Goal: Task Accomplishment & Management: Use online tool/utility

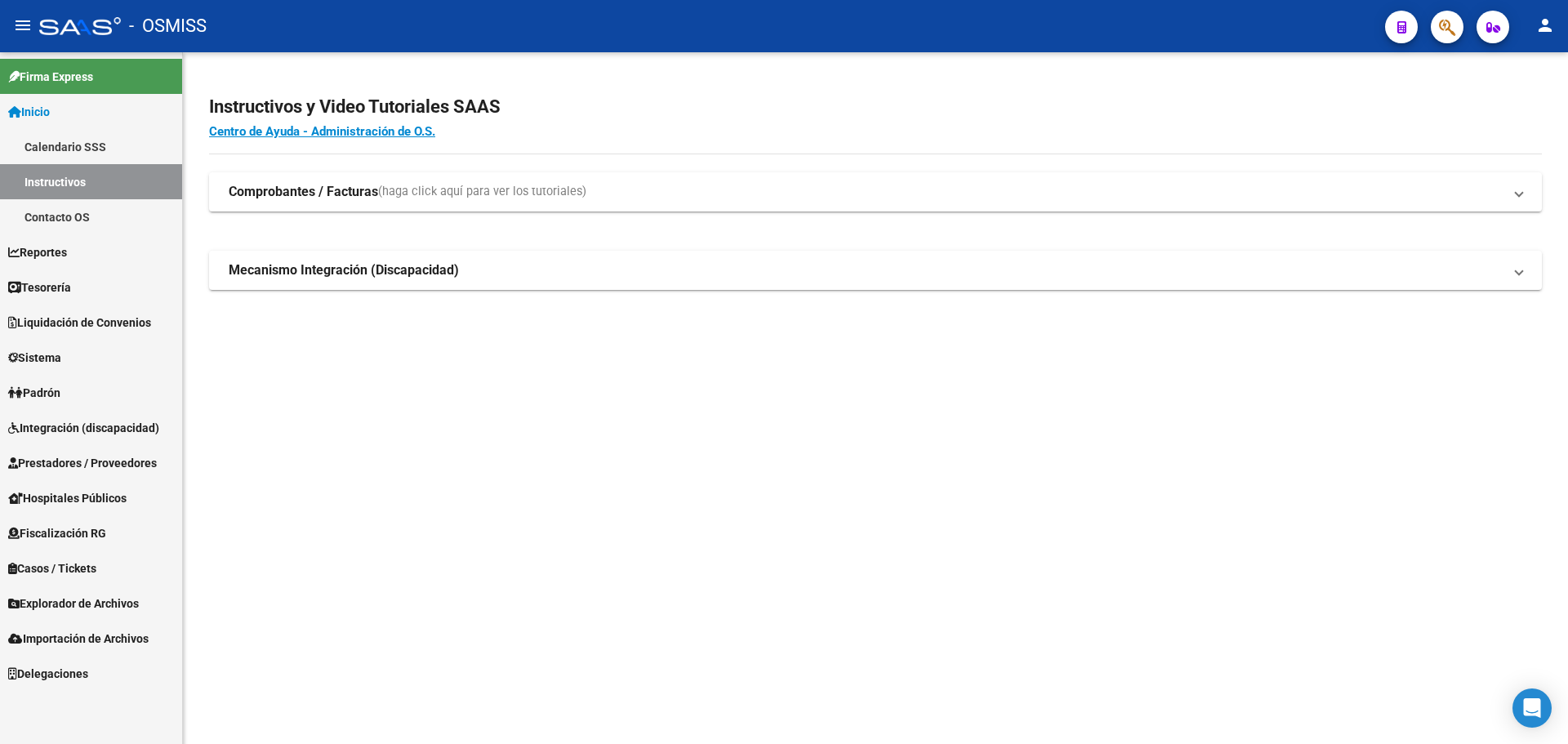
click at [100, 277] on link "Tesorería" at bounding box center [91, 287] width 182 height 35
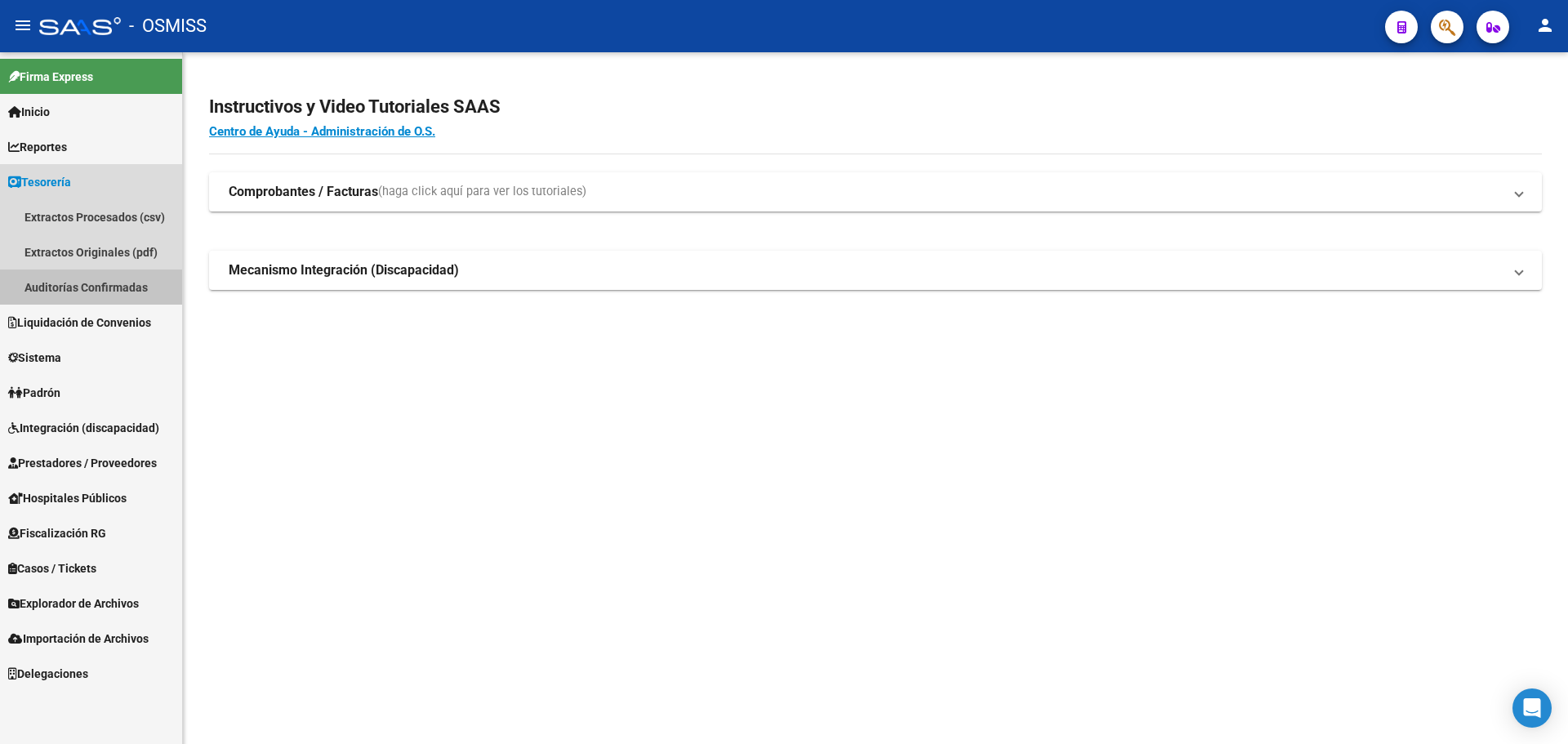
click at [92, 281] on link "Auditorías Confirmadas" at bounding box center [91, 287] width 182 height 35
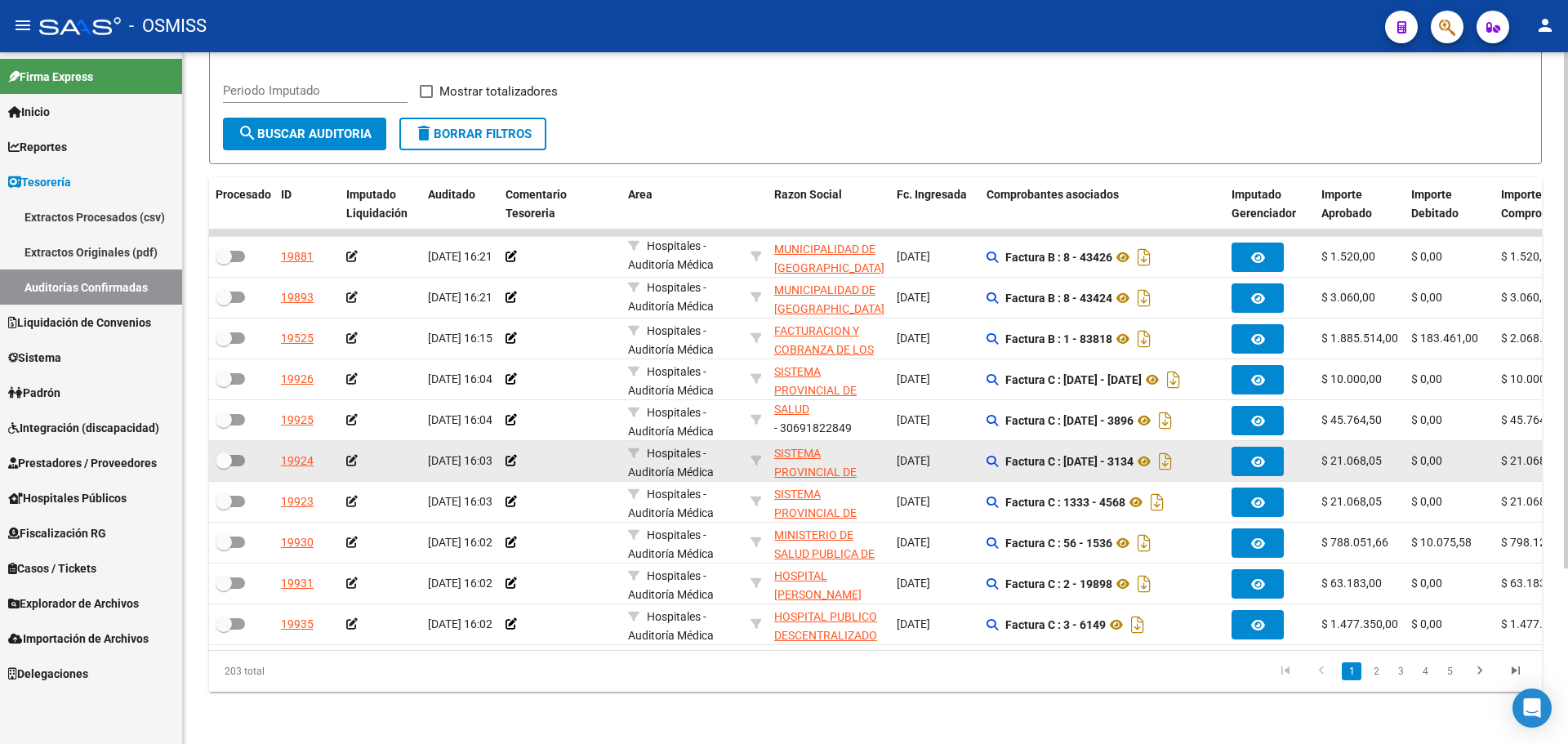
scroll to position [235, 0]
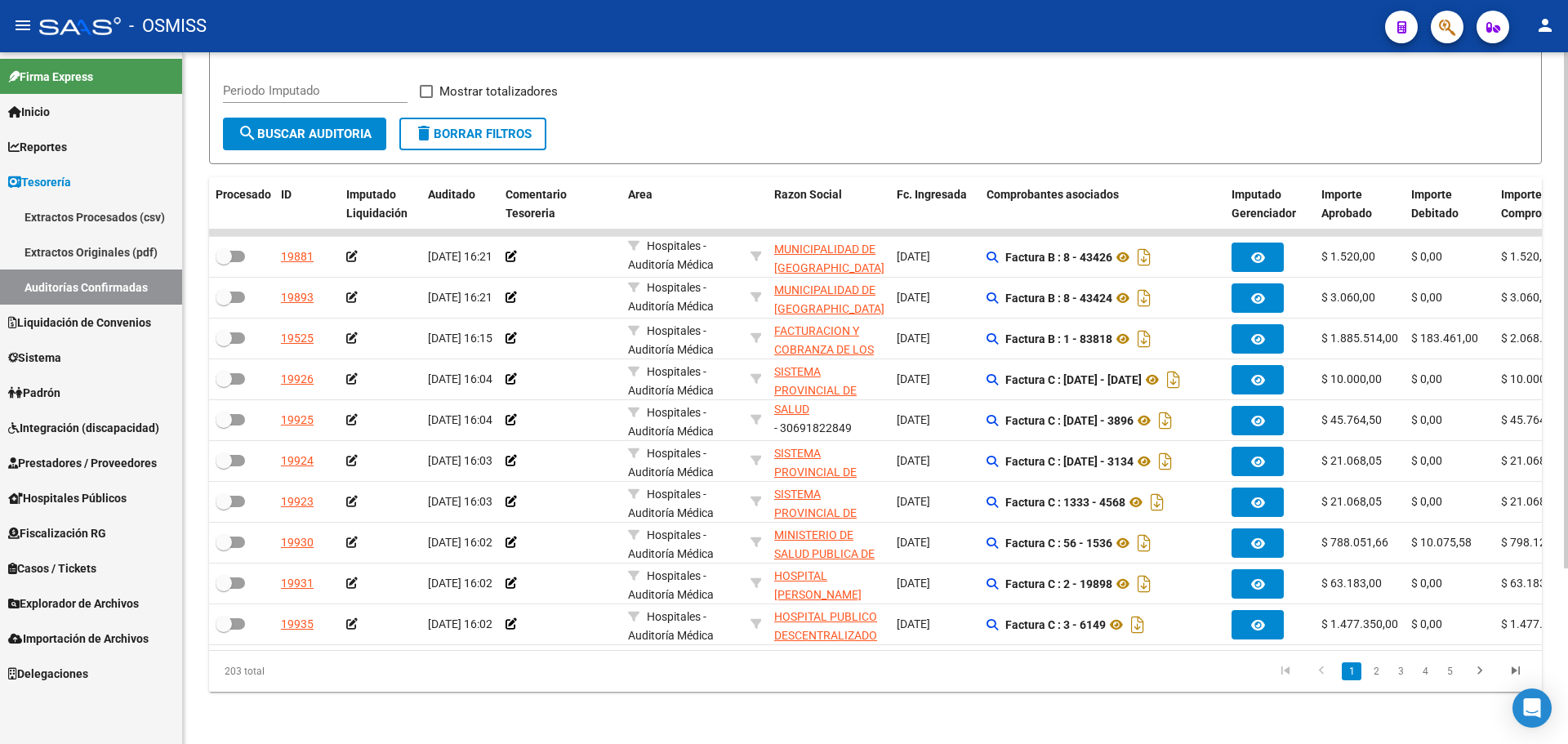
click at [703, 136] on form "Filtros Id Hospital CUIT/Nombre Seleccionar Area Seleccionar Area Fecha inicio …" at bounding box center [875, 58] width 1333 height 211
click at [844, 687] on div "203 total 1 2 3 4 5" at bounding box center [875, 671] width 1333 height 41
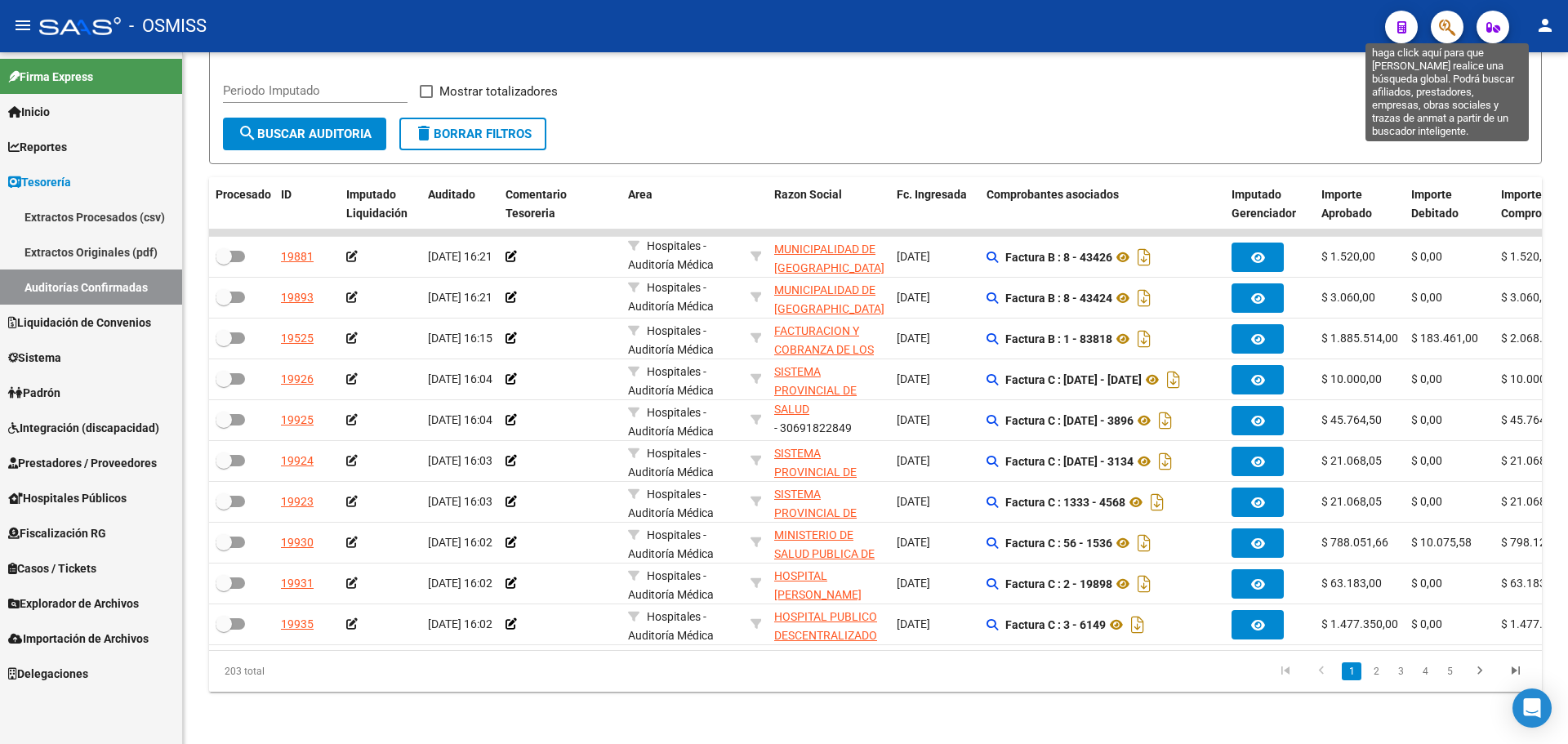
click at [1444, 33] on icon "button" at bounding box center [1447, 28] width 16 height 19
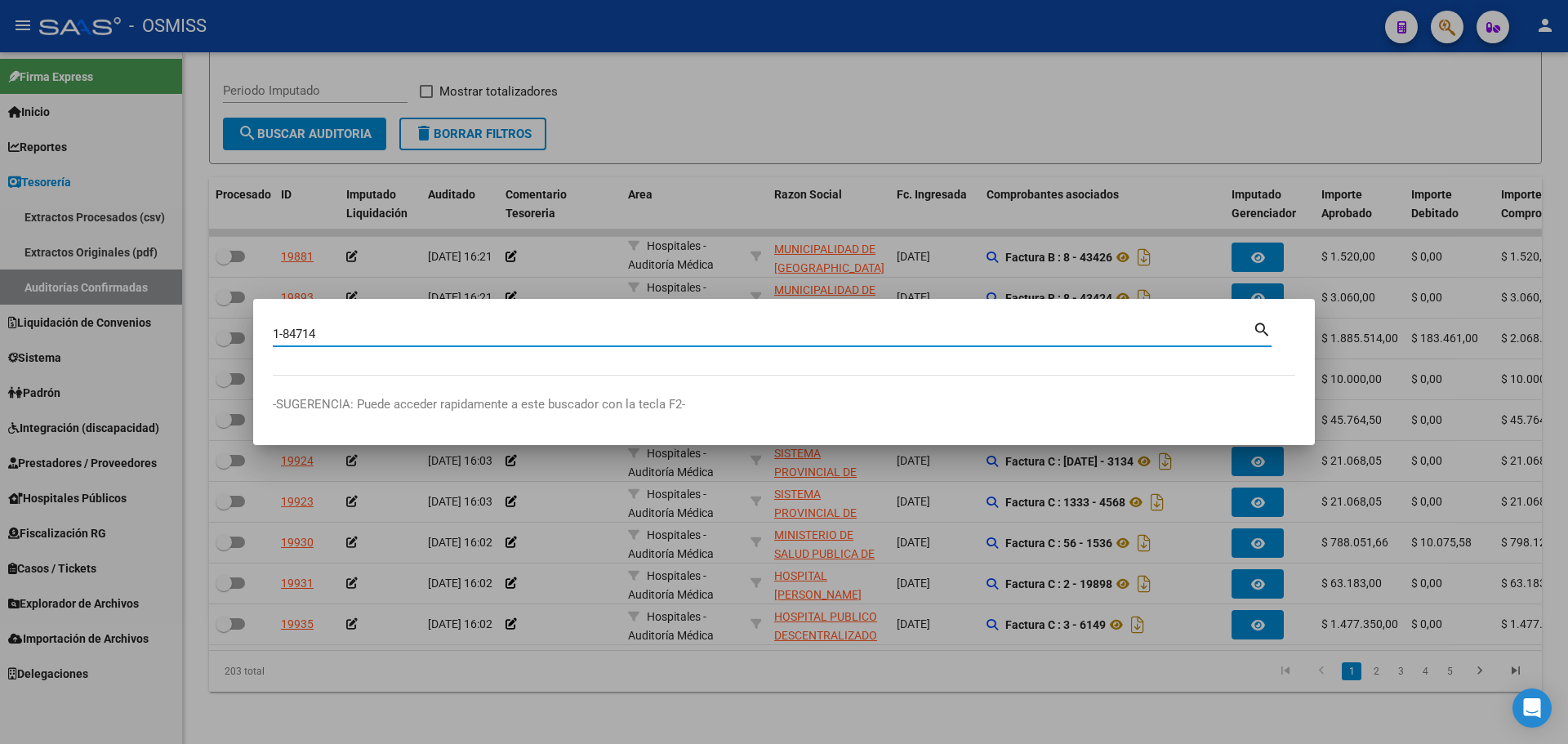
type input "1-84714"
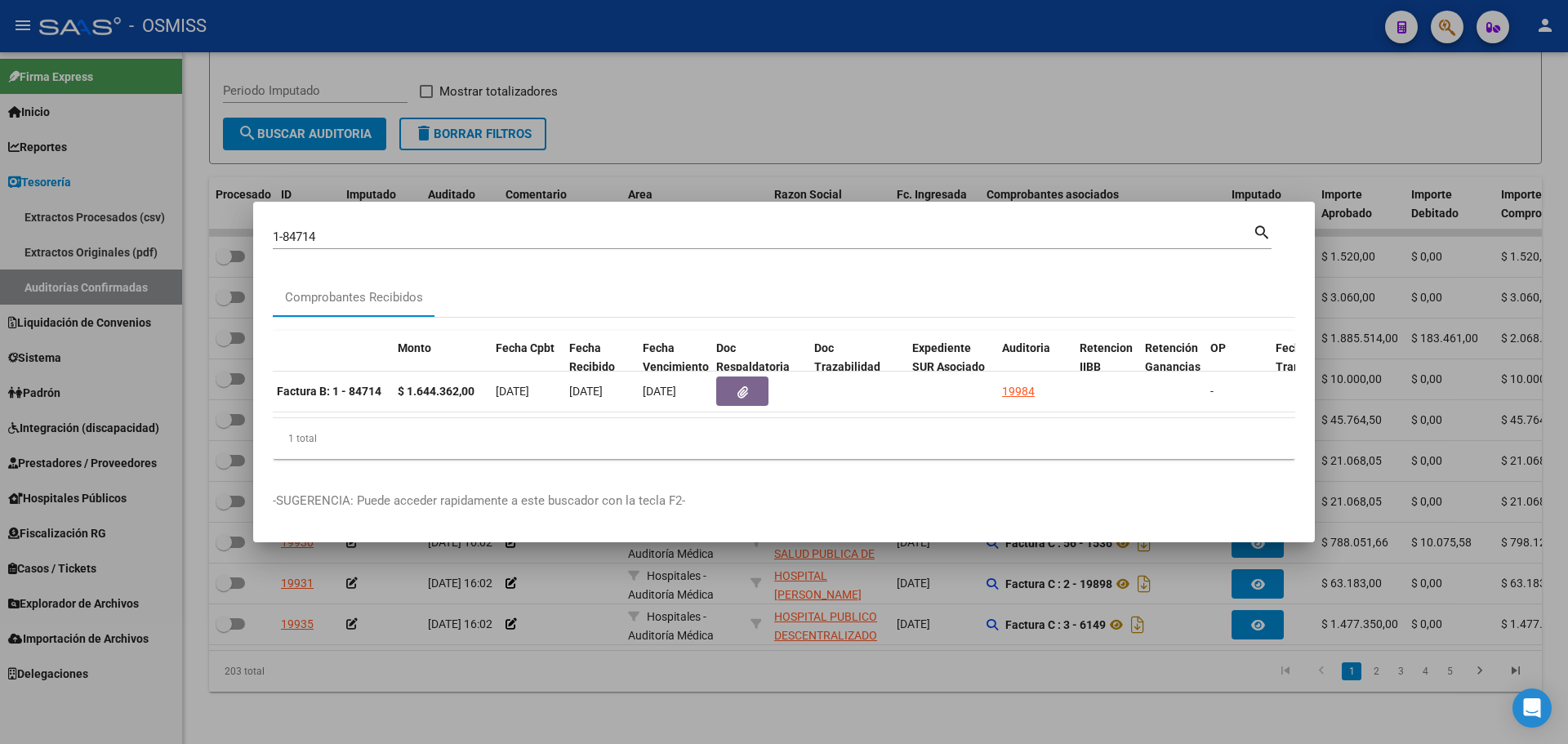
scroll to position [0, 619]
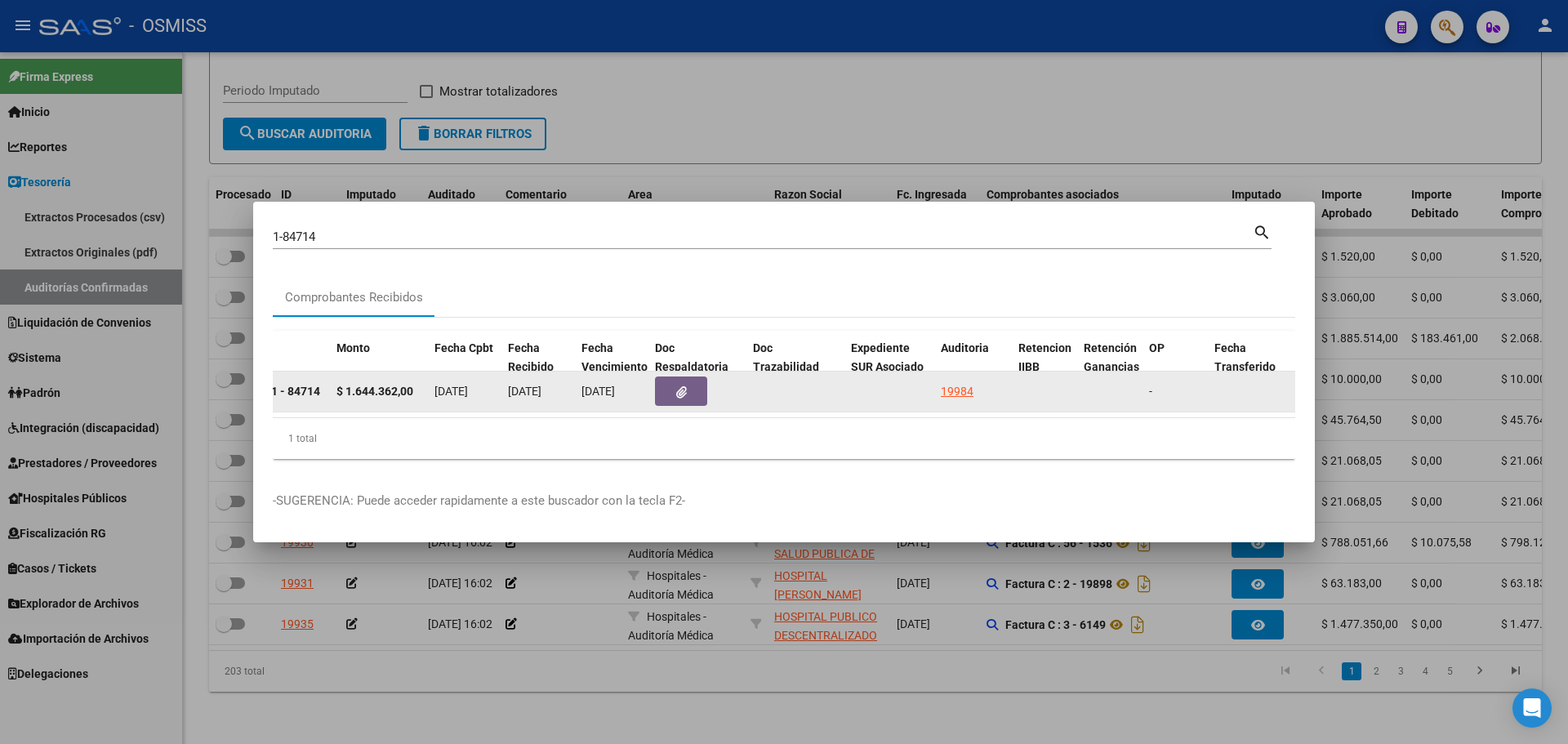
click at [967, 389] on div "19984" at bounding box center [957, 392] width 32 height 19
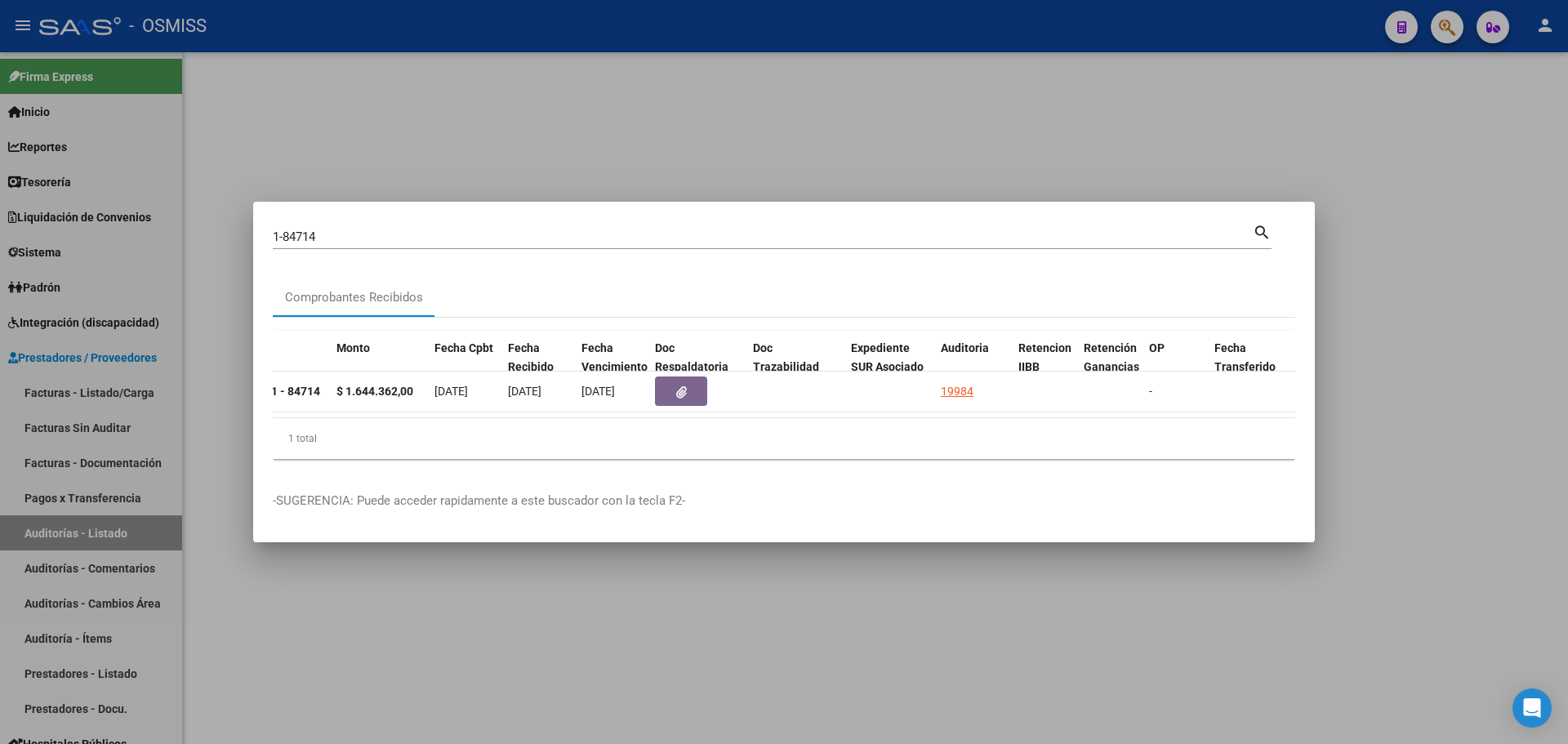
click at [859, 146] on div at bounding box center [784, 372] width 1568 height 744
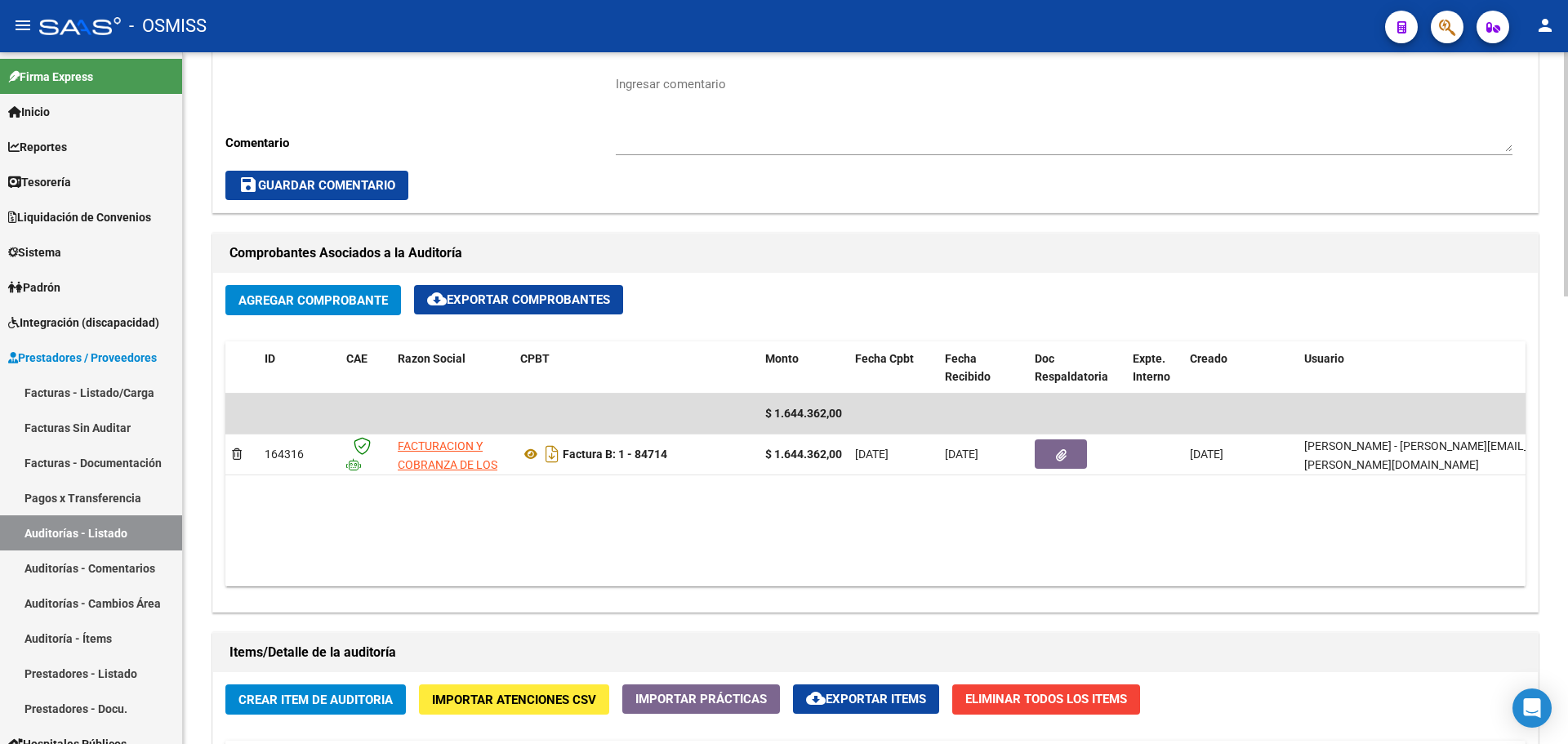
scroll to position [653, 0]
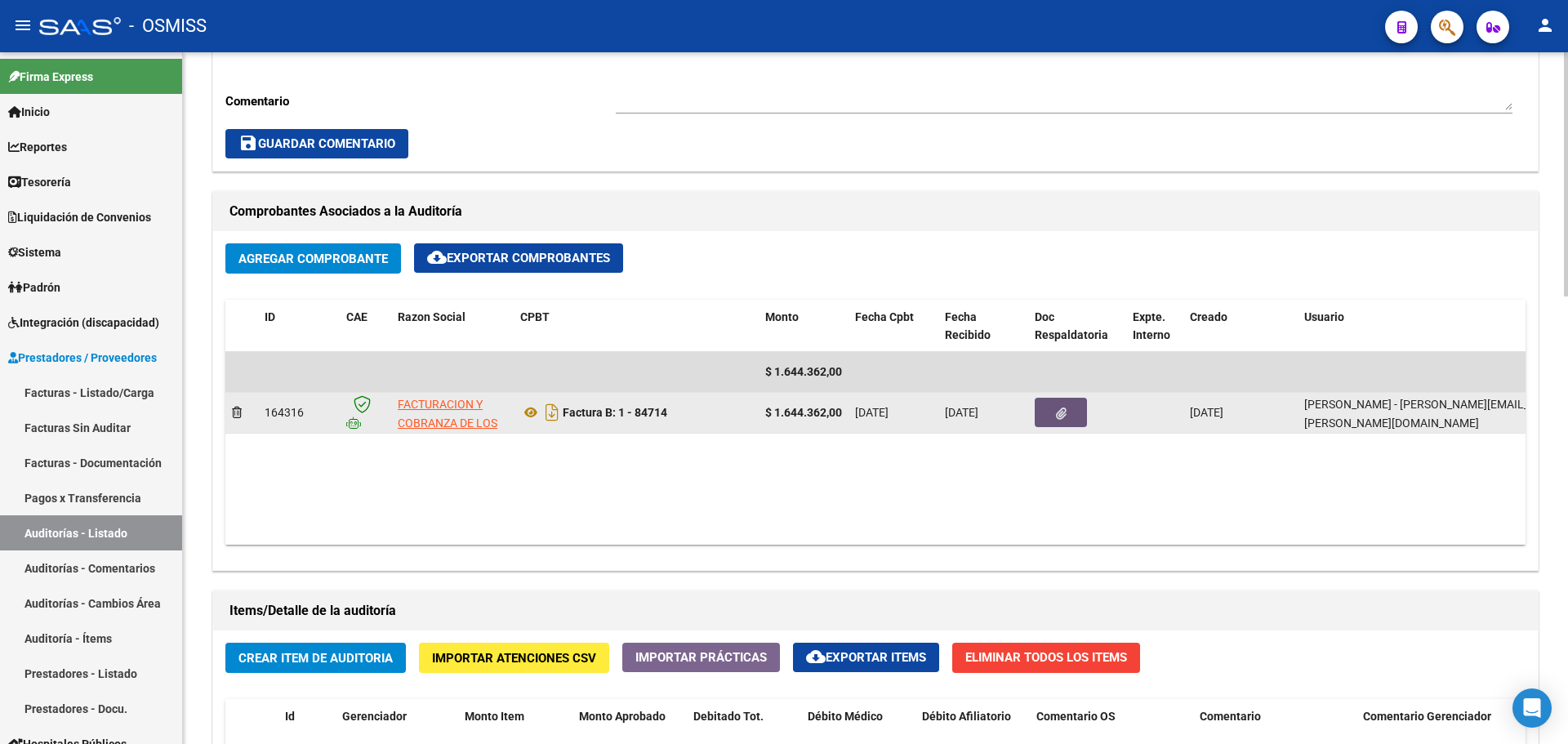
click at [1068, 424] on button "button" at bounding box center [1061, 412] width 52 height 30
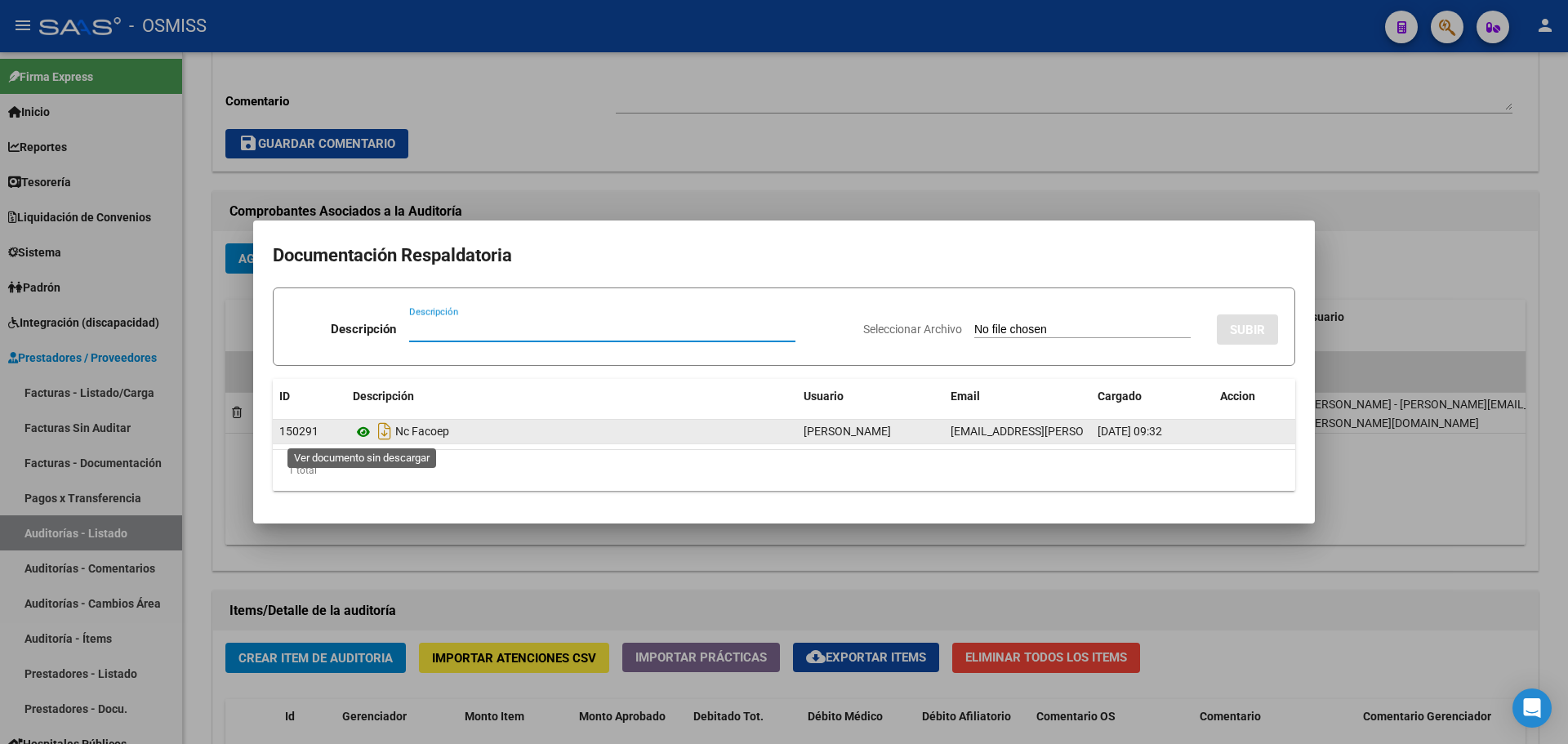
click at [366, 432] on icon at bounding box center [363, 432] width 21 height 20
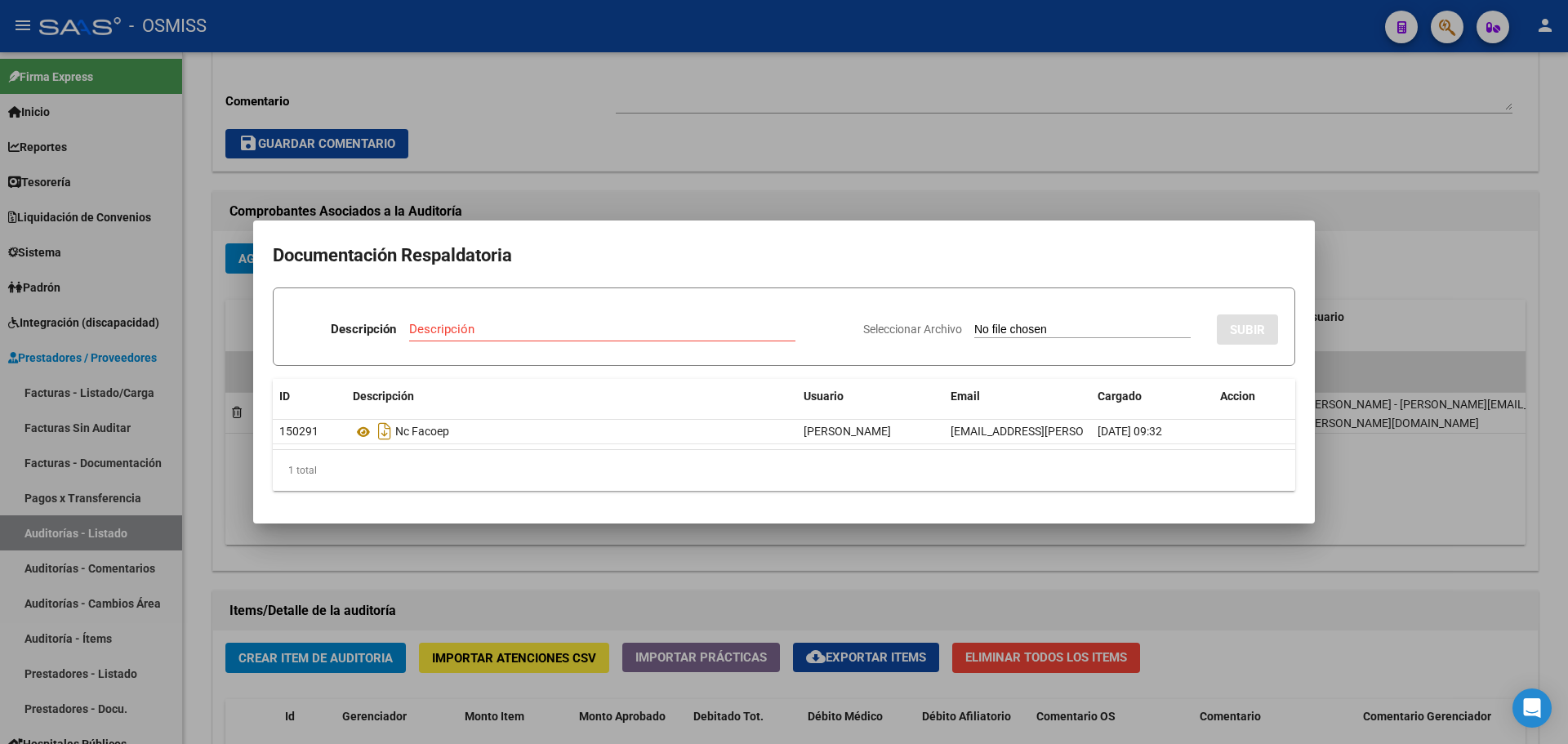
click at [744, 163] on div at bounding box center [784, 372] width 1568 height 744
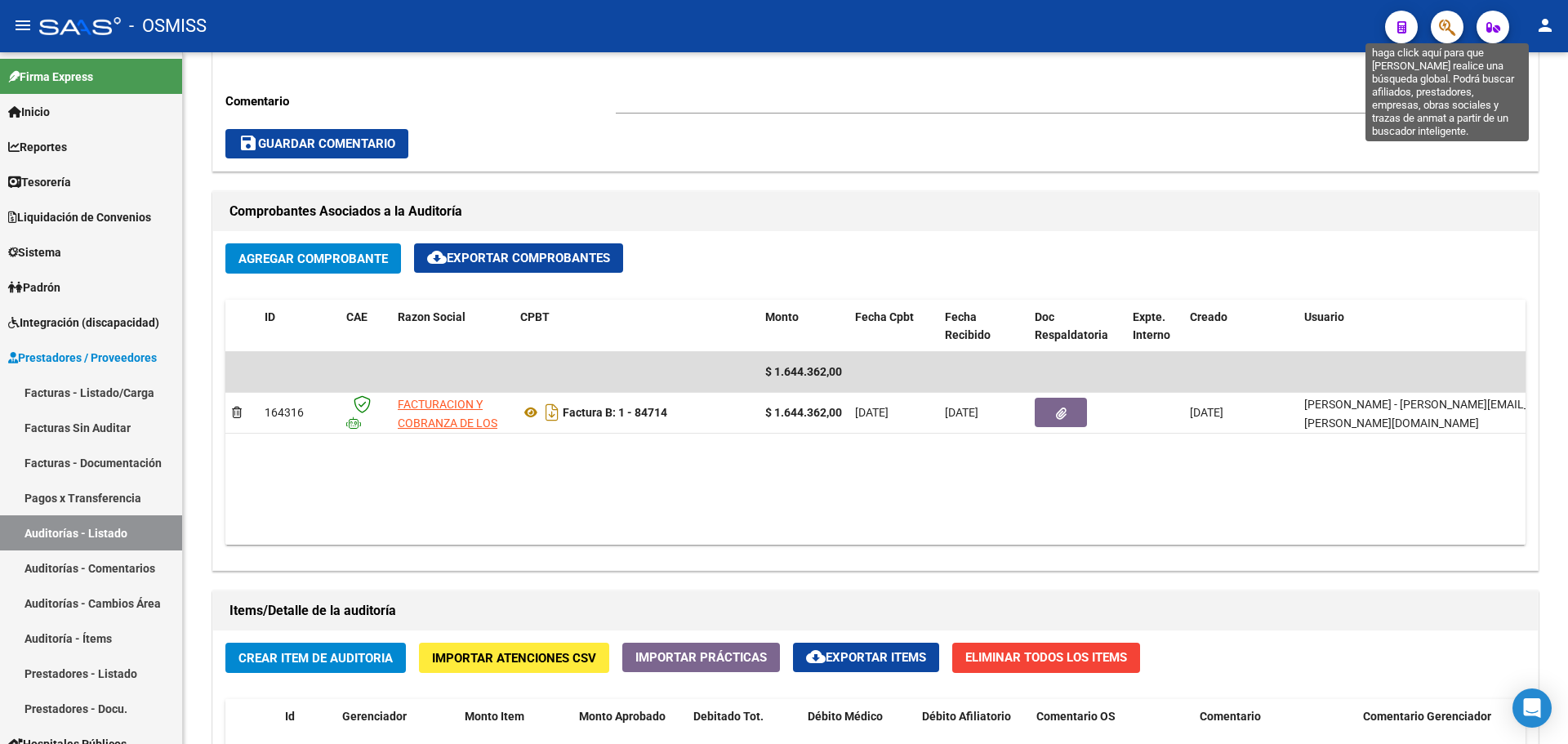
click at [1439, 29] on icon "button" at bounding box center [1447, 28] width 16 height 19
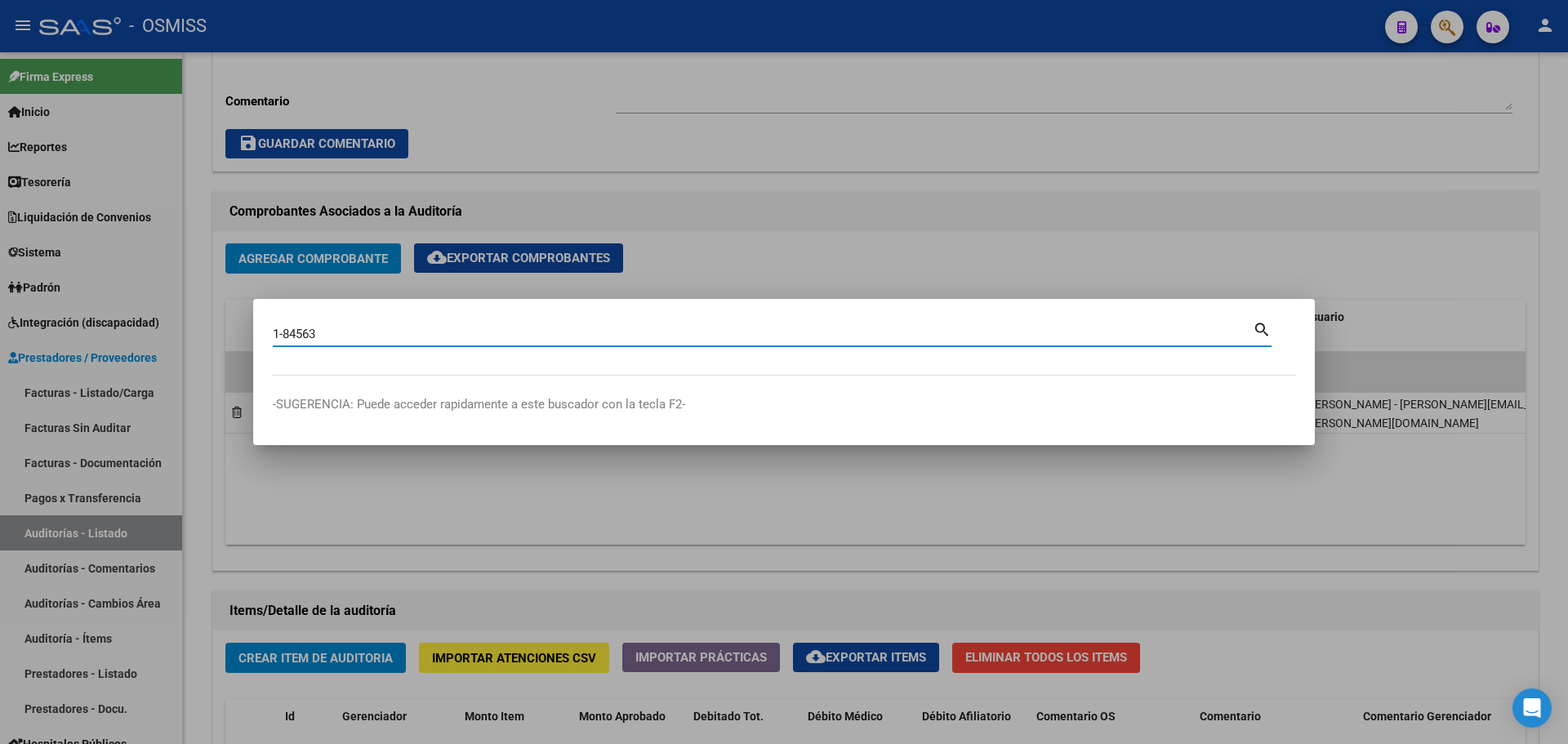
type input "1-84563"
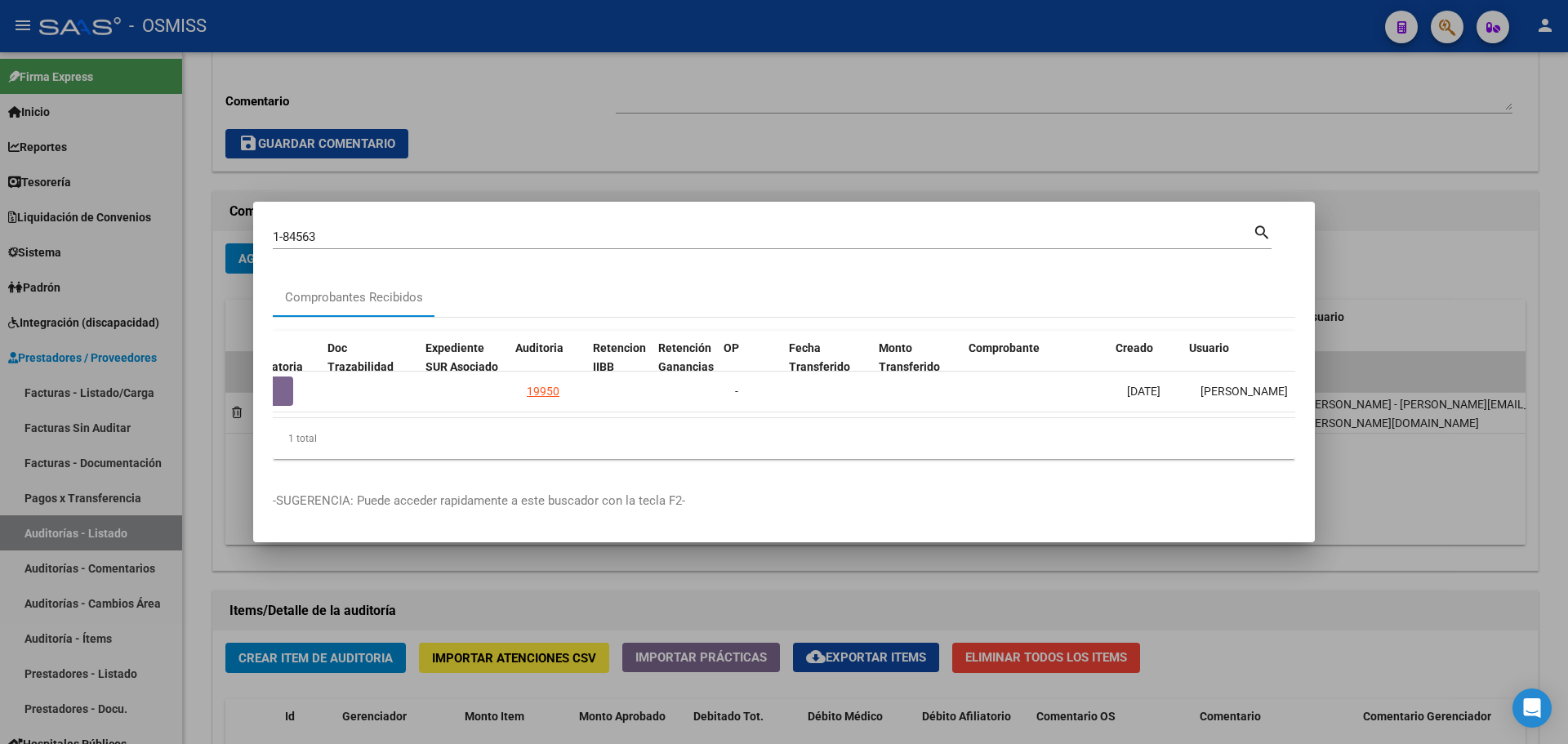
scroll to position [0, 1012]
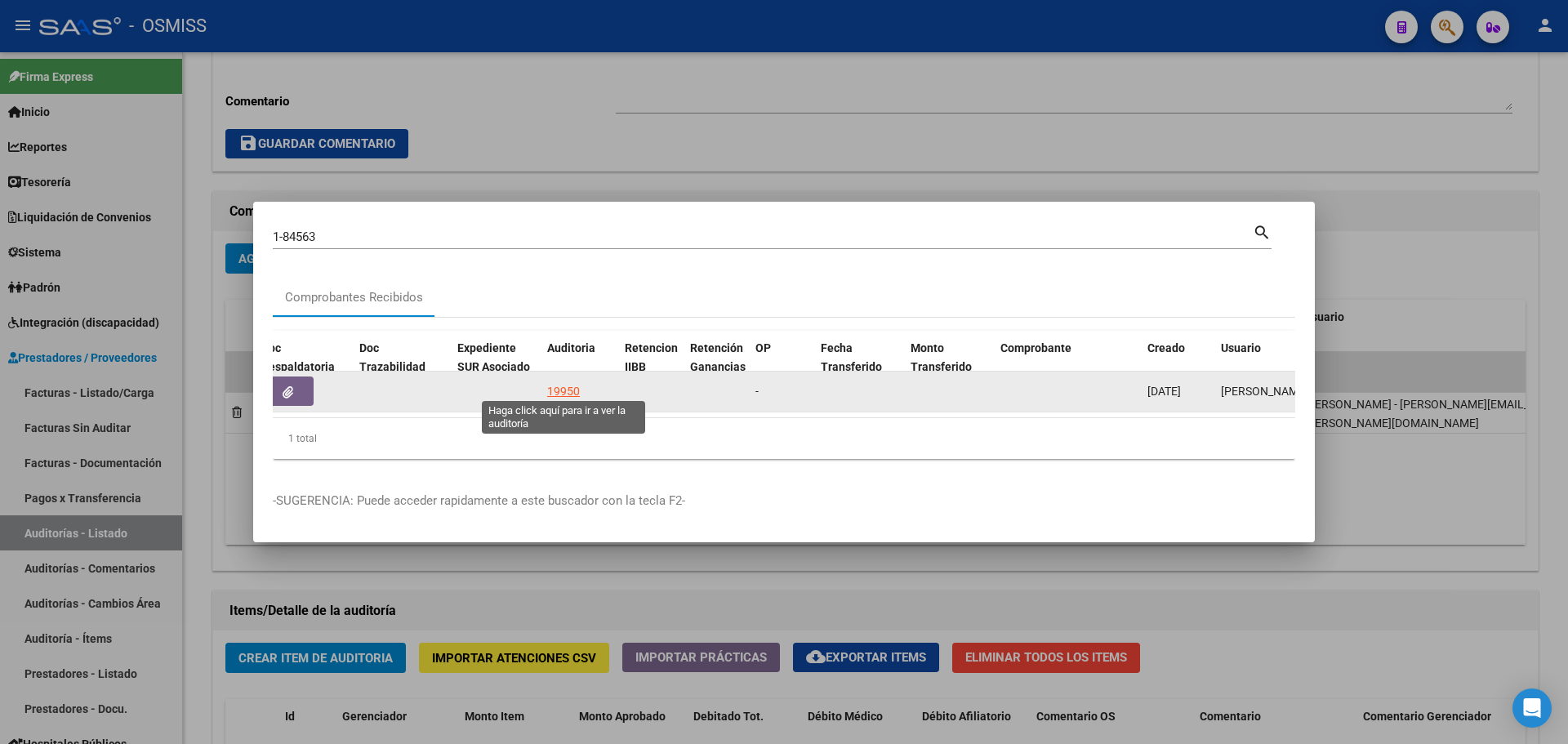
click at [558, 382] on div "19950" at bounding box center [563, 392] width 32 height 19
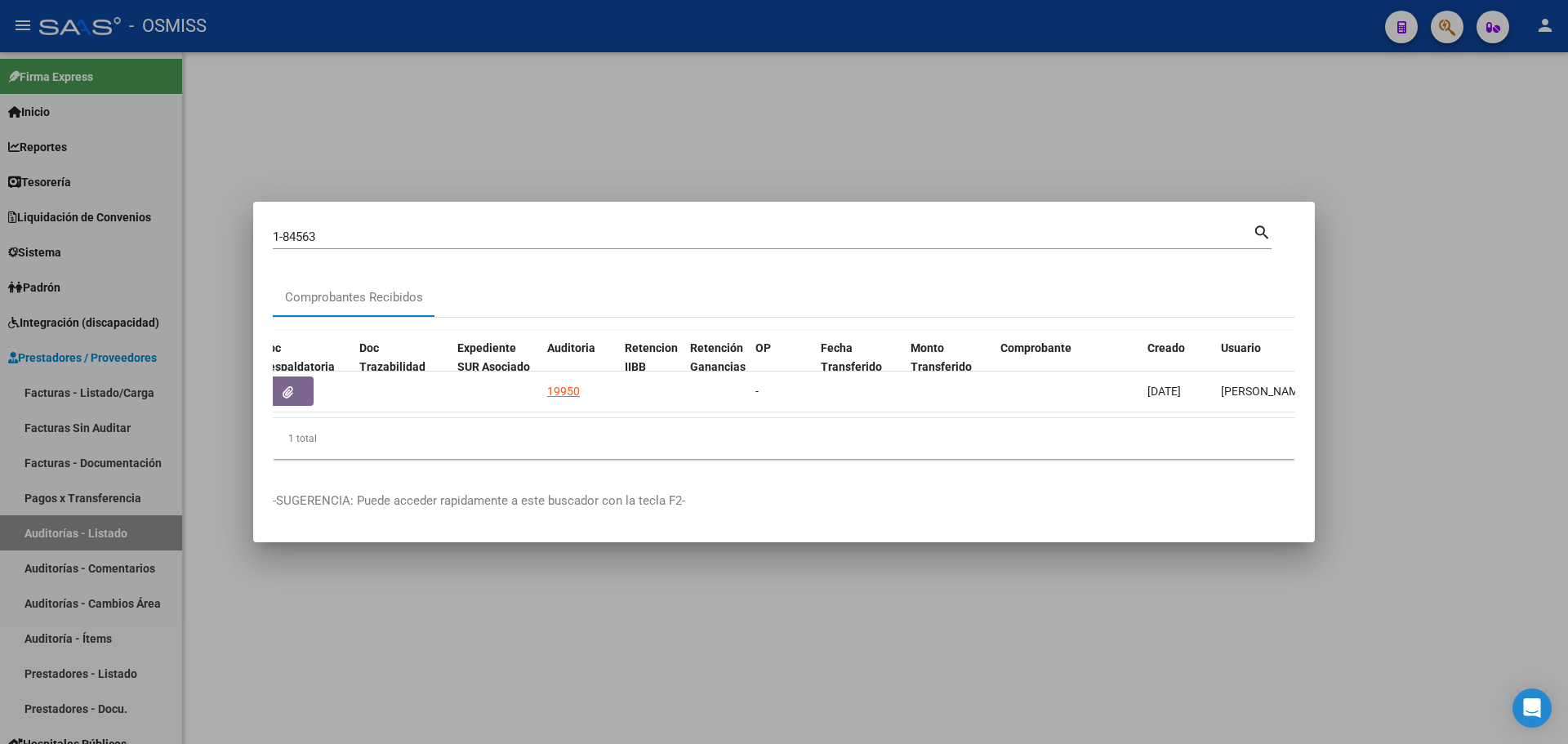
click at [552, 159] on div at bounding box center [784, 372] width 1568 height 744
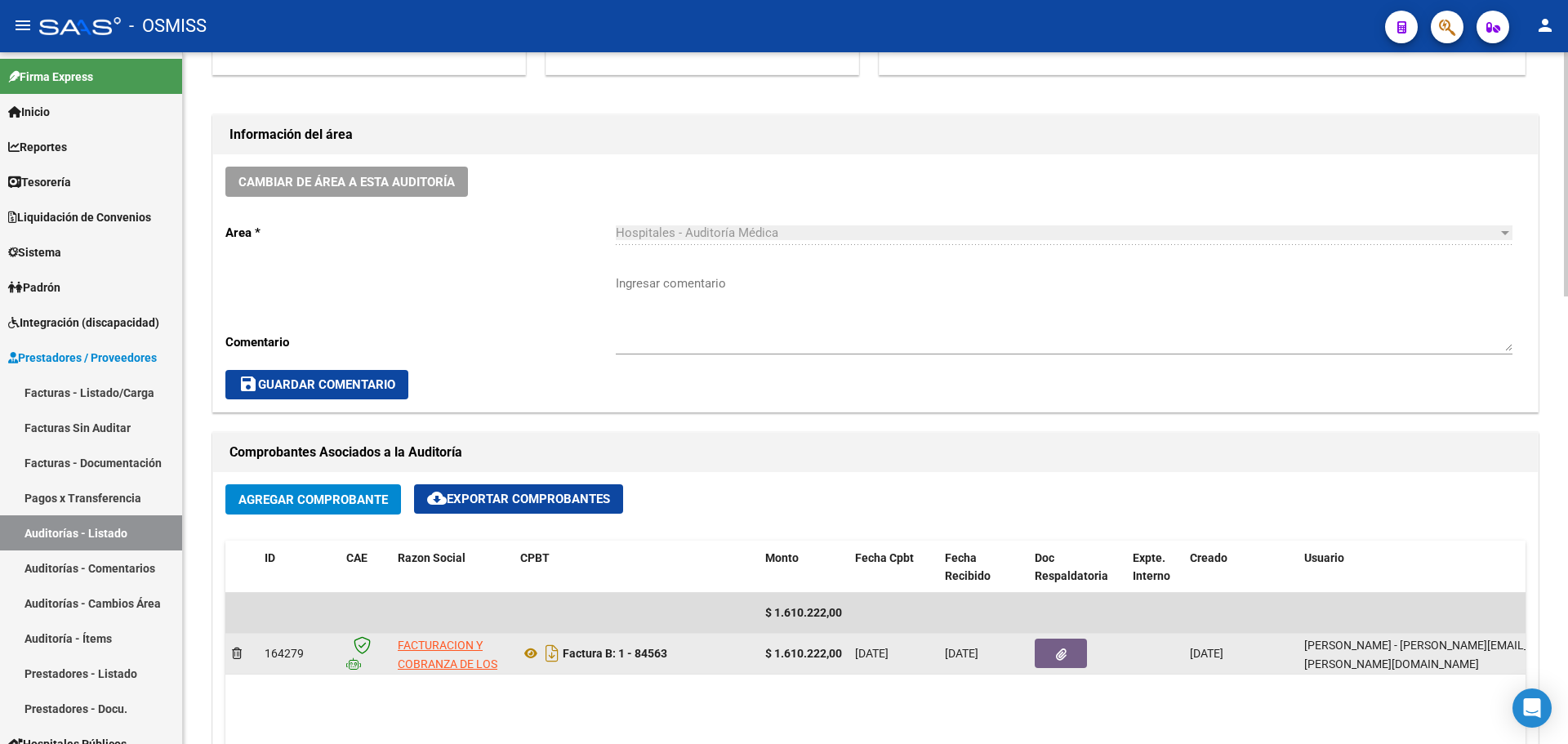
scroll to position [572, 0]
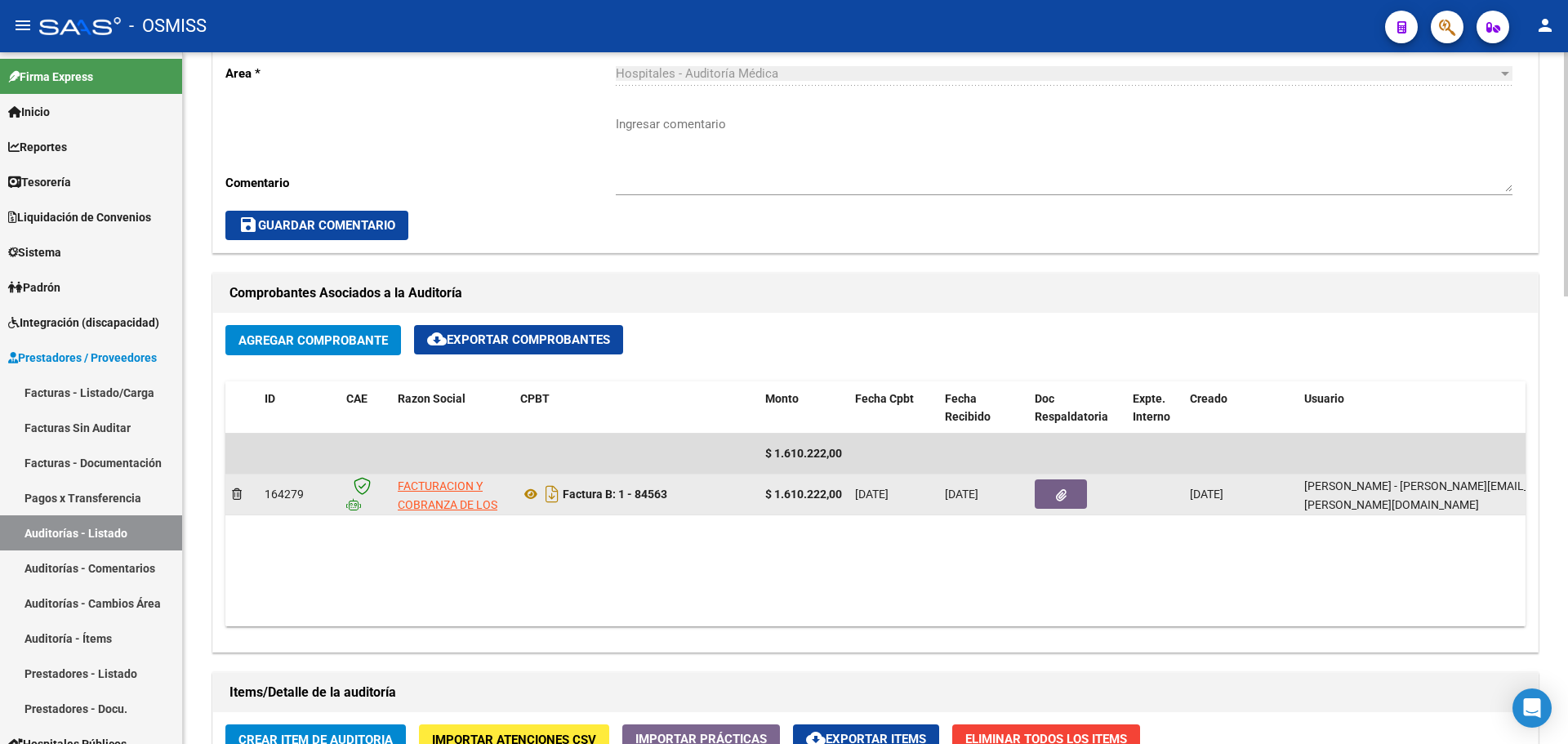
click at [1082, 497] on button "button" at bounding box center [1061, 493] width 52 height 30
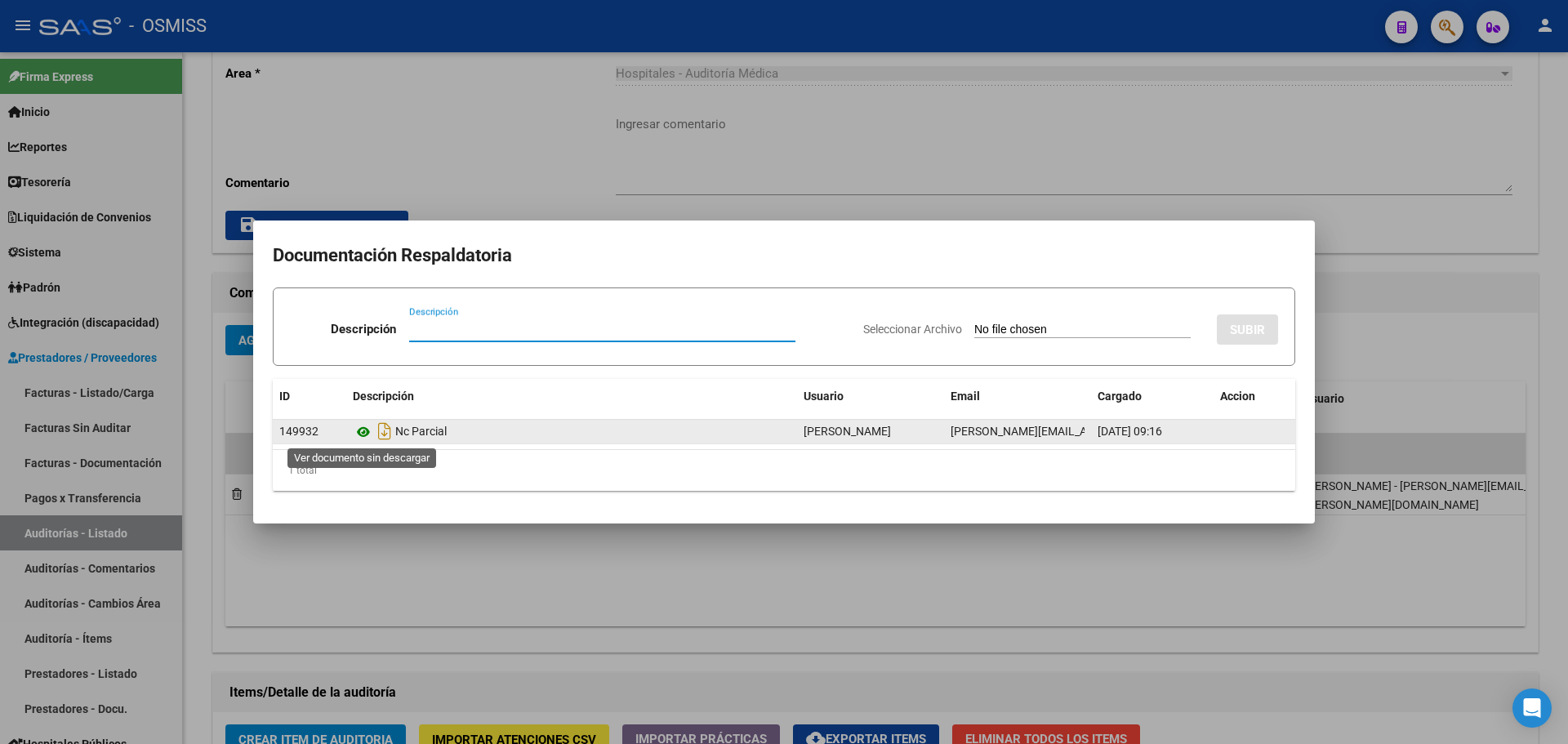
click at [360, 432] on icon at bounding box center [363, 432] width 21 height 20
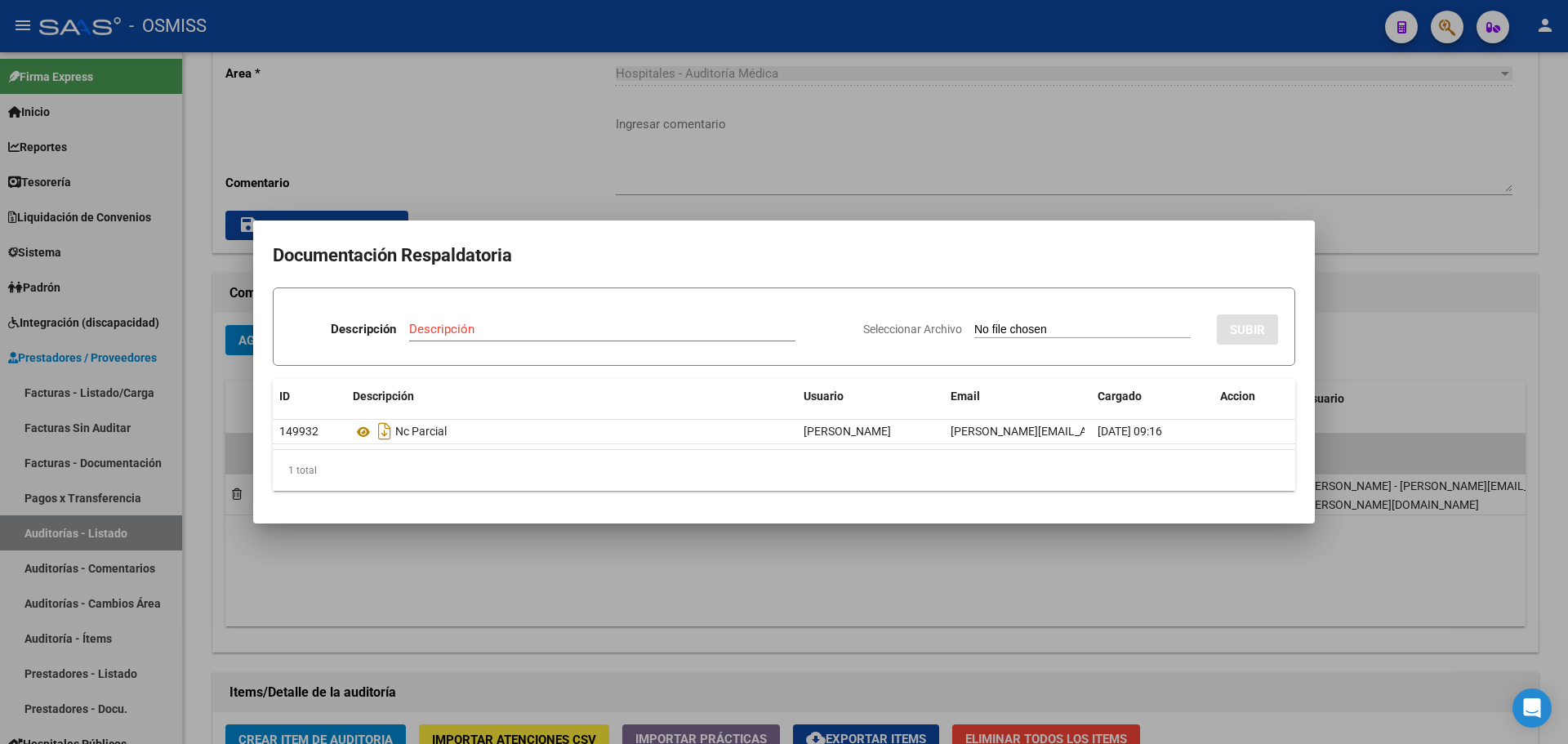
click at [650, 185] on div at bounding box center [784, 372] width 1568 height 744
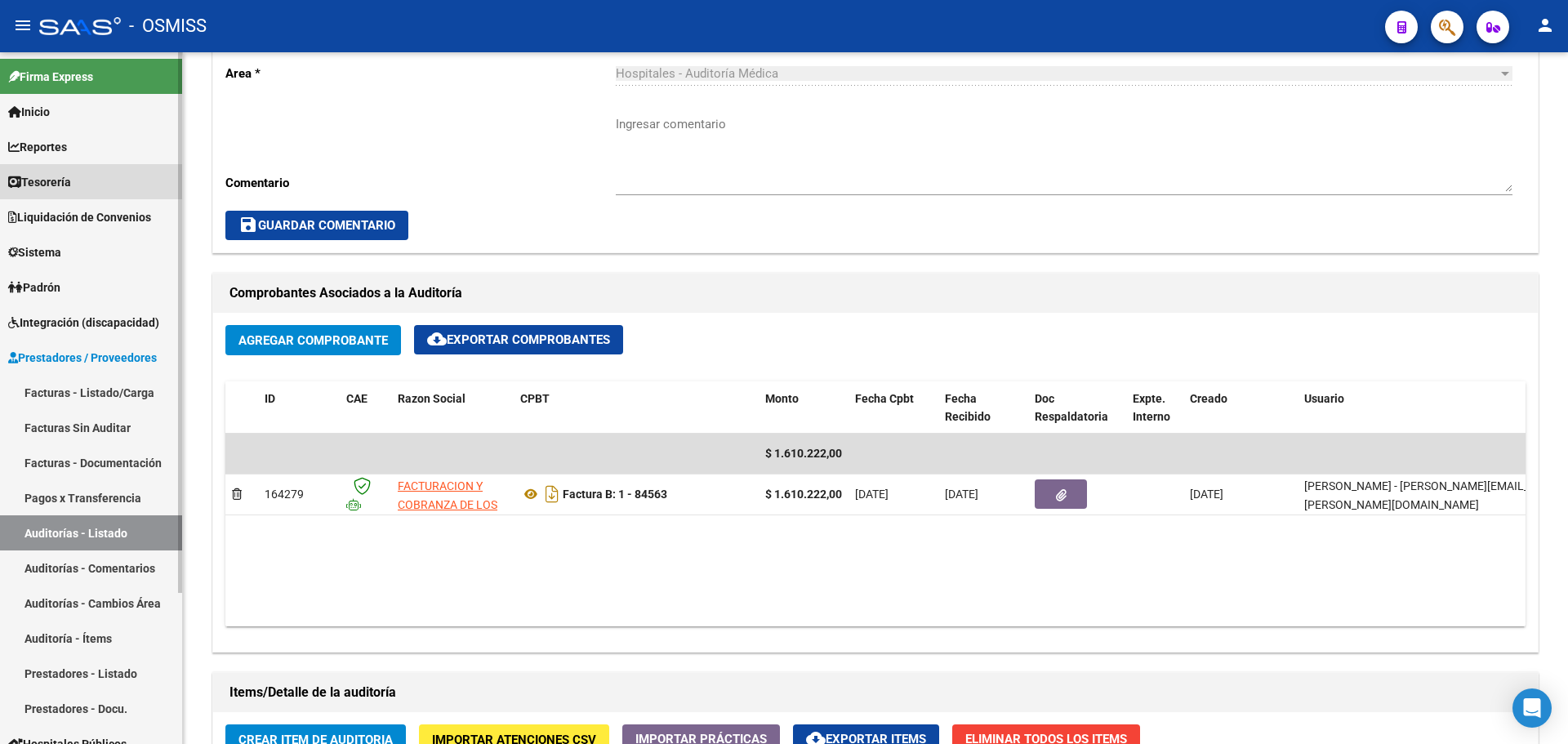
click at [43, 180] on span "Tesorería" at bounding box center [40, 182] width 63 height 18
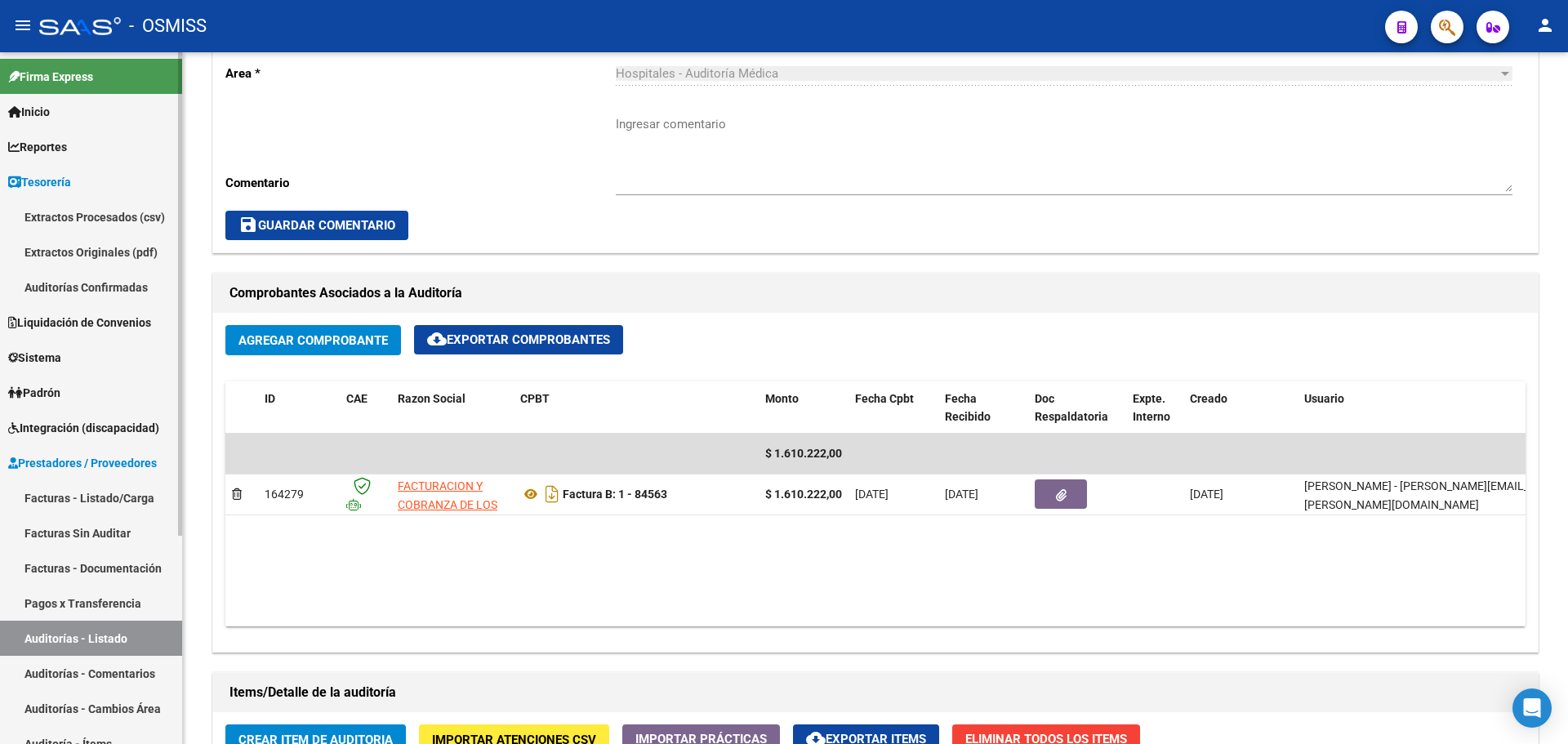
click at [56, 278] on link "Auditorías Confirmadas" at bounding box center [91, 287] width 182 height 35
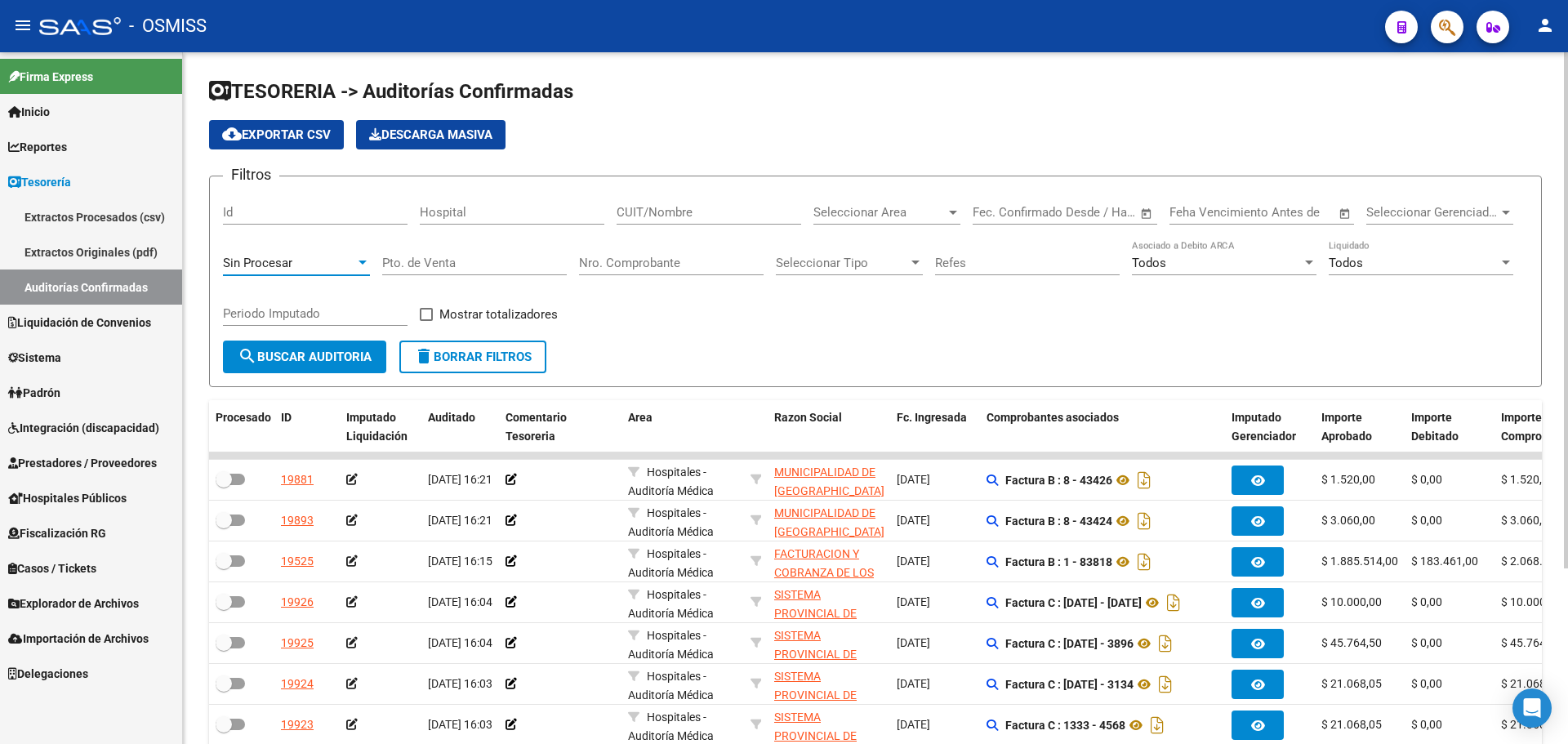
click at [274, 256] on span "Sin Procesar" at bounding box center [257, 262] width 70 height 14
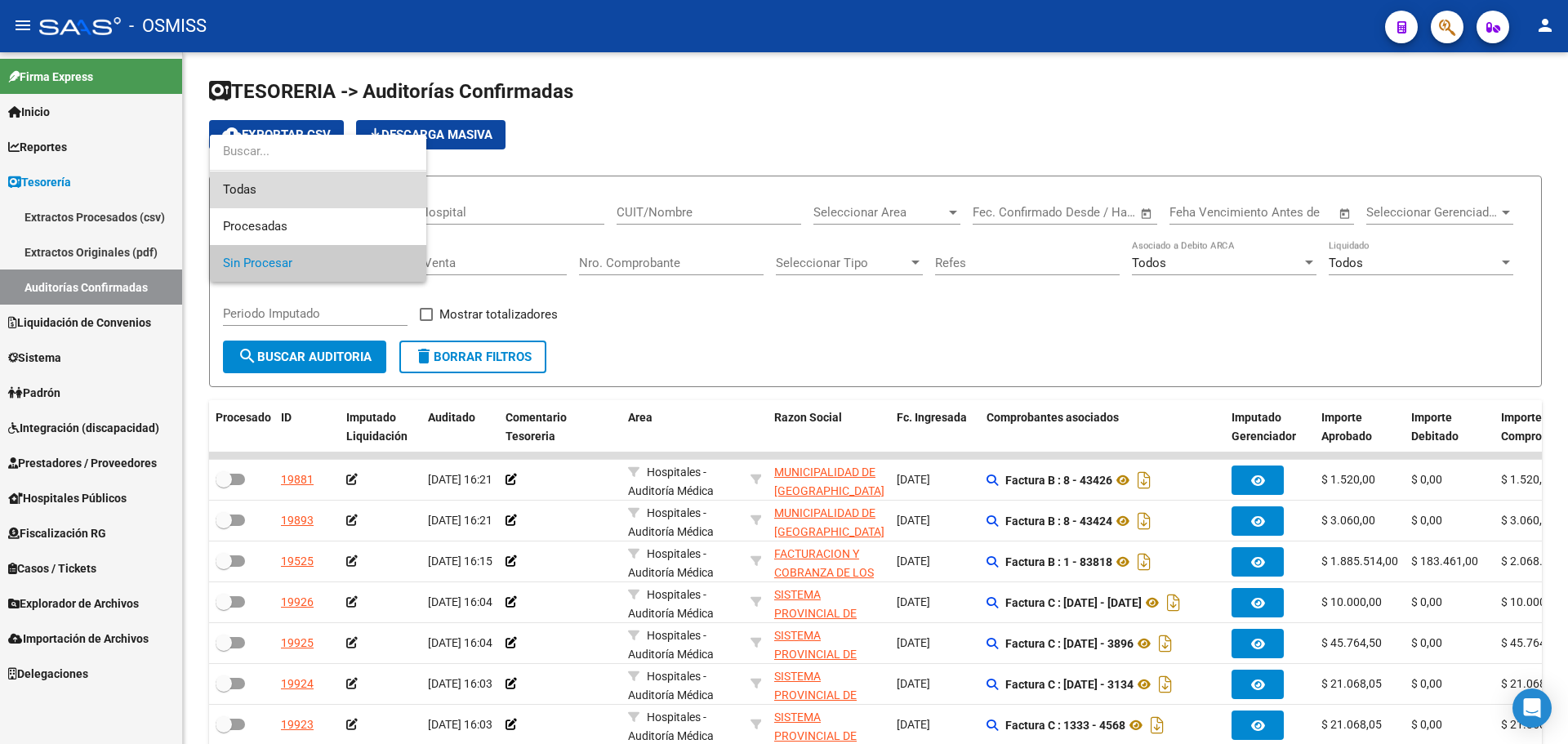
click at [256, 186] on span "Todas" at bounding box center [318, 190] width 191 height 37
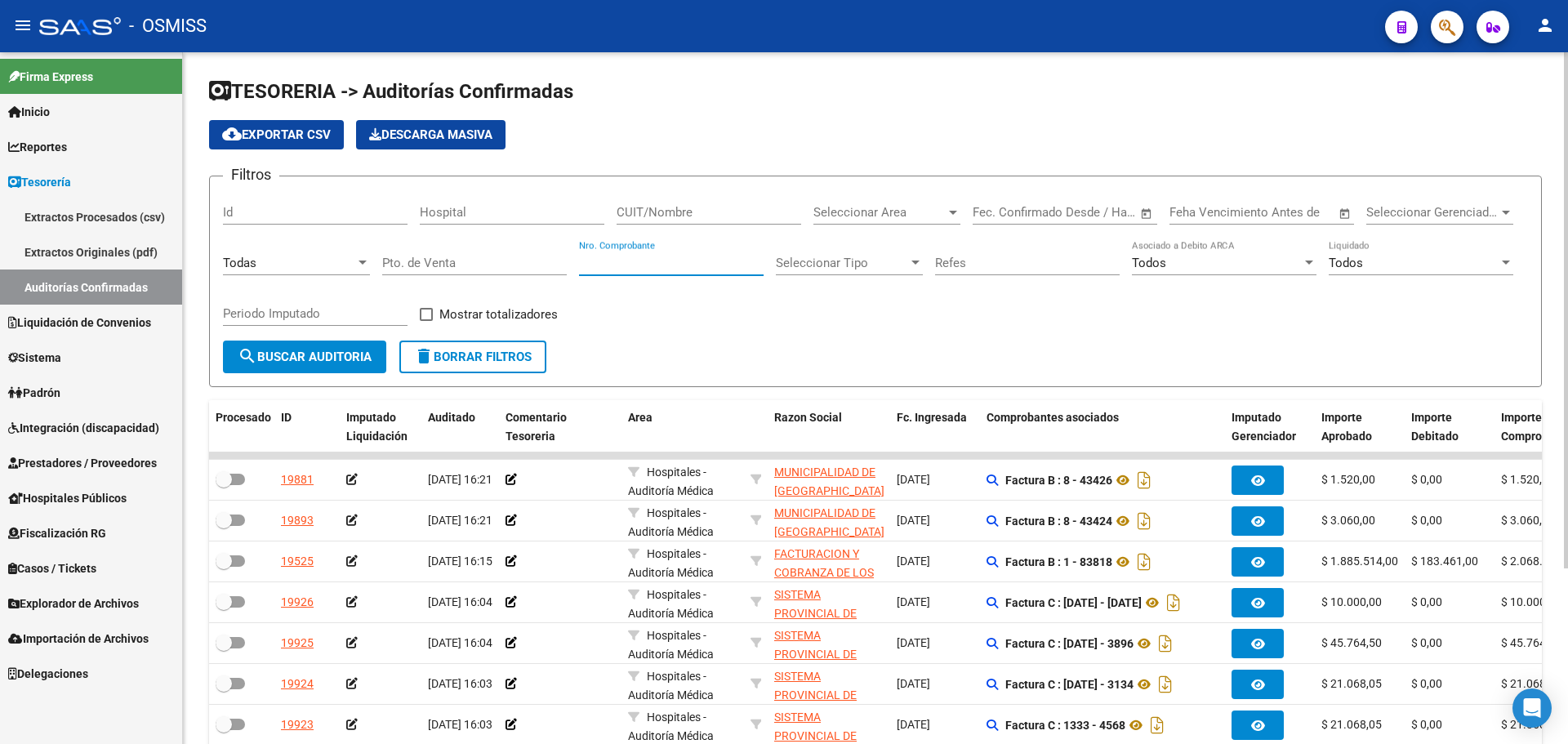
click at [645, 255] on input "Nro. Comprobante" at bounding box center [671, 262] width 185 height 14
type input "8313"
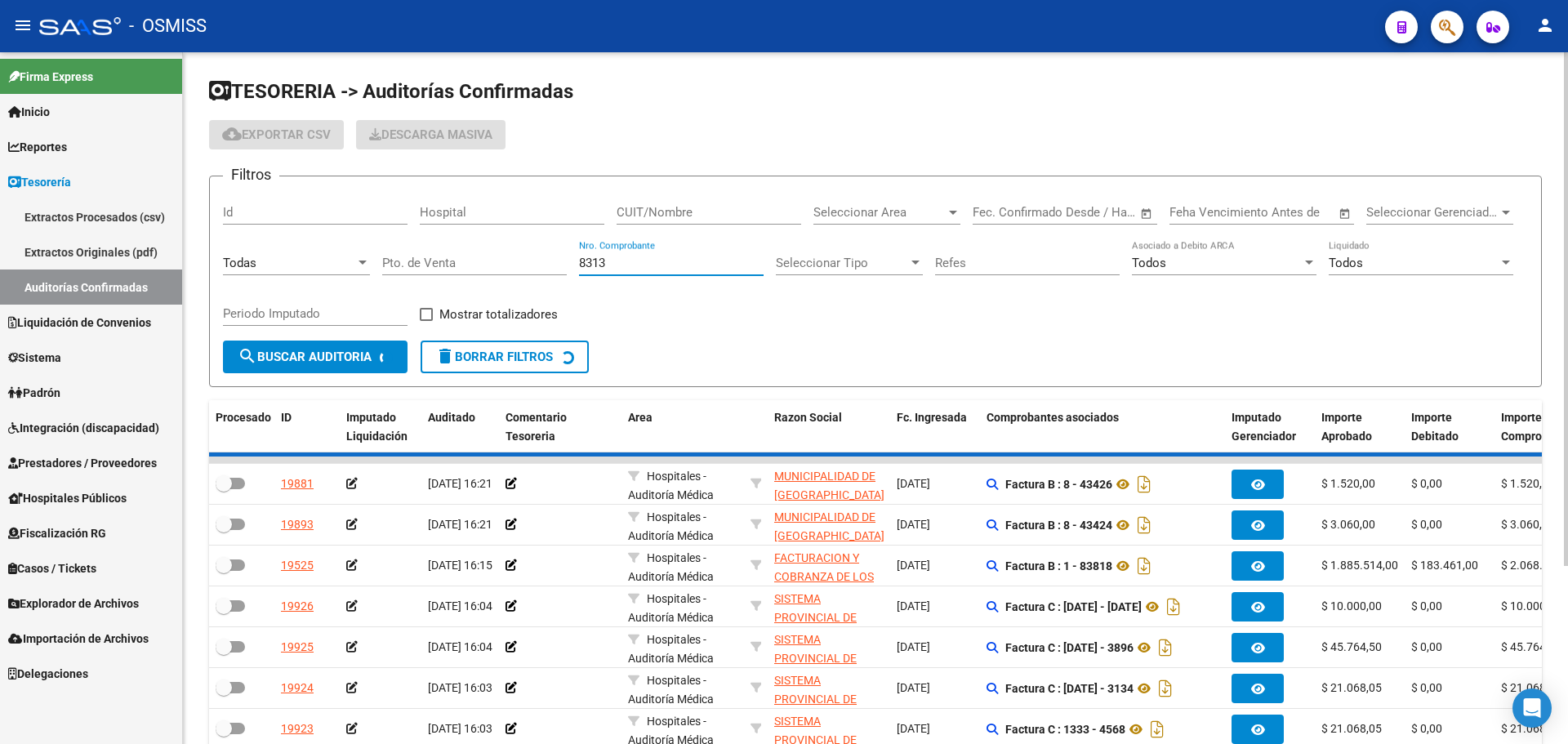
checkbox input "true"
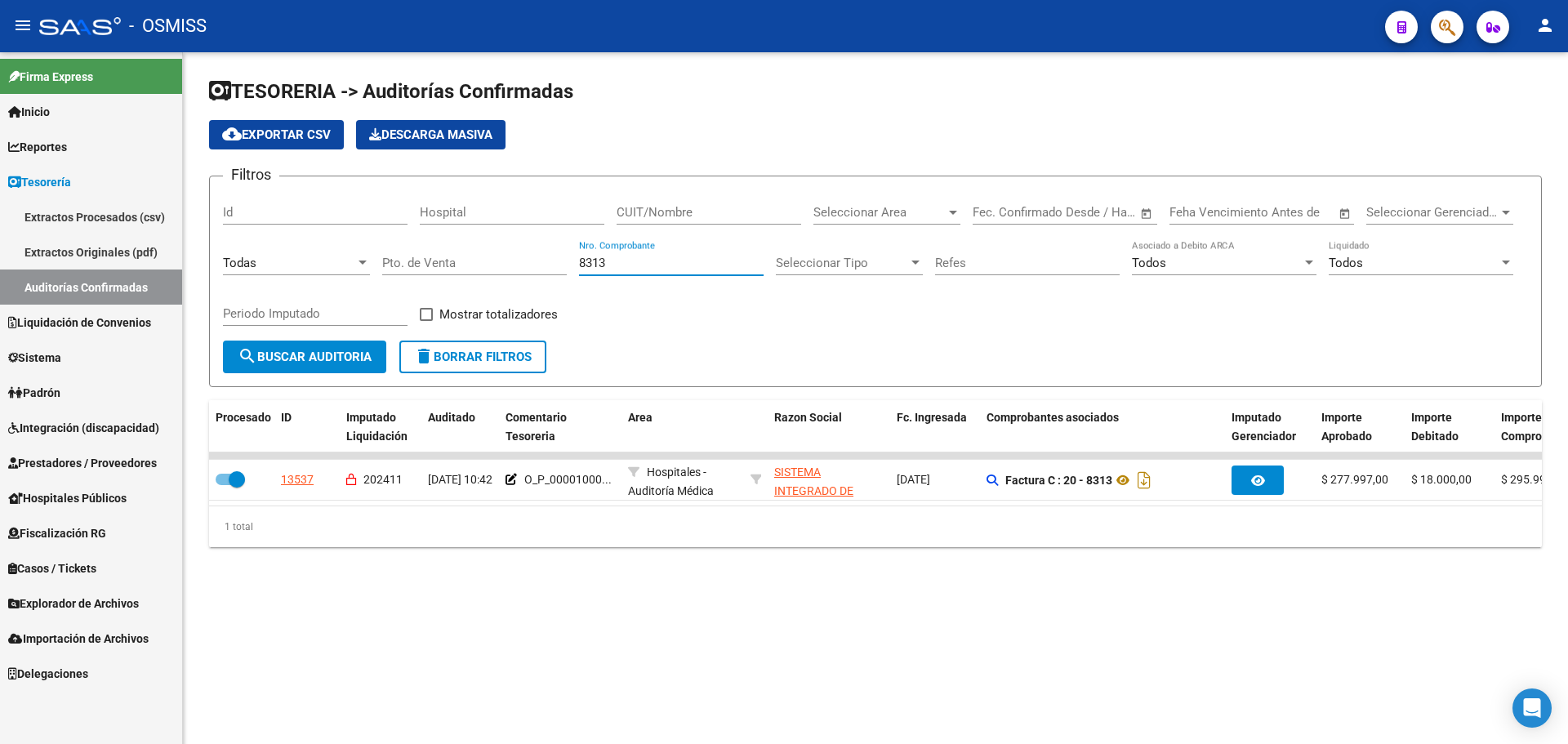
type input "8313"
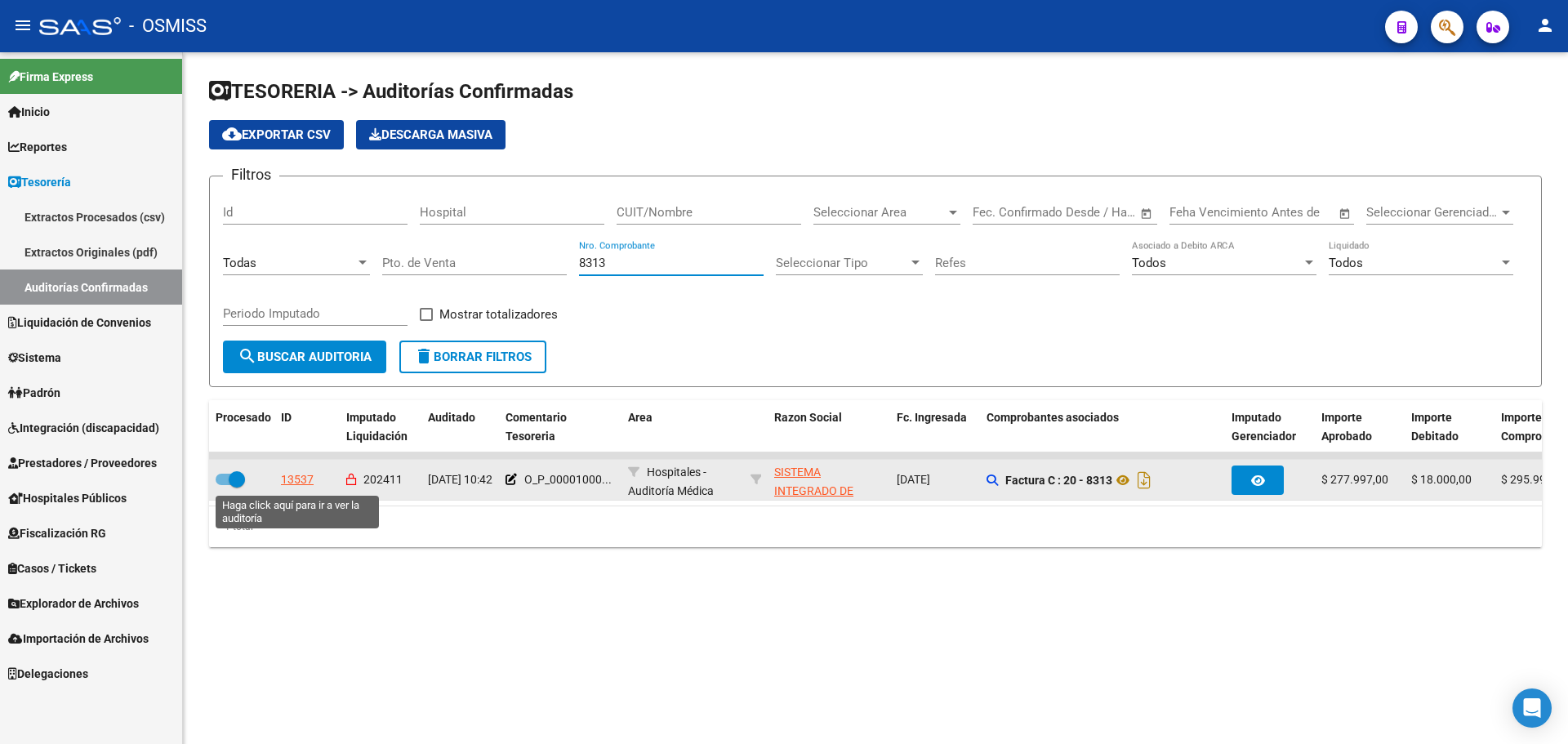
click at [299, 480] on div "13537" at bounding box center [297, 480] width 32 height 19
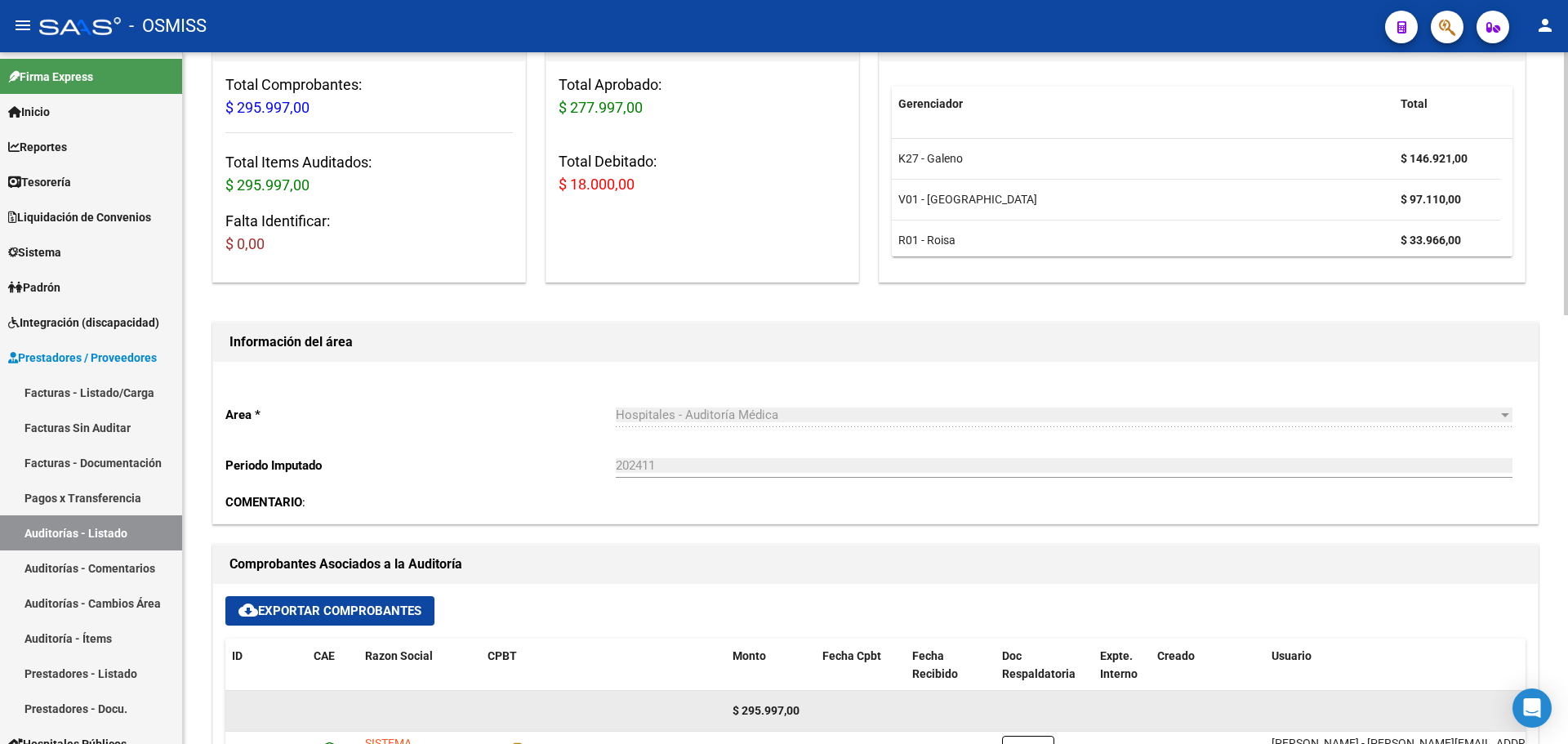
scroll to position [408, 0]
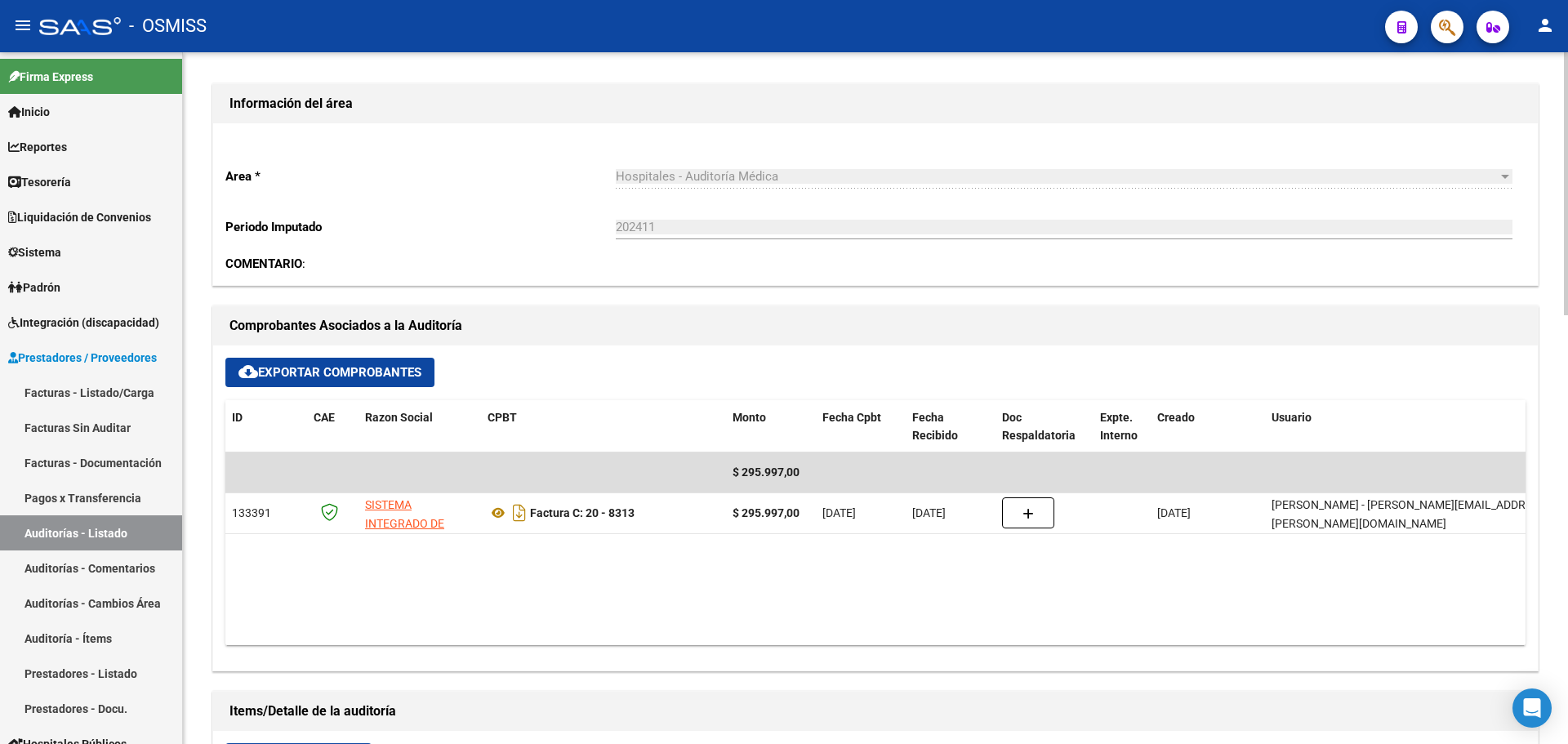
click at [734, 589] on datatable-body "$ 295.997,00 133391 SISTEMA INTEGRADO DE SALUD PUBLICA Factura C: 20 - 8313 $ 2…" at bounding box center [875, 549] width 1300 height 192
click at [647, 271] on div "COMENTARIO :" at bounding box center [875, 263] width 1300 height 18
click at [55, 187] on span "Tesorería" at bounding box center [40, 182] width 63 height 18
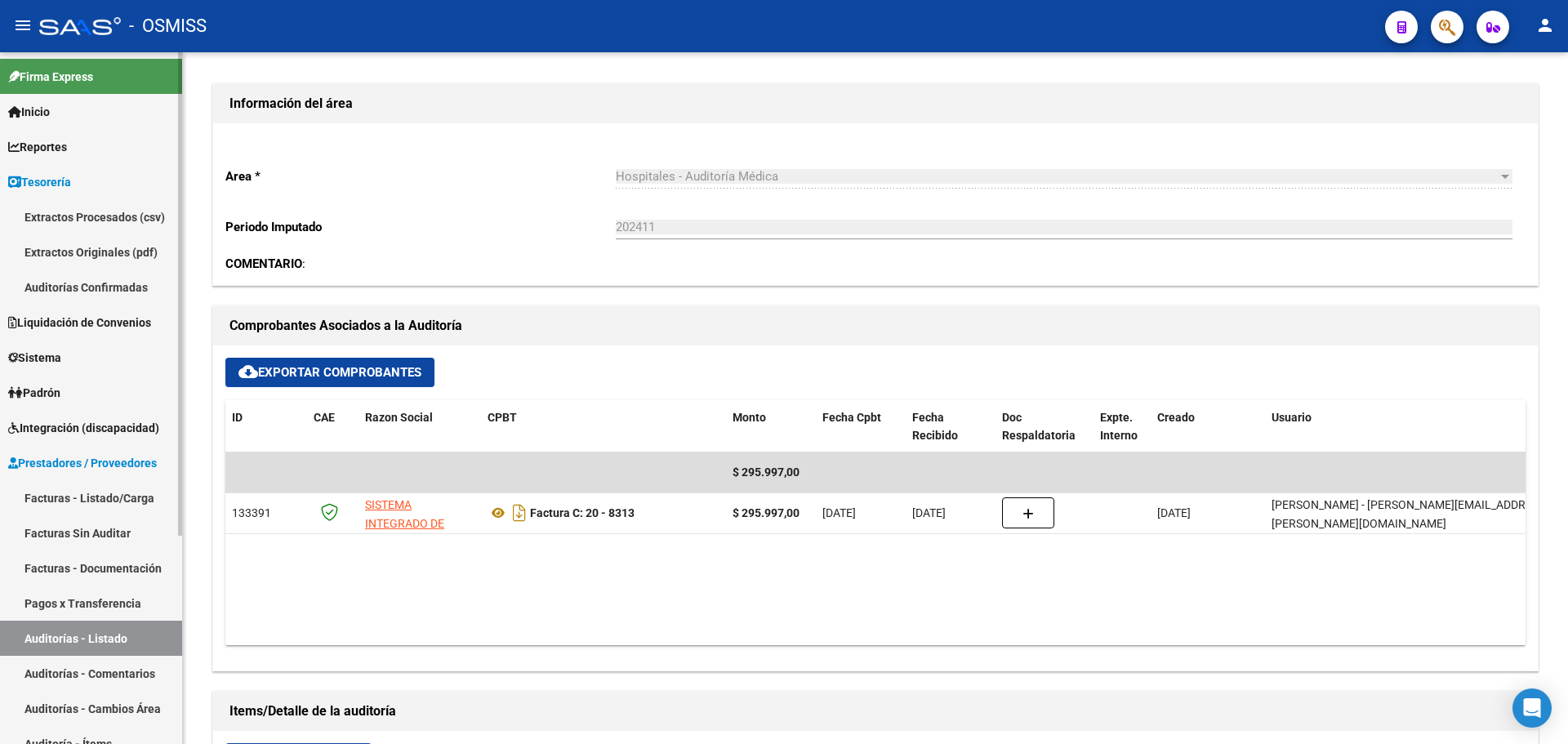
click at [63, 285] on link "Auditorías Confirmadas" at bounding box center [91, 287] width 182 height 35
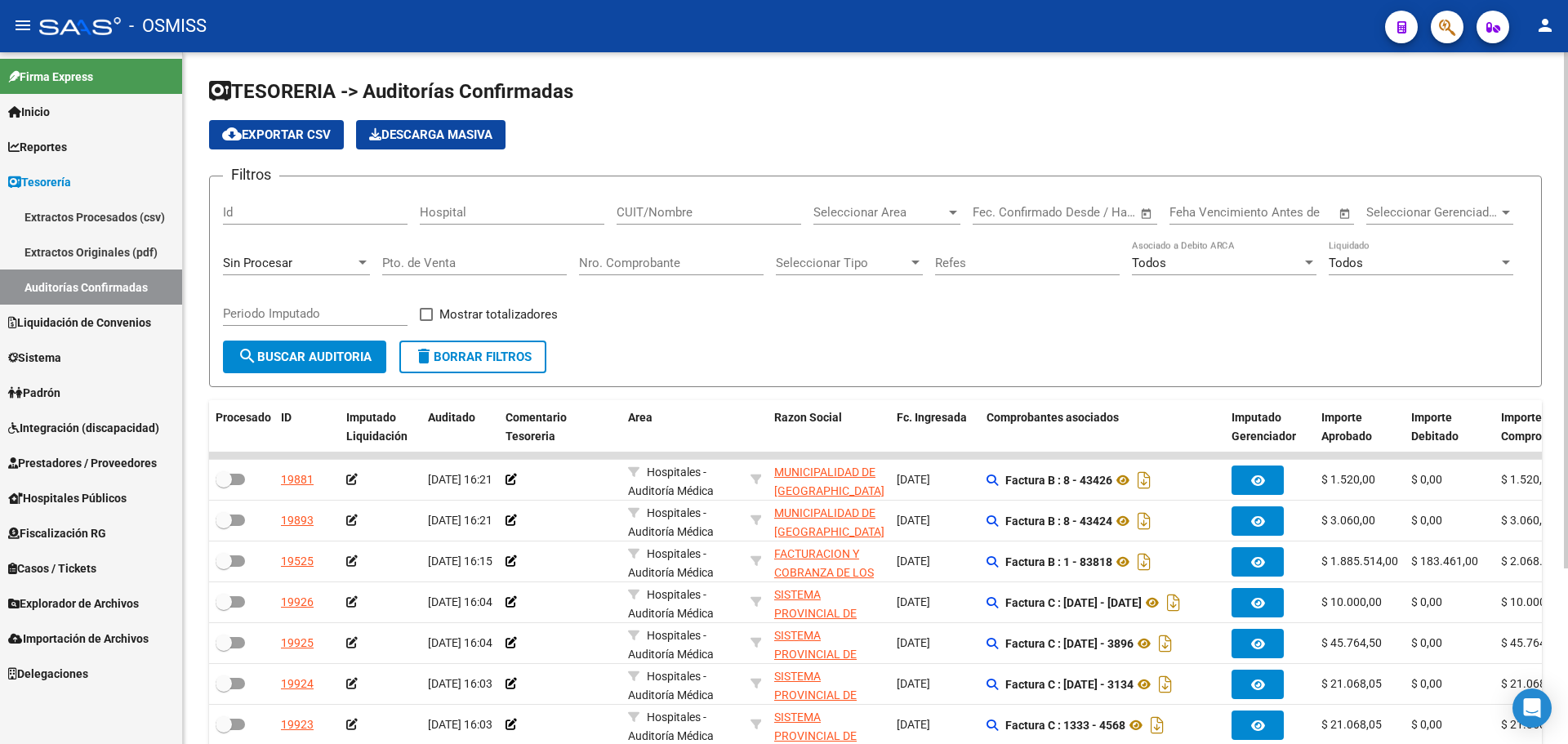
click at [697, 353] on form "Filtros Id Hospital CUIT/Nombre Seleccionar Area Seleccionar Area Fecha inicio …" at bounding box center [875, 281] width 1333 height 211
click at [573, 301] on div "Filtros Id Hospital CUIT/Nombre Seleccionar Area Seleccionar Area Fecha inicio …" at bounding box center [875, 265] width 1305 height 151
click at [647, 339] on div "Filtros Id Hospital CUIT/Nombre Seleccionar Area Seleccionar Area Fecha inicio …" at bounding box center [875, 265] width 1305 height 151
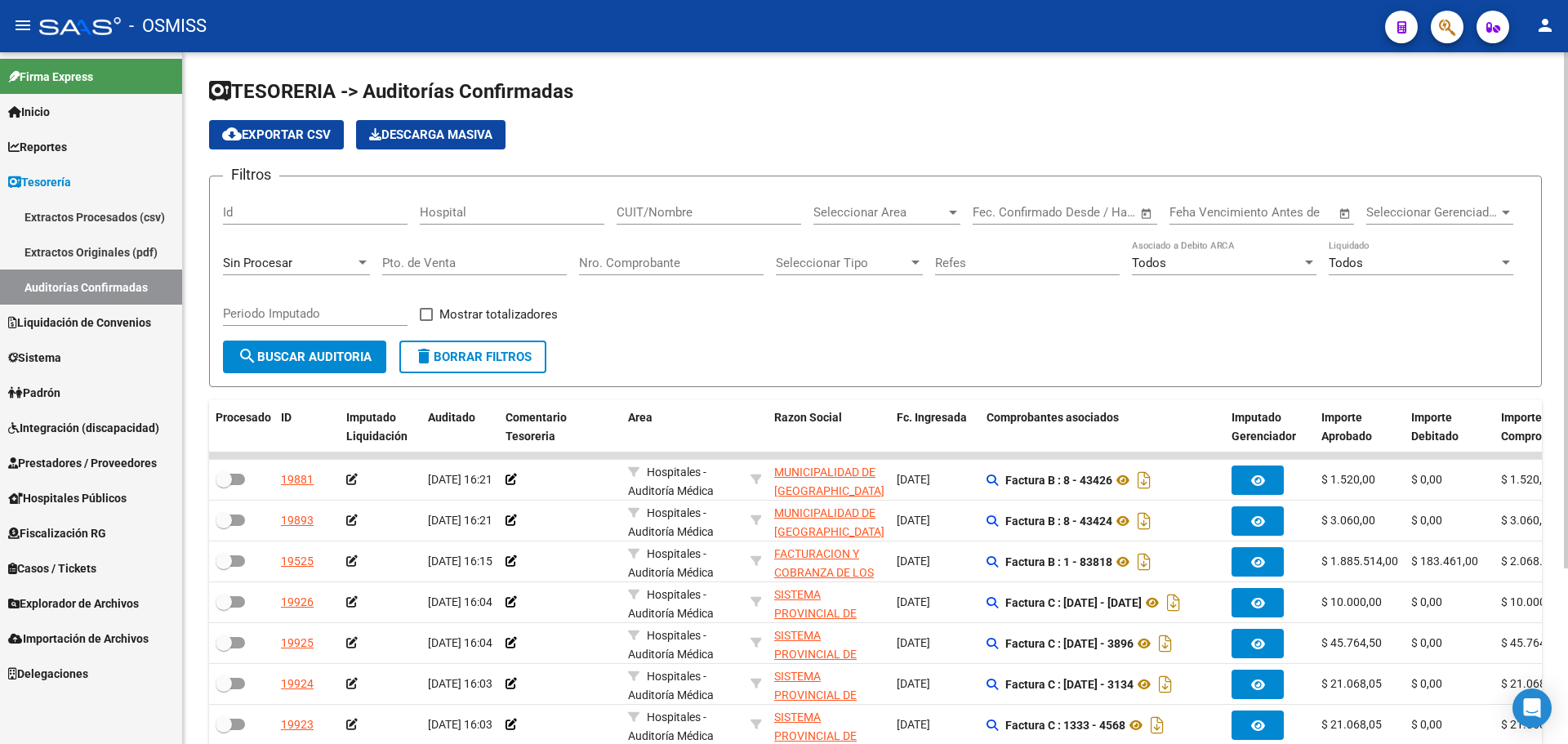
click at [594, 321] on div "Filtros Id Hospital CUIT/Nombre Seleccionar Area Seleccionar Area Fecha inicio …" at bounding box center [875, 265] width 1305 height 151
click at [358, 270] on div "Sin Procesar" at bounding box center [296, 262] width 147 height 14
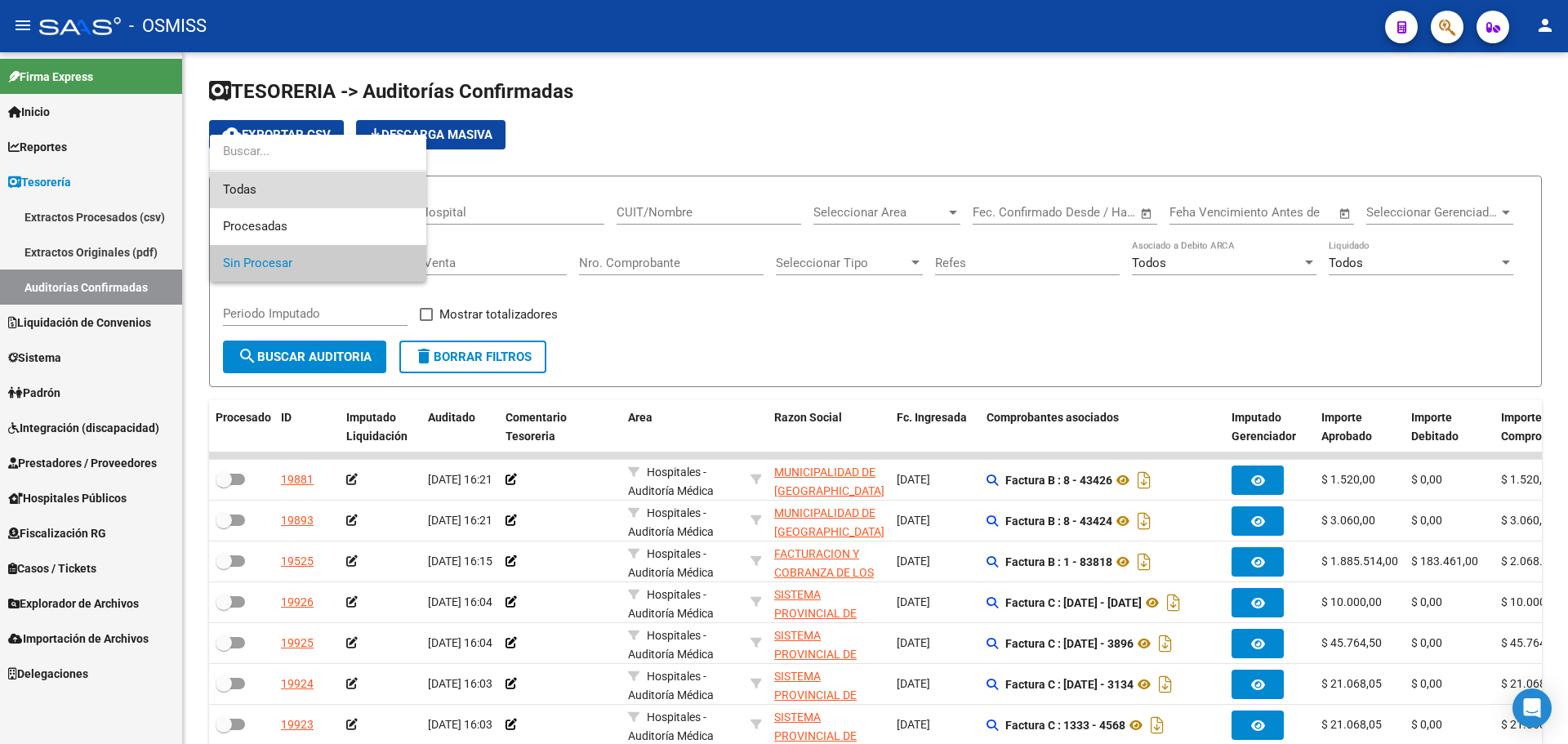
click at [334, 191] on span "Todas" at bounding box center [318, 190] width 191 height 37
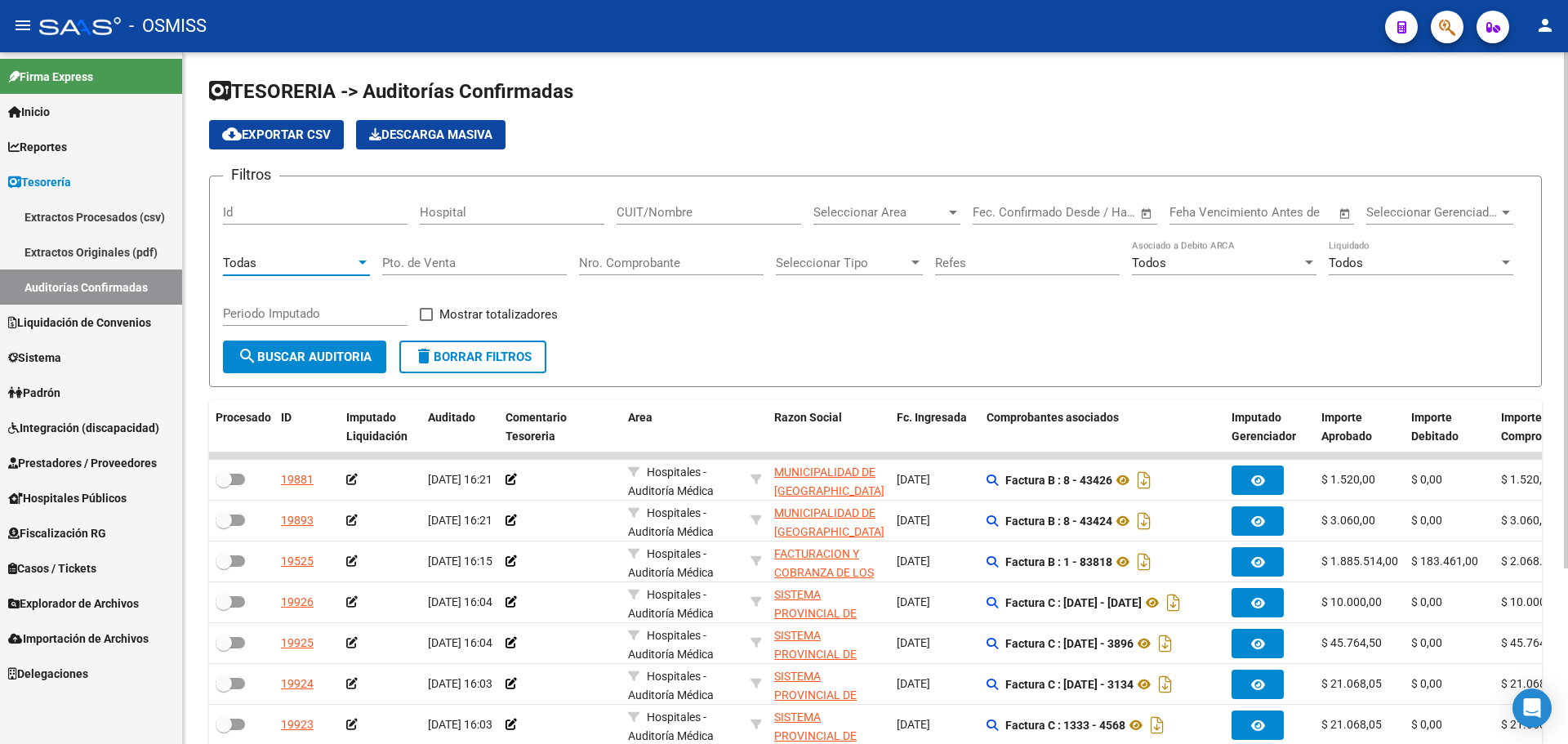
click at [646, 262] on input "Nro. Comprobante" at bounding box center [671, 262] width 185 height 14
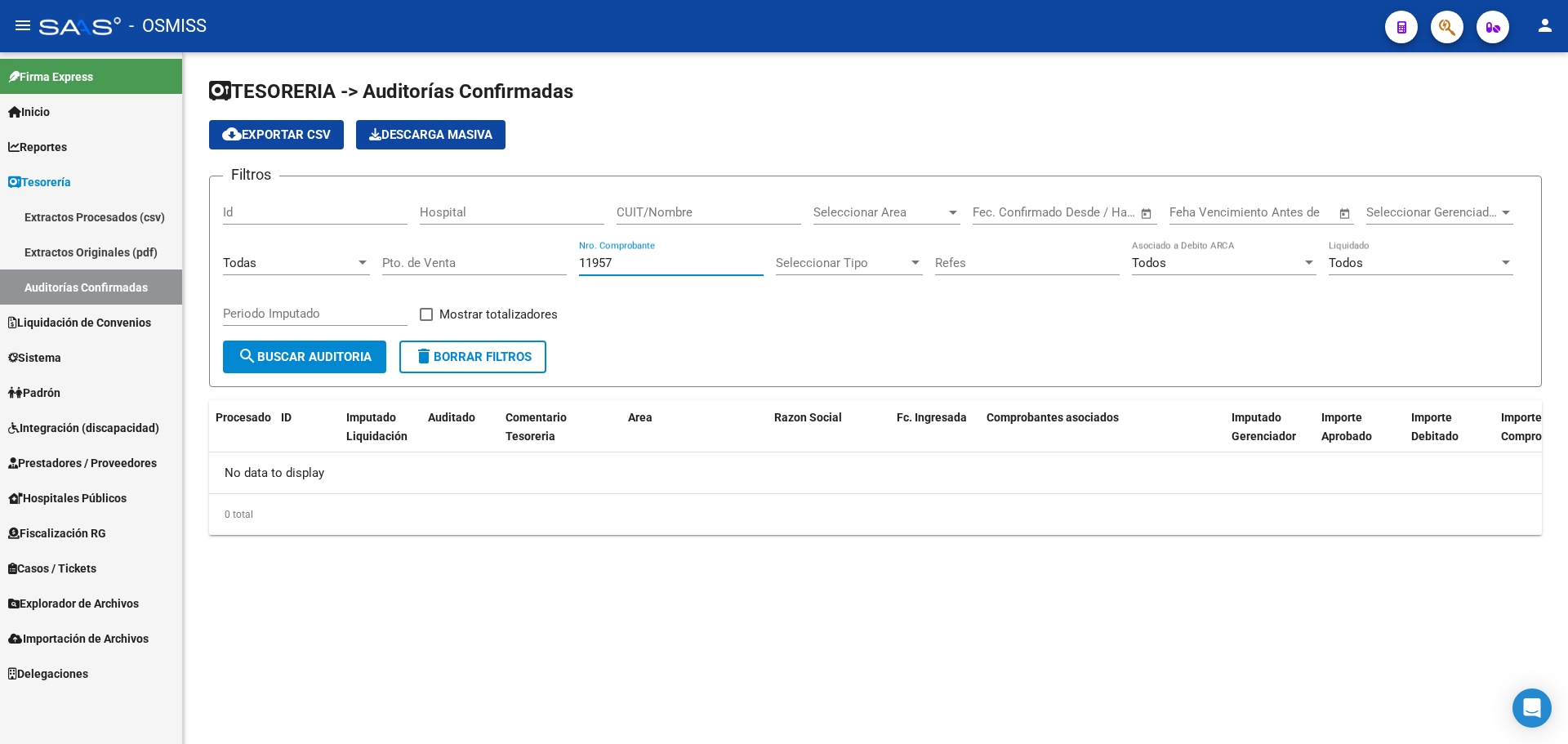
type input "11957"
click at [1456, 28] on button "button" at bounding box center [1447, 27] width 32 height 32
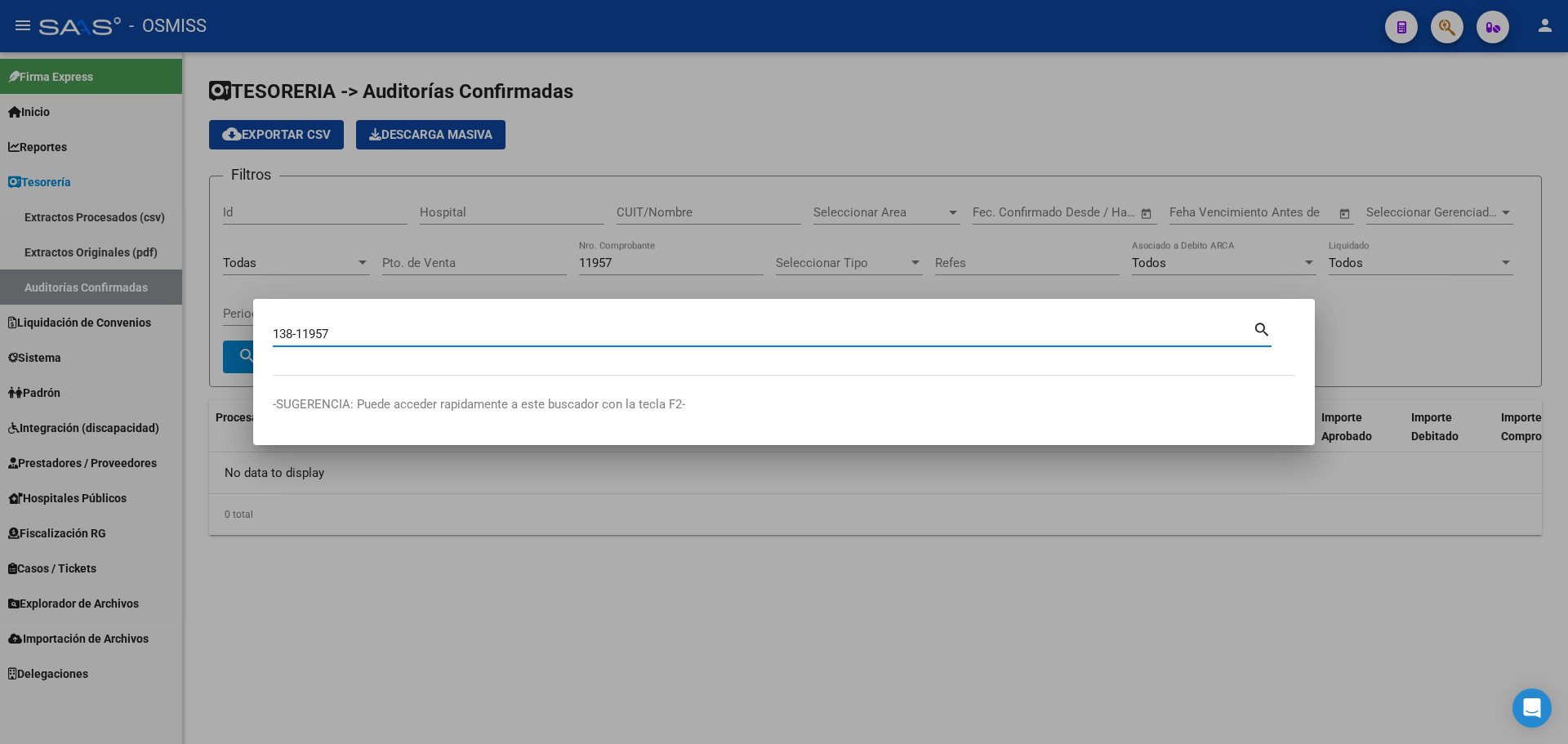
type input "138-11957"
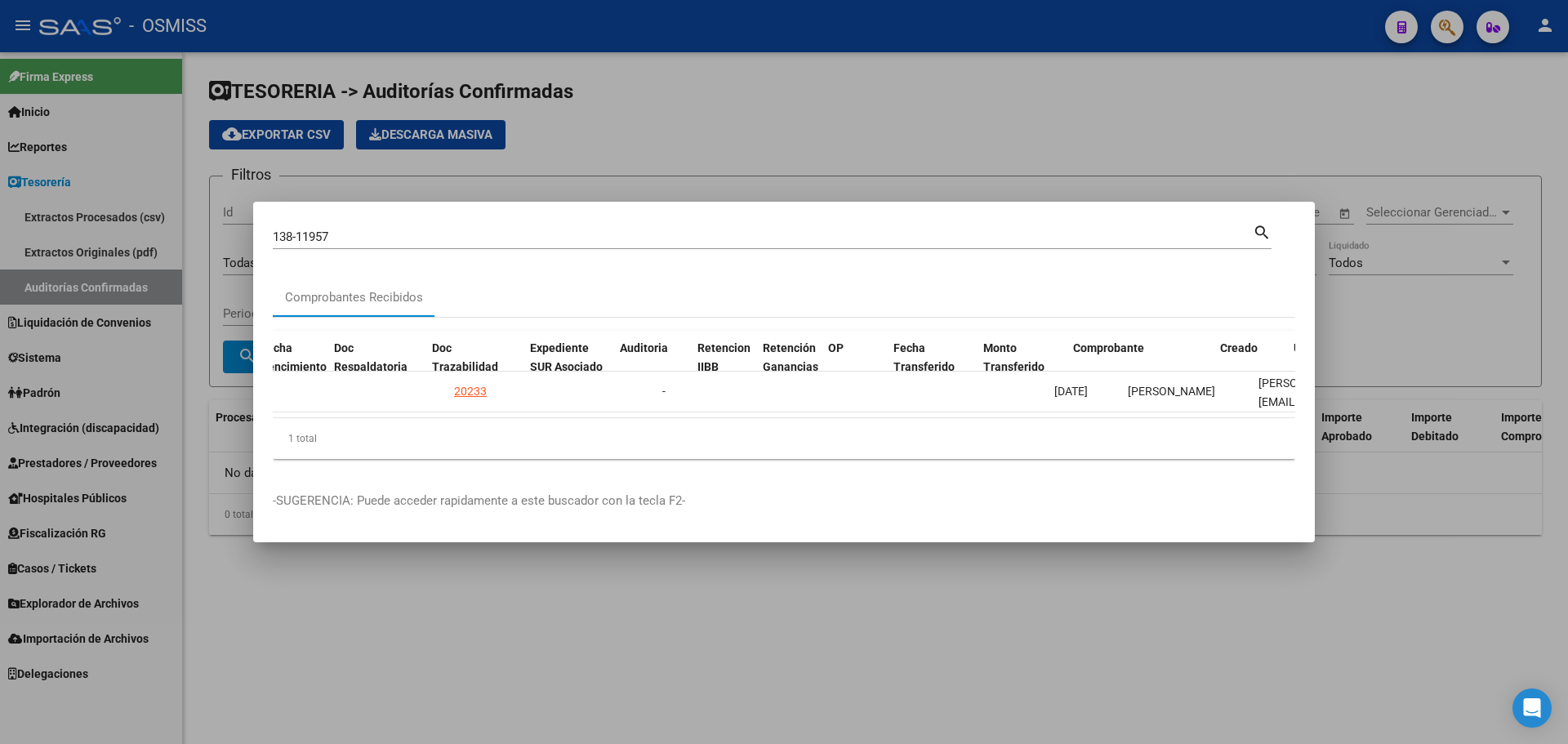
scroll to position [0, 916]
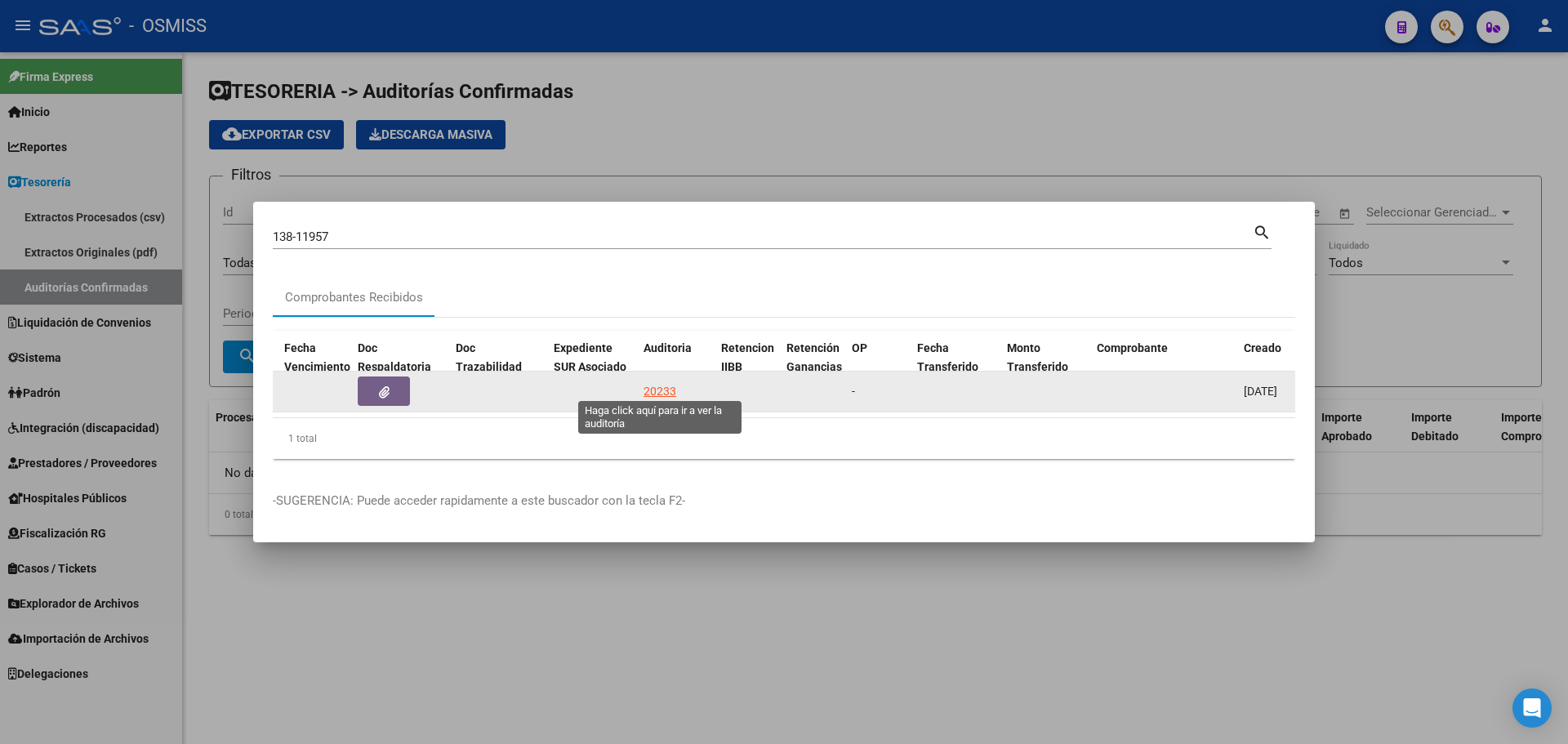
click at [657, 387] on div "20233" at bounding box center [660, 392] width 32 height 19
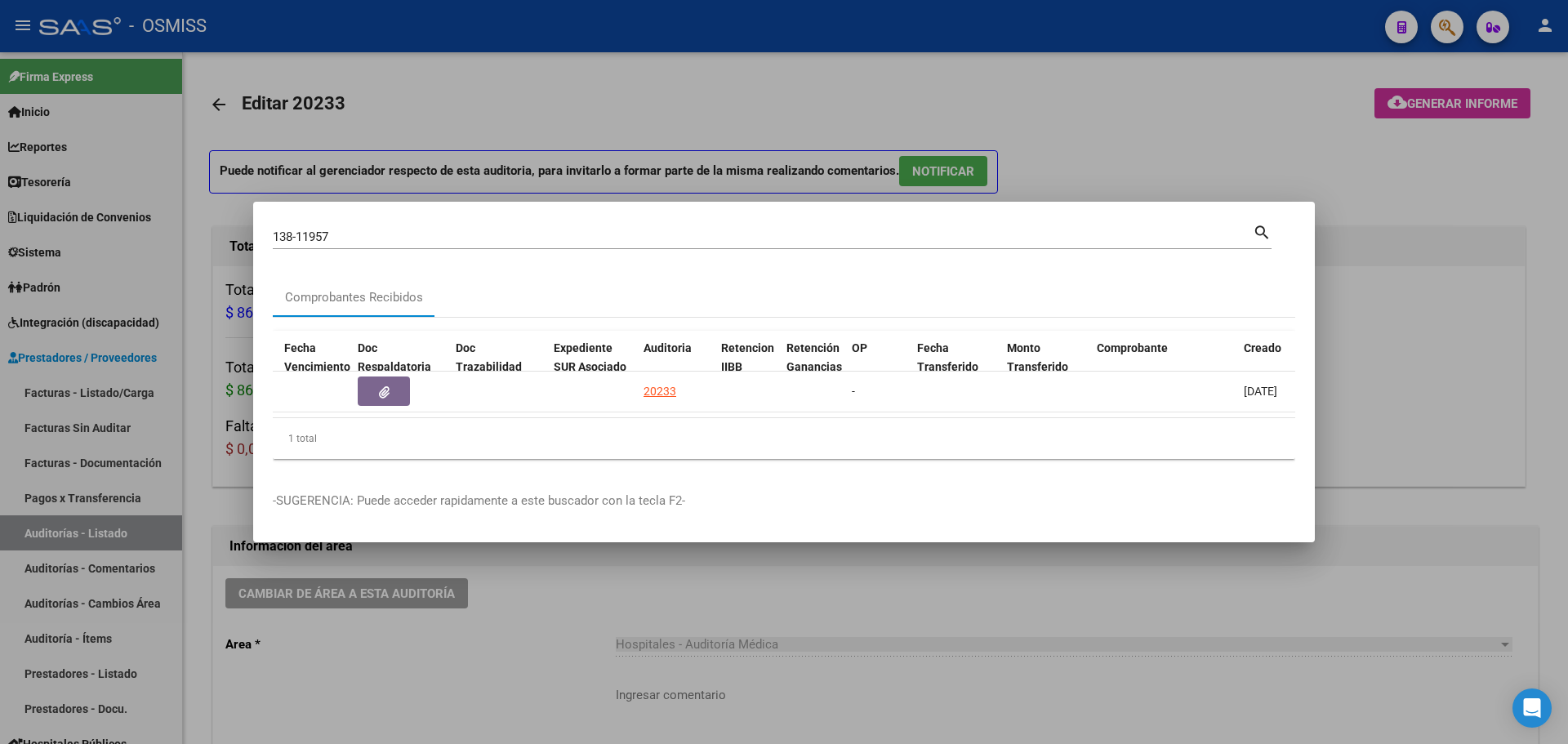
click at [633, 156] on div at bounding box center [784, 372] width 1568 height 744
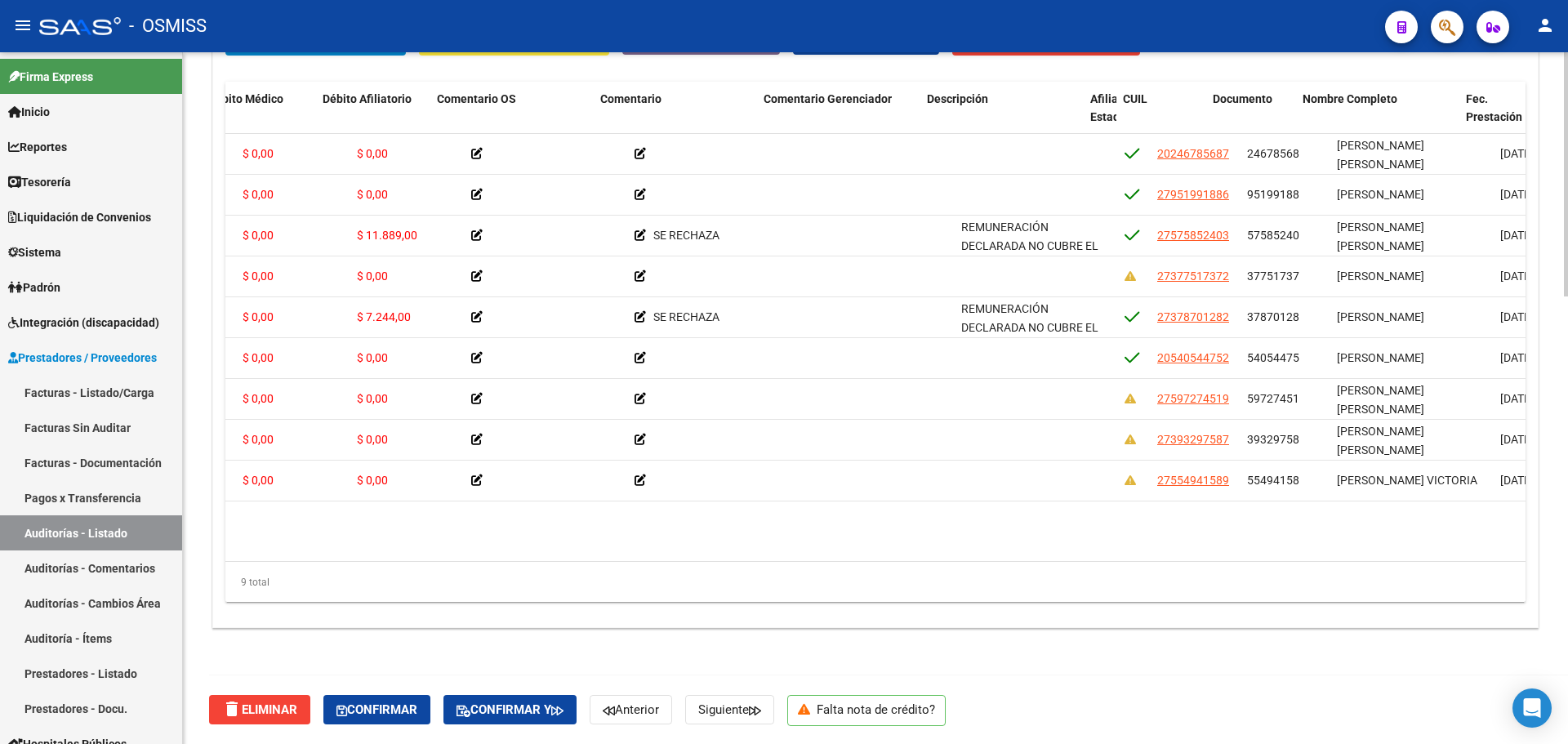
scroll to position [0, 600]
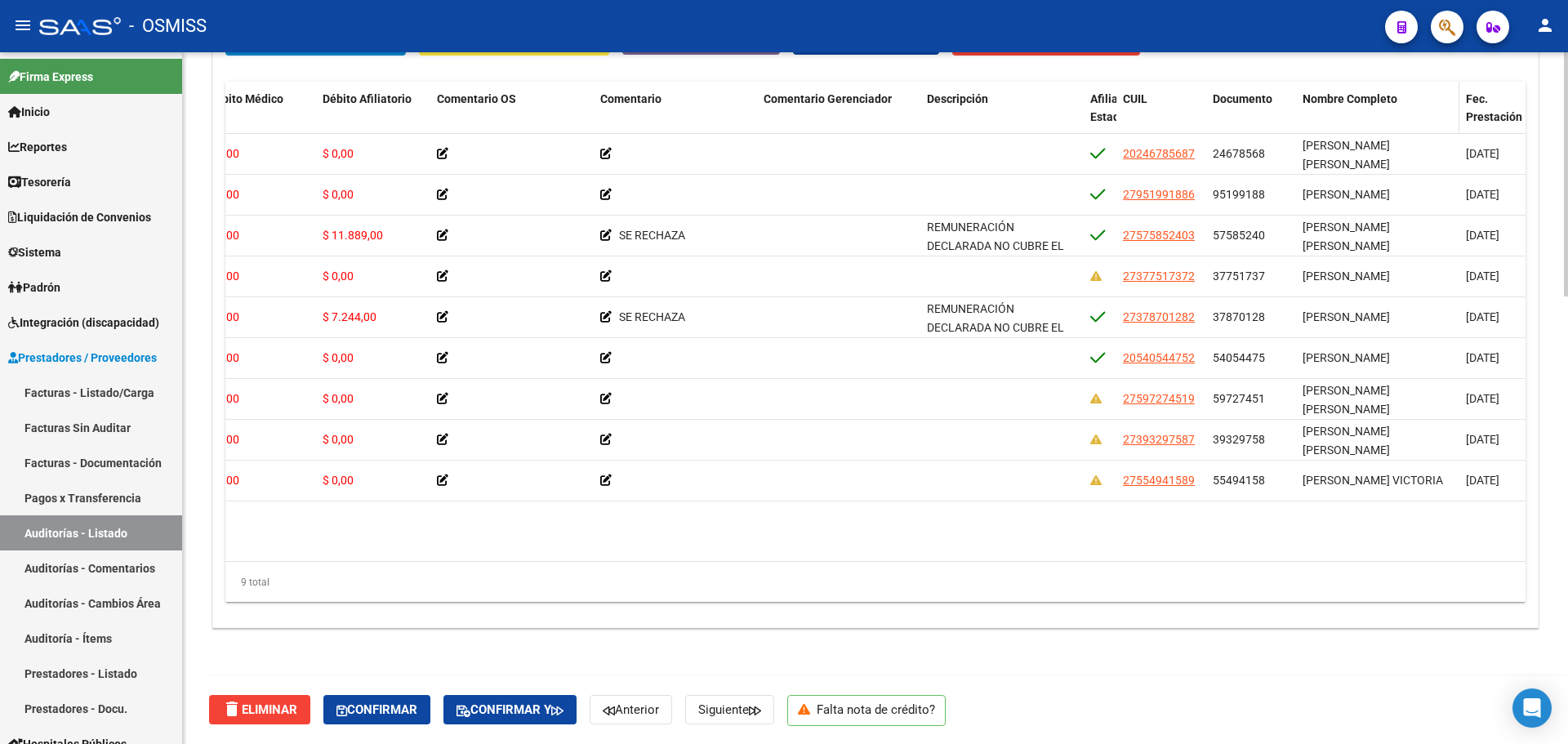
click at [1331, 94] on span "Nombre Completo" at bounding box center [1350, 99] width 94 height 13
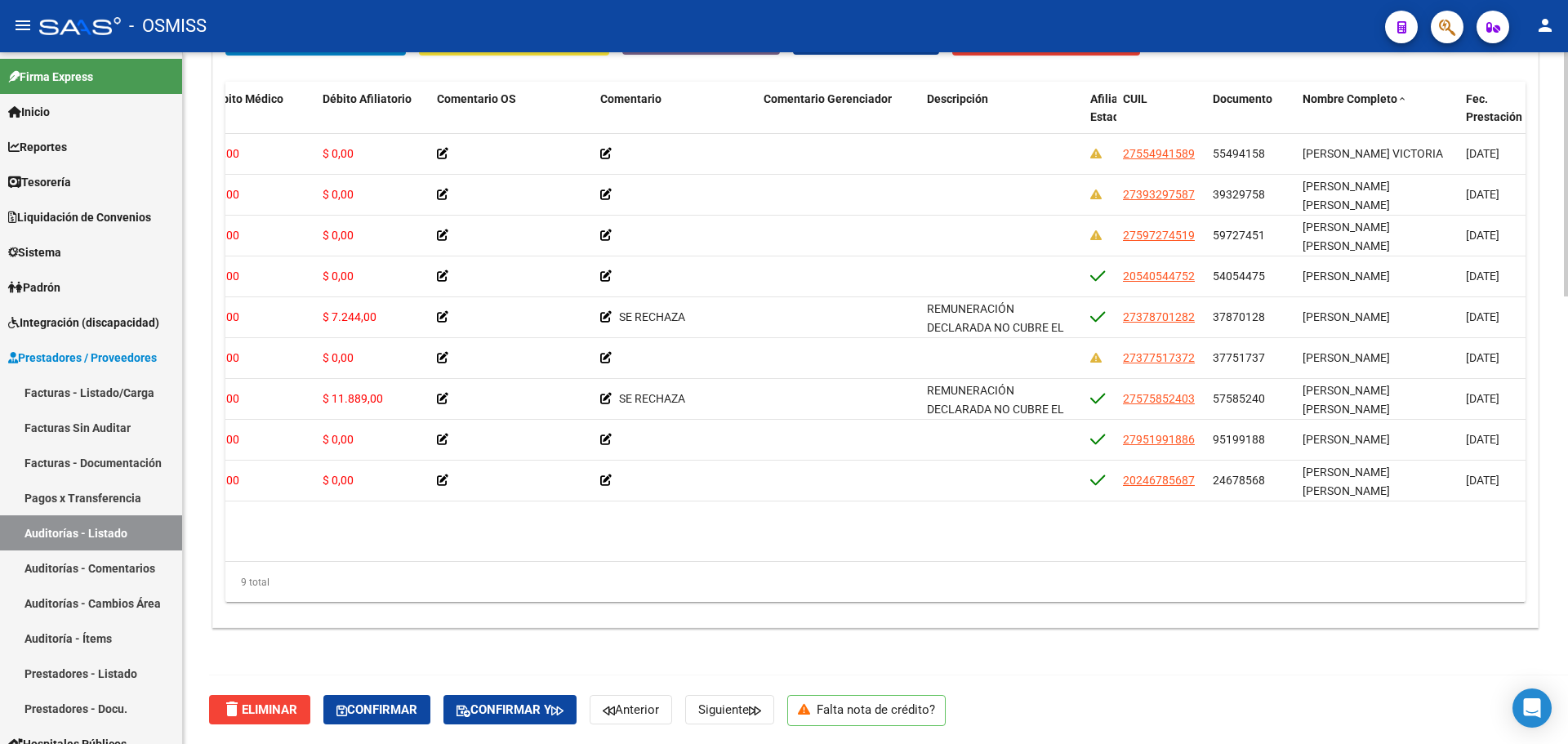
drag, startPoint x: 956, startPoint y: 545, endPoint x: 946, endPoint y: 559, distance: 17.2
click at [949, 555] on datatable-body "355154 V01 - Viasano $ 14.488,00 $ 14.488,00 $ 0,00 $ 0,00 $ 0,00 27554941589 5…" at bounding box center [875, 348] width 1300 height 428
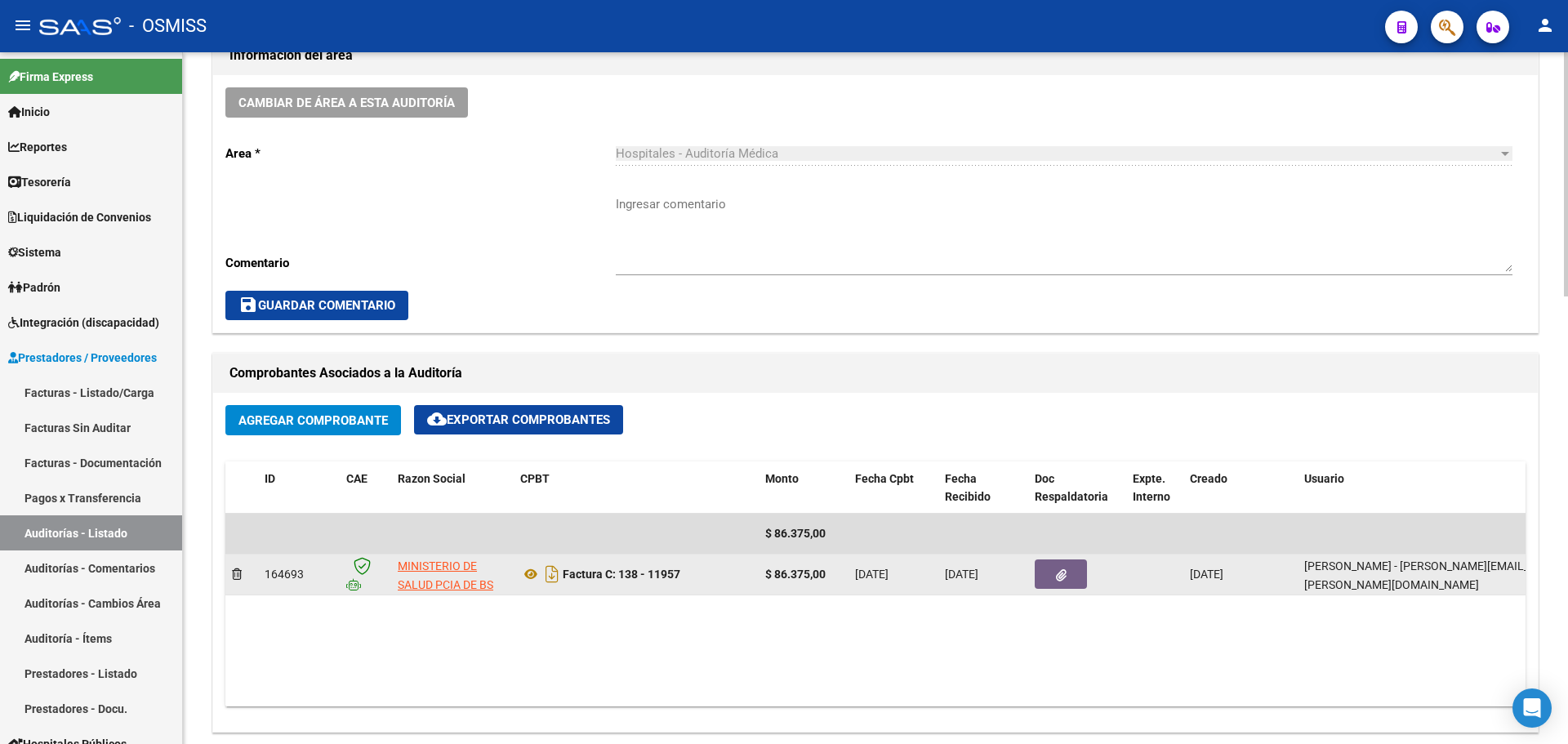
scroll to position [535, 0]
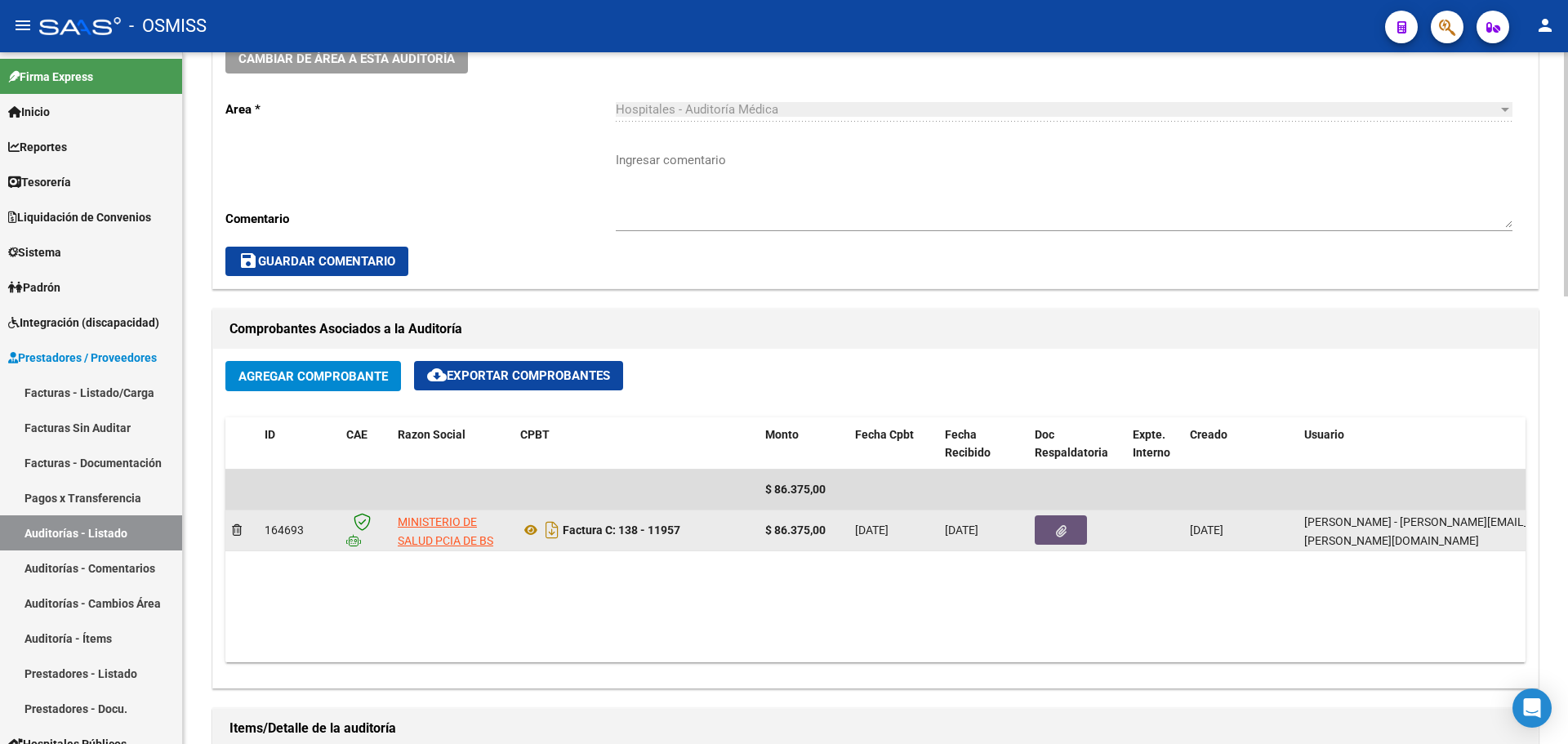
click at [1072, 533] on button "button" at bounding box center [1061, 530] width 52 height 30
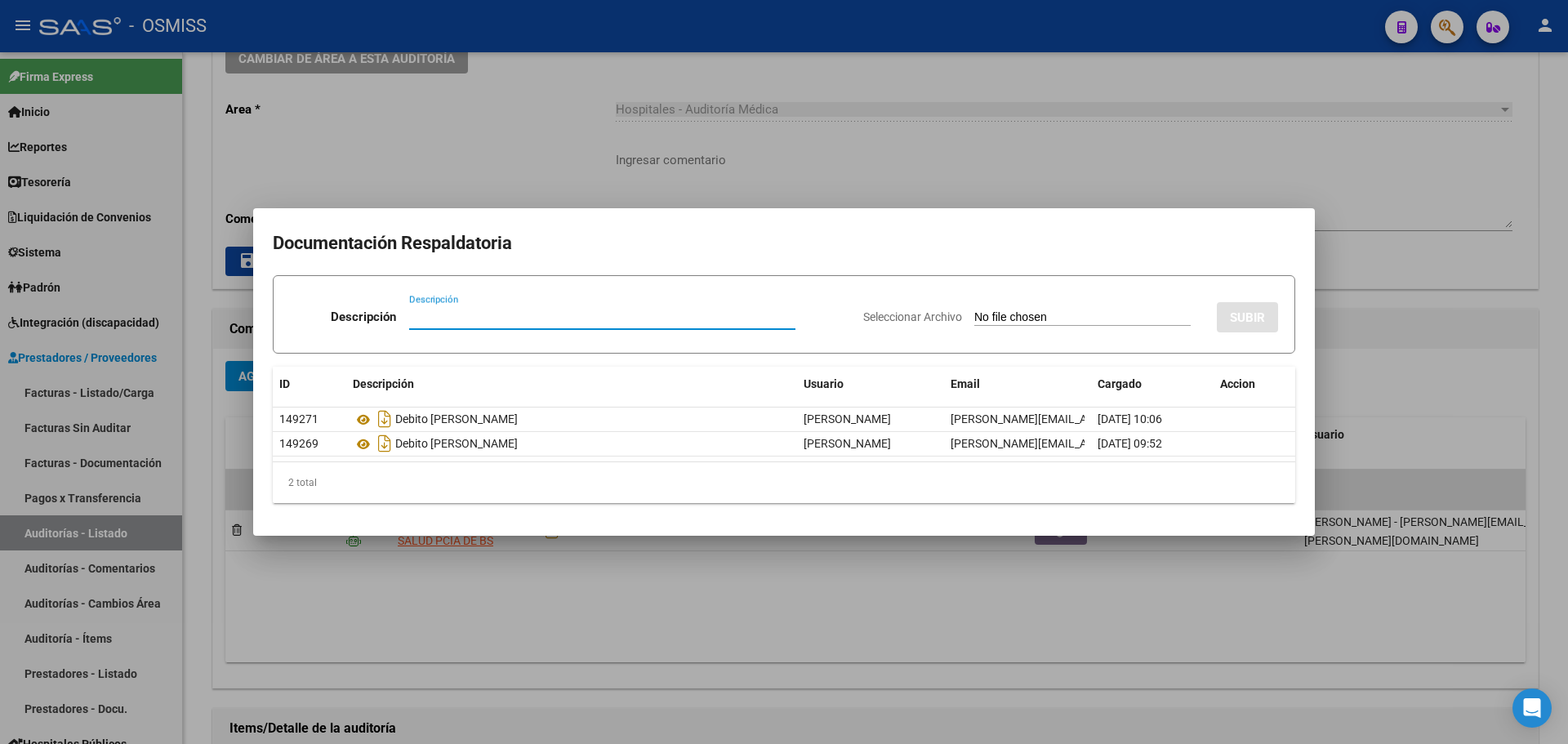
click at [964, 587] on div at bounding box center [784, 372] width 1568 height 744
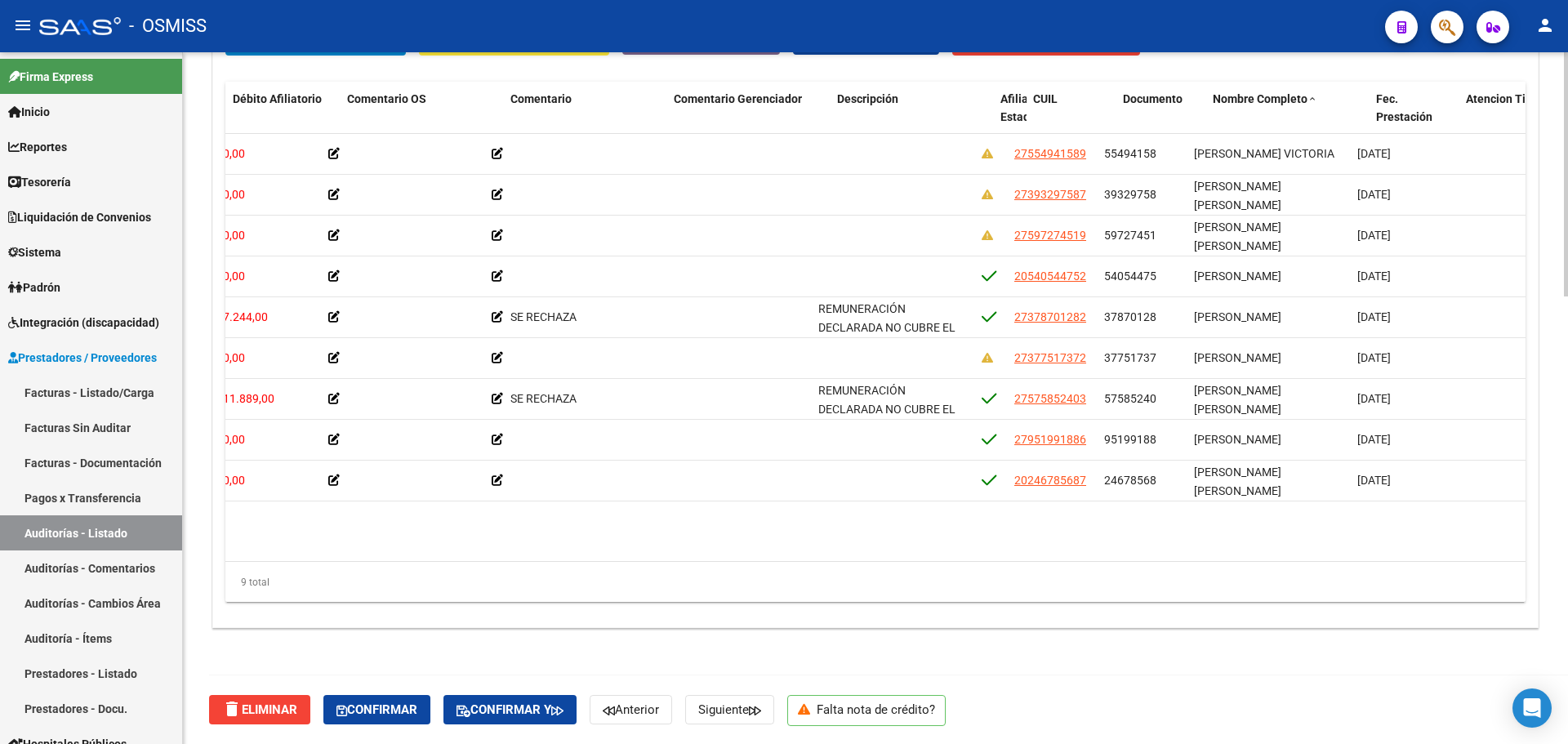
scroll to position [0, 875]
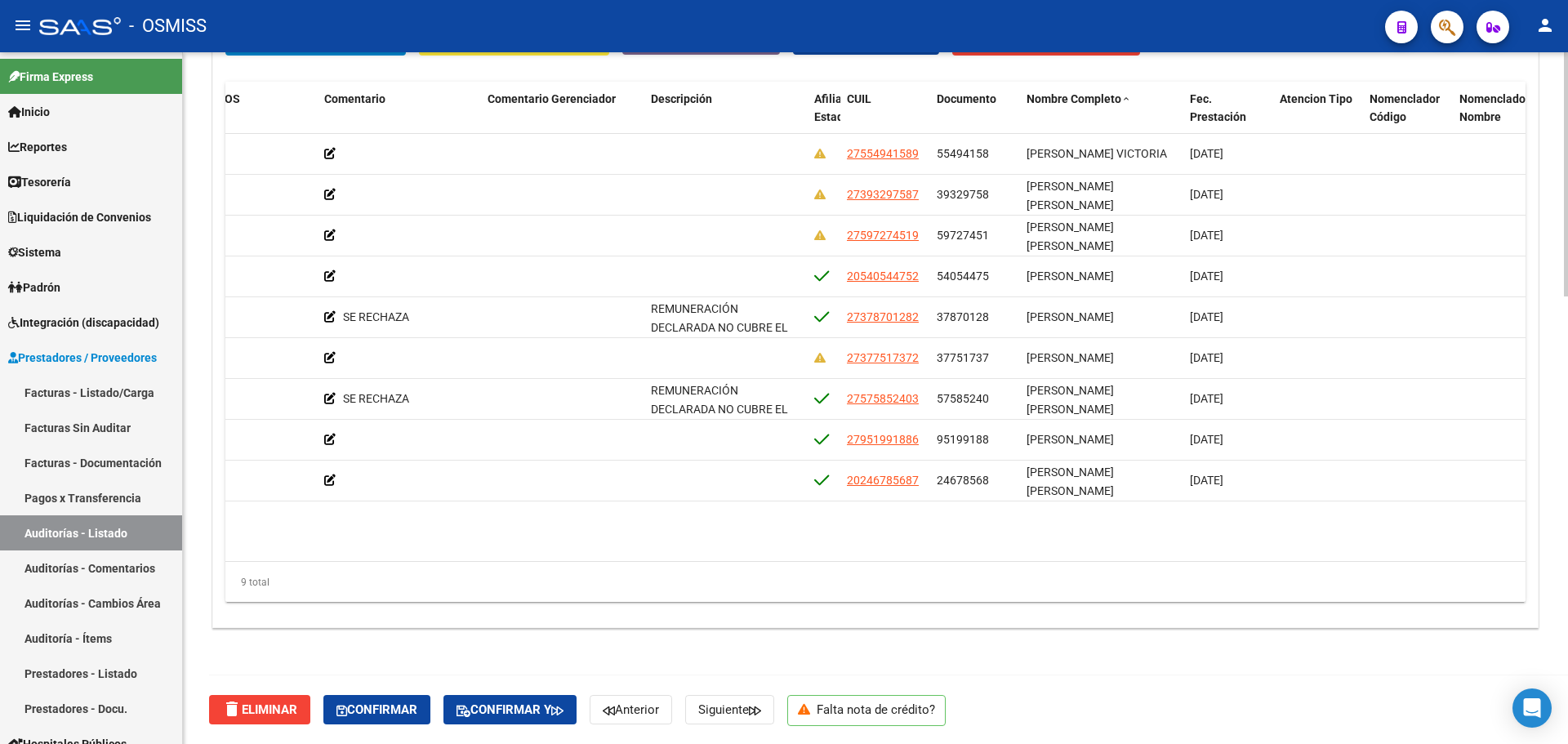
click at [768, 563] on div "9 total" at bounding box center [875, 581] width 1300 height 41
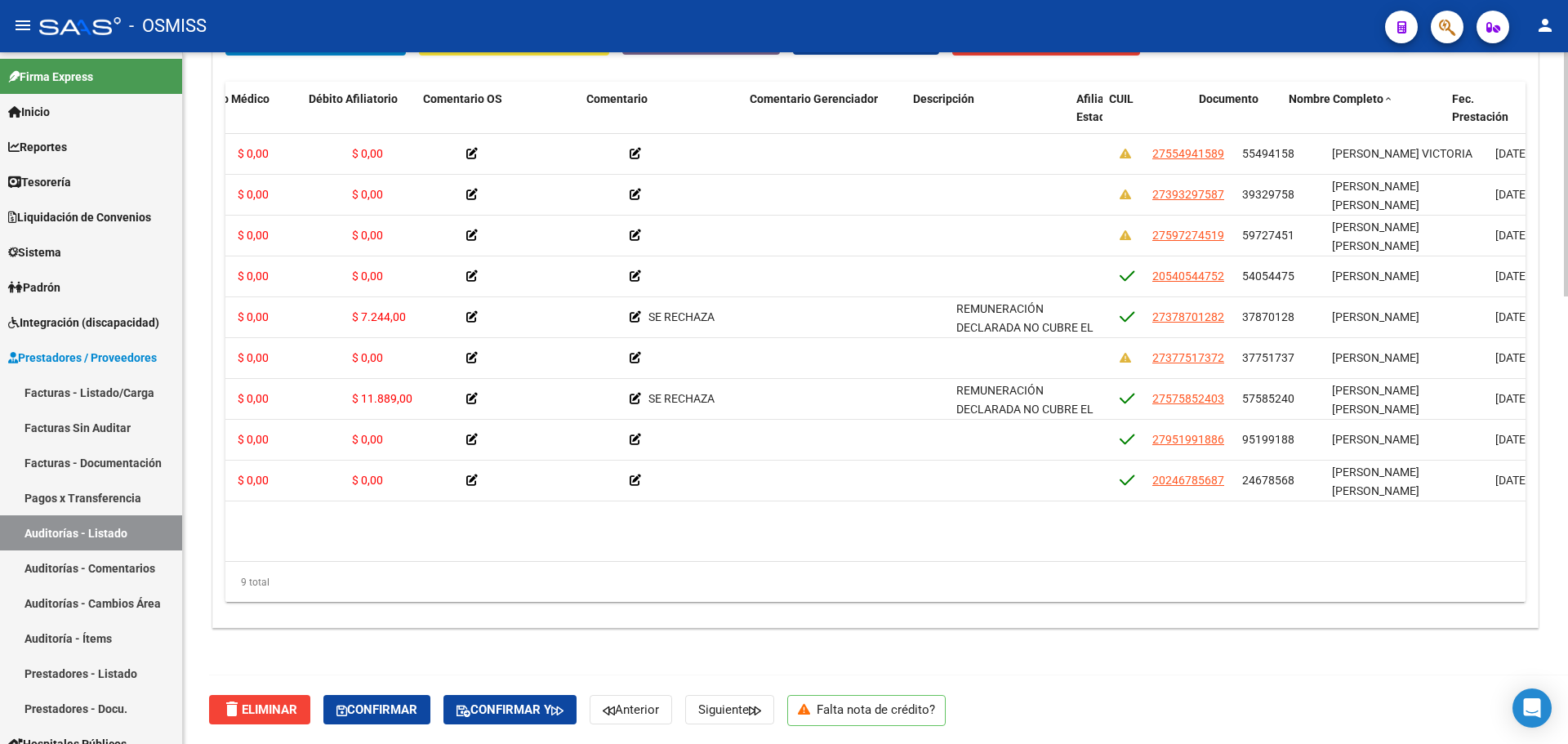
scroll to position [0, 499]
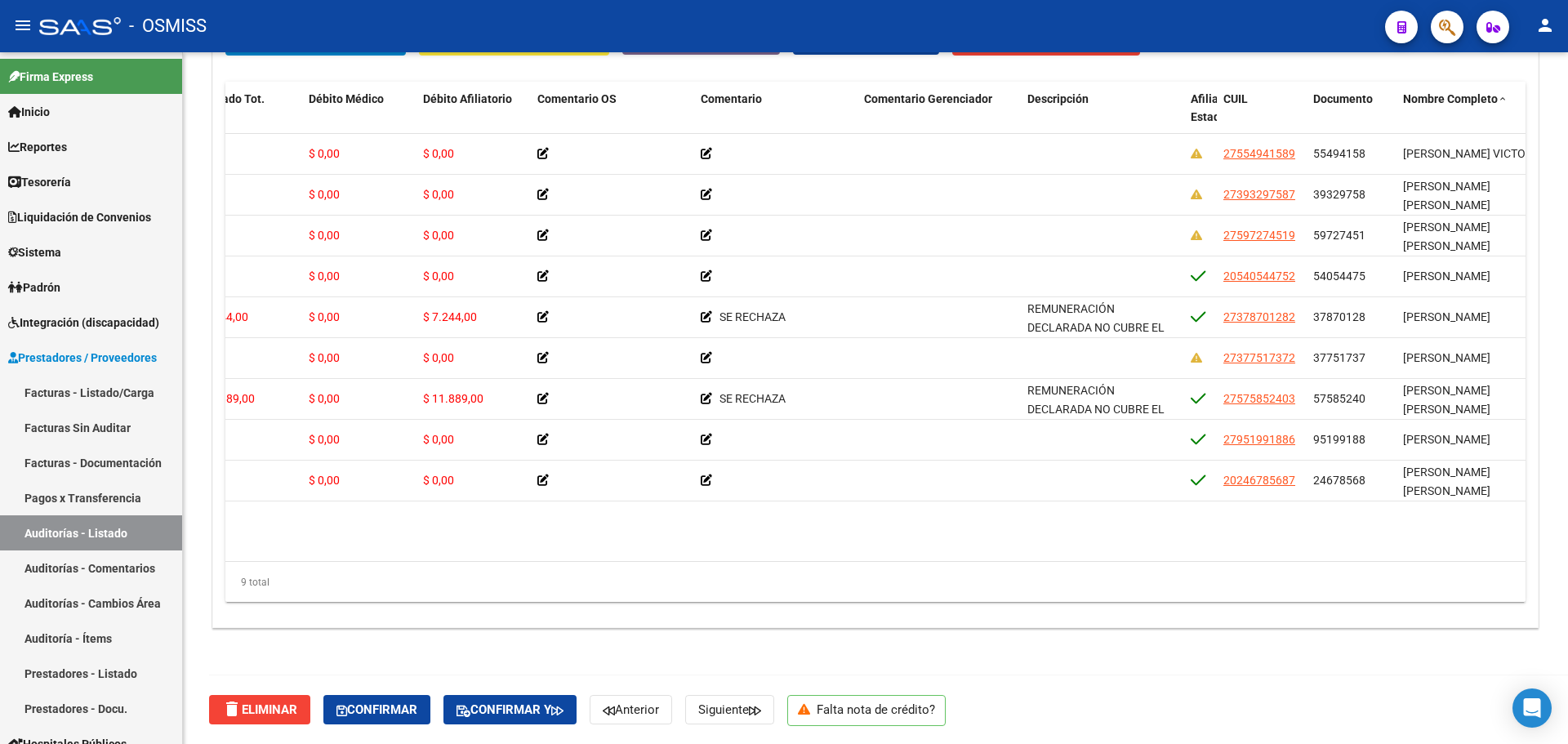
click at [1435, 17] on button "button" at bounding box center [1447, 27] width 32 height 32
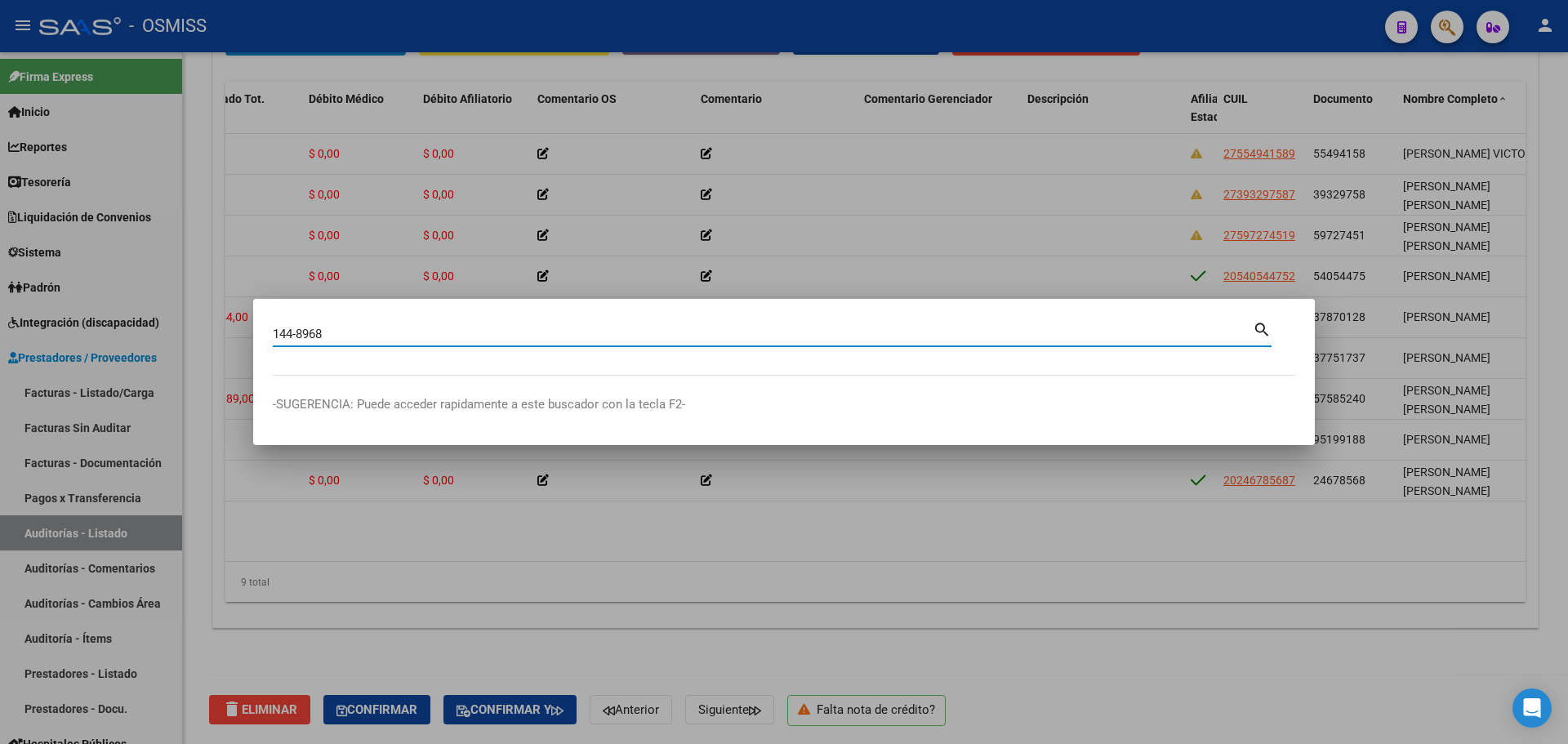
type input "144-8968"
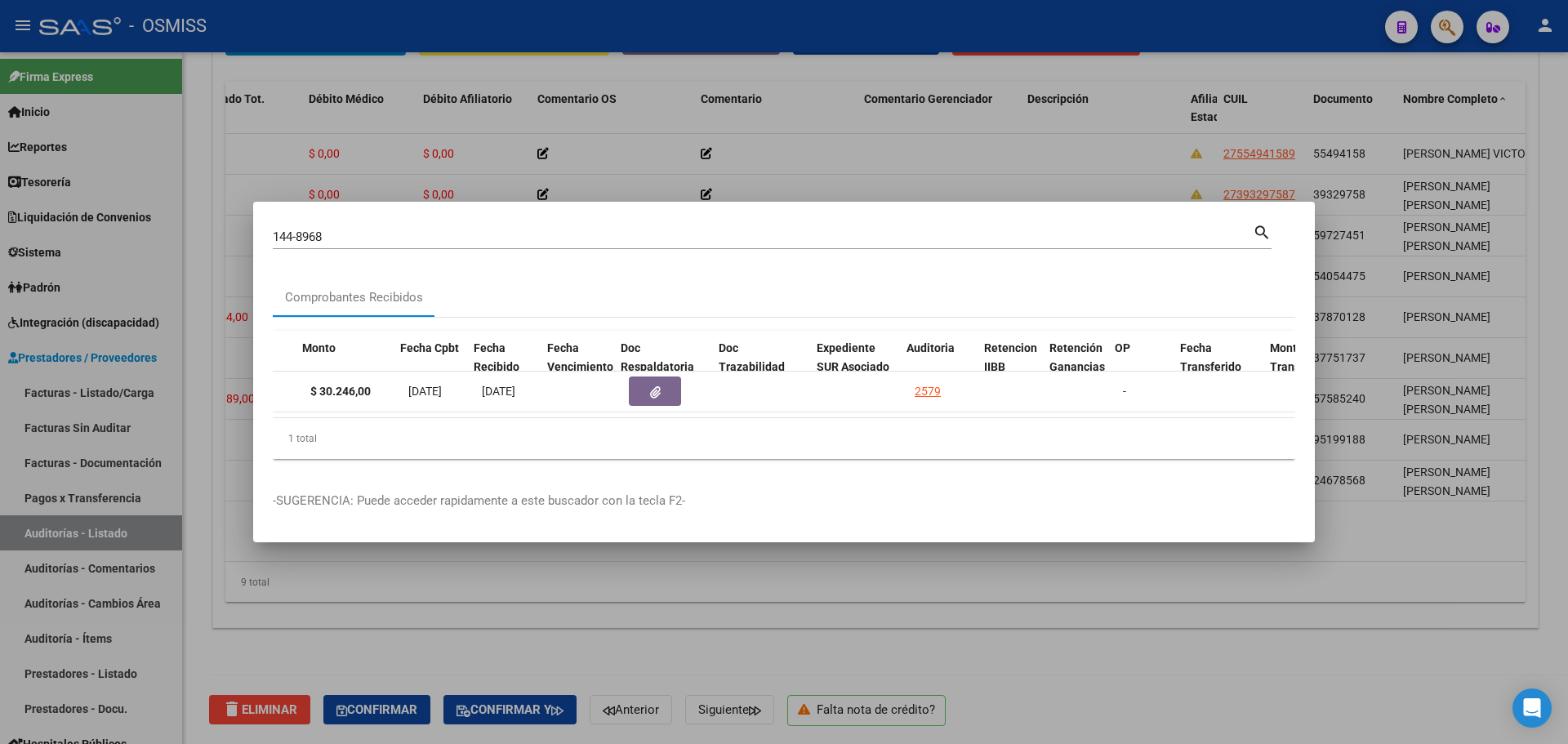
scroll to position [0, 653]
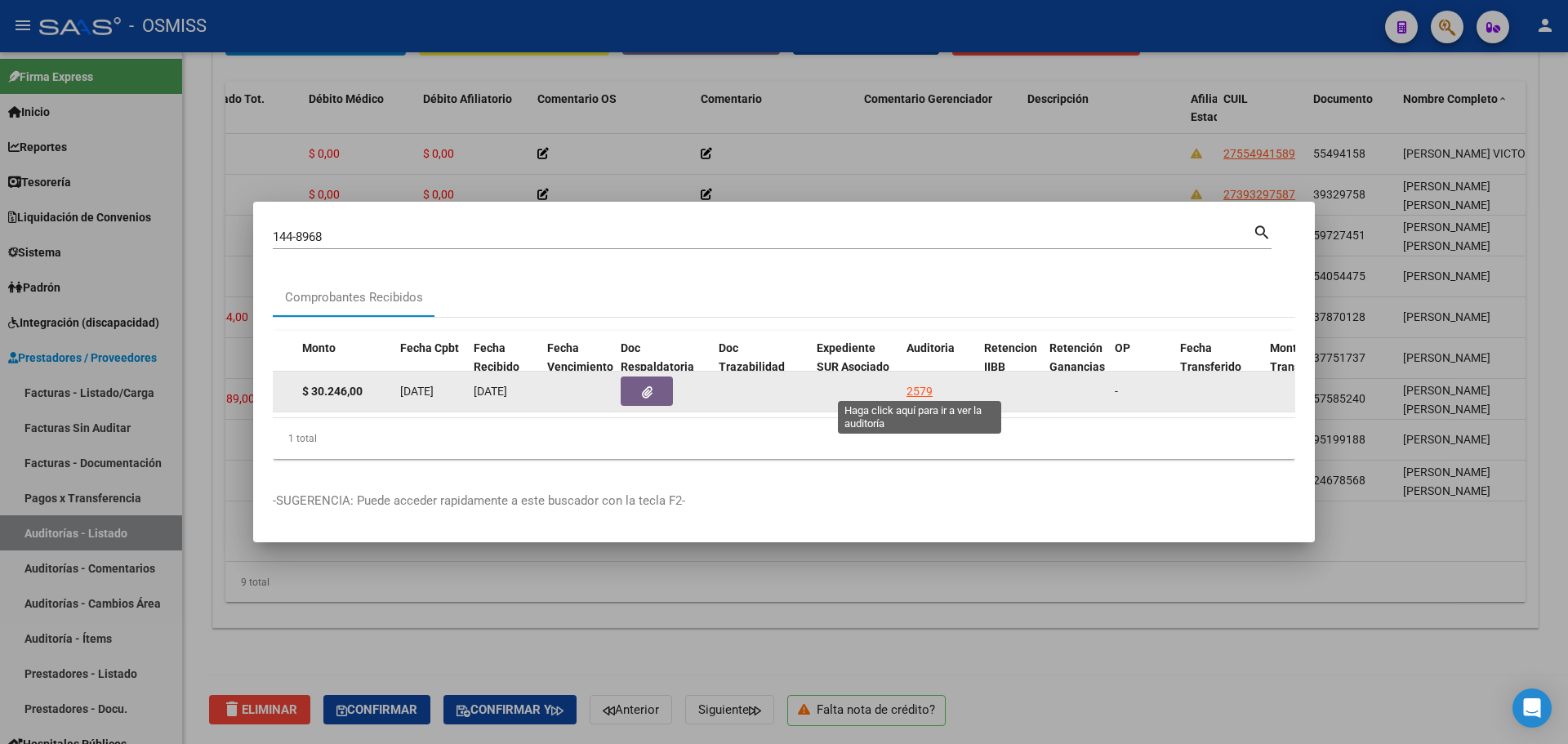
click at [951, 382] on div "2579" at bounding box center [939, 392] width 65 height 19
click at [922, 382] on div "2579" at bounding box center [919, 392] width 26 height 19
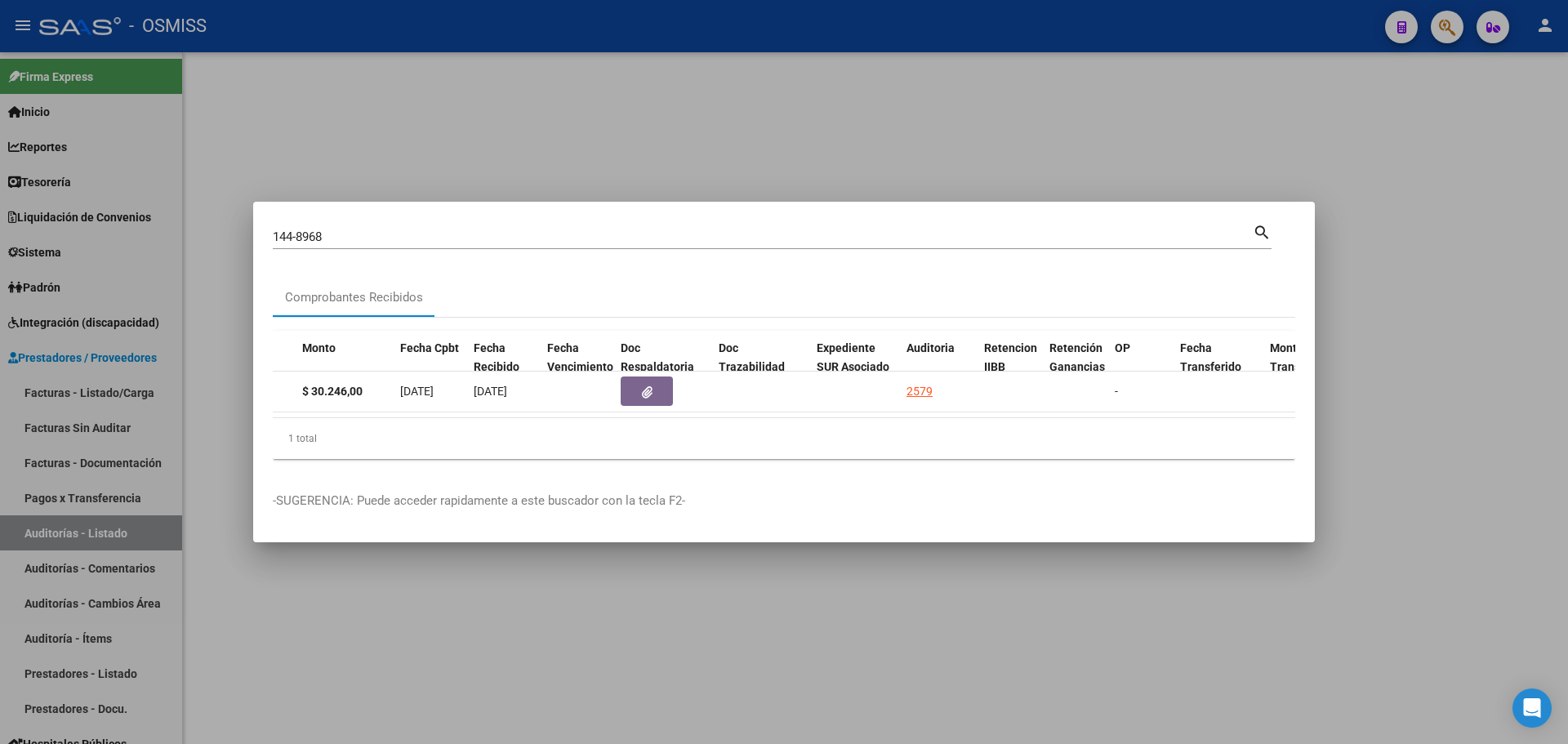
click at [776, 156] on div at bounding box center [784, 372] width 1568 height 744
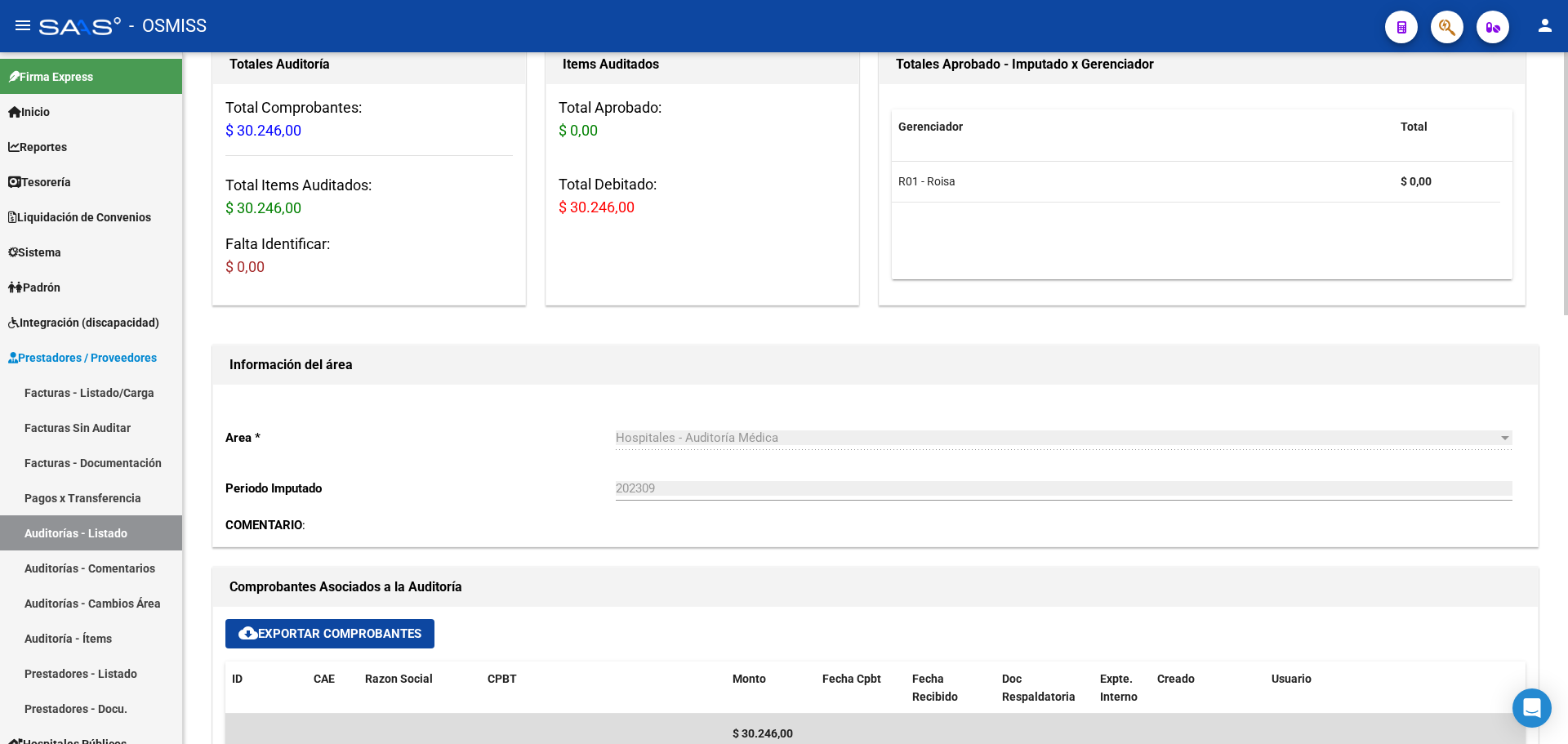
scroll to position [327, 0]
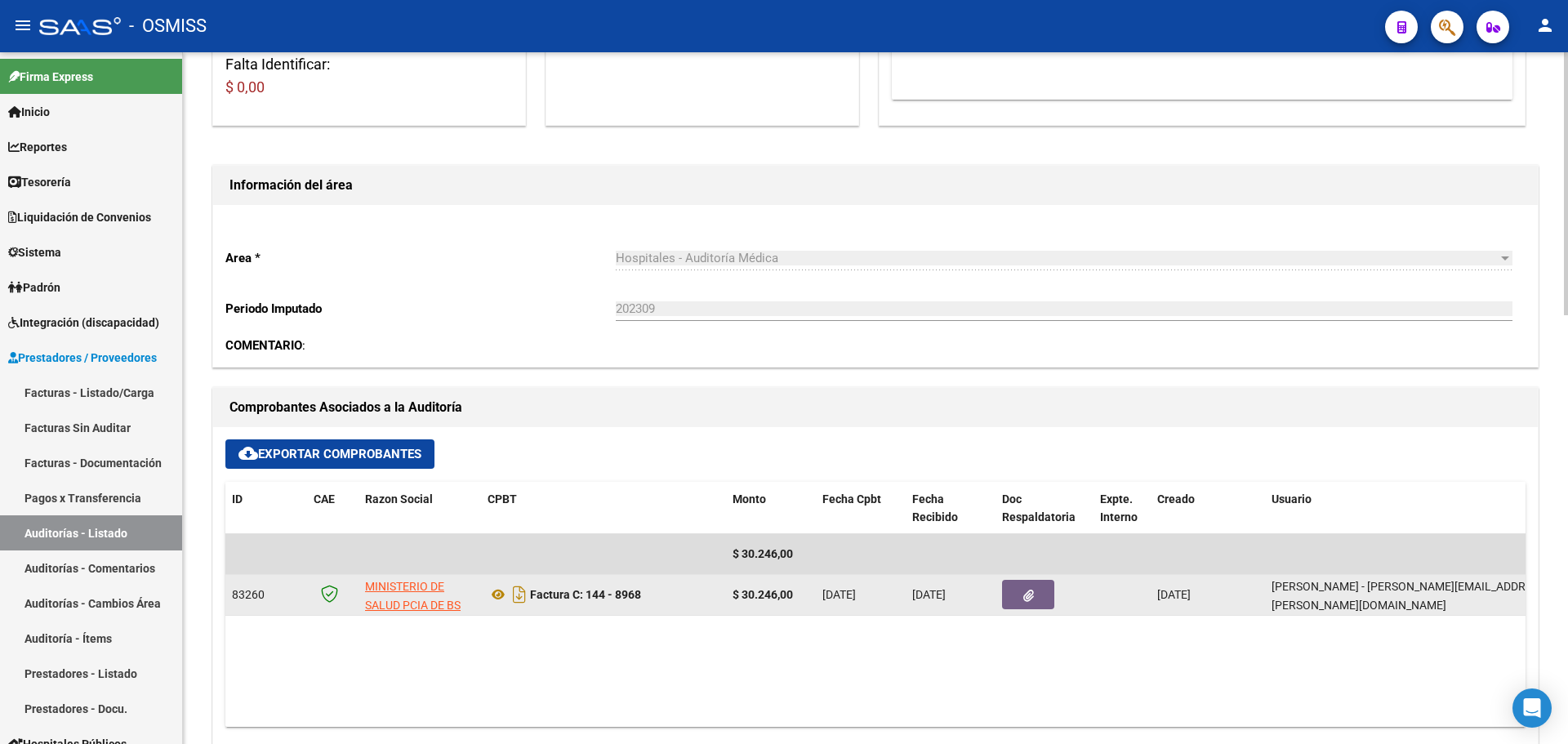
click at [1051, 597] on button "button" at bounding box center [1028, 593] width 52 height 30
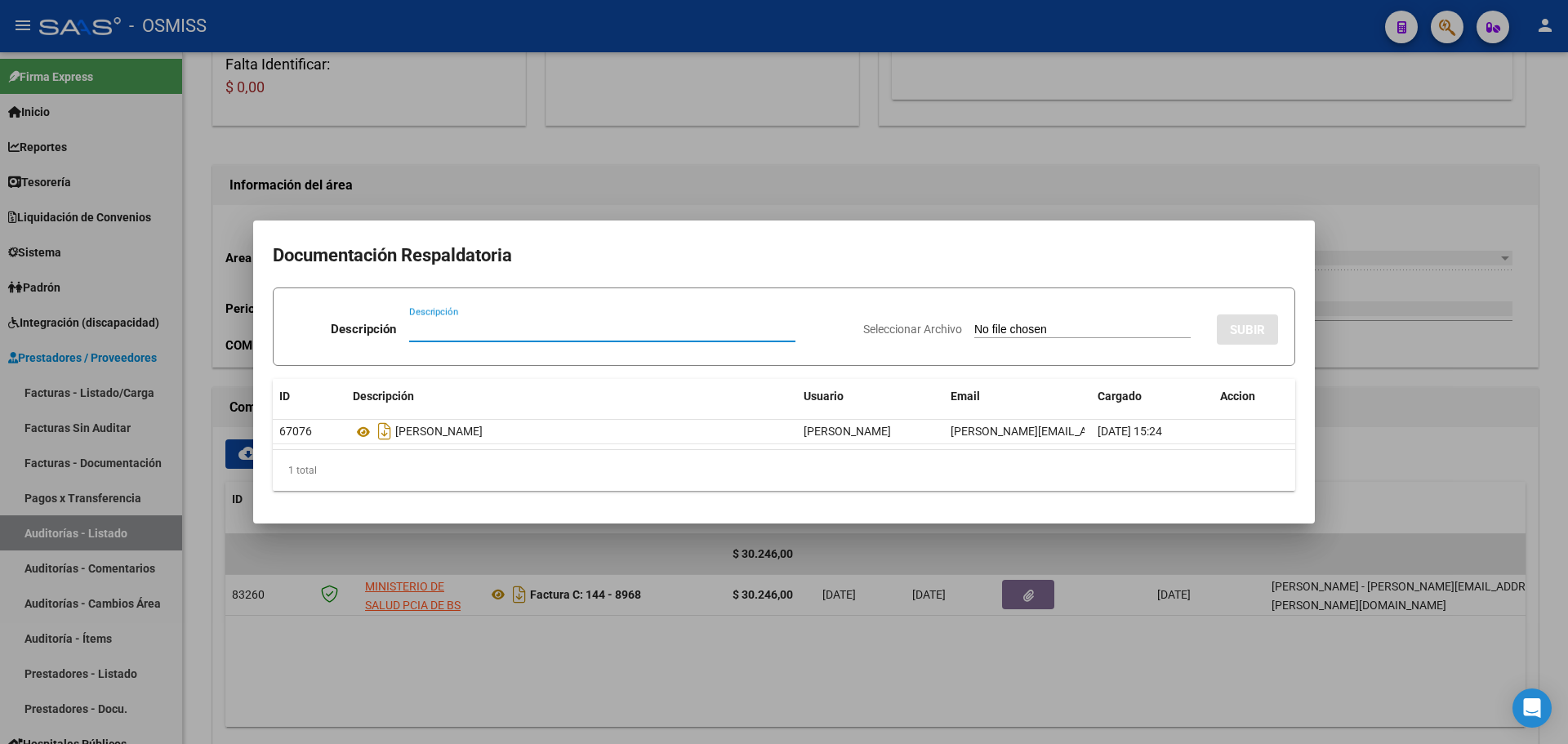
click at [959, 631] on div at bounding box center [784, 372] width 1568 height 744
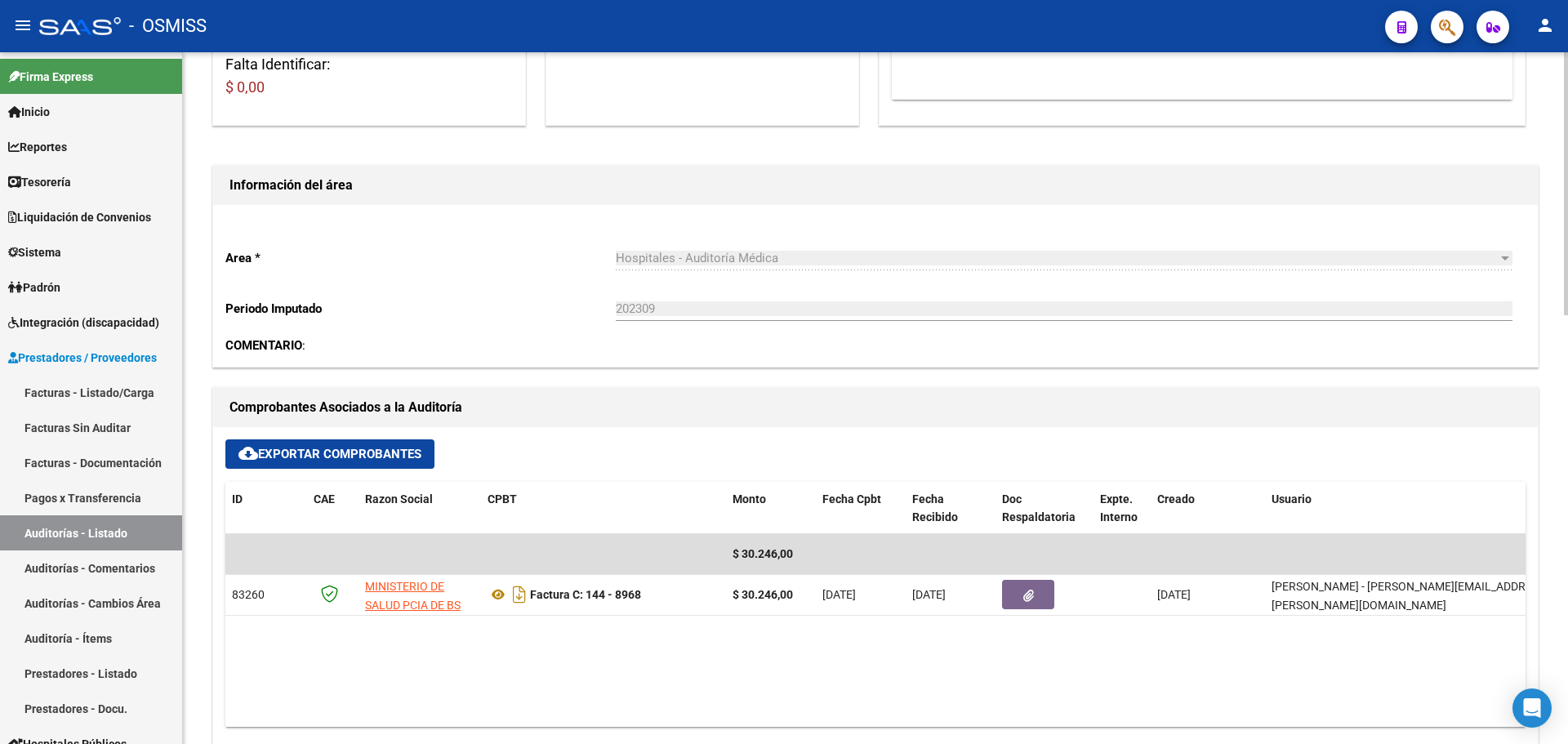
click at [765, 647] on datatable-body "$ 30.246,00 83260 MINISTERIO DE SALUD PCIA DE BS AS Factura C: 144 - 8968 $ 30.…" at bounding box center [875, 630] width 1300 height 192
click at [813, 683] on datatable-body "$ 30.246,00 83260 MINISTERIO DE SALUD PCIA DE BS AS Factura C: 144 - 8968 $ 30.…" at bounding box center [875, 630] width 1300 height 192
drag, startPoint x: 813, startPoint y: 683, endPoint x: 2, endPoint y: 109, distance: 993.6
click at [0, 198] on mat-sidenav-container "Firma Express Inicio Calendario SSS Instructivos Contacto OS Reportes Ingresos …" at bounding box center [784, 398] width 1568 height 692
click at [515, 175] on h1 "Información del área" at bounding box center [875, 185] width 1292 height 26
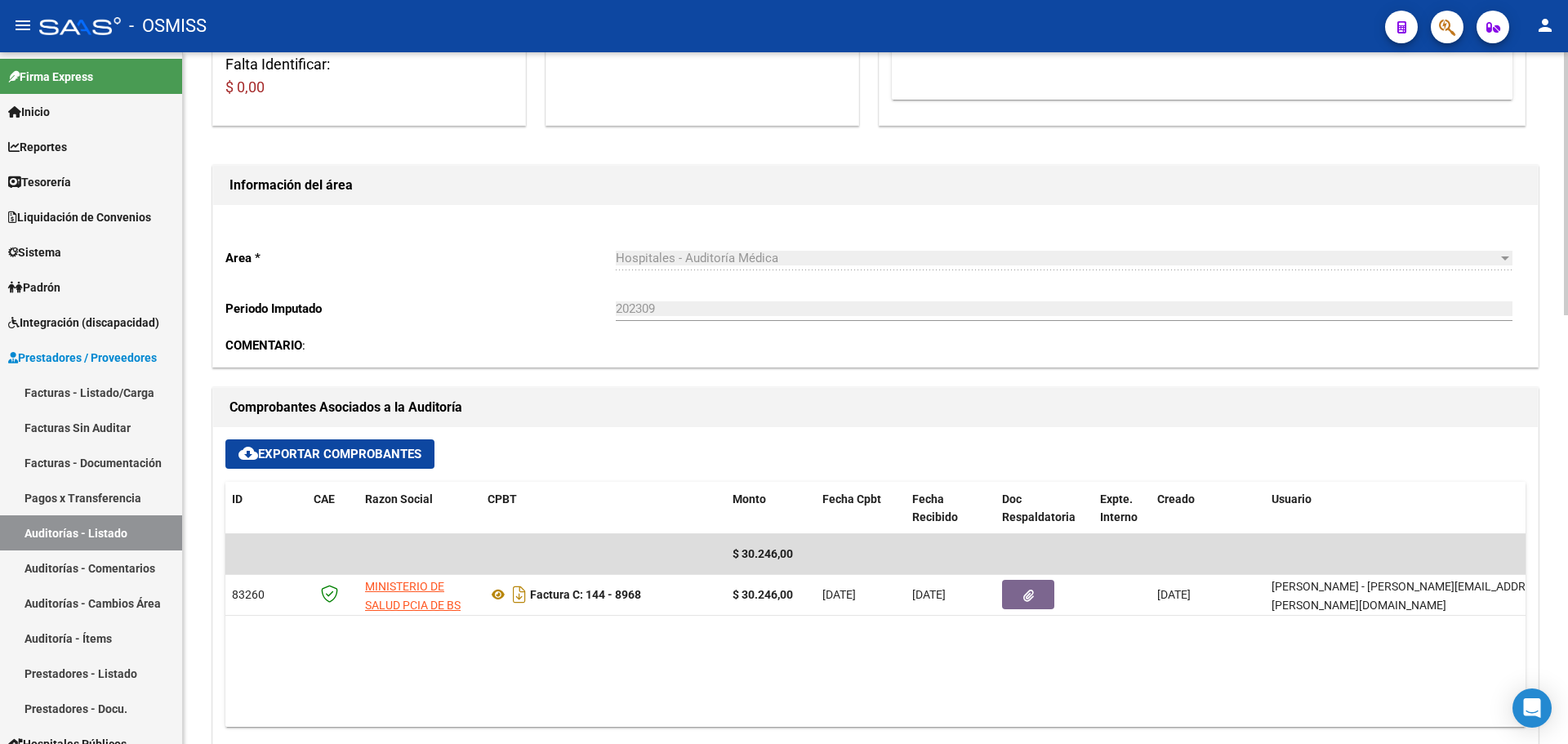
click at [875, 360] on div "Area * Hospitales - Auditoría Médica Seleccionar area Periodo Imputado 202309 I…" at bounding box center [876, 286] width 1325 height 162
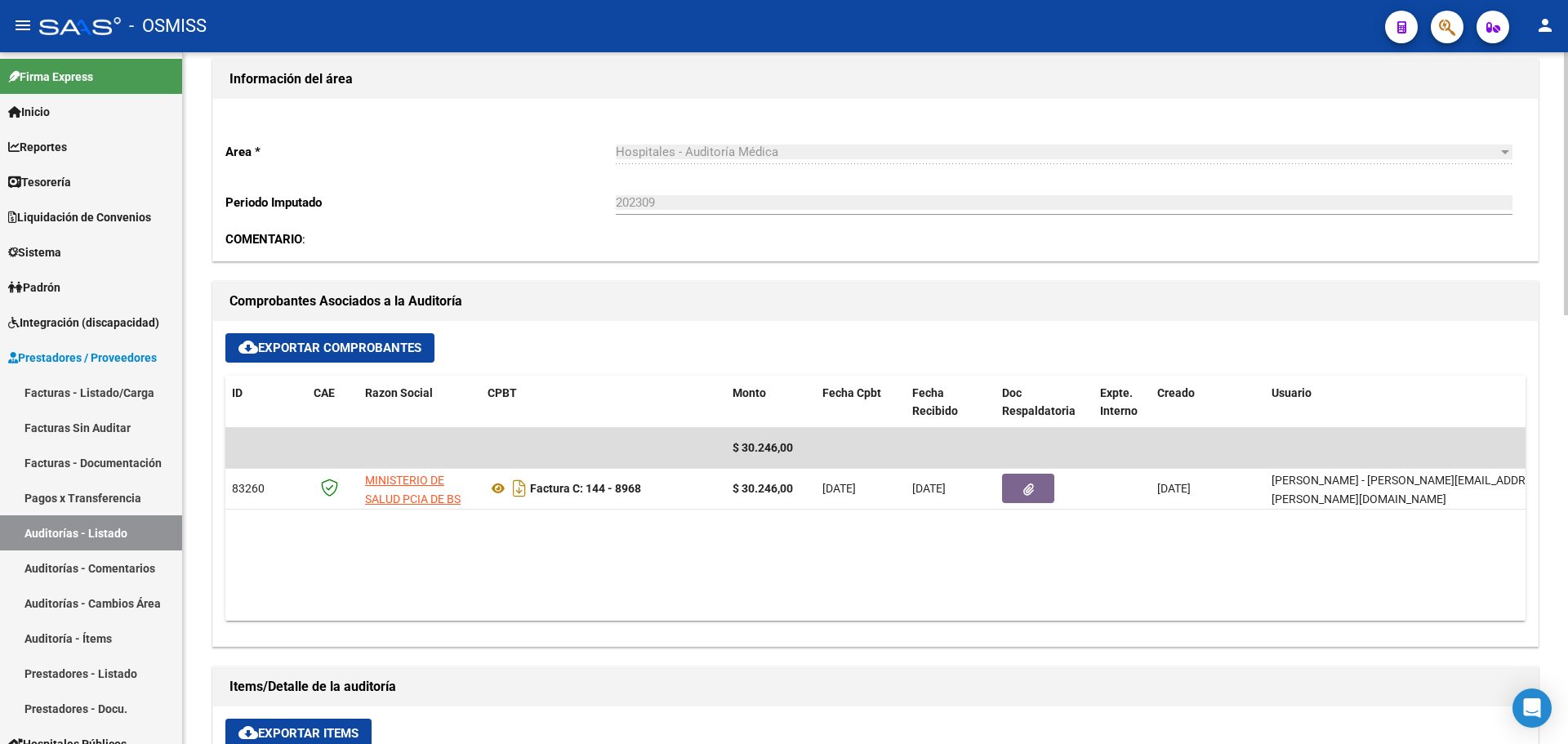
scroll to position [572, 0]
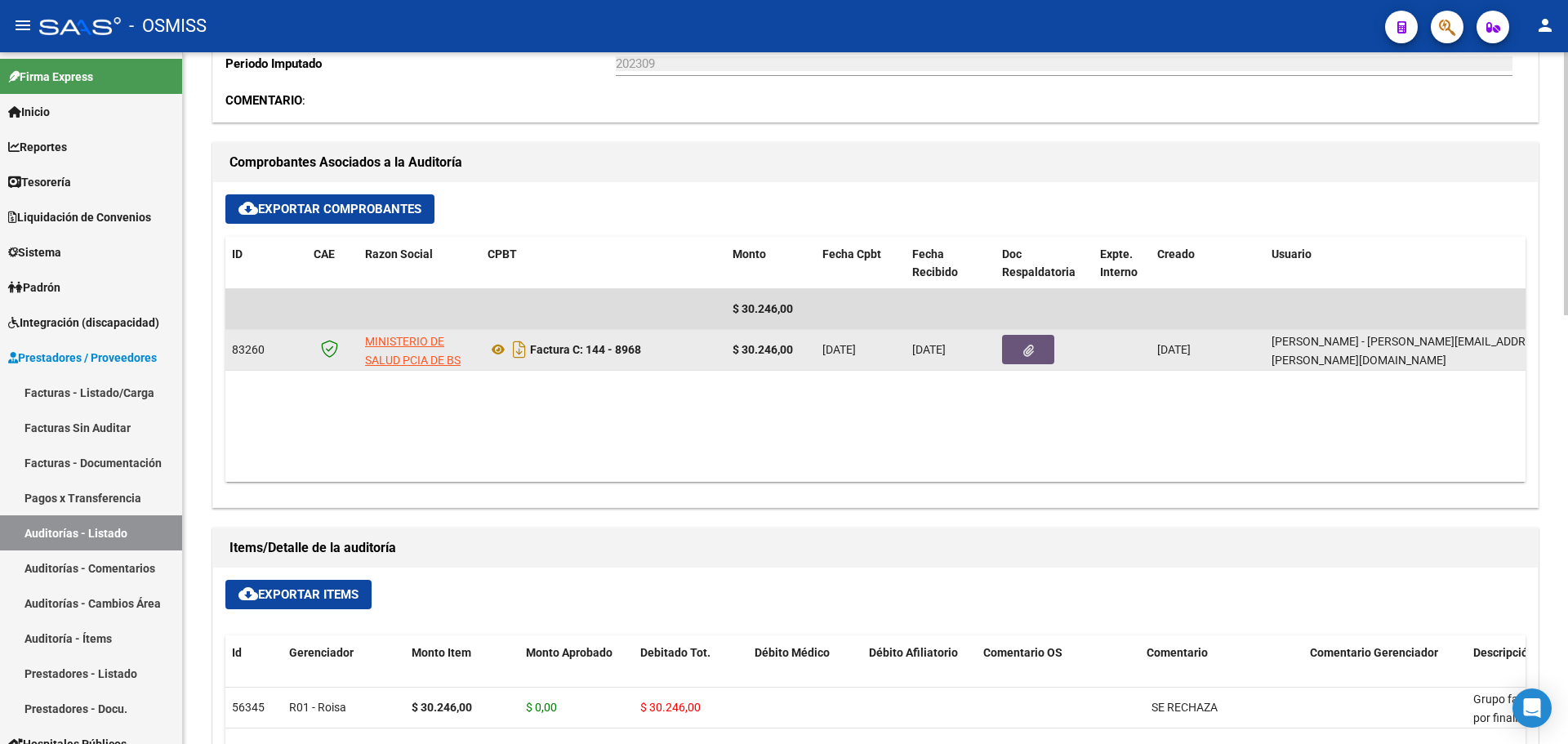
click at [1028, 350] on icon "button" at bounding box center [1028, 351] width 10 height 12
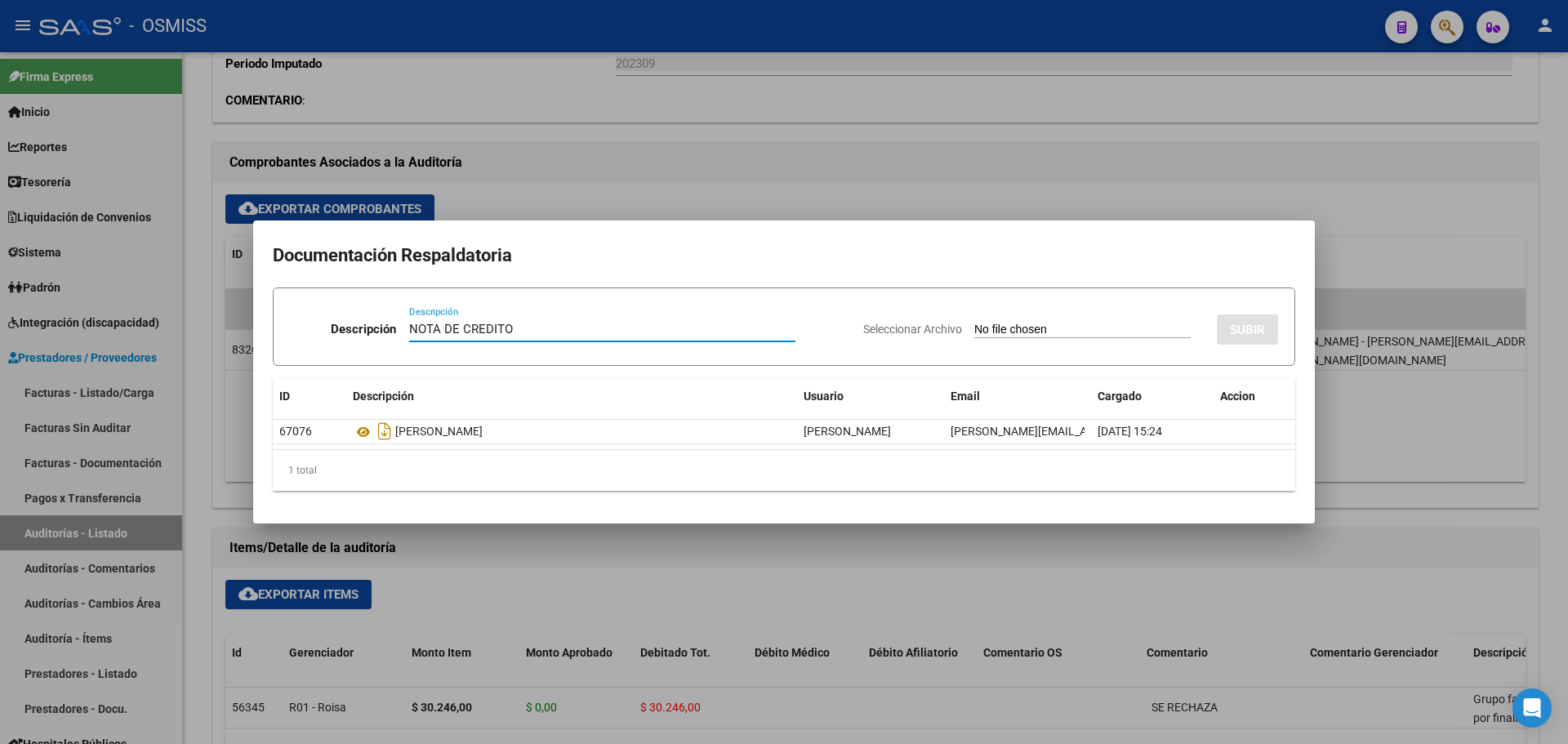
type input "NOTA DE CREDITO"
click at [1003, 333] on input "Seleccionar Archivo" at bounding box center [1082, 330] width 216 height 15
type input "C:\fakepath\NC. HOSPITAL NARCISO LOPEZ MIN BS AS FC. 8968.pdf"
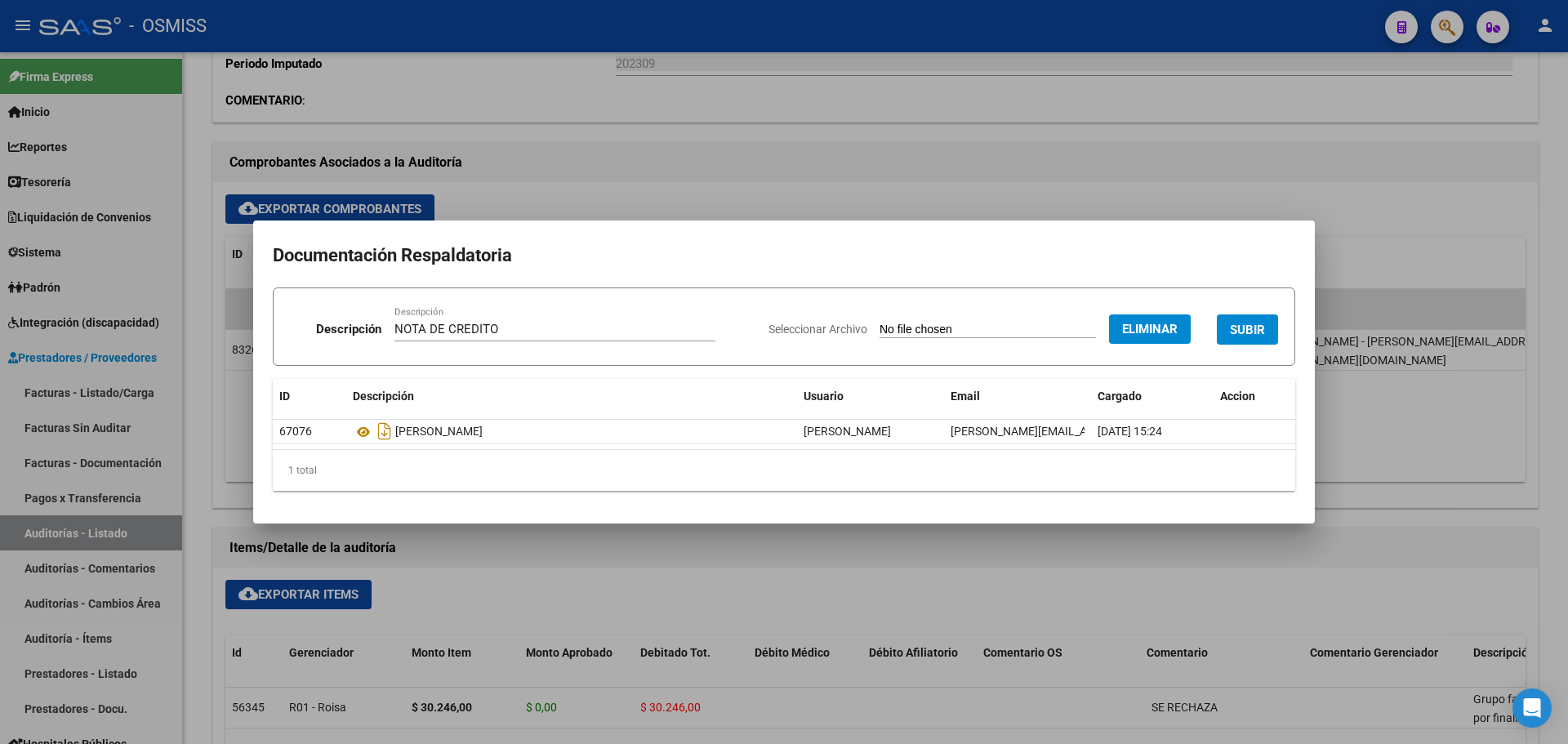
click at [1226, 333] on button "SUBIR" at bounding box center [1248, 330] width 61 height 30
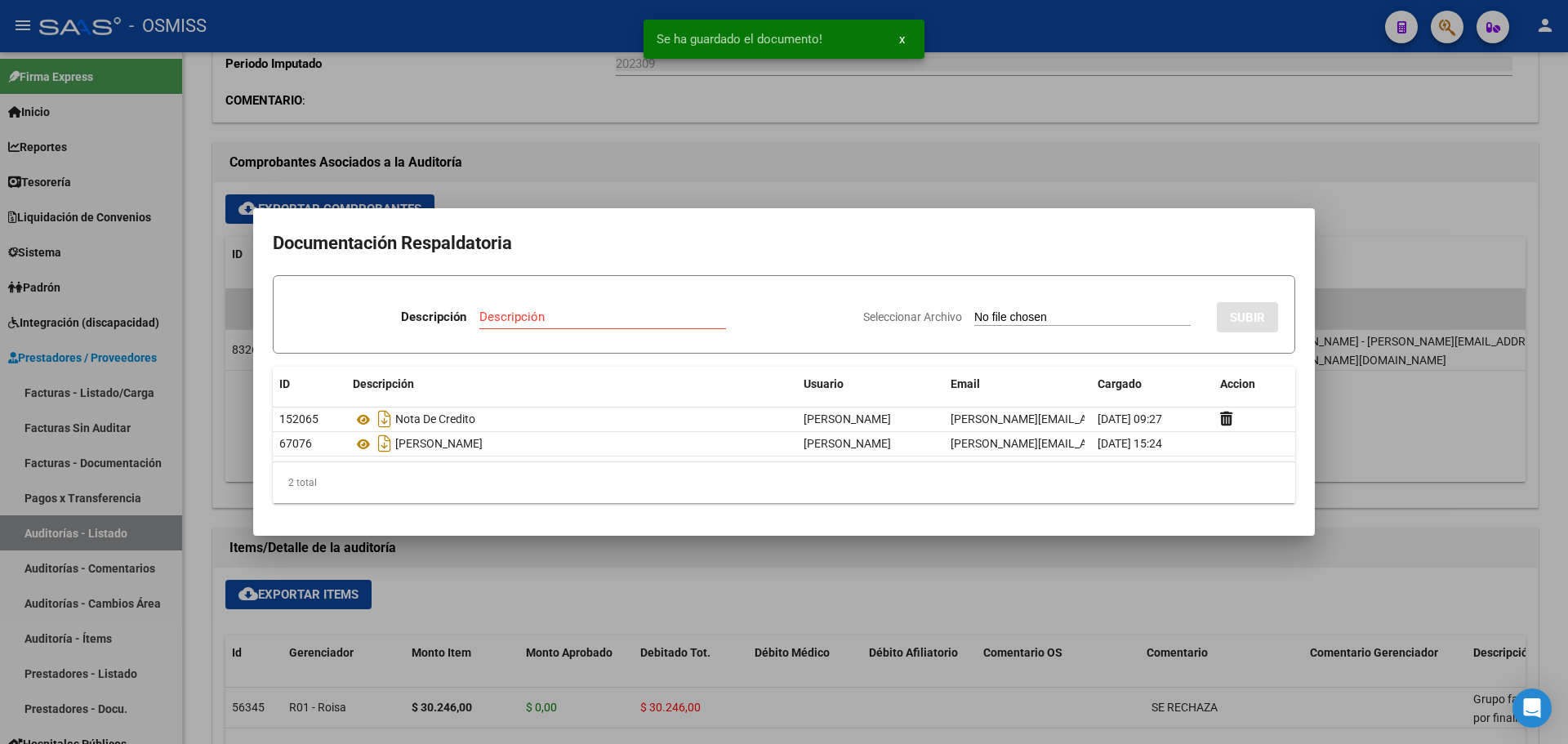
click at [729, 191] on div at bounding box center [784, 372] width 1568 height 744
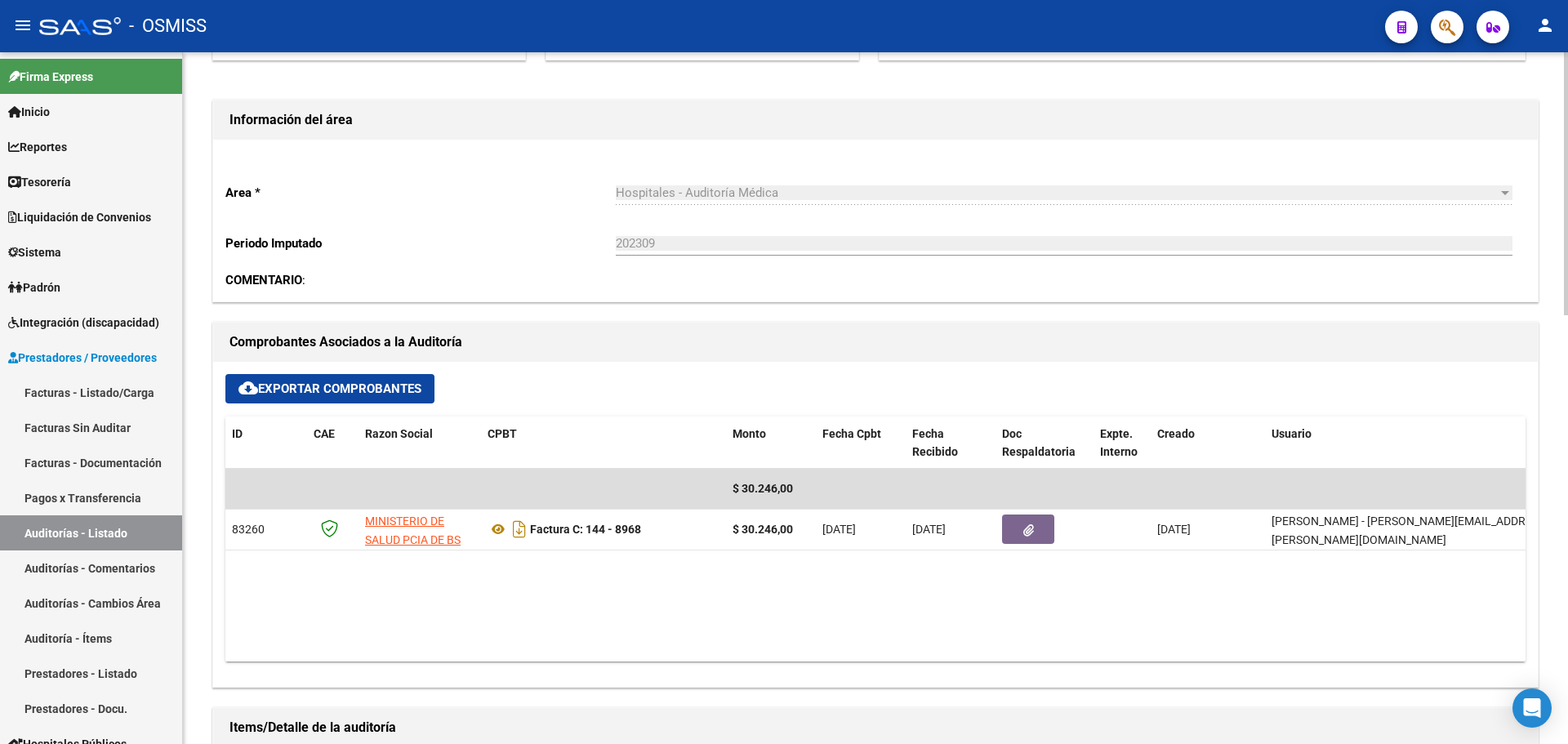
scroll to position [82, 0]
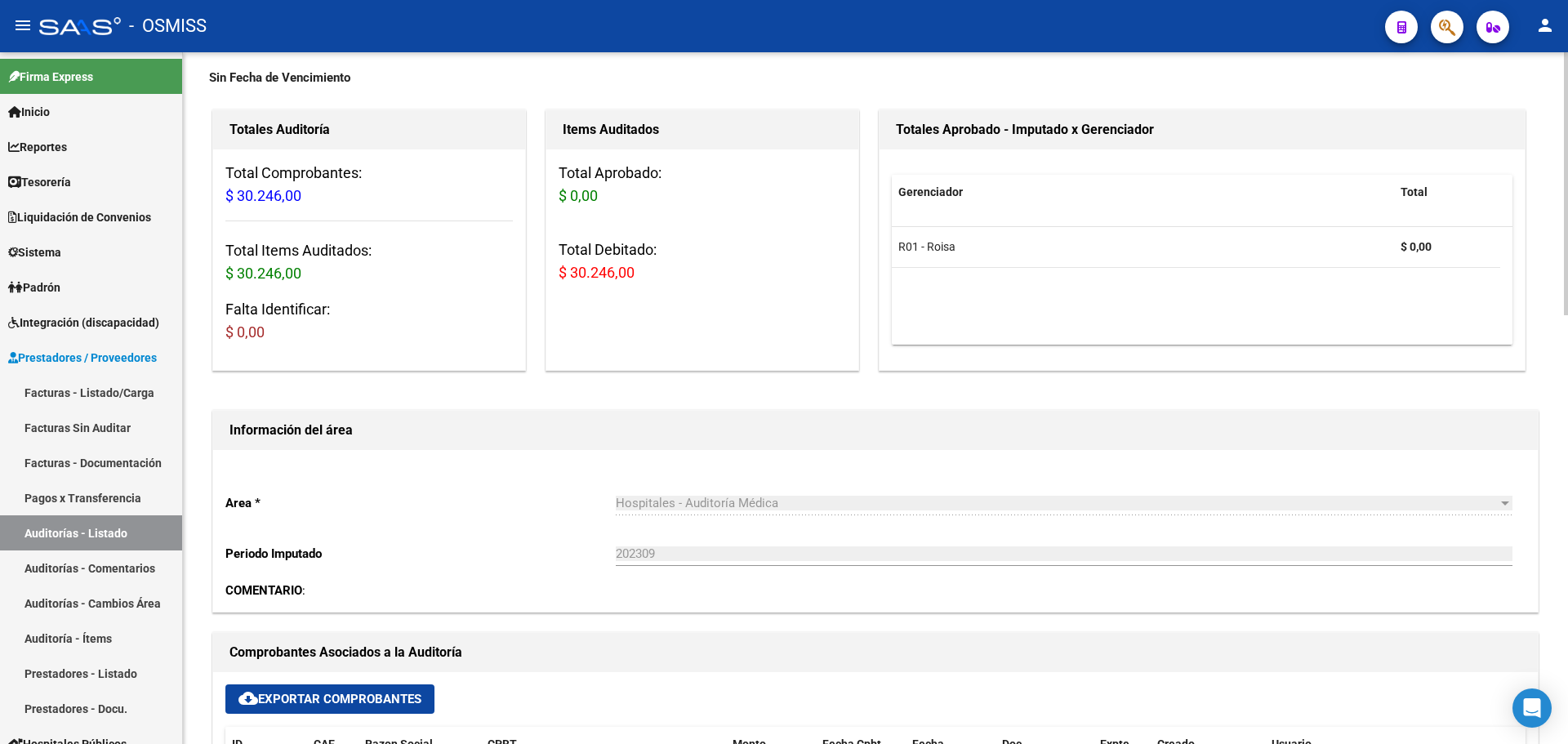
click at [544, 299] on div "Items Auditados Total Aprobado: $ 0,00 Total Debitado: $ 30.246,00" at bounding box center [703, 239] width 320 height 268
click at [788, 446] on div "Información del área" at bounding box center [876, 430] width 1325 height 39
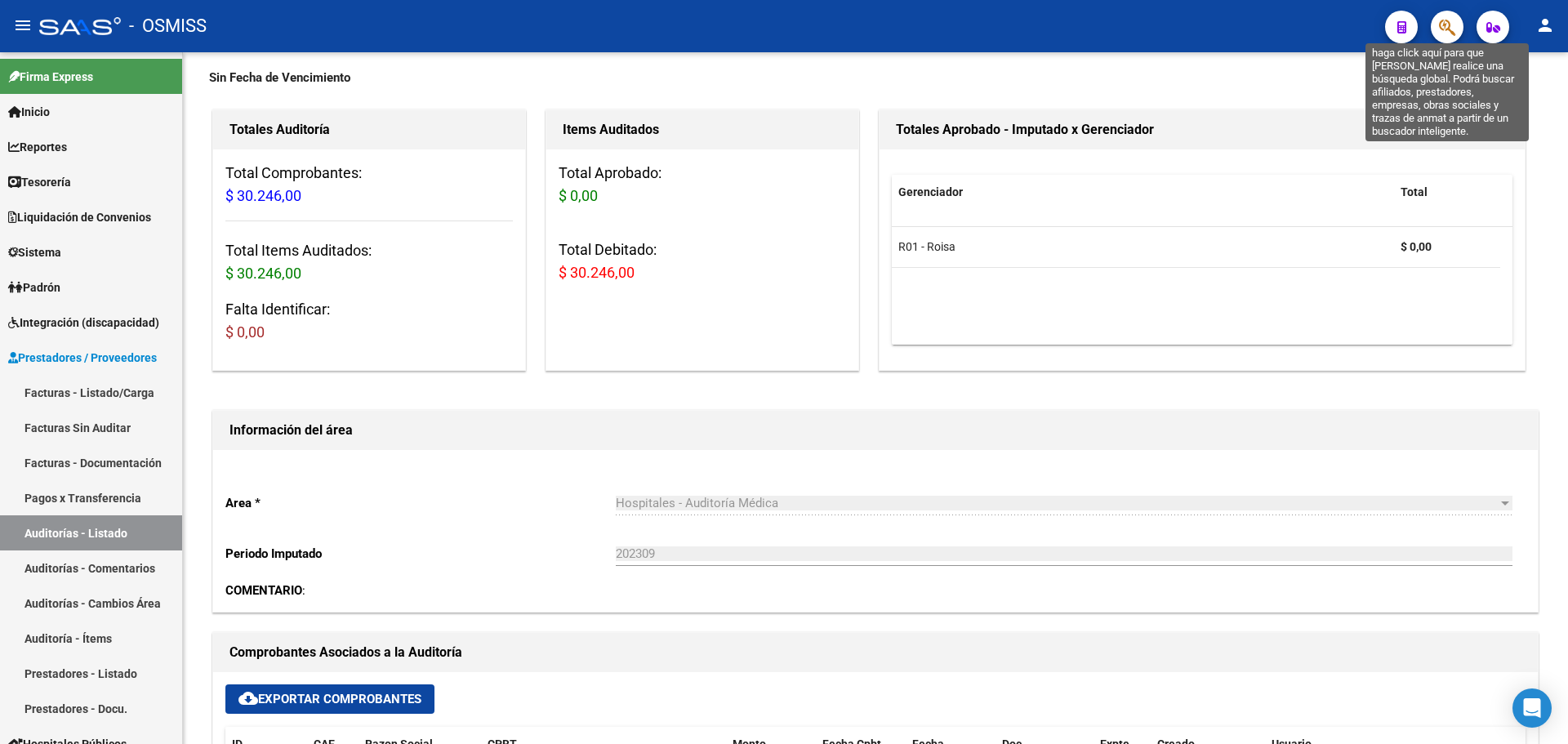
click at [1442, 28] on icon "button" at bounding box center [1447, 28] width 16 height 19
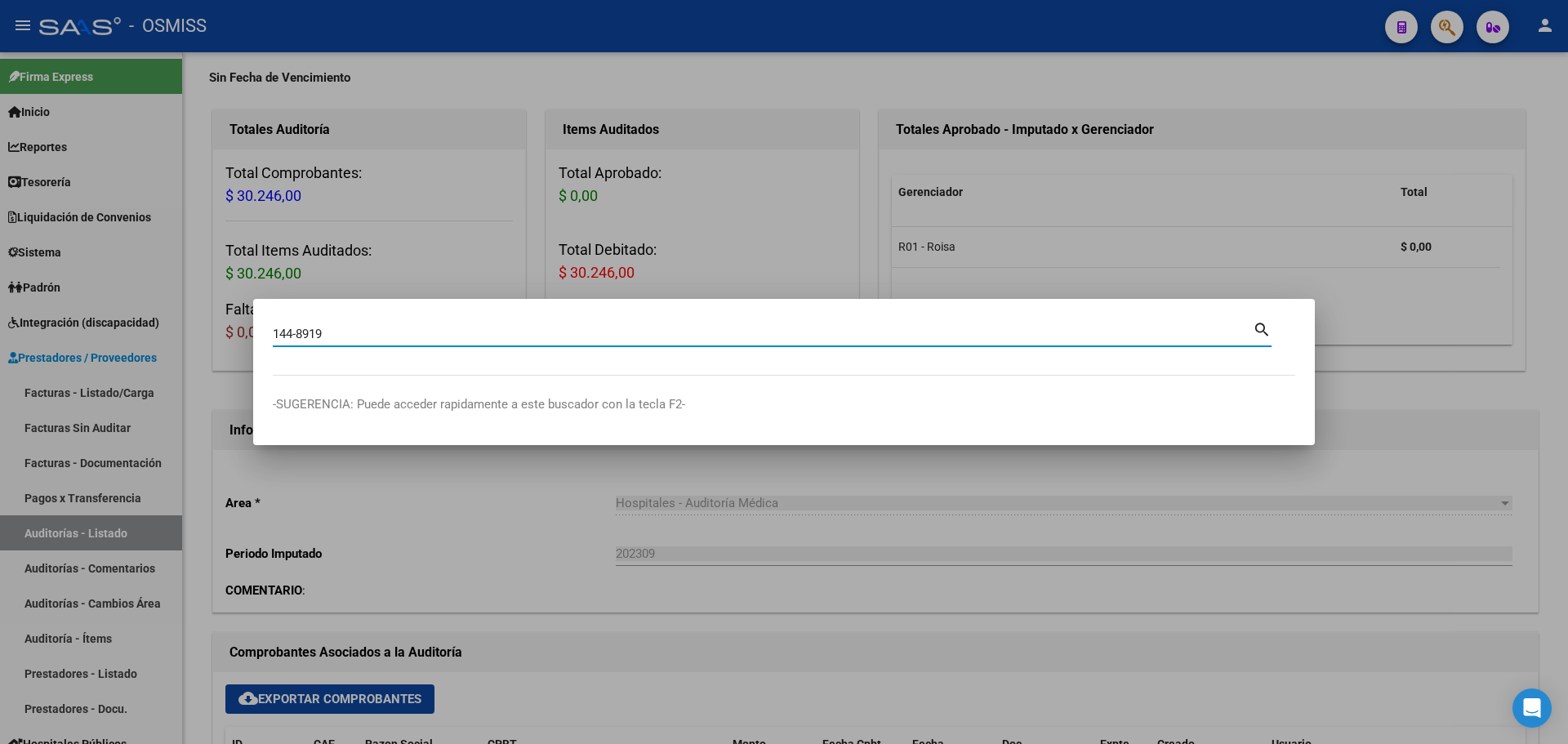
type input "144-8919"
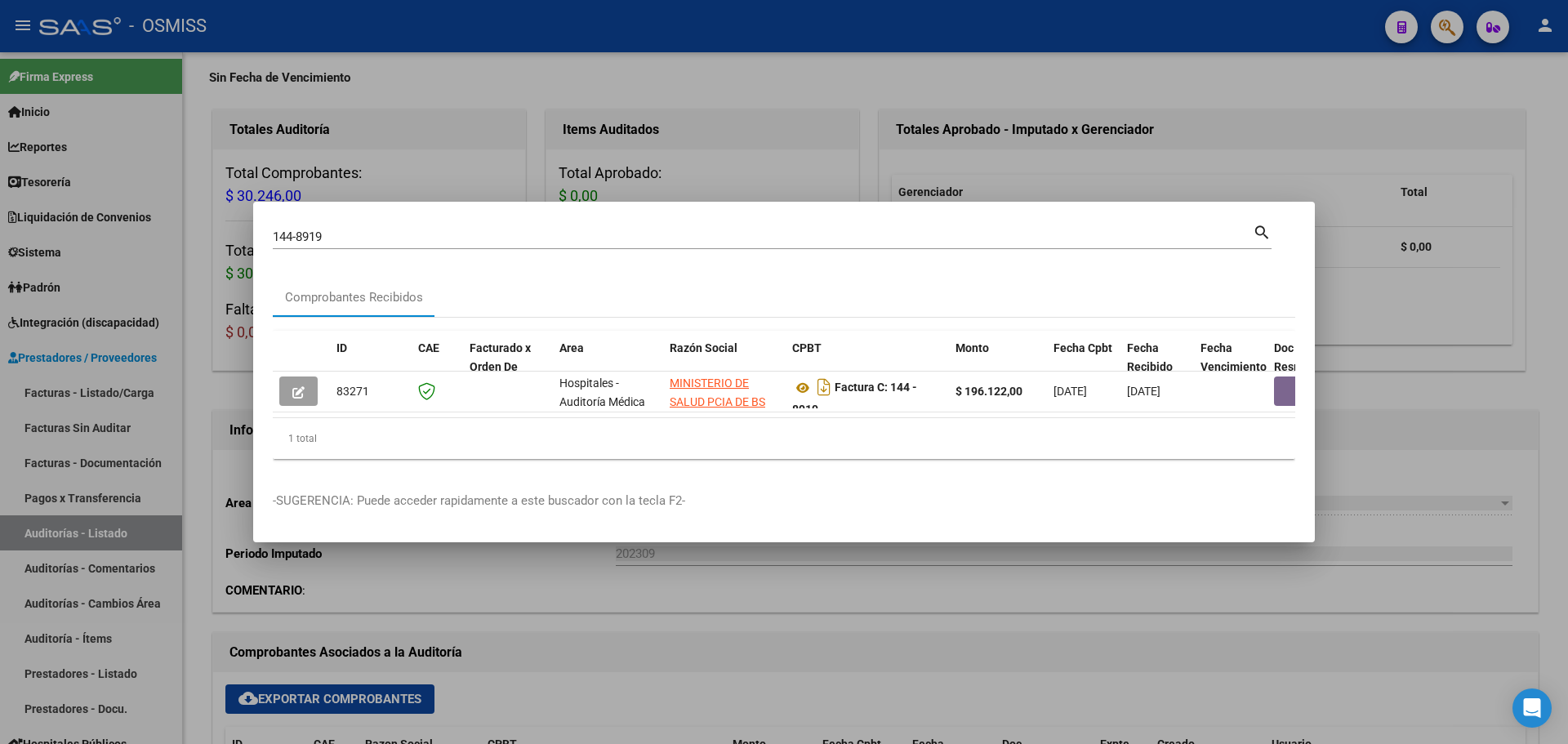
drag, startPoint x: 509, startPoint y: 424, endPoint x: 743, endPoint y: 444, distance: 234.9
click at [743, 444] on div "1 total" at bounding box center [784, 438] width 1023 height 41
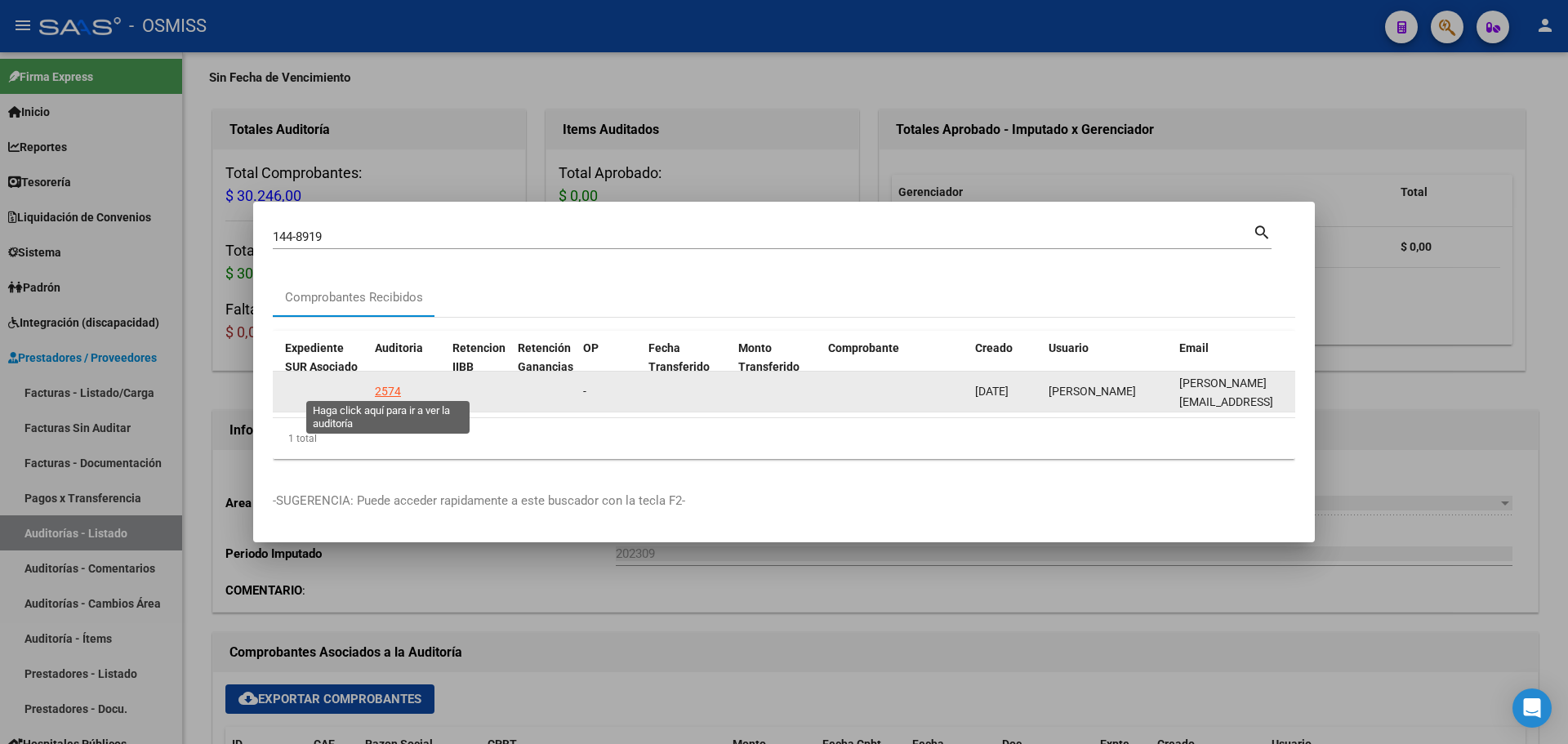
click at [391, 383] on div "2574" at bounding box center [387, 392] width 26 height 19
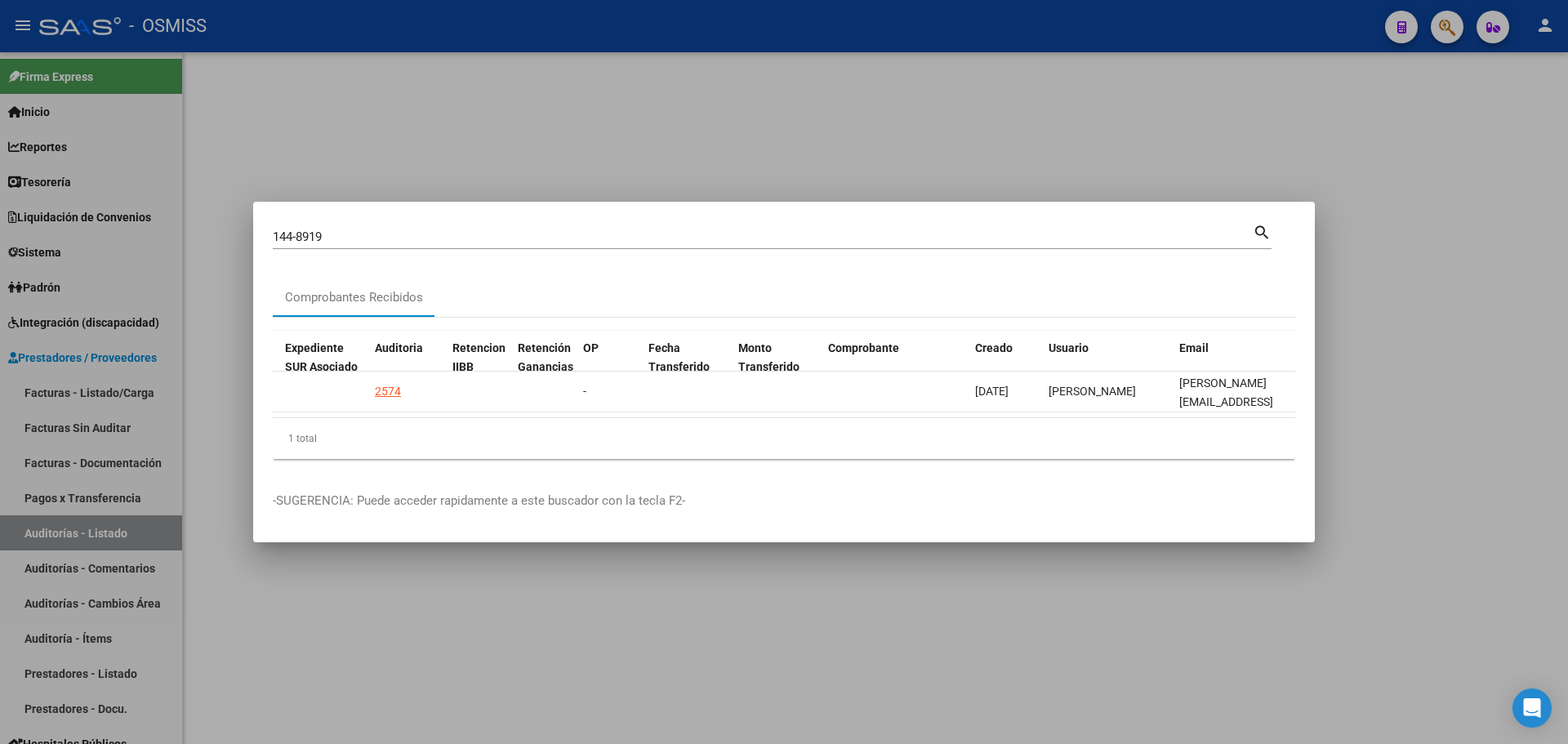
click at [551, 105] on div at bounding box center [784, 372] width 1568 height 744
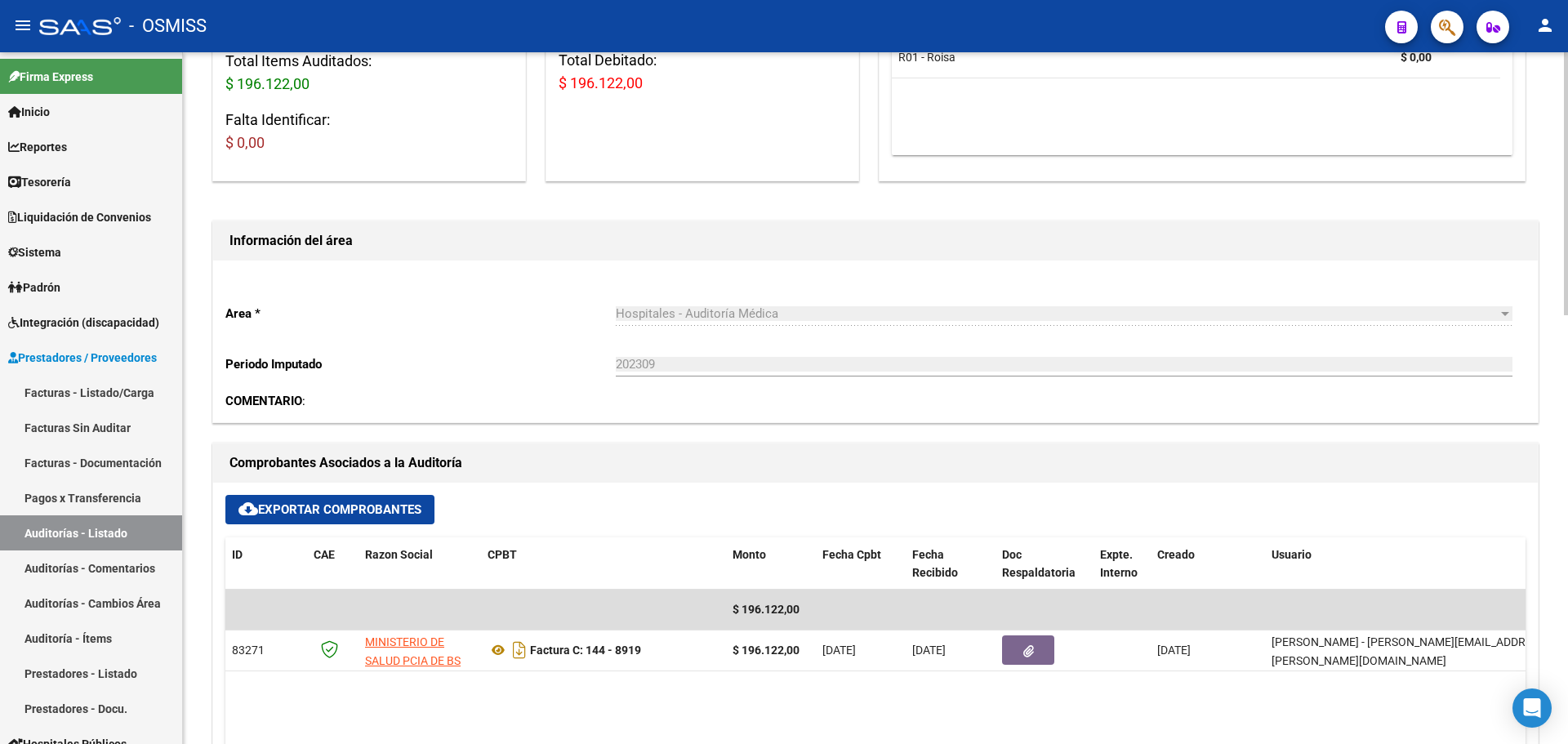
scroll to position [408, 0]
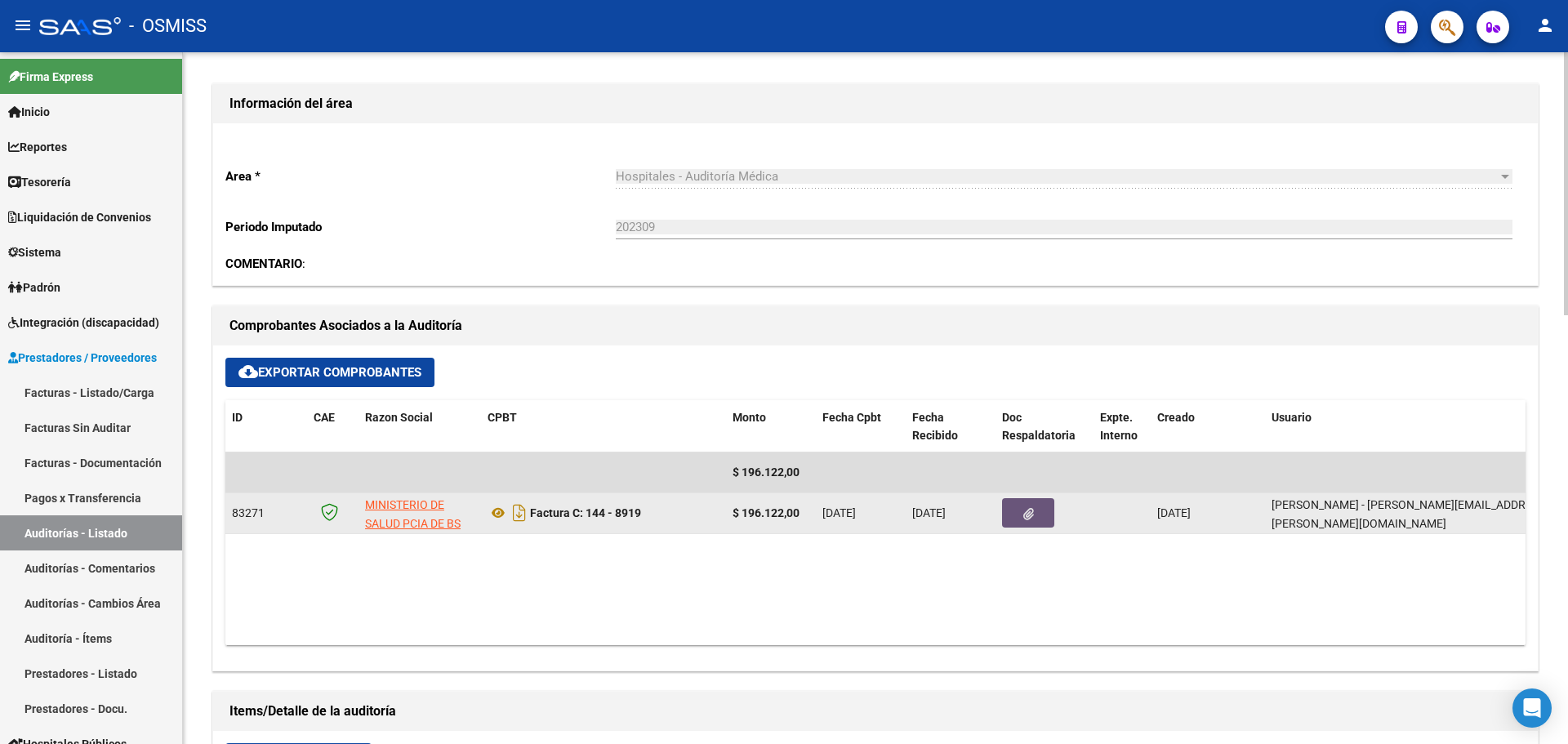
click at [1025, 513] on icon "button" at bounding box center [1028, 513] width 10 height 12
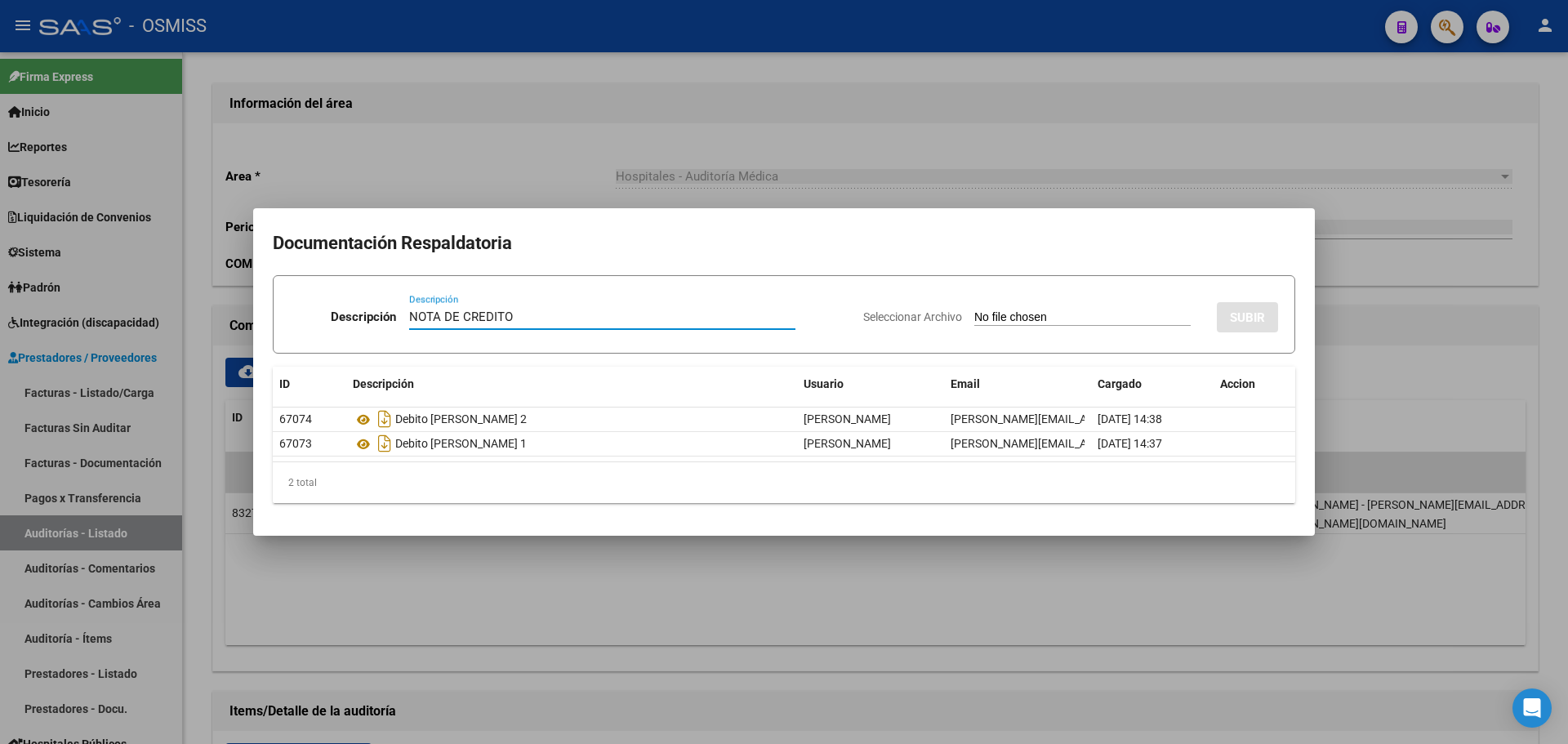
type input "NOTA DE CREDITO"
click at [1002, 318] on input "Seleccionar Archivo" at bounding box center [1082, 318] width 216 height 15
type input "C:\fakepath\NC. HOSPITAL NARCISO LOPEZ MIN BS AS FC. 8919.pdf"
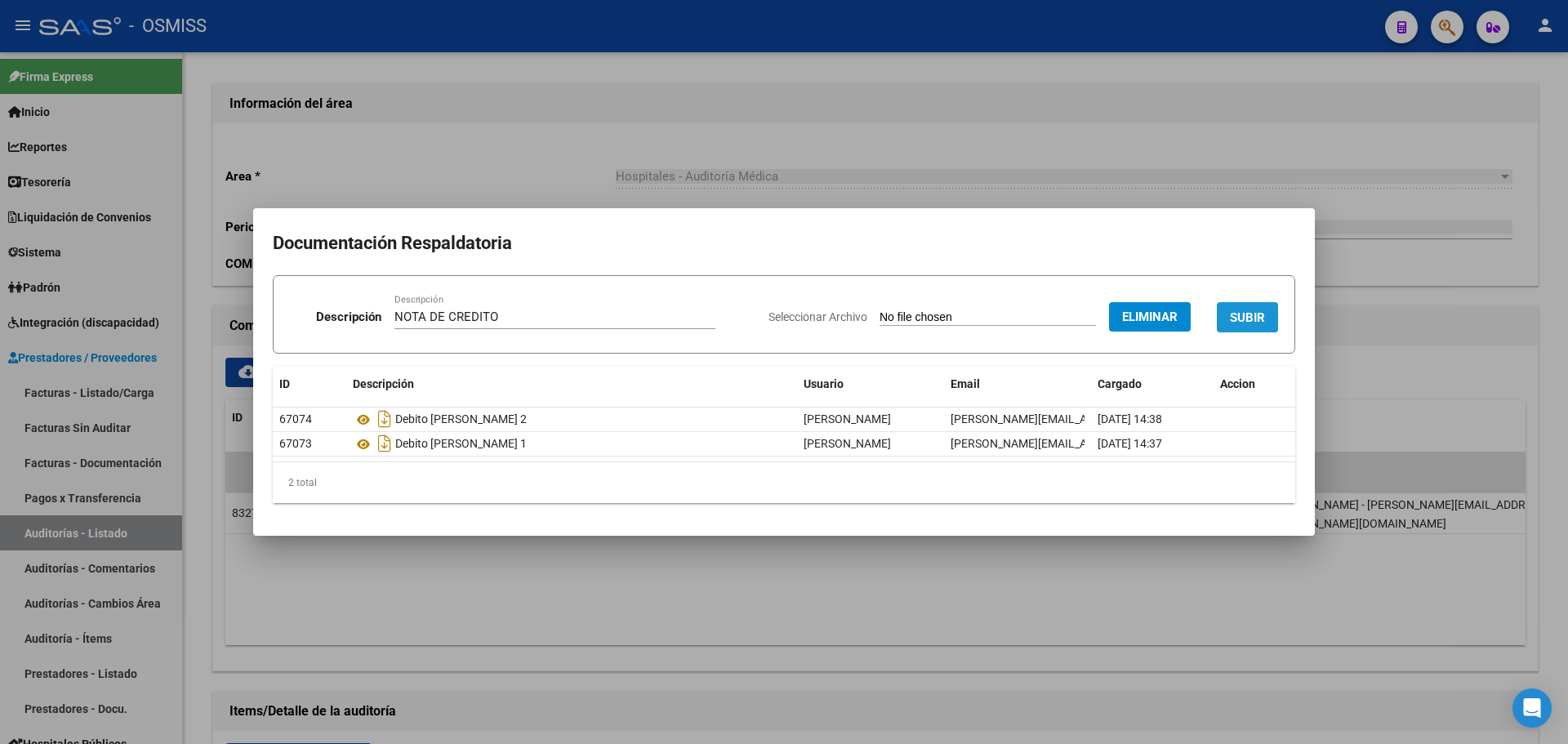
click at [1268, 303] on button "SUBIR" at bounding box center [1248, 317] width 61 height 30
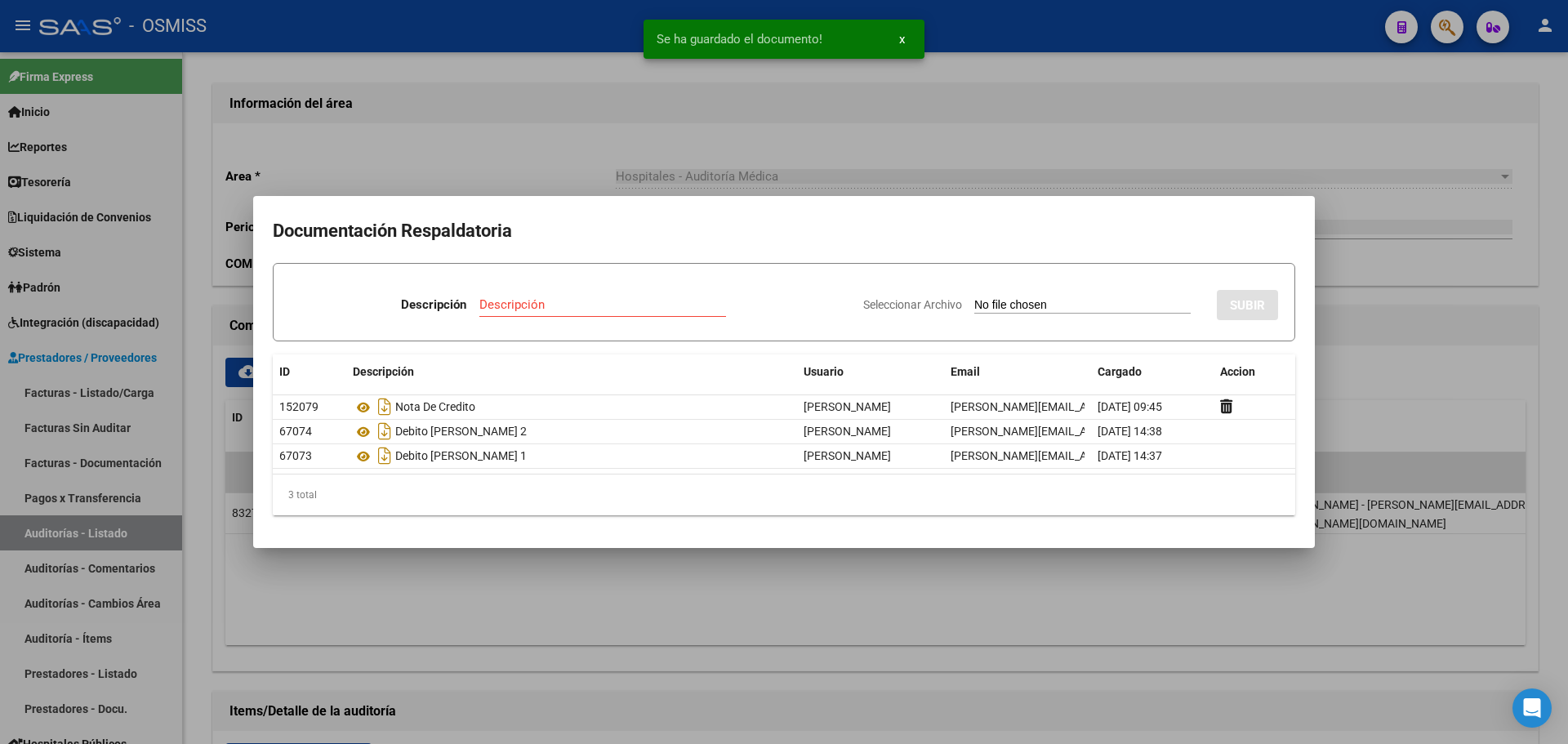
click at [764, 163] on div at bounding box center [784, 372] width 1568 height 744
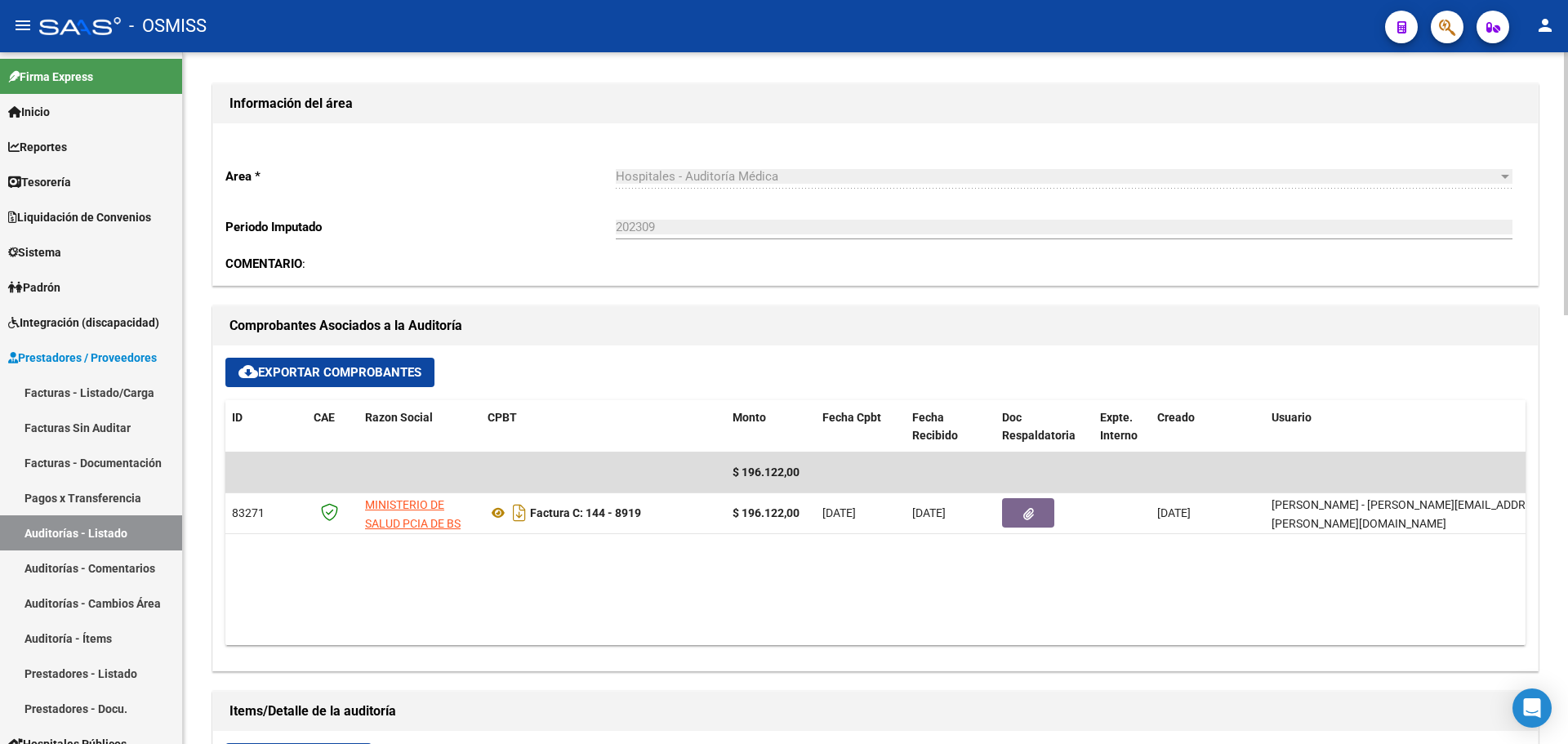
scroll to position [327, 0]
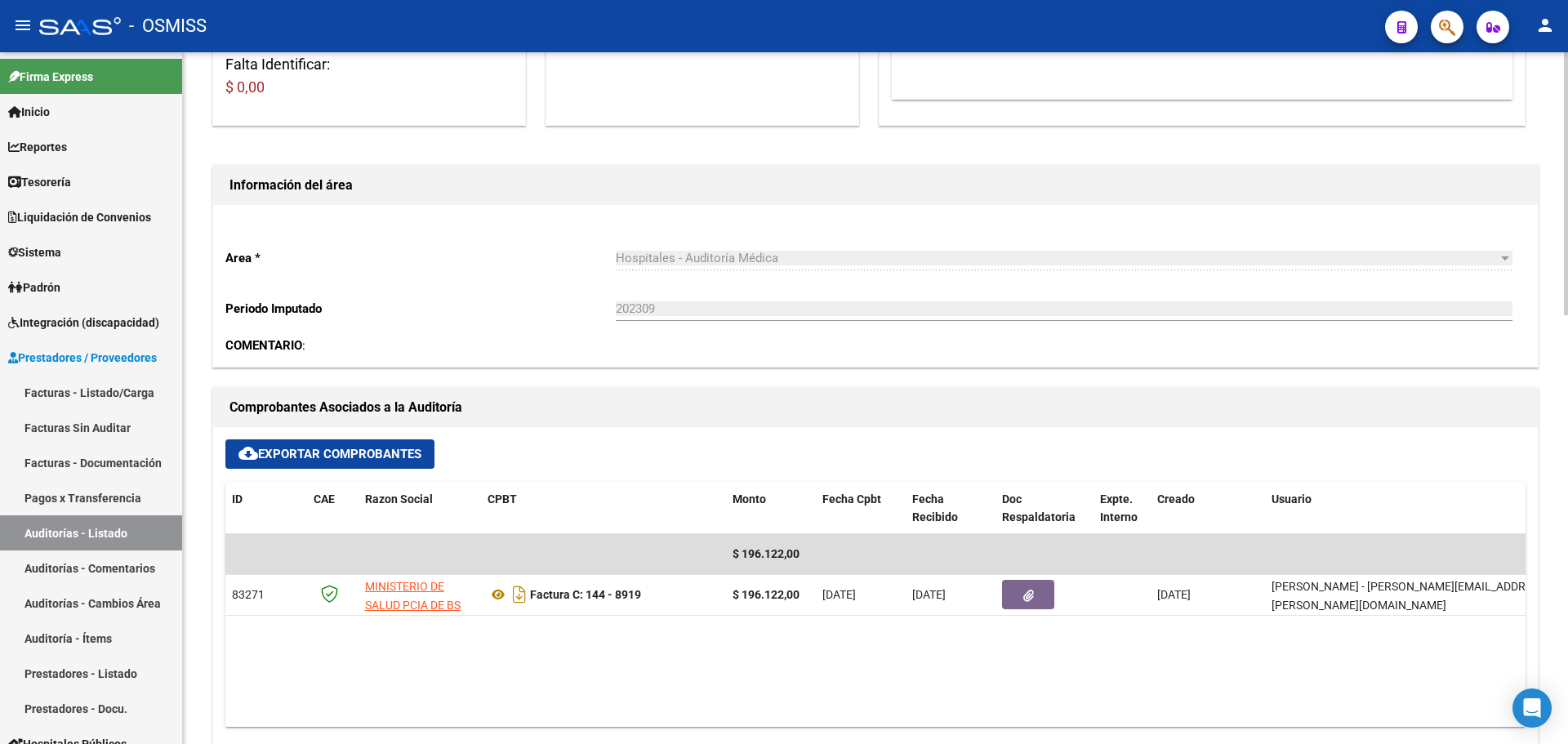
click at [953, 410] on h1 "Comprobantes Asociados a la Auditoría" at bounding box center [875, 407] width 1292 height 26
click at [1461, 22] on button "button" at bounding box center [1447, 27] width 32 height 32
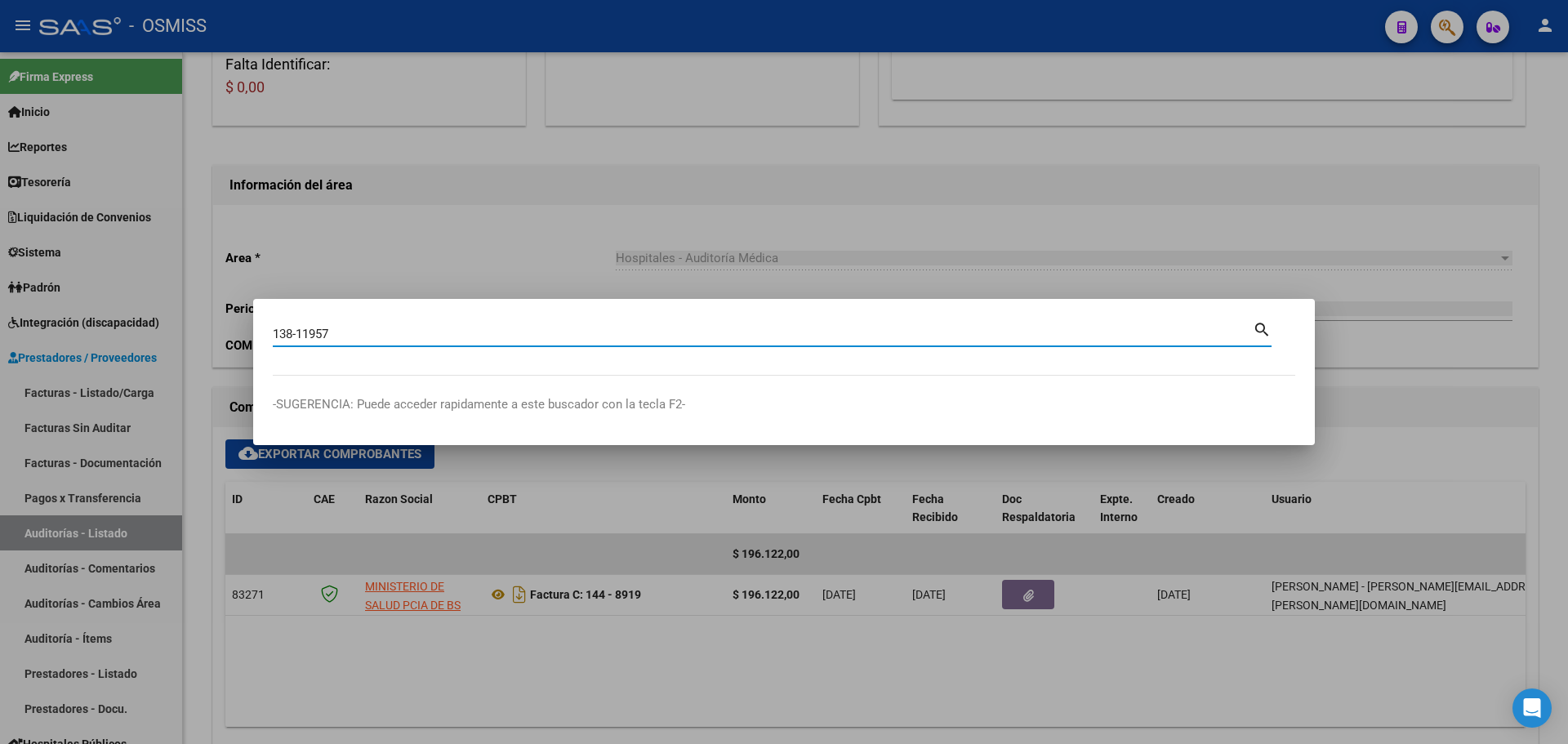
type input "138-11957"
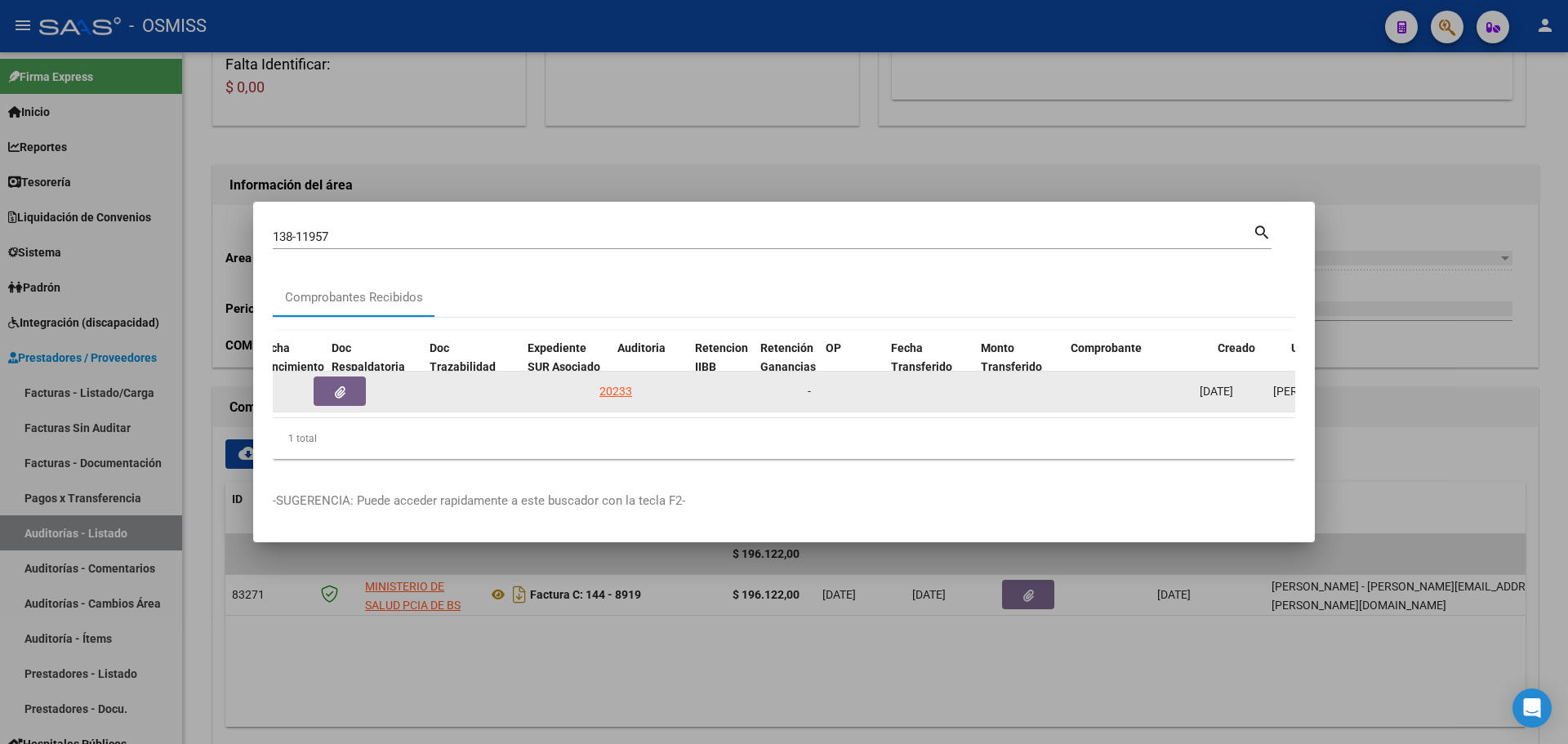
scroll to position [0, 927]
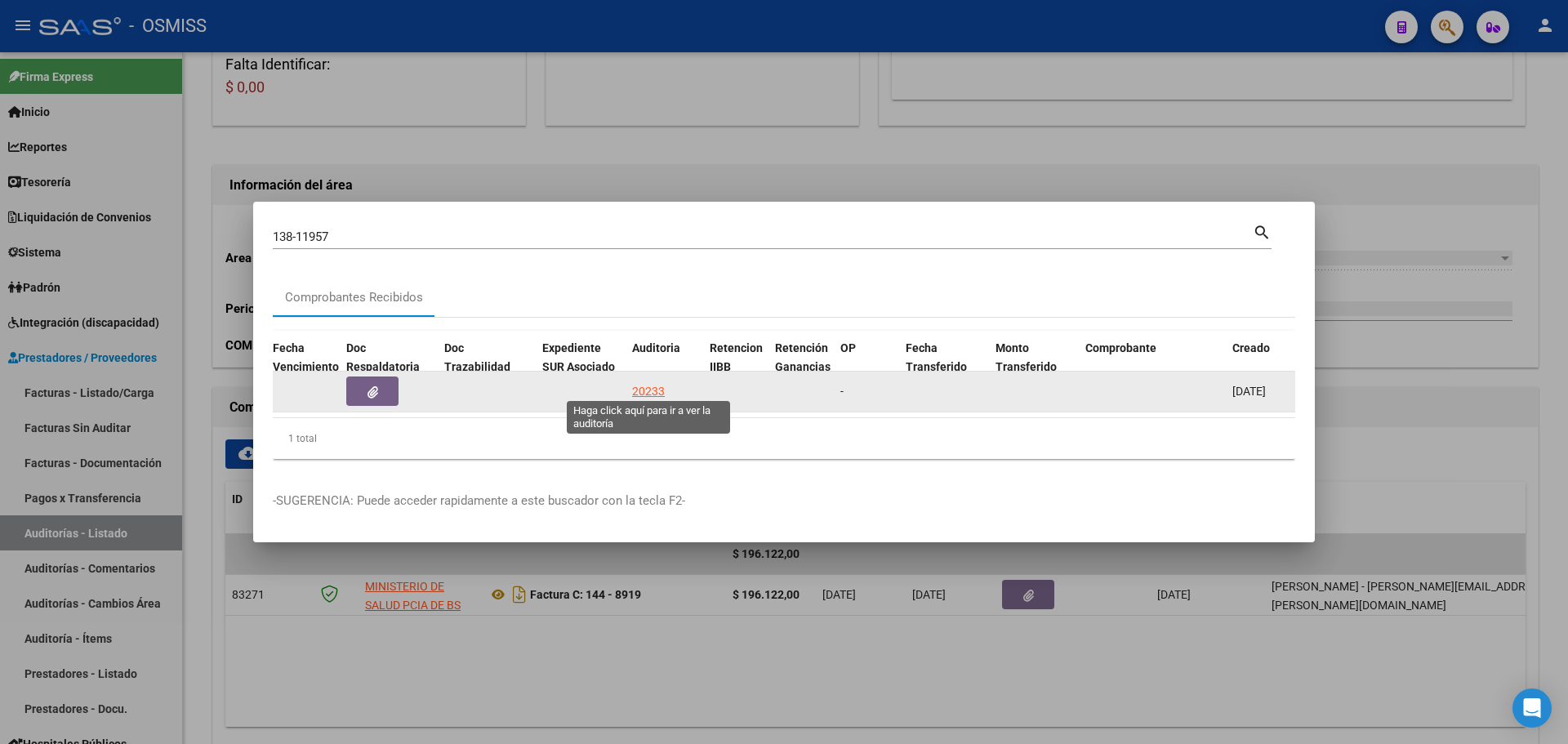
click at [662, 384] on div "20233" at bounding box center [648, 392] width 32 height 19
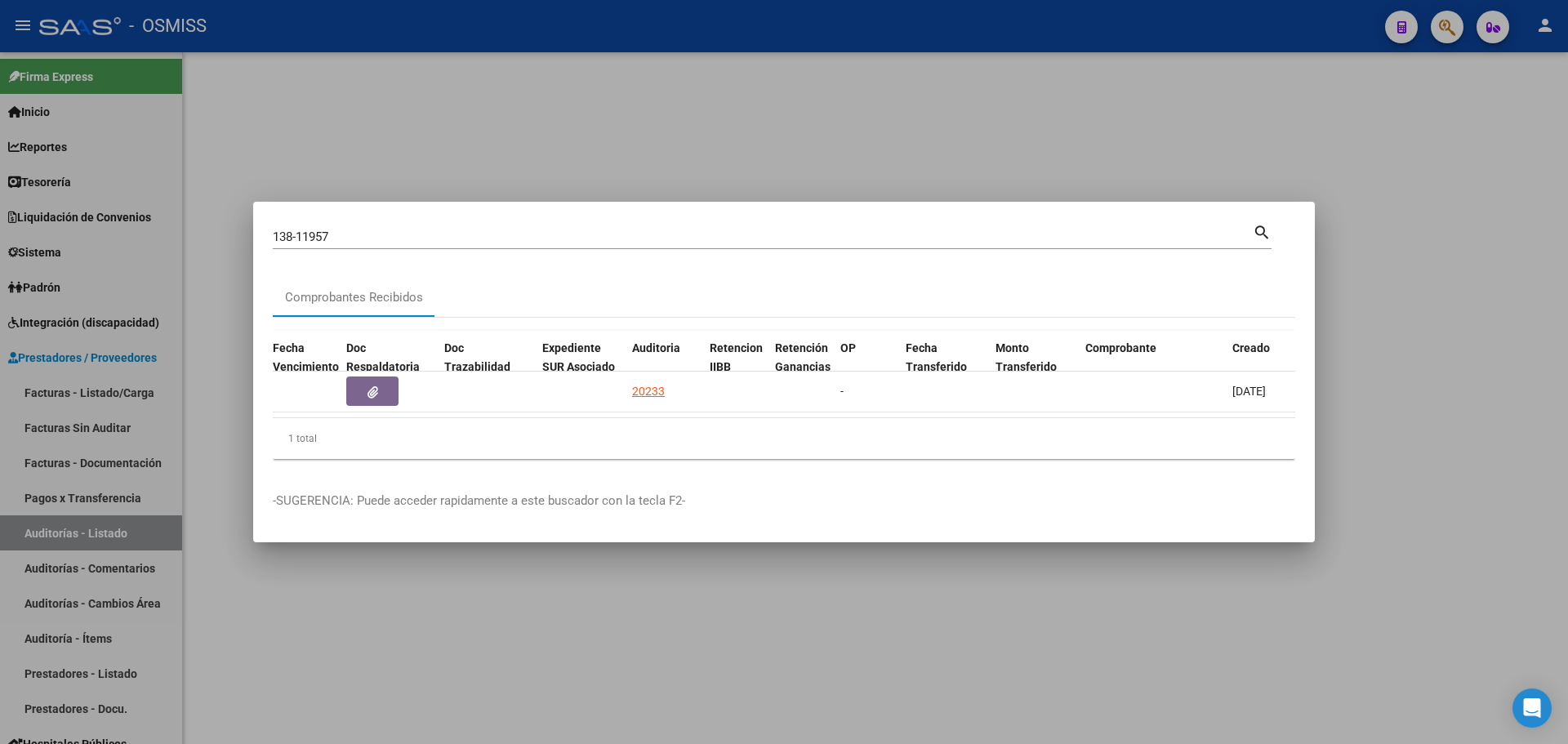
click at [561, 90] on div at bounding box center [784, 372] width 1568 height 744
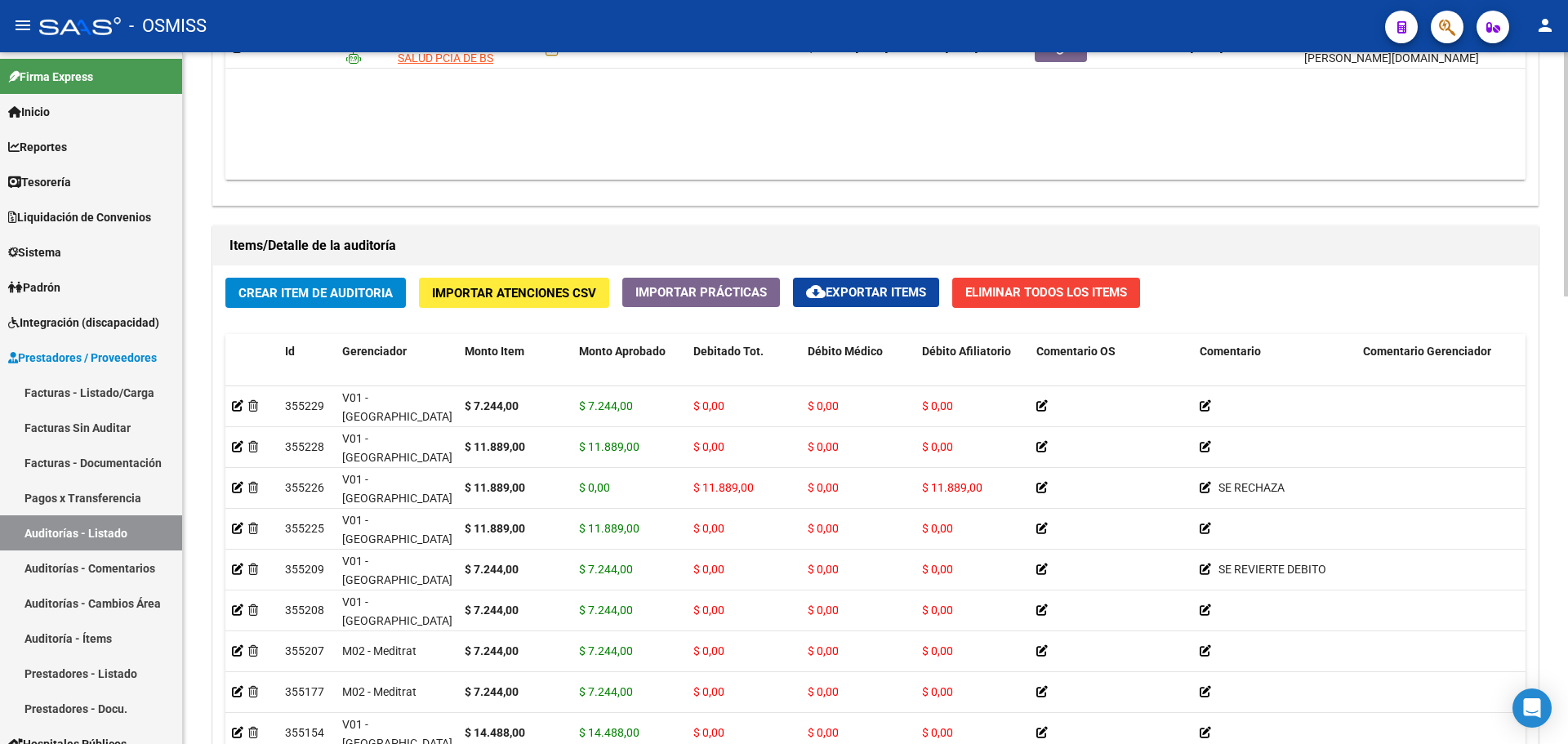
scroll to position [1270, 0]
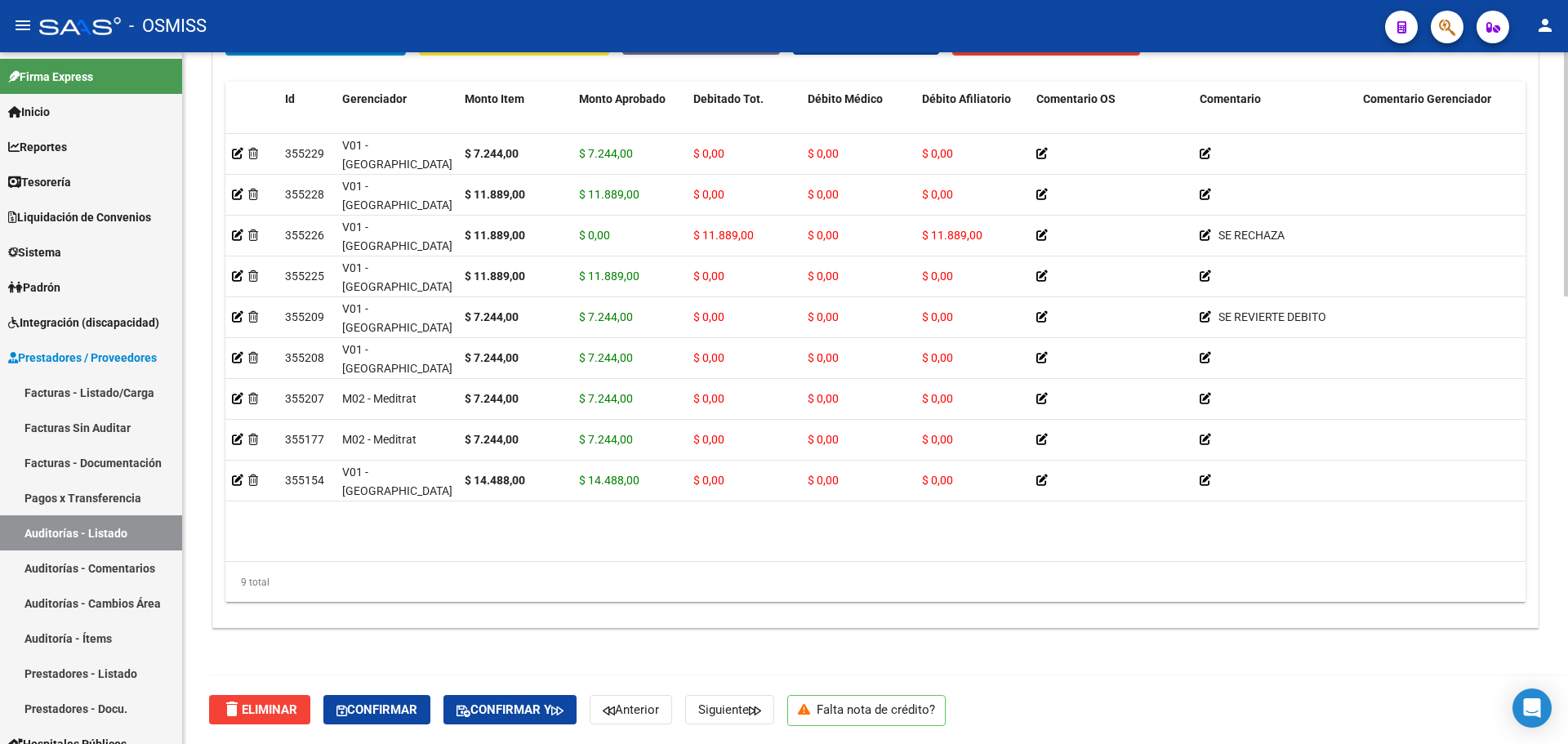
drag, startPoint x: 626, startPoint y: 561, endPoint x: 825, endPoint y: 558, distance: 199.0
click at [825, 558] on div "Id Gerenciador Monto Item Monto Aprobado Debitado Tot. Débito Médico Débito Afi…" at bounding box center [875, 342] width 1300 height 521
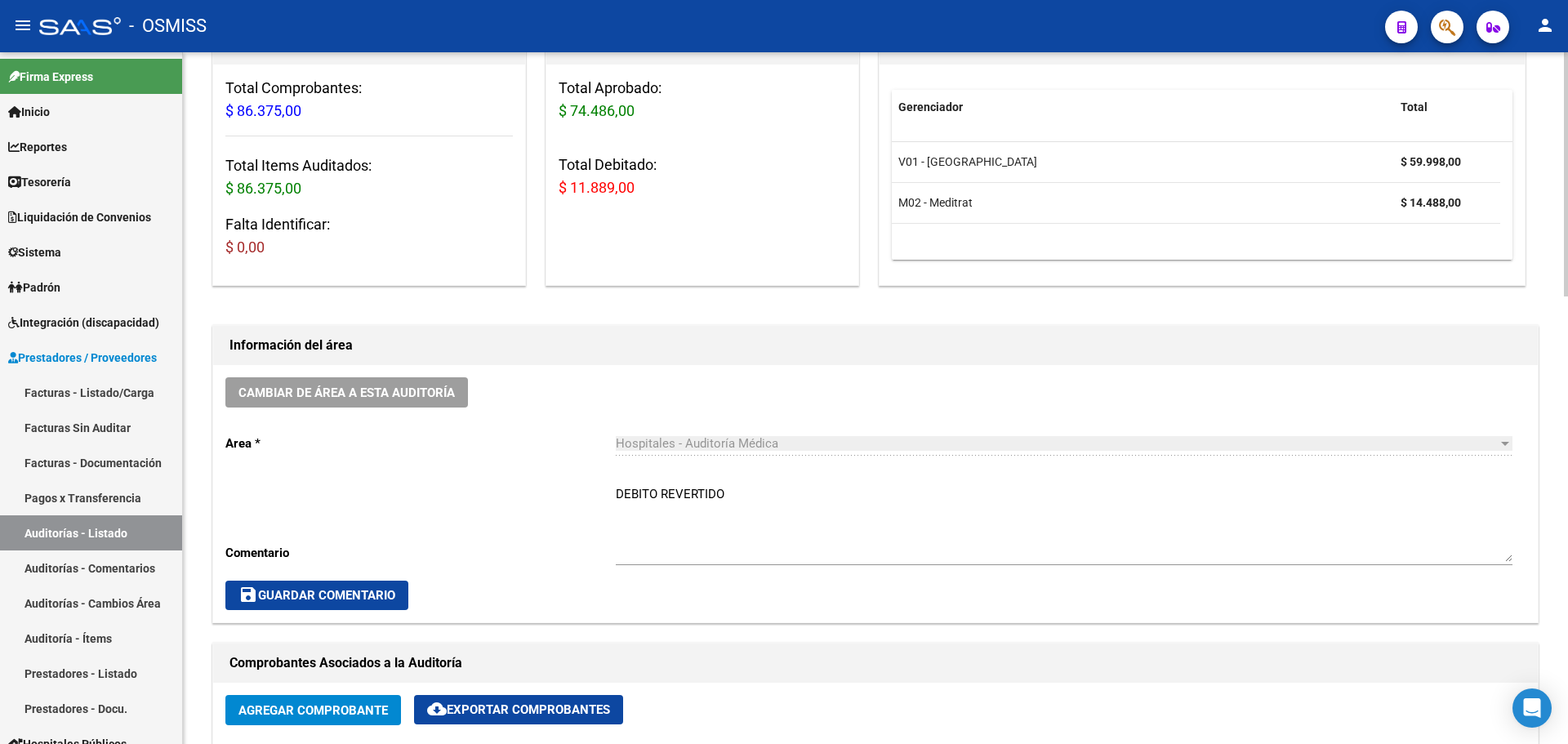
scroll to position [46, 0]
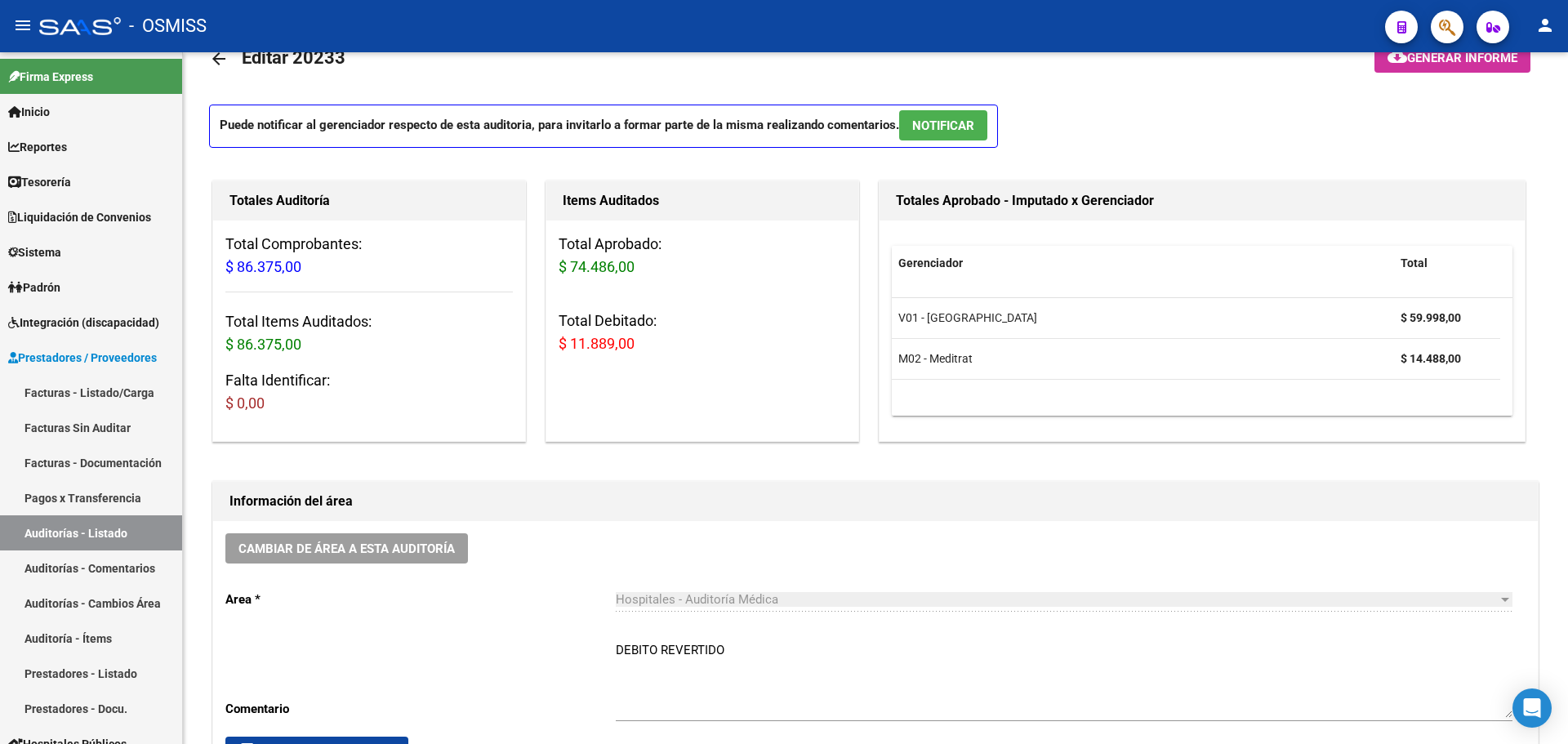
click at [1464, 35] on mat-toolbar "menu - OSMISS person" at bounding box center [784, 26] width 1568 height 52
click at [1456, 30] on button "button" at bounding box center [1447, 27] width 32 height 32
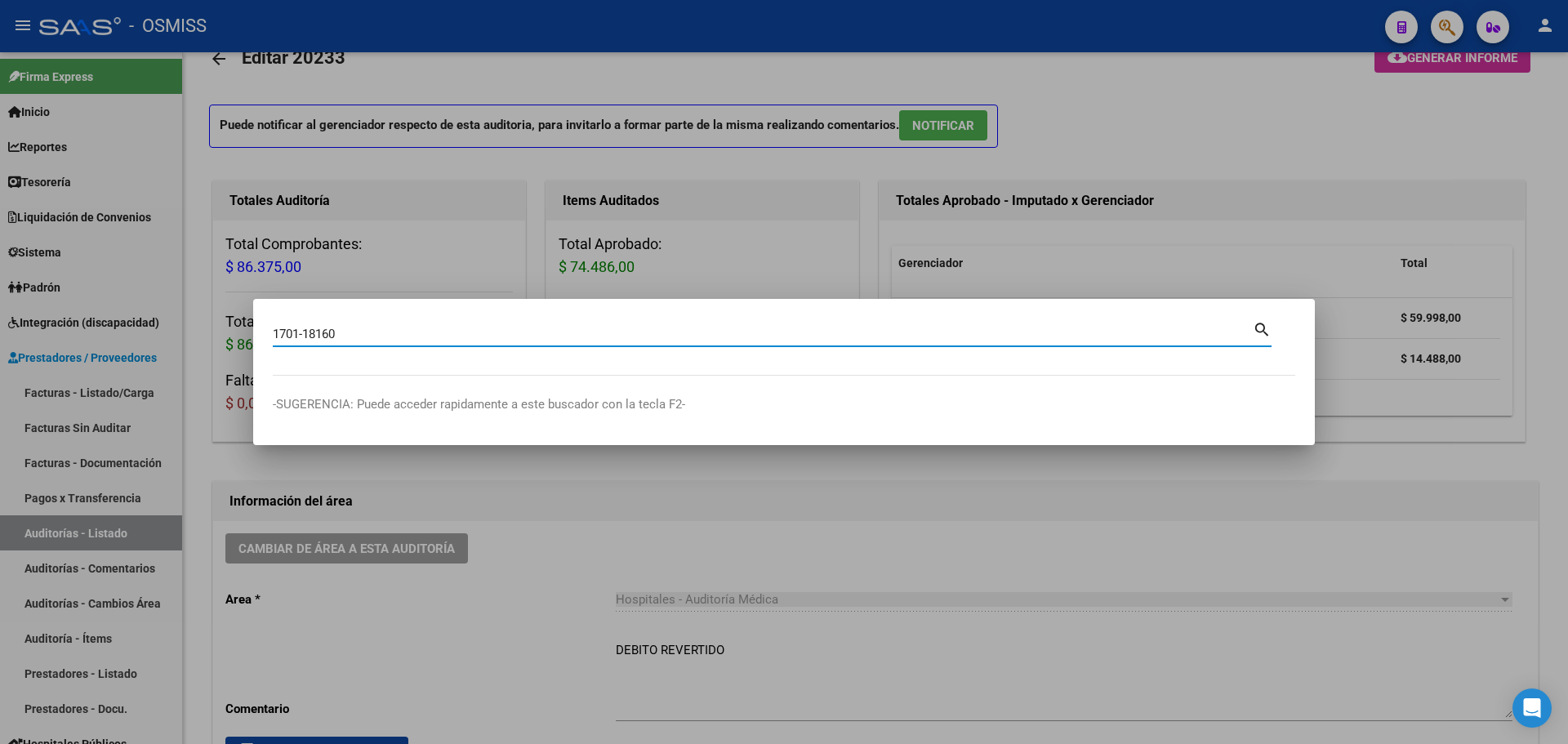
type input "1701-18160"
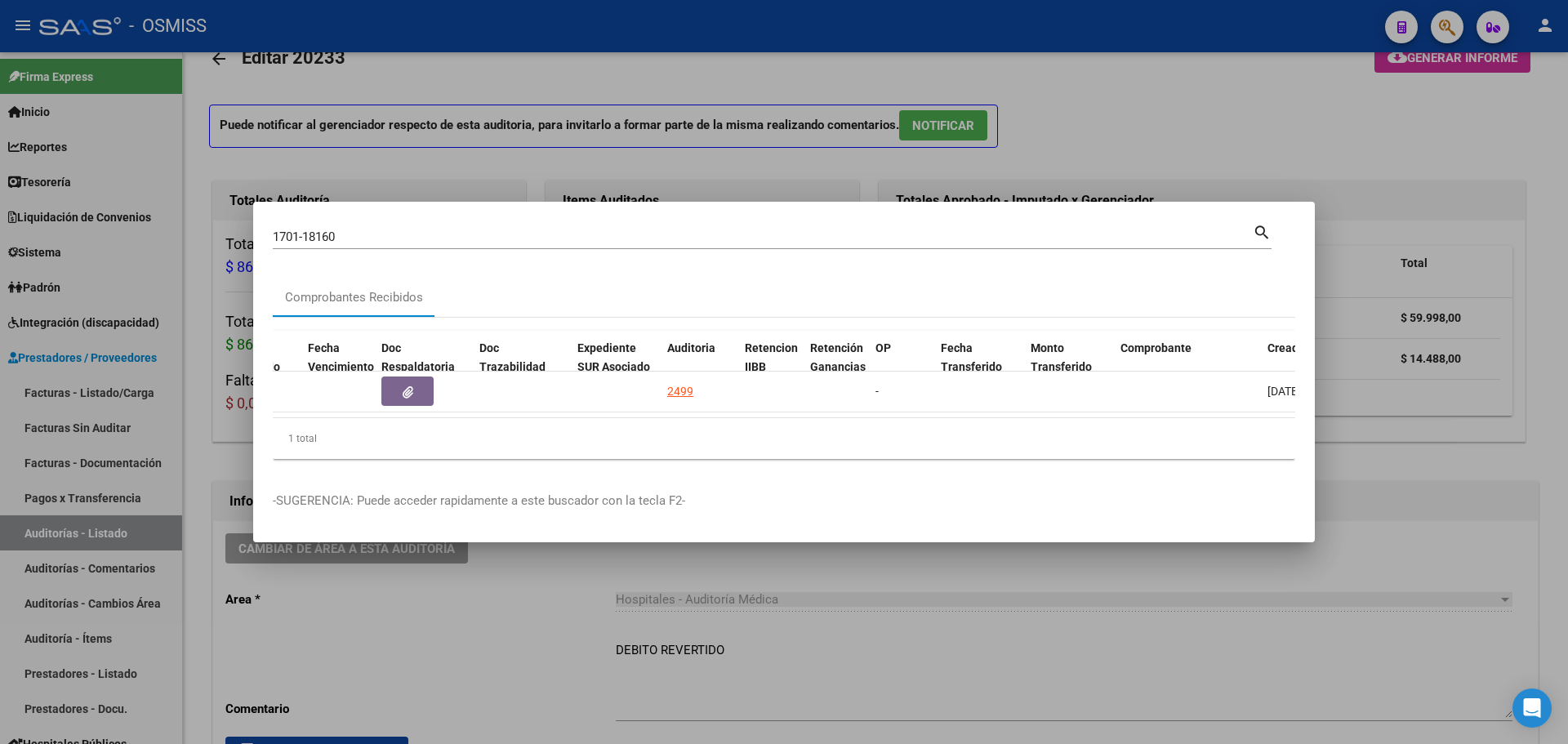
scroll to position [0, 706]
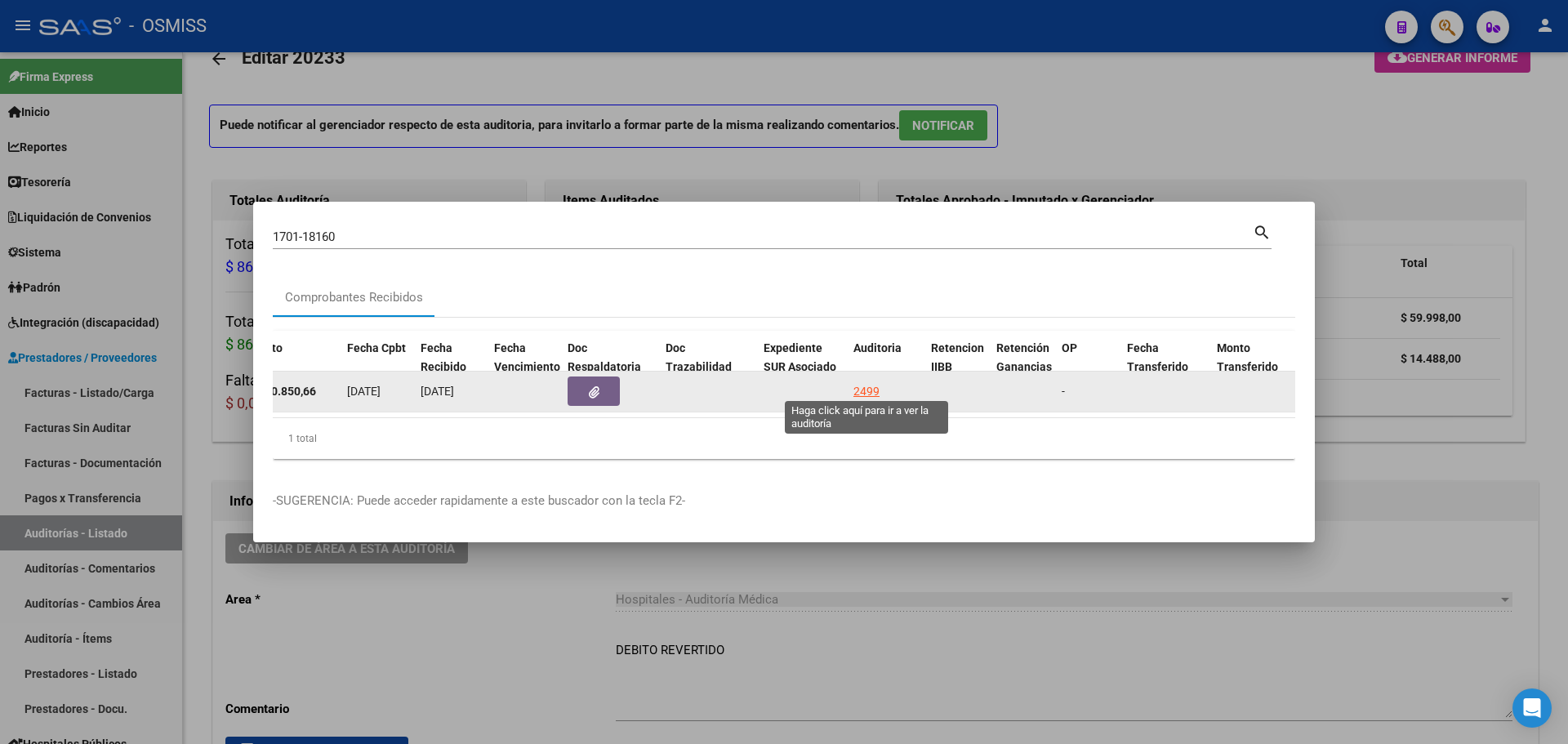
click at [860, 385] on div "2499" at bounding box center [865, 392] width 26 height 19
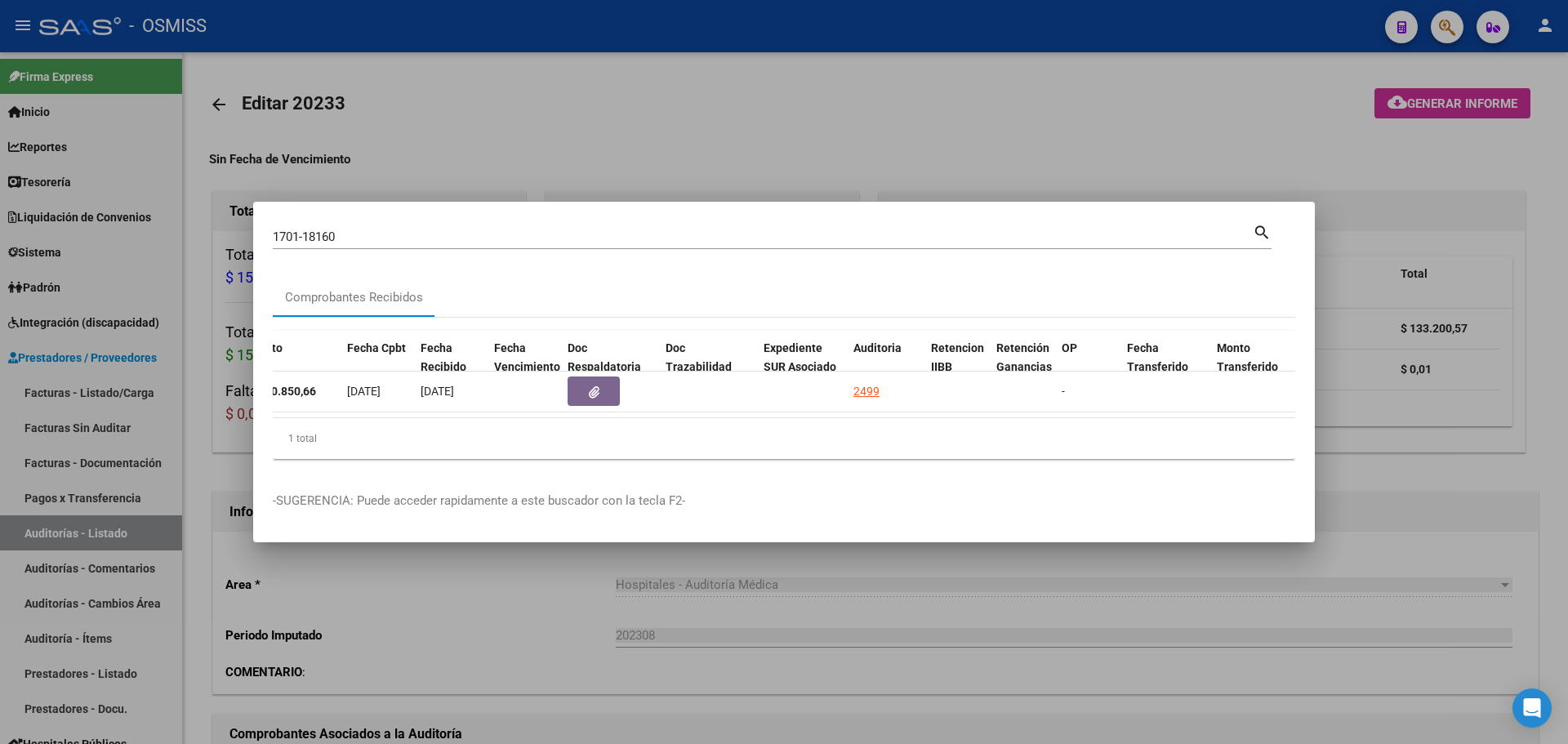
click at [717, 133] on div at bounding box center [784, 372] width 1568 height 744
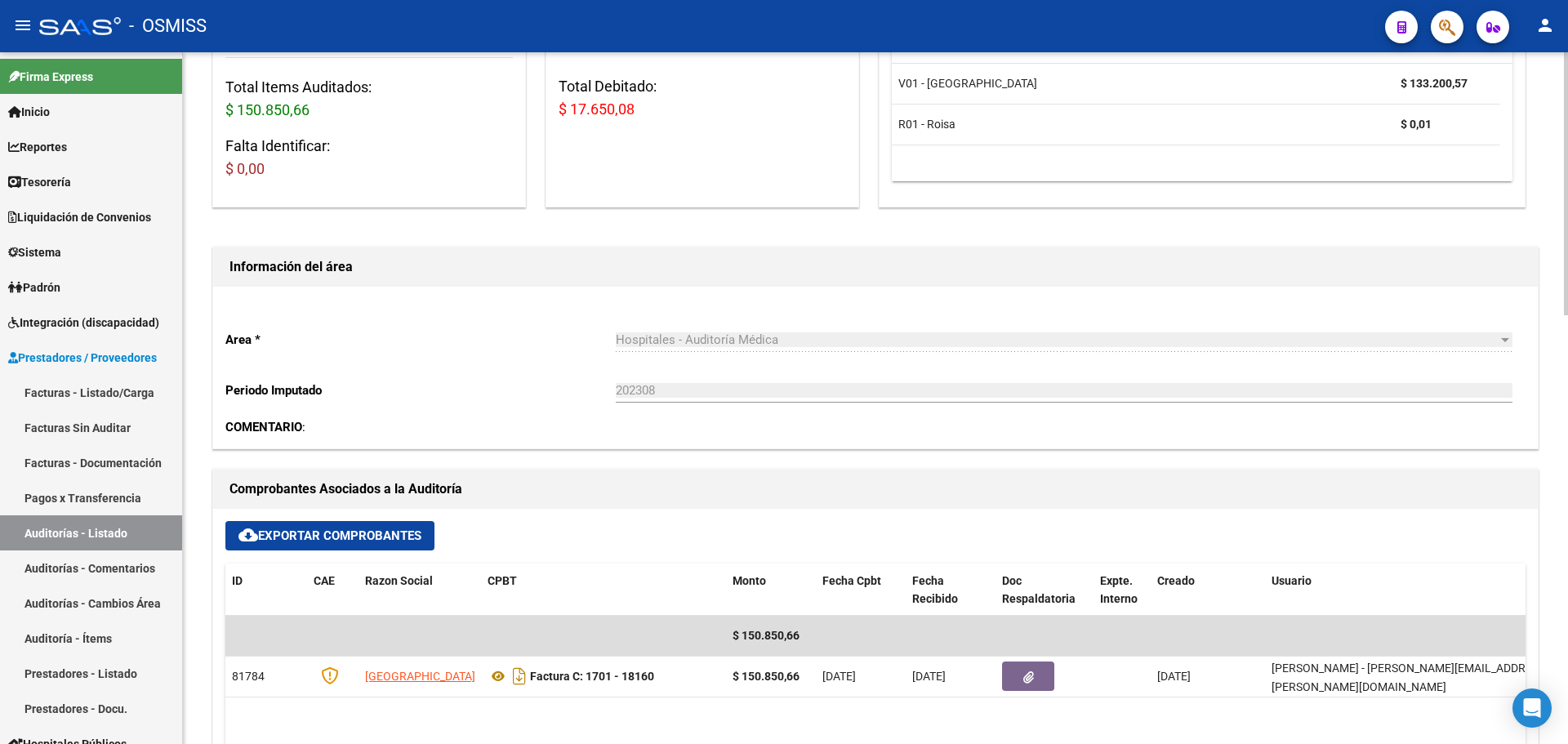
scroll to position [408, 0]
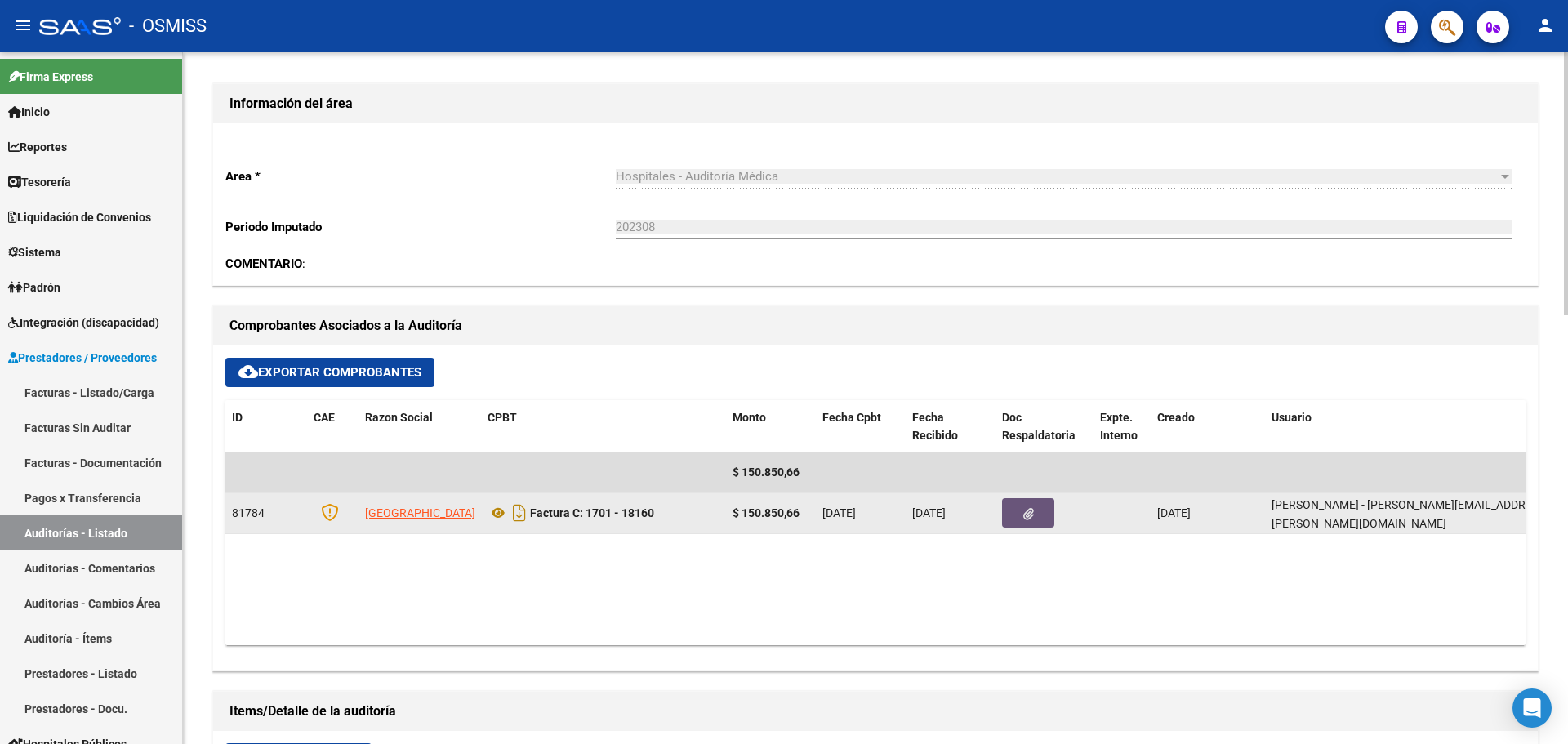
click at [1015, 524] on button "button" at bounding box center [1028, 513] width 52 height 30
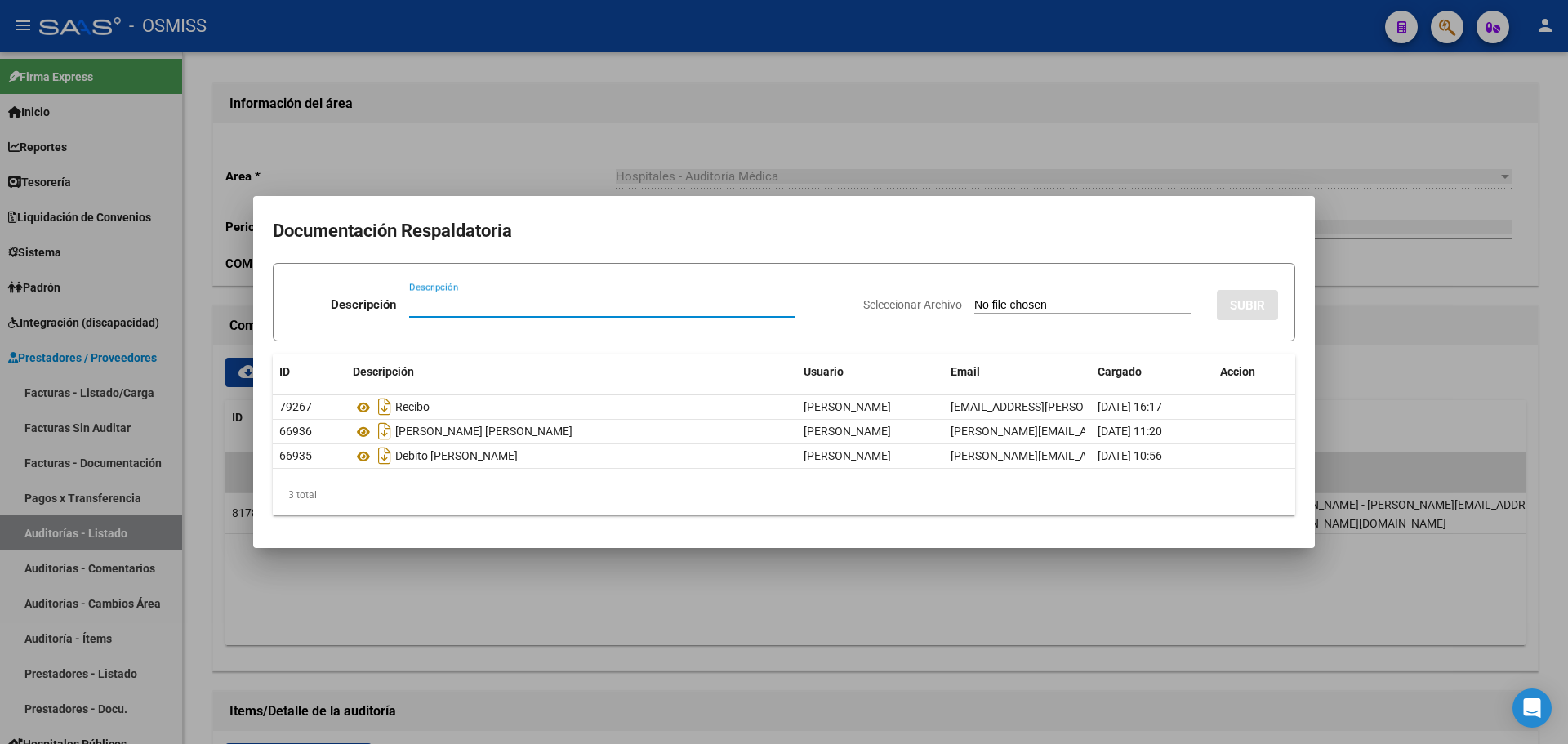
click at [939, 595] on div at bounding box center [784, 372] width 1568 height 744
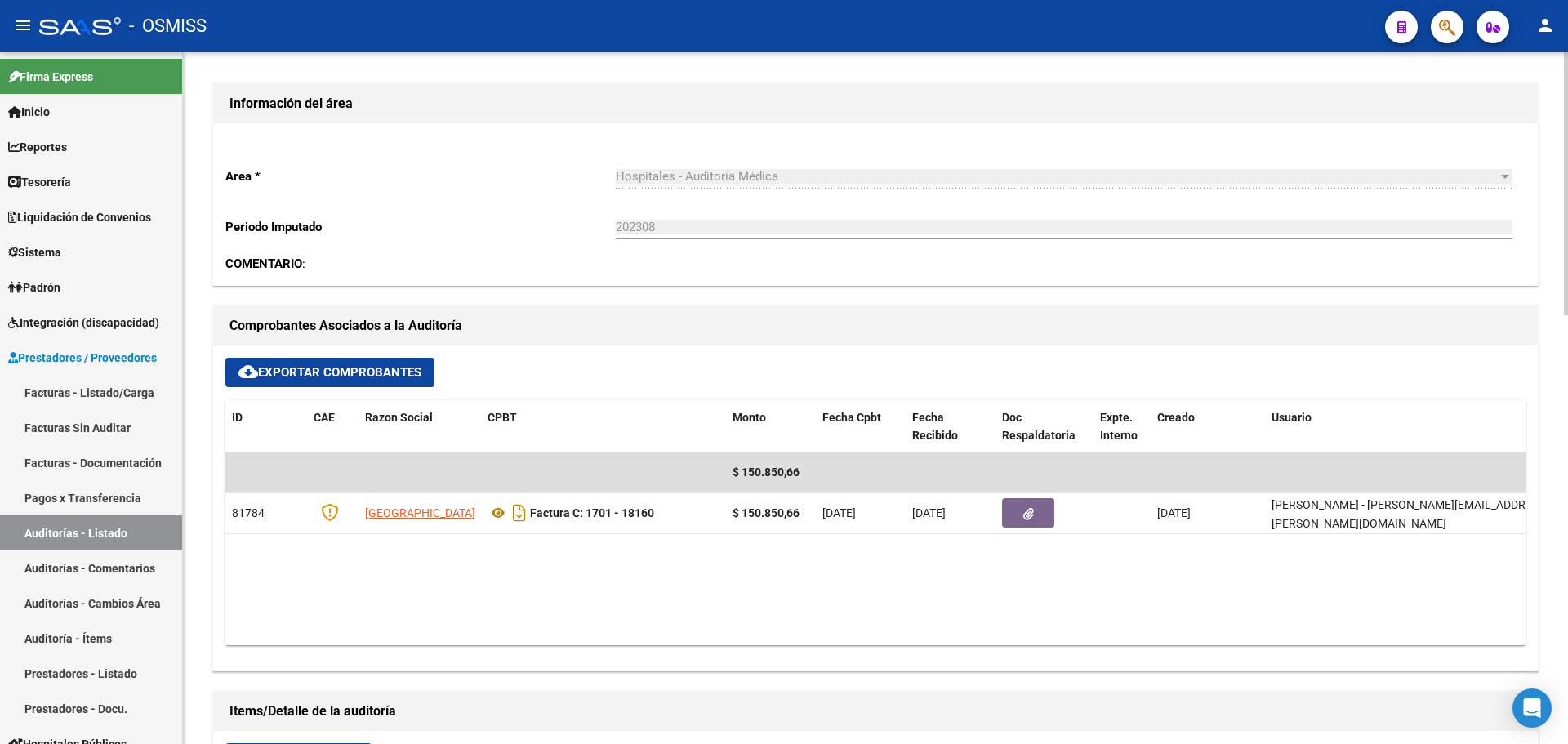
click at [486, 550] on datatable-body "$ 150.850,66 81784 UNIVERSIDAD DE BUENOS AIRES Factura C: 1701 - 18160 $ 150.85…" at bounding box center [875, 549] width 1300 height 192
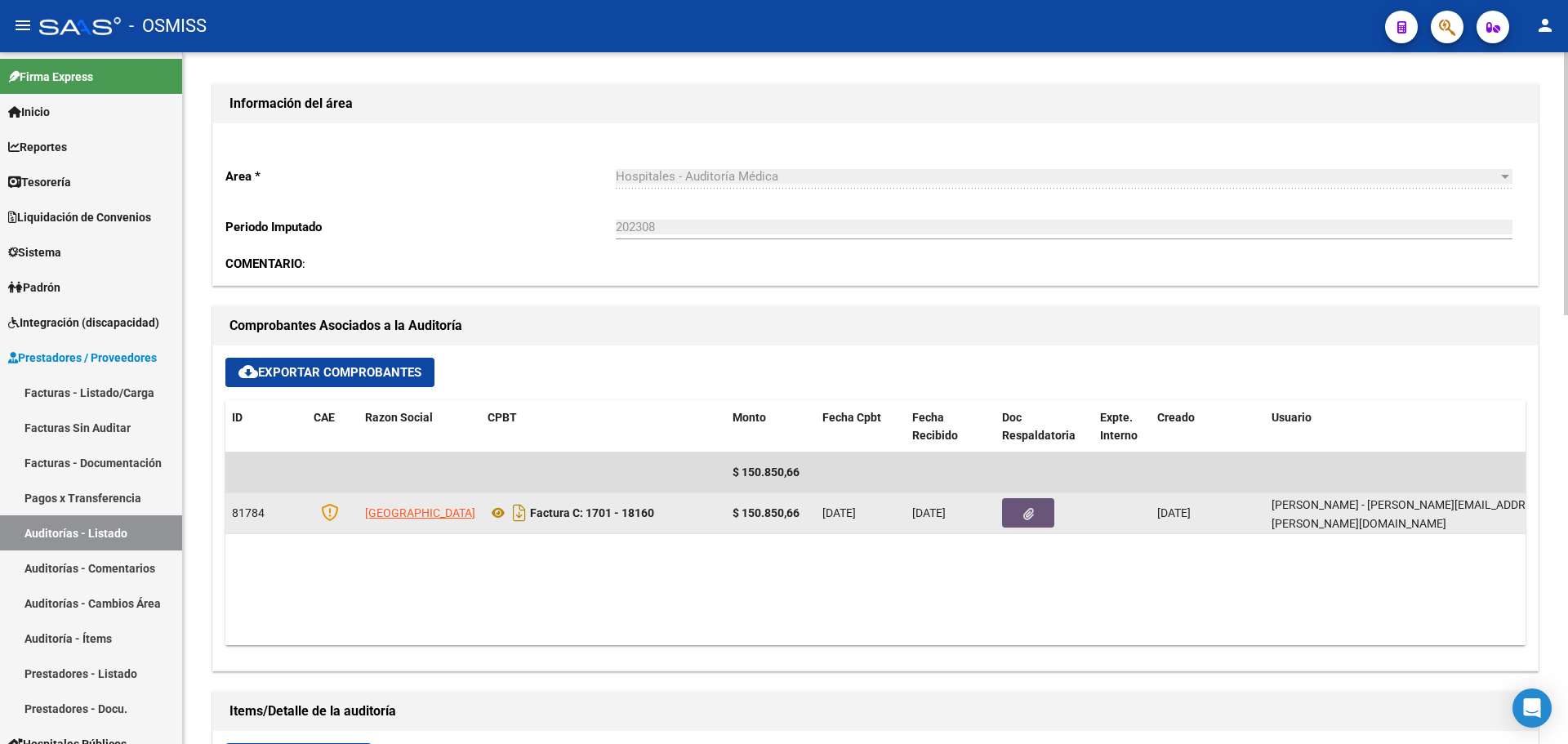
click at [1016, 524] on button "button" at bounding box center [1028, 513] width 52 height 30
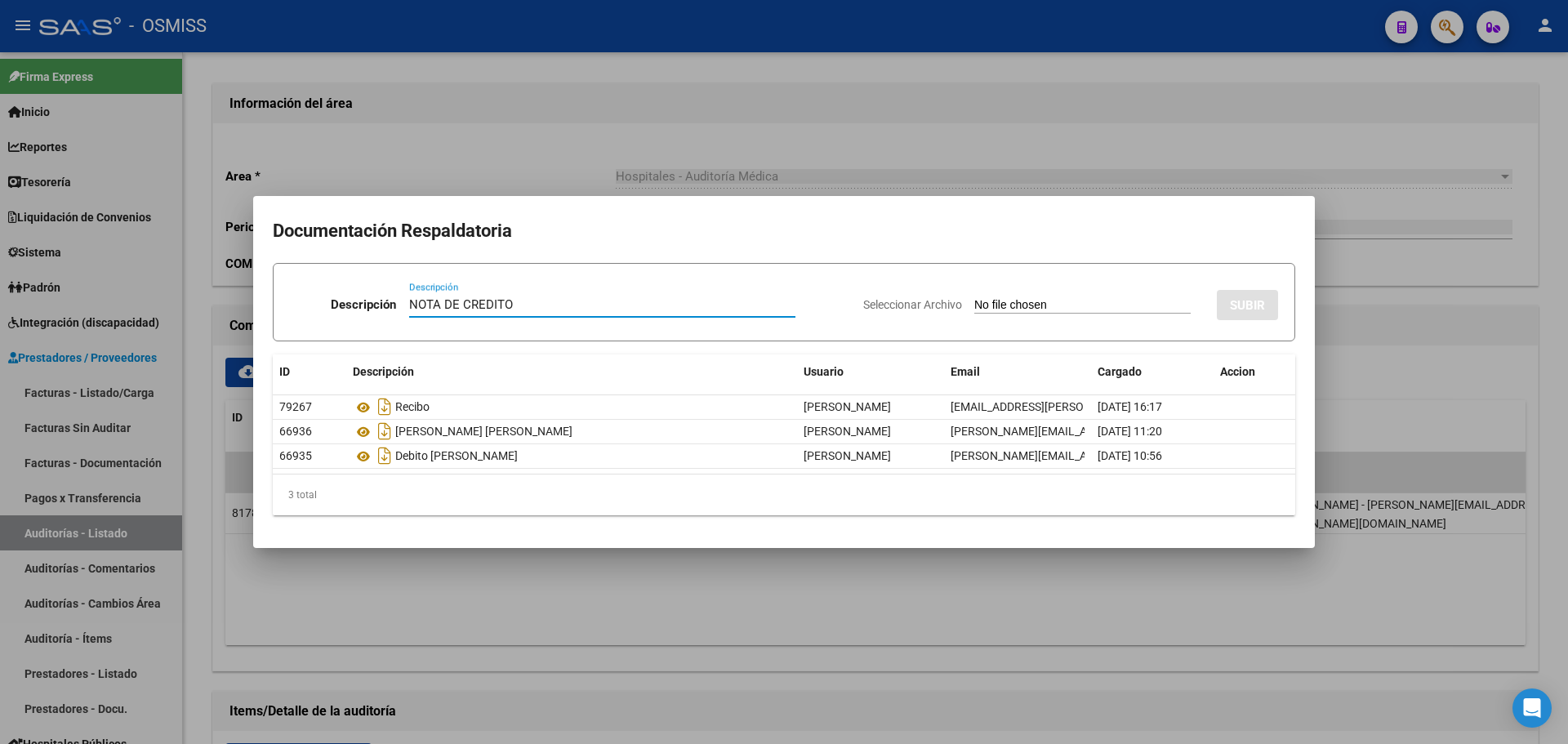
type input "NOTA DE CREDITO"
click at [1050, 309] on input "Seleccionar Archivo" at bounding box center [1082, 306] width 216 height 15
type input "C:\fakepath\NC INSTITUTO ROFFO FC. 18160.pdf"
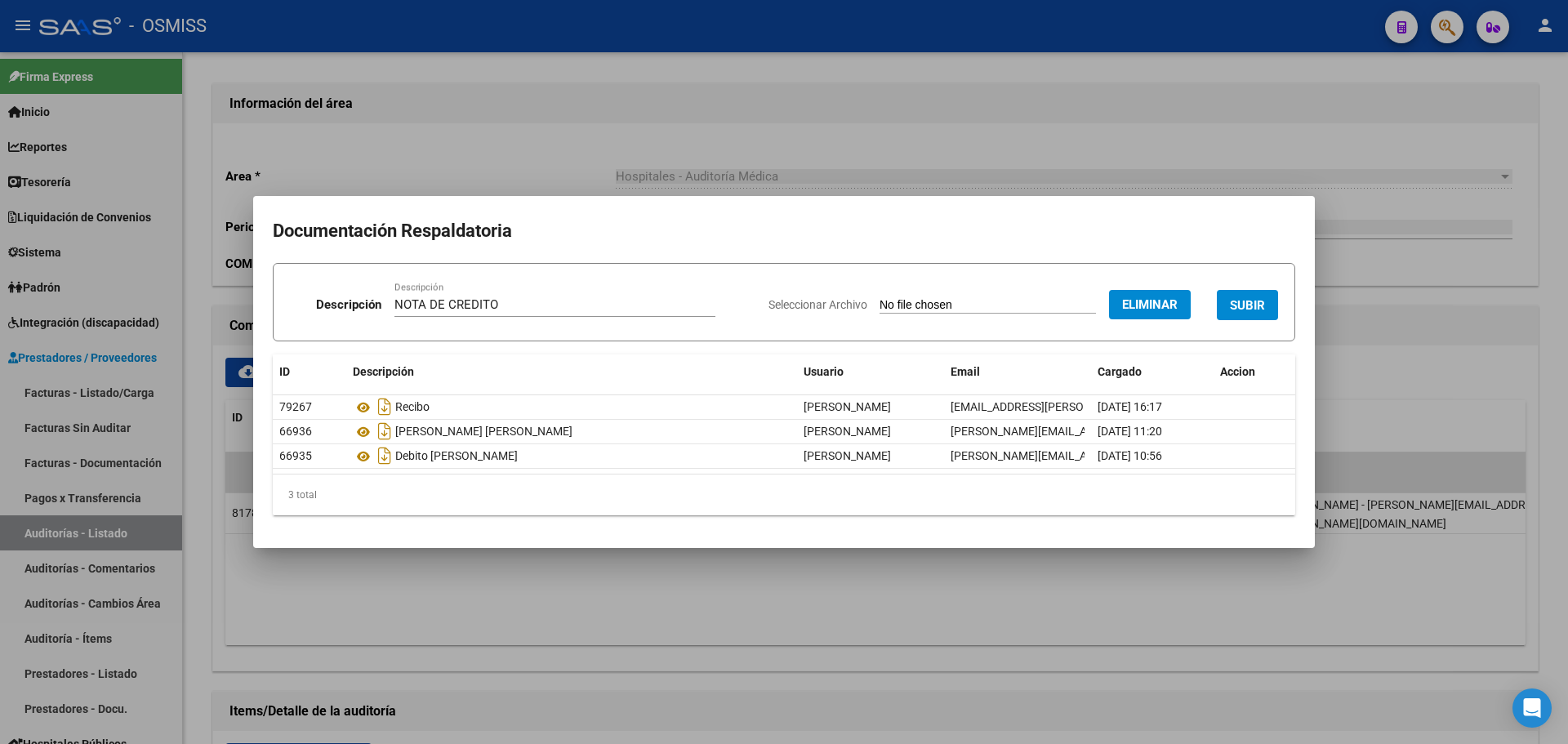
click at [1214, 291] on div "Seleccionar Archivo Eliminar SUBIR" at bounding box center [1023, 301] width 510 height 50
click at [1220, 295] on button "SUBIR" at bounding box center [1248, 305] width 61 height 30
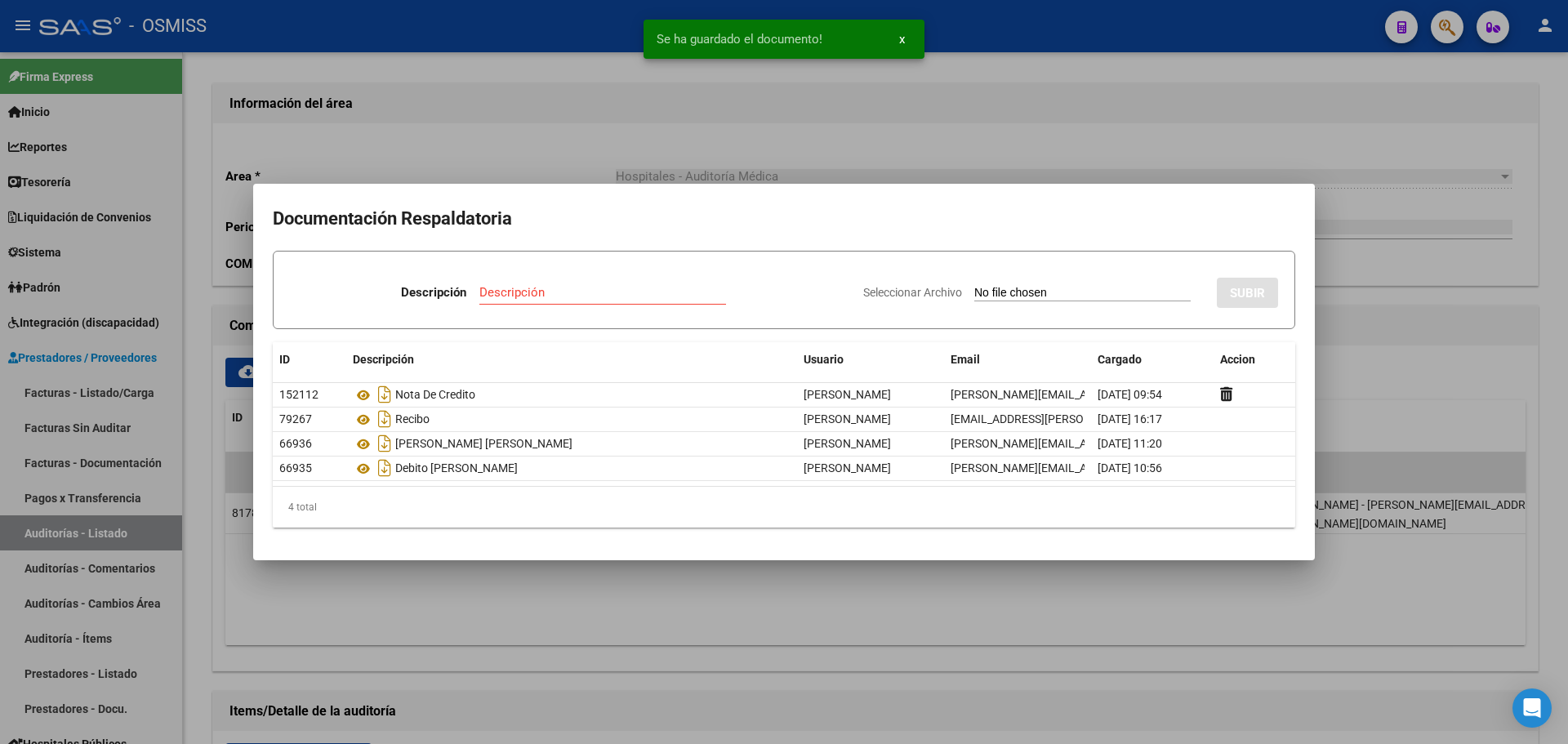
click at [889, 139] on div at bounding box center [784, 372] width 1568 height 744
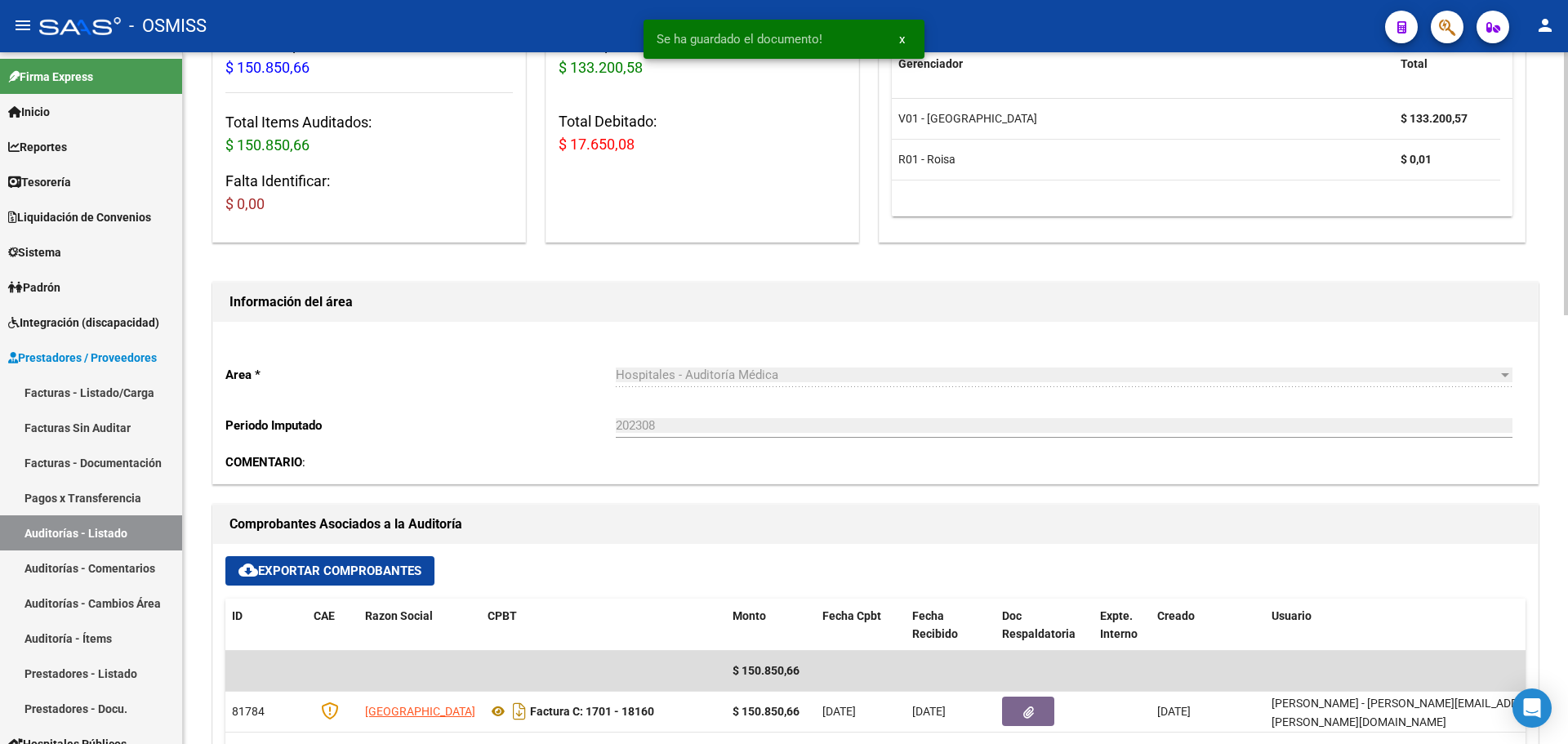
scroll to position [0, 0]
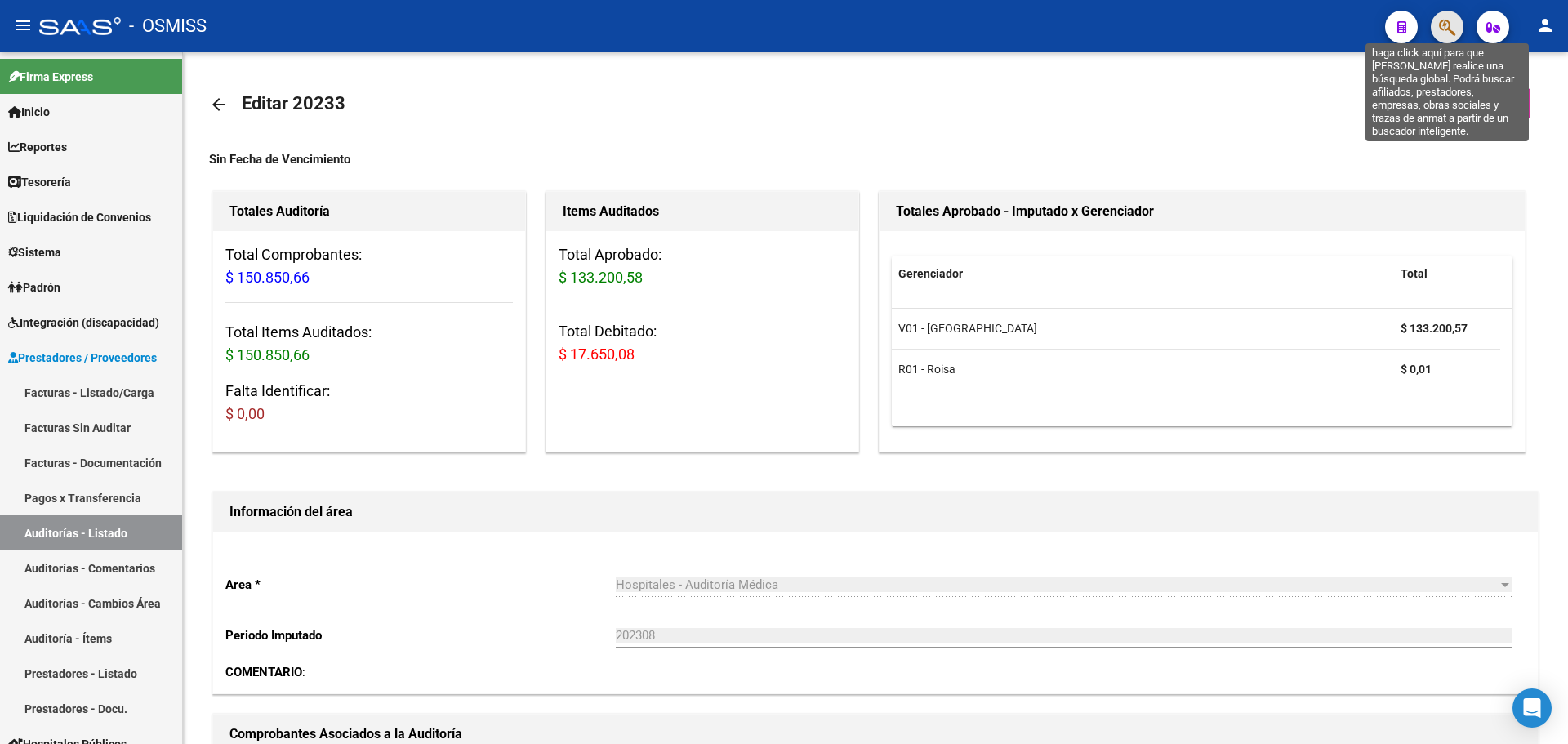
click at [1440, 36] on button "button" at bounding box center [1447, 27] width 32 height 32
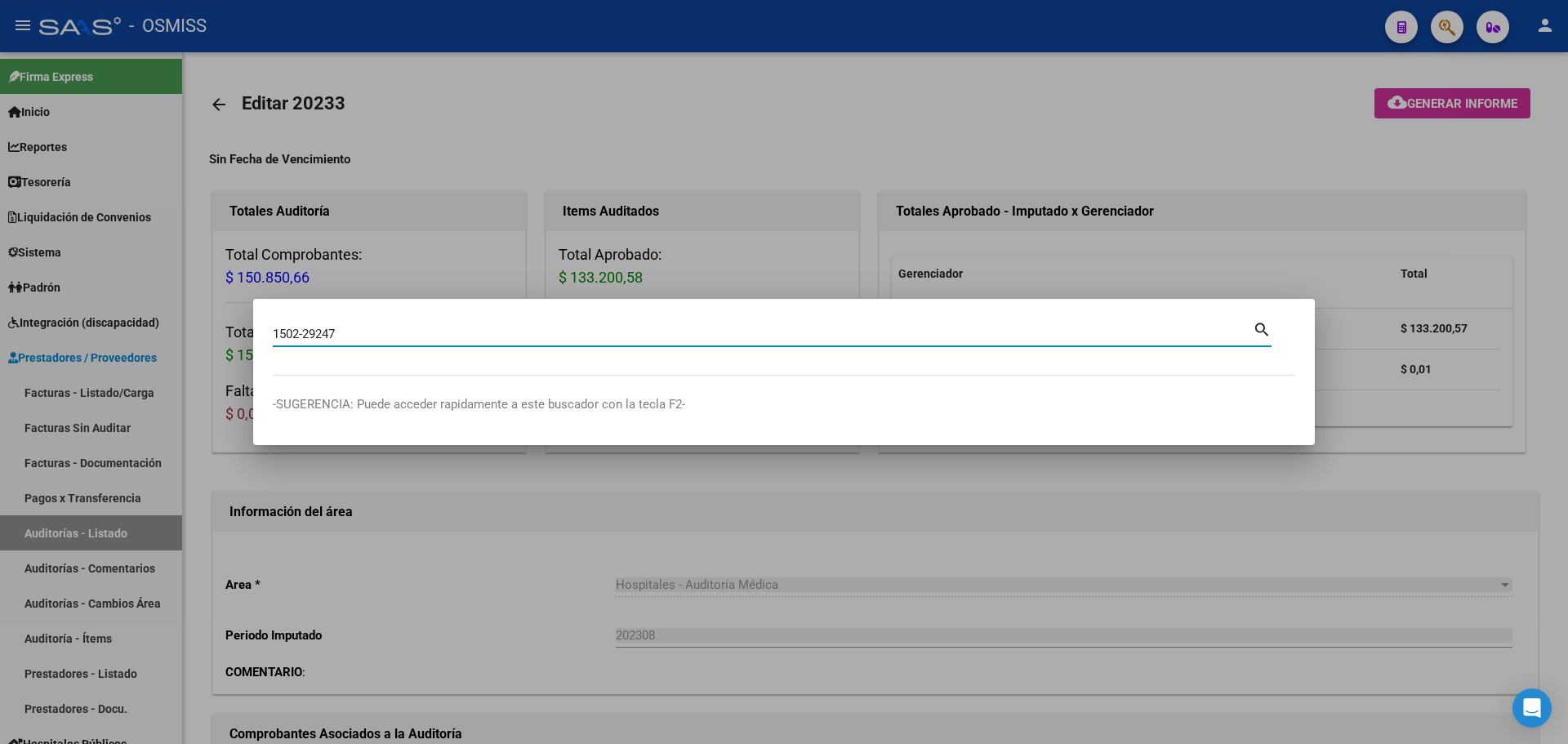
type input "1502-29247"
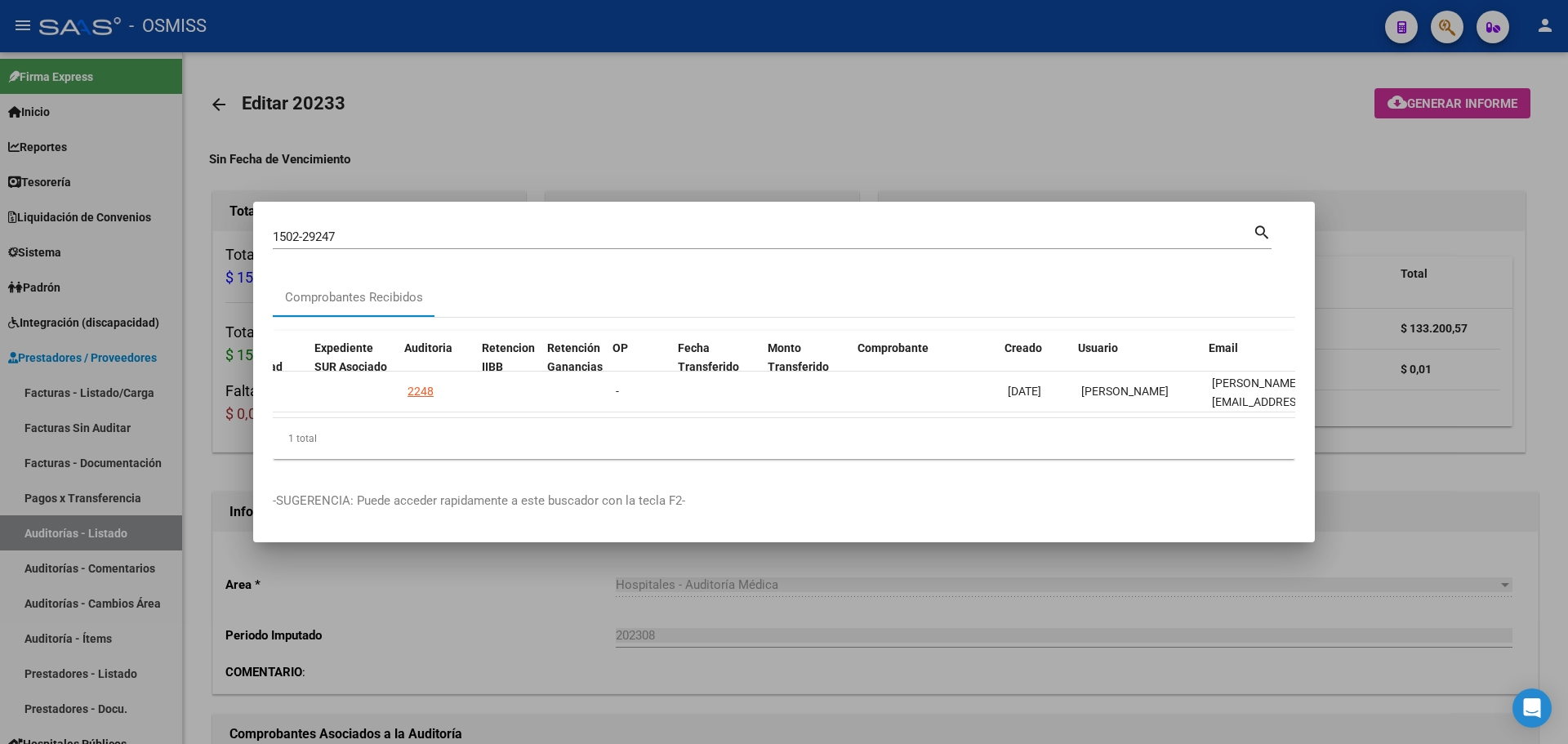
scroll to position [0, 750]
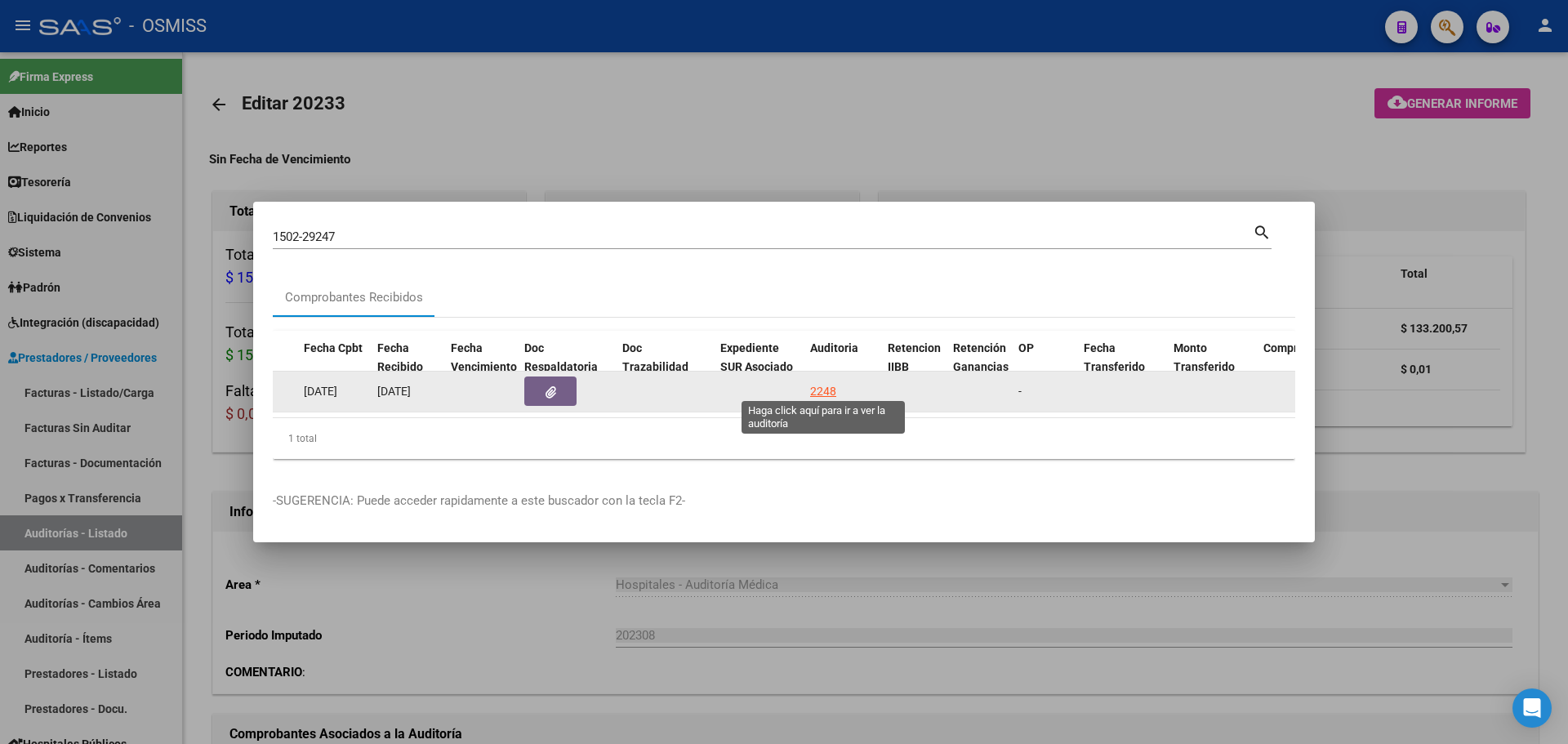
click at [830, 385] on div "2248" at bounding box center [823, 392] width 26 height 19
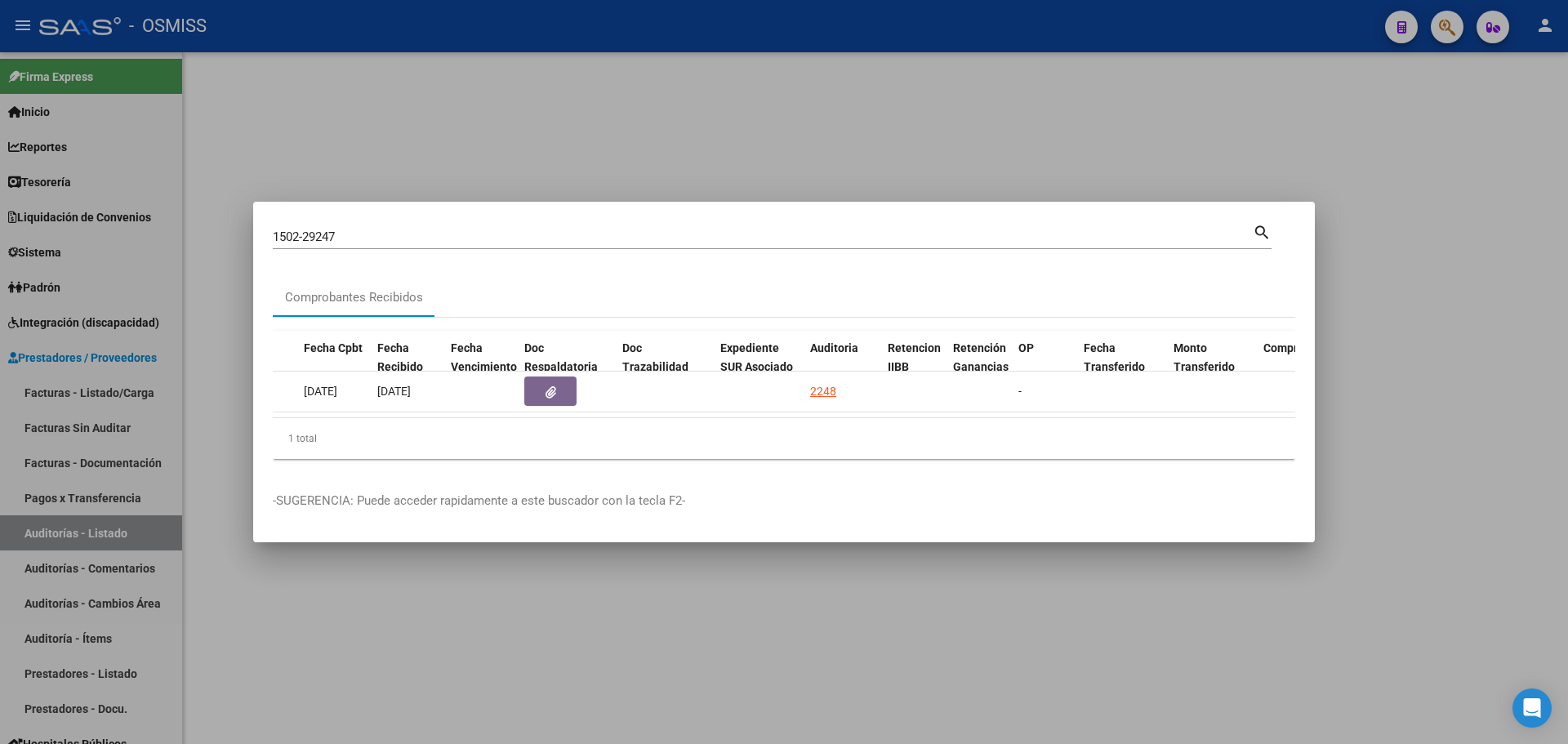
click at [584, 142] on div at bounding box center [784, 372] width 1568 height 744
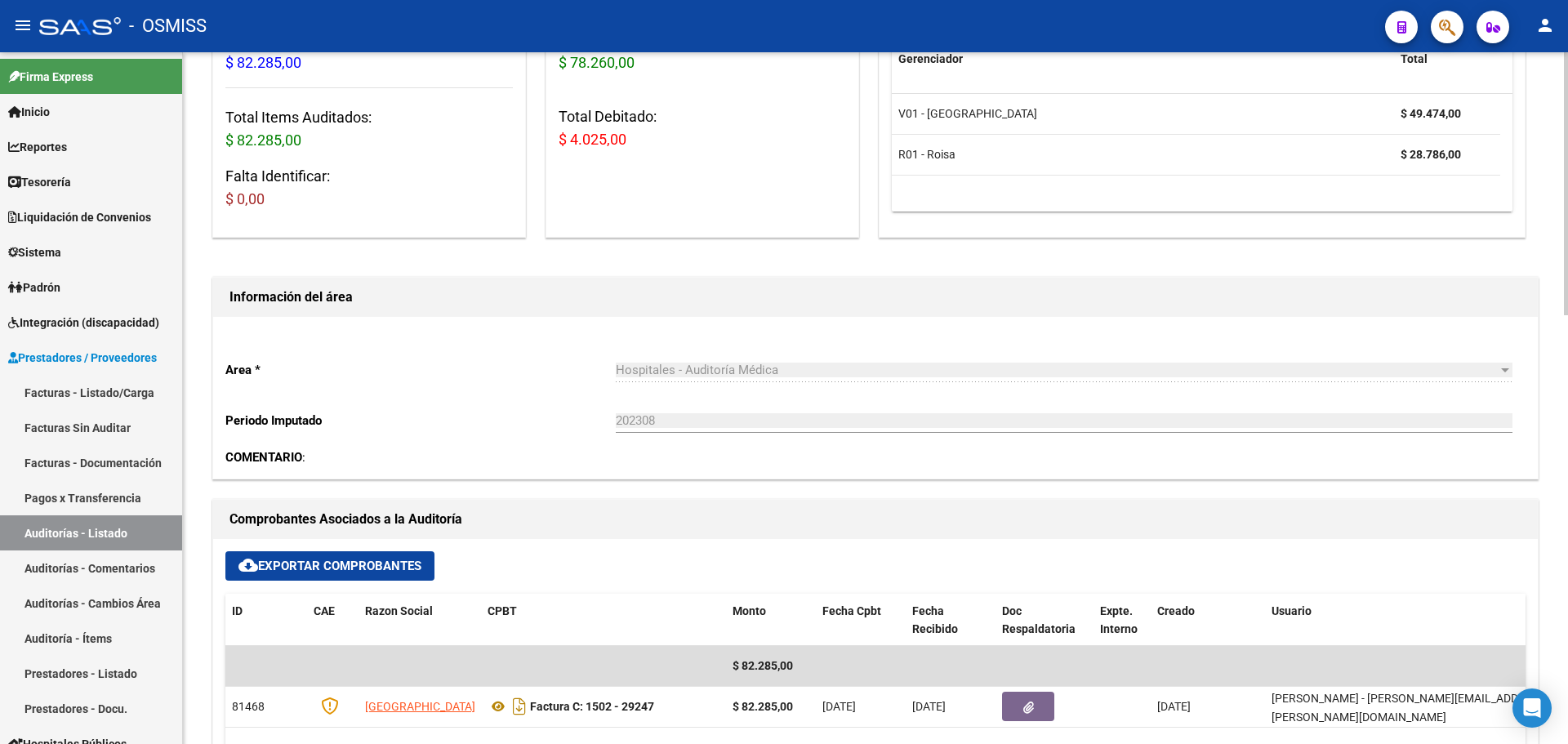
scroll to position [327, 0]
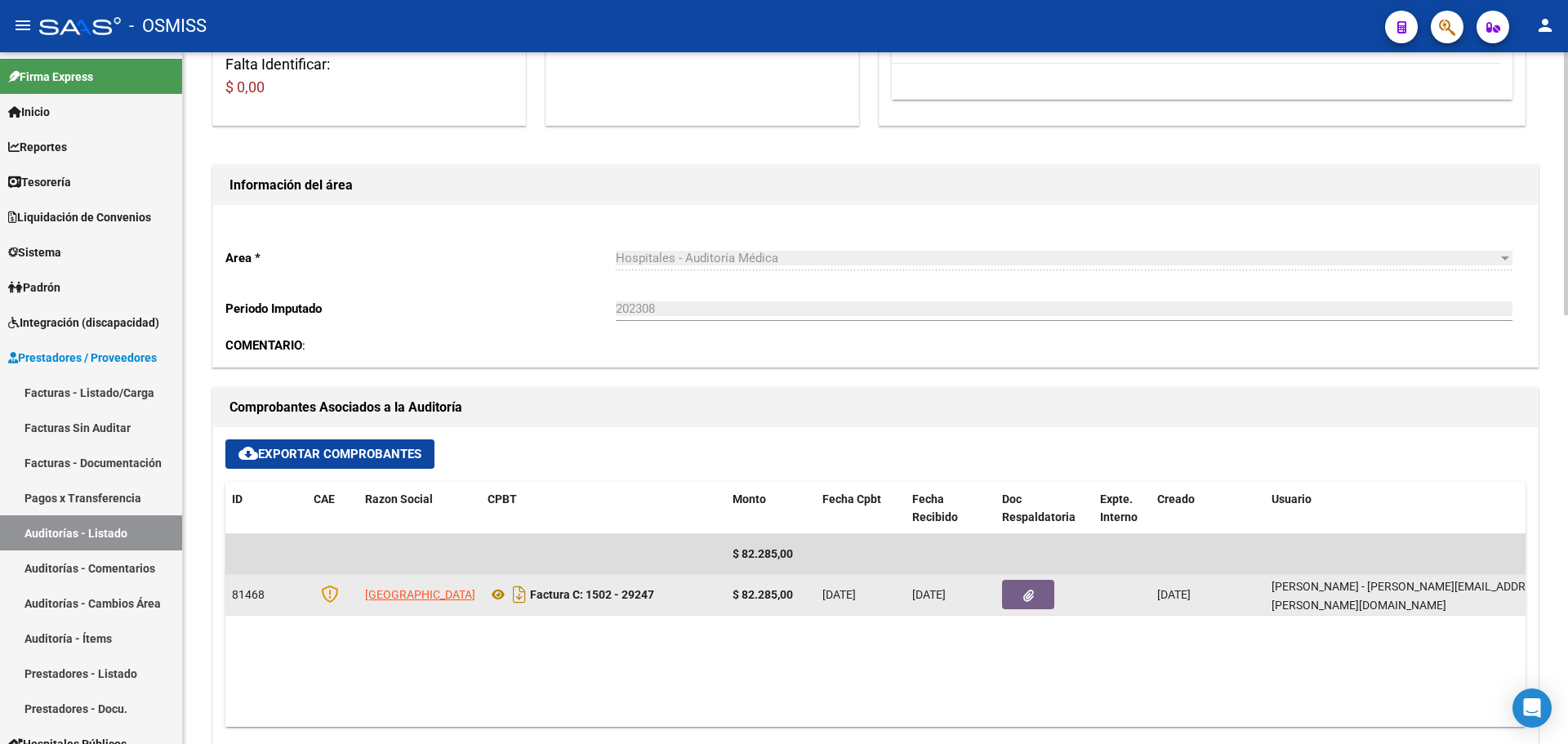
click at [1037, 606] on button "button" at bounding box center [1028, 593] width 52 height 30
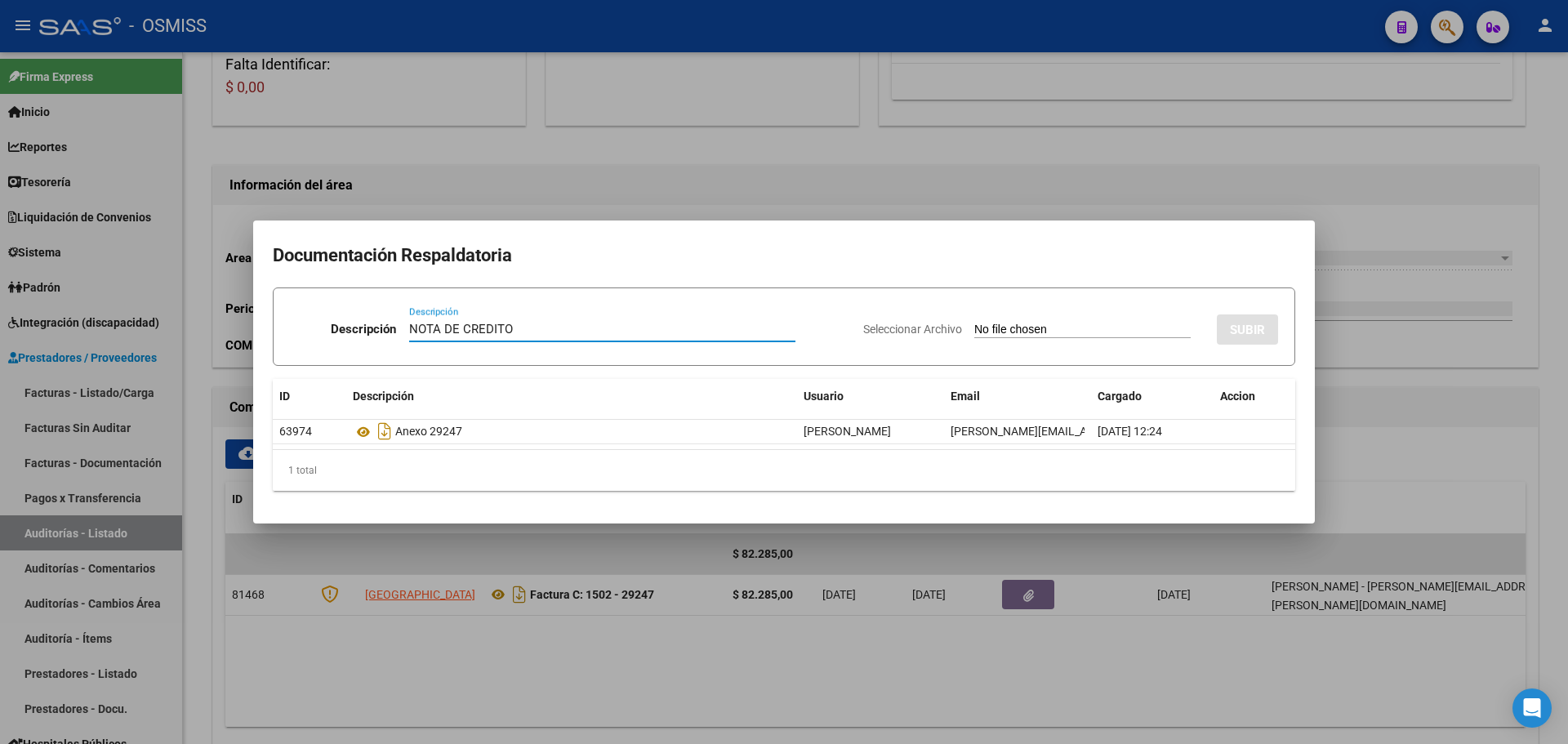
type input "NOTA DE CREDITO"
click at [1015, 330] on input "Seleccionar Archivo" at bounding box center [1082, 330] width 216 height 15
type input "C:\fakepath\NC. HOSPITAL JOSE DE SAN MARTIN FC. 29247.pdf"
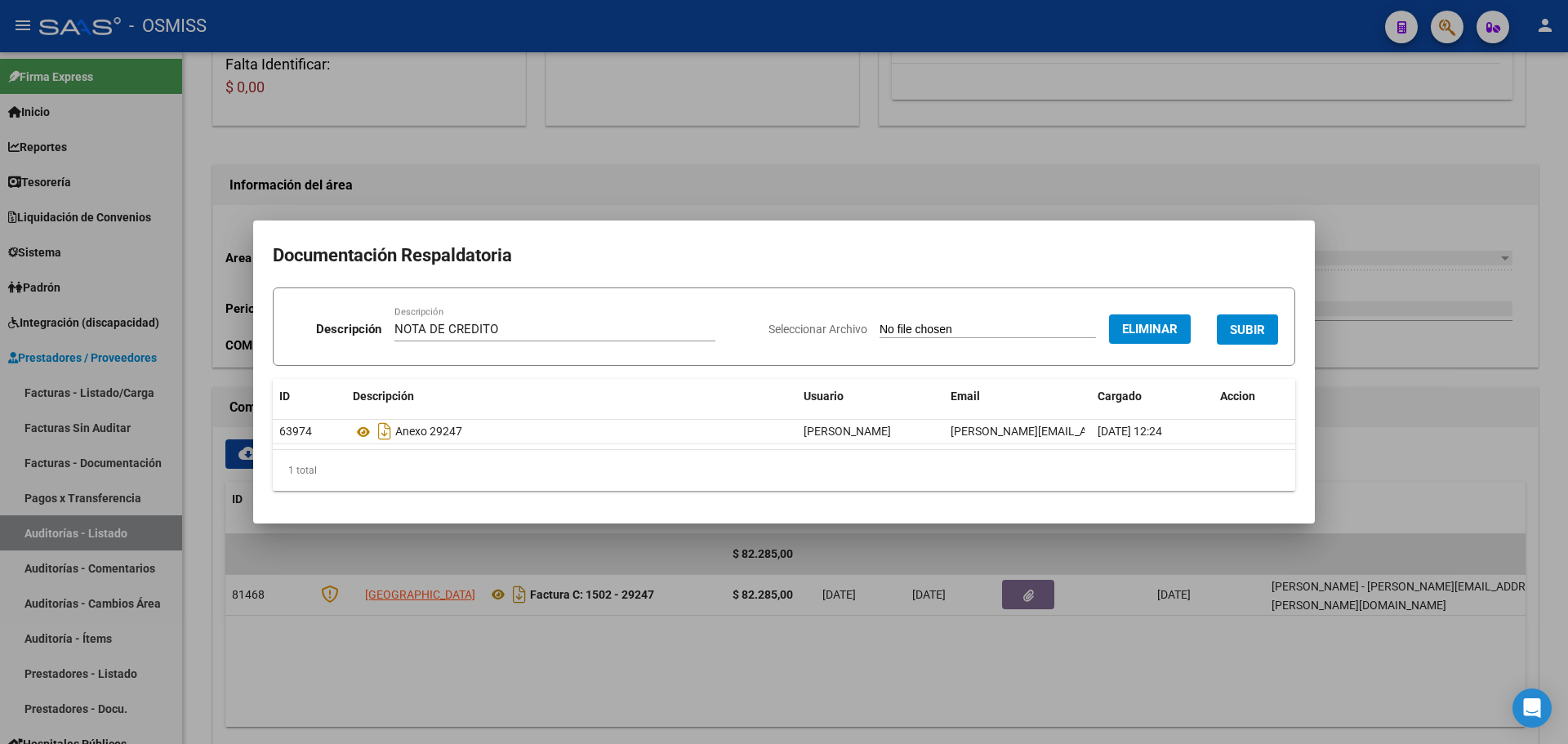
click at [1265, 332] on span "SUBIR" at bounding box center [1247, 329] width 35 height 14
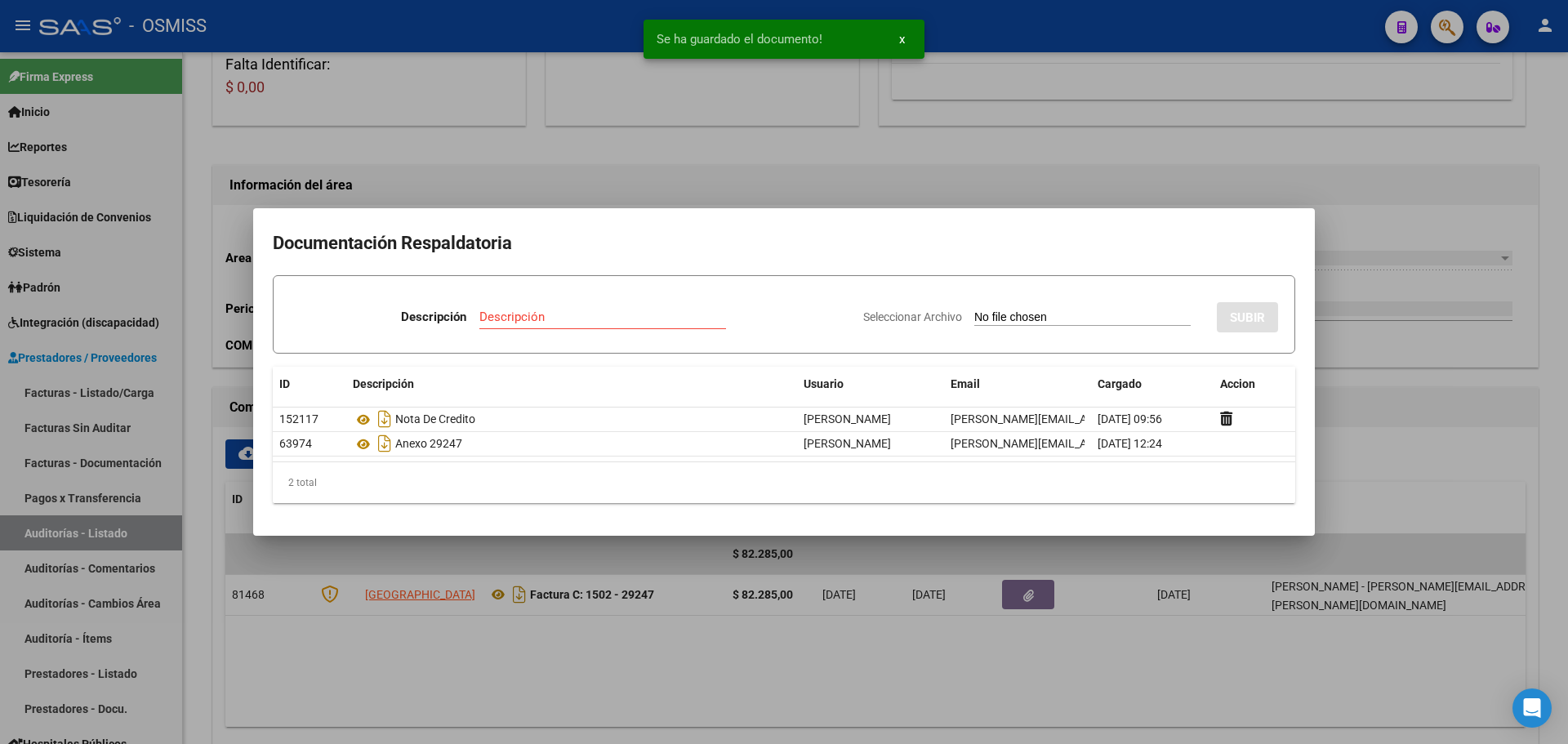
click at [915, 135] on div at bounding box center [784, 372] width 1568 height 744
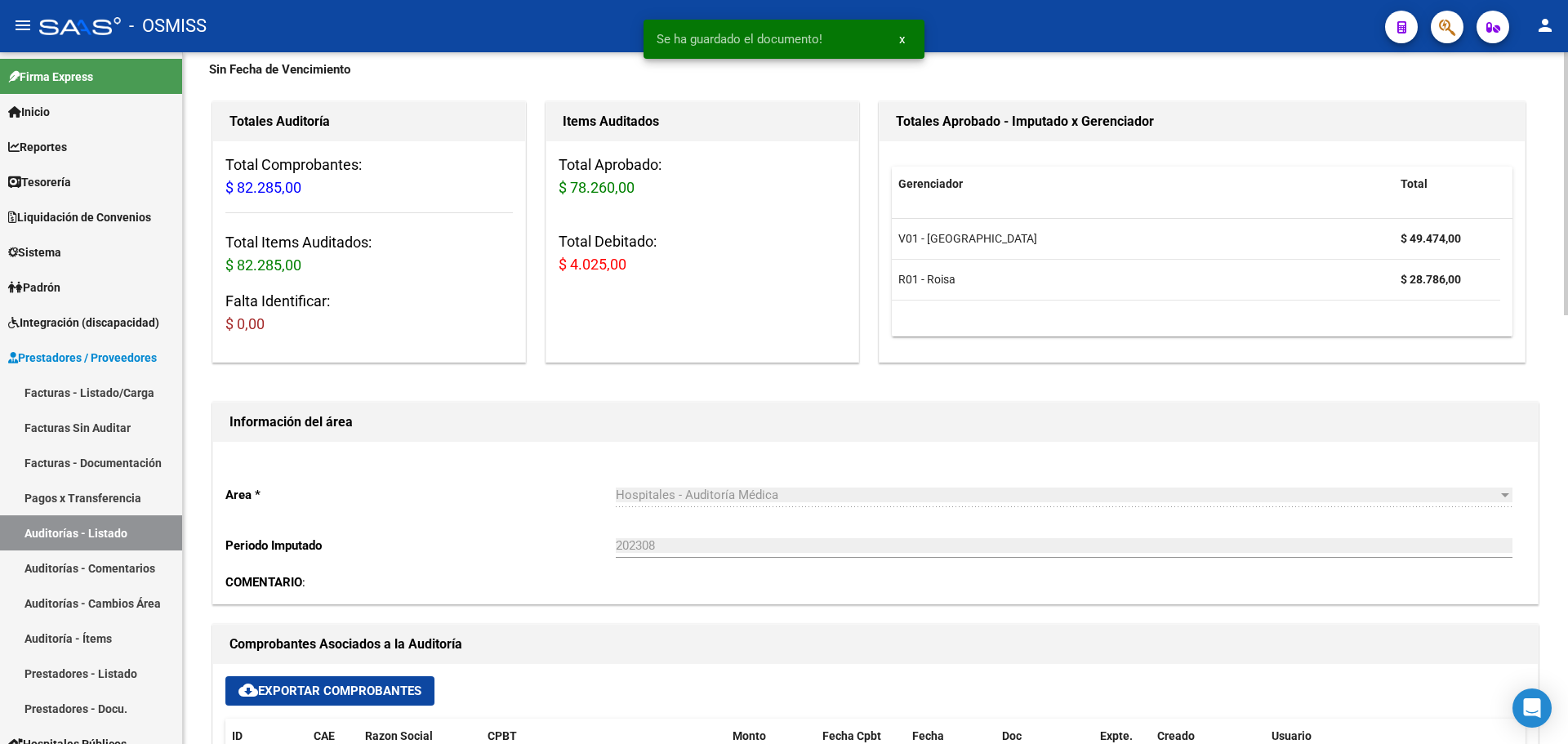
scroll to position [0, 0]
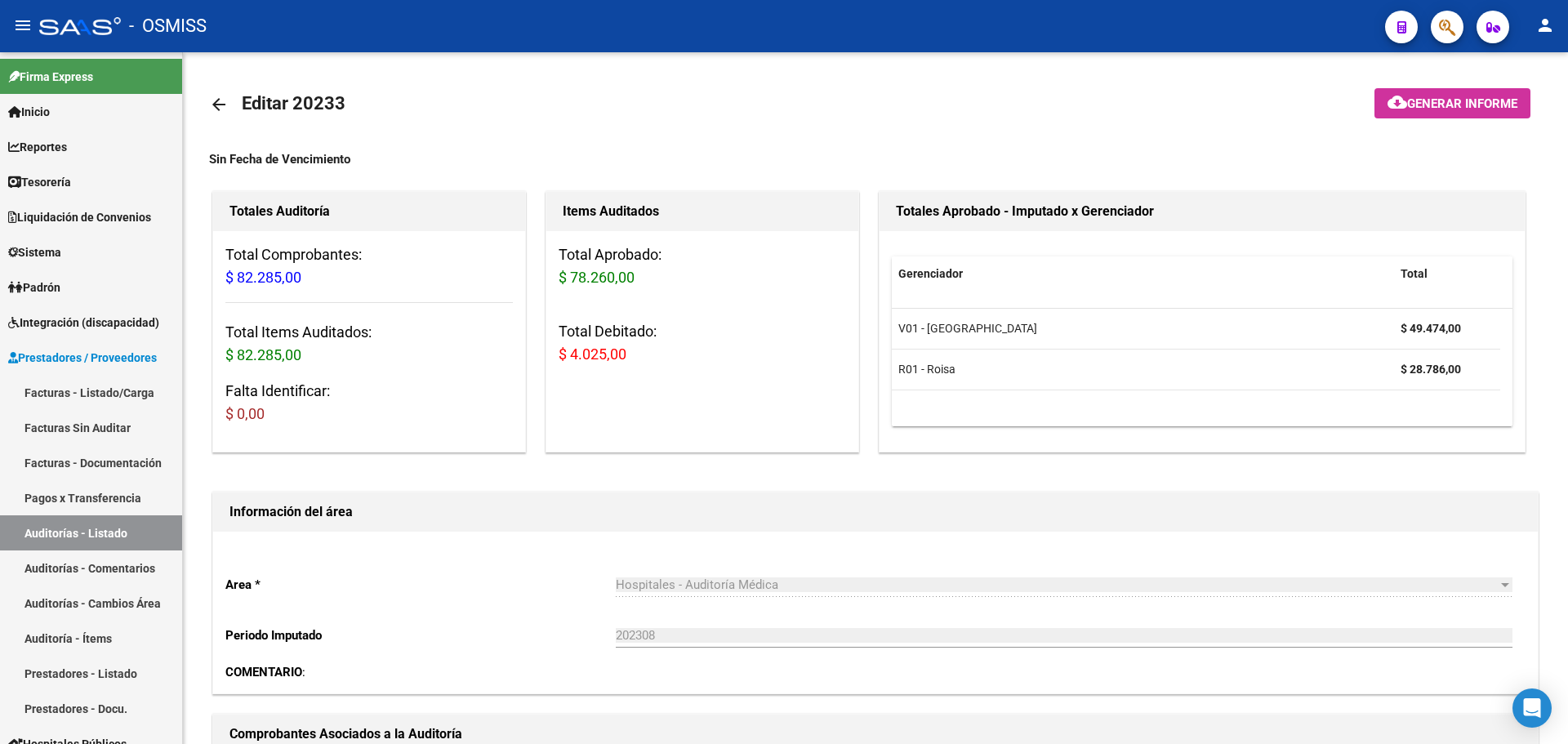
click at [1436, 26] on button "button" at bounding box center [1447, 27] width 32 height 32
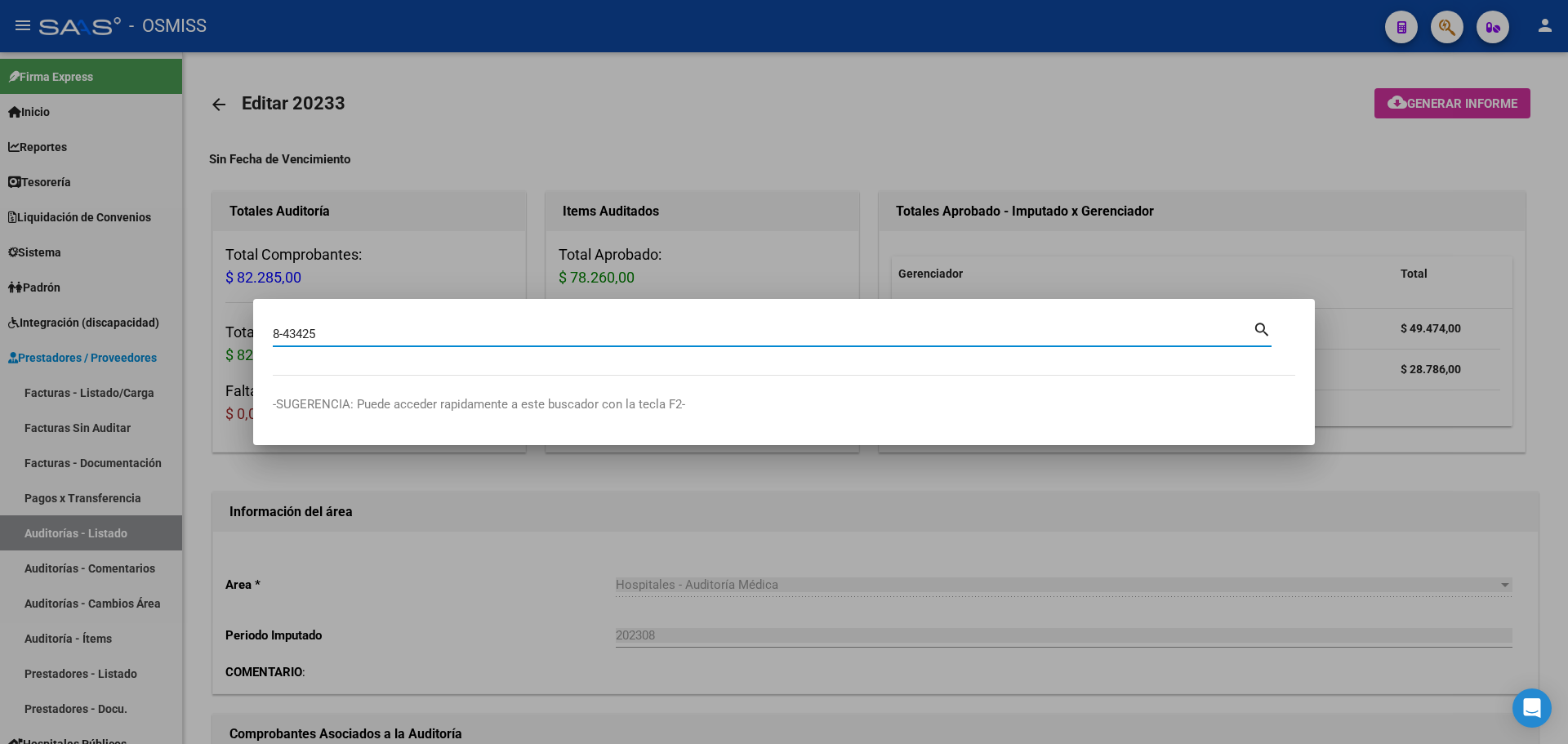
type input "8-43425"
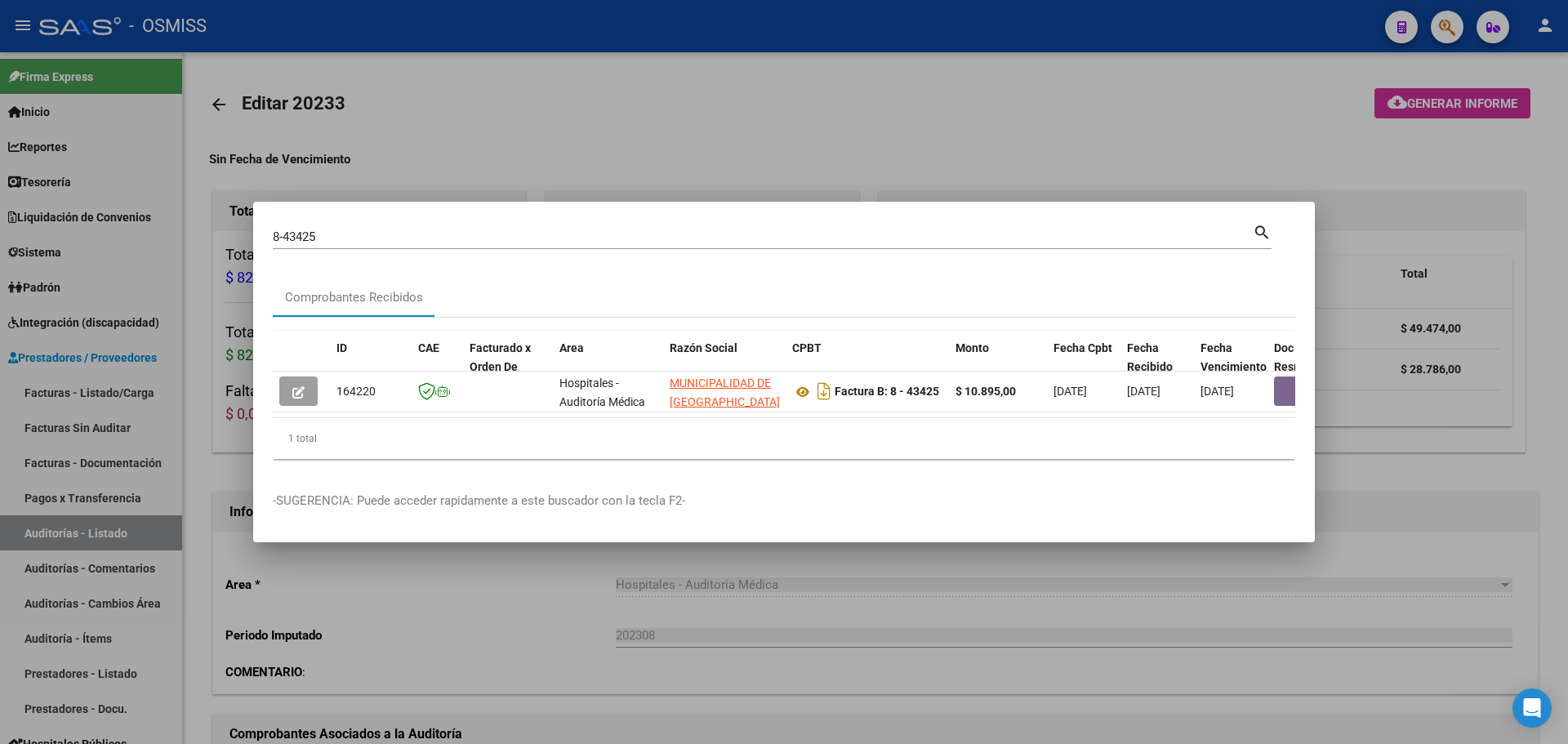
scroll to position [0, 783]
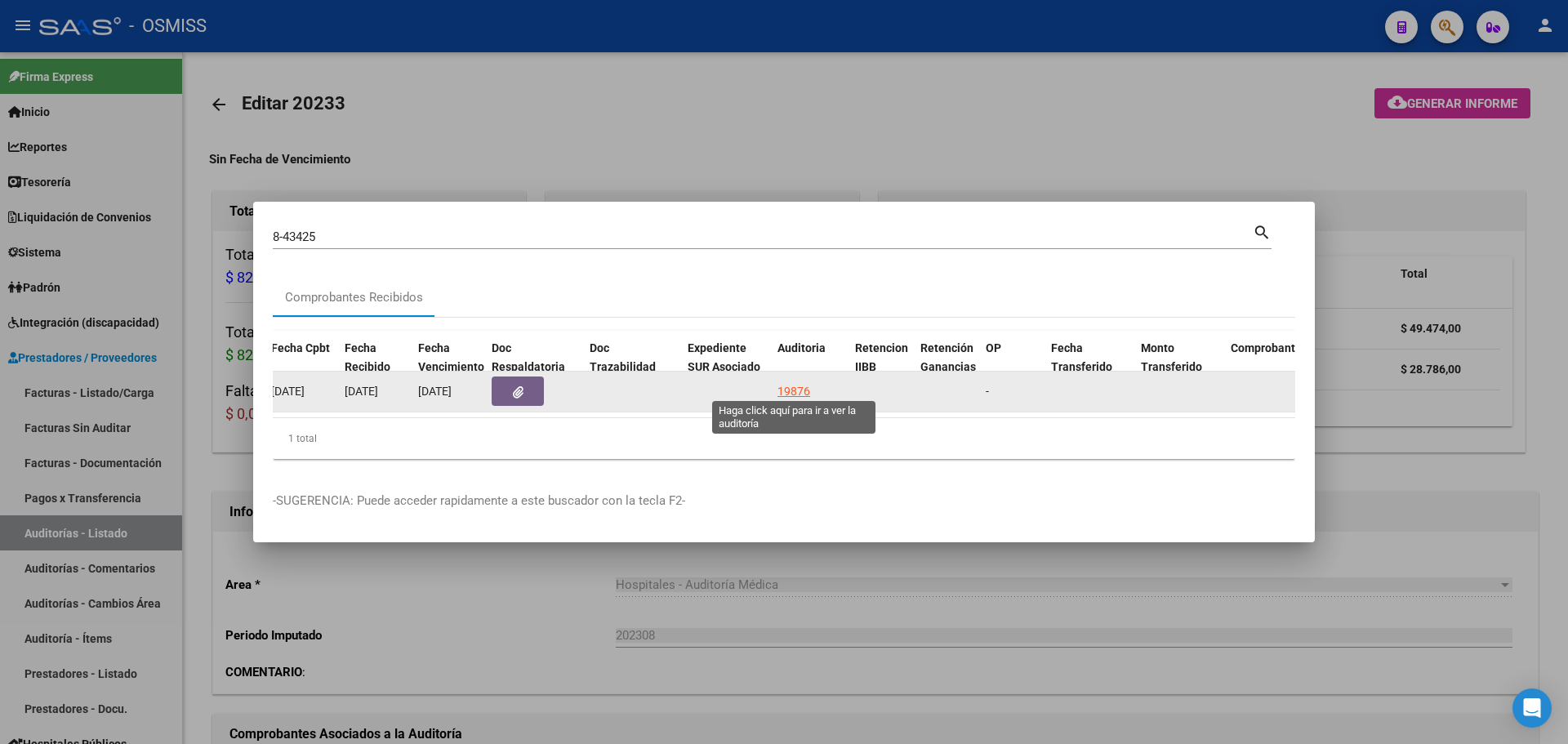
click at [808, 382] on div "19876" at bounding box center [794, 392] width 32 height 19
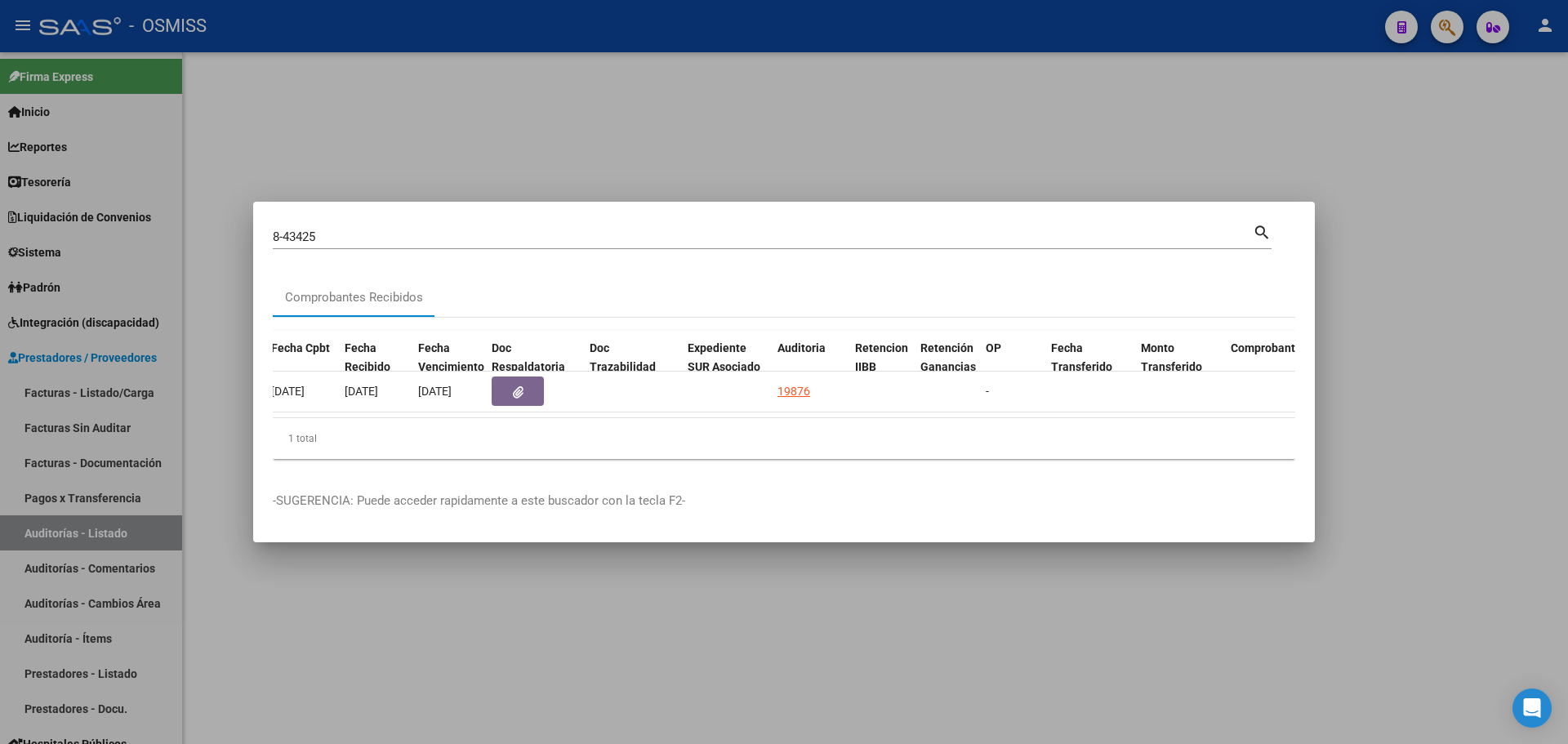
click at [738, 151] on div at bounding box center [784, 372] width 1568 height 744
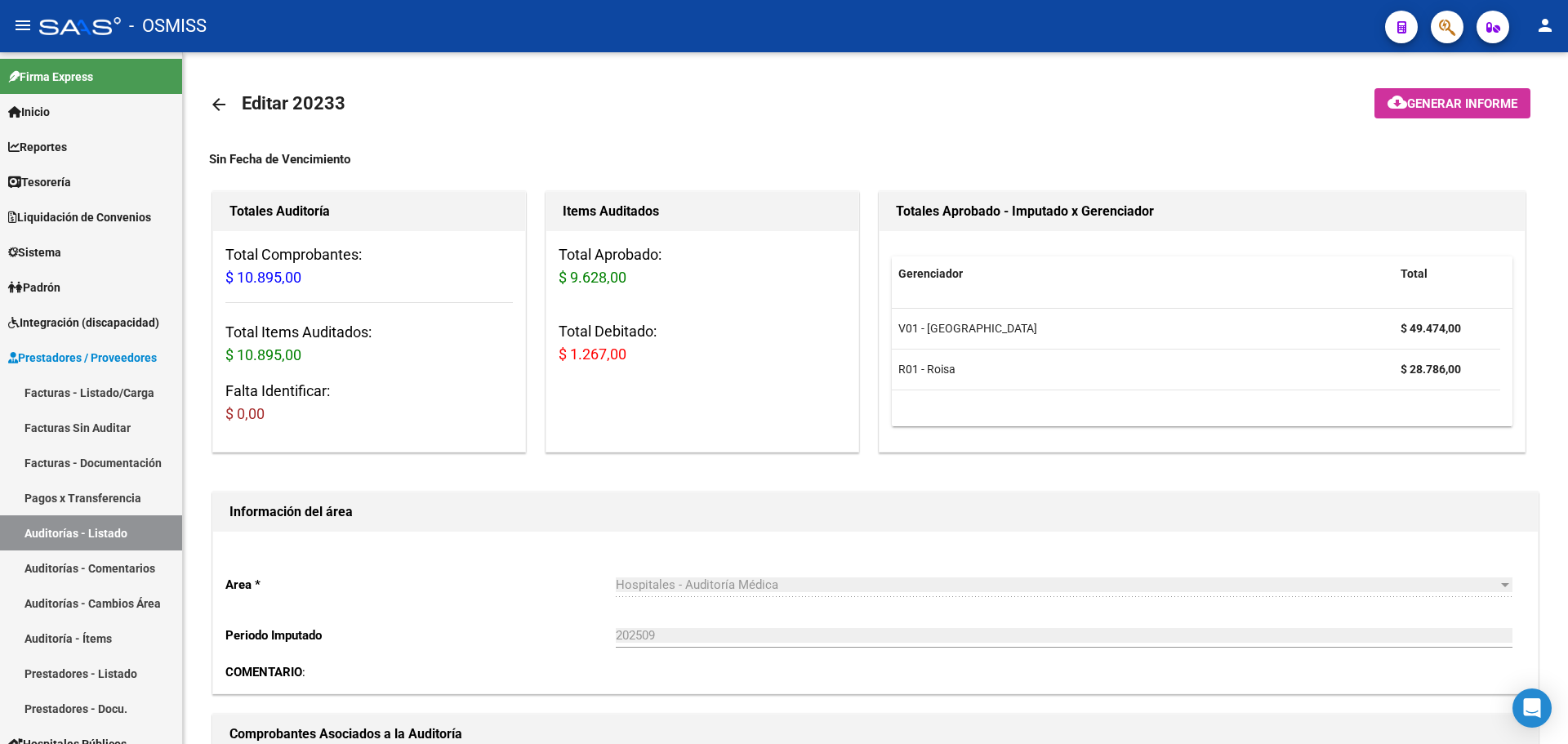
scroll to position [490, 0]
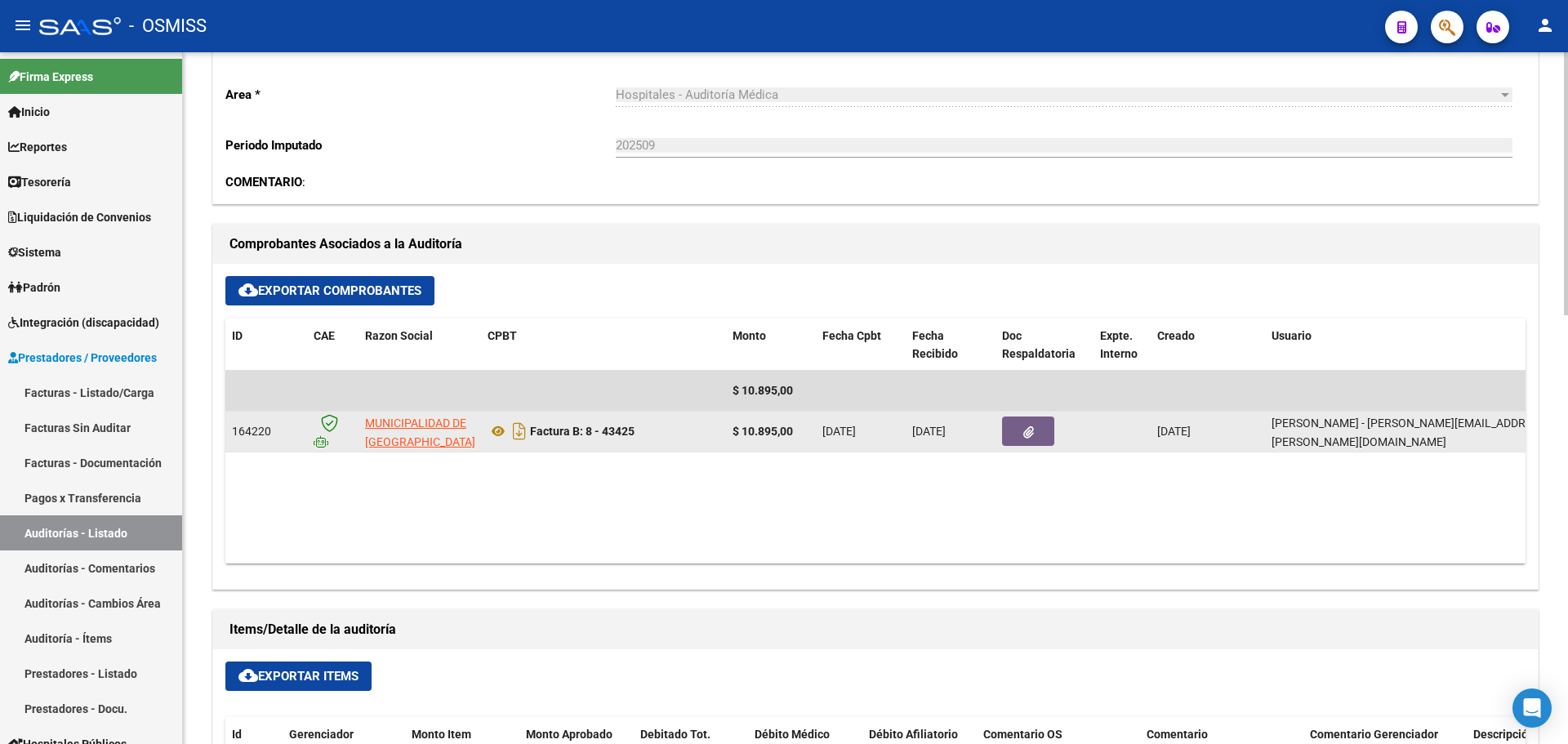
click at [1041, 438] on button "button" at bounding box center [1028, 431] width 52 height 30
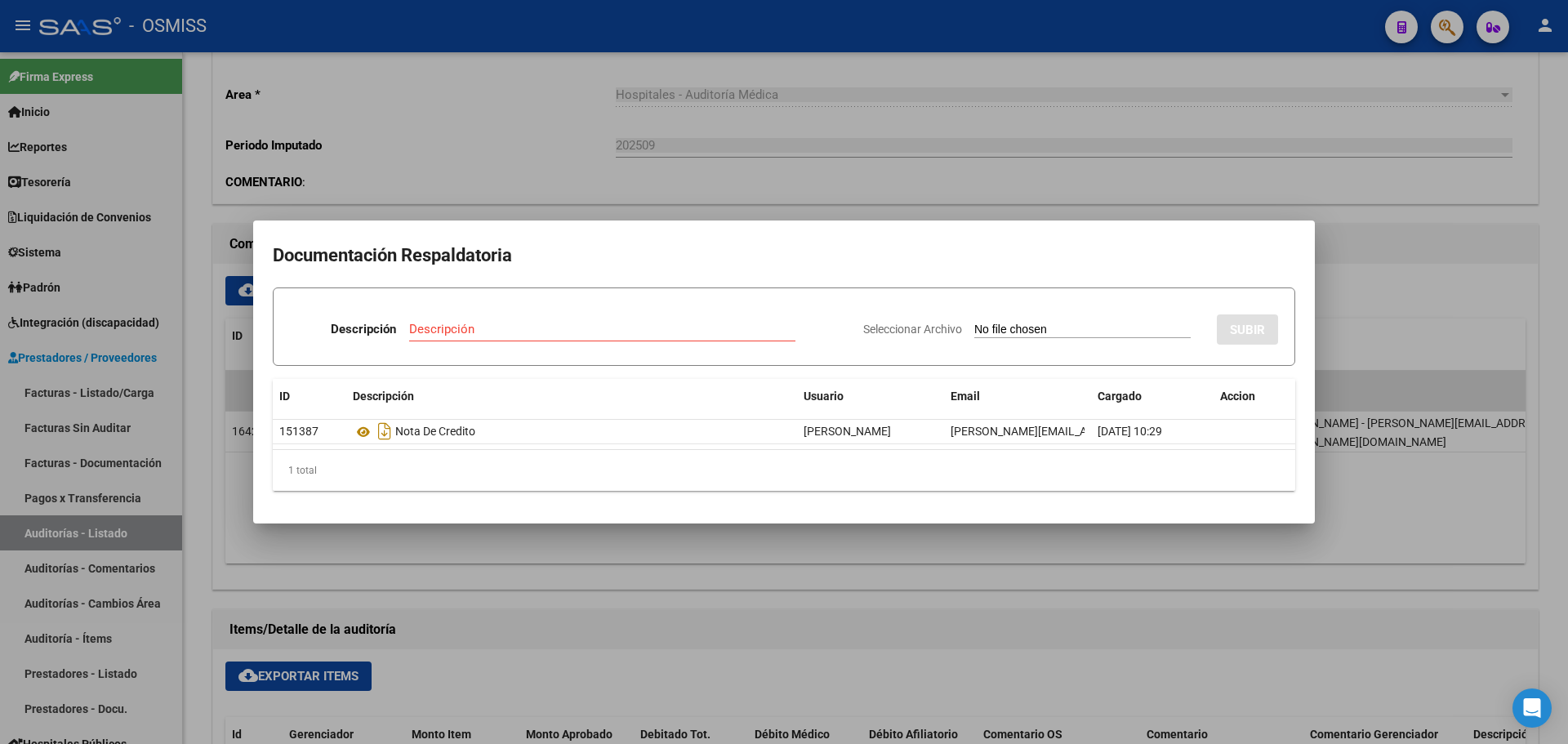
click at [770, 560] on div at bounding box center [784, 372] width 1568 height 744
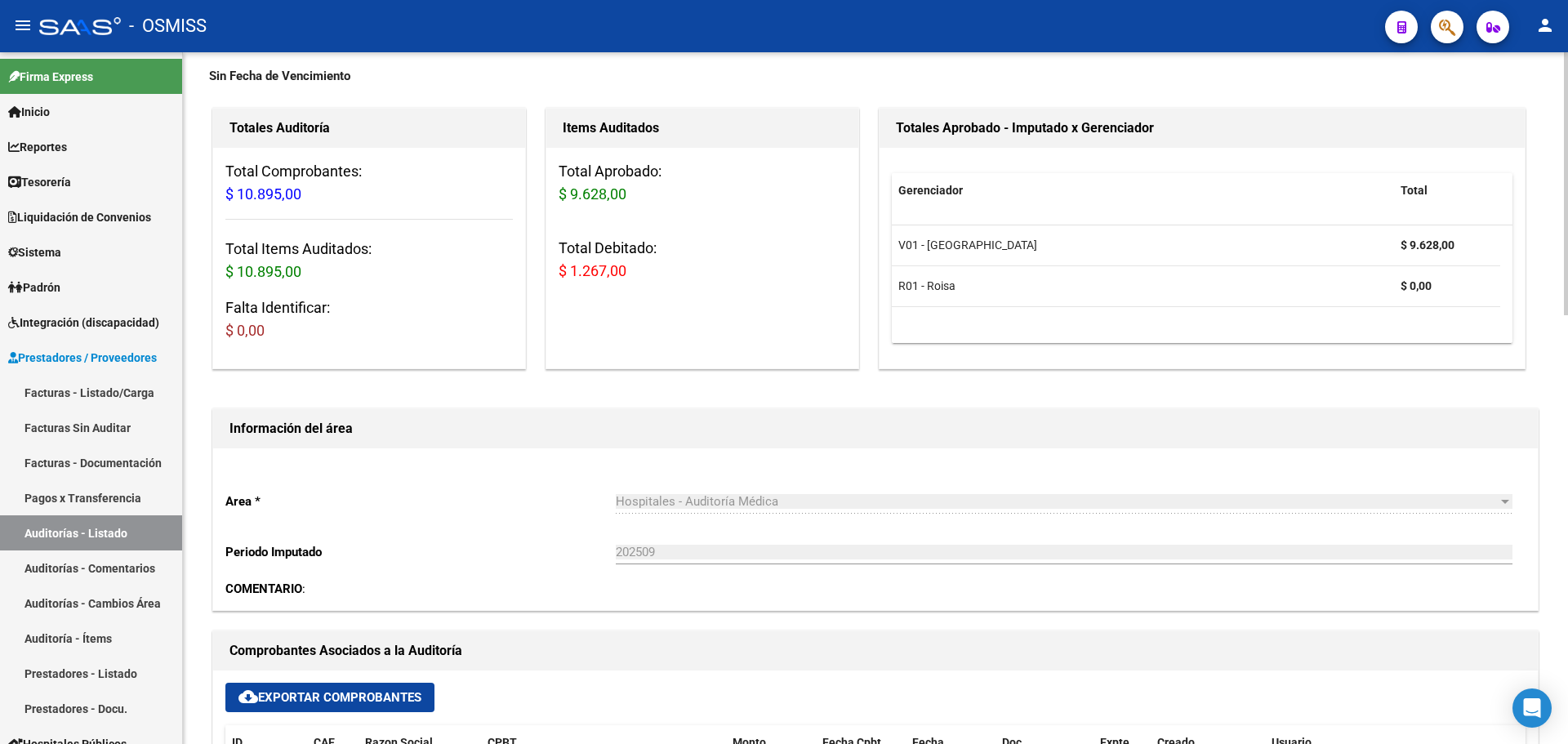
scroll to position [0, 0]
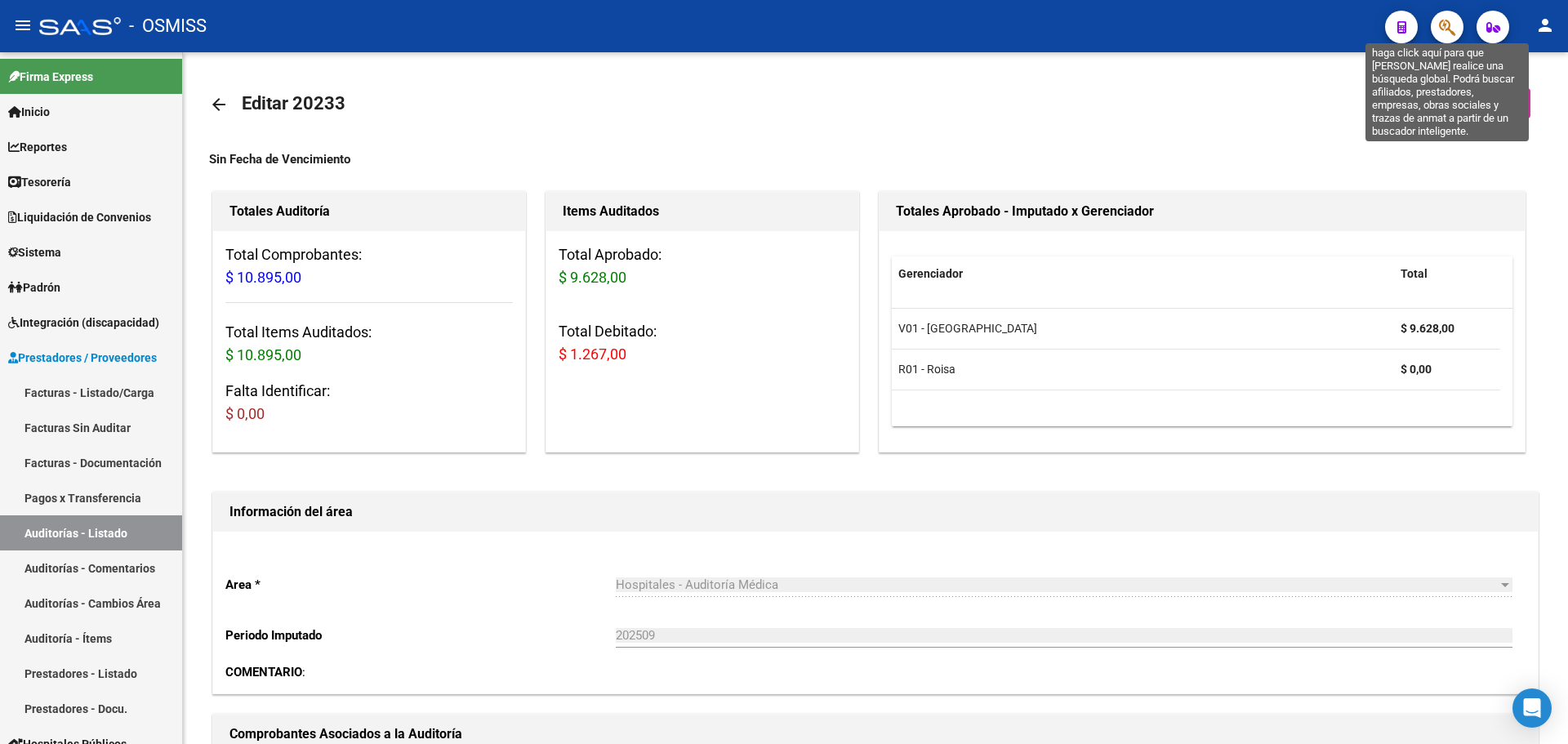
click at [1456, 18] on icon "button" at bounding box center [1447, 28] width 16 height 19
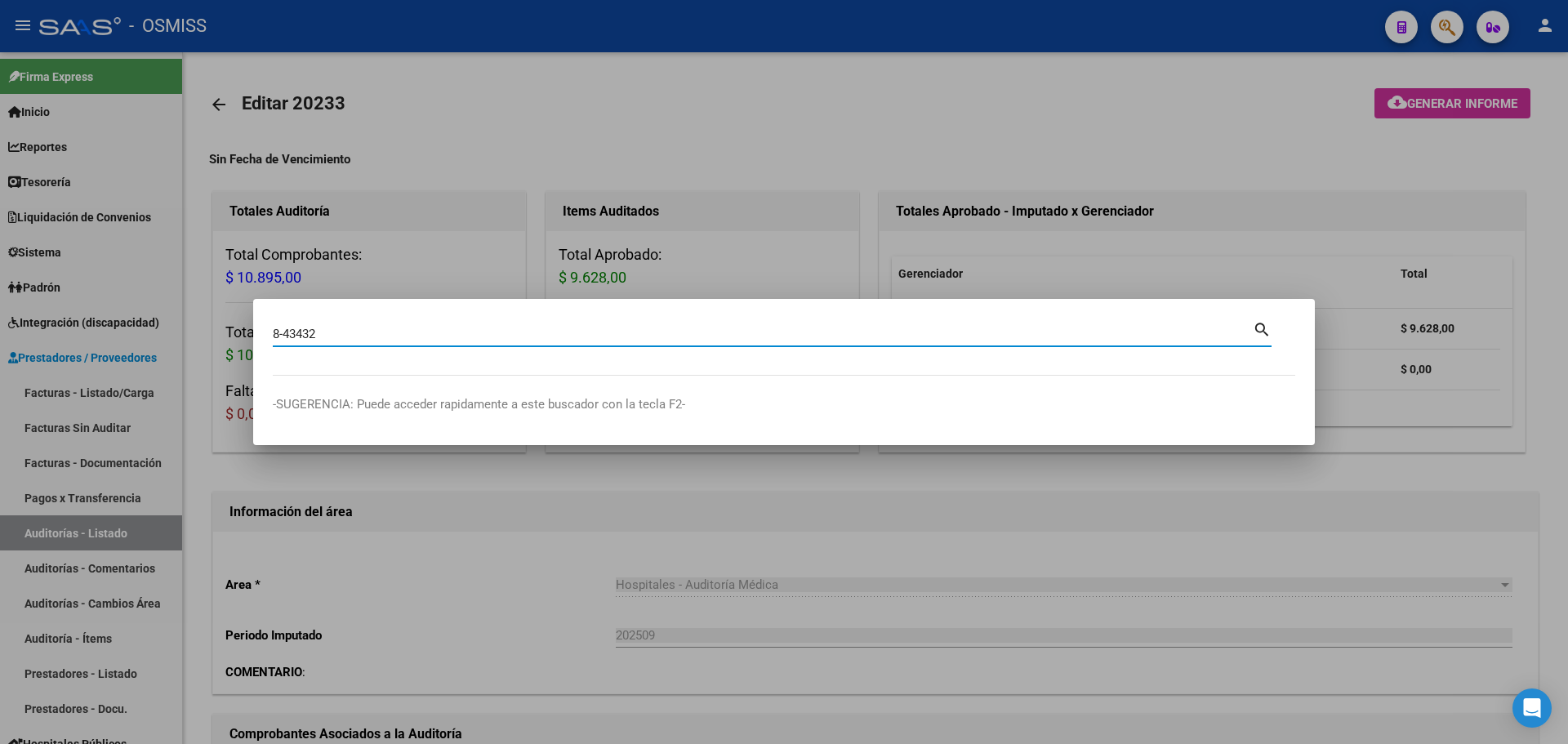
type input "8-43432"
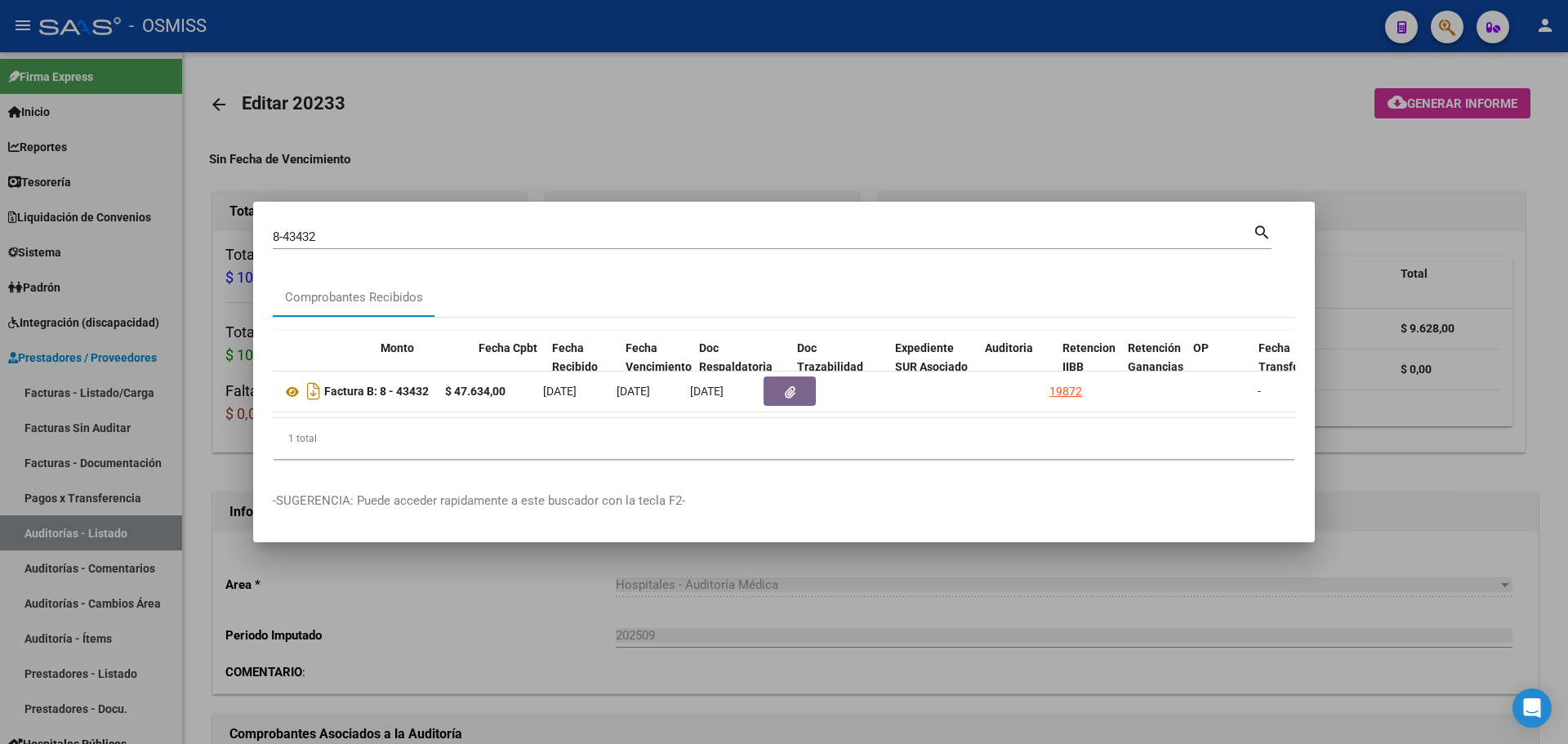
scroll to position [0, 604]
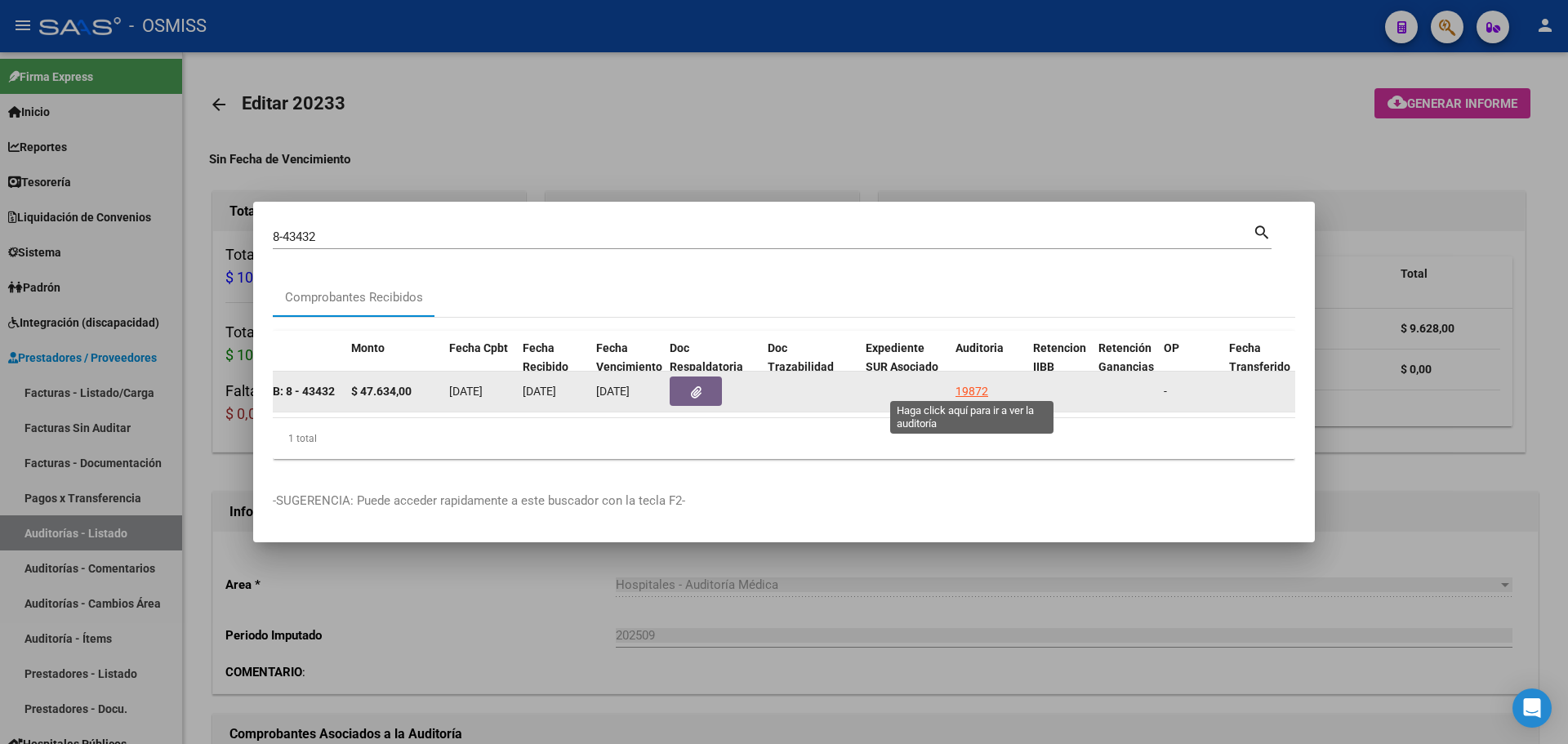
click at [976, 386] on div "19872" at bounding box center [971, 392] width 32 height 19
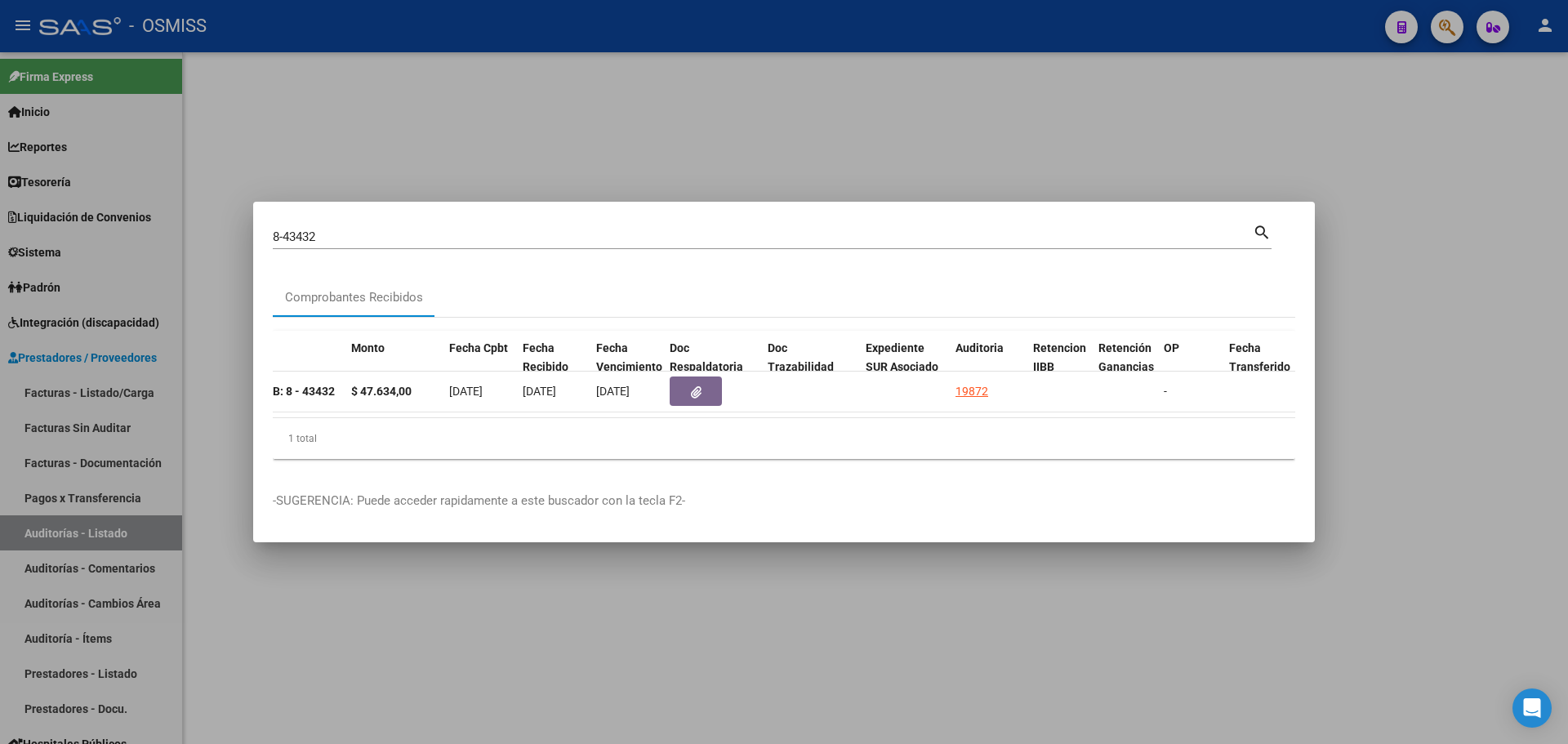
click at [676, 146] on div at bounding box center [784, 372] width 1568 height 744
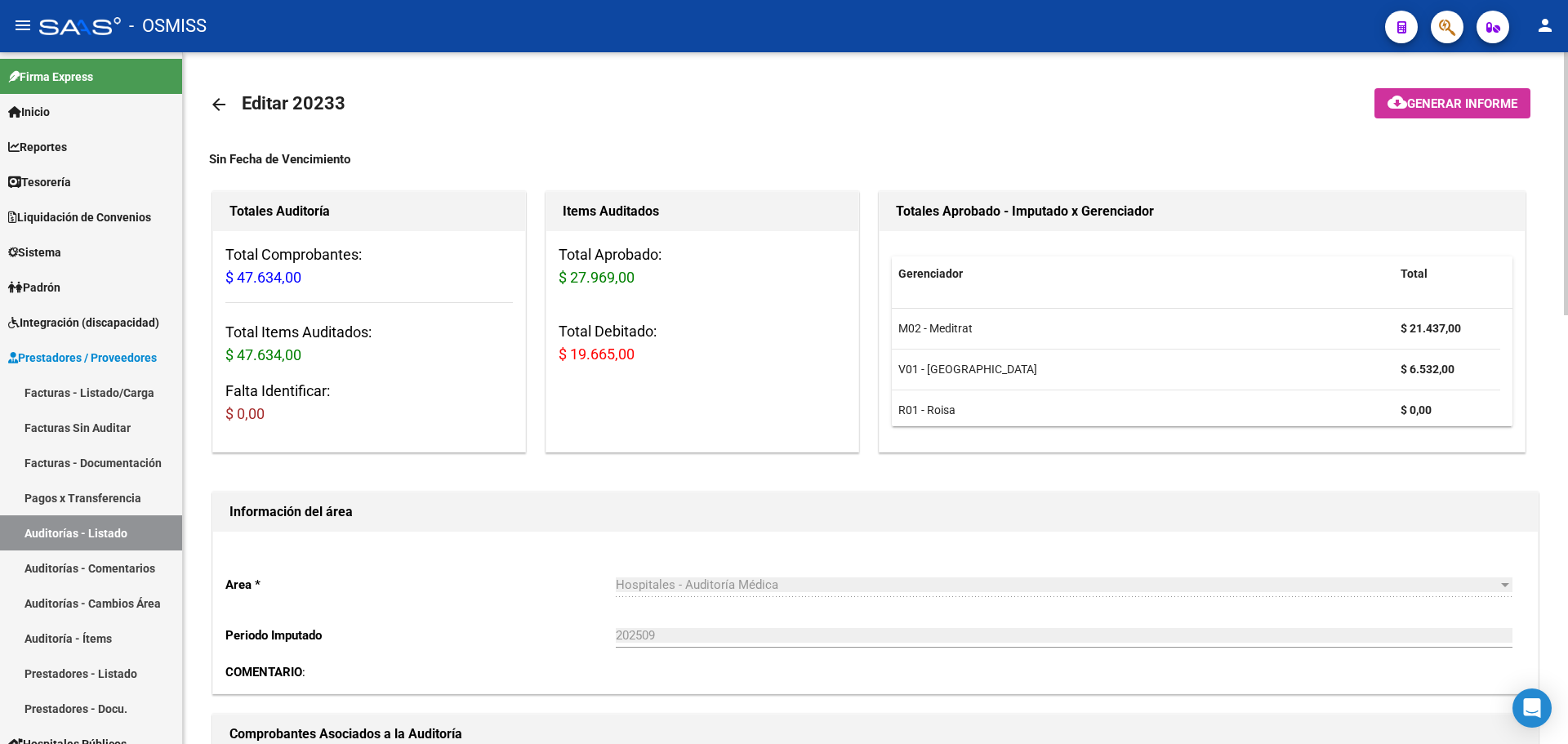
scroll to position [327, 0]
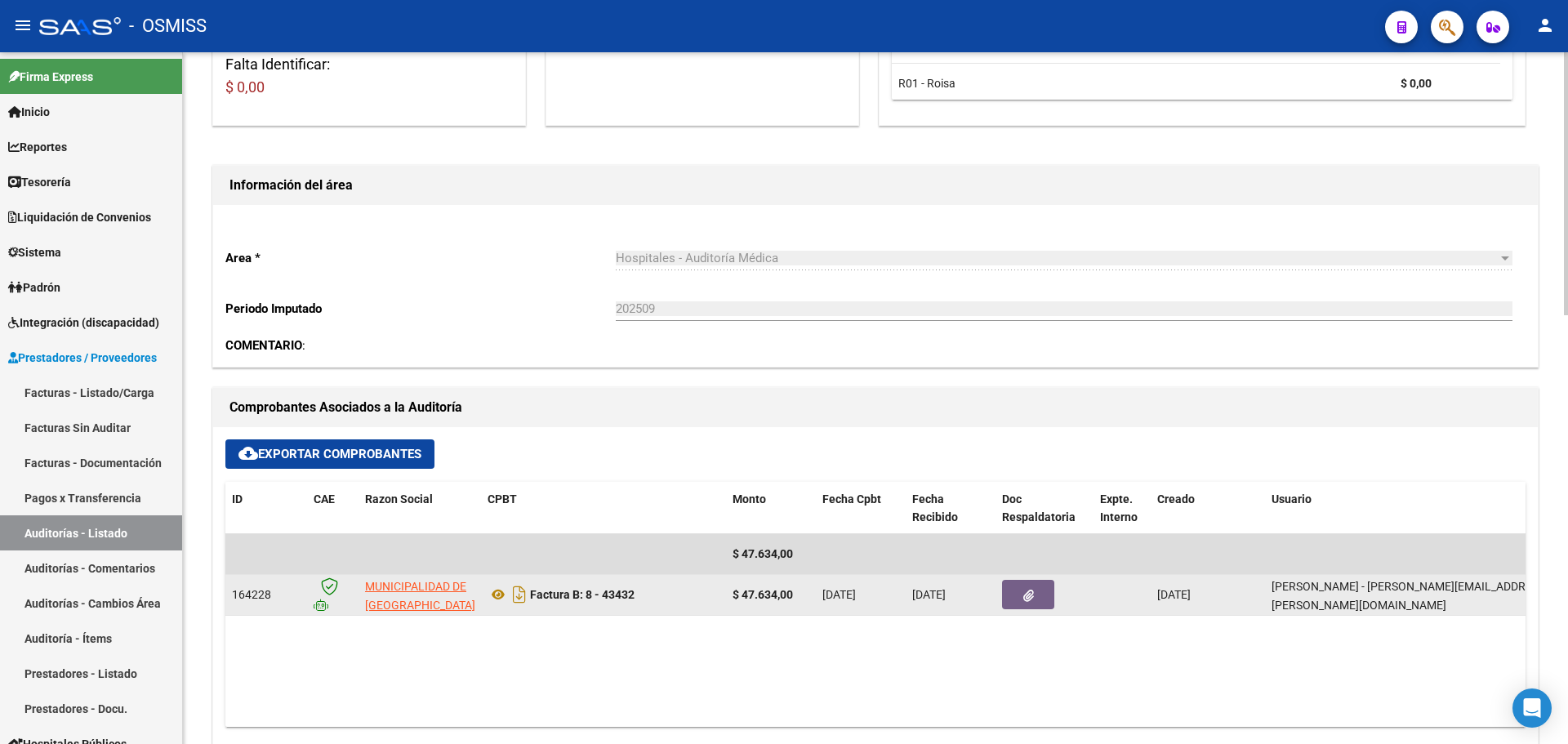
click at [1028, 605] on button "button" at bounding box center [1028, 593] width 52 height 30
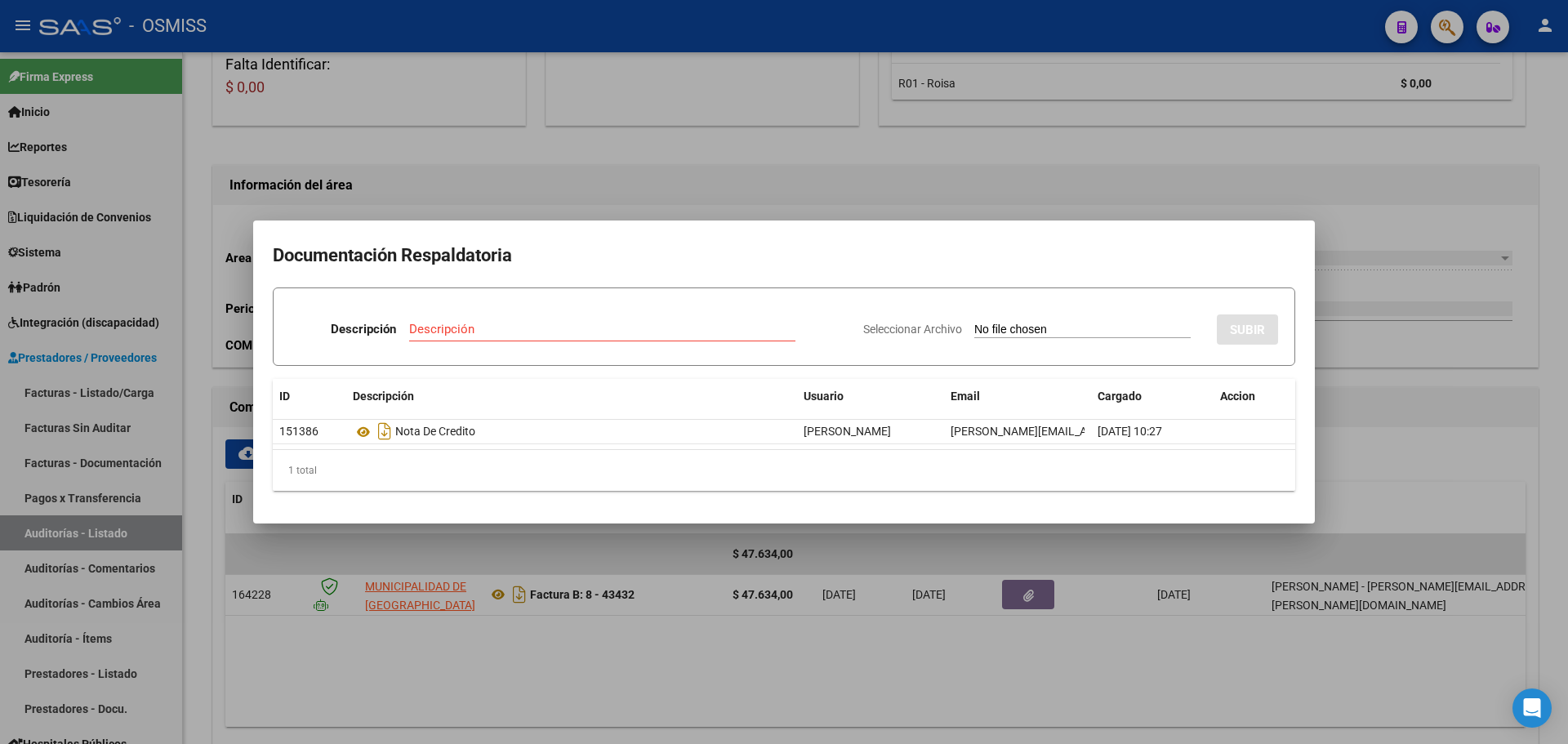
click at [743, 197] on div at bounding box center [784, 372] width 1568 height 744
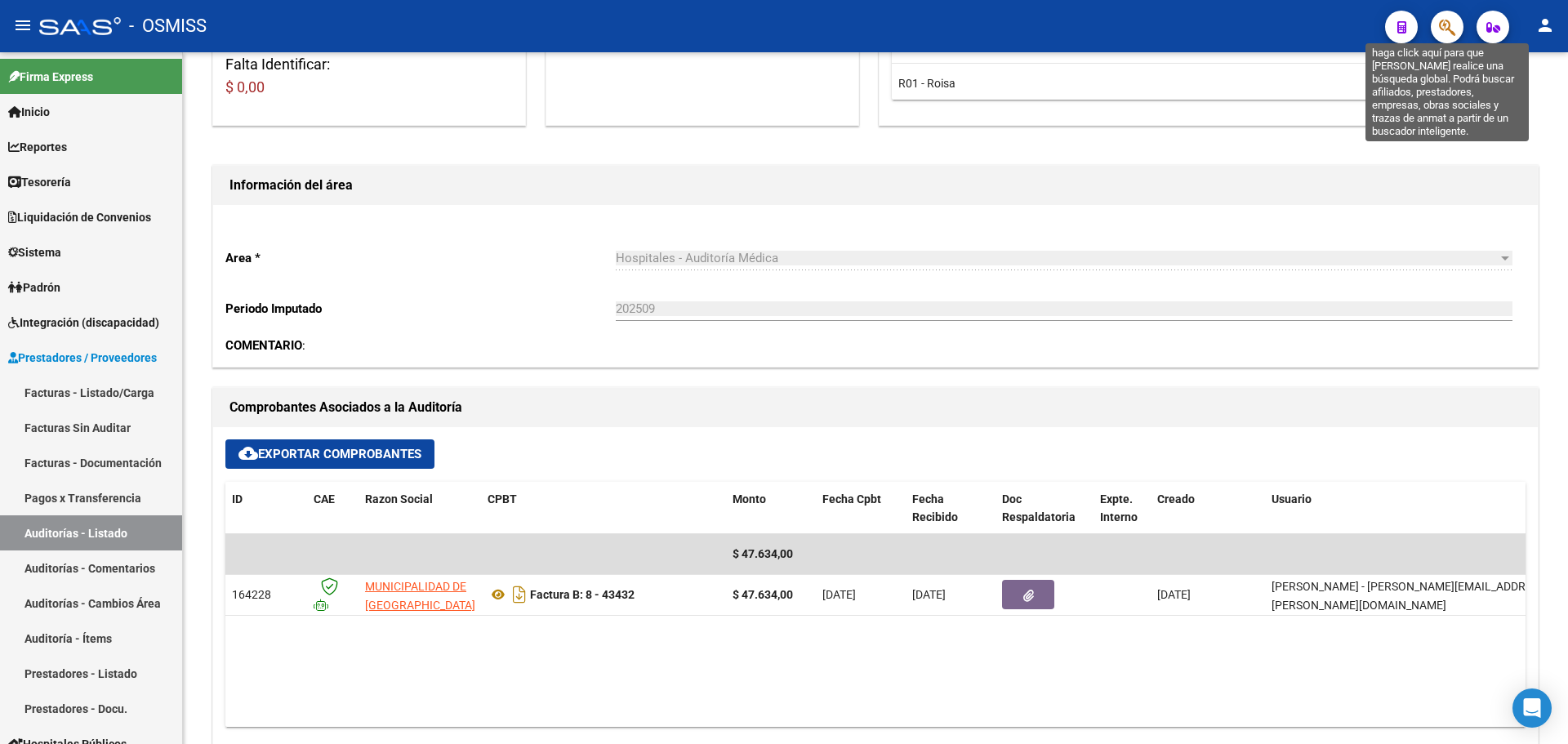
click at [1450, 35] on icon "button" at bounding box center [1447, 28] width 16 height 19
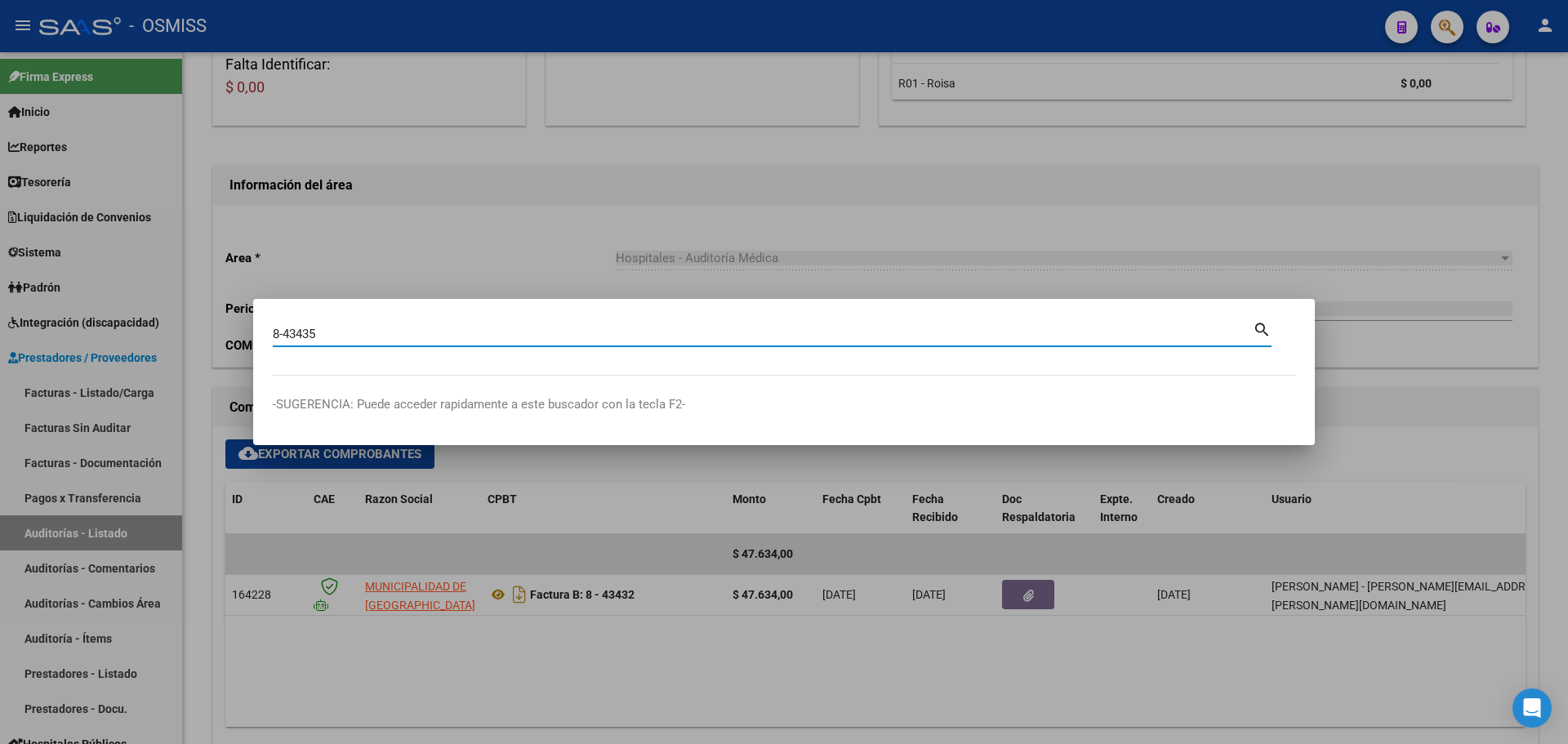
type input "8-43435"
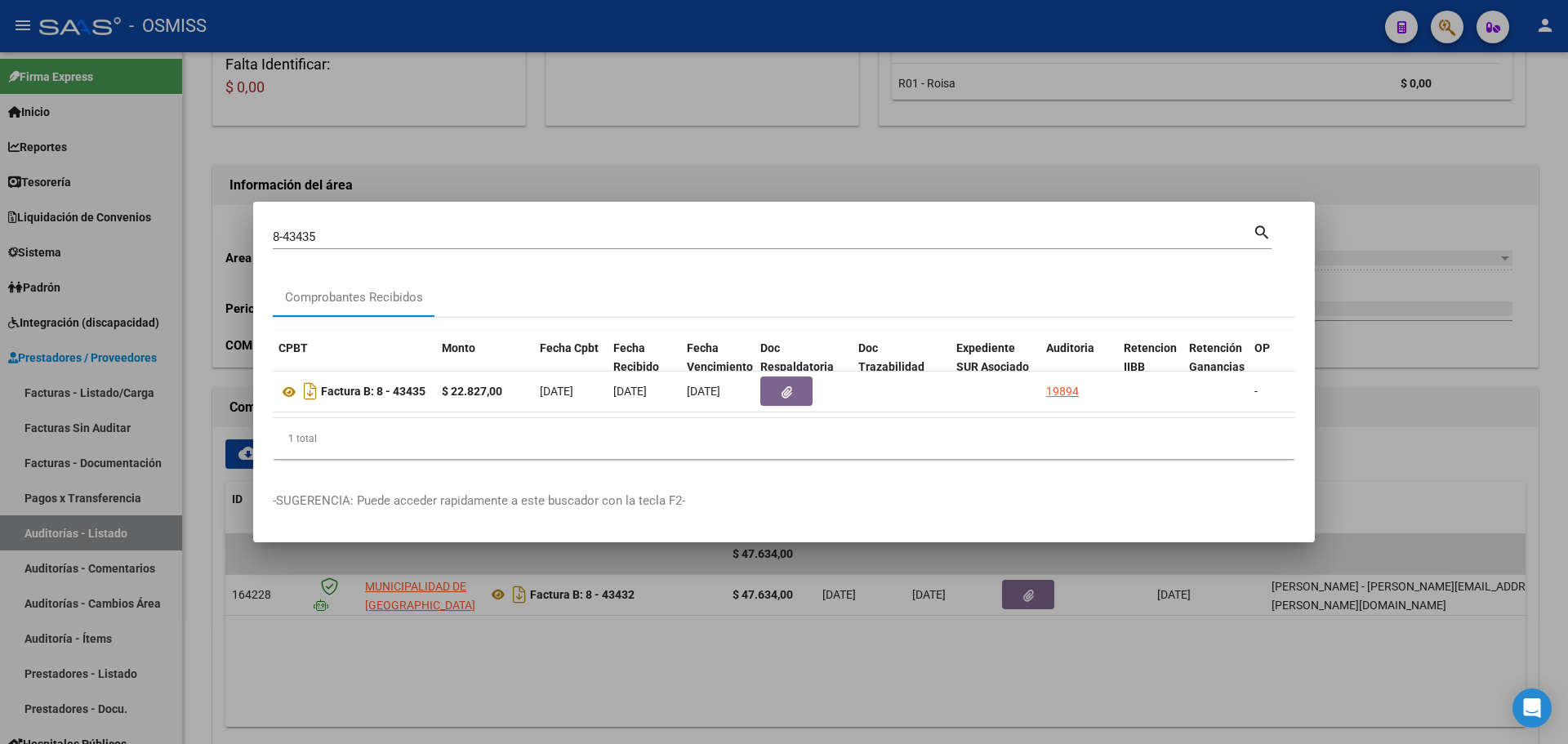
scroll to position [0, 525]
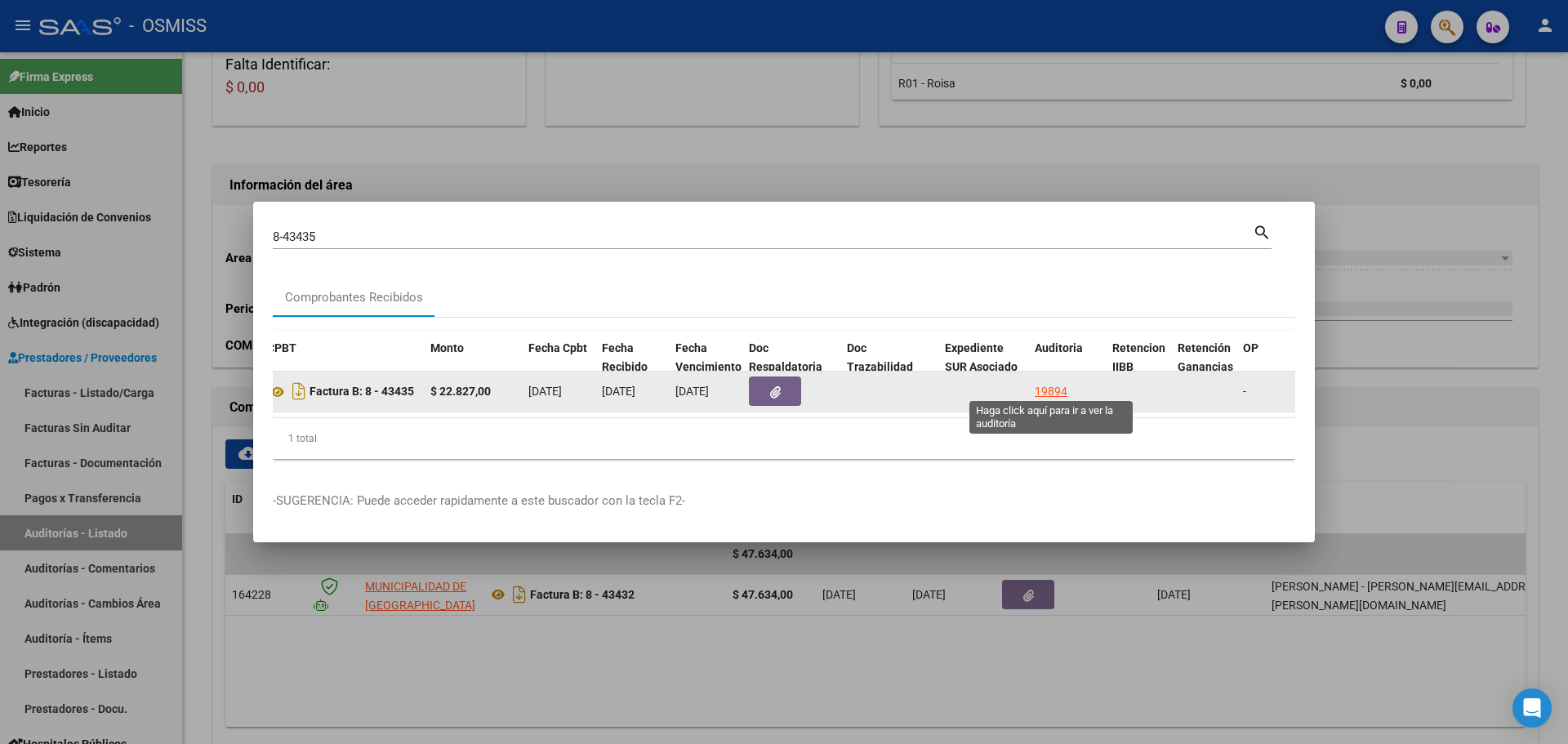
click at [1053, 382] on div "19894" at bounding box center [1051, 392] width 32 height 19
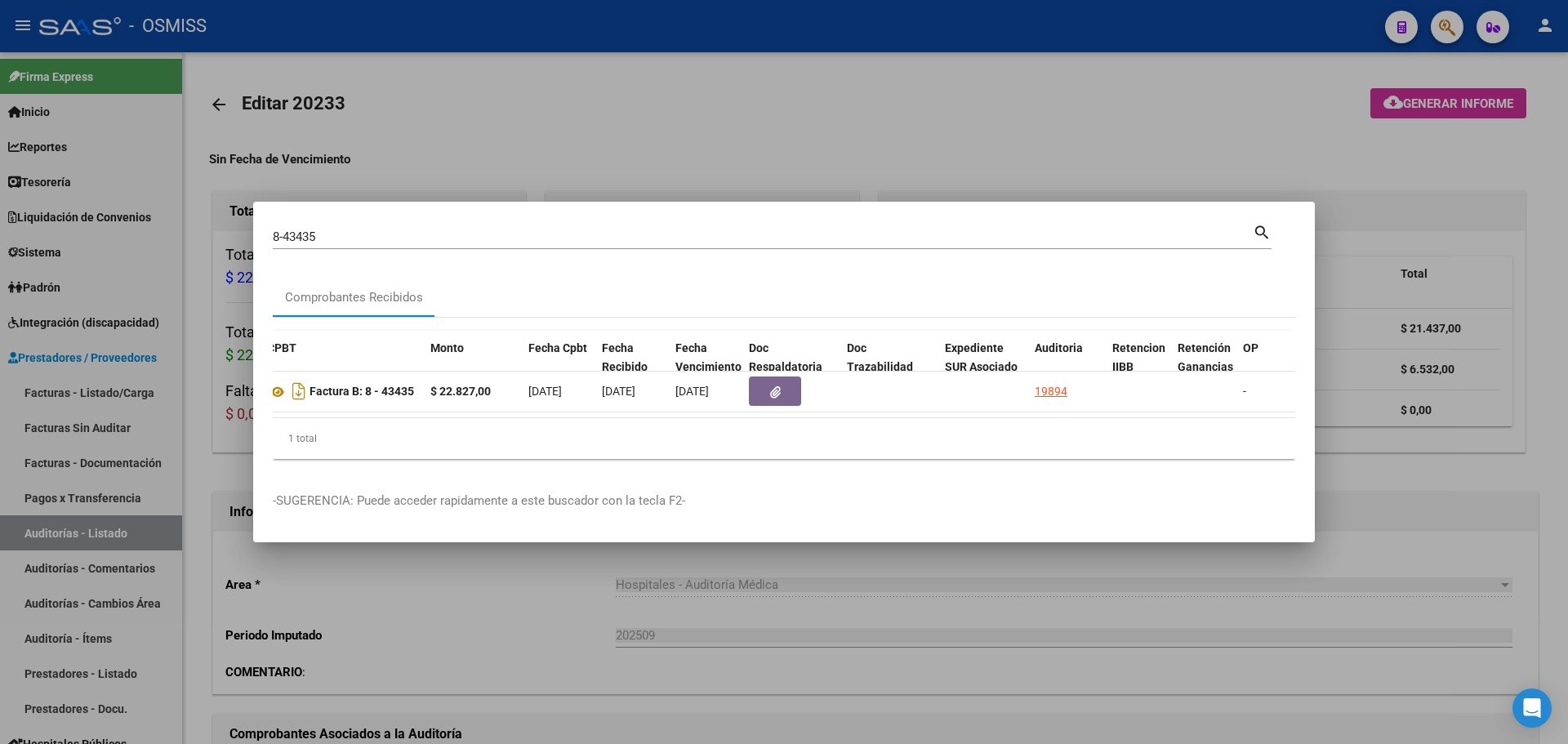
click at [826, 114] on div at bounding box center [784, 372] width 1568 height 744
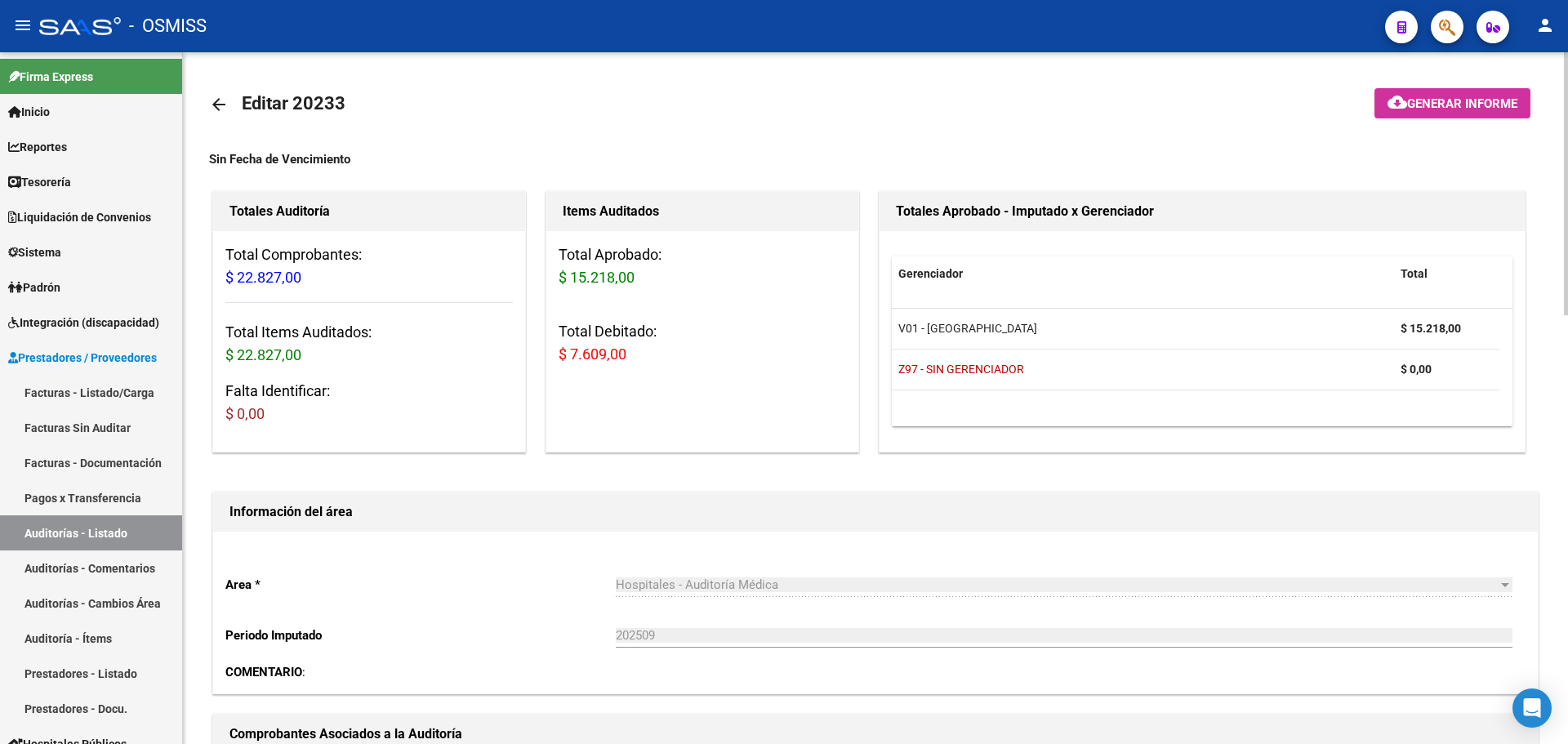
scroll to position [327, 0]
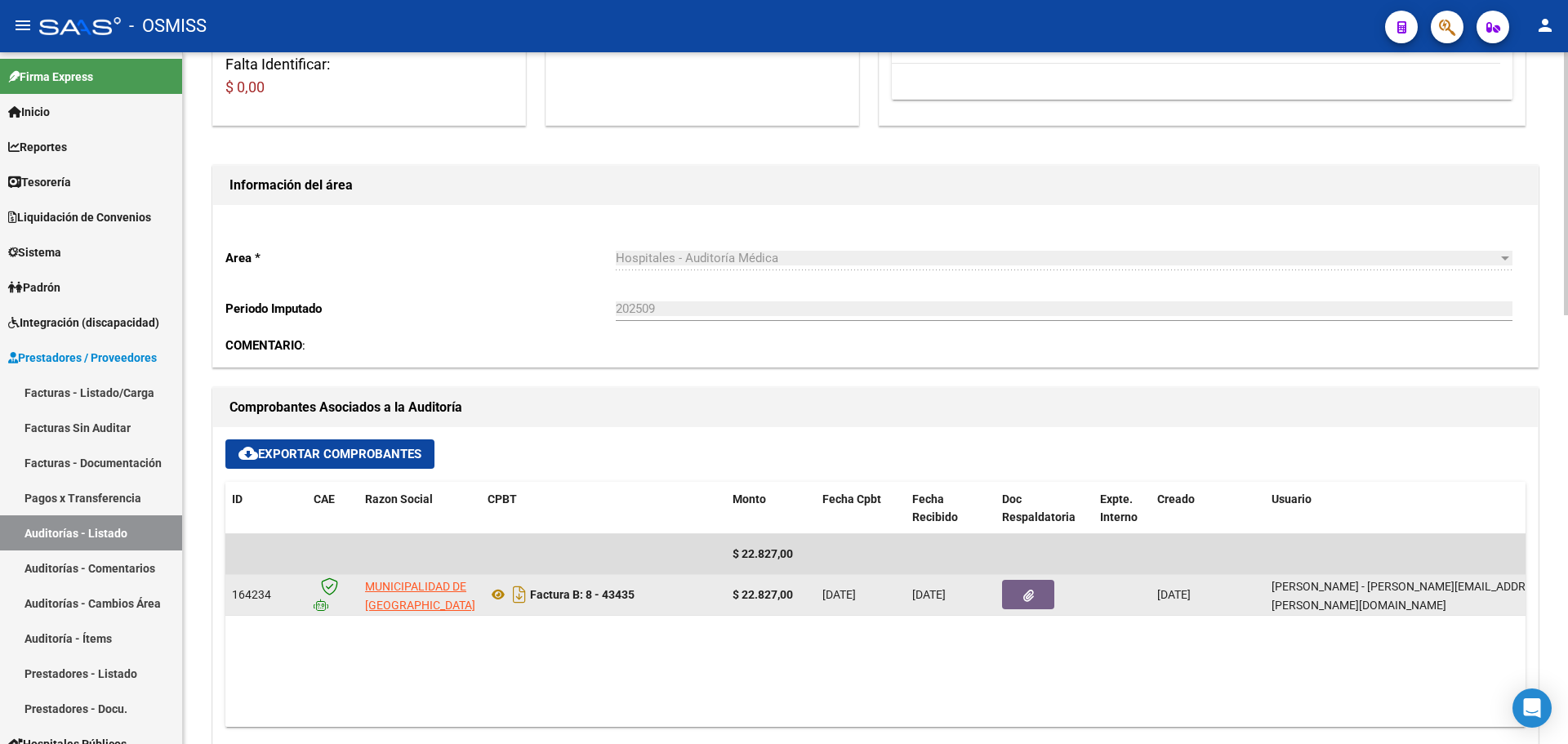
click at [1025, 602] on button "button" at bounding box center [1028, 593] width 52 height 30
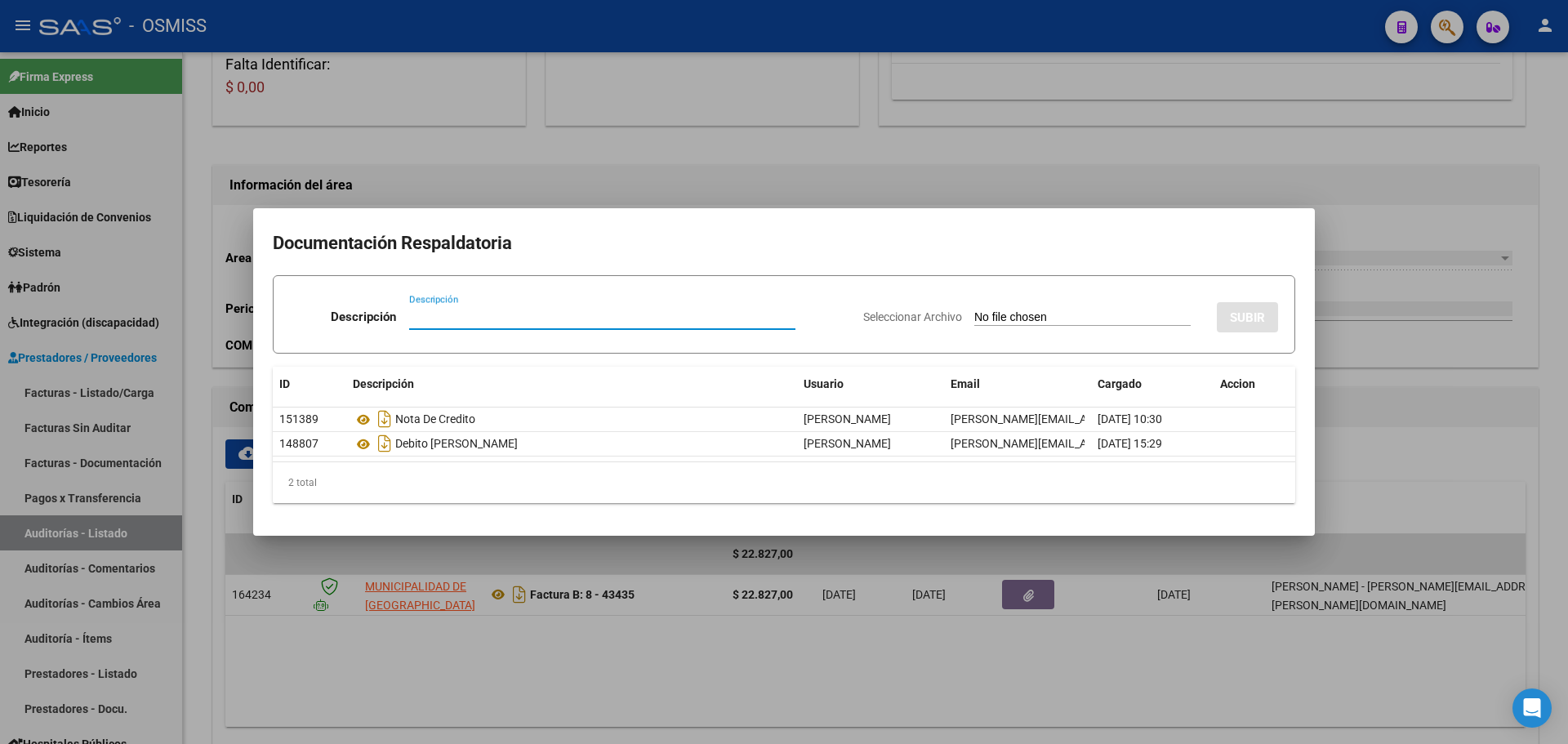
click at [687, 610] on div at bounding box center [784, 372] width 1568 height 744
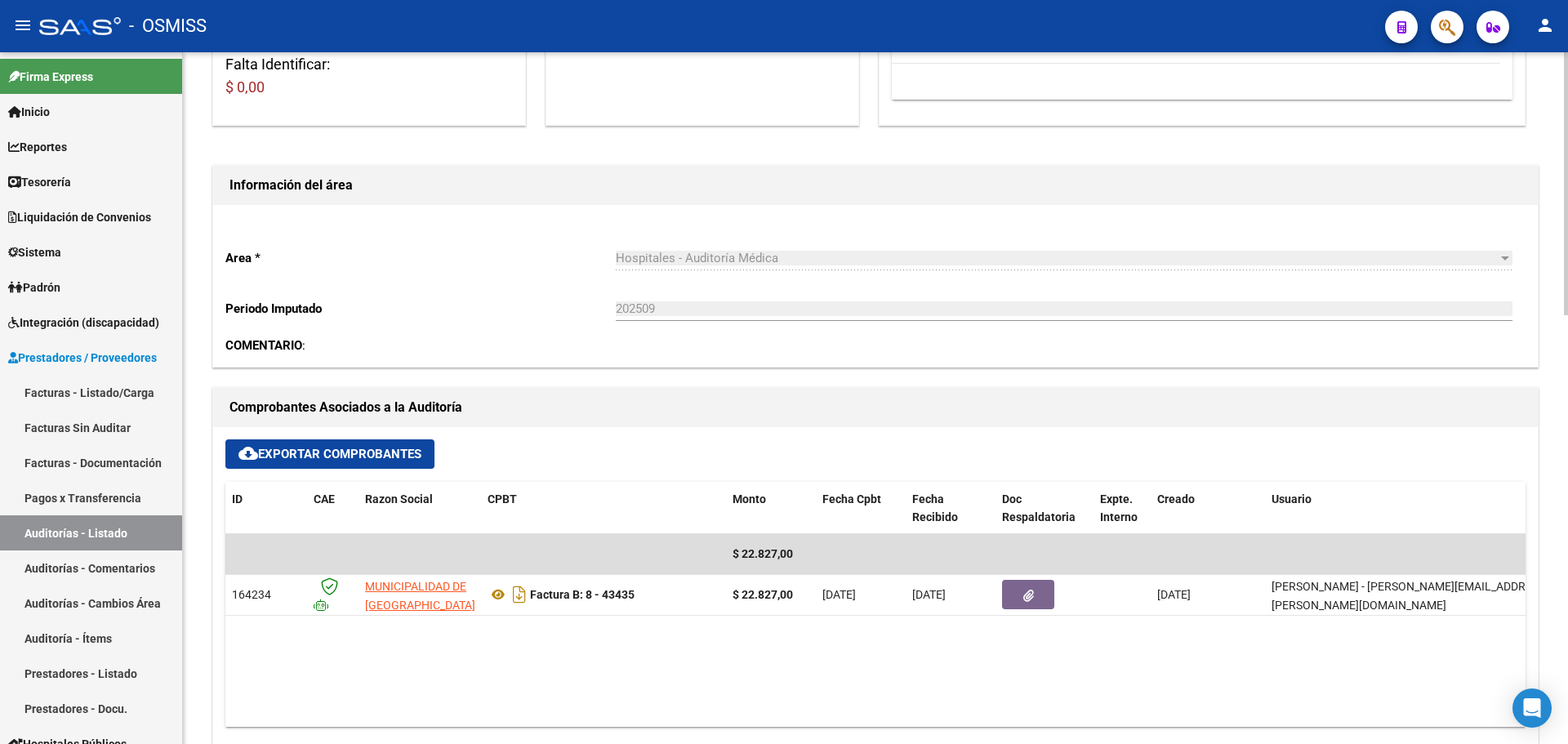
click at [581, 427] on div "cloud_download Exportar Comprobantes ID CAE Razon Social CPBT Monto Fecha Cpbt …" at bounding box center [876, 589] width 1325 height 325
click at [1447, 23] on icon "button" at bounding box center [1447, 28] width 16 height 19
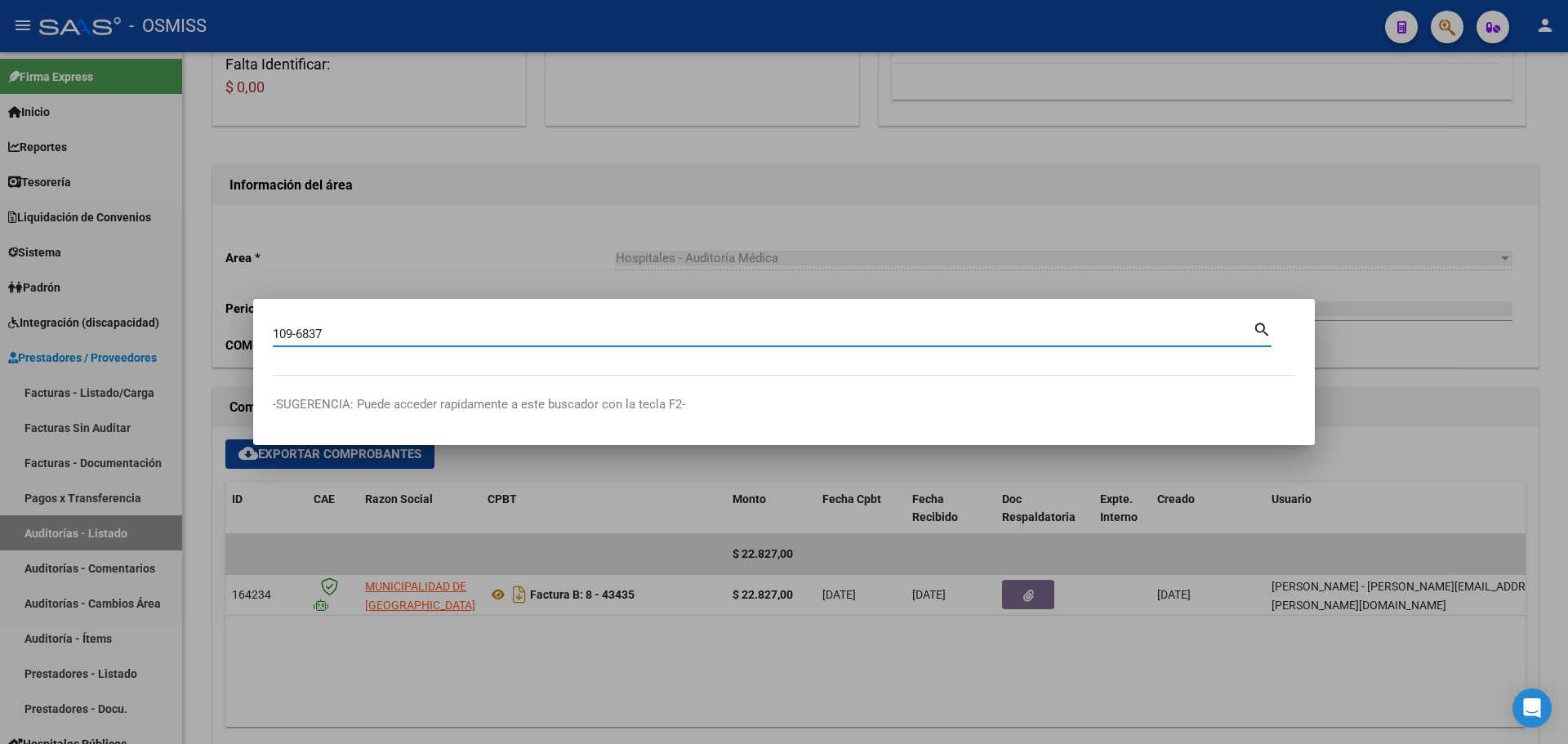
type input "109-6837"
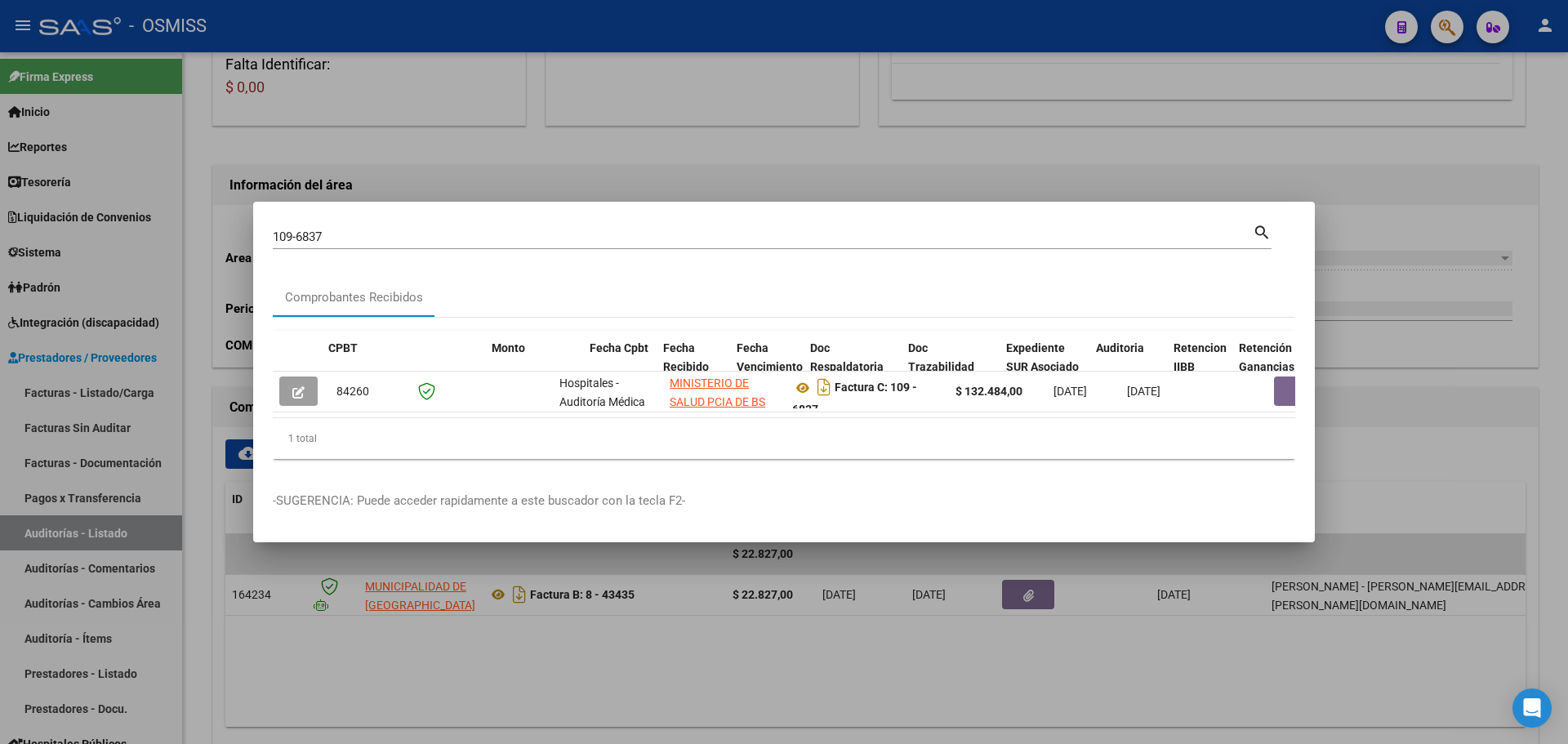
scroll to position [0, 861]
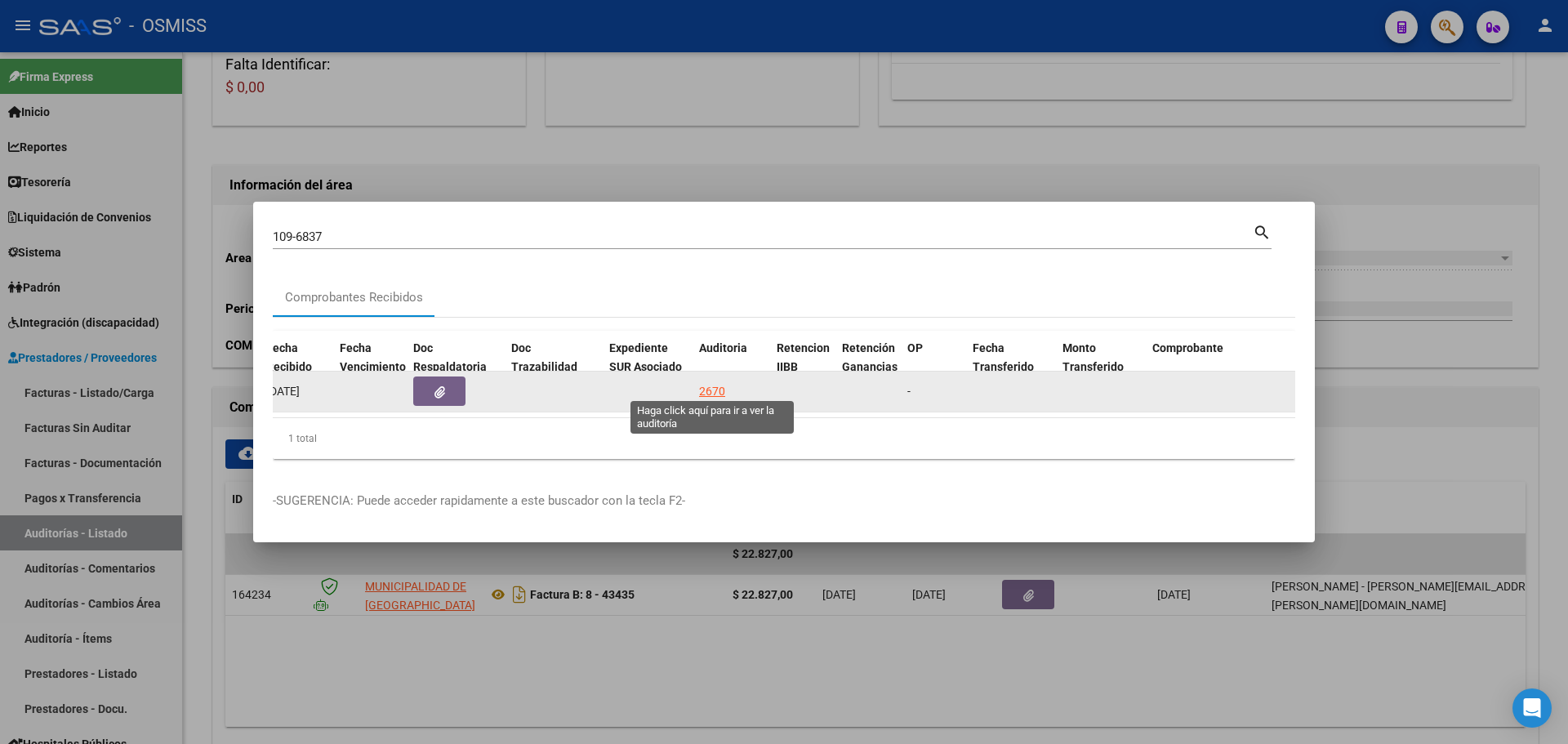
click at [716, 382] on div "2670" at bounding box center [711, 392] width 26 height 19
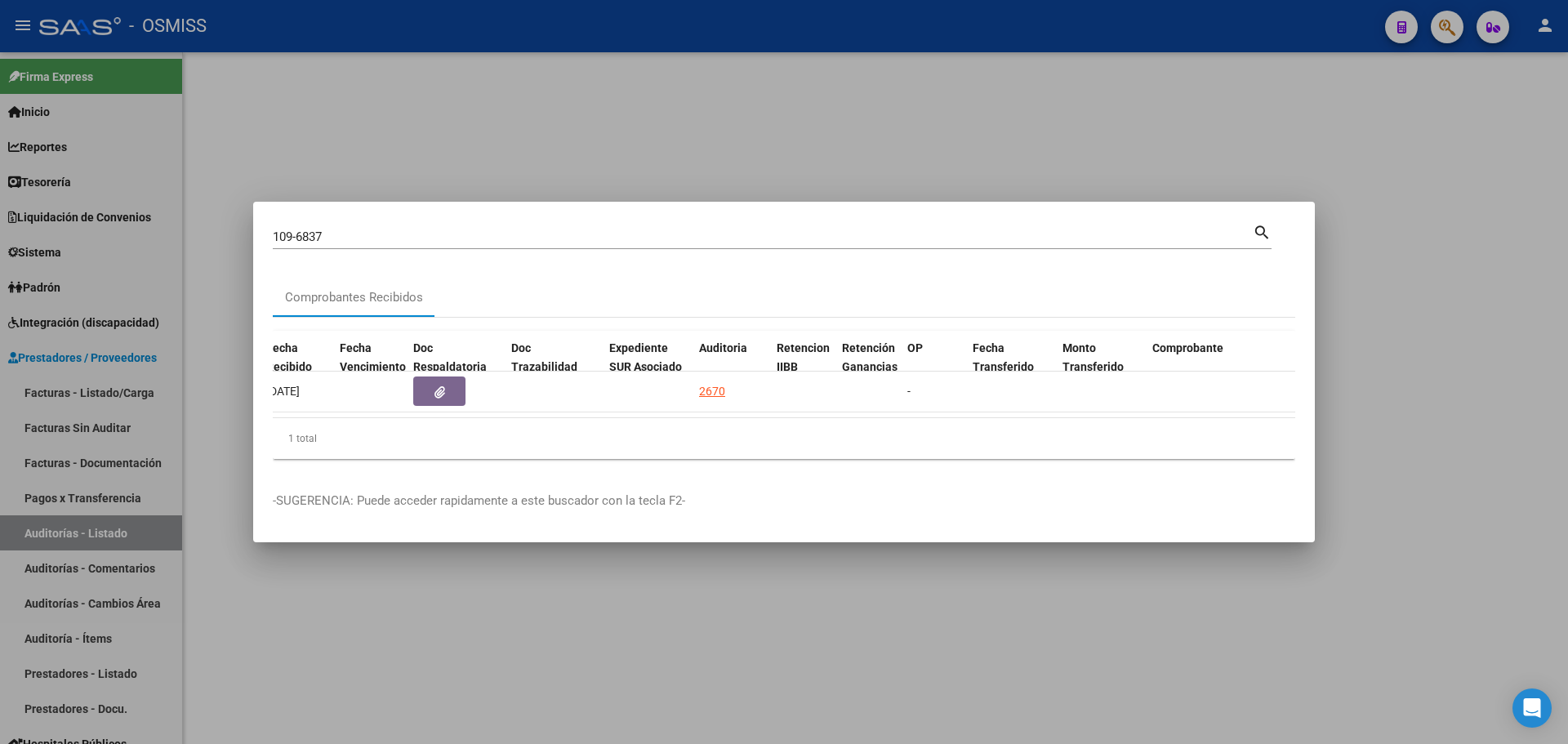
click at [696, 156] on div at bounding box center [784, 372] width 1568 height 744
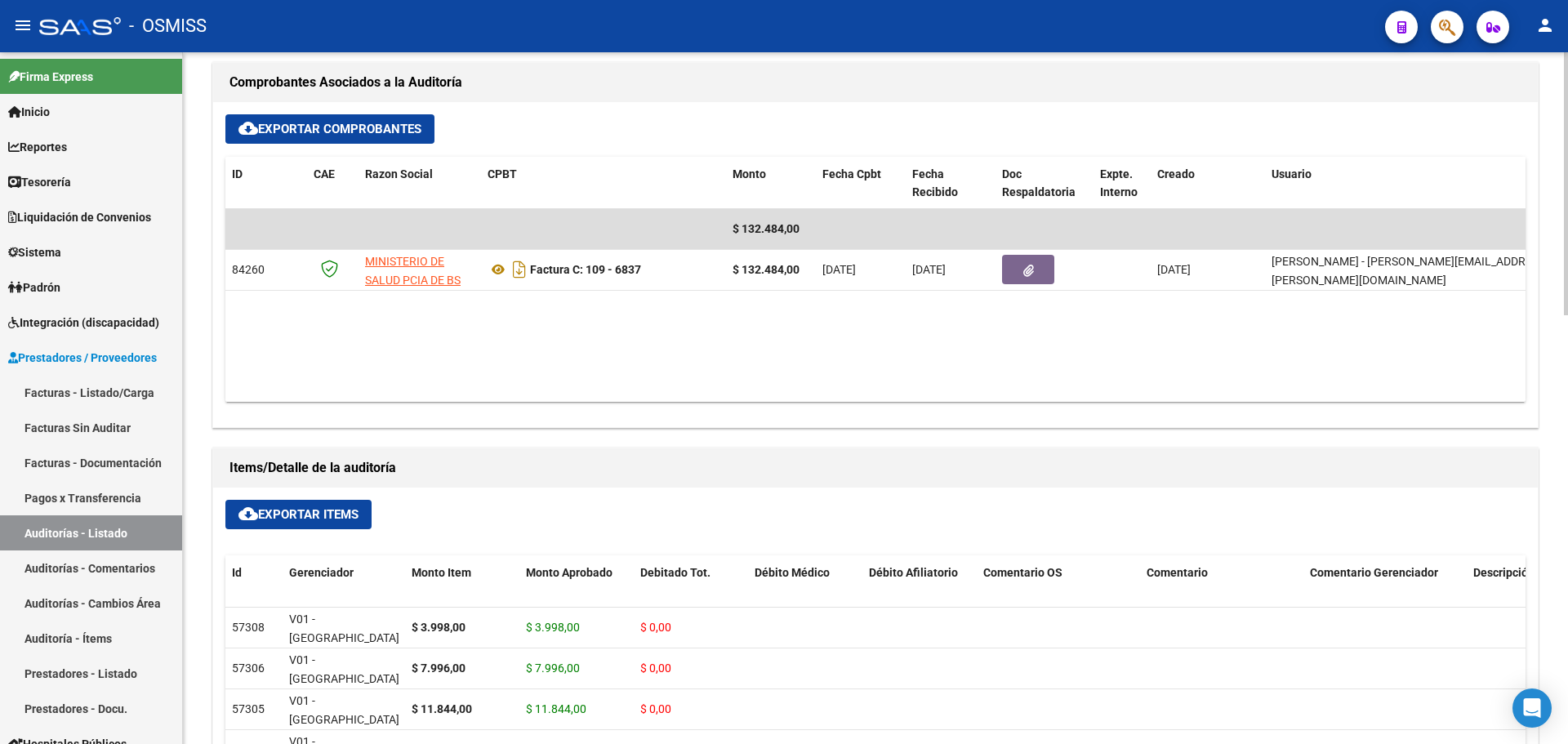
scroll to position [653, 0]
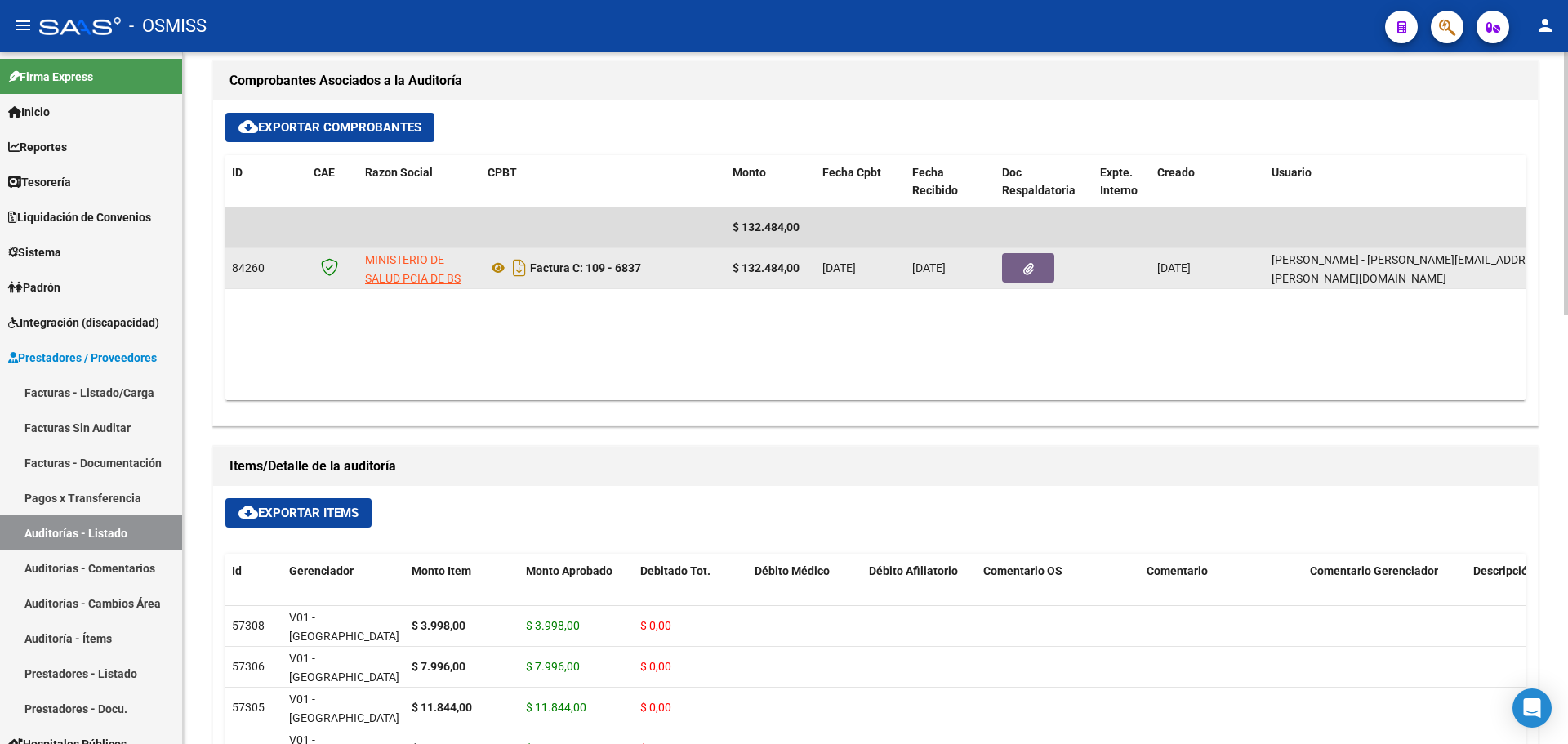
click at [1016, 286] on datatable-body-cell at bounding box center [1044, 268] width 98 height 40
click at [1024, 266] on icon "button" at bounding box center [1028, 269] width 10 height 12
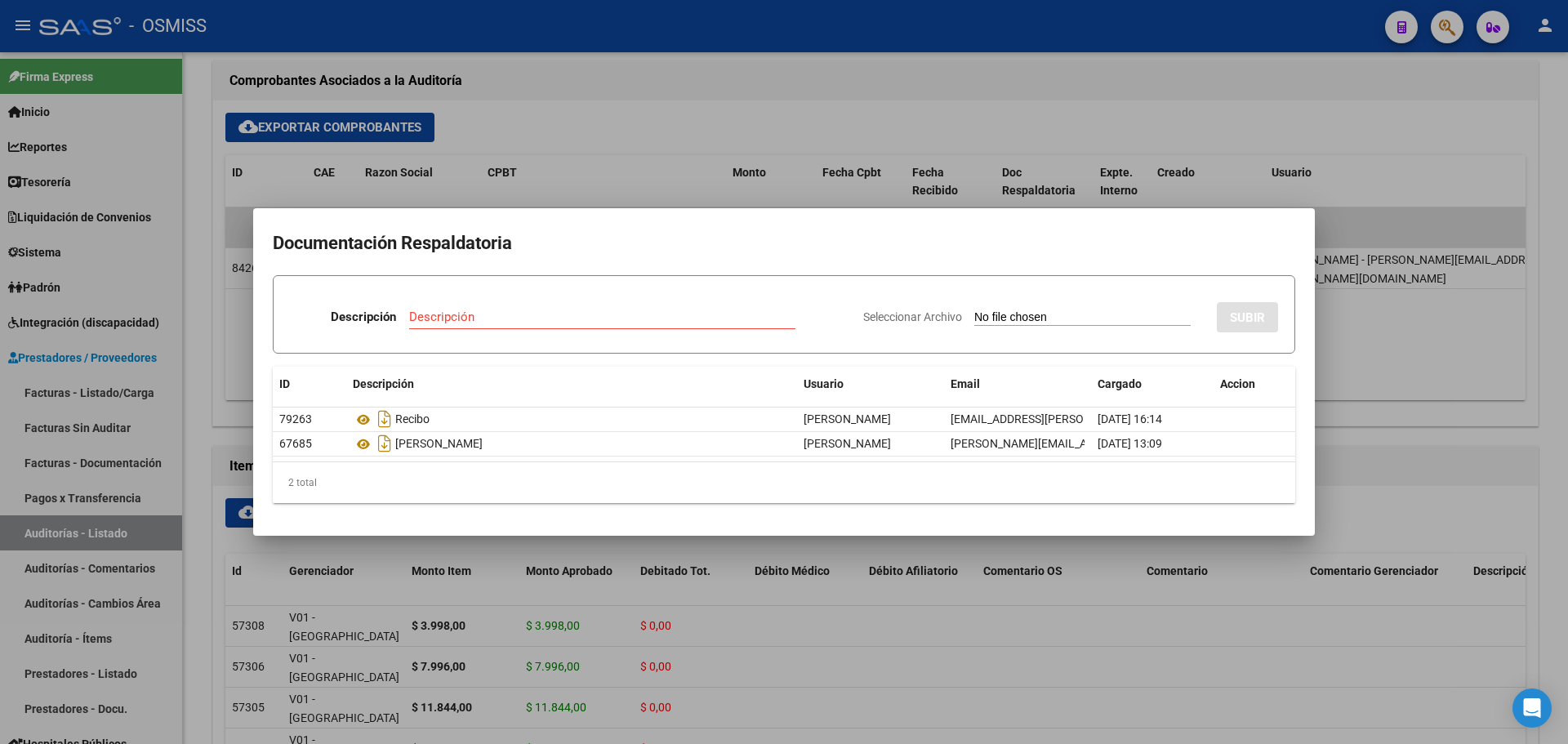
click at [814, 169] on div at bounding box center [784, 372] width 1568 height 744
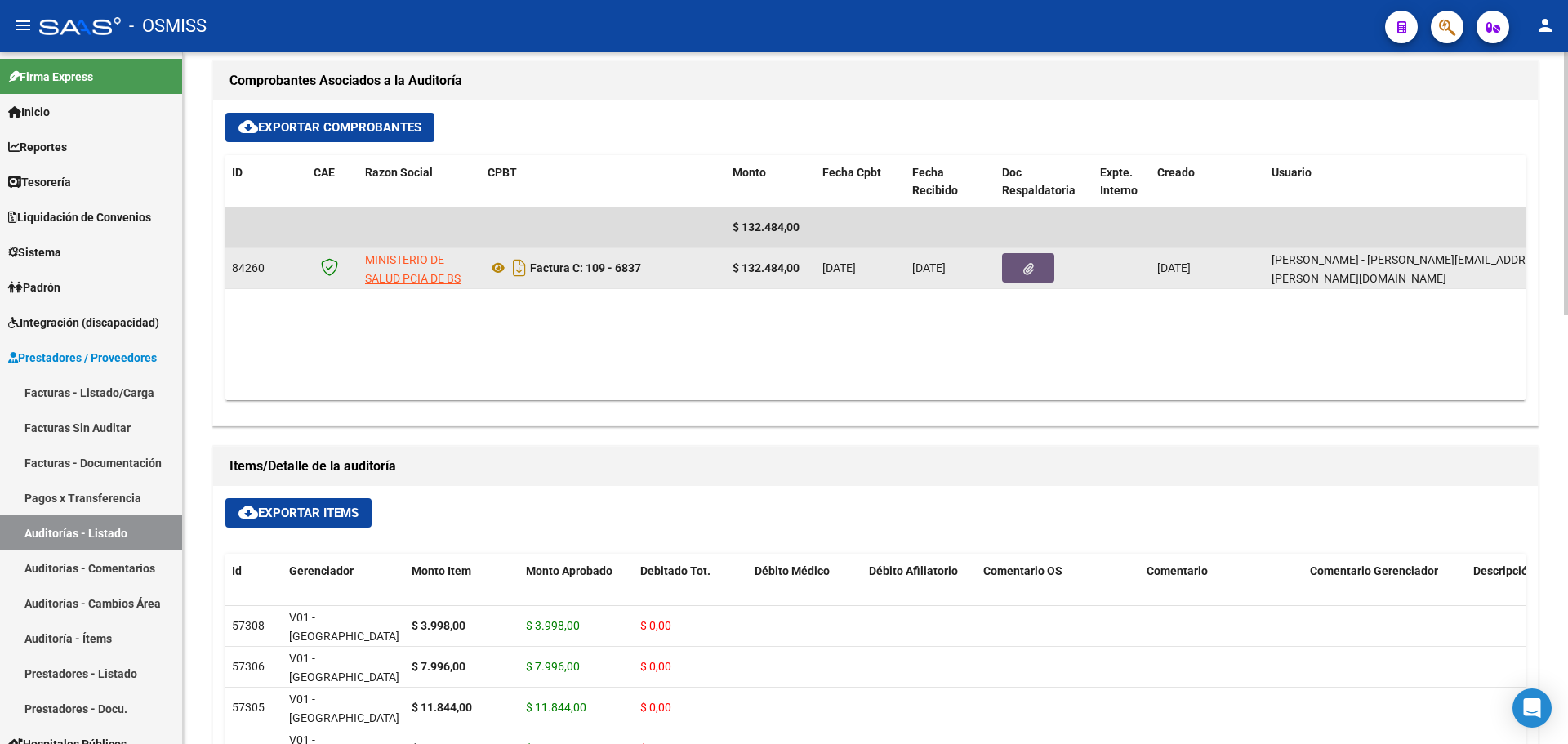
click at [1032, 276] on button "button" at bounding box center [1028, 268] width 52 height 30
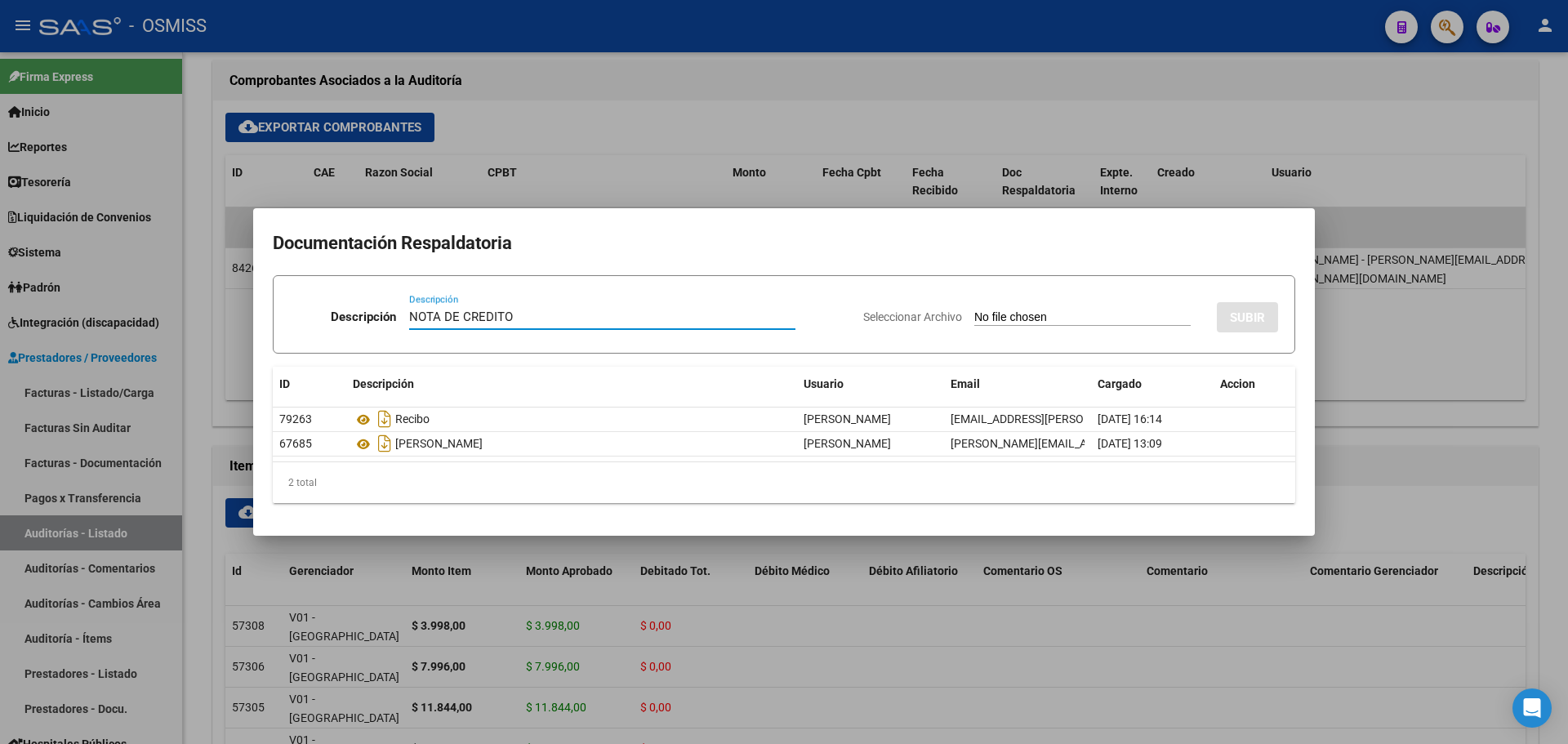
type input "NOTA DE CREDITO"
click at [1010, 319] on input "Seleccionar Archivo" at bounding box center [1082, 318] width 216 height 15
type input "C:\fakepath\NC. HOSPITAL V LOPEZ Y PLANES MIN BS AS FC. 6837.pdf"
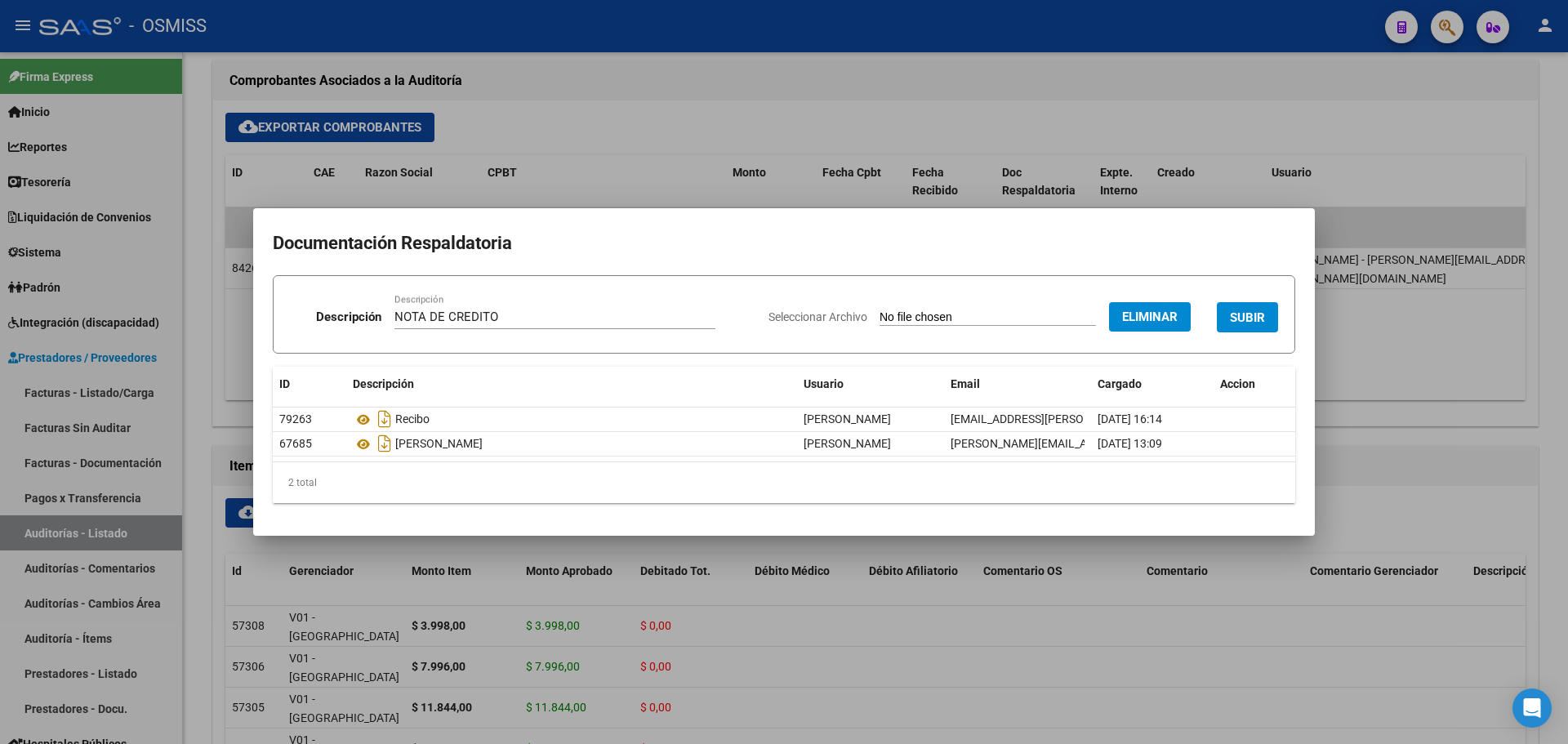
click at [1241, 315] on span "SUBIR" at bounding box center [1247, 317] width 35 height 14
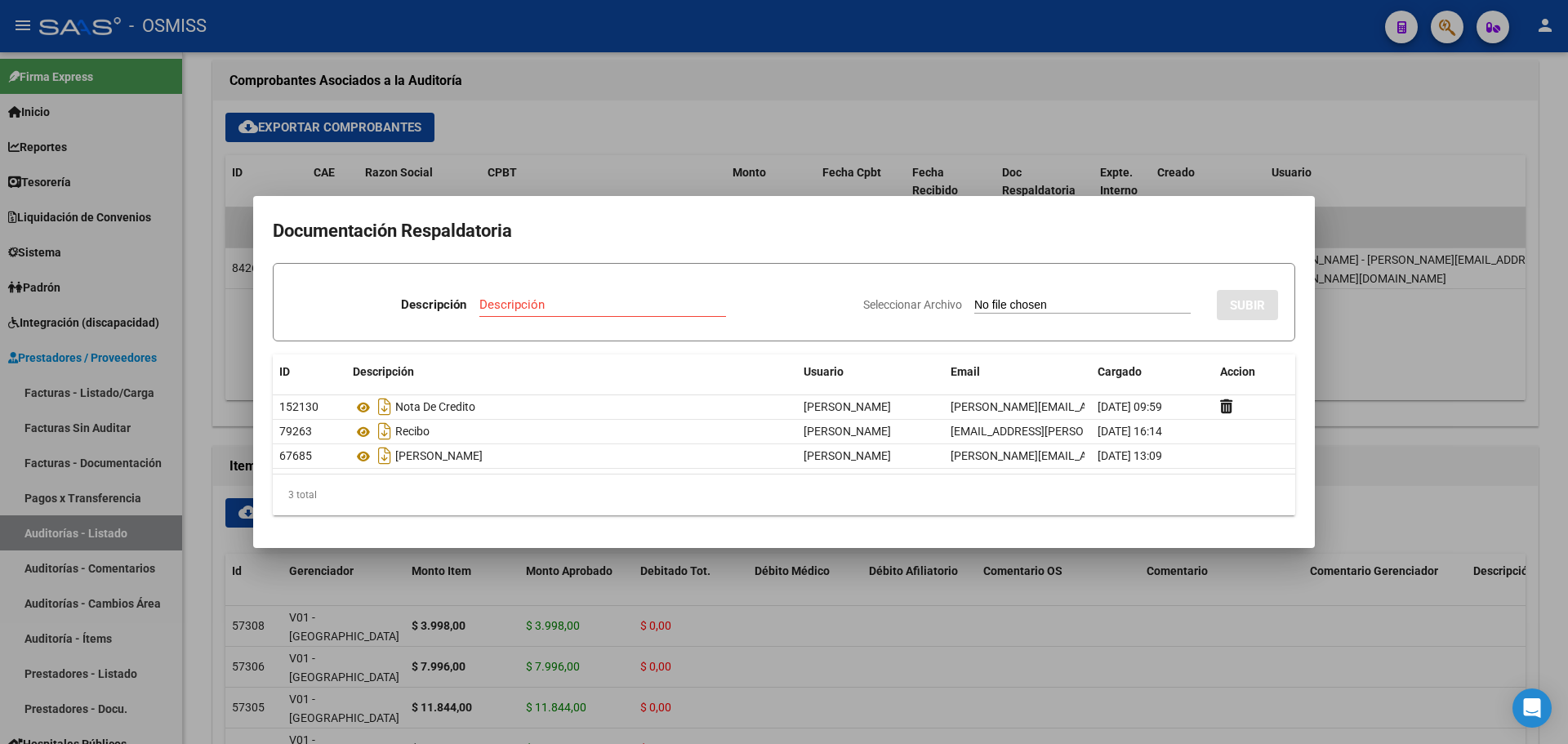
click at [1101, 113] on div at bounding box center [784, 372] width 1568 height 744
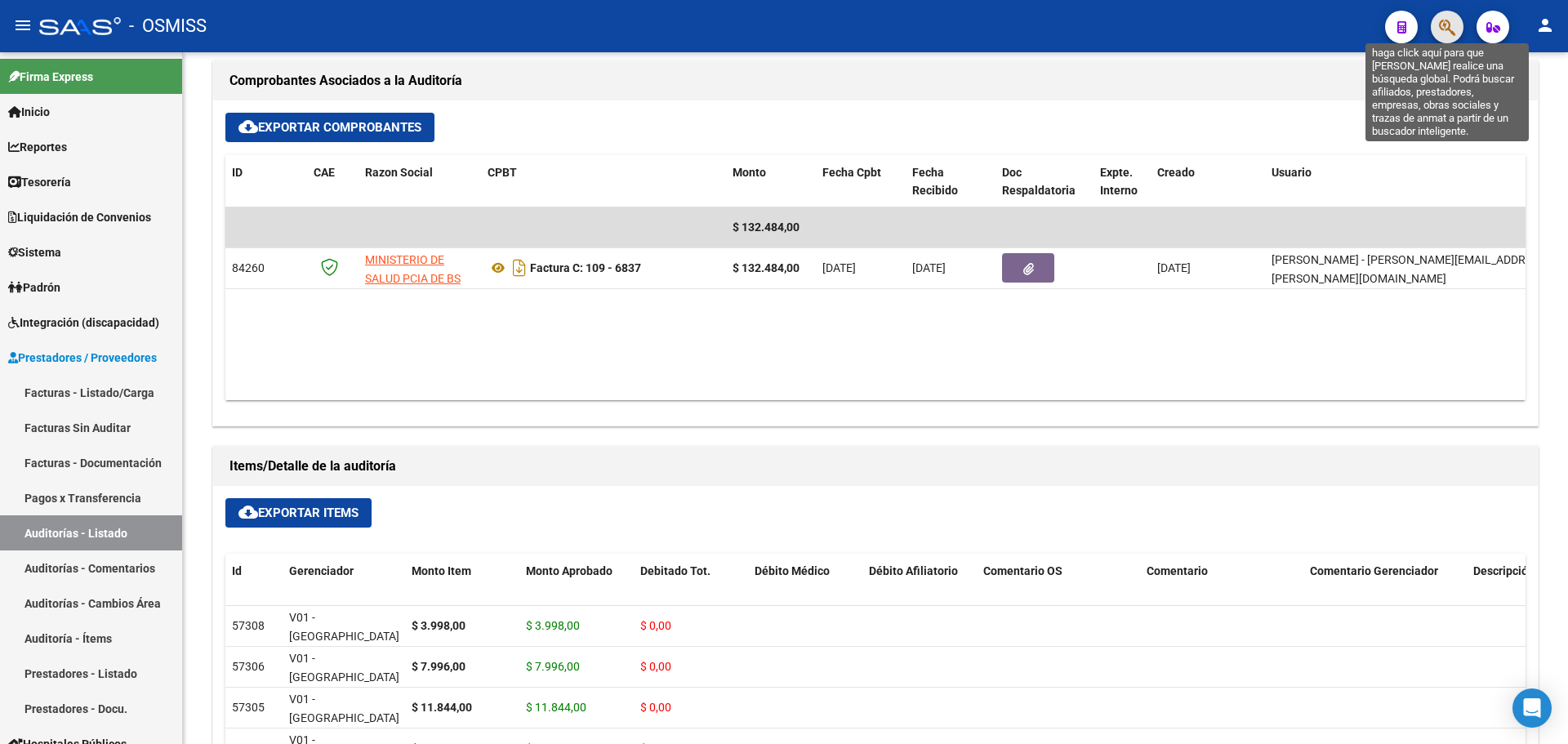
click at [1451, 23] on icon "button" at bounding box center [1447, 28] width 16 height 19
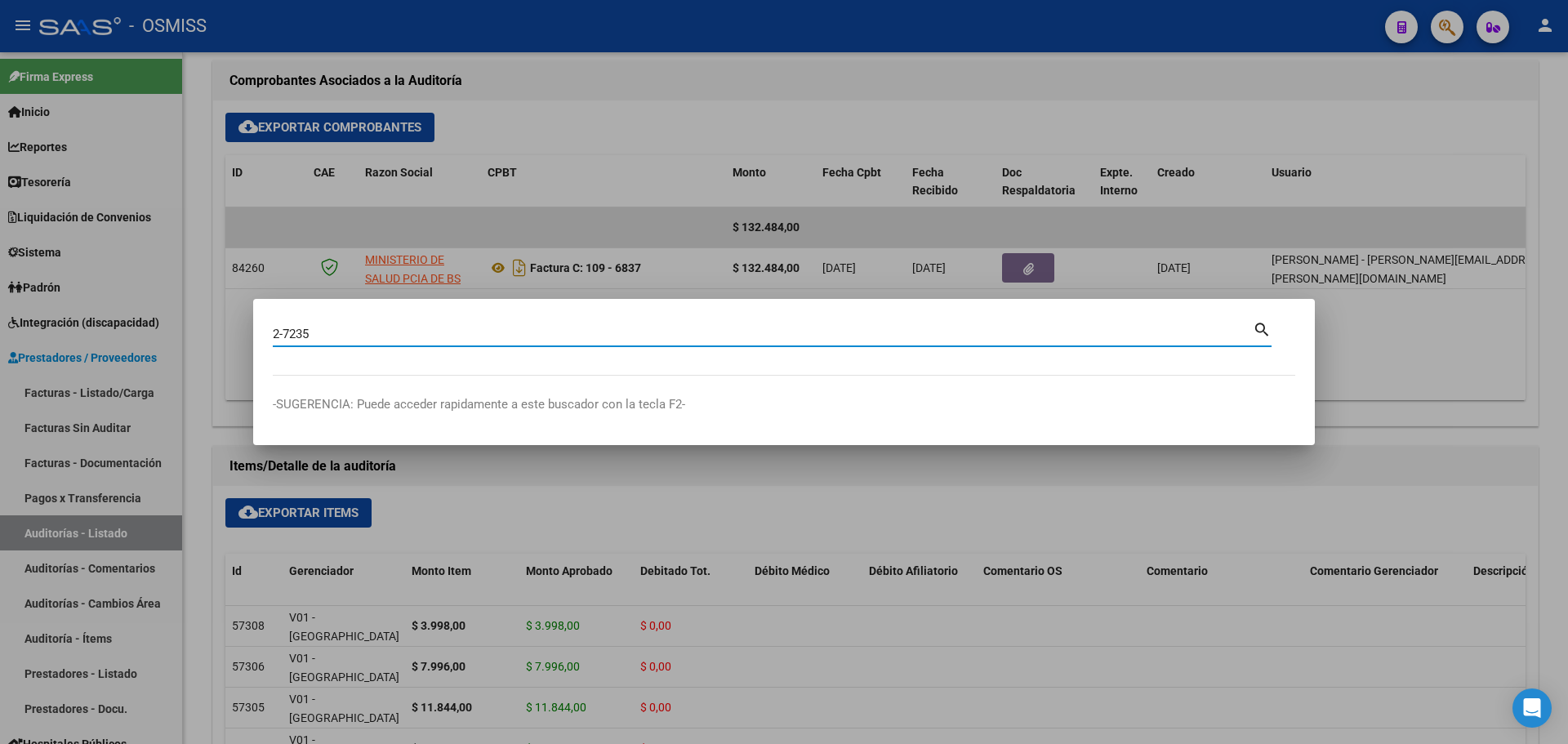
type input "2-7235"
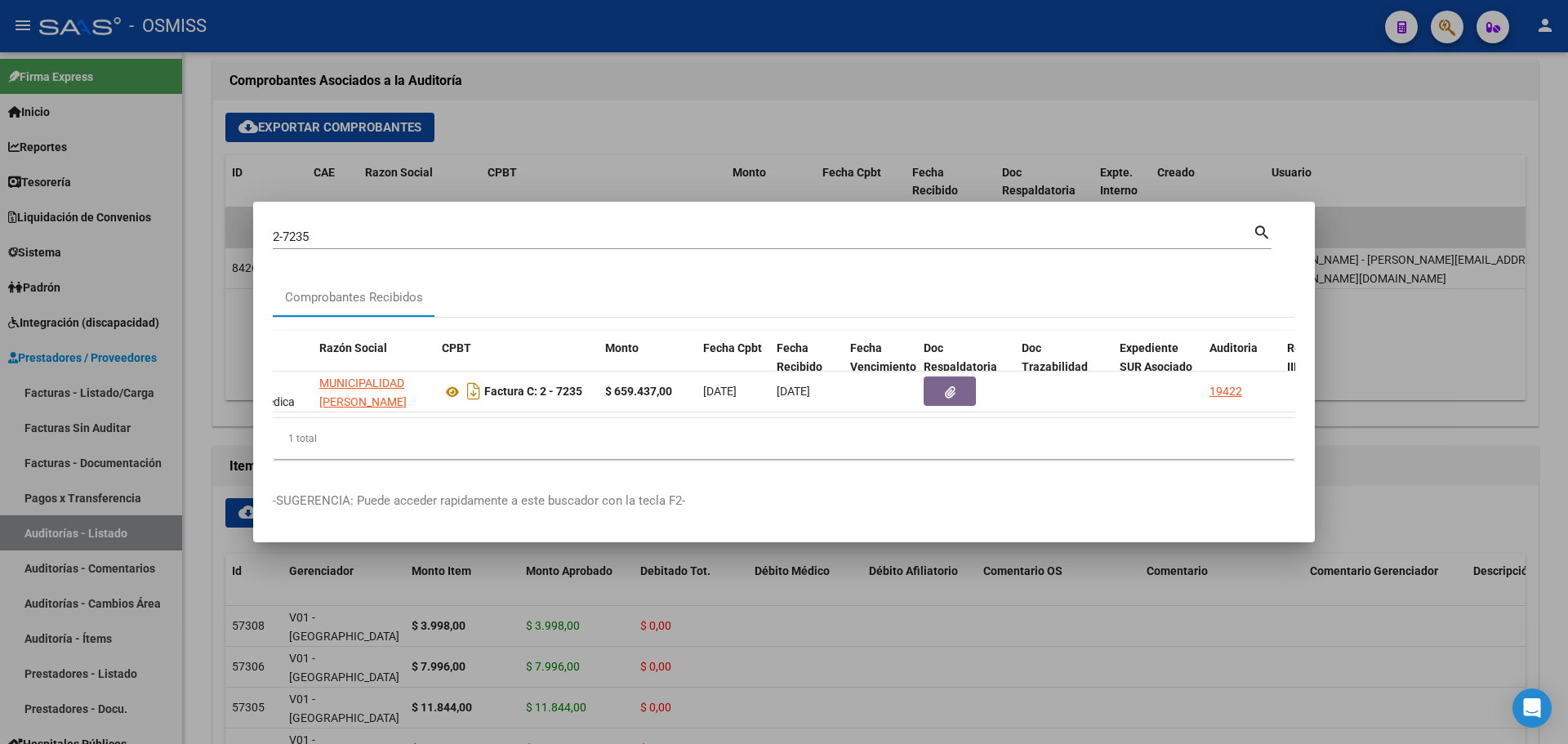
scroll to position [0, 709]
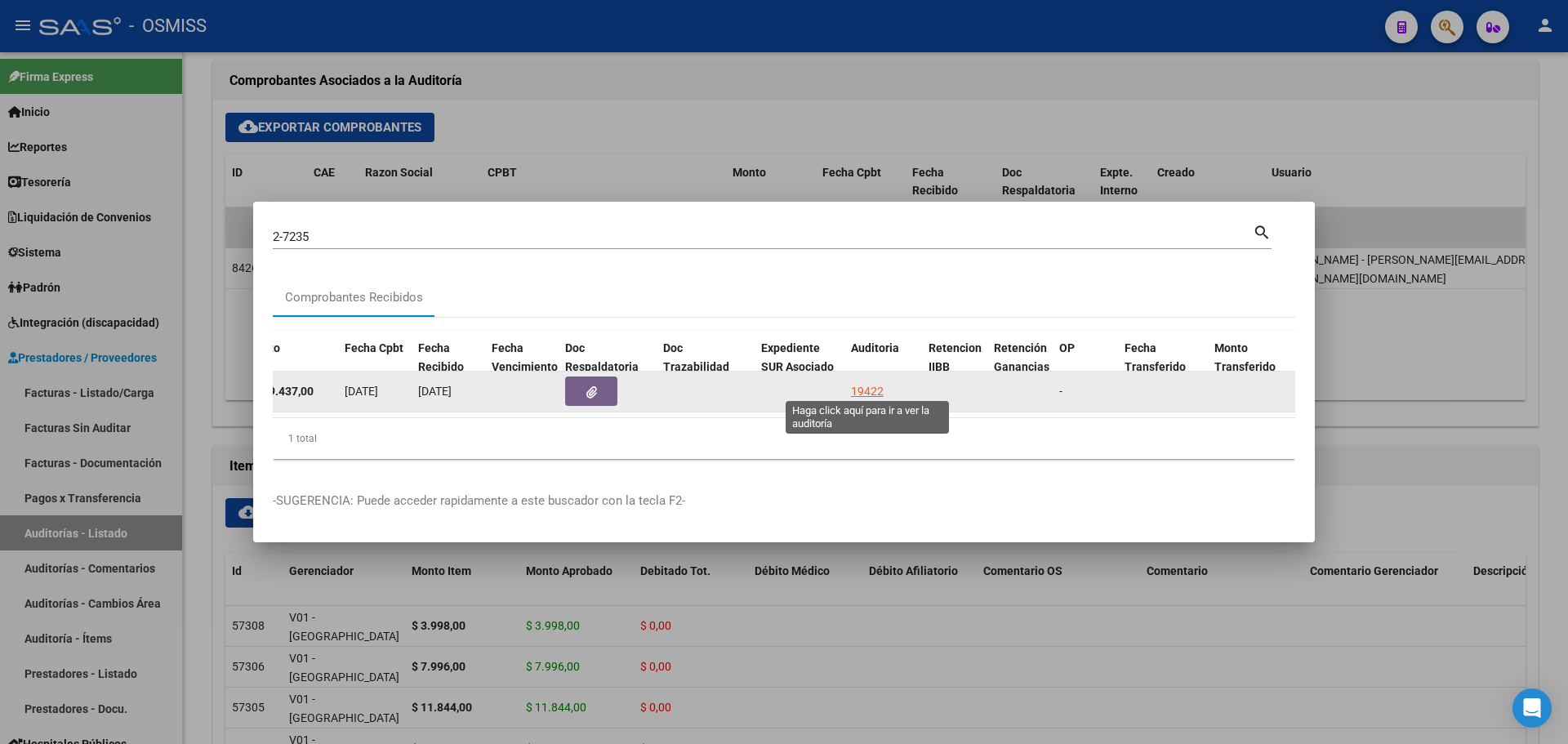
click at [864, 382] on div "19422" at bounding box center [867, 392] width 32 height 19
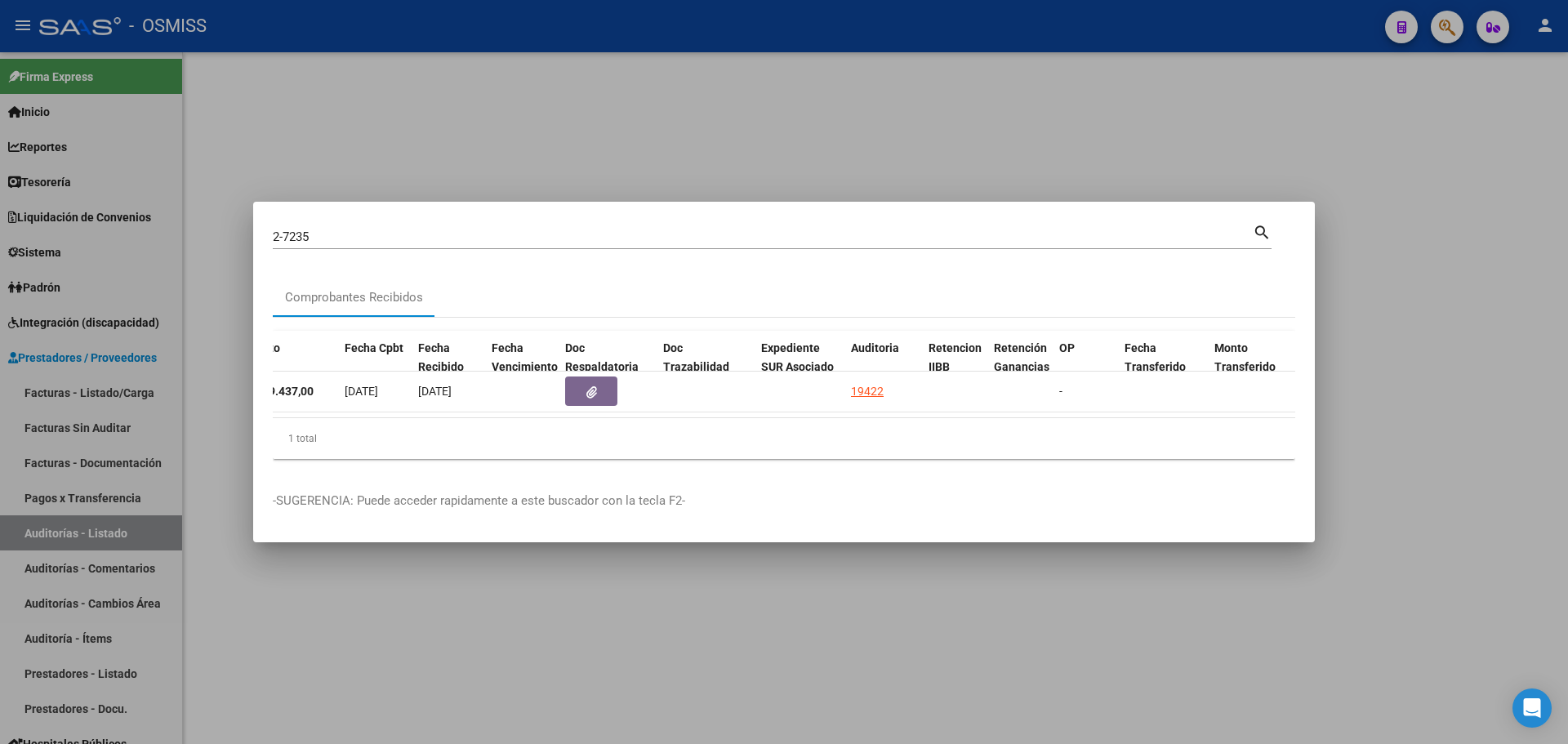
click at [580, 149] on div at bounding box center [784, 372] width 1568 height 744
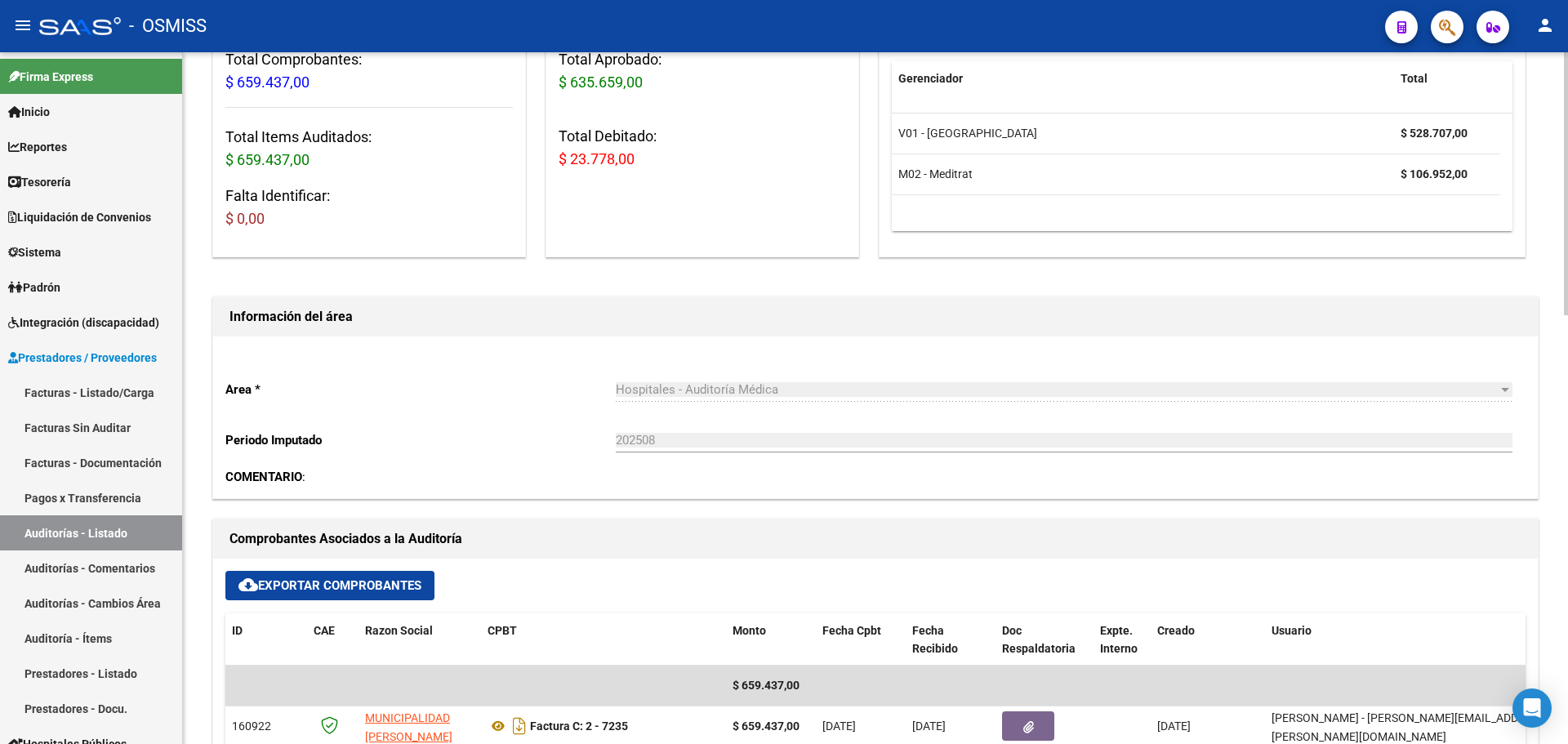
scroll to position [327, 0]
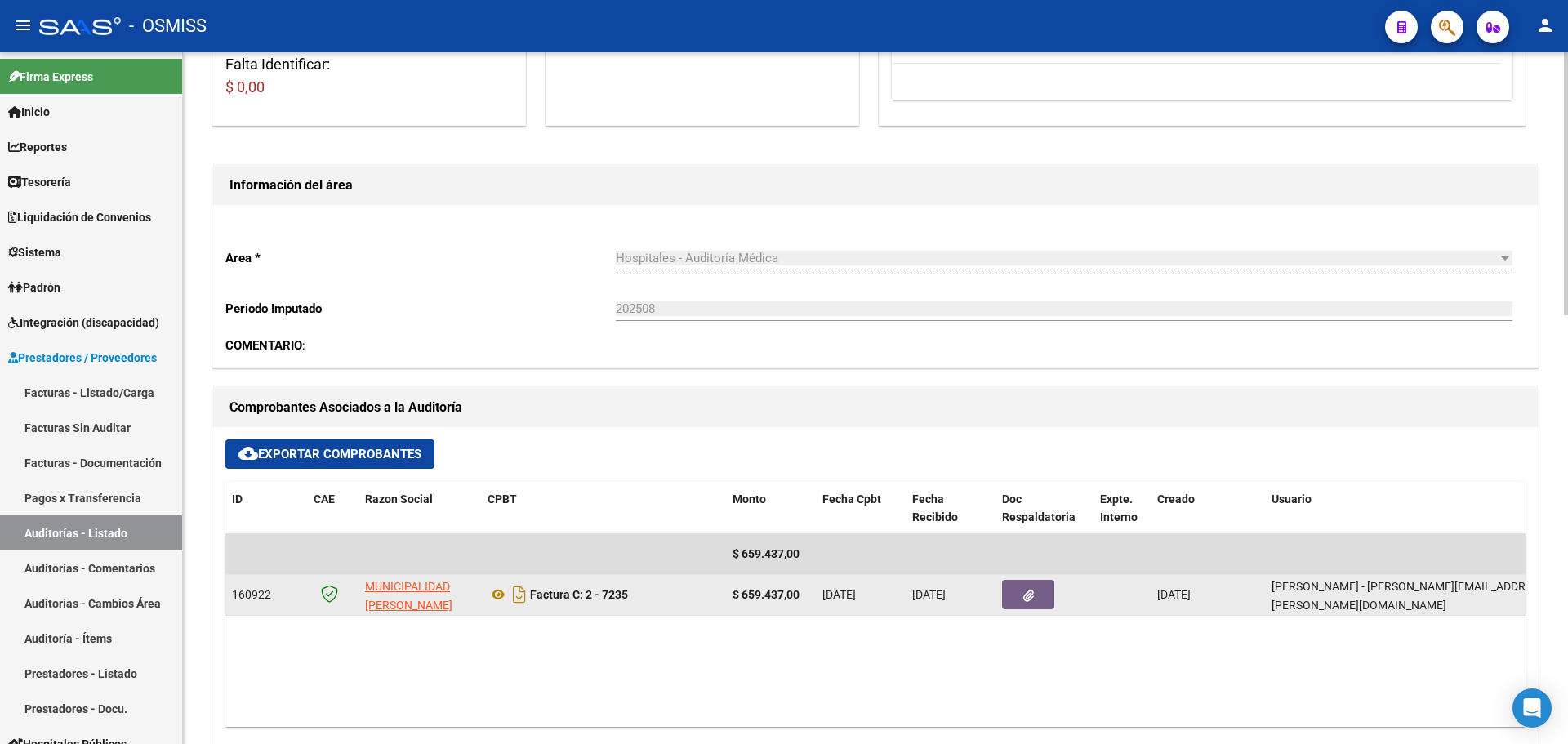
click at [1012, 595] on button "button" at bounding box center [1028, 593] width 52 height 30
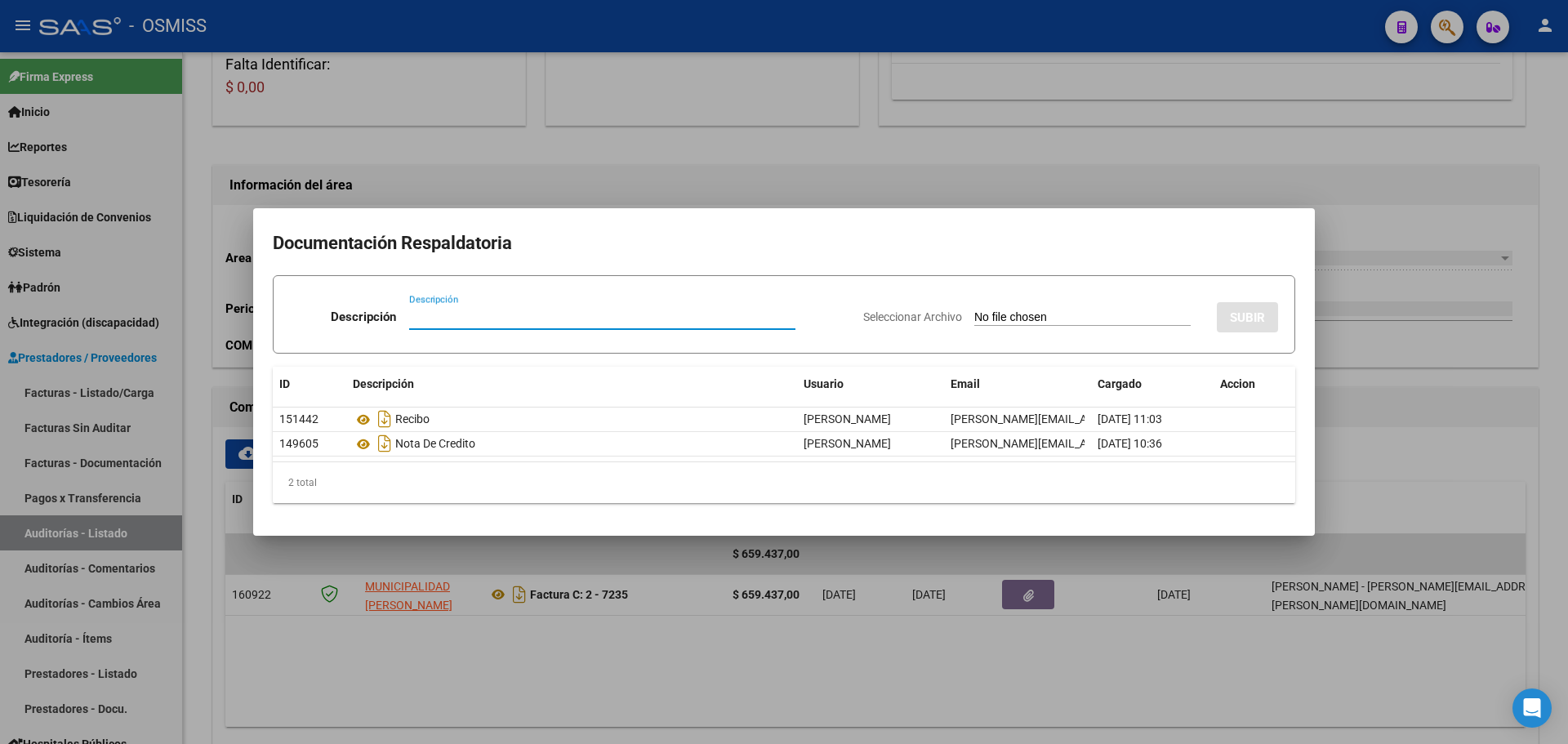
click at [850, 653] on div at bounding box center [784, 372] width 1568 height 744
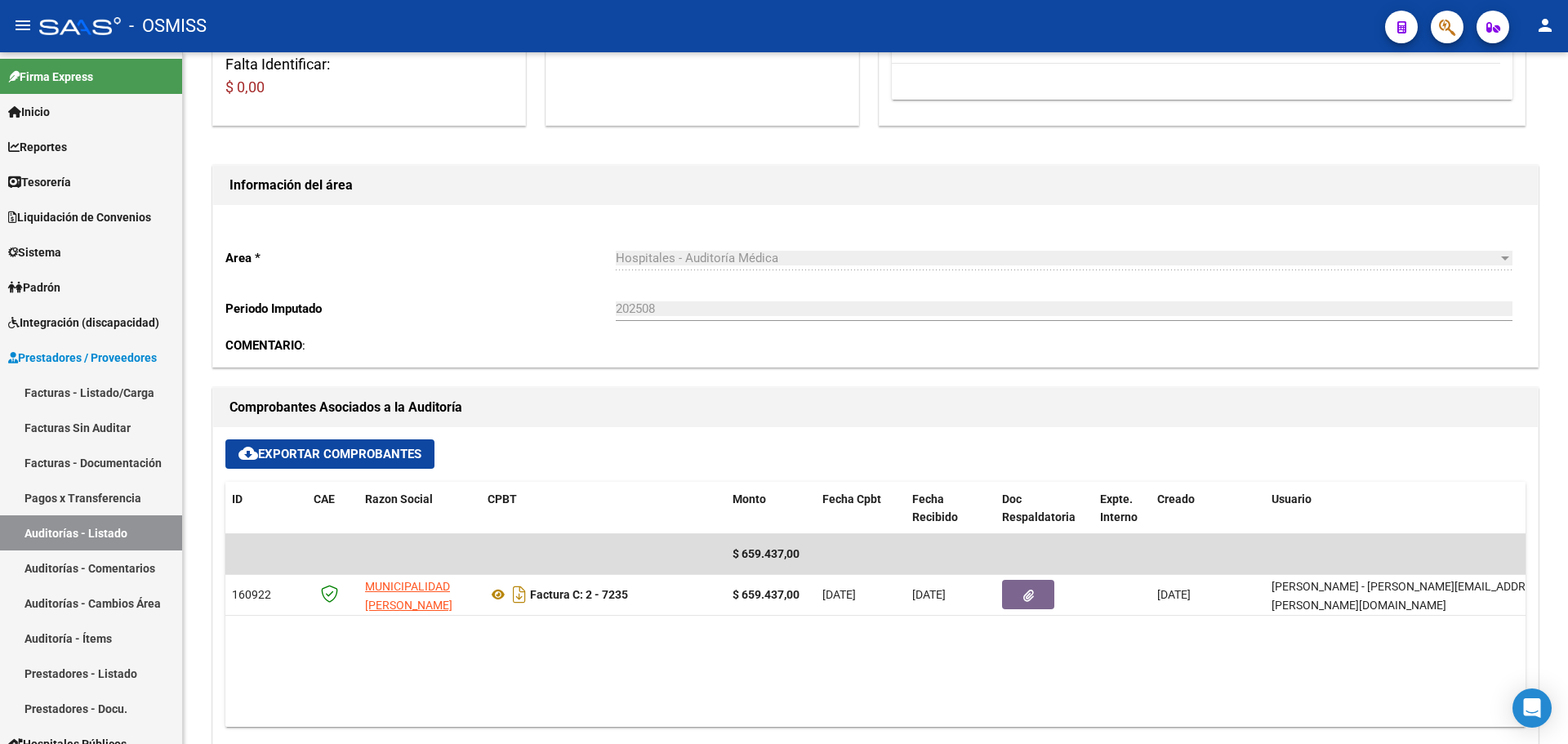
click at [1457, 35] on button "button" at bounding box center [1447, 27] width 32 height 32
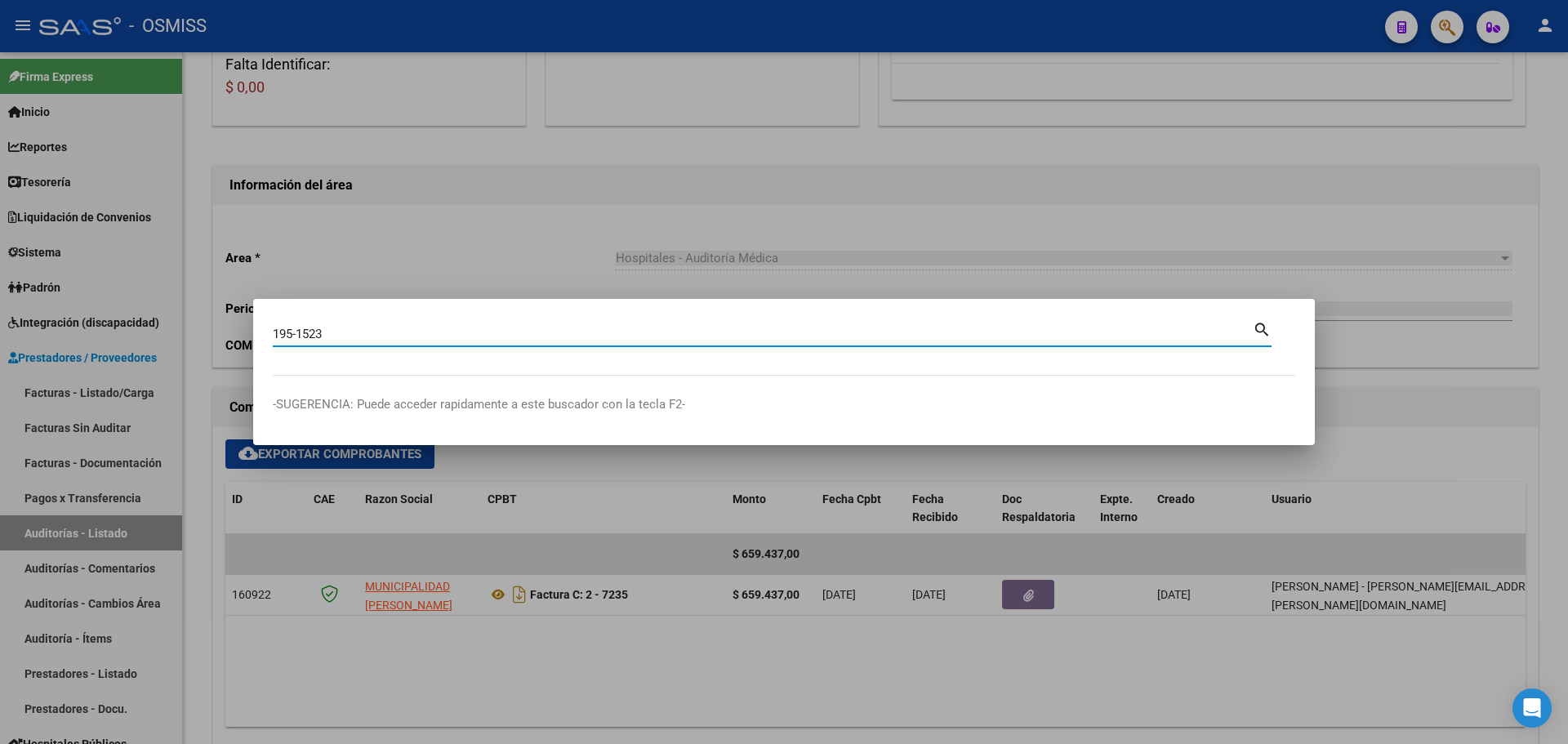
type input "195-1523"
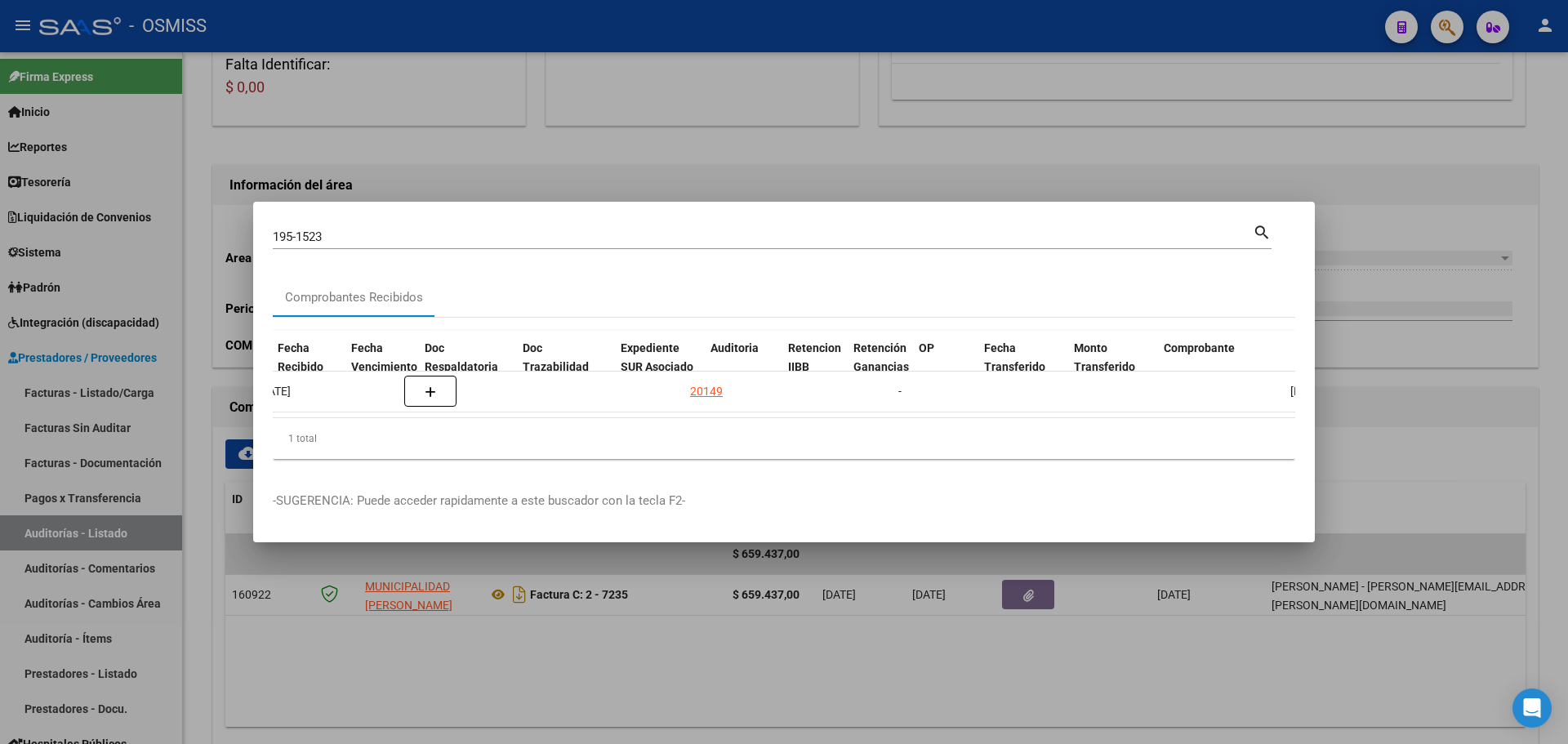
scroll to position [0, 849]
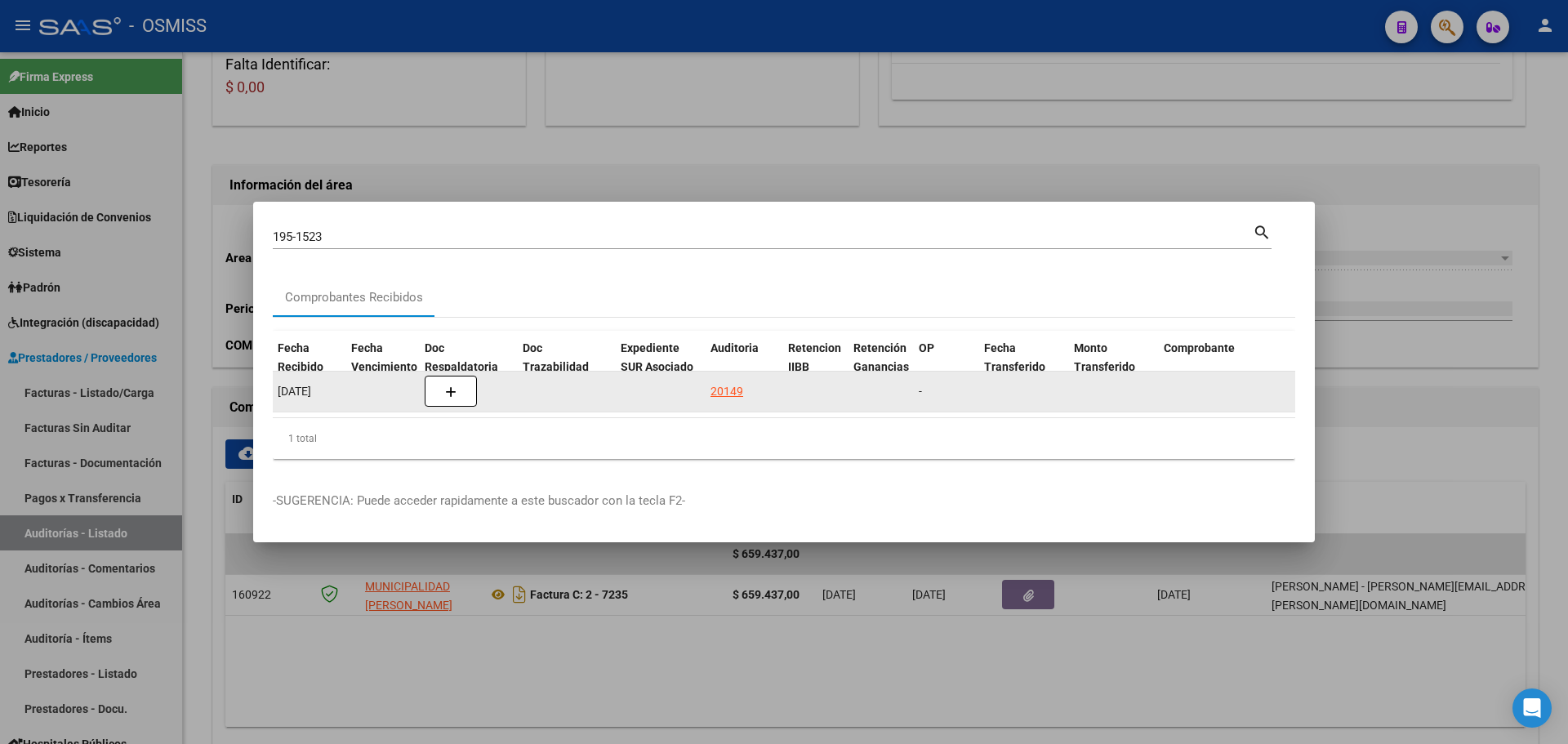
drag, startPoint x: 704, startPoint y: 373, endPoint x: 723, endPoint y: 390, distance: 25.5
click at [721, 388] on datatable-body-cell "20149" at bounding box center [743, 392] width 77 height 40
click at [723, 390] on div "20149" at bounding box center [726, 392] width 32 height 19
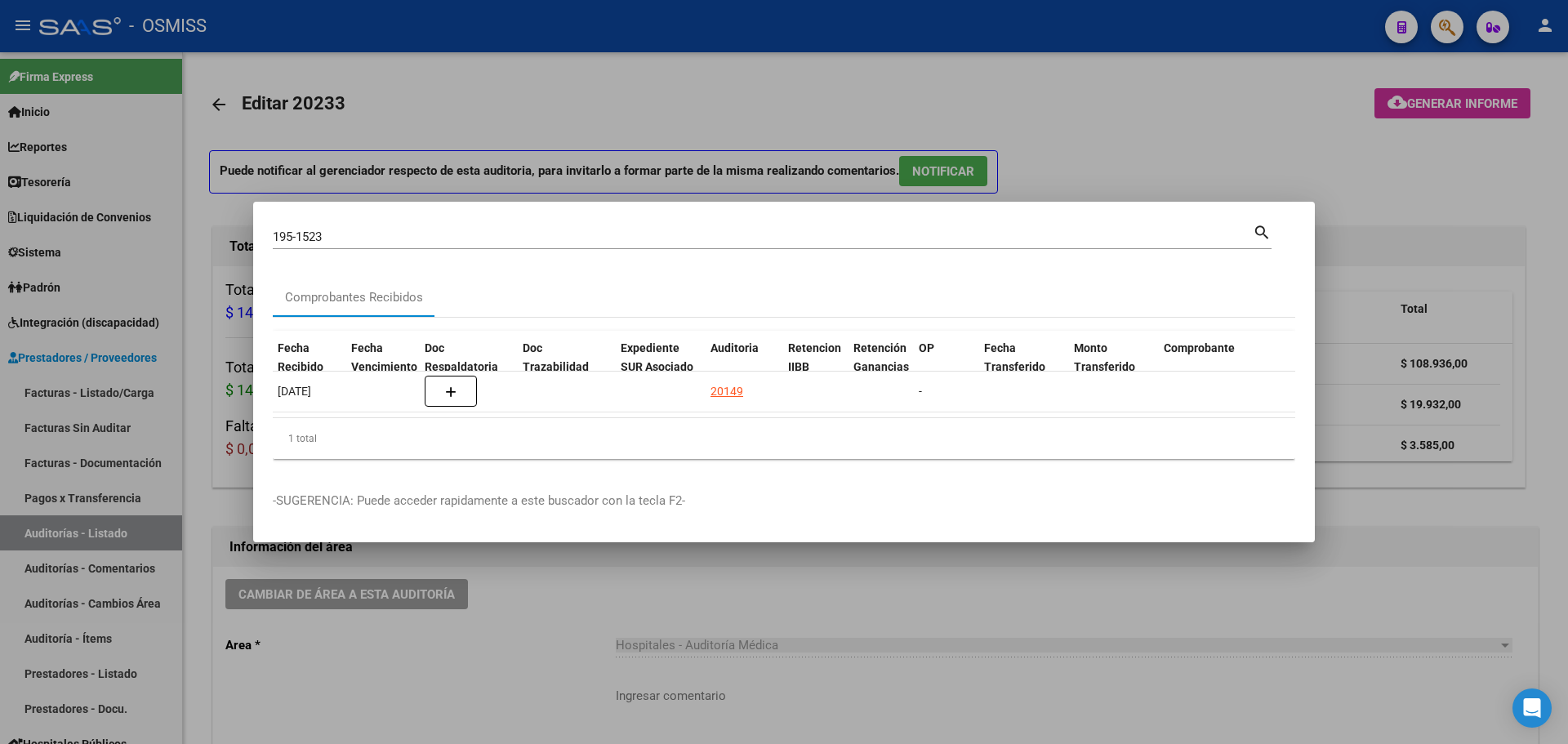
click at [495, 156] on div at bounding box center [784, 372] width 1568 height 744
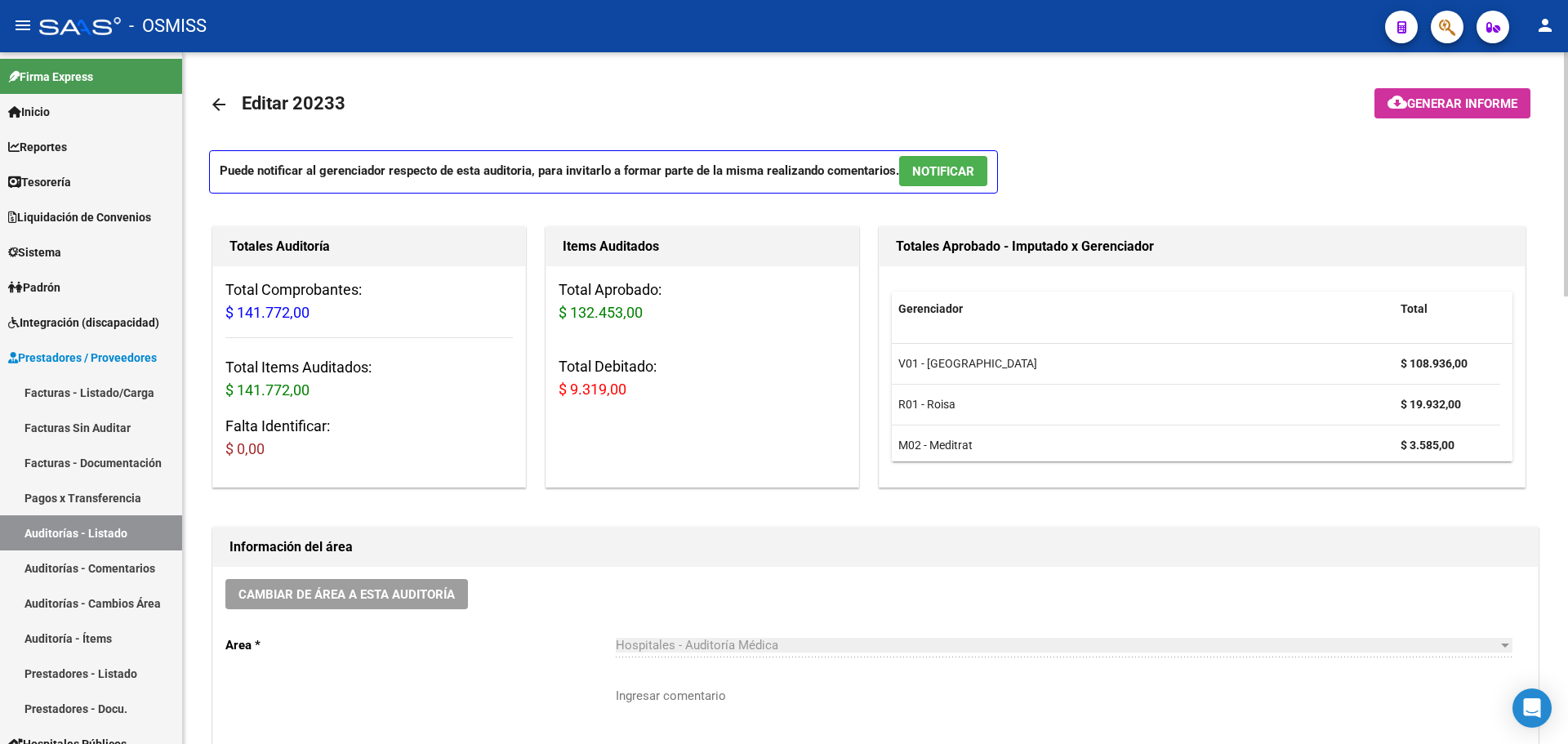
click at [579, 482] on div "Items Auditados Total Aprobado: $ 132.453,00 Total Debitado: $ 9.319,00" at bounding box center [702, 356] width 314 height 261
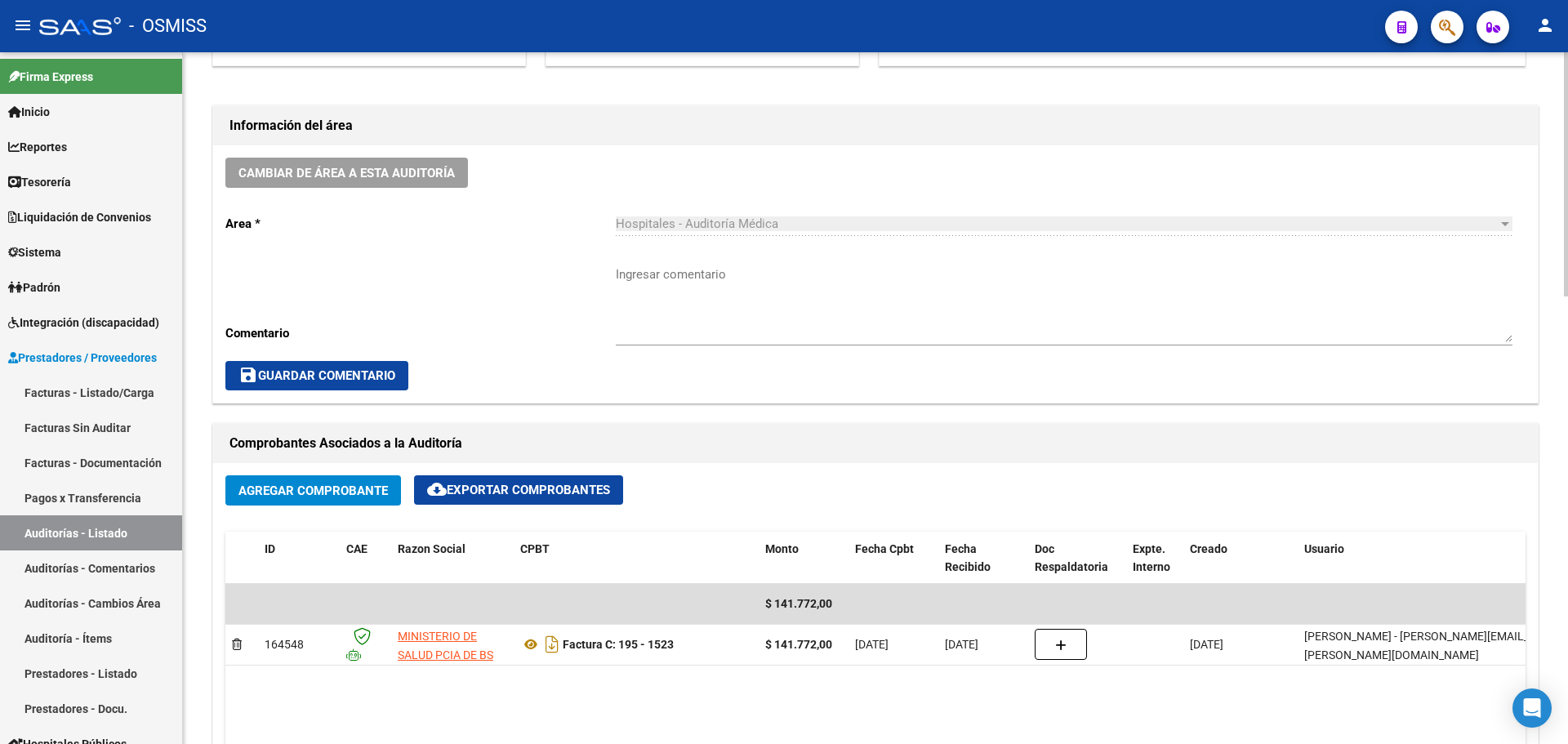
scroll to position [572, 0]
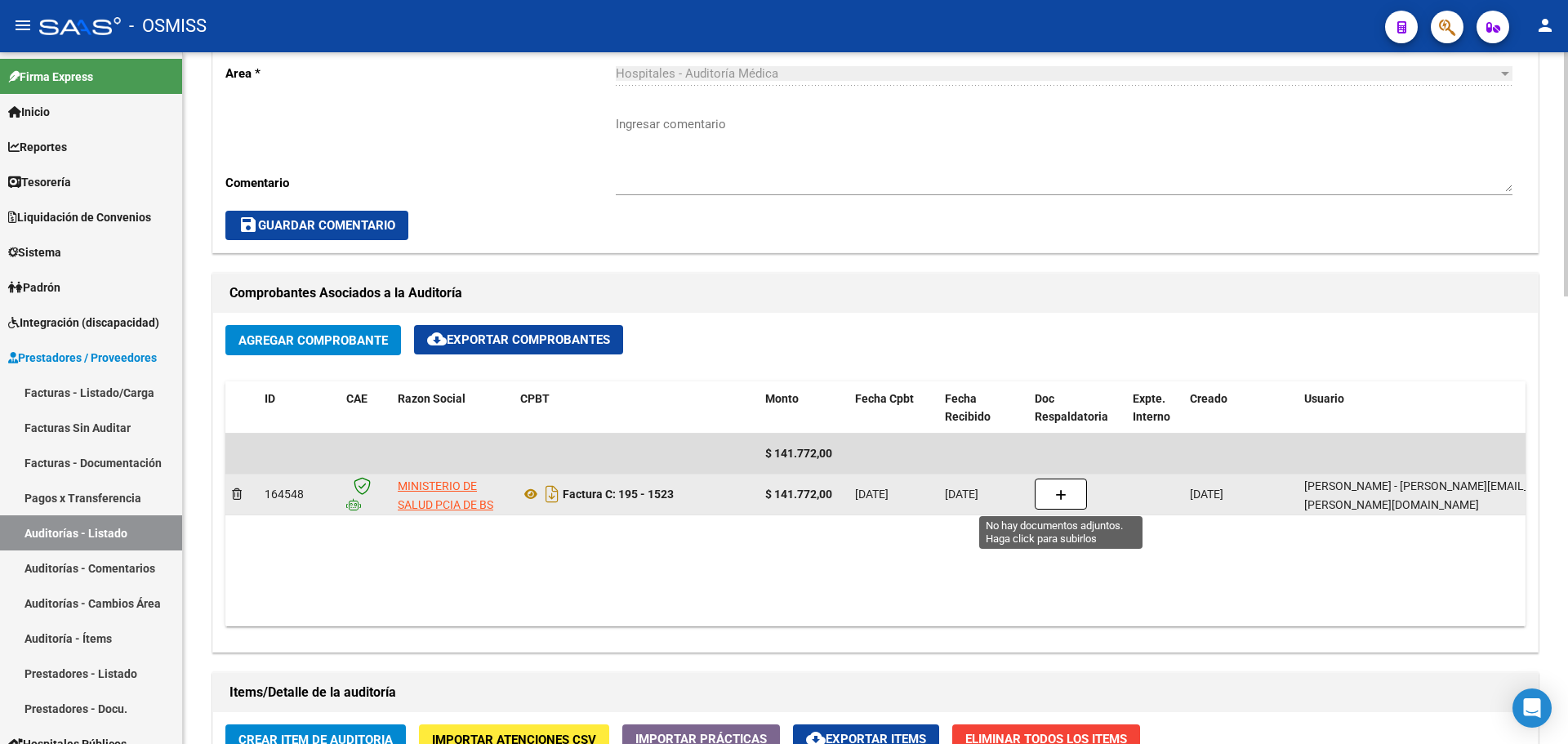
click at [1052, 507] on button "button" at bounding box center [1061, 493] width 52 height 31
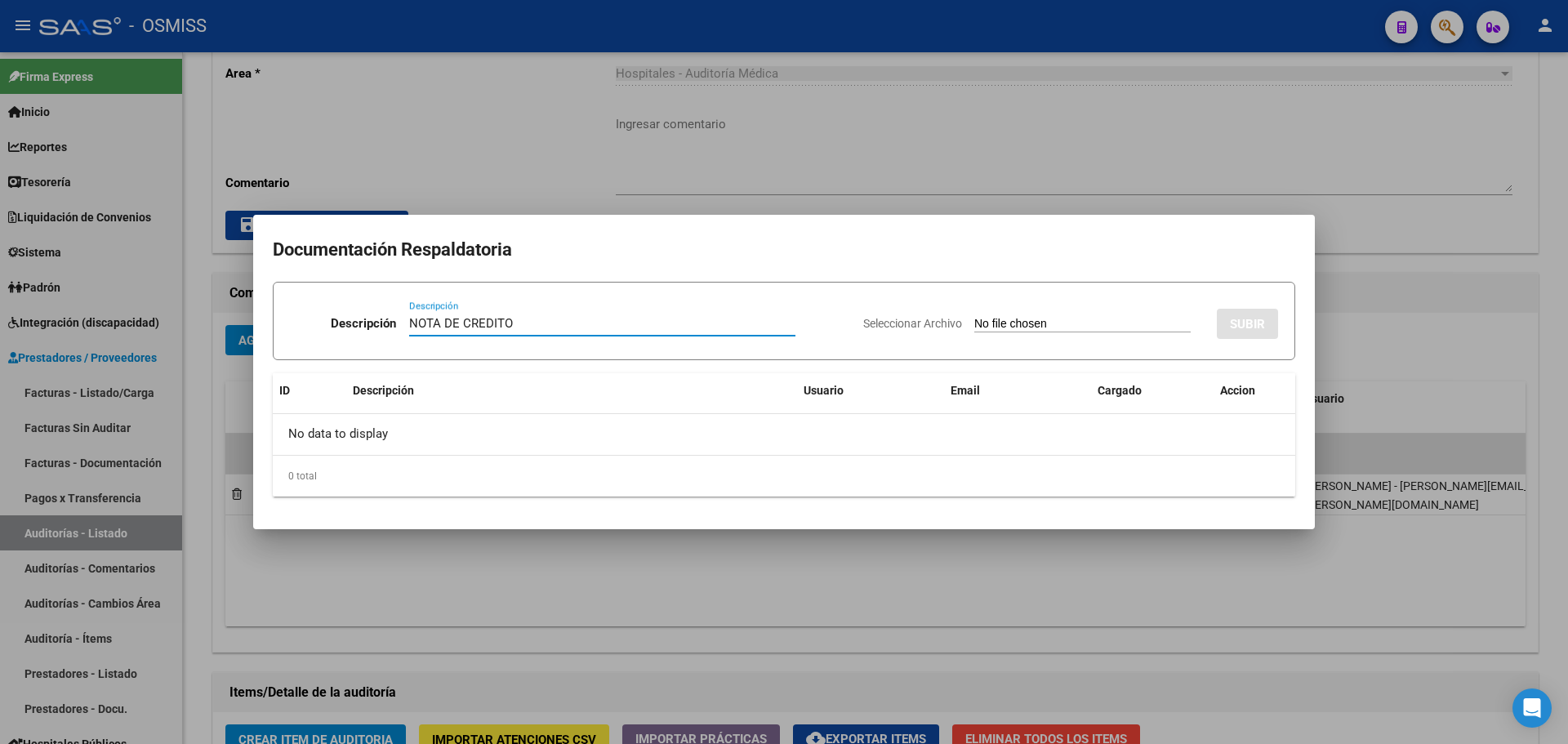
type input "NOTA DE CREDITO"
click at [977, 328] on input "Seleccionar Archivo" at bounding box center [1082, 324] width 216 height 15
type input "C:\fakepath\NC. HOSPITAL NTRA SRA DE LUJAN MIN BS AS FC. 1523.pdf"
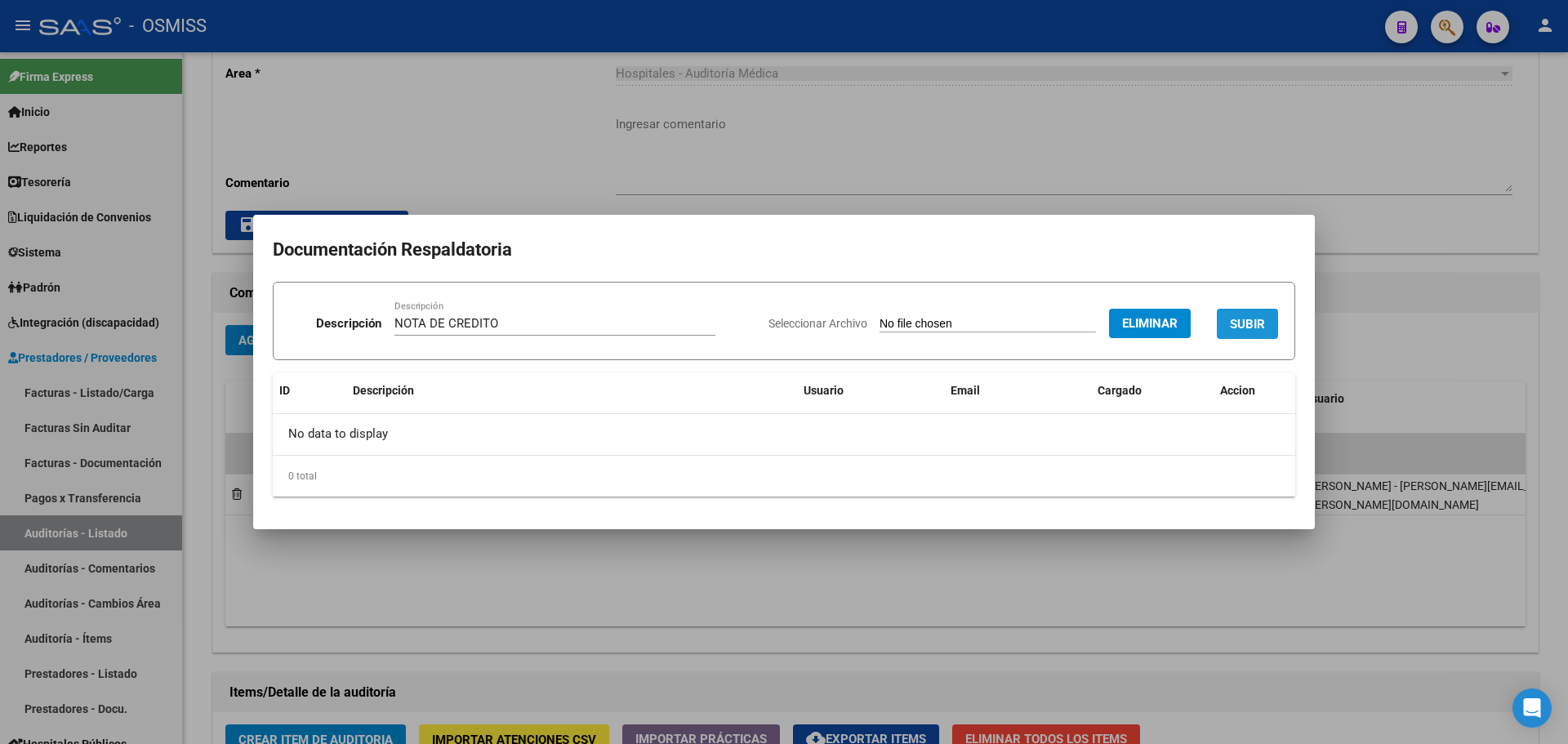
click at [1233, 318] on span "SUBIR" at bounding box center [1247, 323] width 35 height 14
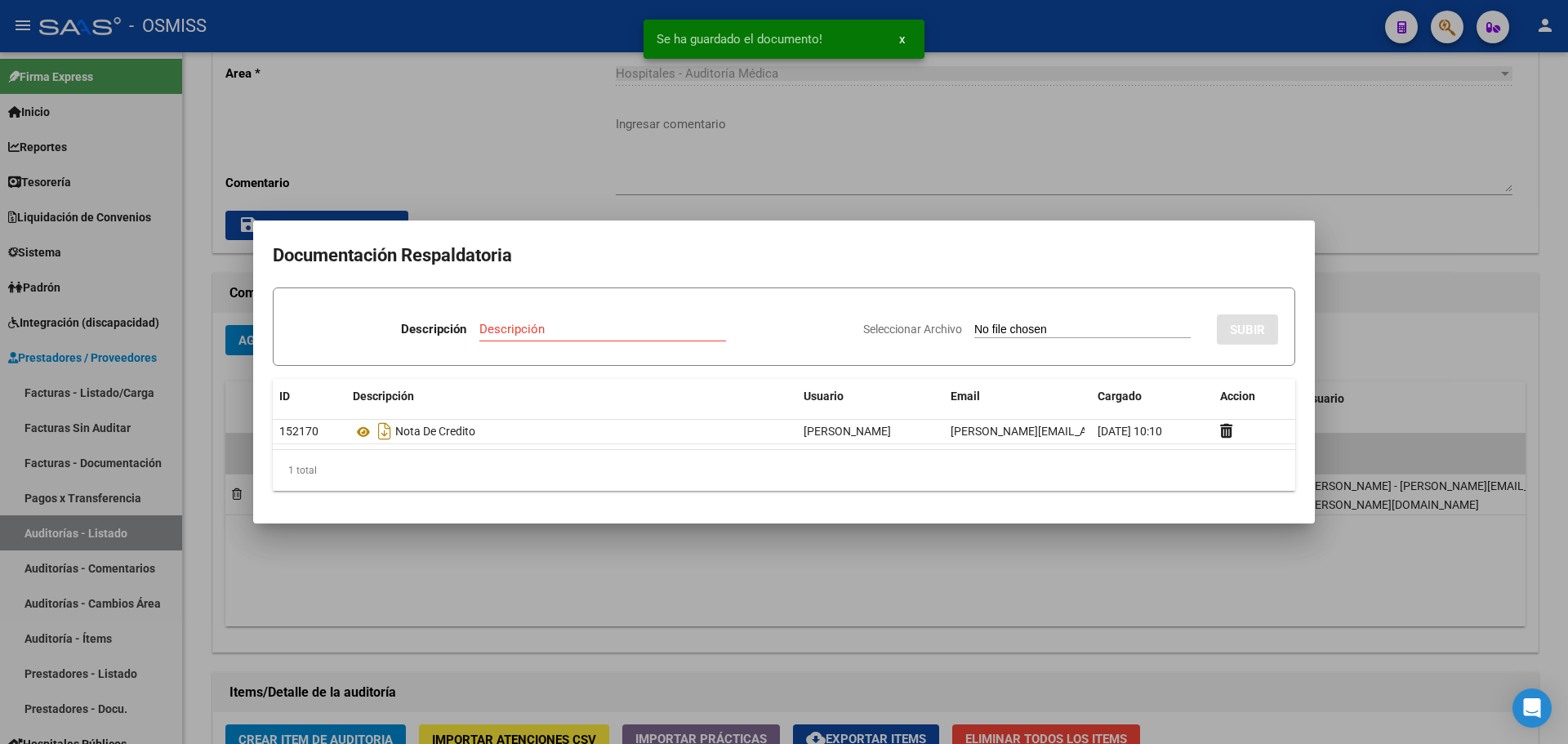
click at [480, 151] on div at bounding box center [784, 372] width 1568 height 744
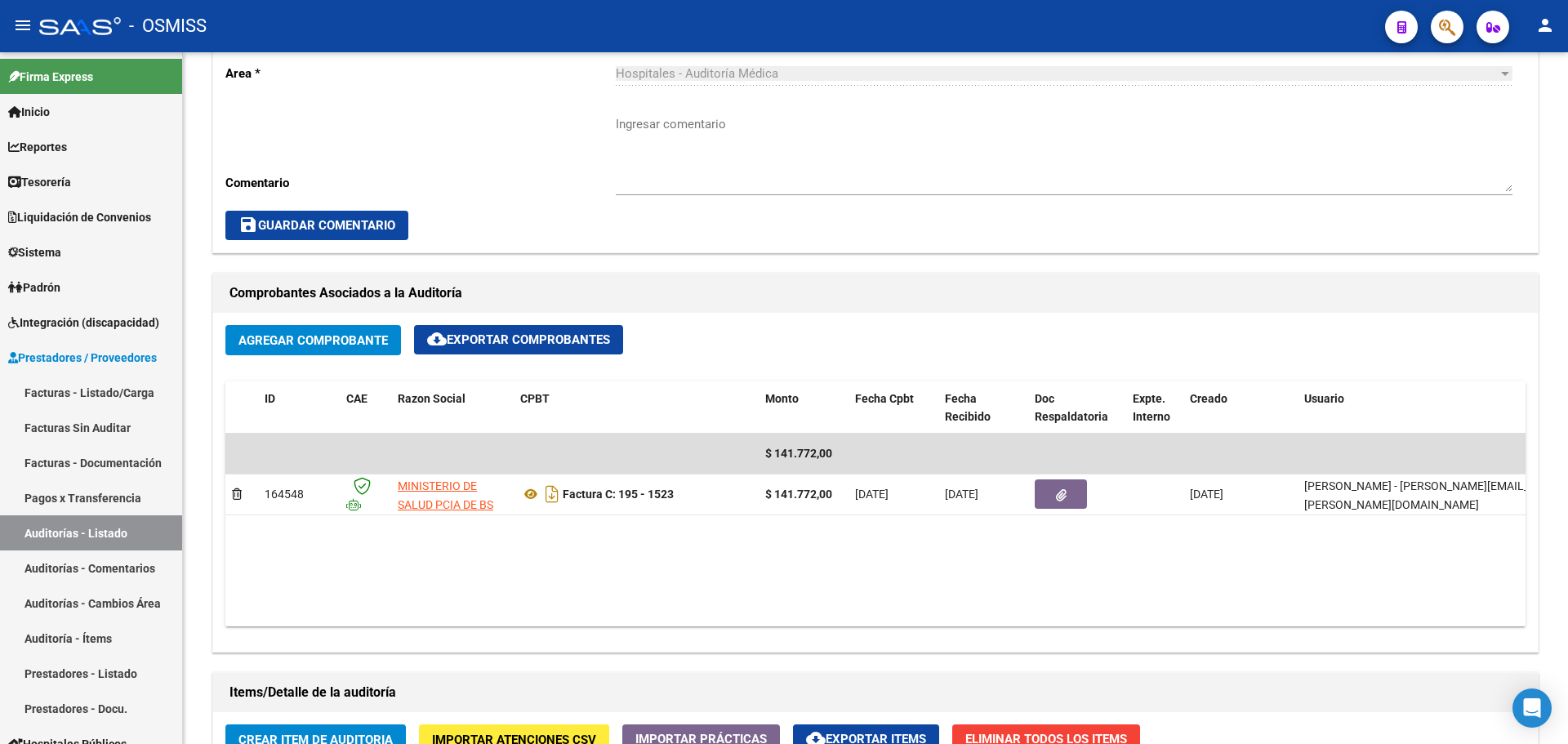
click at [1463, 14] on app-search-popup at bounding box center [1447, 24] width 32 height 20
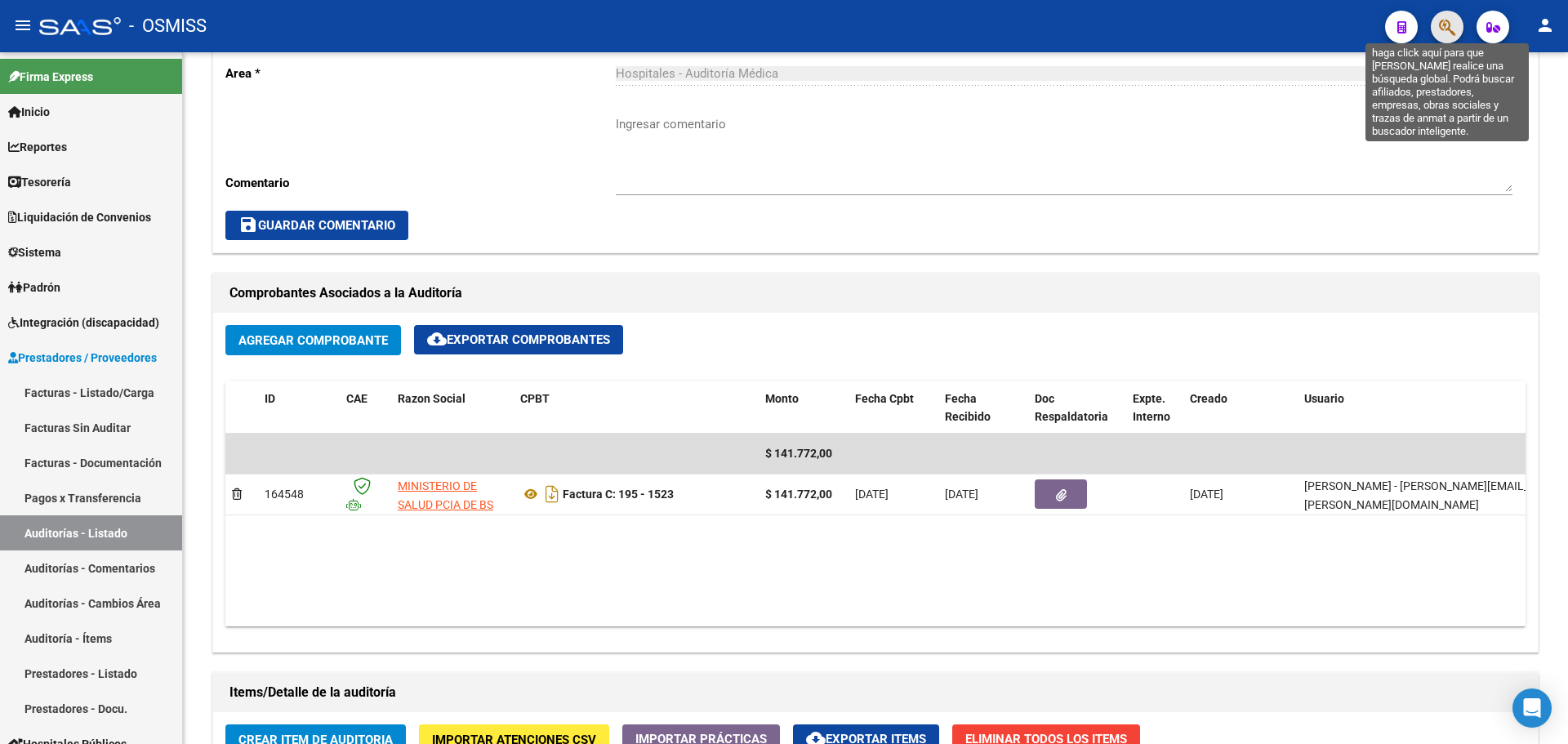
click at [1448, 28] on icon "button" at bounding box center [1447, 28] width 16 height 19
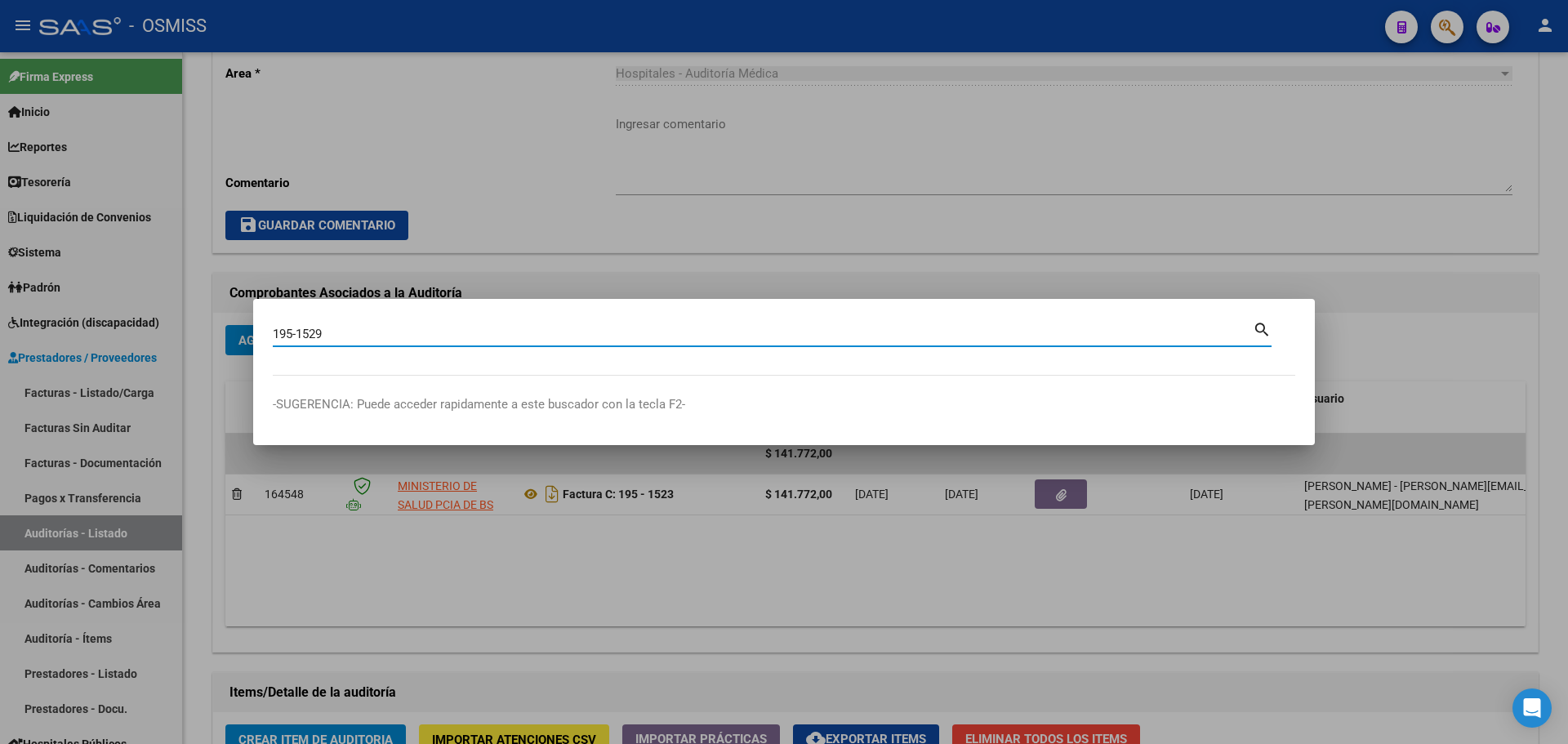
type input "195-1529"
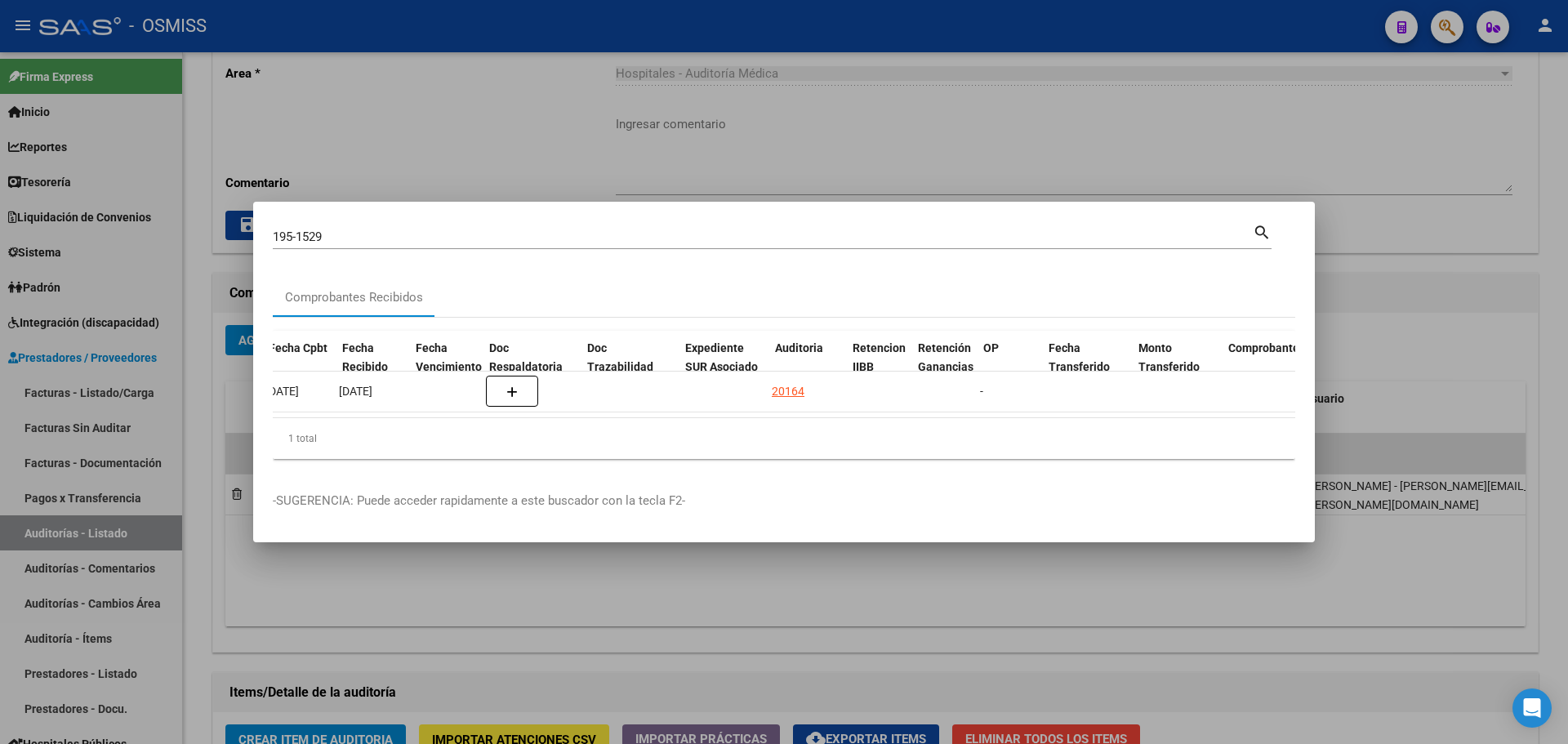
scroll to position [0, 794]
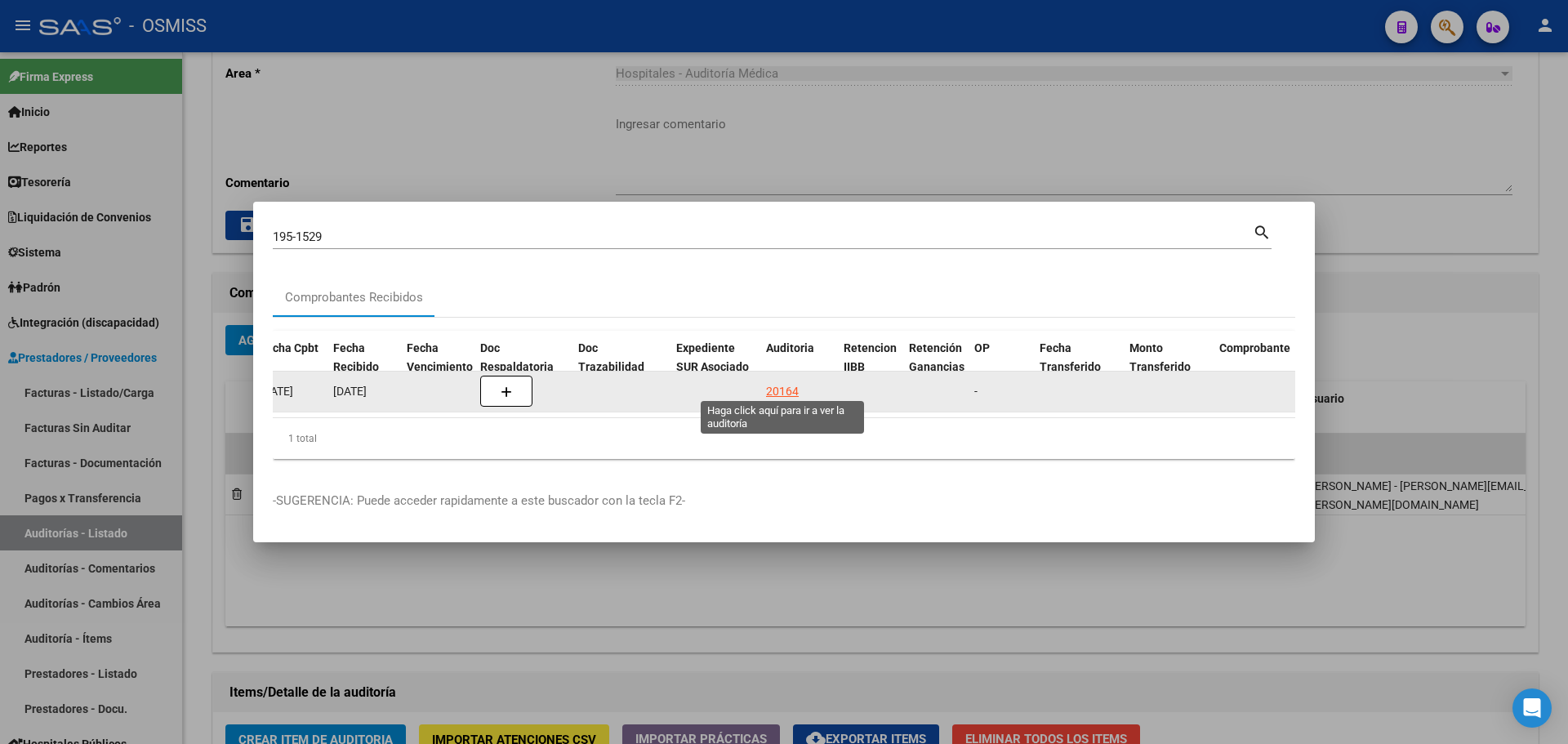
click at [793, 385] on div "20164" at bounding box center [783, 392] width 32 height 19
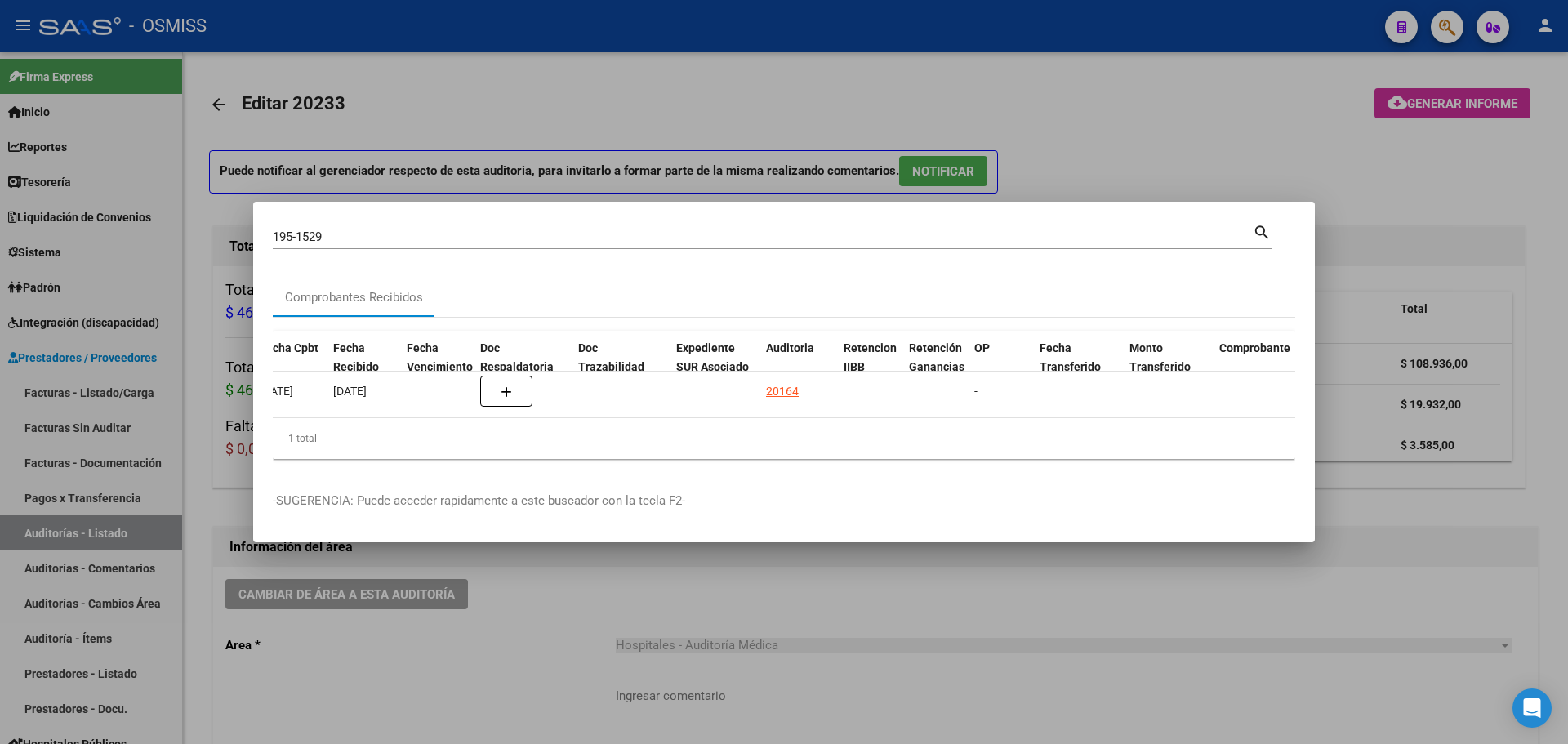
click at [495, 151] on div at bounding box center [784, 372] width 1568 height 744
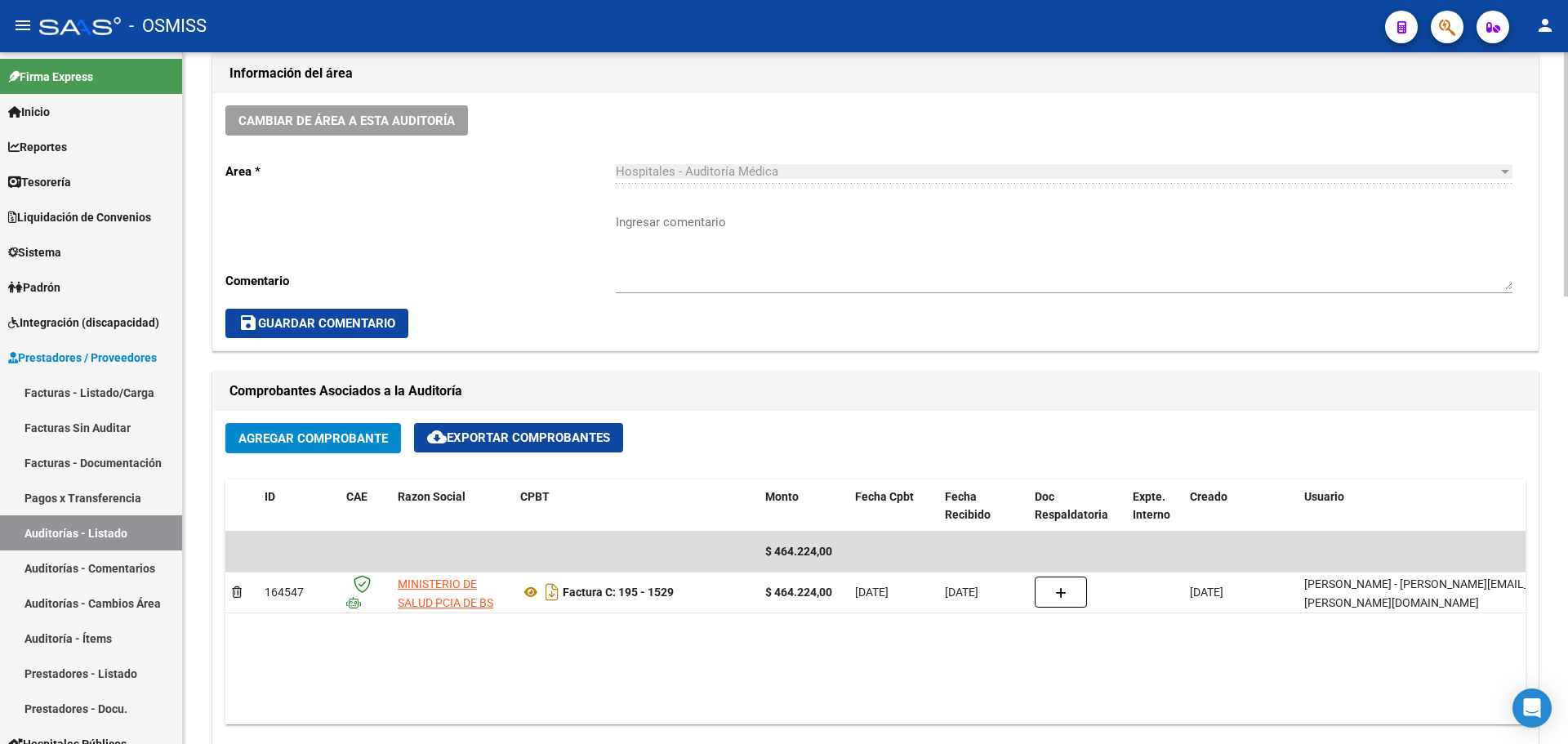
scroll to position [653, 0]
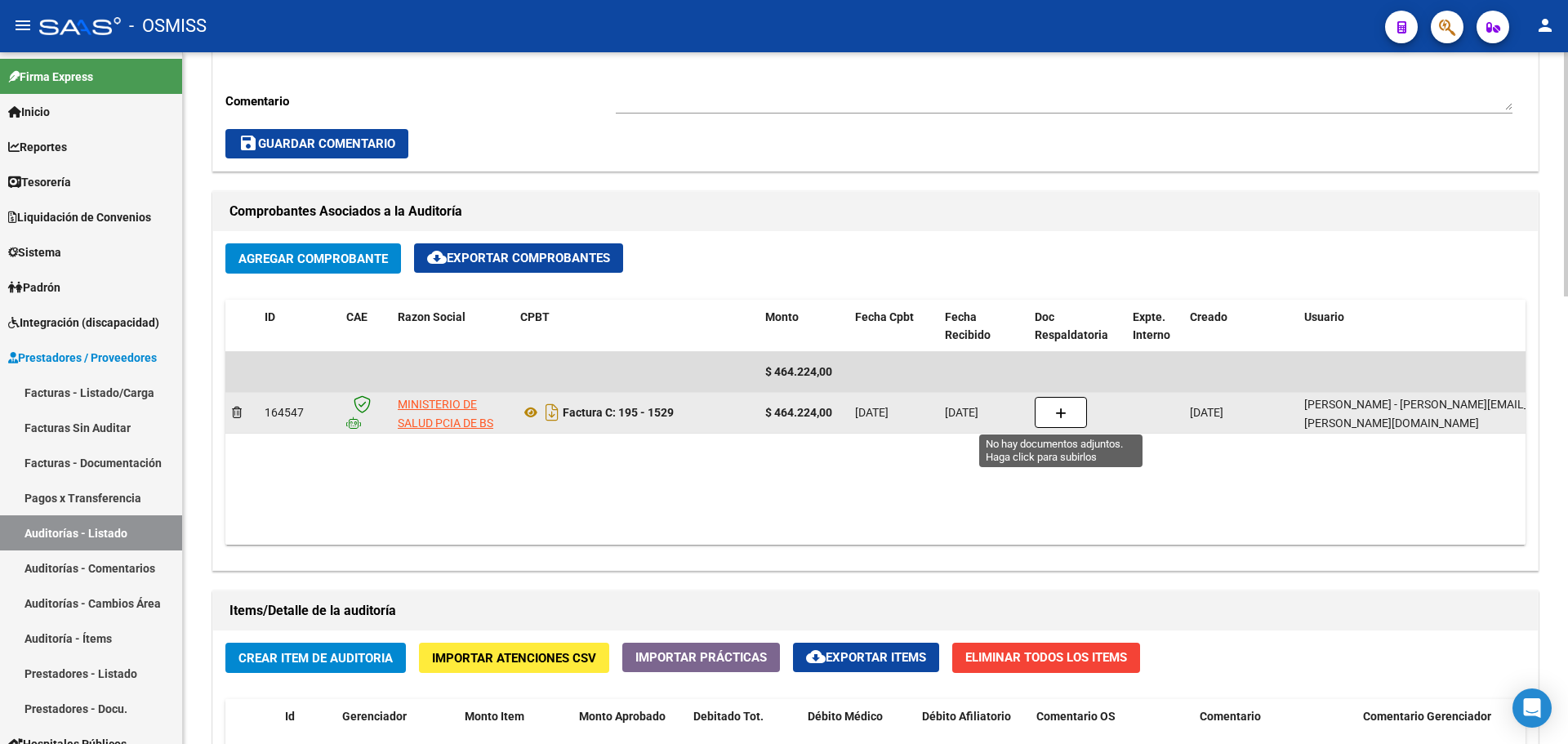
click at [1070, 418] on button "button" at bounding box center [1061, 412] width 52 height 31
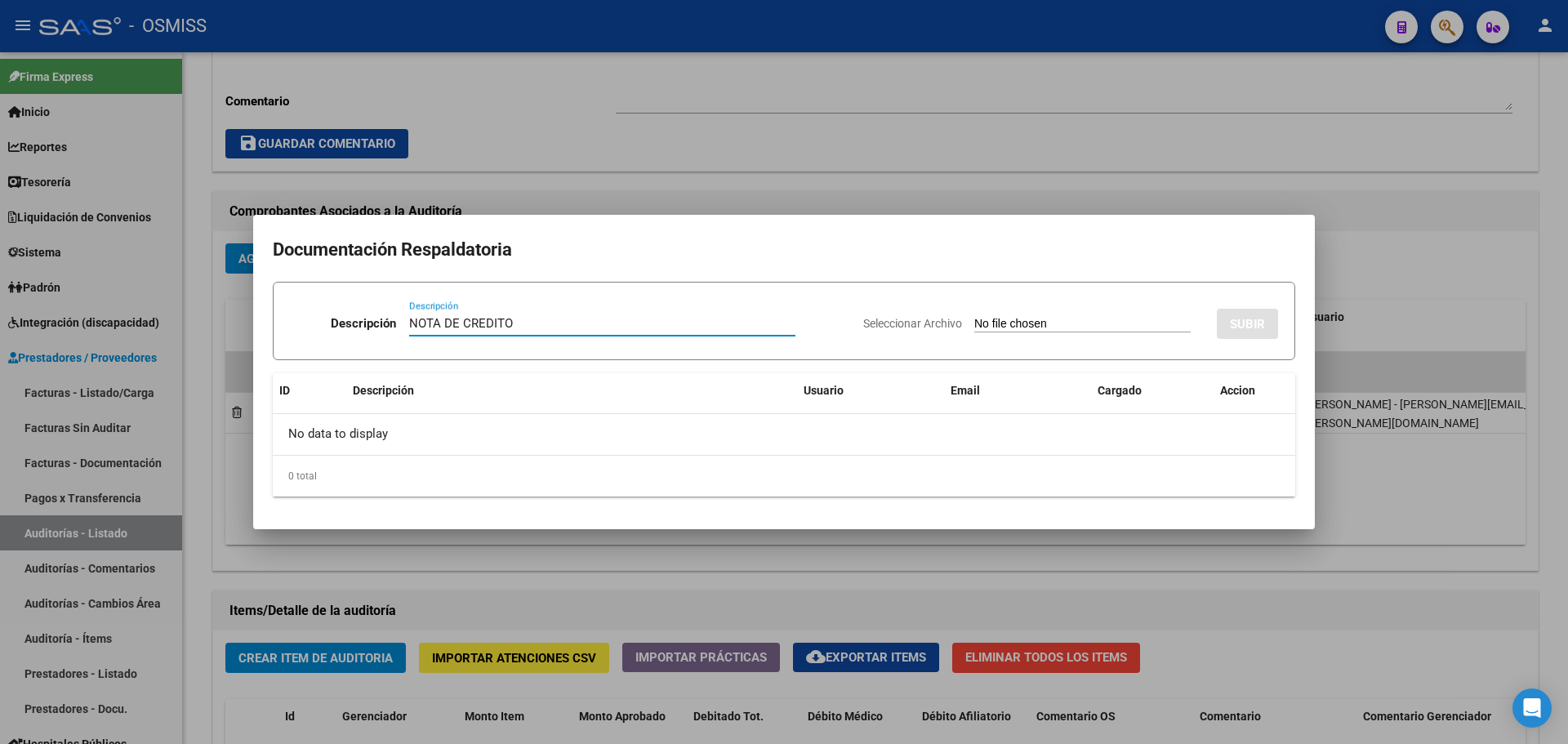
type input "NOTA DE CREDITO"
click at [1032, 327] on input "Seleccionar Archivo" at bounding box center [1082, 324] width 216 height 15
type input "C:\fakepath\NC. HOSPITAL NTRA SRA DE LUJAN MIN BS AS FC. 1529.pdf"
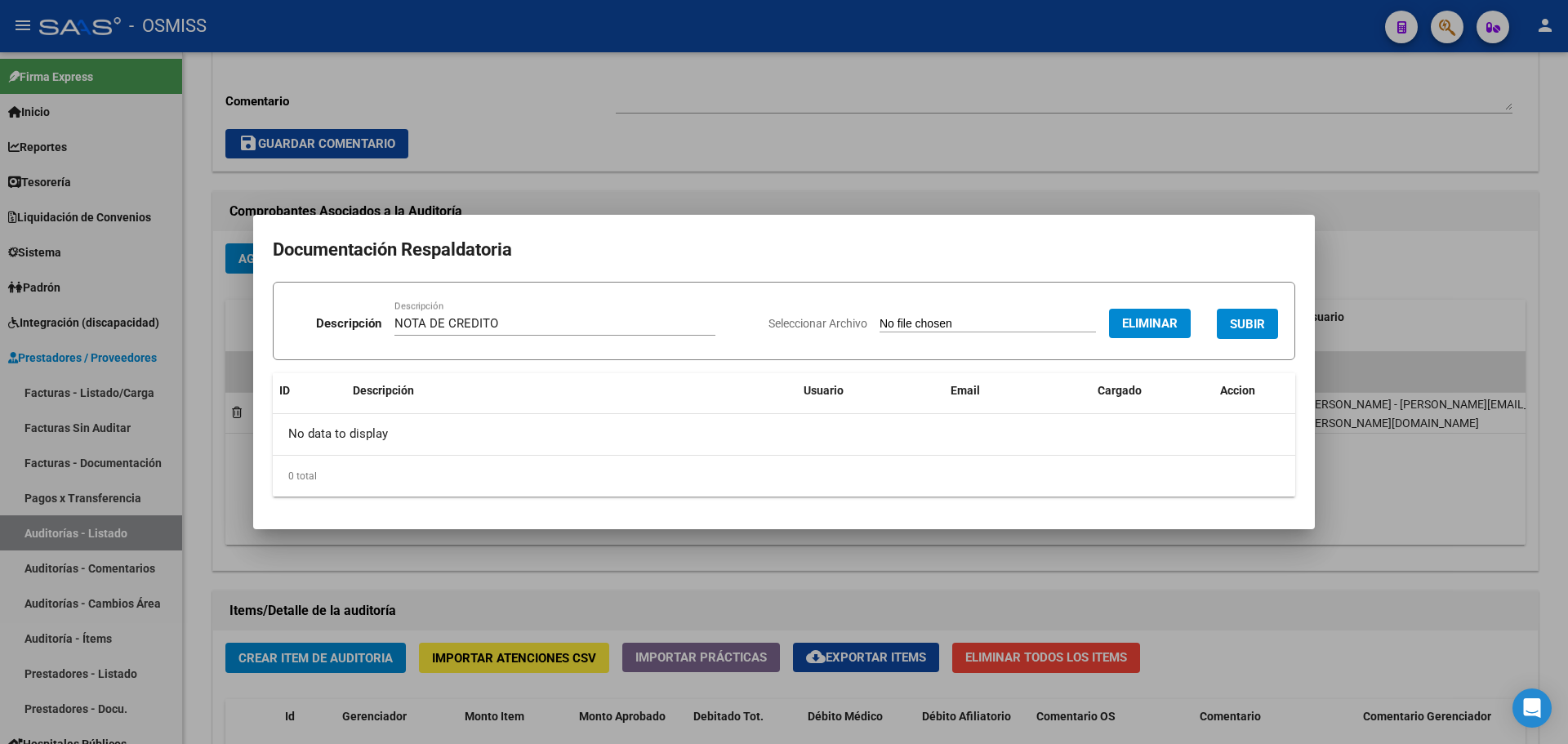
click at [1240, 324] on span "SUBIR" at bounding box center [1247, 323] width 35 height 14
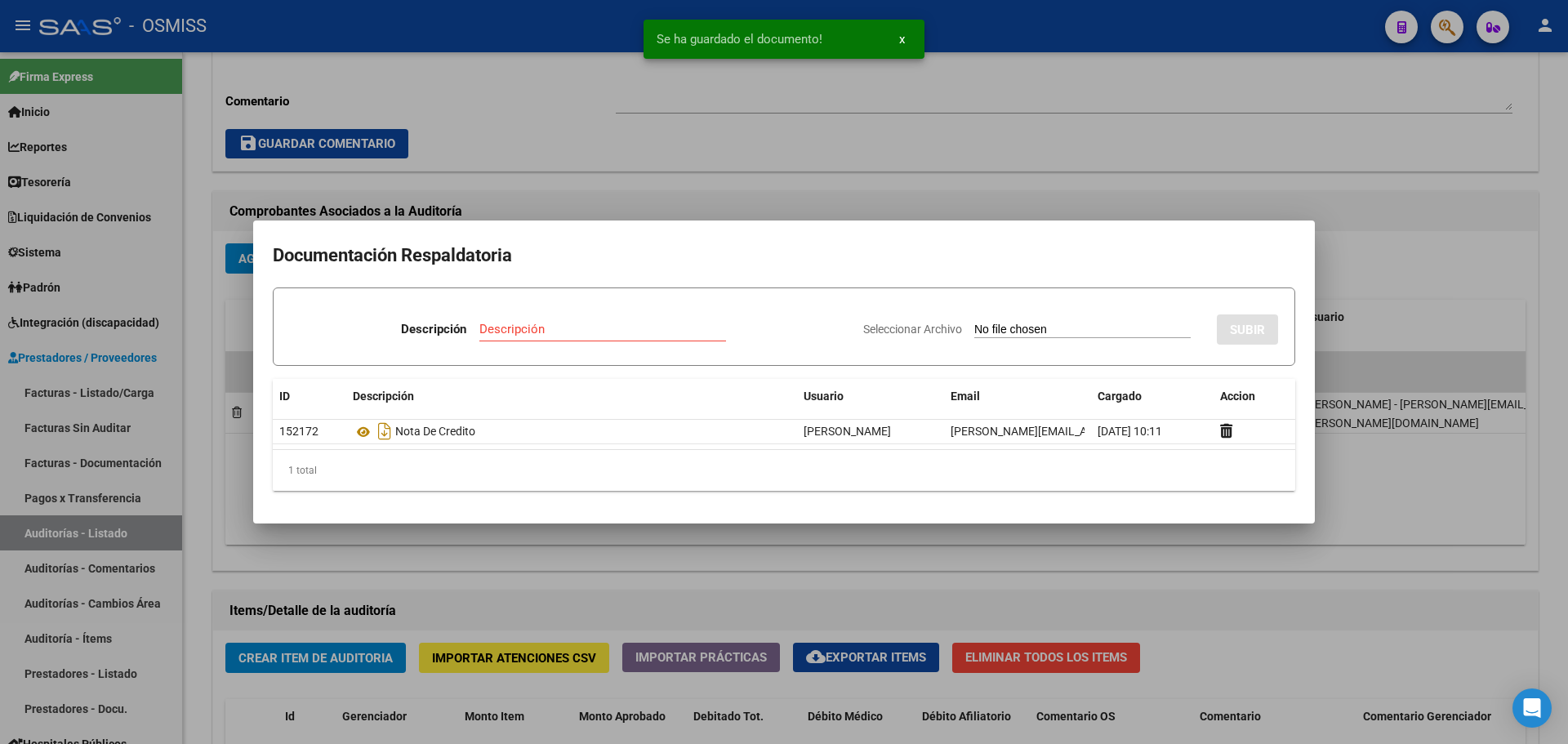
click at [632, 211] on div at bounding box center [784, 372] width 1568 height 744
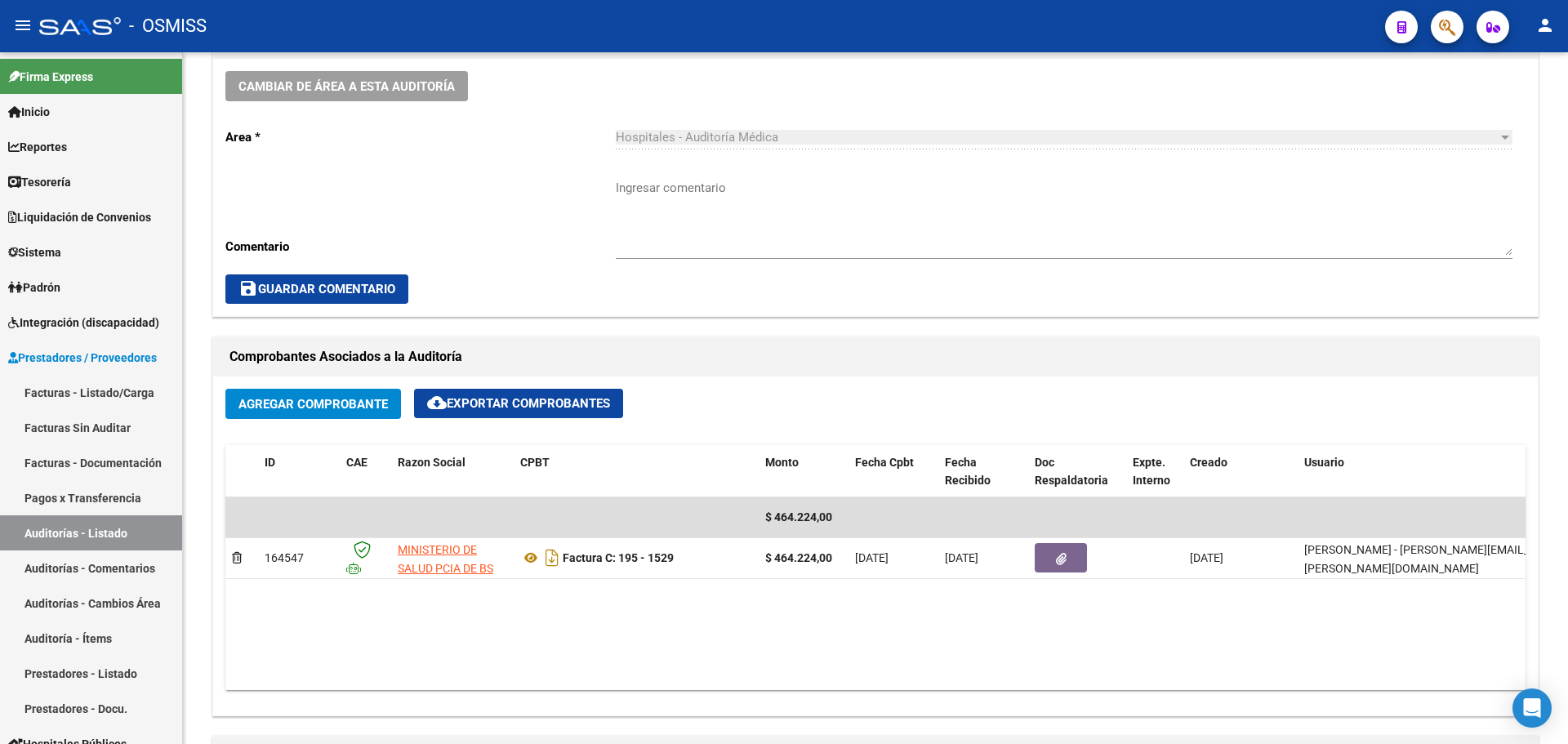
scroll to position [490, 0]
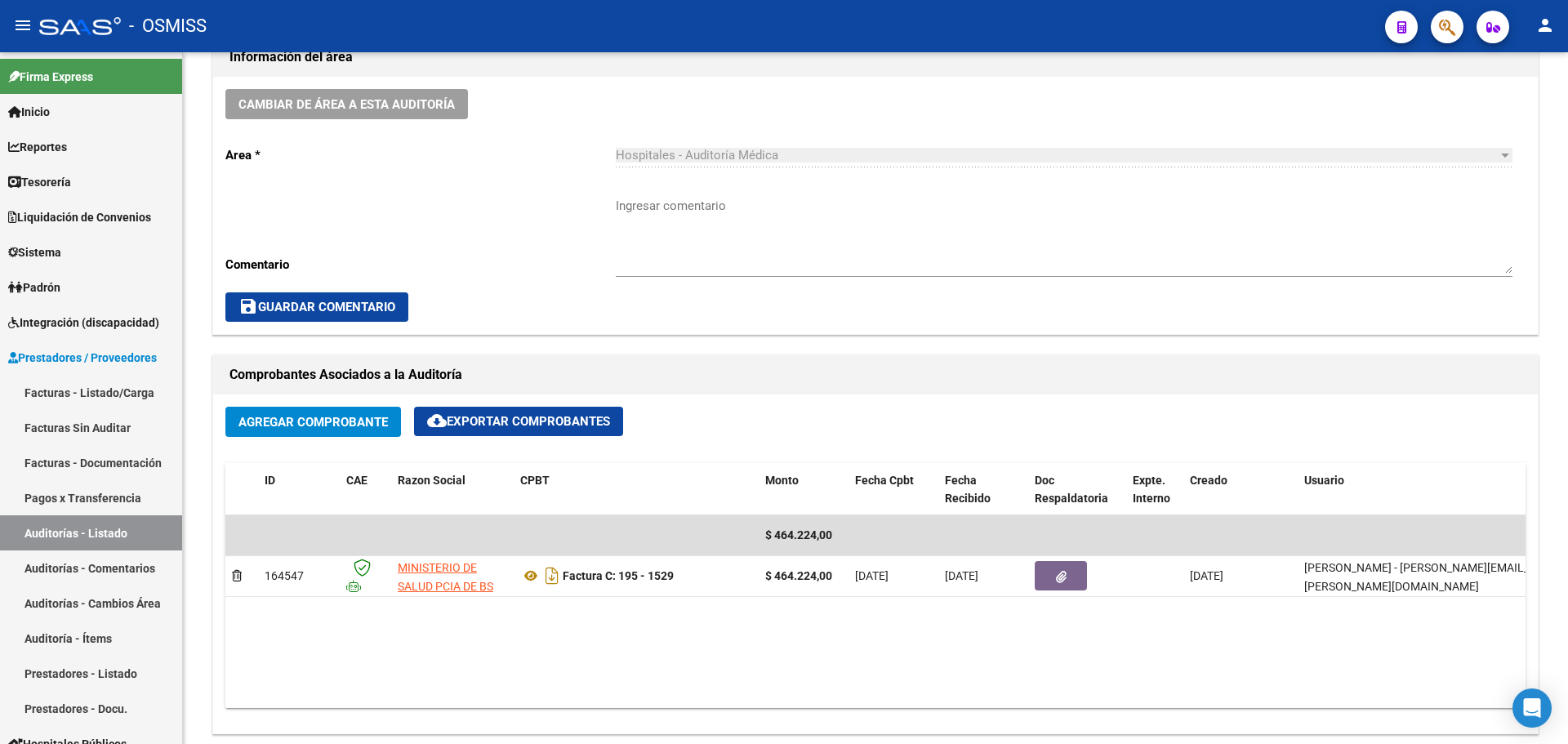
click at [1463, 44] on mat-toolbar "menu - OSMISS person" at bounding box center [784, 26] width 1568 height 52
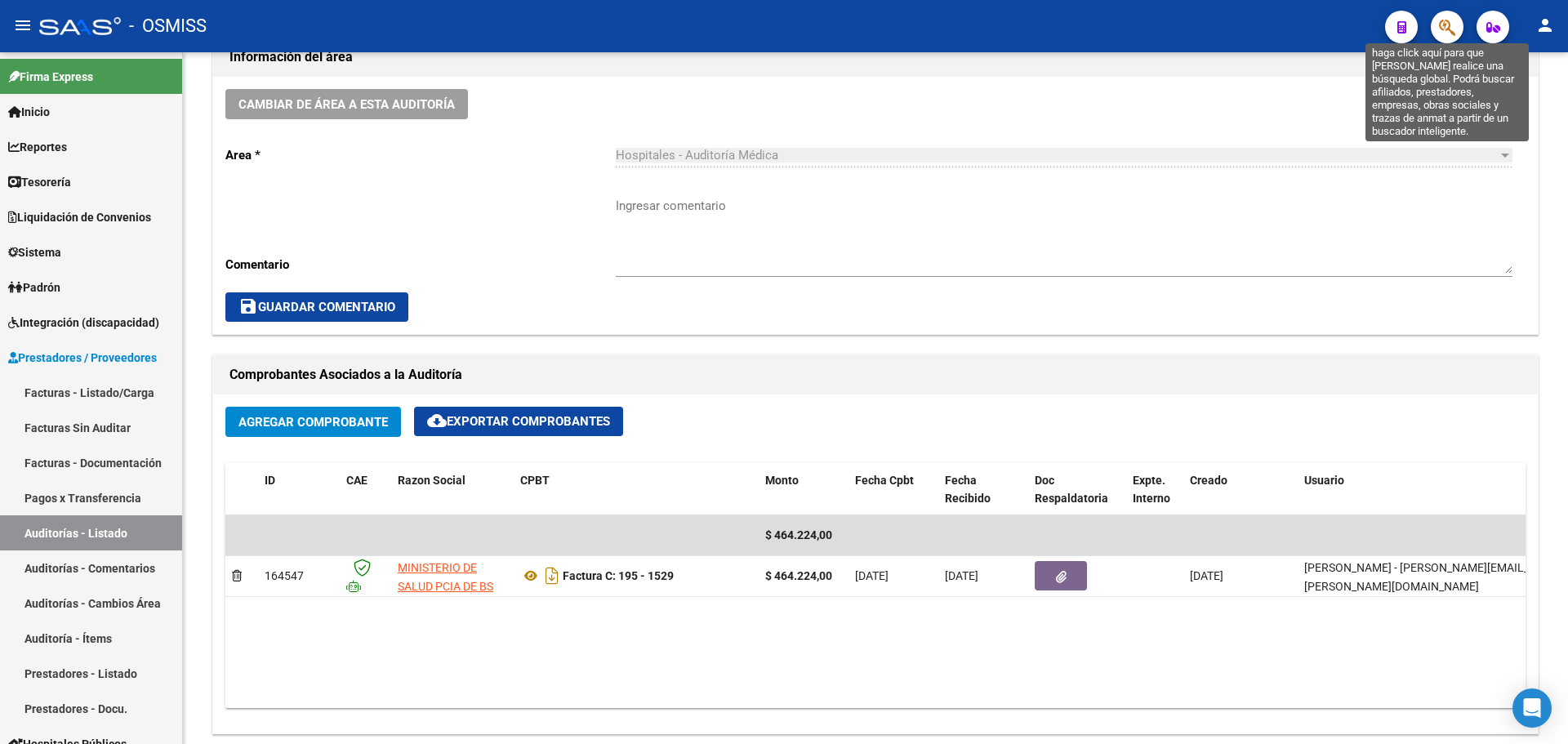
click at [1448, 35] on icon "button" at bounding box center [1447, 28] width 16 height 19
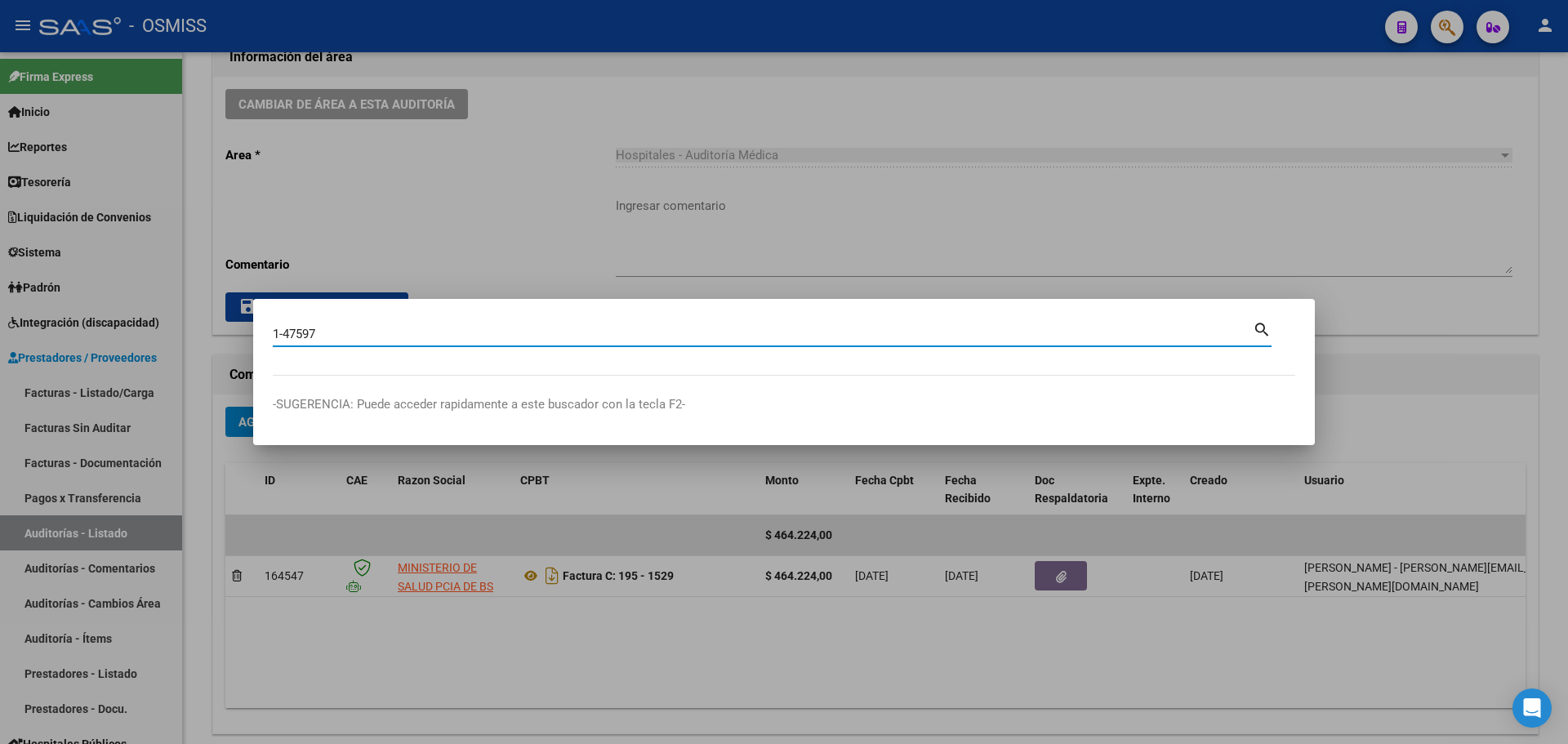
type input "1-47597"
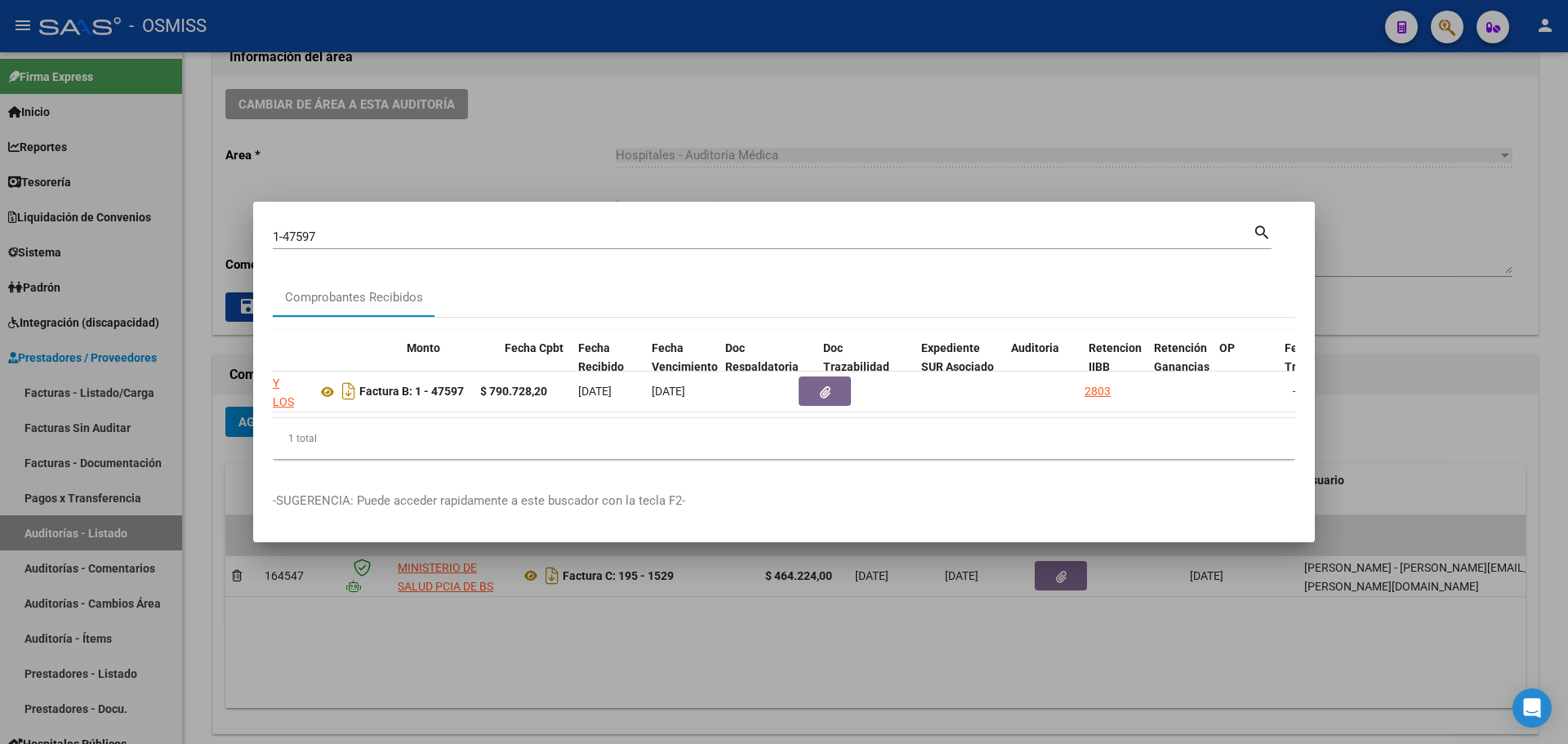
scroll to position [0, 580]
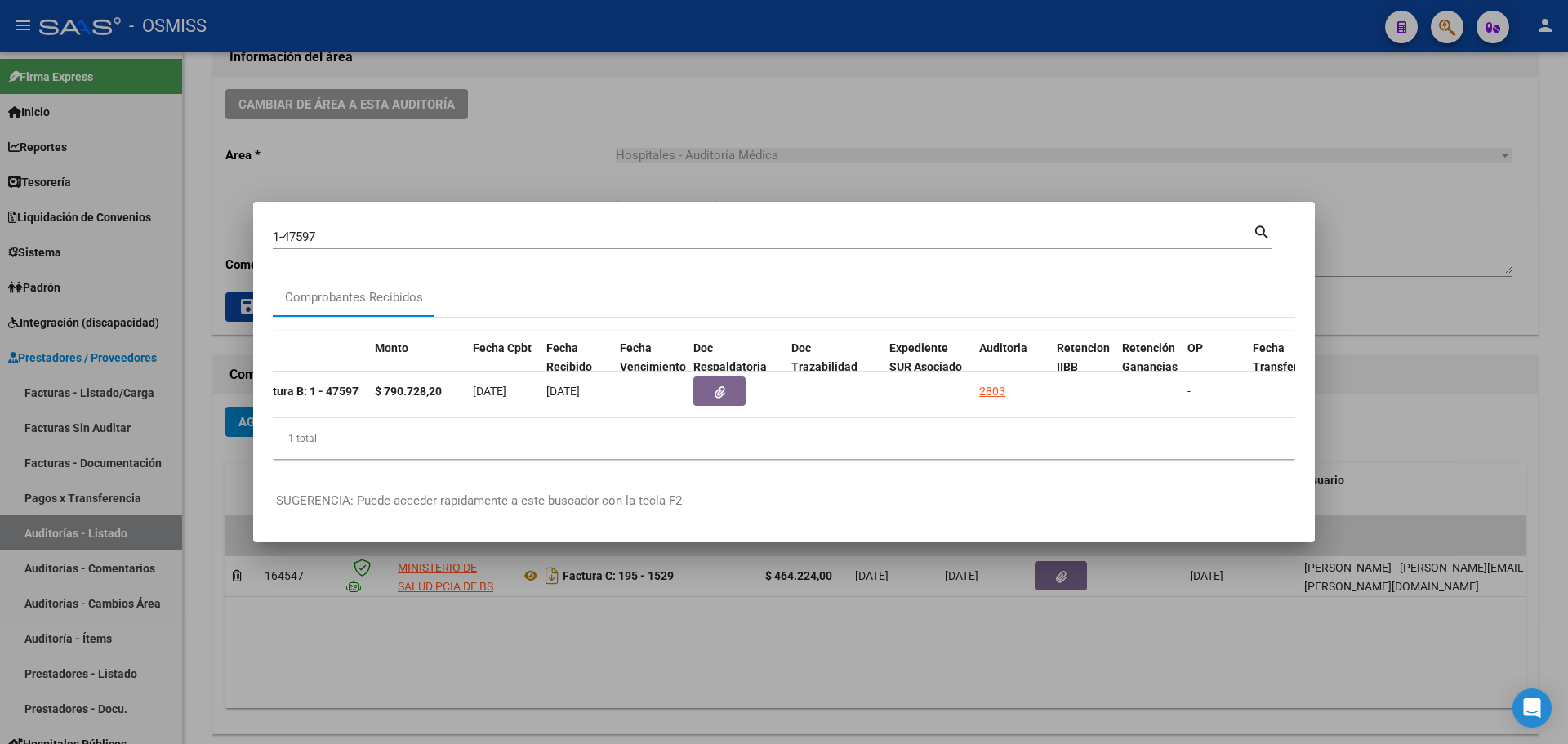
drag, startPoint x: 647, startPoint y: 424, endPoint x: 722, endPoint y: 431, distance: 75.3
click at [722, 431] on div "1 total" at bounding box center [784, 438] width 1023 height 41
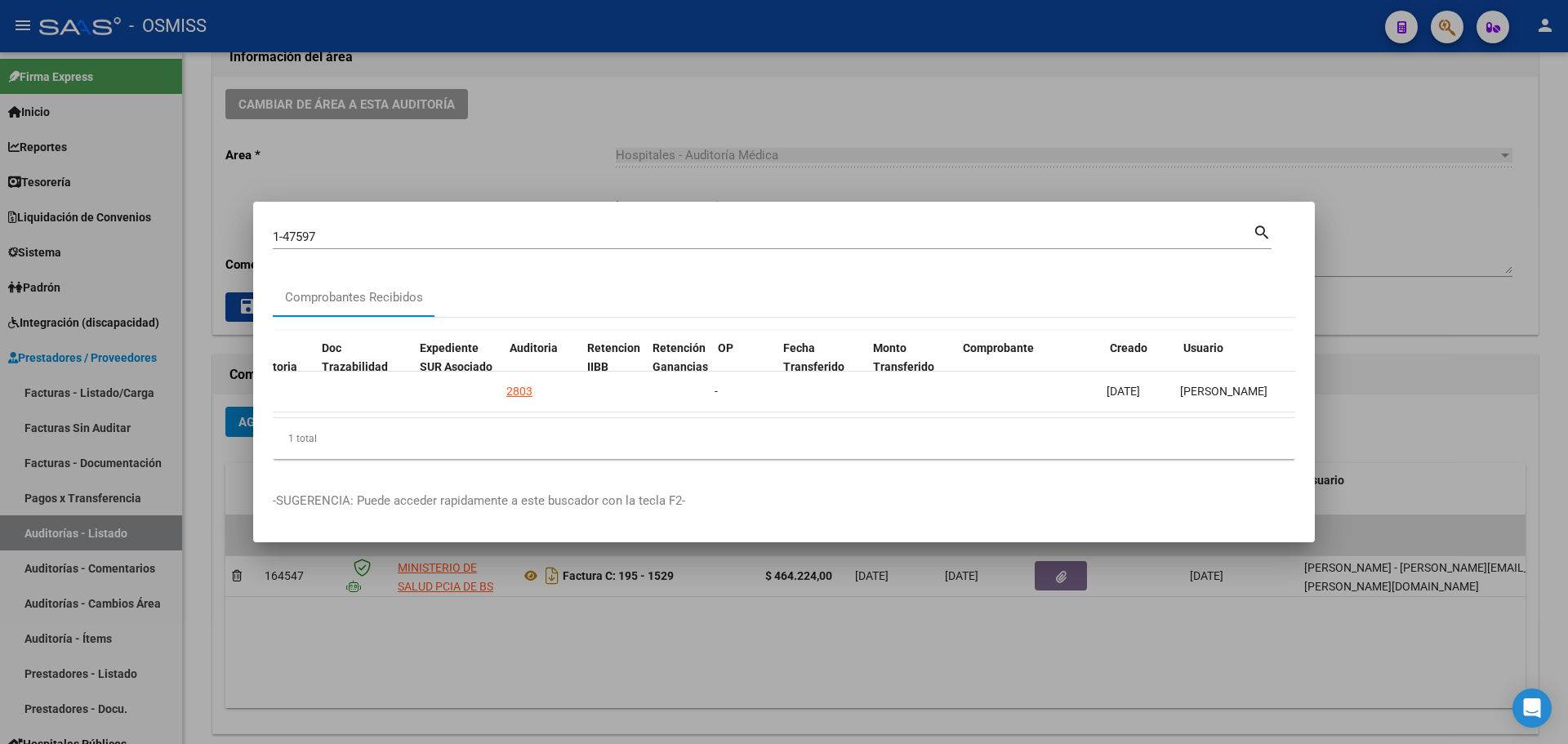
scroll to position [0, 688]
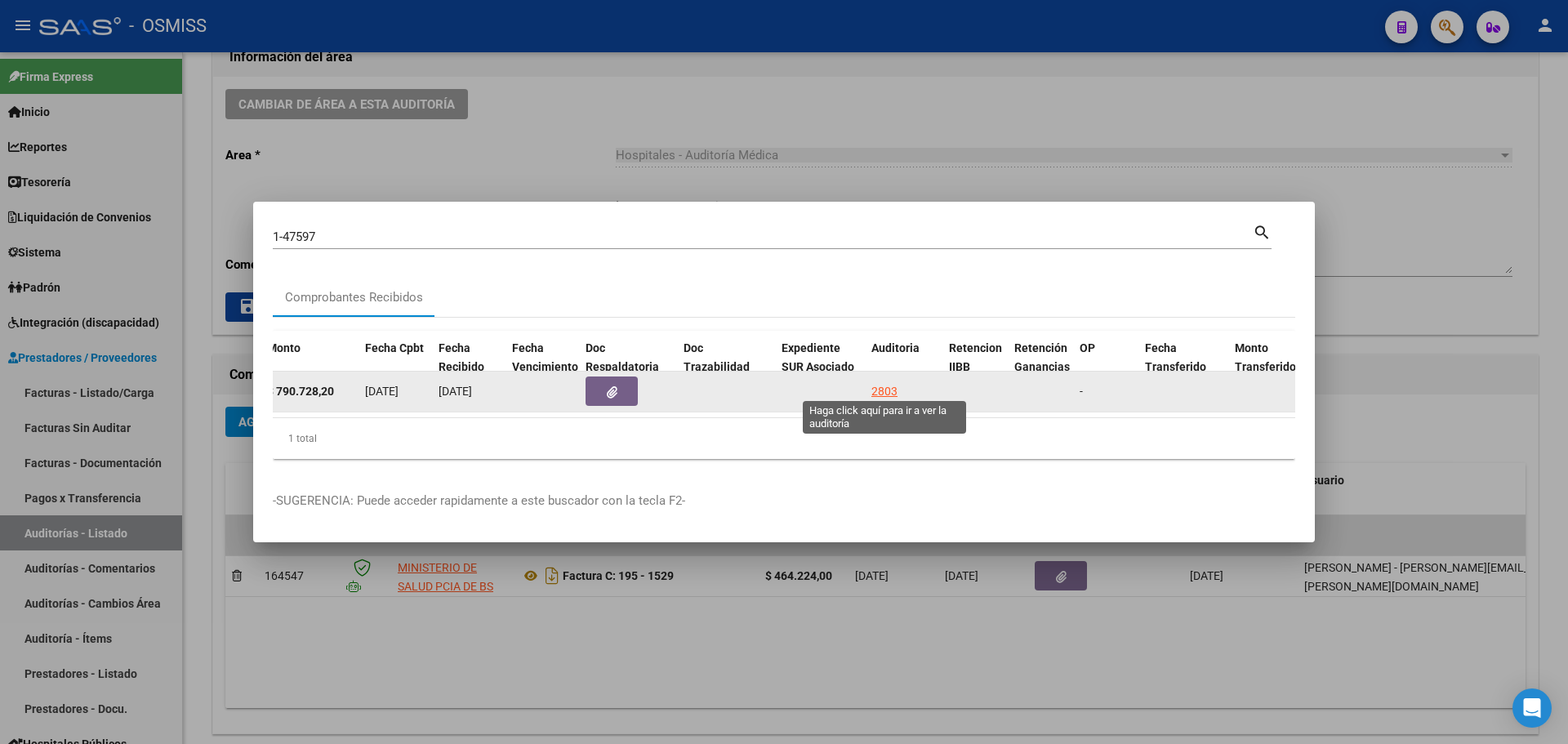
click at [882, 385] on div "2803" at bounding box center [884, 392] width 26 height 19
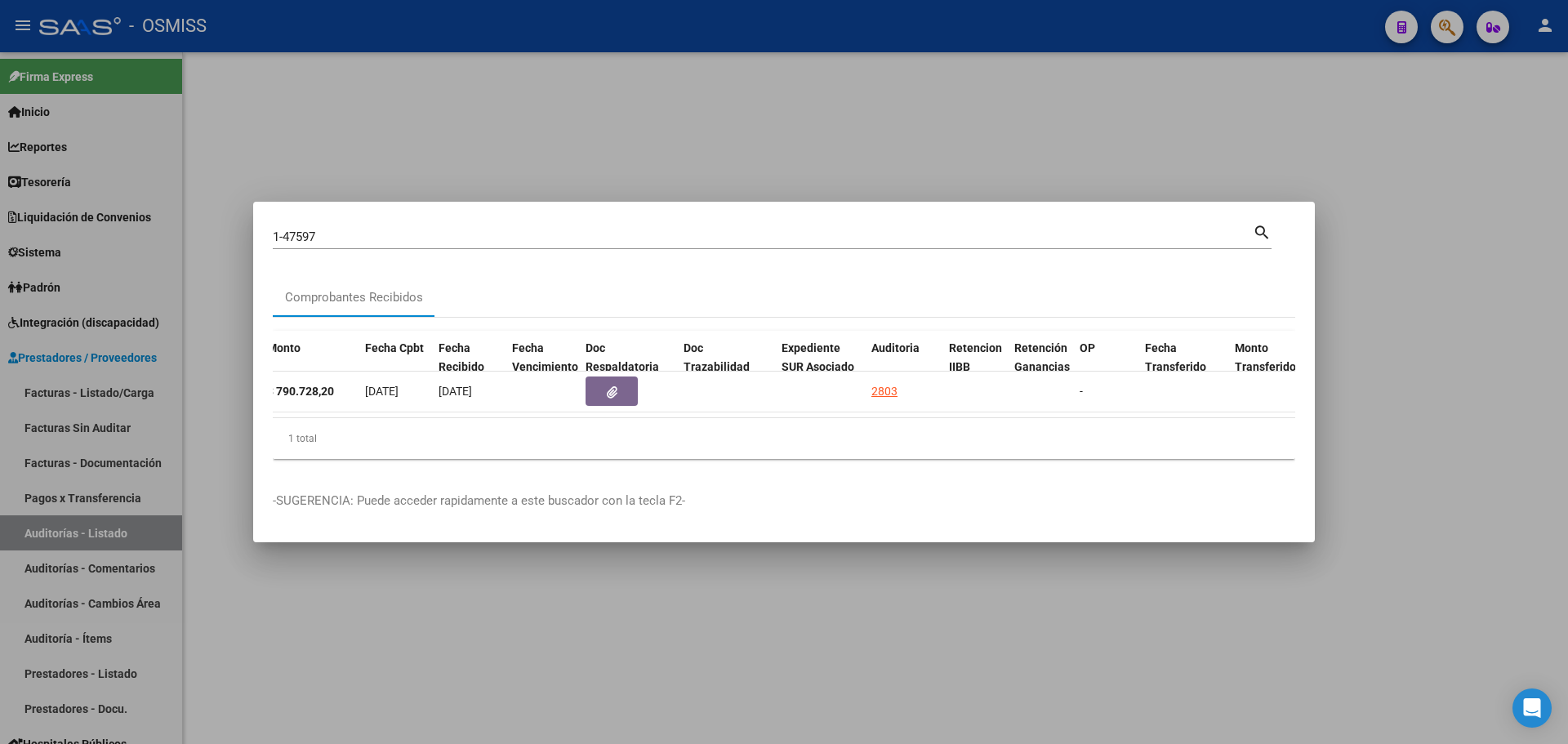
click at [580, 134] on div at bounding box center [784, 372] width 1568 height 744
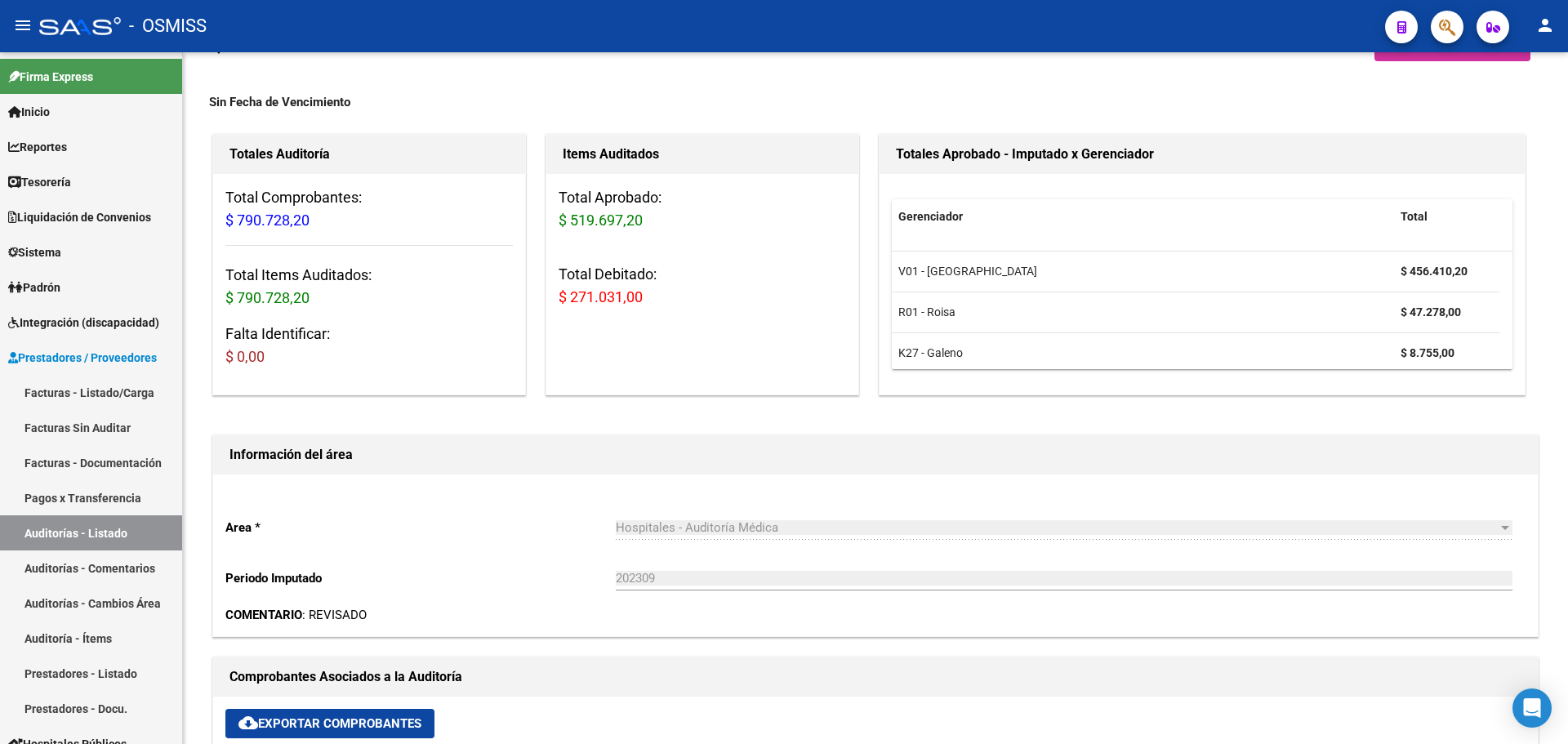
scroll to position [163, 0]
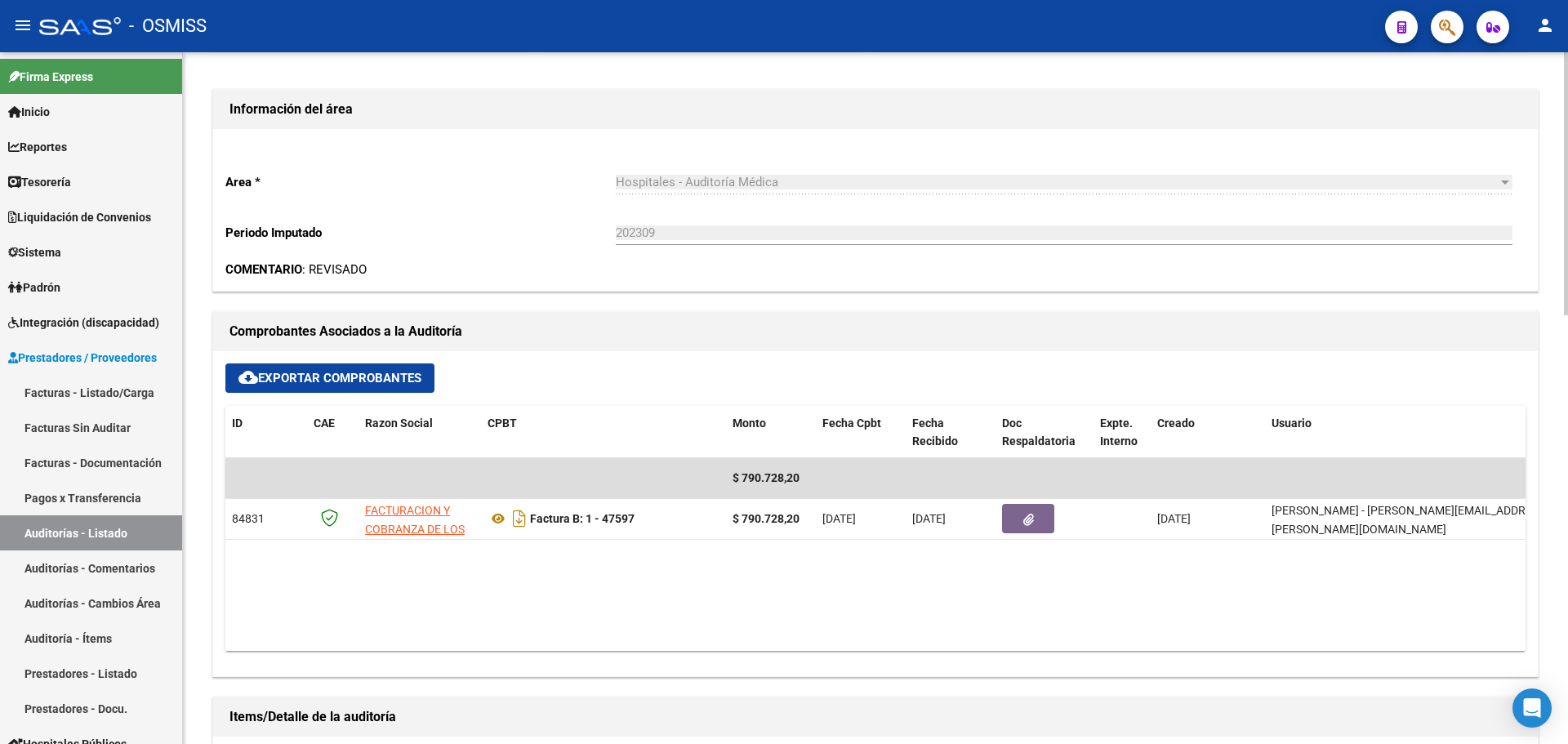
scroll to position [408, 0]
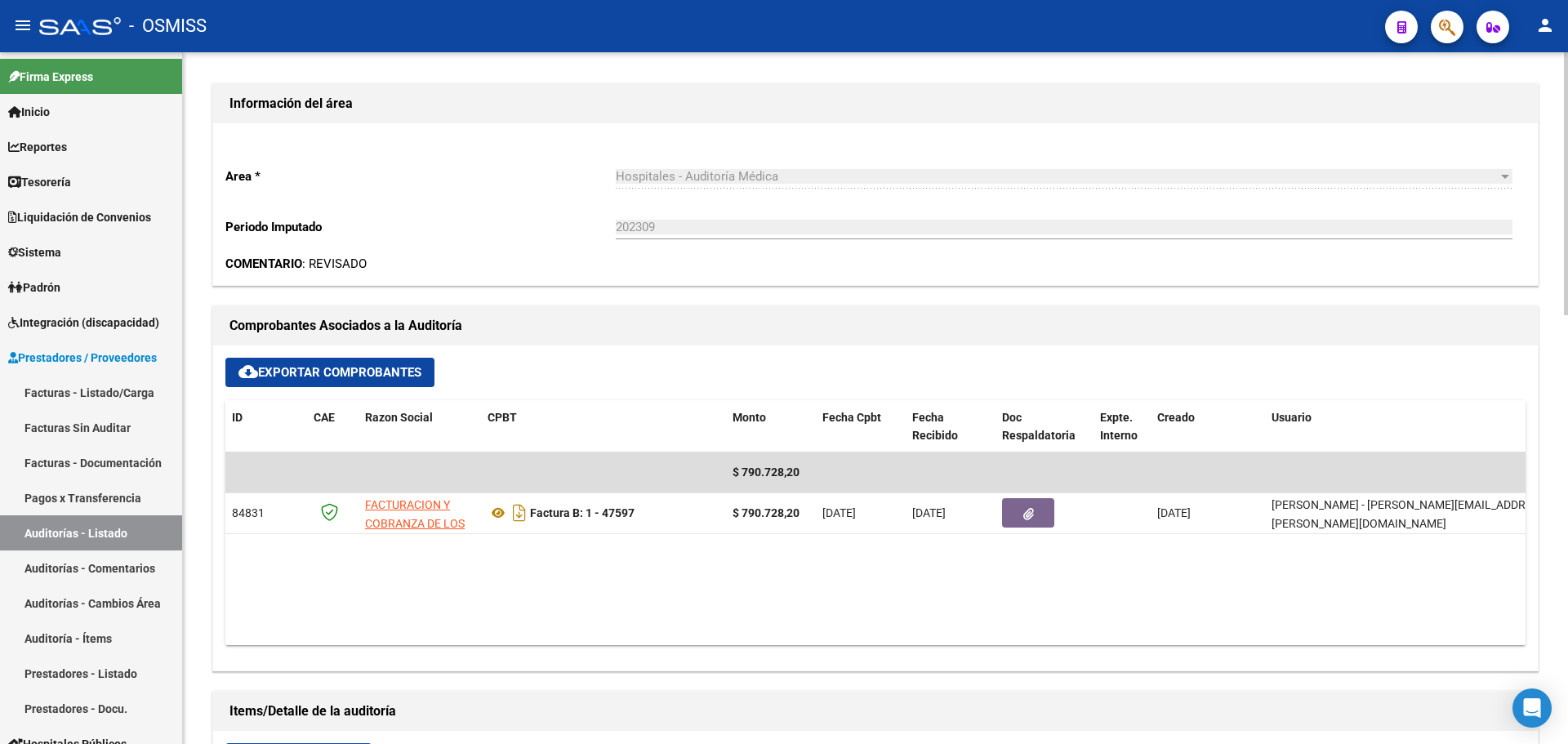
click at [724, 332] on h1 "Comprobantes Asociados a la Auditoría" at bounding box center [875, 325] width 1292 height 26
click at [881, 620] on datatable-body "$ 790.728,20 84831 FACTURACION Y COBRANZA DE LOS EFECTORES PUBLICOS S.E. Factur…" at bounding box center [875, 549] width 1300 height 192
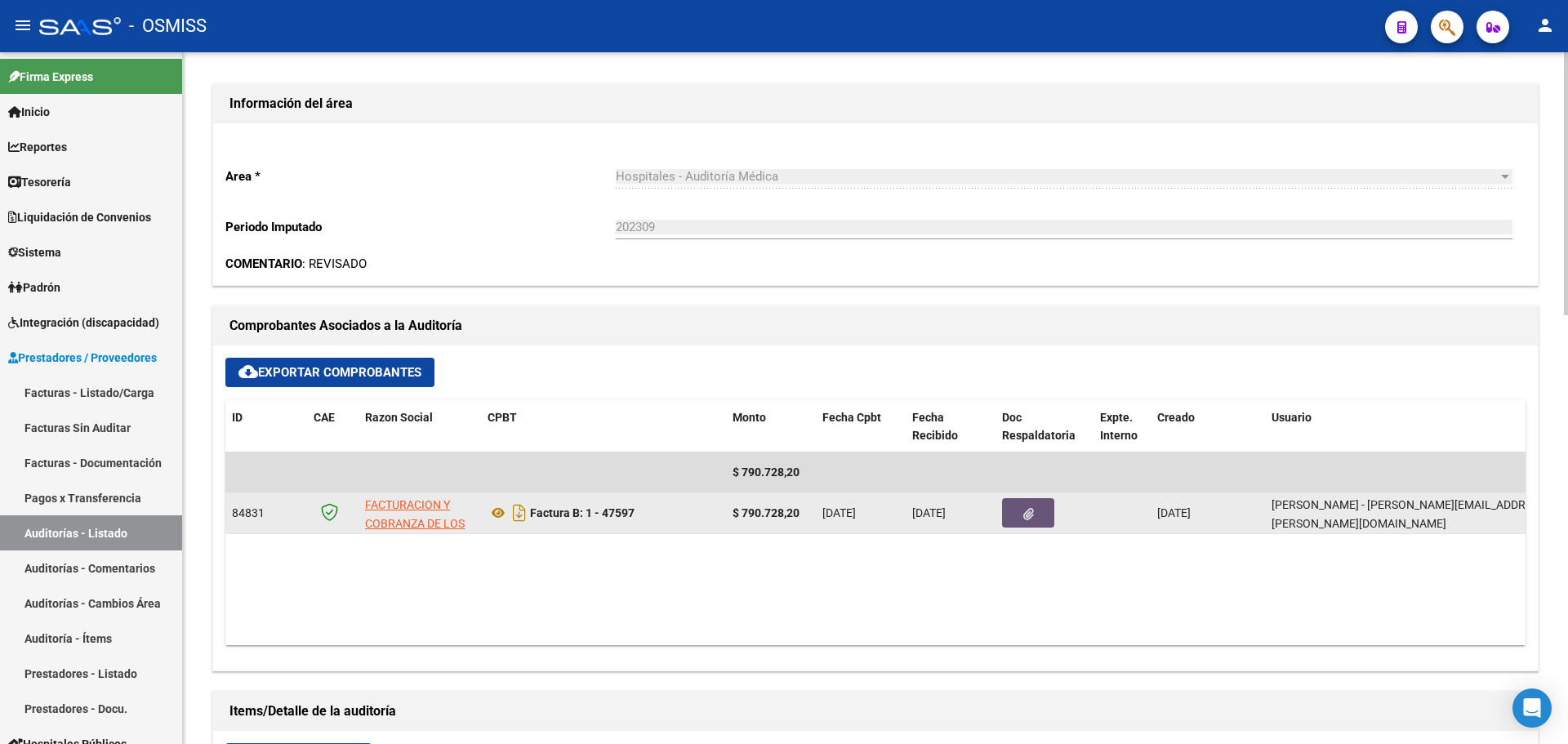
click at [1040, 522] on button "button" at bounding box center [1028, 513] width 52 height 30
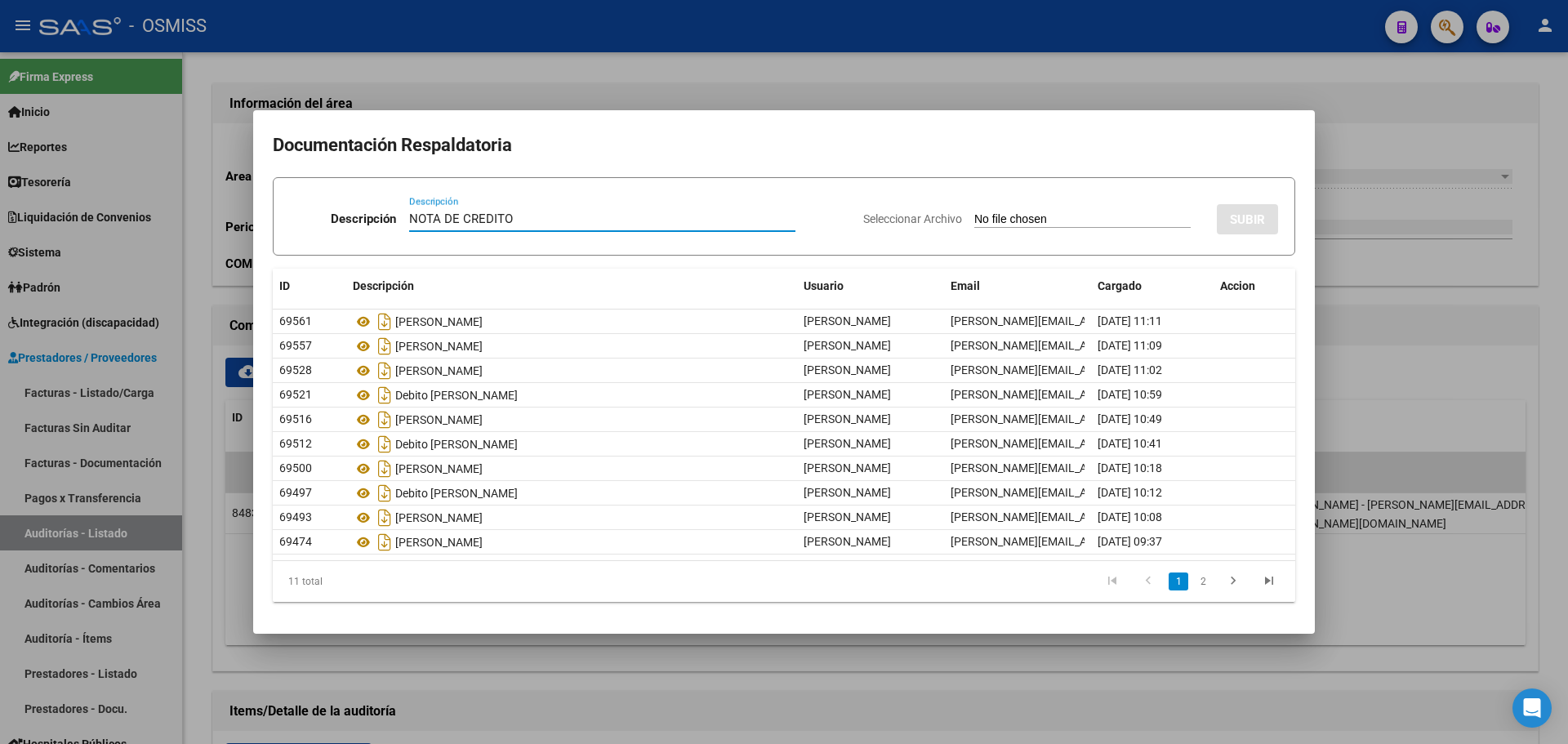
type input "NOTA DE CREDITO"
click at [974, 213] on input "Seleccionar Archivo" at bounding box center [1082, 220] width 216 height 15
type input "C:\fakepath\NC Y DISCREPANCIAS FC. 01-47597.pdf"
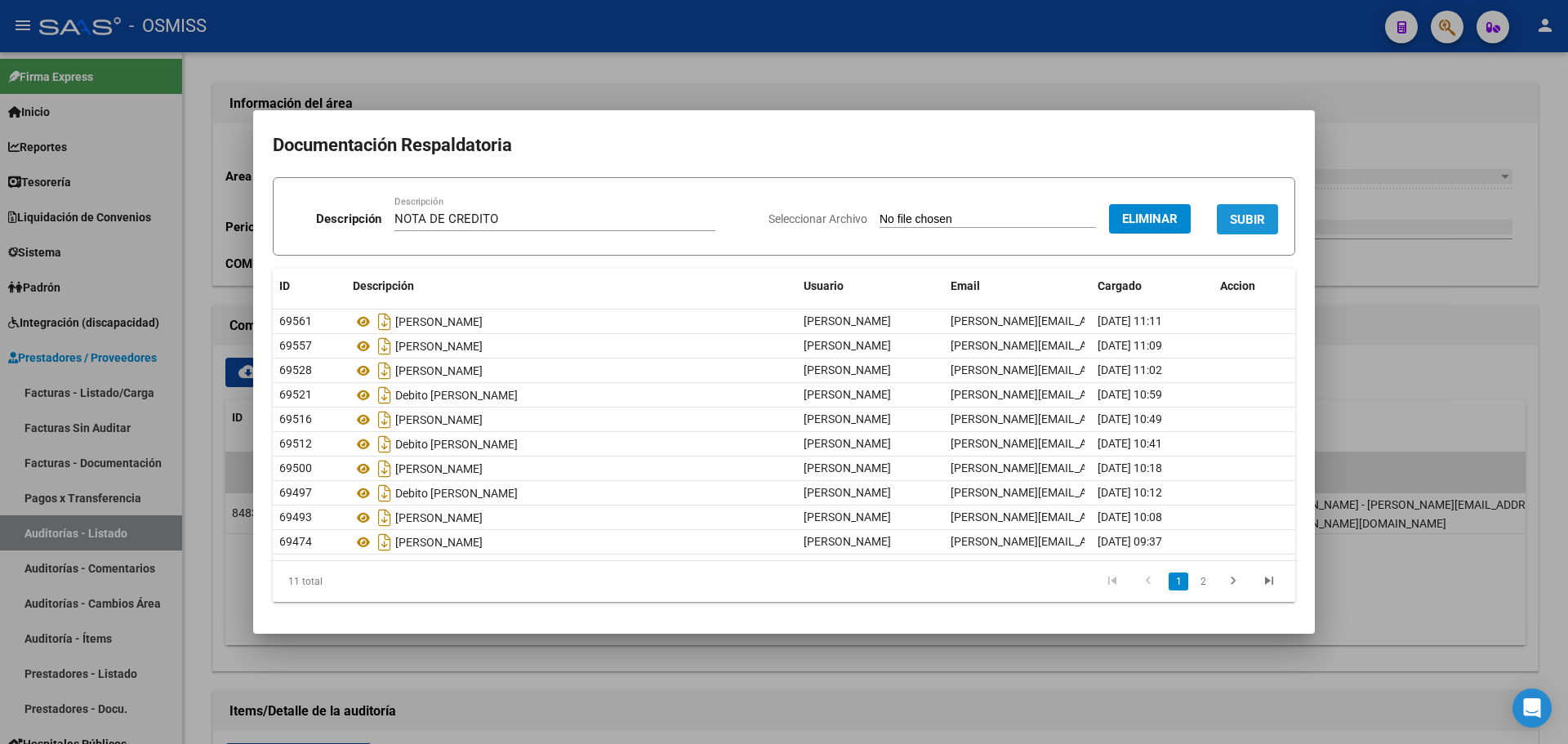
click at [1241, 219] on span "SUBIR" at bounding box center [1247, 219] width 35 height 14
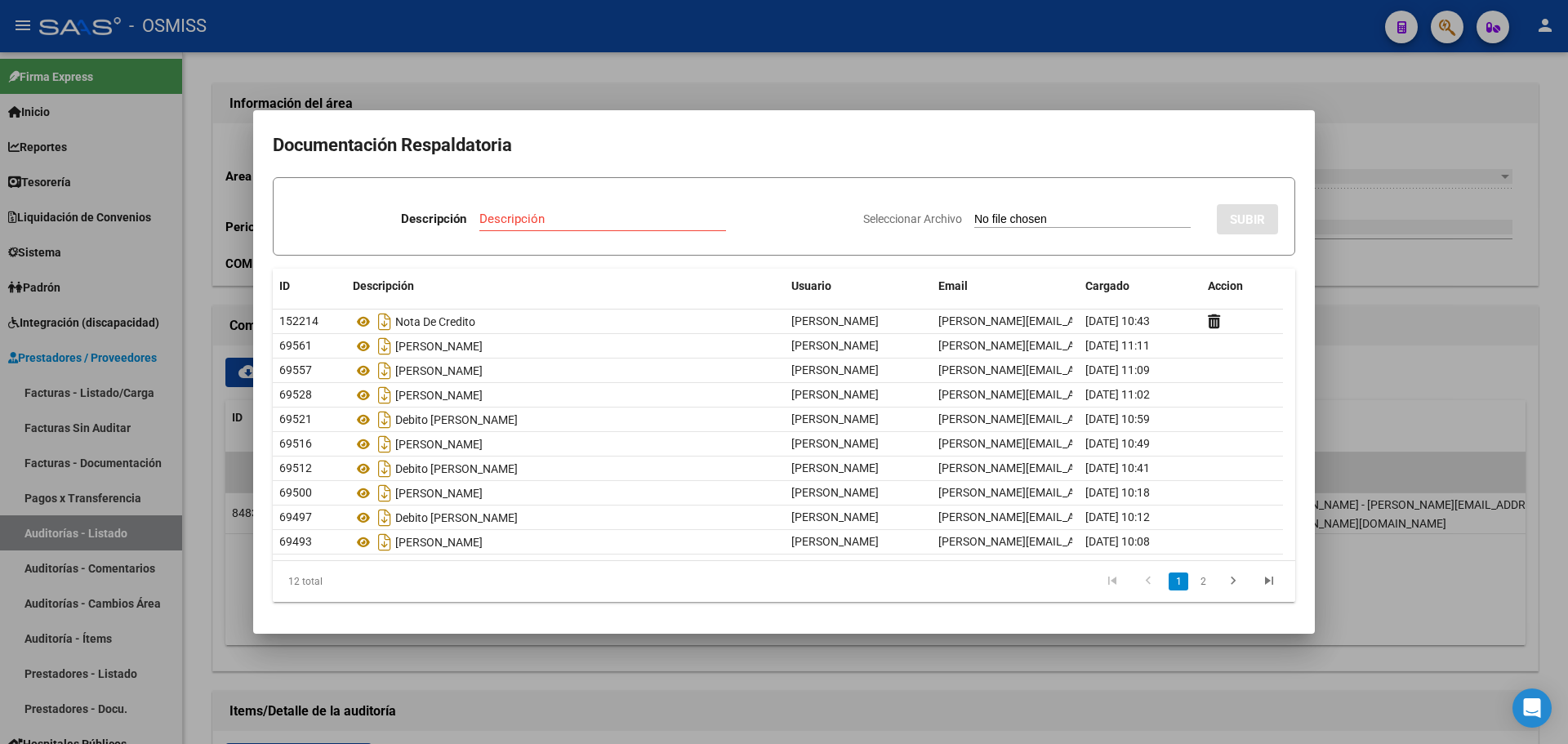
click at [398, 67] on div at bounding box center [784, 372] width 1568 height 744
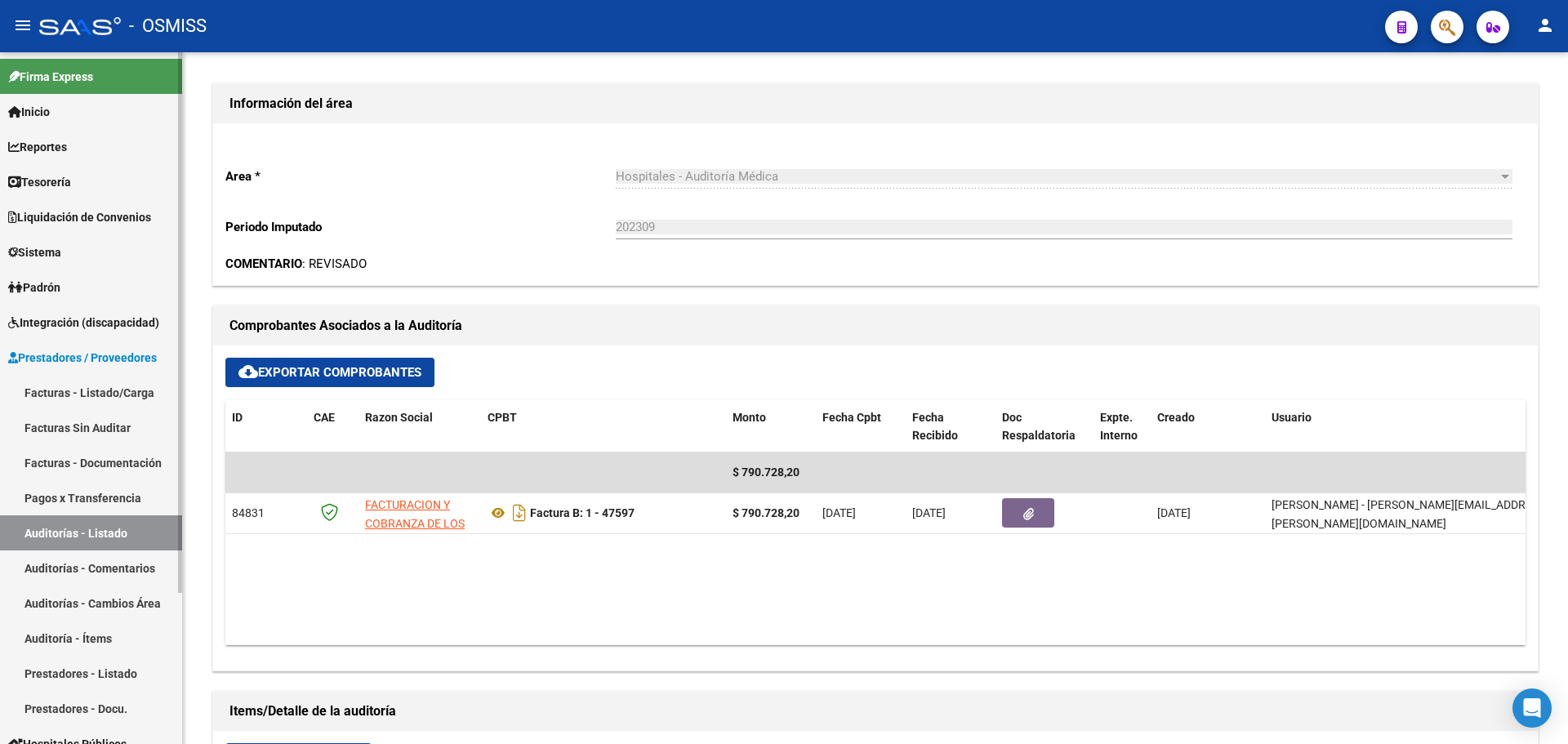
click at [71, 186] on span "Tesorería" at bounding box center [40, 182] width 63 height 18
click at [80, 181] on link "Tesorería" at bounding box center [91, 181] width 182 height 35
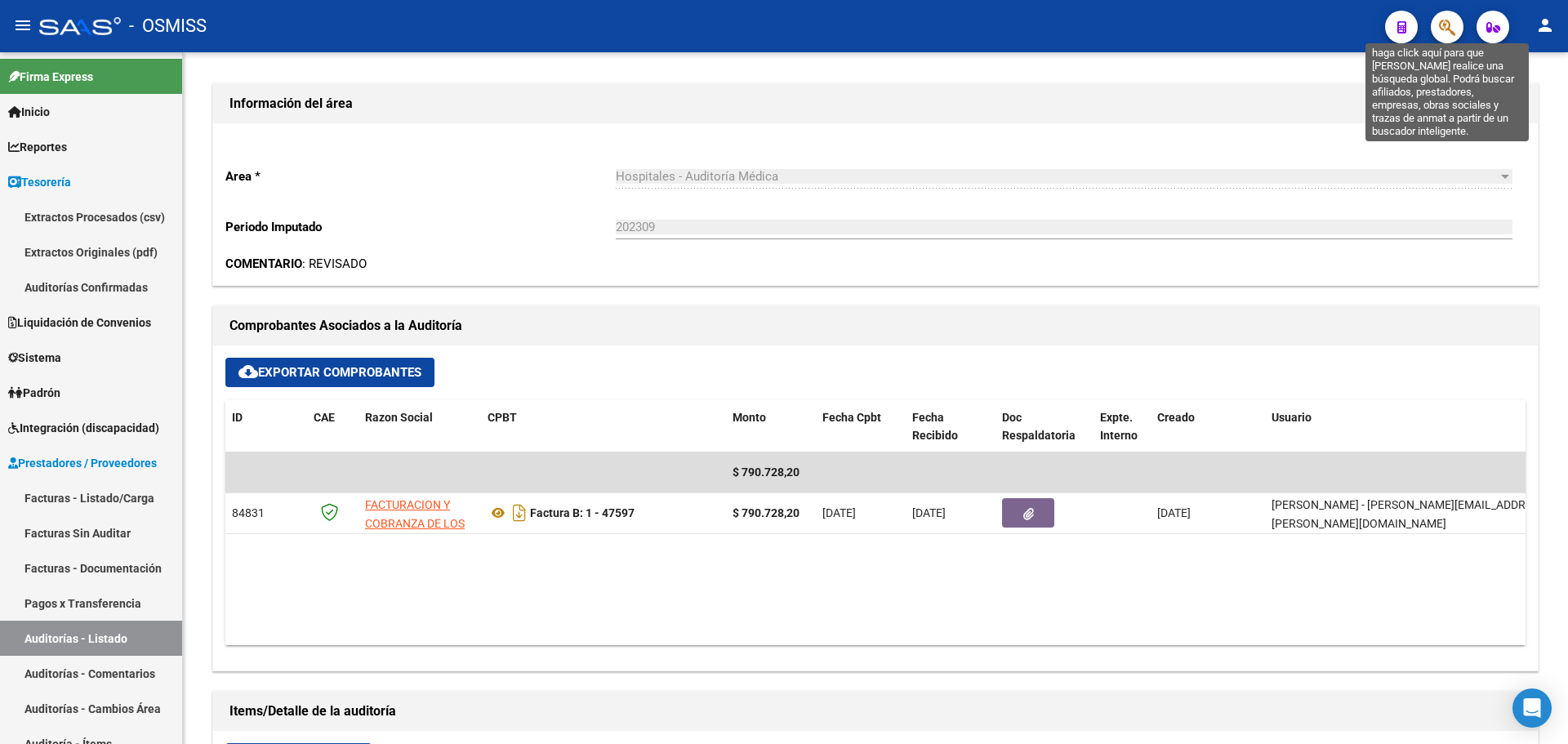
click at [1452, 25] on icon "button" at bounding box center [1447, 28] width 16 height 19
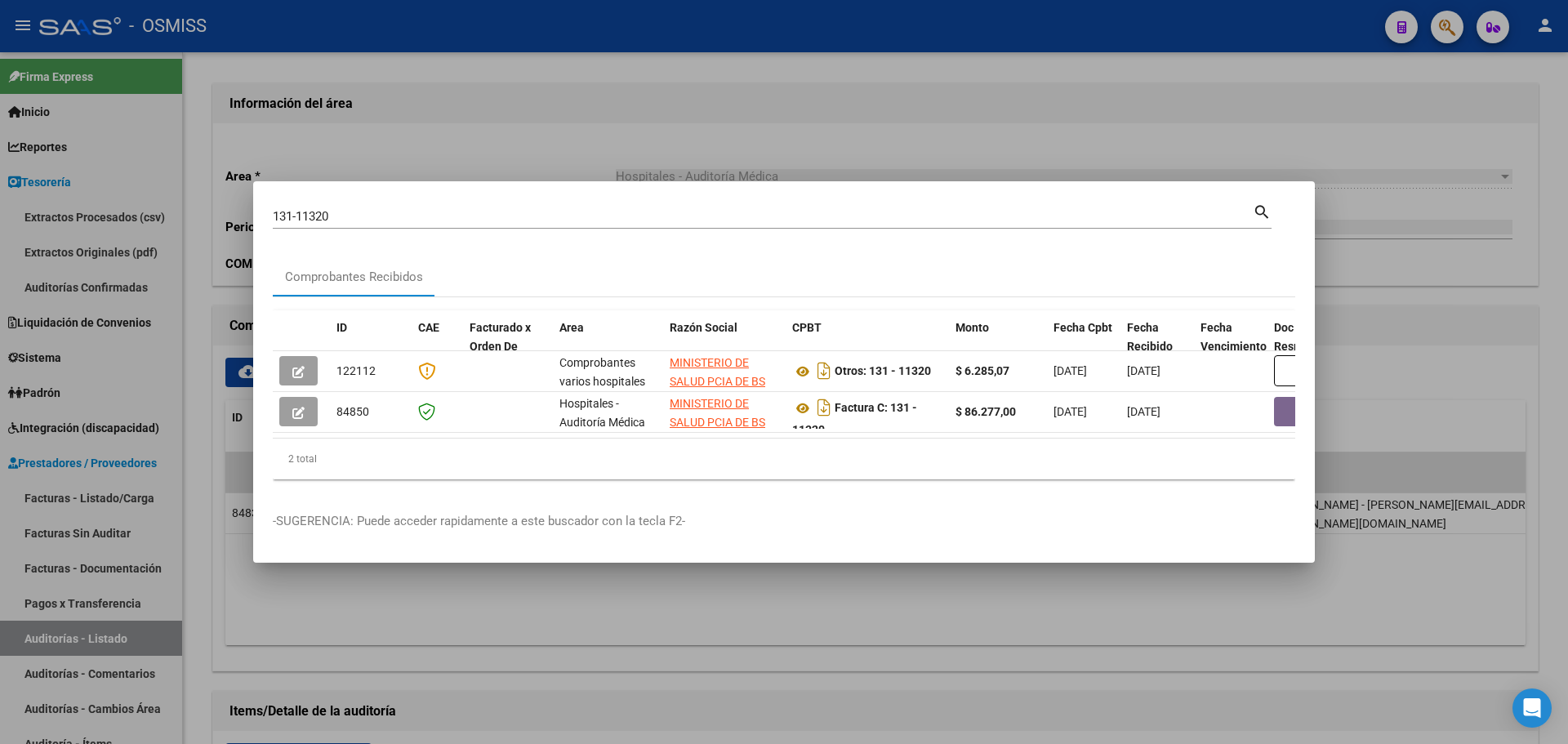
click at [473, 453] on div "2 total" at bounding box center [784, 458] width 1023 height 41
drag, startPoint x: 478, startPoint y: 448, endPoint x: 467, endPoint y: 436, distance: 16.3
click at [469, 438] on div "ID CAE Facturado x Orden De Area Razón Social CPBT Monto Fecha Cpbt Fecha Recib…" at bounding box center [784, 395] width 1023 height 170
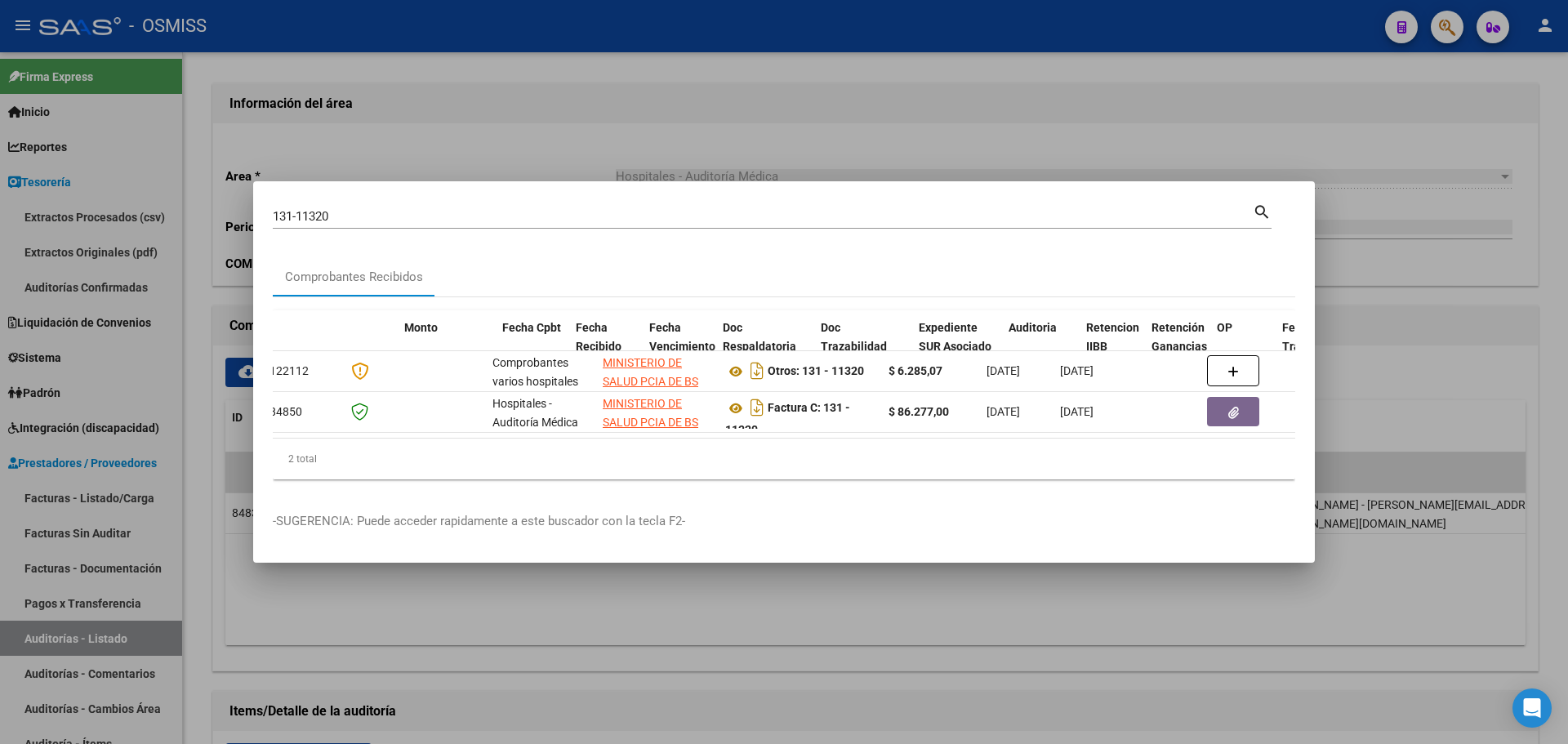
scroll to position [0, 580]
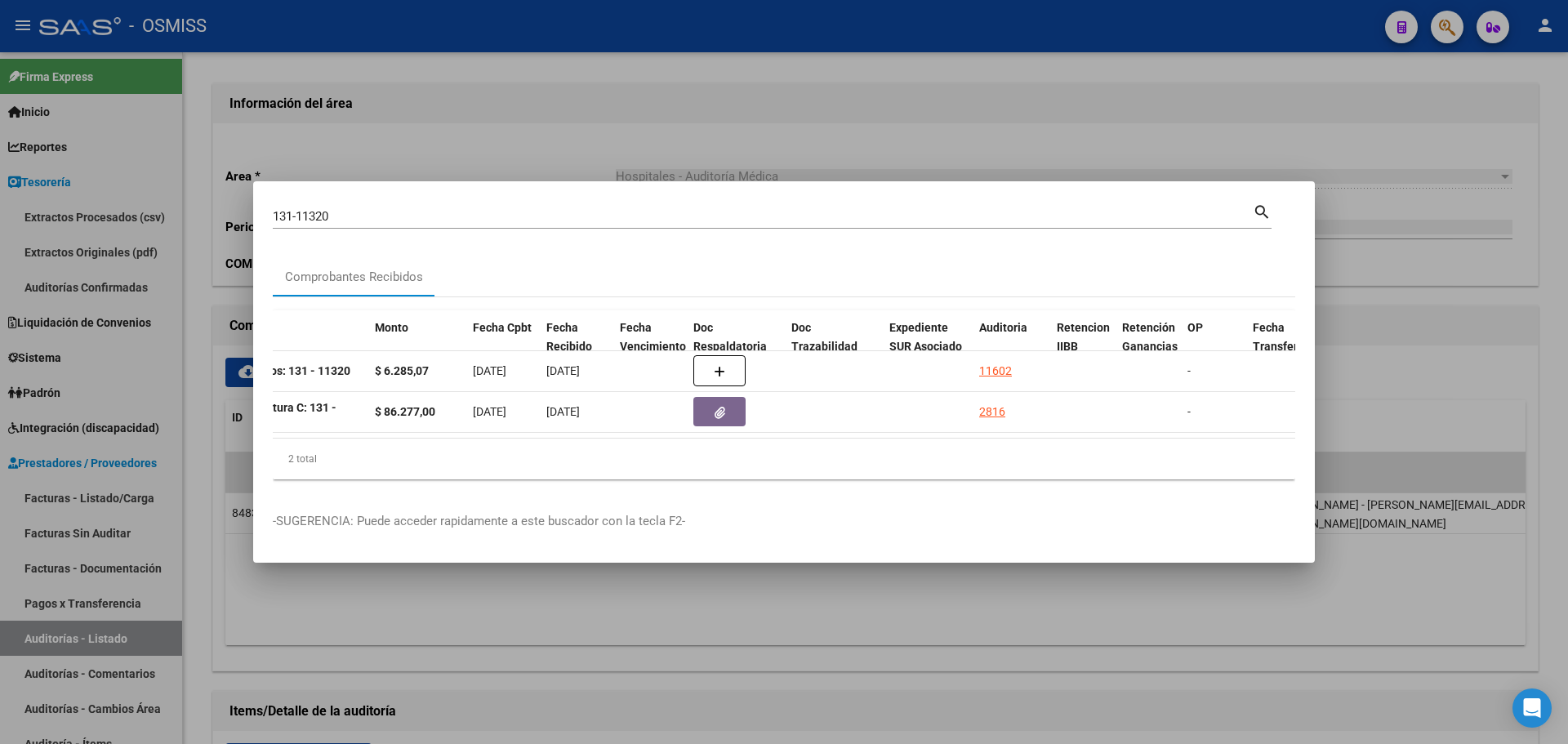
drag, startPoint x: 386, startPoint y: 218, endPoint x: 381, endPoint y: 210, distance: 9.4
click at [385, 217] on div "131-11320 Buscar (apellido, dni, cuil, nro traspaso, cuit, obra social)" at bounding box center [763, 216] width 980 height 25
drag, startPoint x: 381, startPoint y: 210, endPoint x: 87, endPoint y: 188, distance: 294.8
click at [87, 188] on div "131-11320 Buscar (apellido, dni, cuil, nro traspaso, cuit, obra social) search …" at bounding box center [784, 372] width 1568 height 744
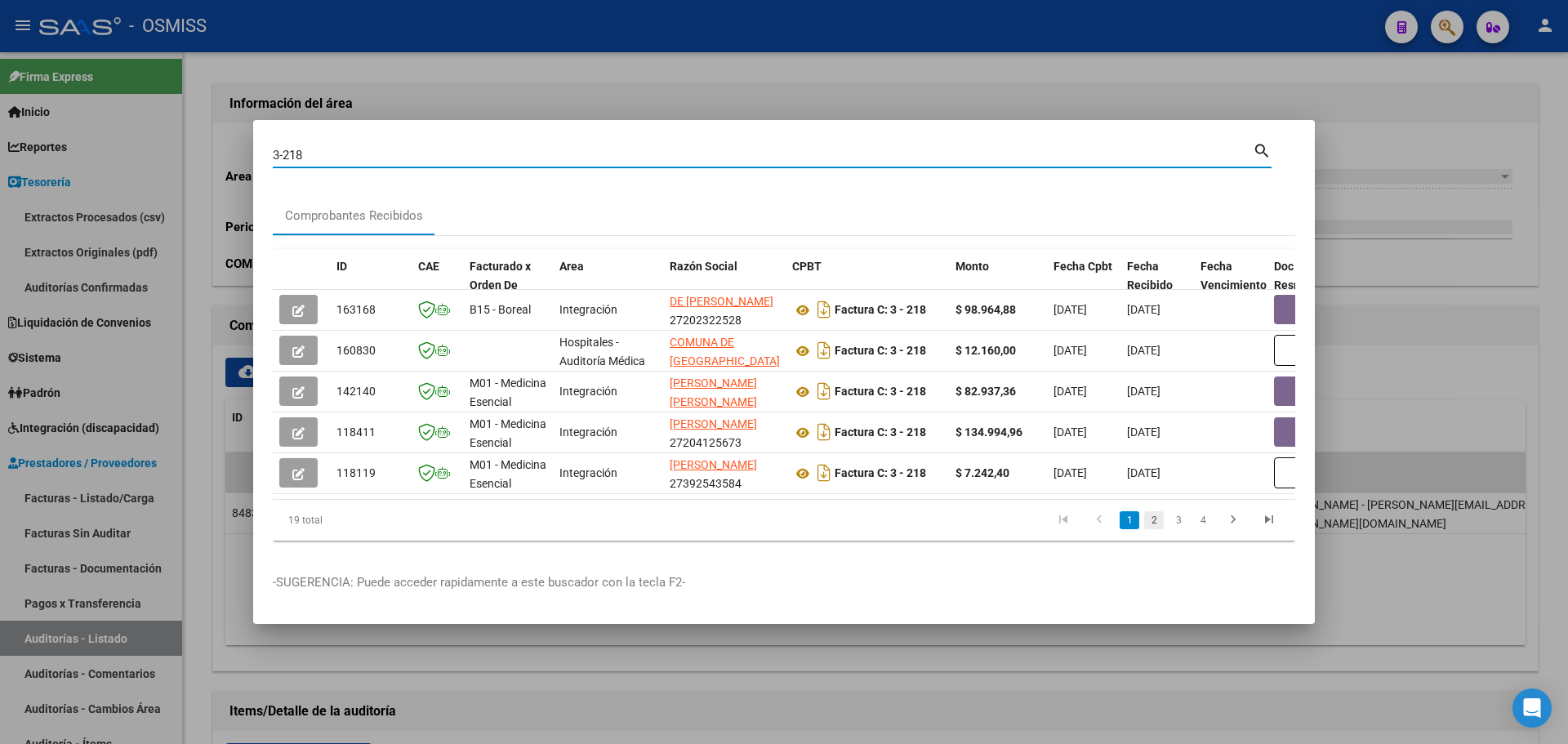
click at [1154, 529] on link "2" at bounding box center [1153, 519] width 20 height 18
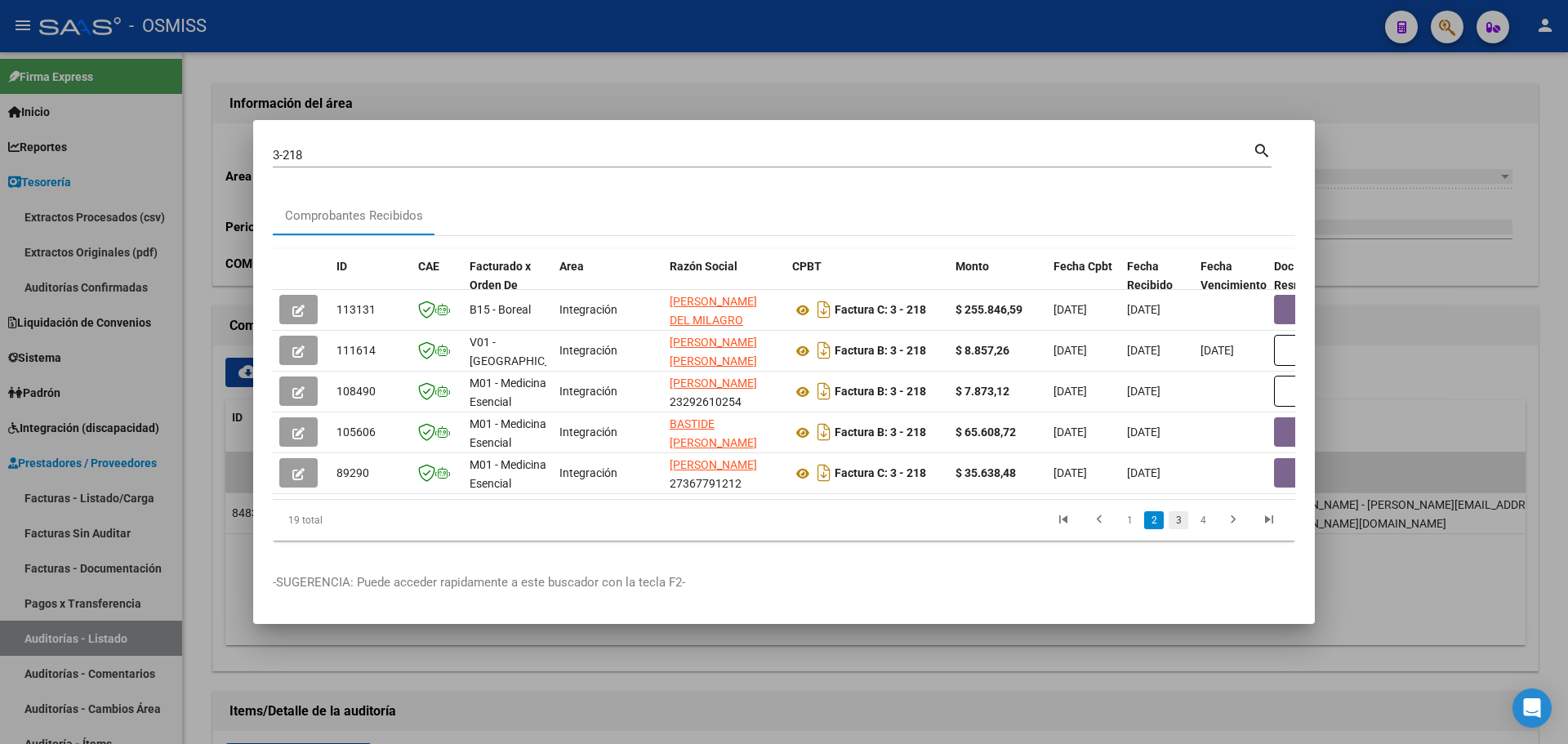
click at [1187, 529] on link "3" at bounding box center [1178, 519] width 20 height 18
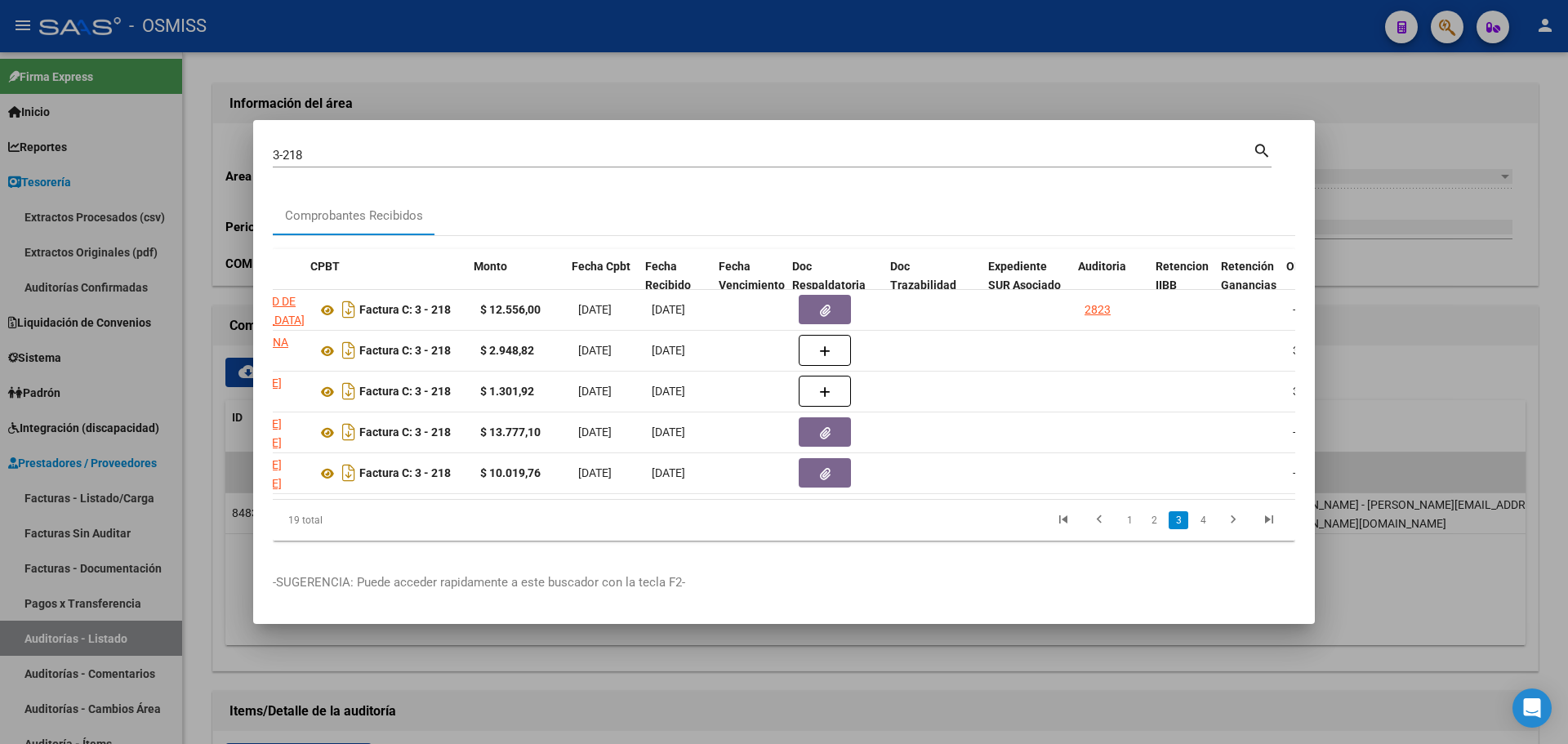
scroll to position [0, 482]
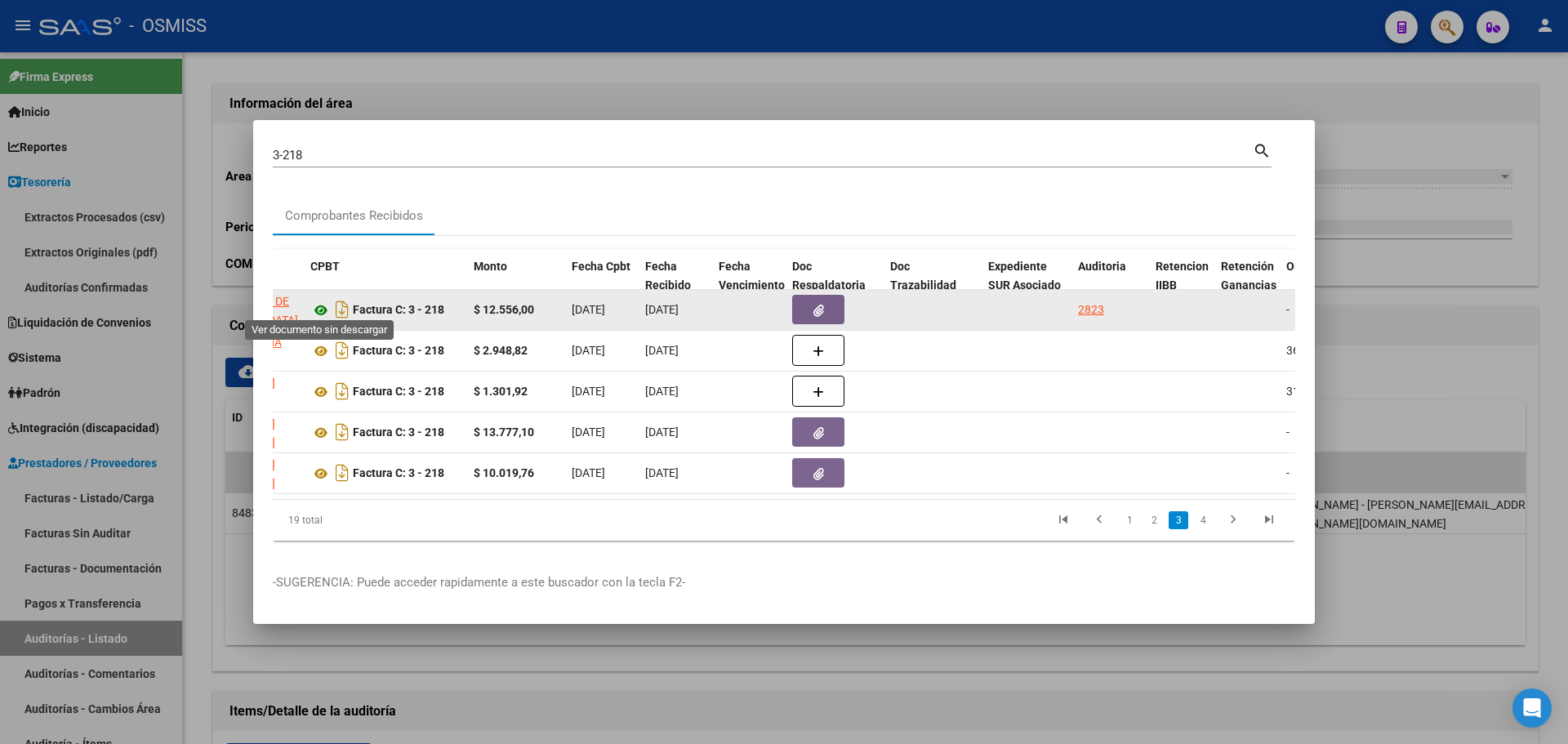
click at [320, 302] on icon at bounding box center [321, 310] width 21 height 20
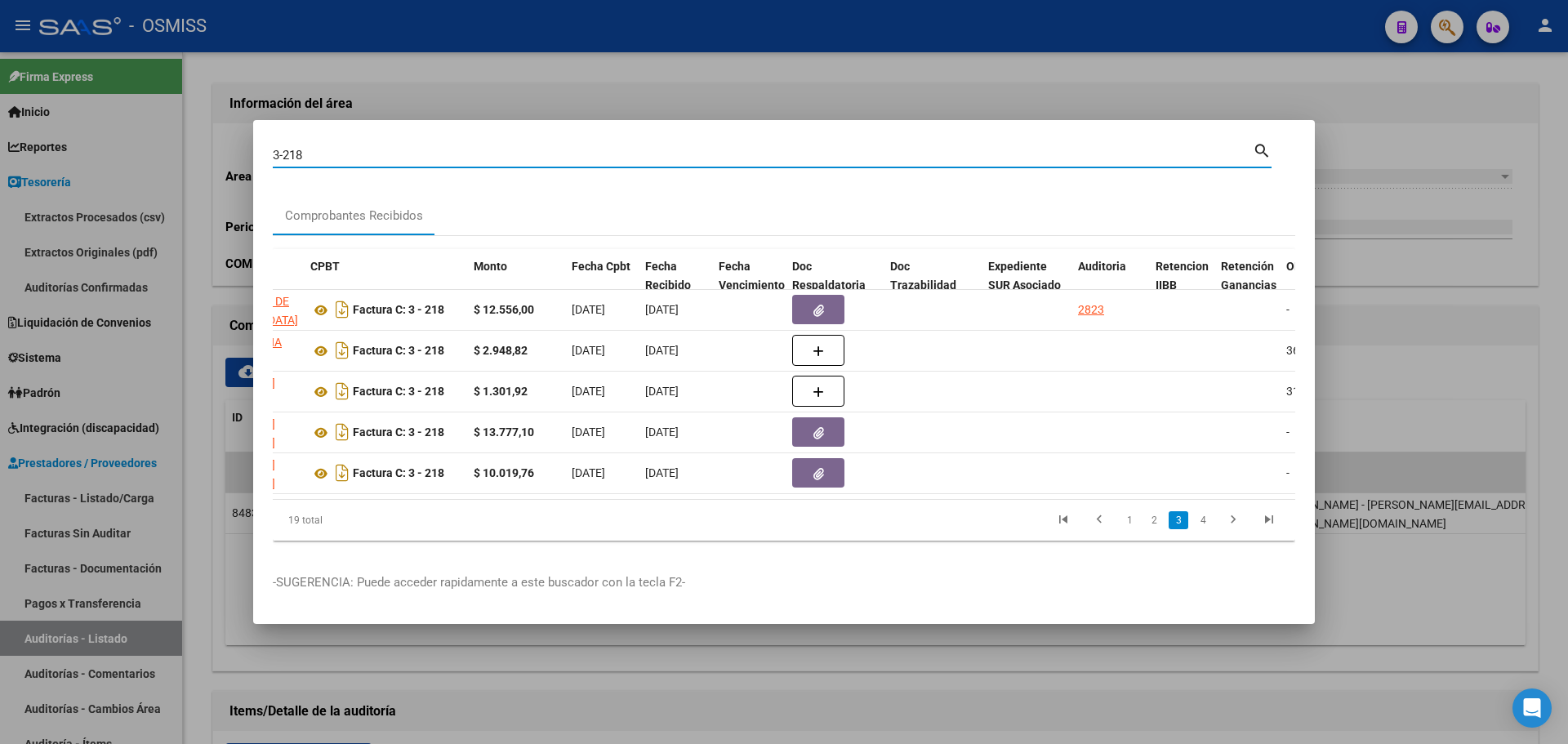
drag, startPoint x: 656, startPoint y: 151, endPoint x: 77, endPoint y: 149, distance: 579.0
click at [77, 149] on div "3-218 Buscar (apellido, dni, cuil, nro traspaso, cuit, obra social) search Comp…" at bounding box center [784, 372] width 1568 height 744
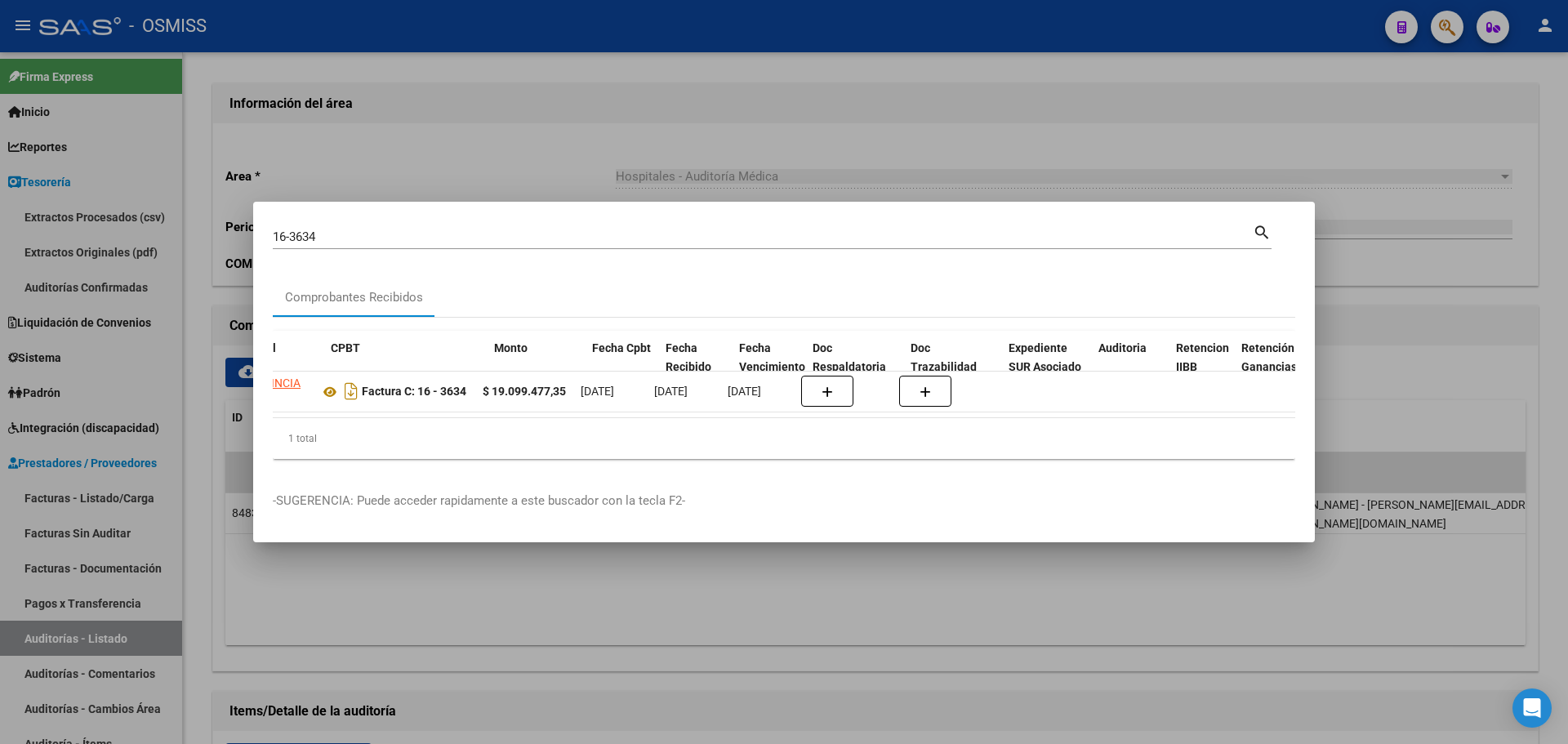
scroll to position [0, 276]
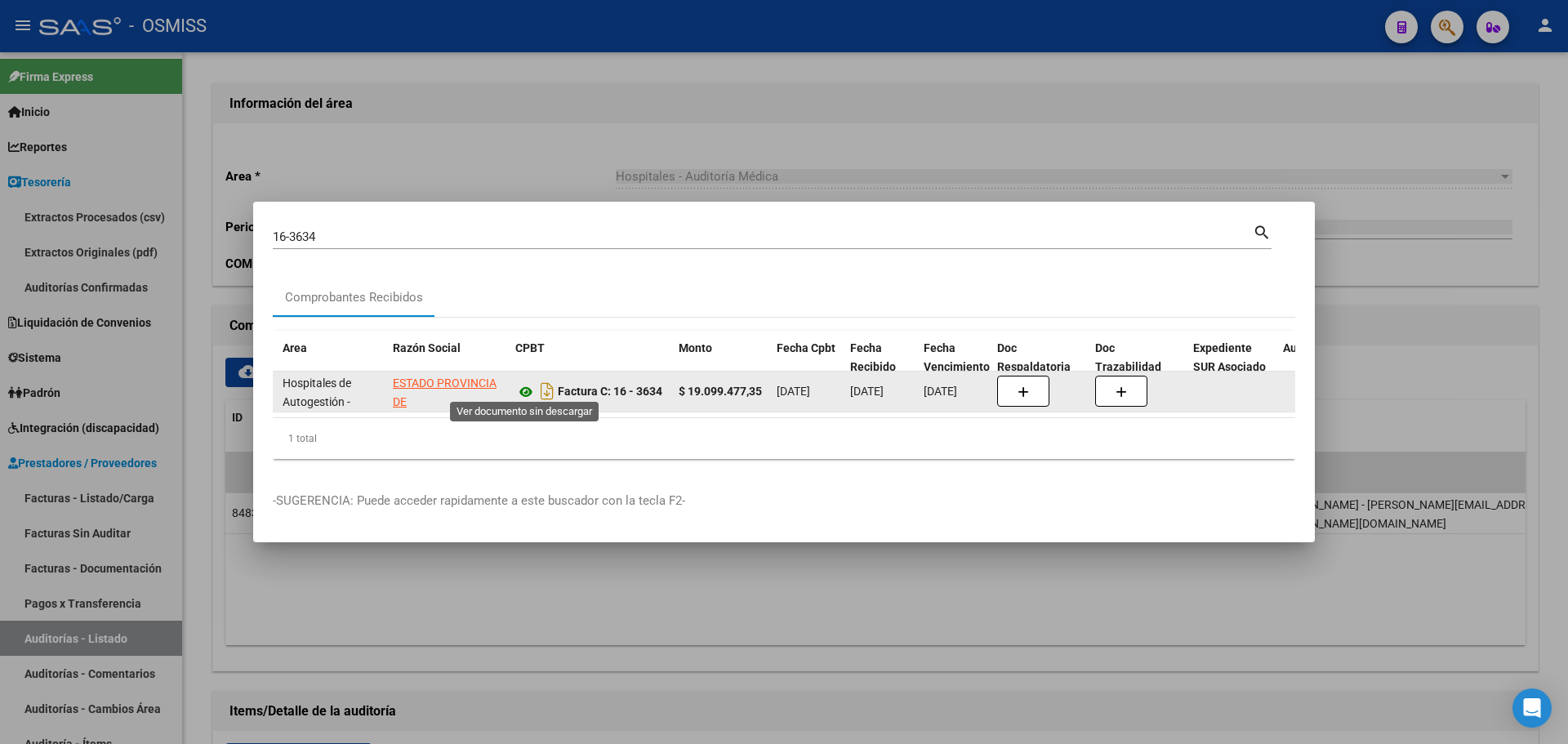
click at [524, 391] on icon at bounding box center [526, 392] width 21 height 20
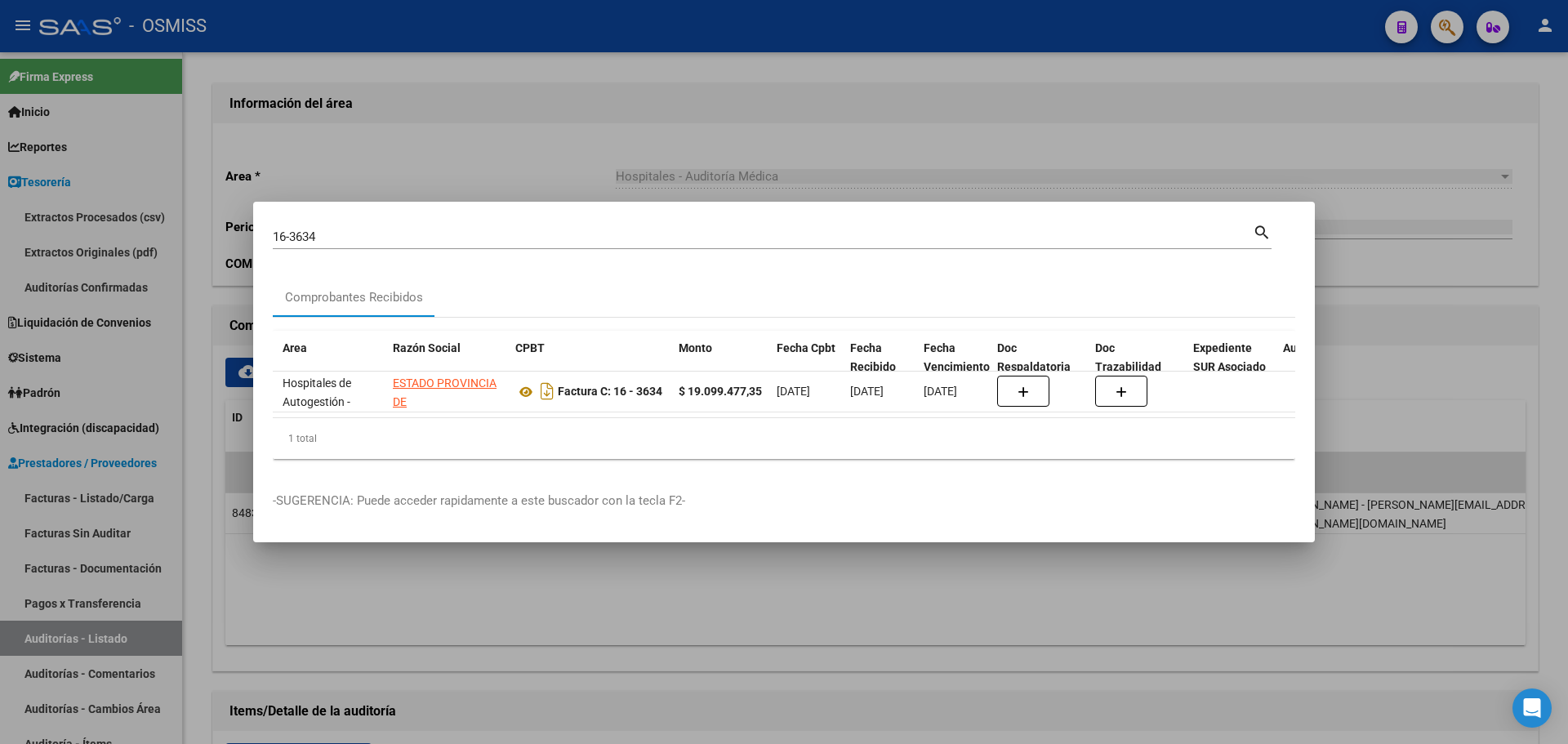
click at [404, 245] on div "16-3634 Buscar (apellido, dni, cuil, nro traspaso, cuit, obra social) search" at bounding box center [772, 242] width 999 height 43
drag, startPoint x: 386, startPoint y: 231, endPoint x: 17, endPoint y: 206, distance: 369.8
click at [17, 206] on div "16-3634 Buscar (apellido, dni, cuil, nro traspaso, cuit, obra social) search Co…" at bounding box center [784, 372] width 1568 height 744
type input "1-47755"
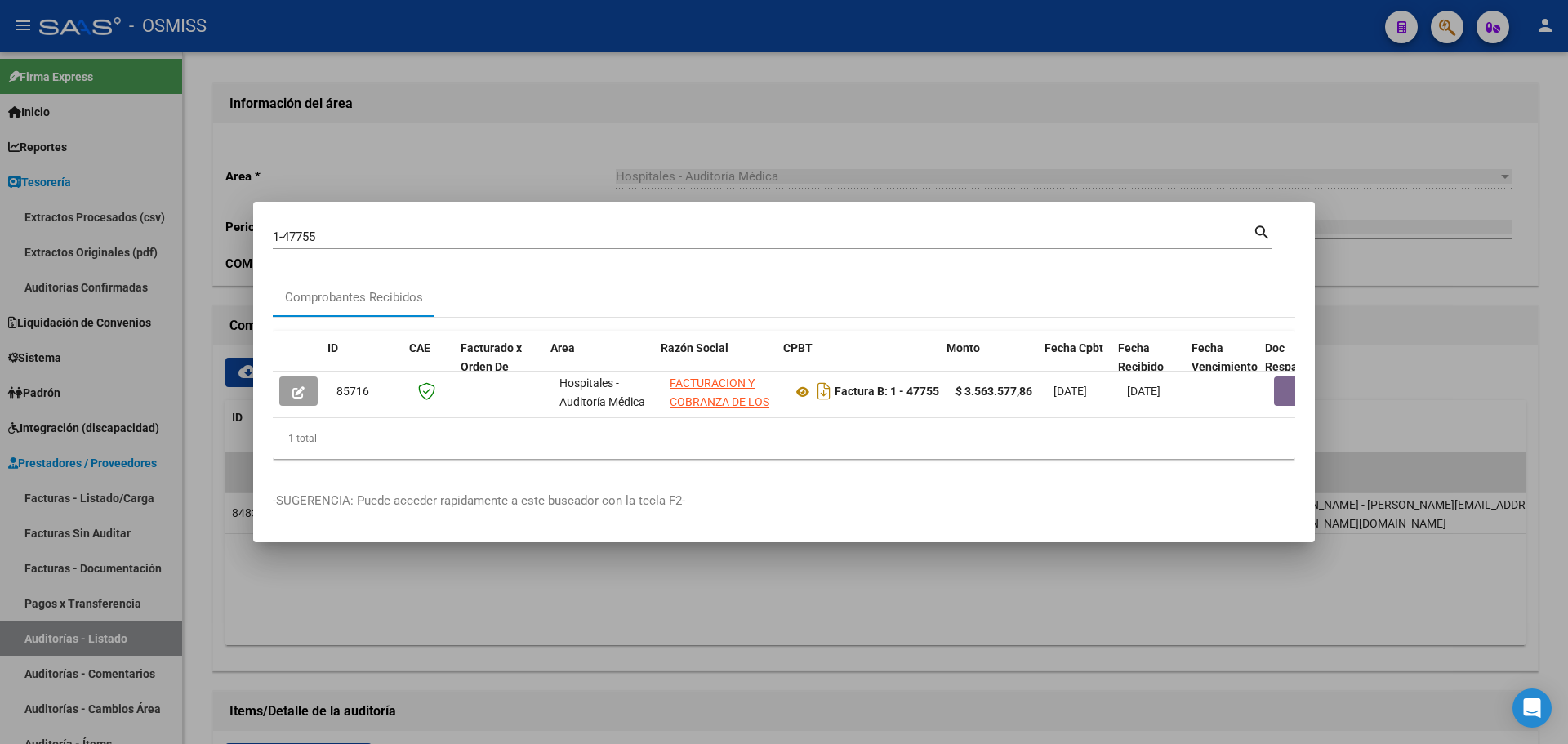
scroll to position [0, 402]
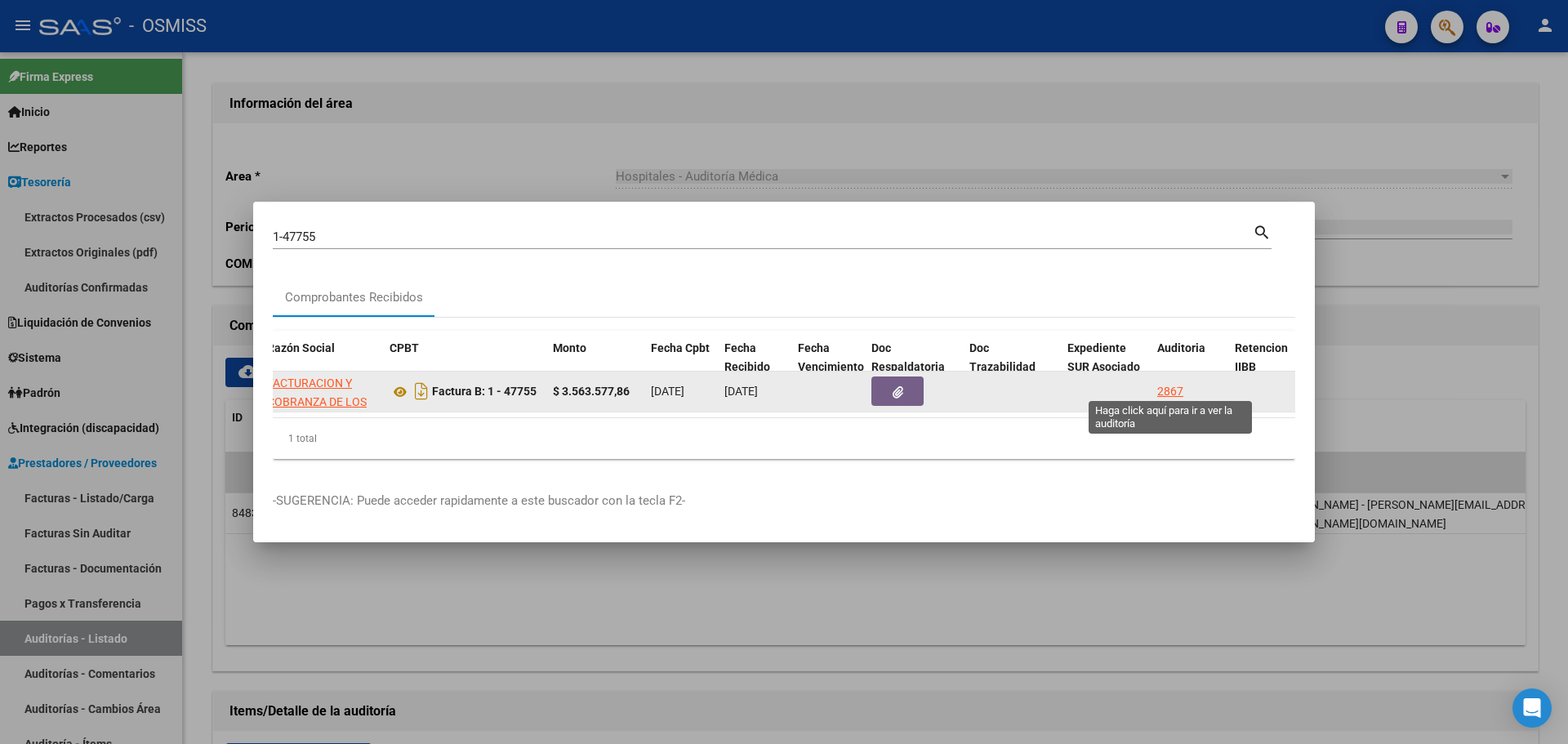
click at [1167, 383] on div "2867" at bounding box center [1170, 392] width 26 height 19
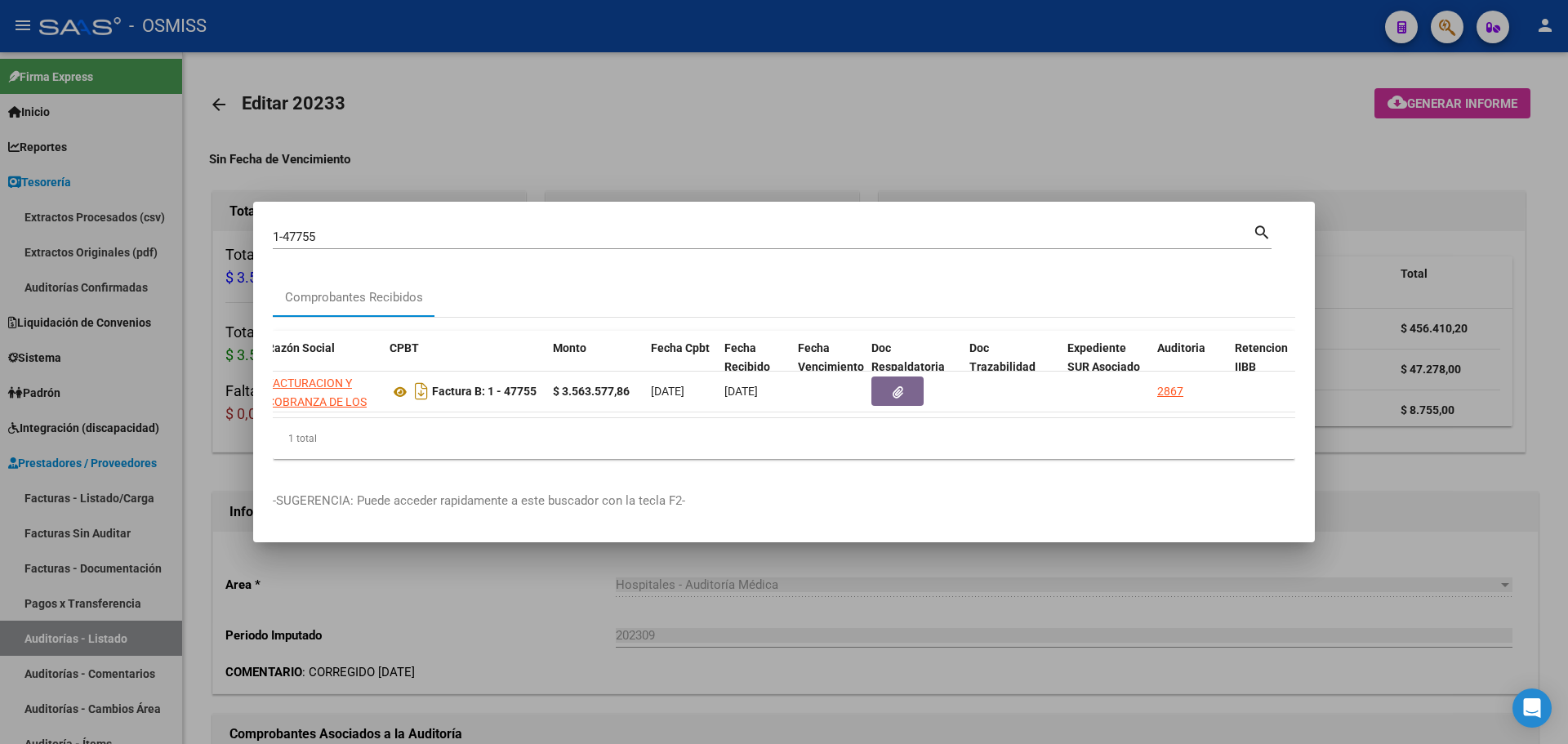
click at [865, 146] on div at bounding box center [784, 372] width 1568 height 744
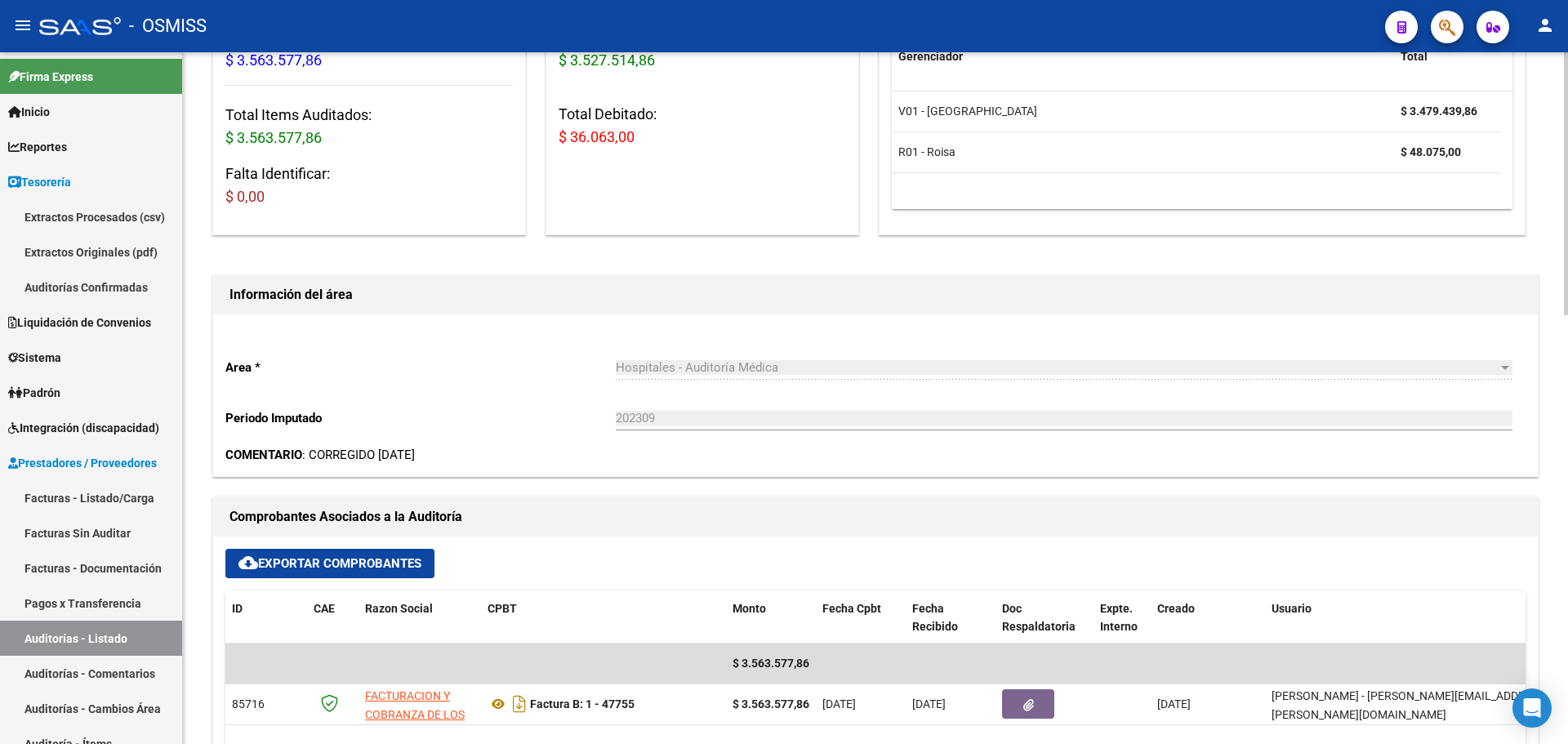
scroll to position [245, 0]
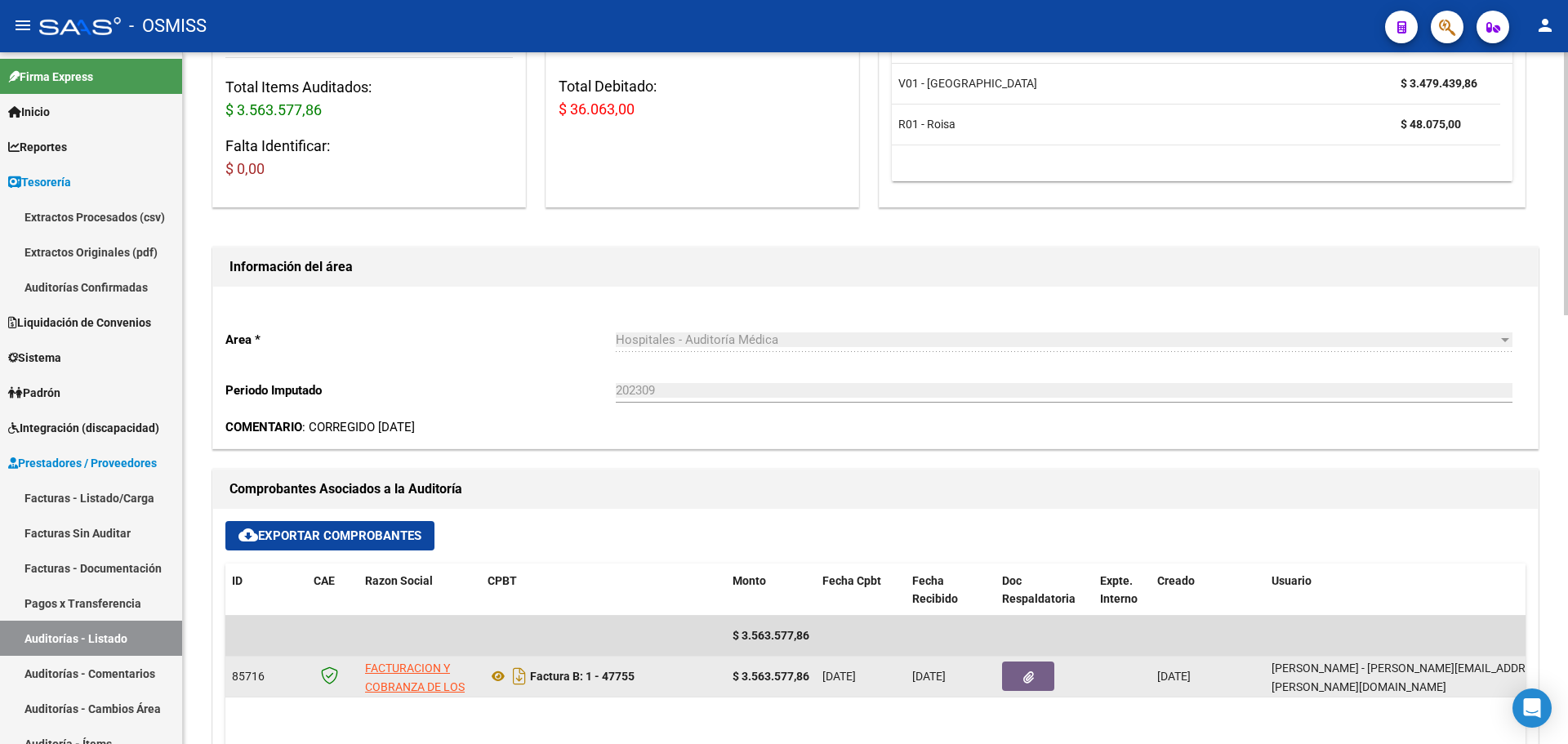
click at [1031, 669] on span "button" at bounding box center [1028, 675] width 10 height 14
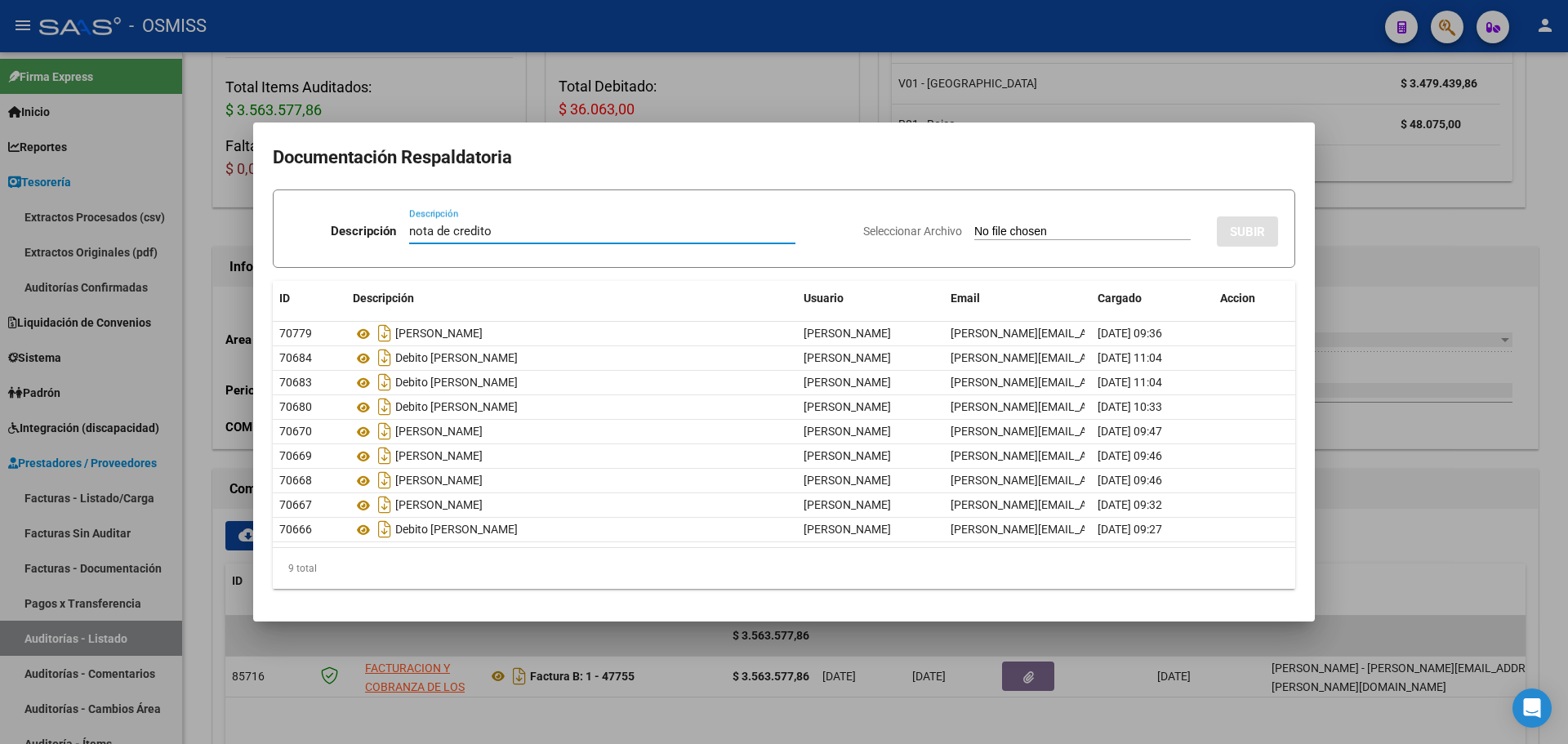
type input "nota de credito"
click at [1006, 231] on input "Seleccionar Archivo" at bounding box center [1082, 232] width 216 height 15
type input "C:\fakepath\NC y DISCREPANCIAS FC. 47755.pdf"
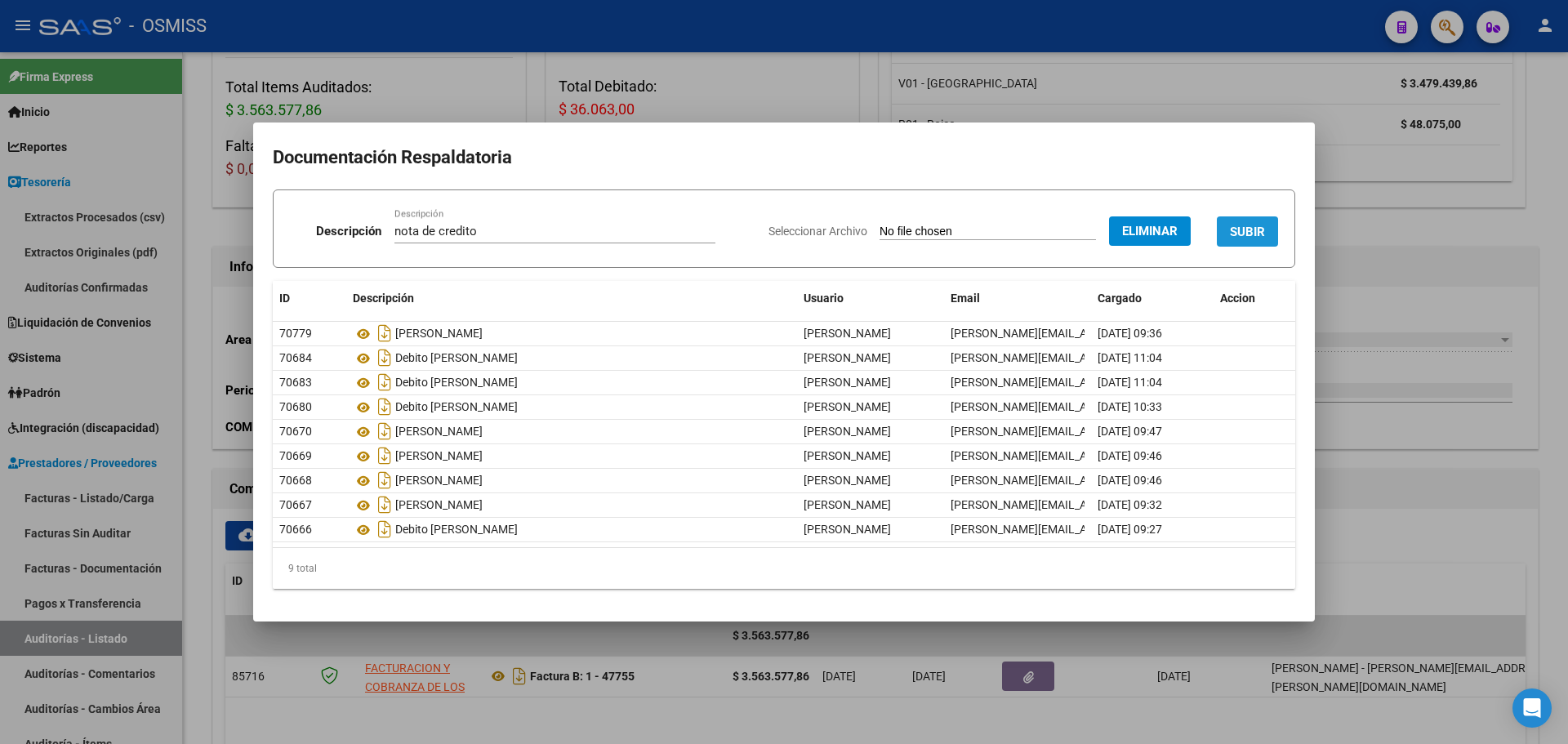
click at [1259, 234] on span "SUBIR" at bounding box center [1247, 231] width 35 height 14
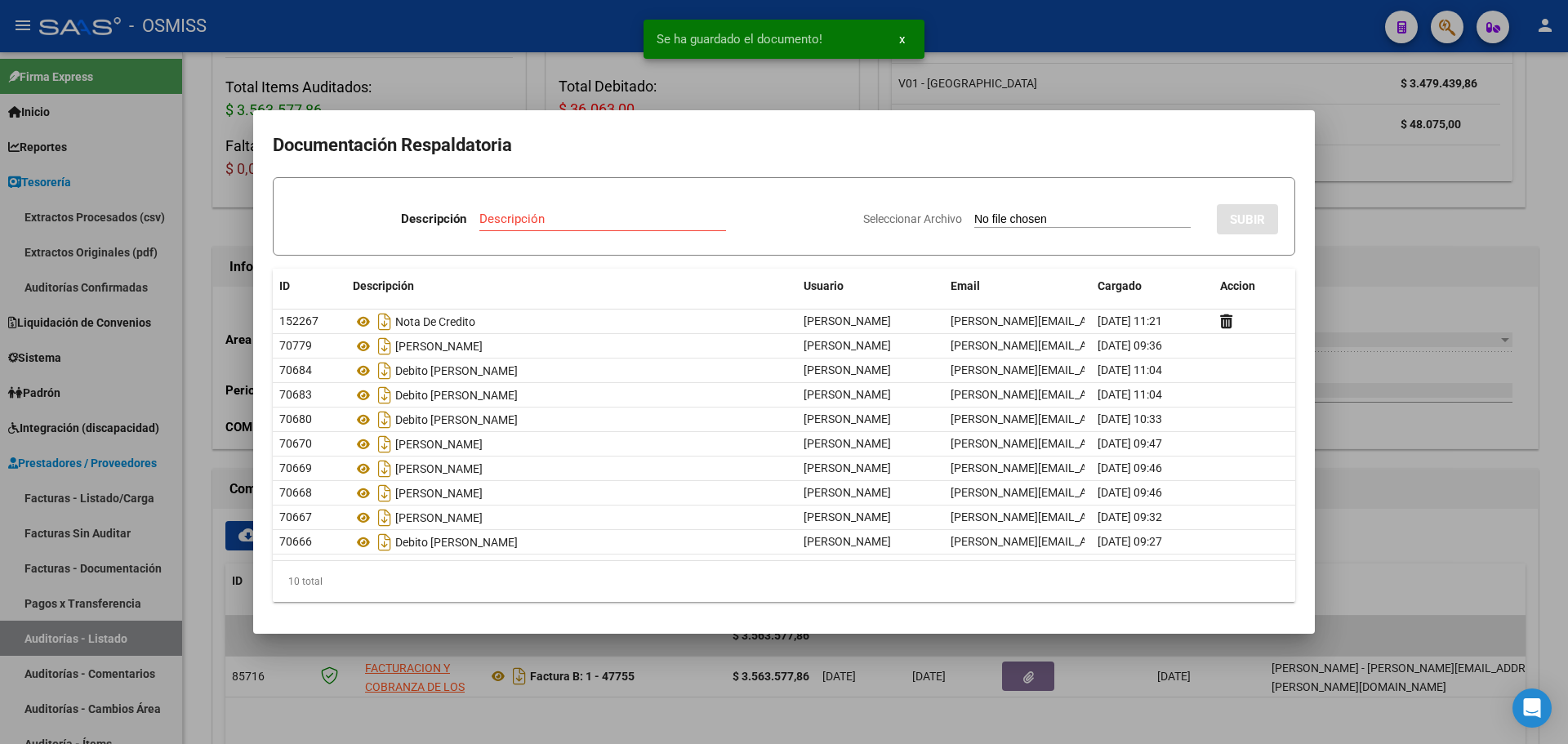
click at [881, 101] on div at bounding box center [784, 372] width 1568 height 744
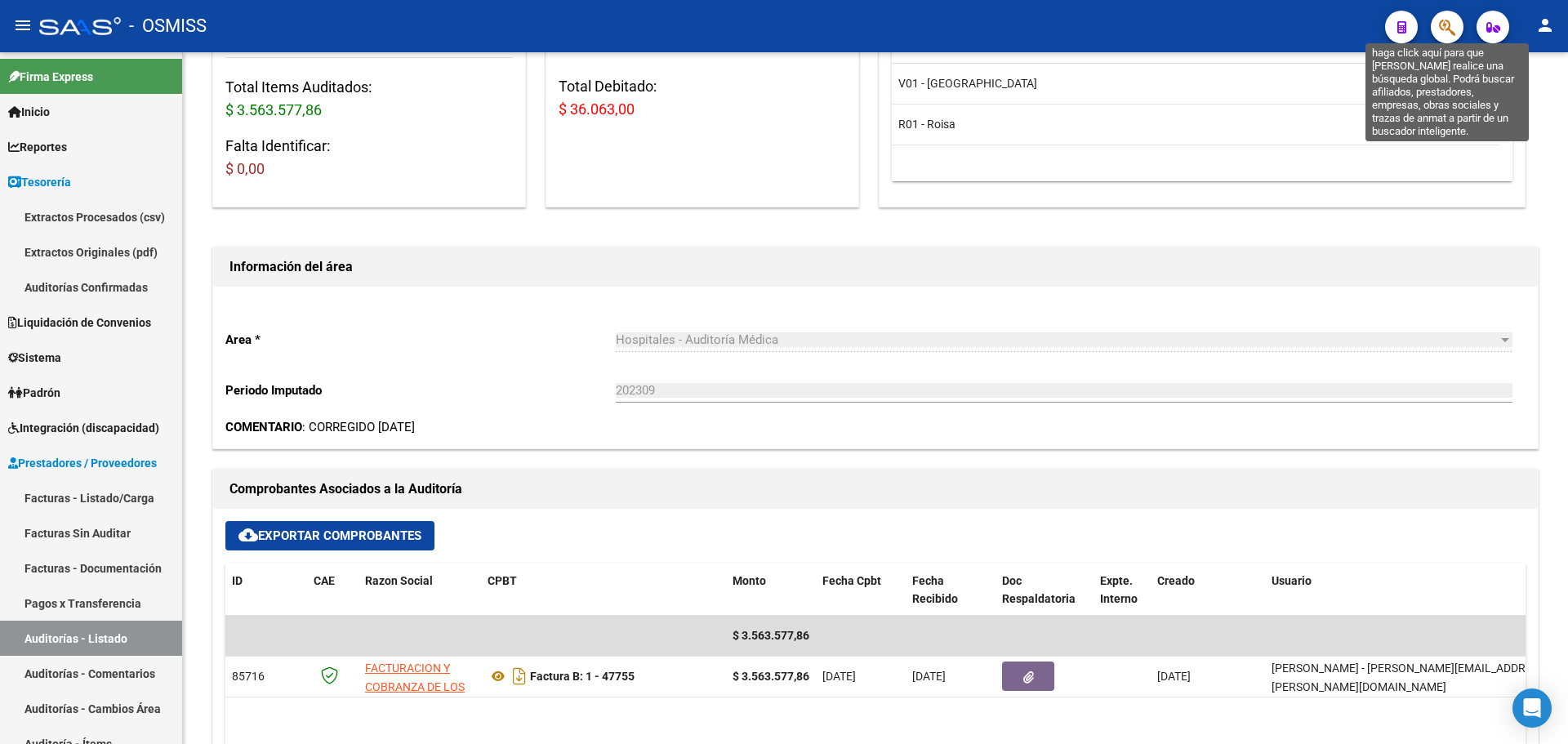
click at [1449, 29] on icon "button" at bounding box center [1447, 28] width 16 height 19
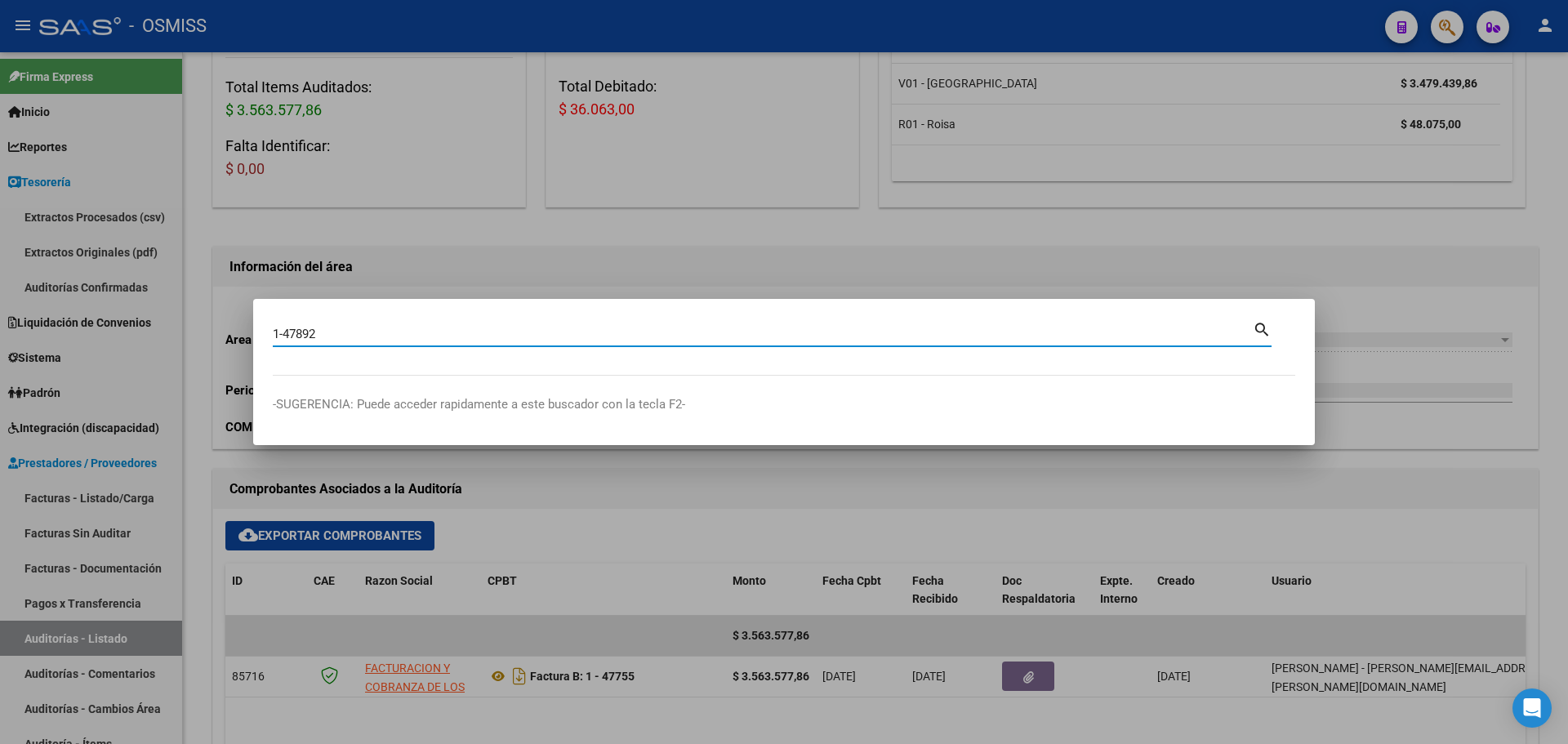
type input "1-47892"
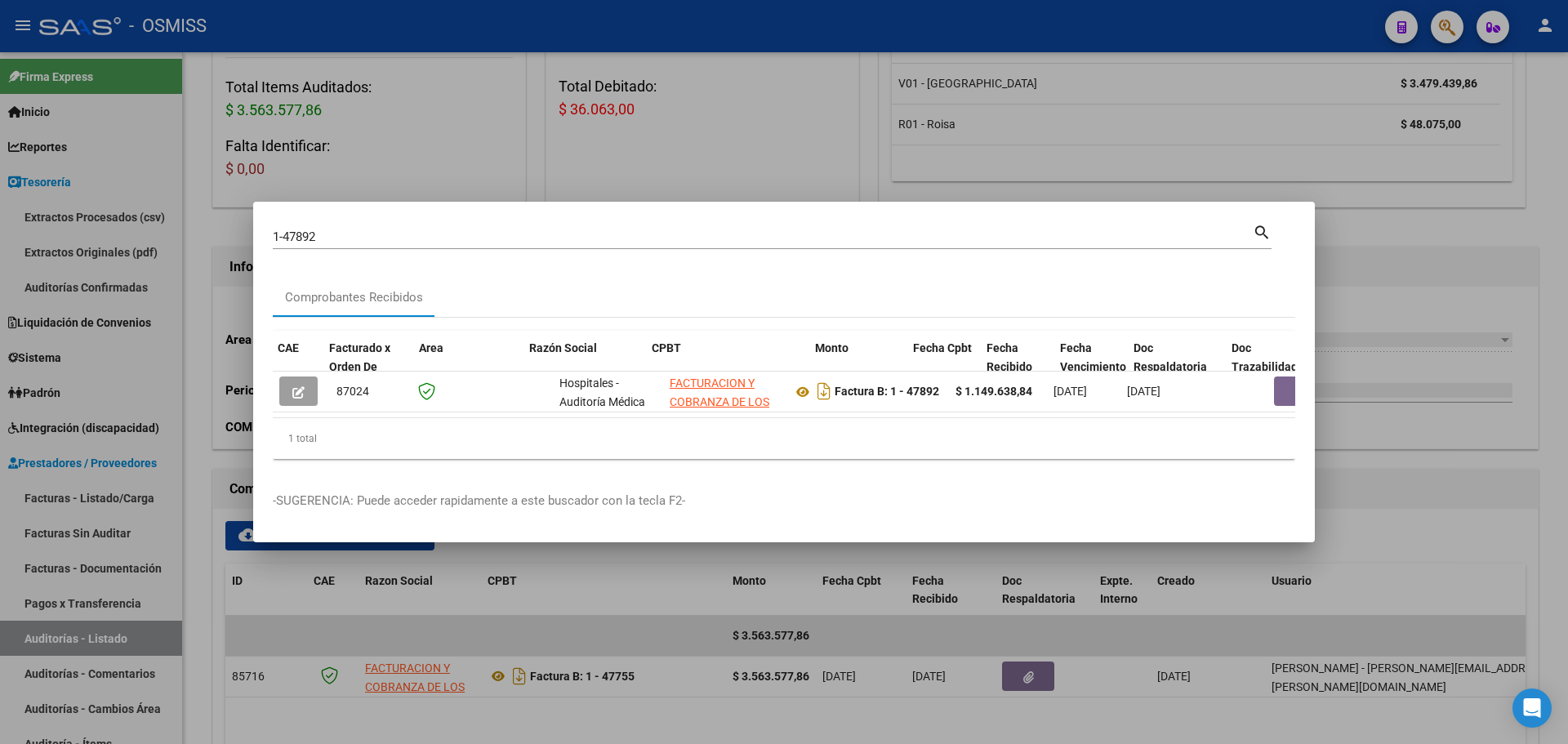
scroll to position [0, 808]
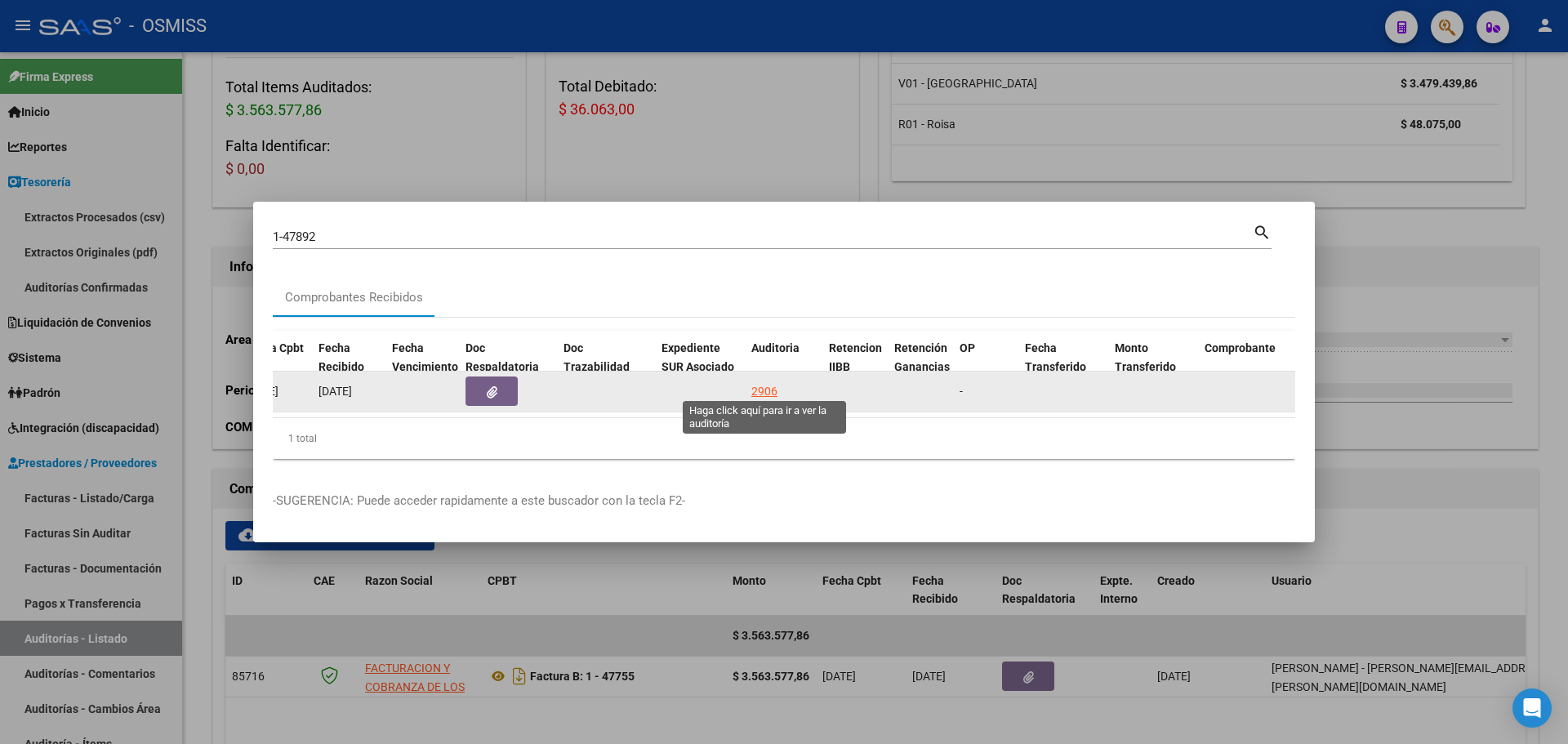
click at [764, 389] on div "2906" at bounding box center [764, 392] width 26 height 19
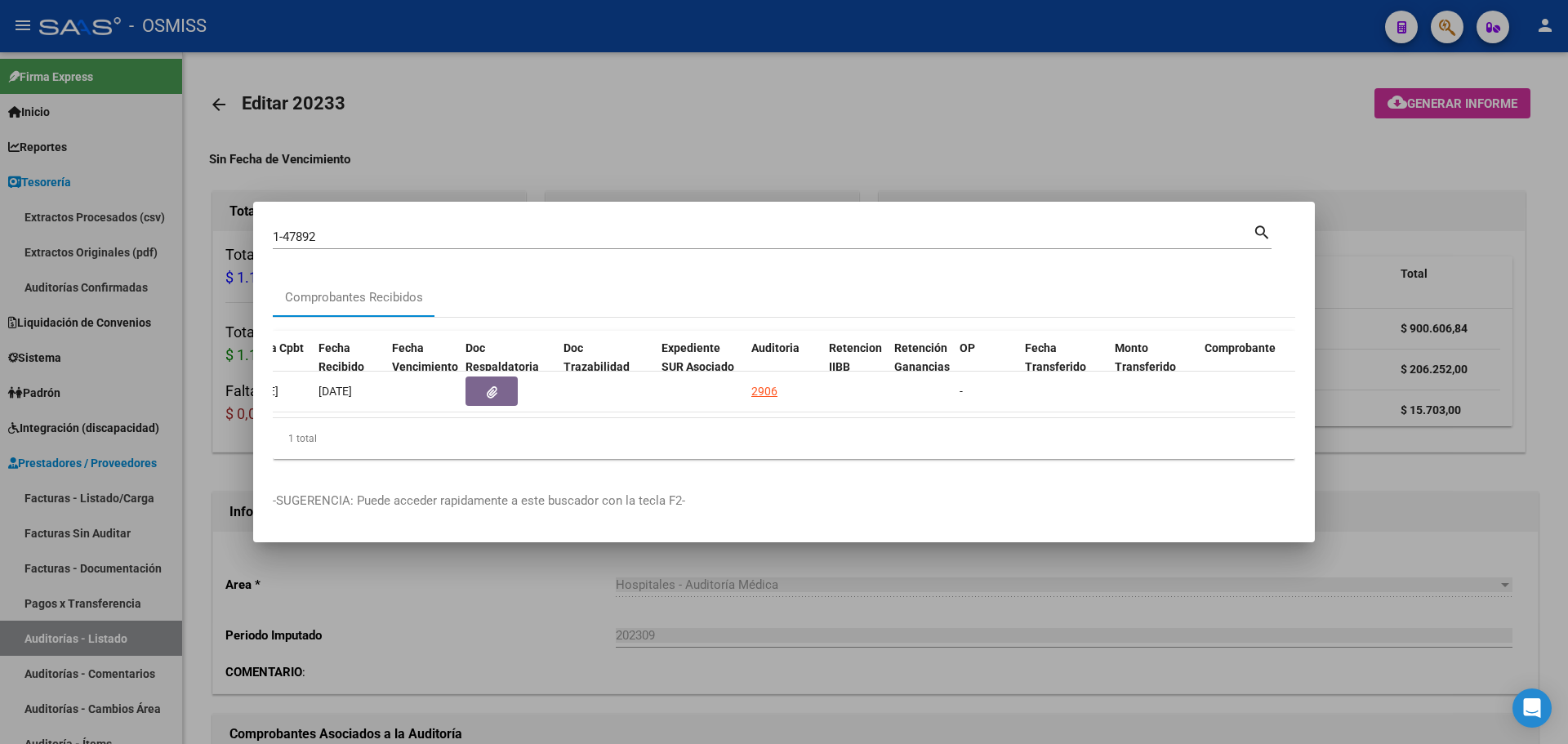
click at [546, 147] on div at bounding box center [784, 372] width 1568 height 744
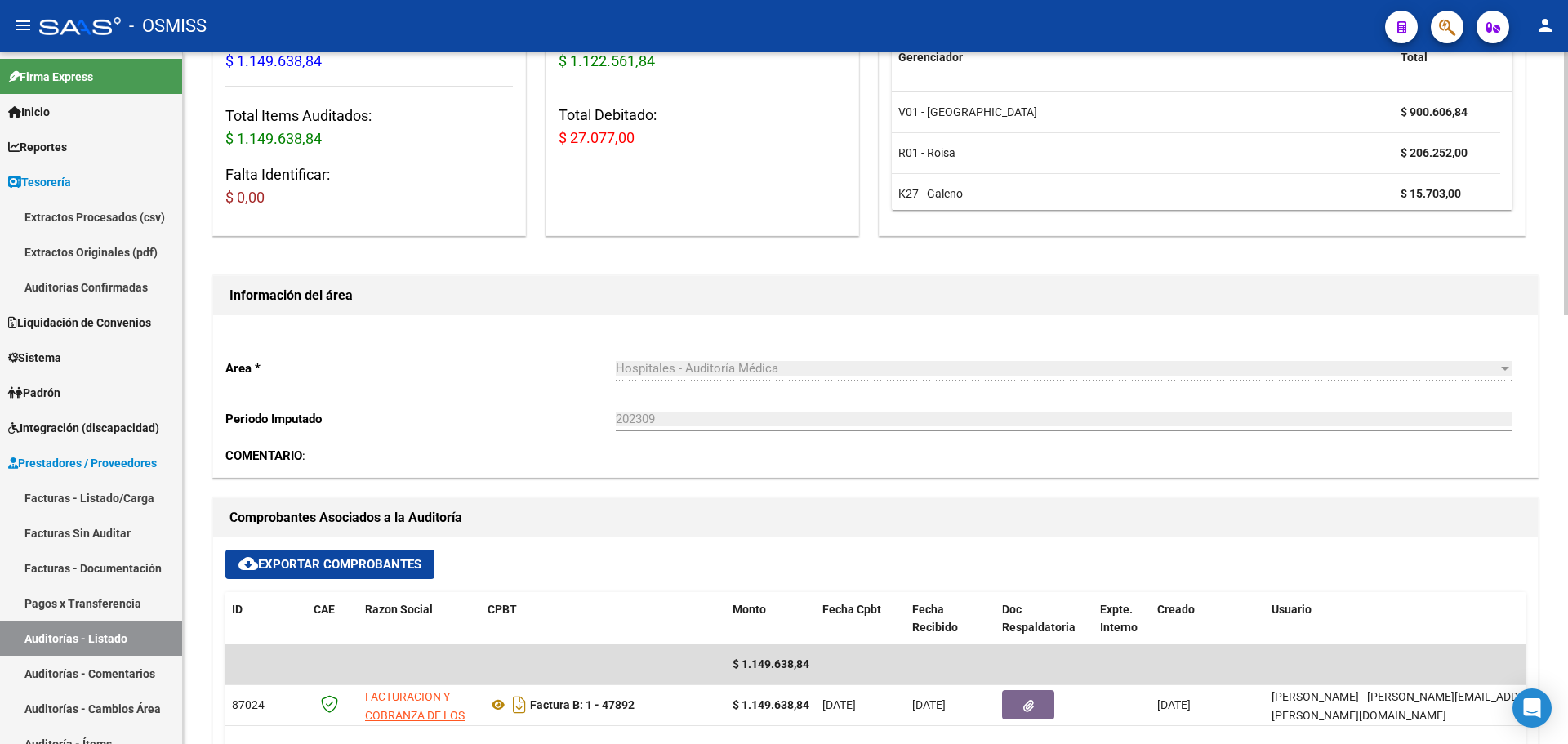
scroll to position [490, 0]
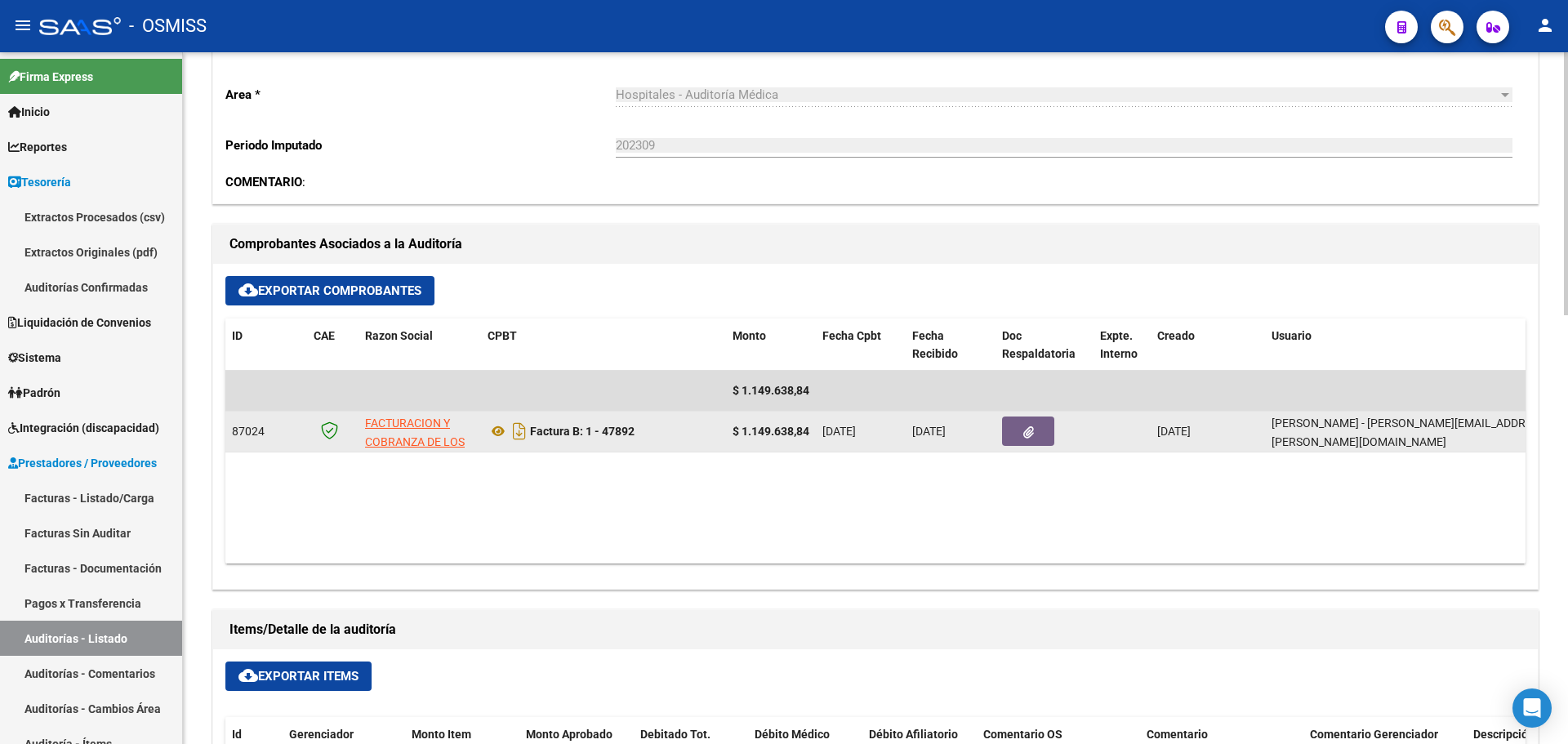
click at [1014, 431] on button "button" at bounding box center [1028, 431] width 52 height 30
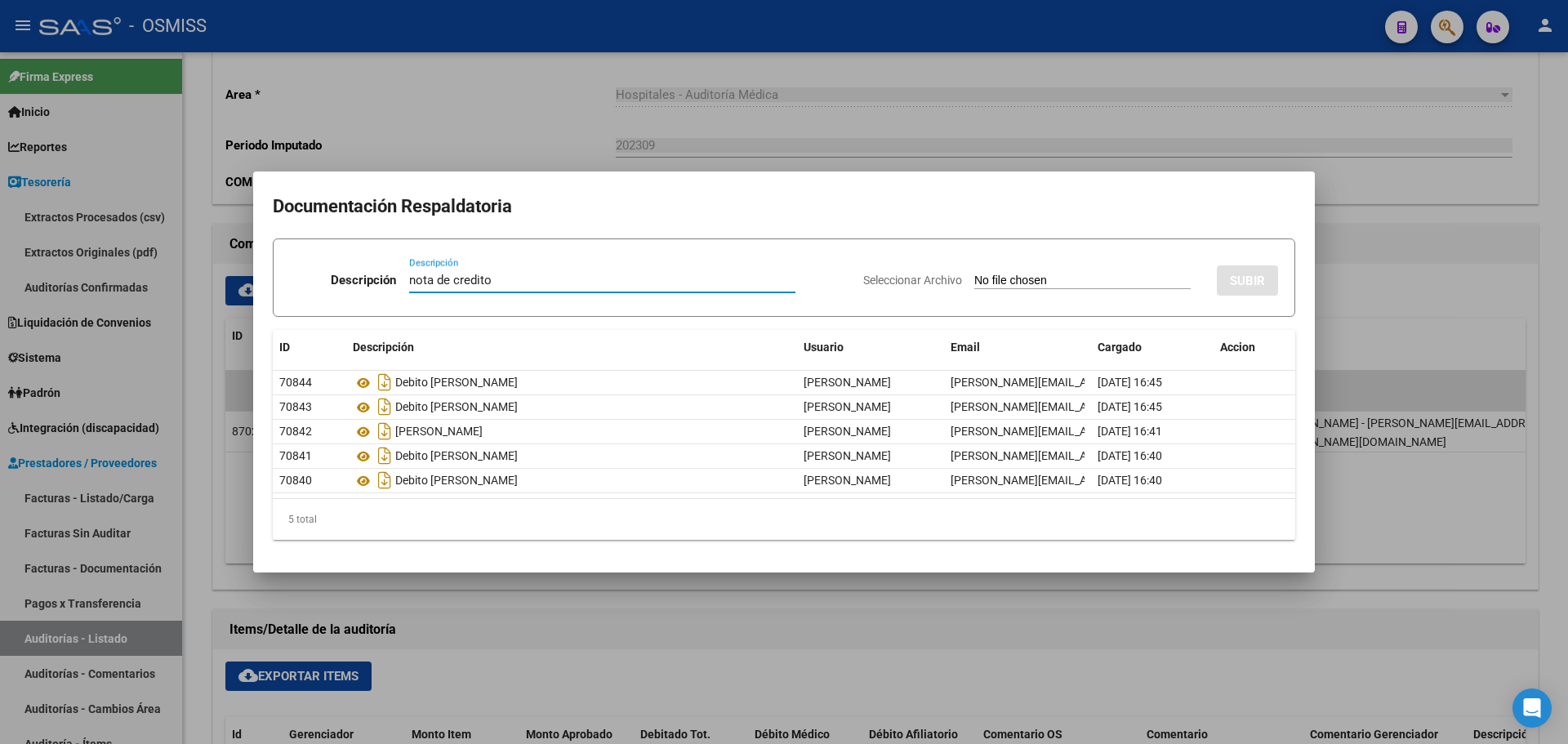
type input "nota de credito"
click at [976, 283] on input "Seleccionar Archivo" at bounding box center [1082, 281] width 216 height 15
type input "C:\fakepath\NC FACOEP FC. 47892.pdf"
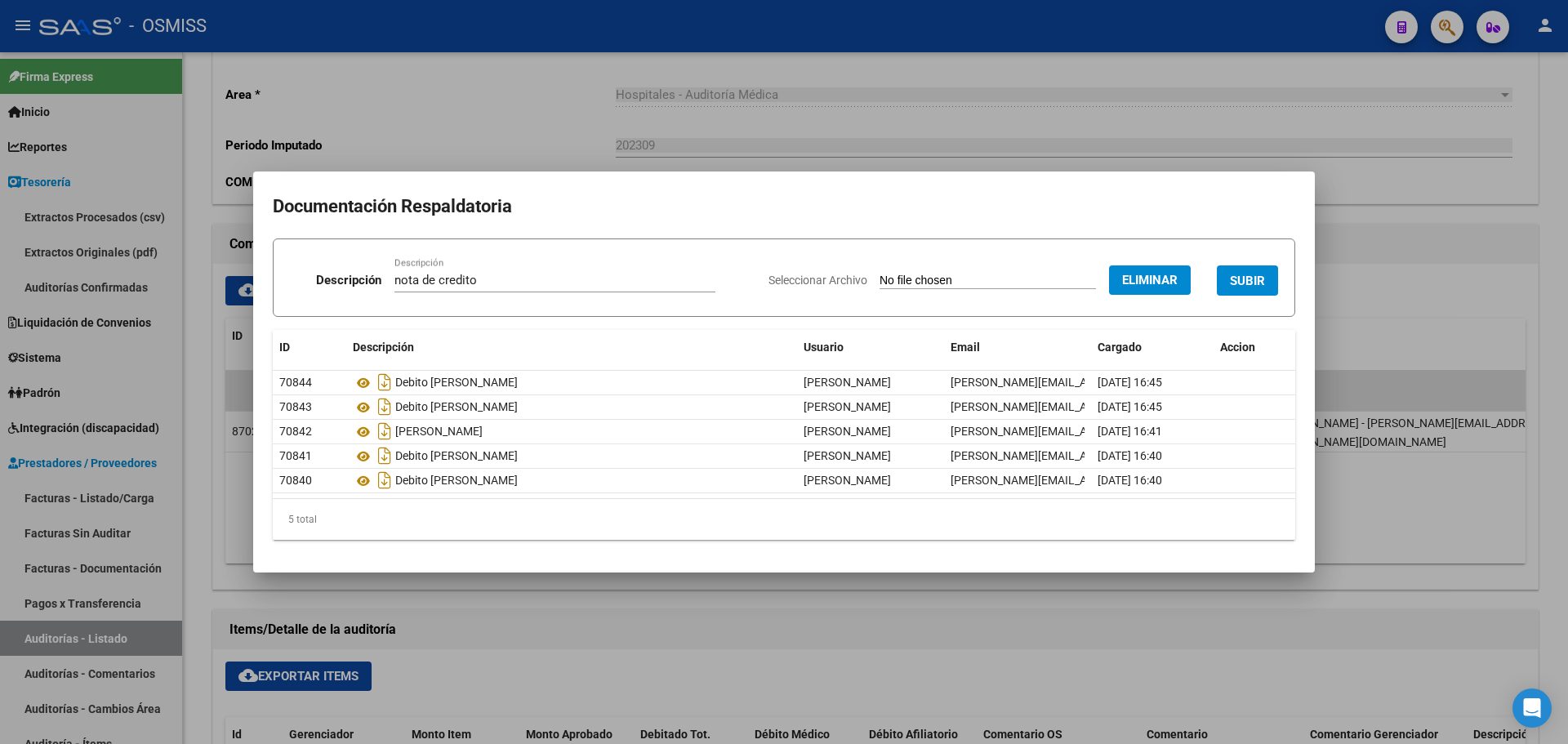
click at [1223, 276] on button "SUBIR" at bounding box center [1248, 280] width 61 height 30
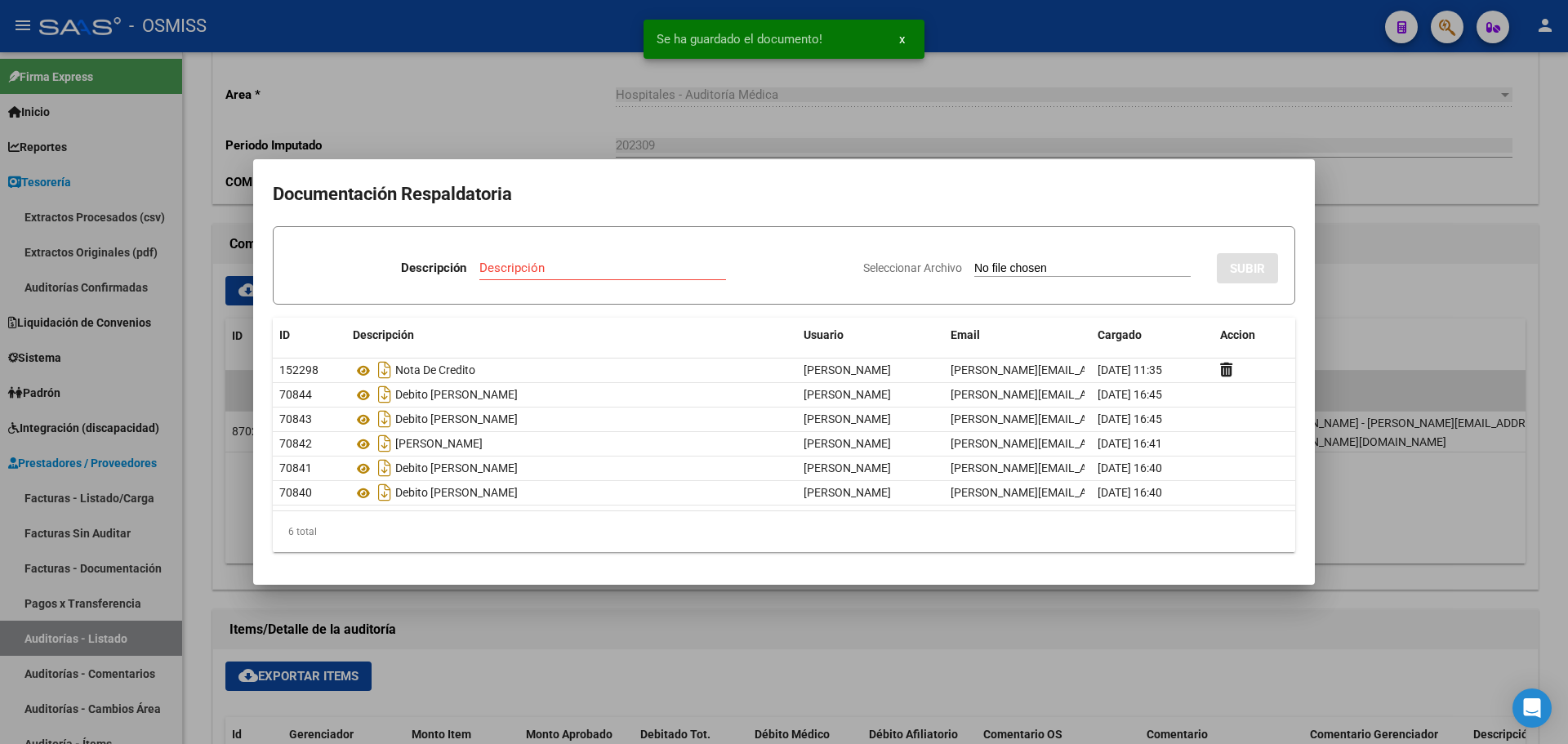
click at [485, 132] on div at bounding box center [784, 372] width 1568 height 744
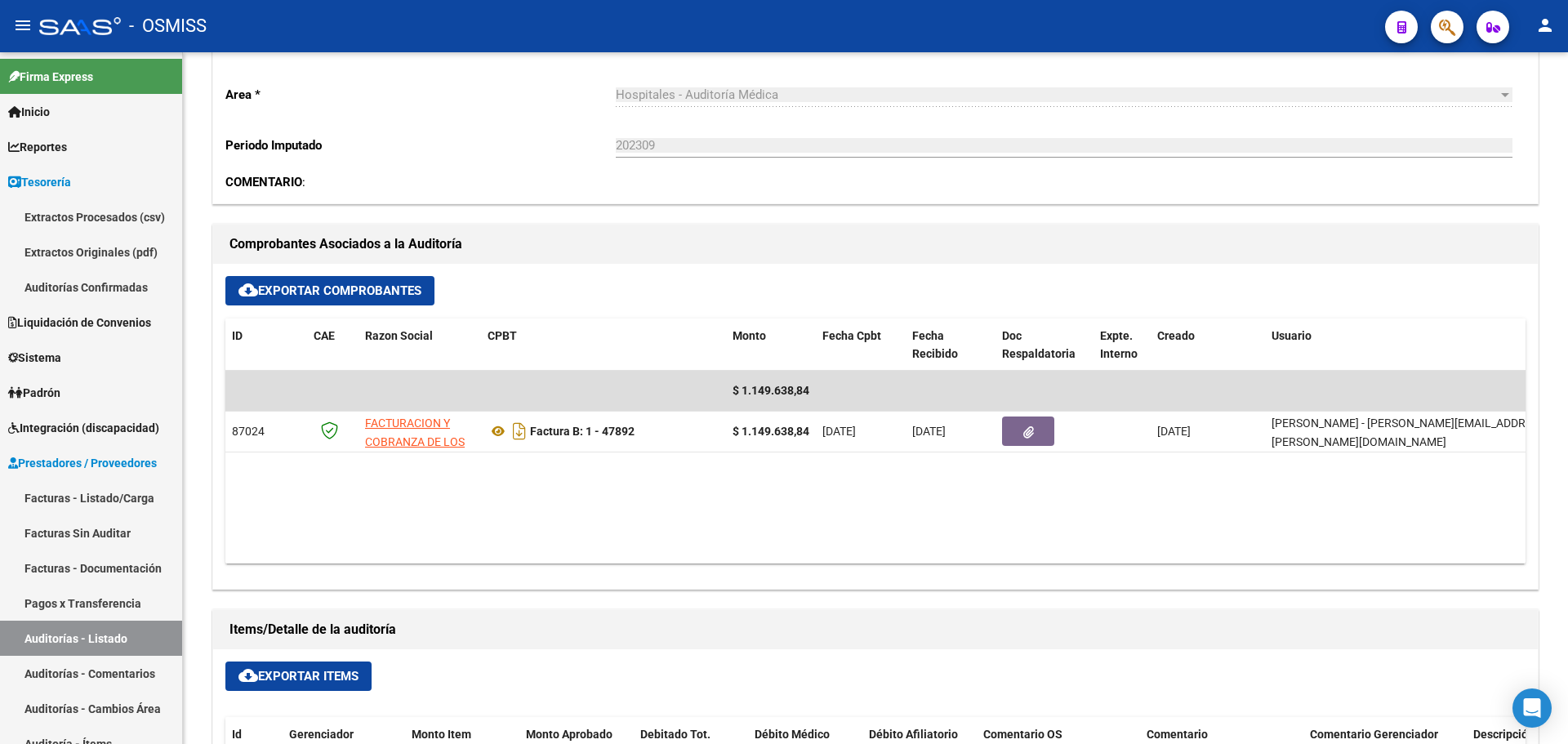
click at [1451, 13] on span "button" at bounding box center [1447, 27] width 16 height 33
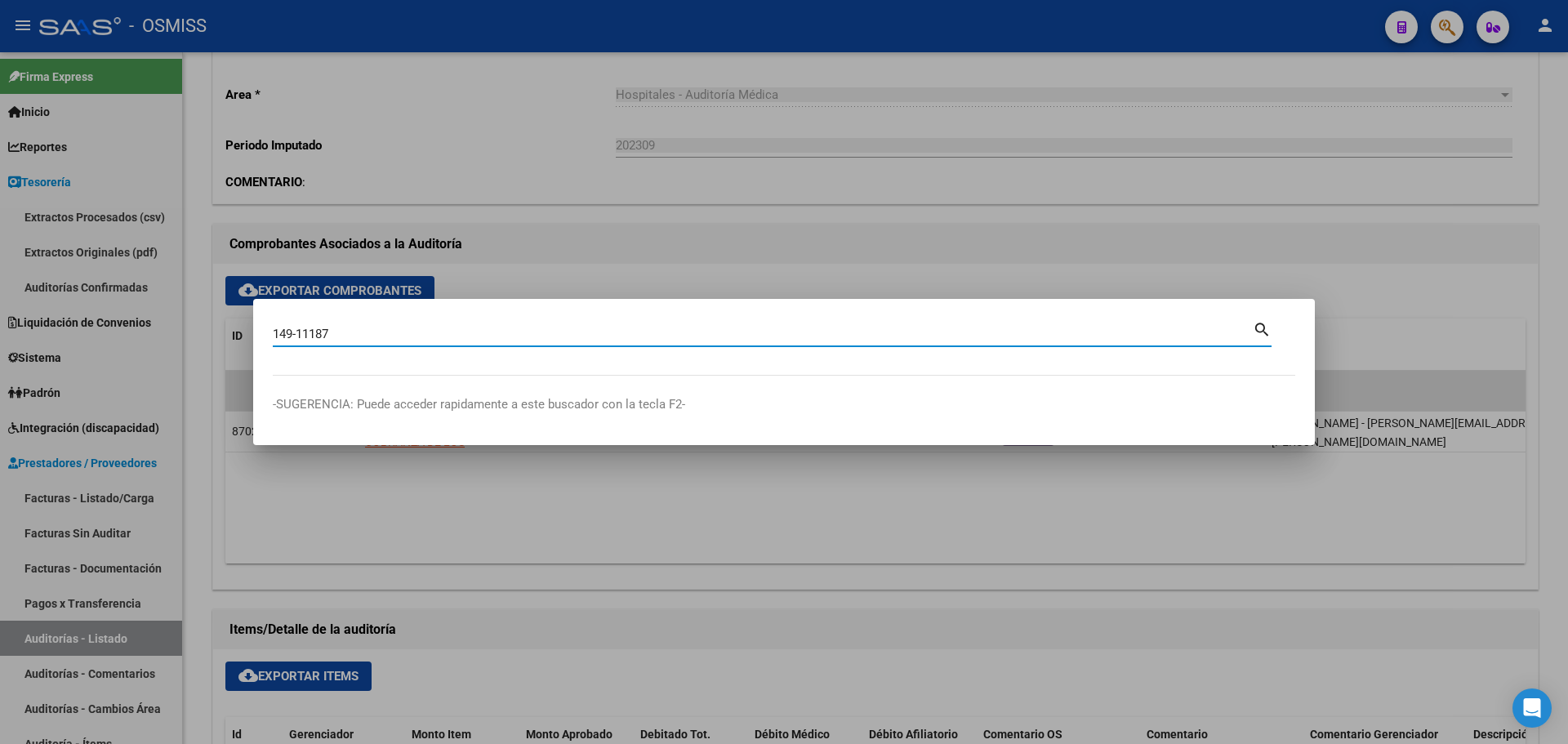
type input "149-11187"
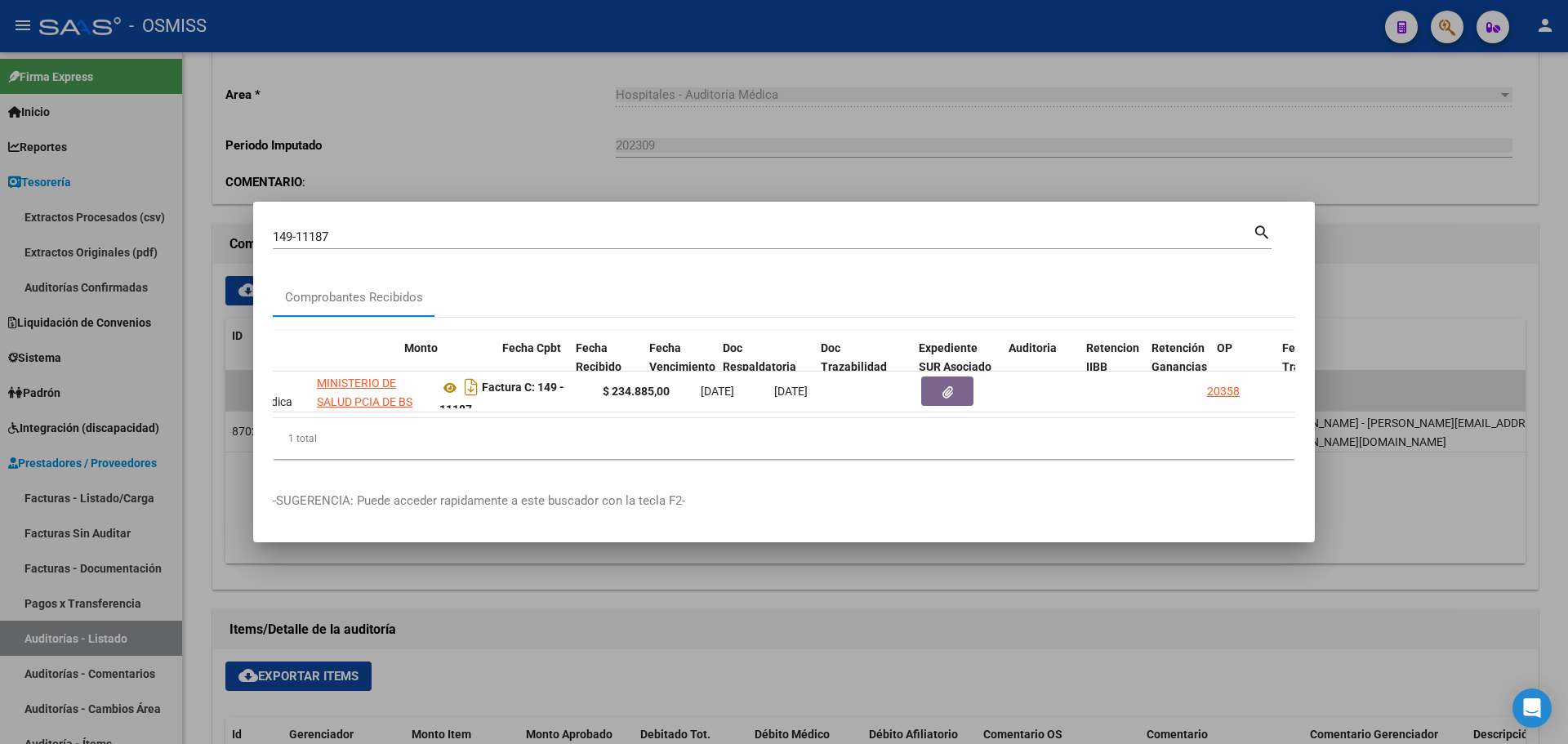
scroll to position [0, 967]
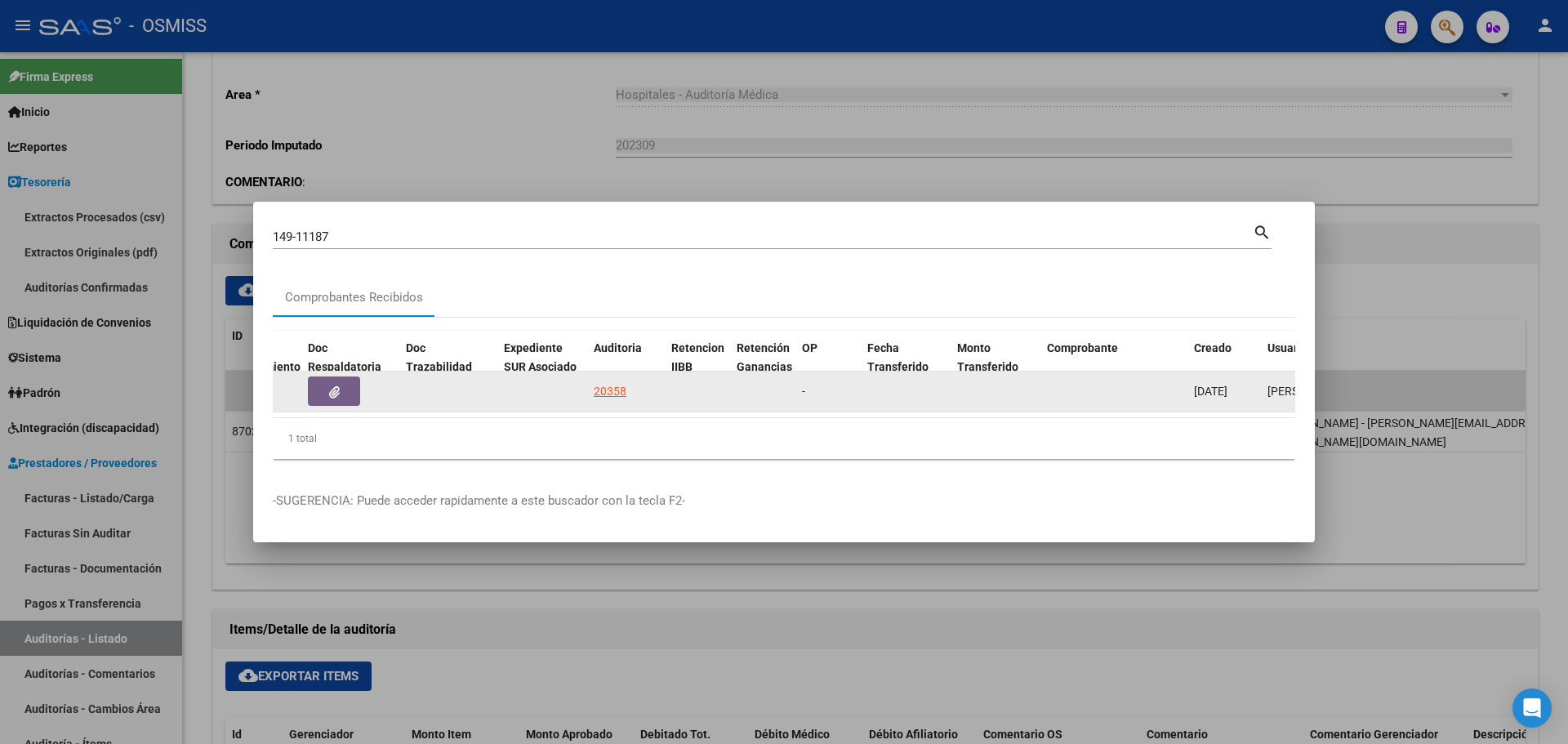
click at [619, 382] on div "20358" at bounding box center [610, 392] width 32 height 19
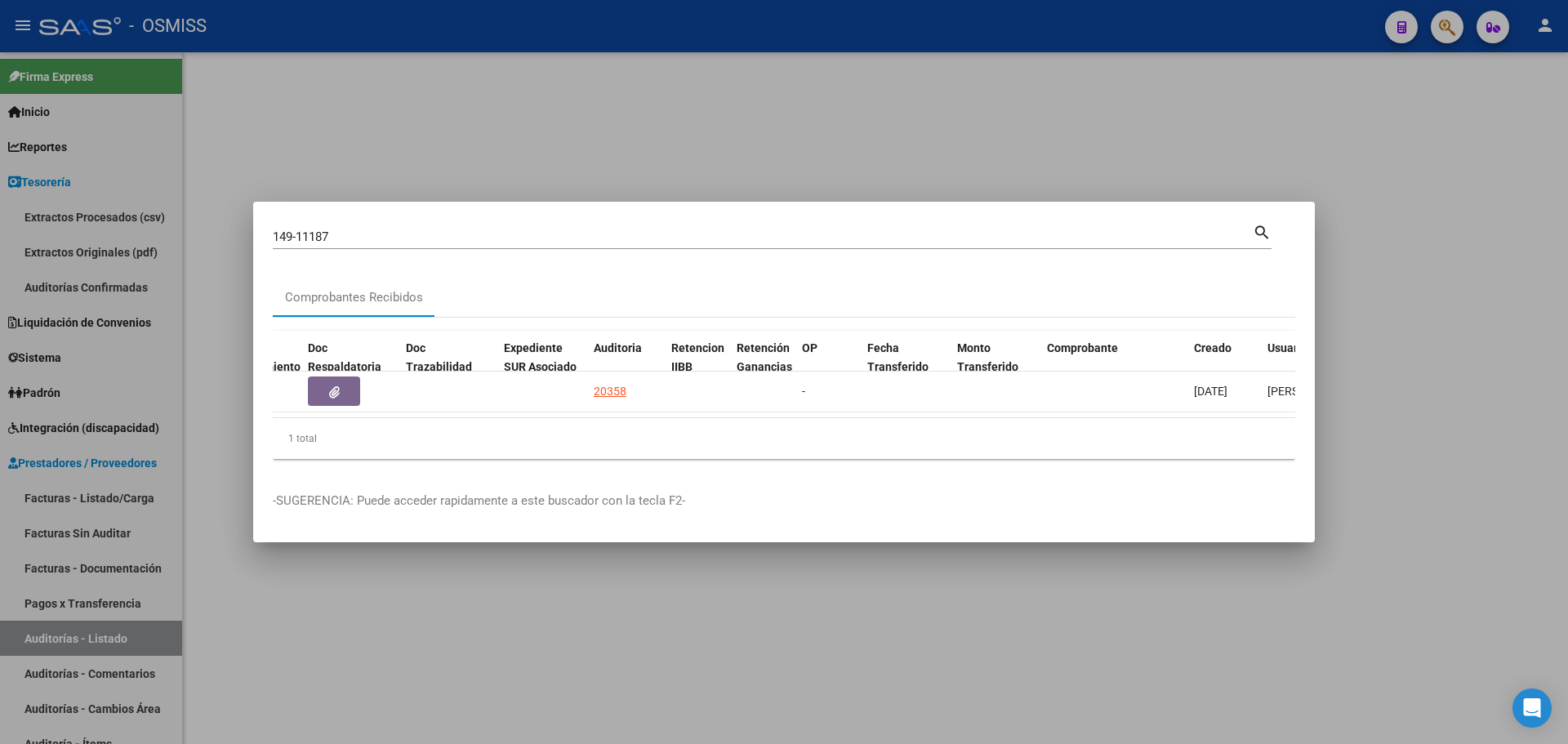
click at [519, 123] on div at bounding box center [784, 372] width 1568 height 744
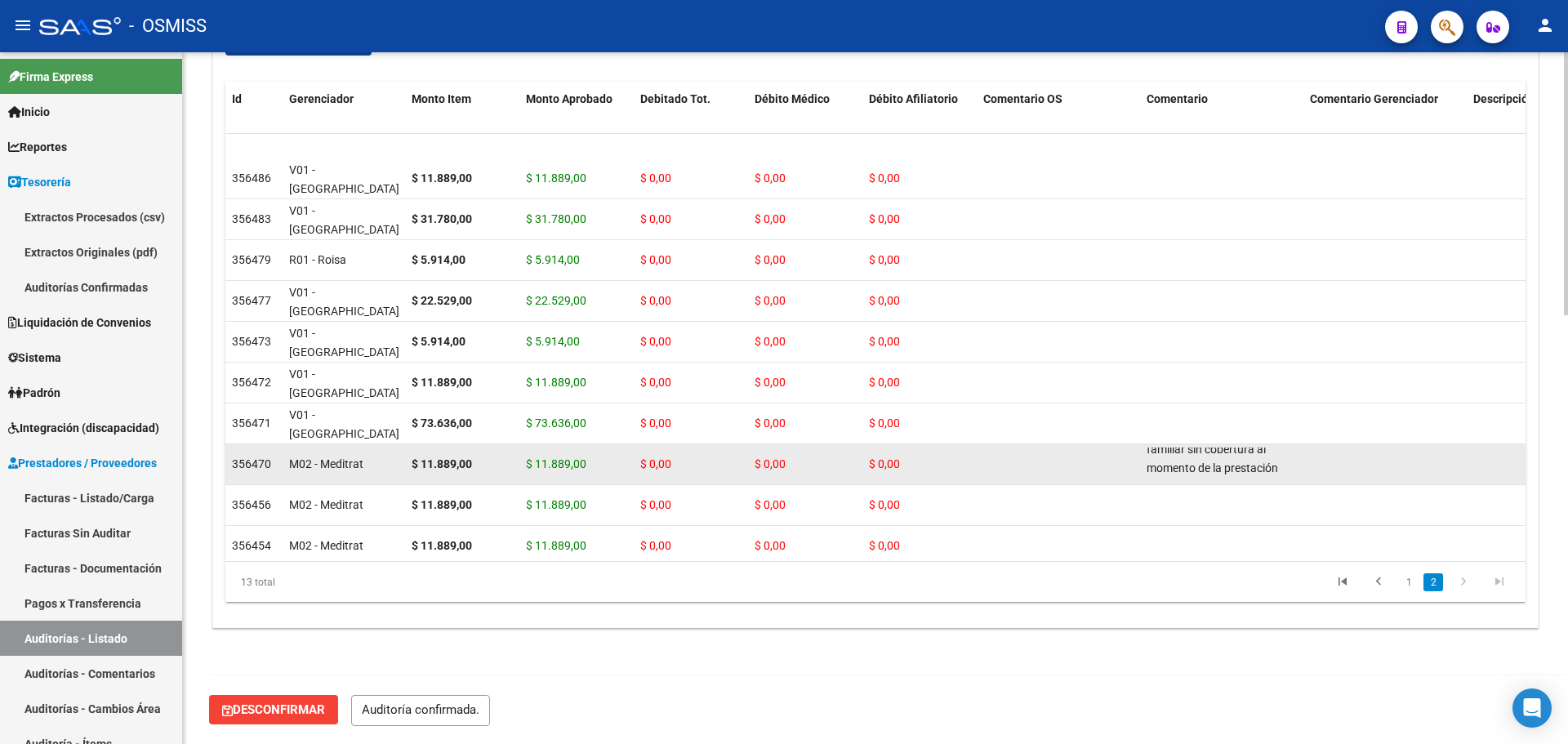
scroll to position [120, 0]
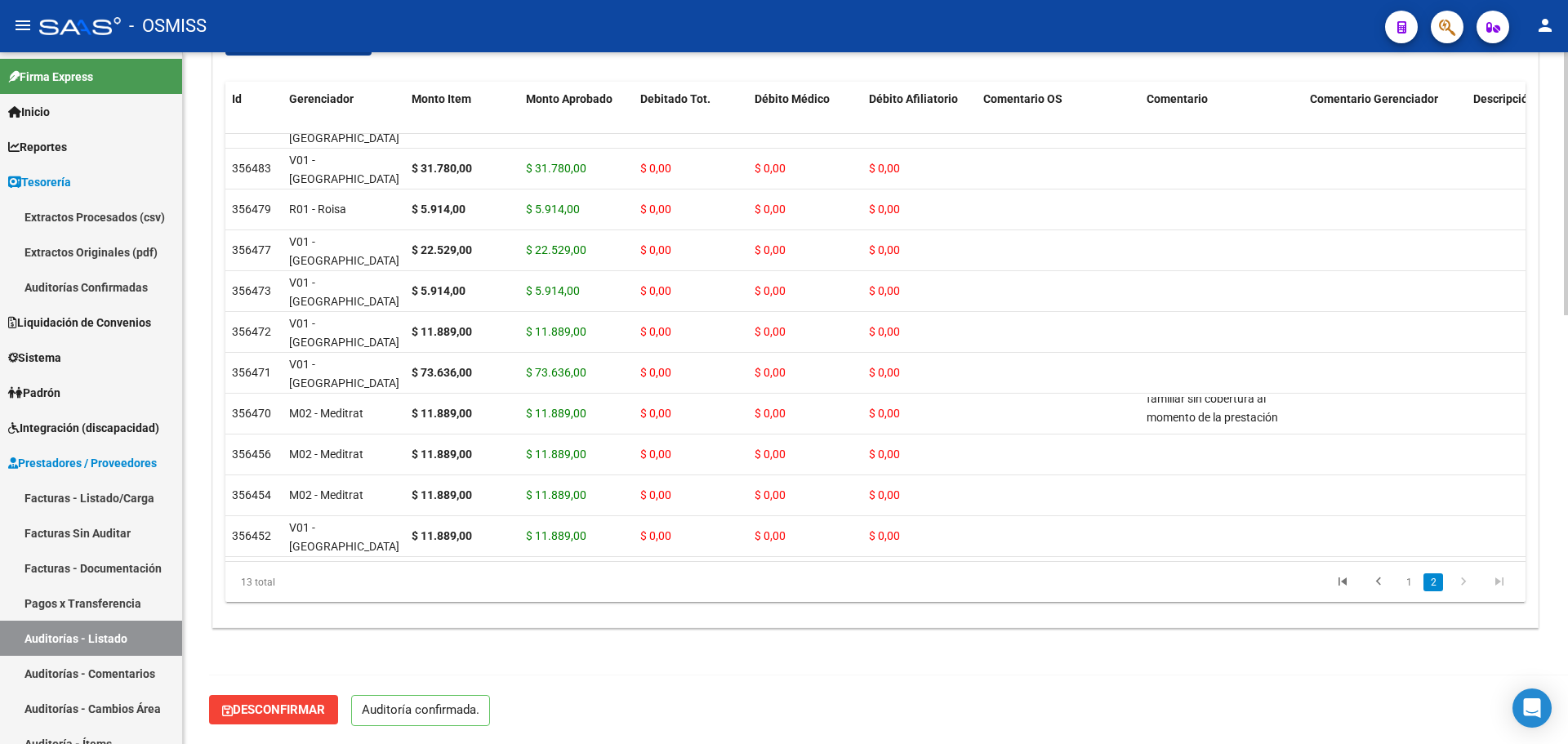
click at [656, 561] on div "13 total 1 2" at bounding box center [875, 581] width 1300 height 41
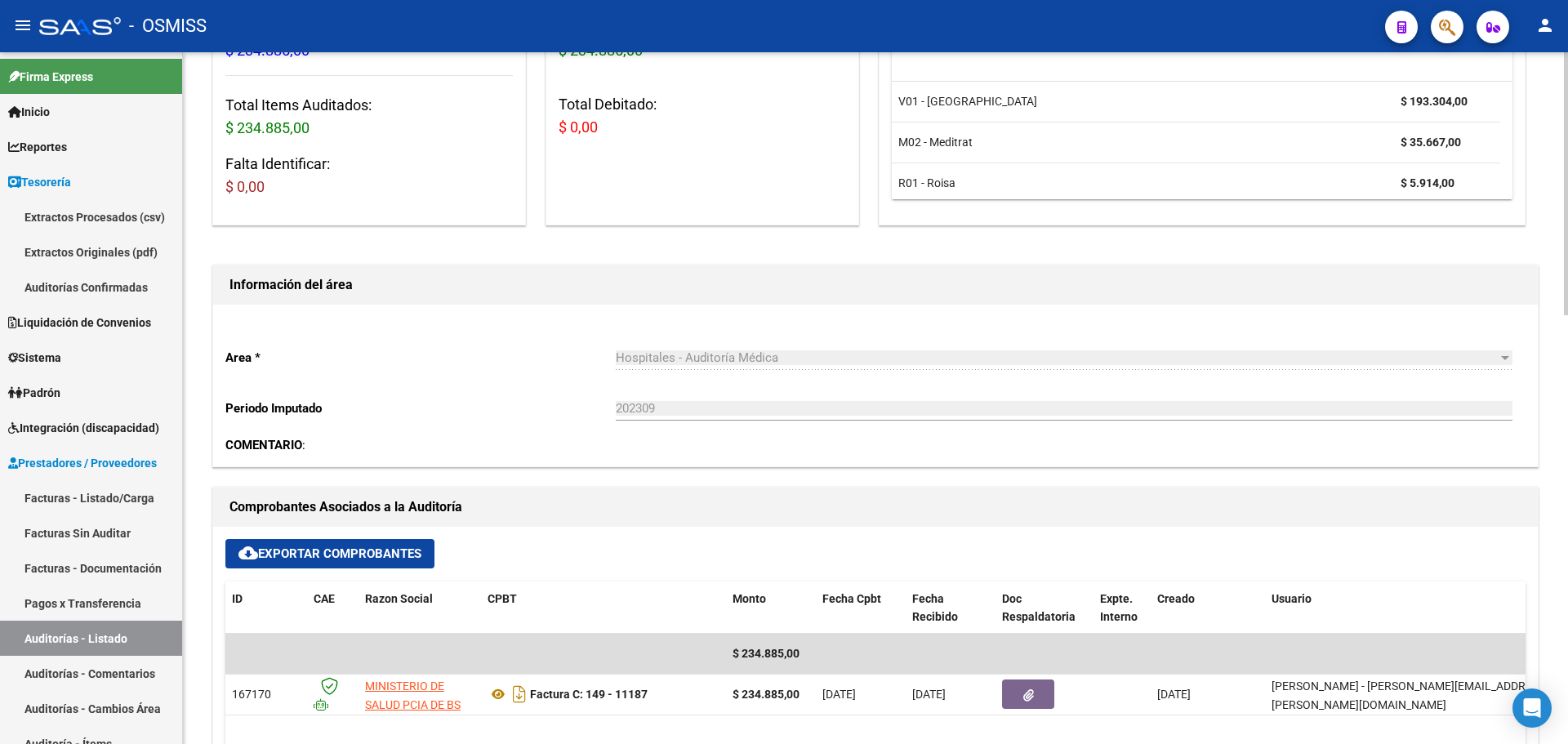
scroll to position [0, 0]
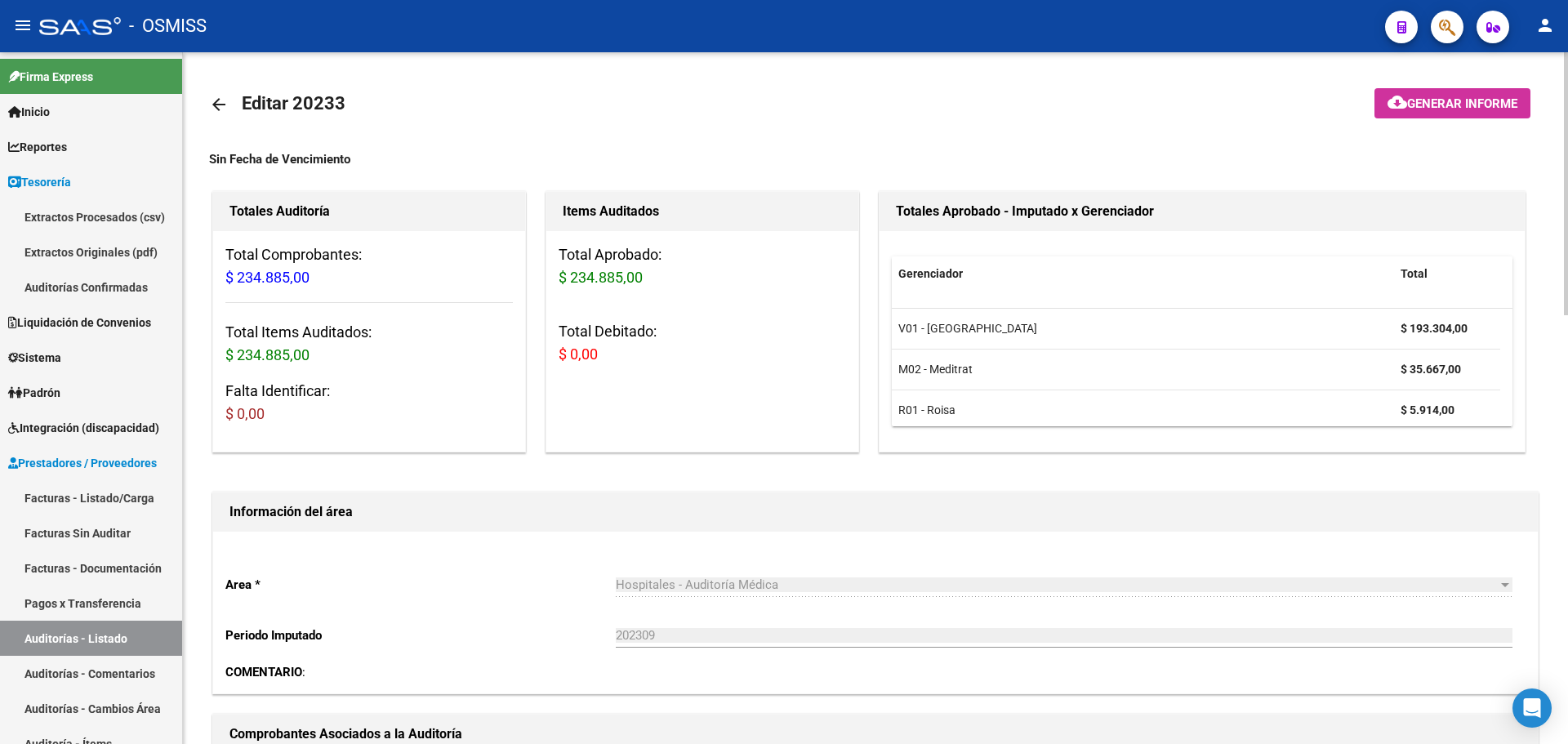
click at [727, 400] on div "Items Auditados Total Aprobado: $ 234.885,00 Total Debitado: $ 0,00" at bounding box center [702, 321] width 314 height 261
click at [704, 399] on div "Items Auditados Total Aprobado: $ 234.885,00 Total Debitado: $ 0,00" at bounding box center [702, 321] width 314 height 261
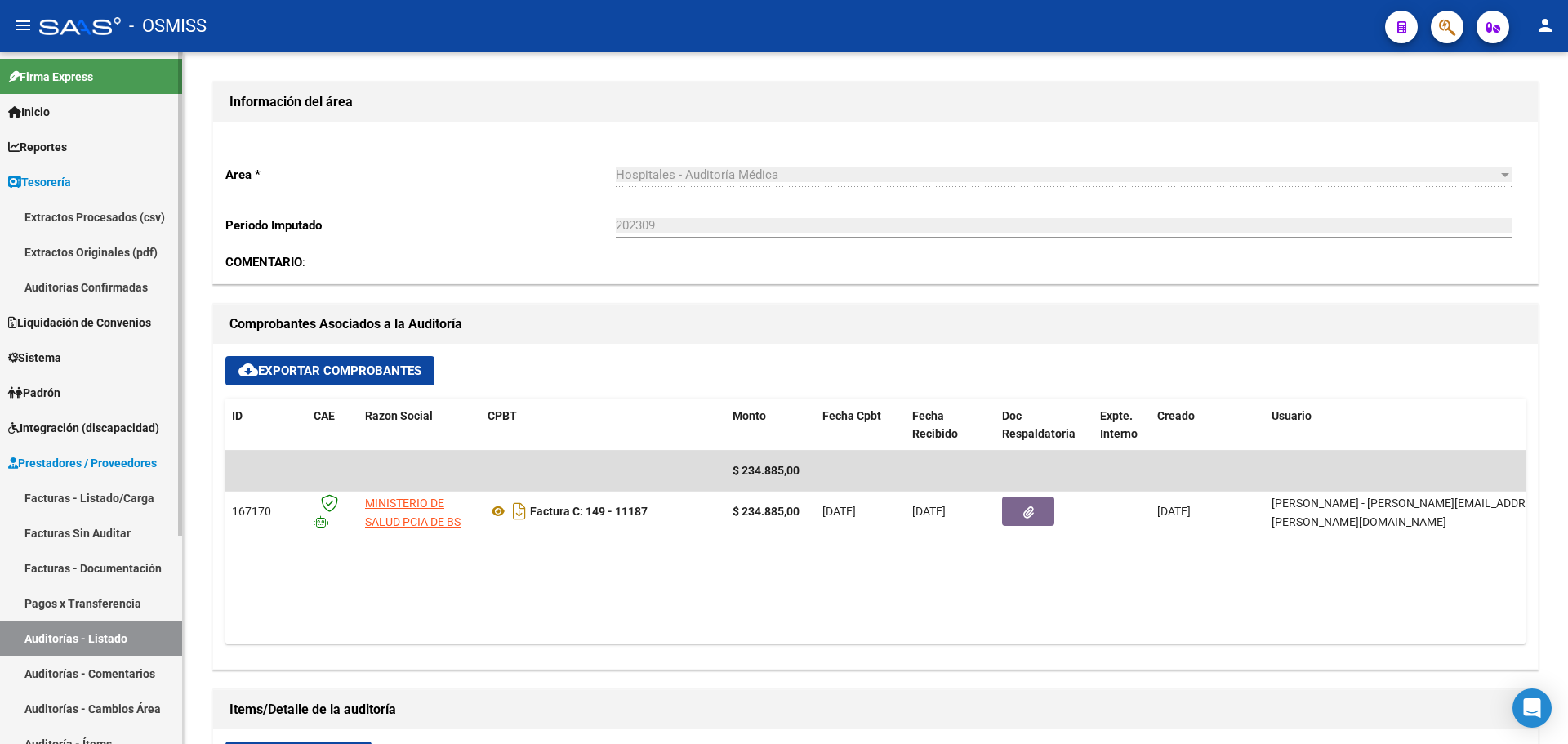
scroll to position [408, 0]
click at [43, 176] on span "Tesorería" at bounding box center [40, 182] width 63 height 18
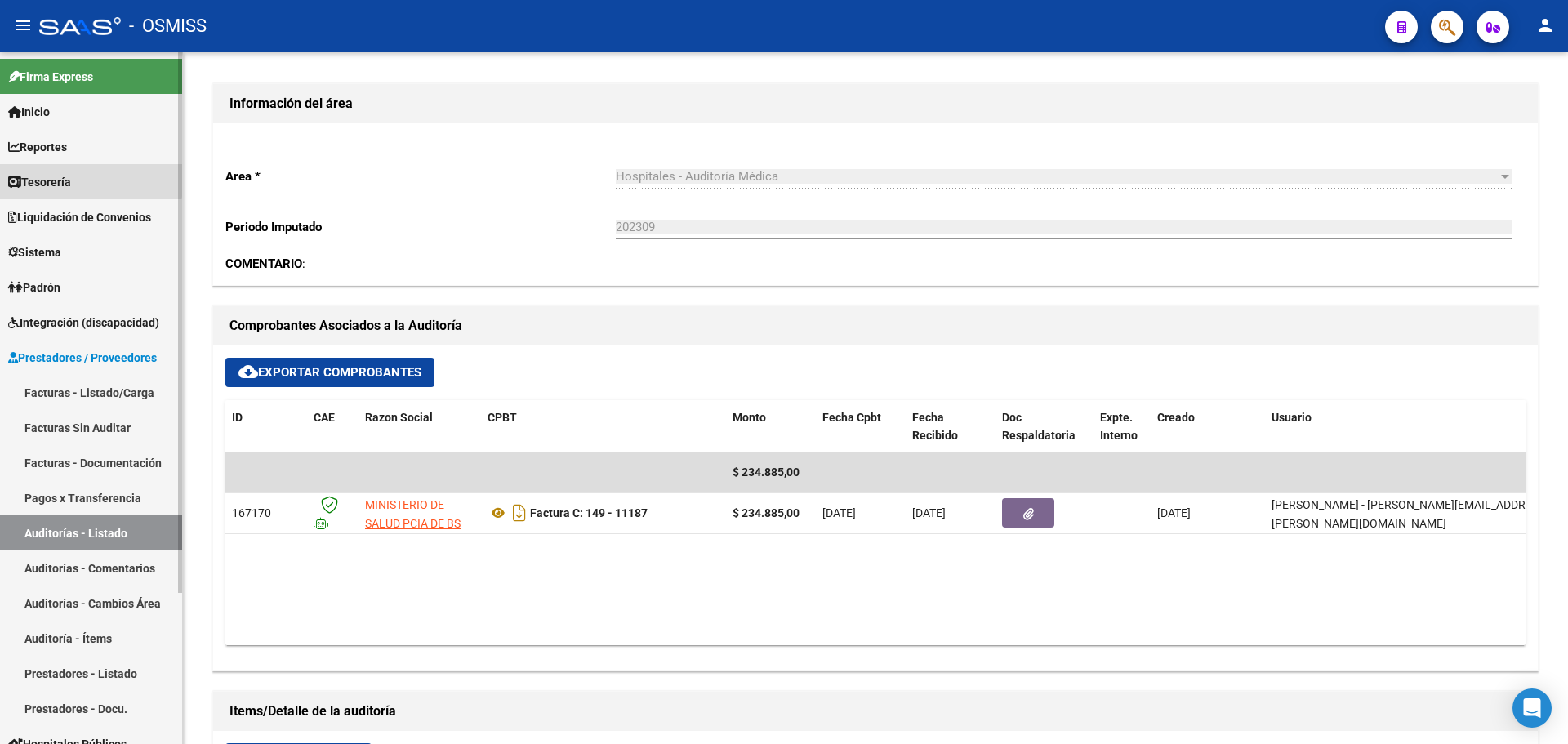
click at [43, 176] on span "Tesorería" at bounding box center [40, 182] width 63 height 18
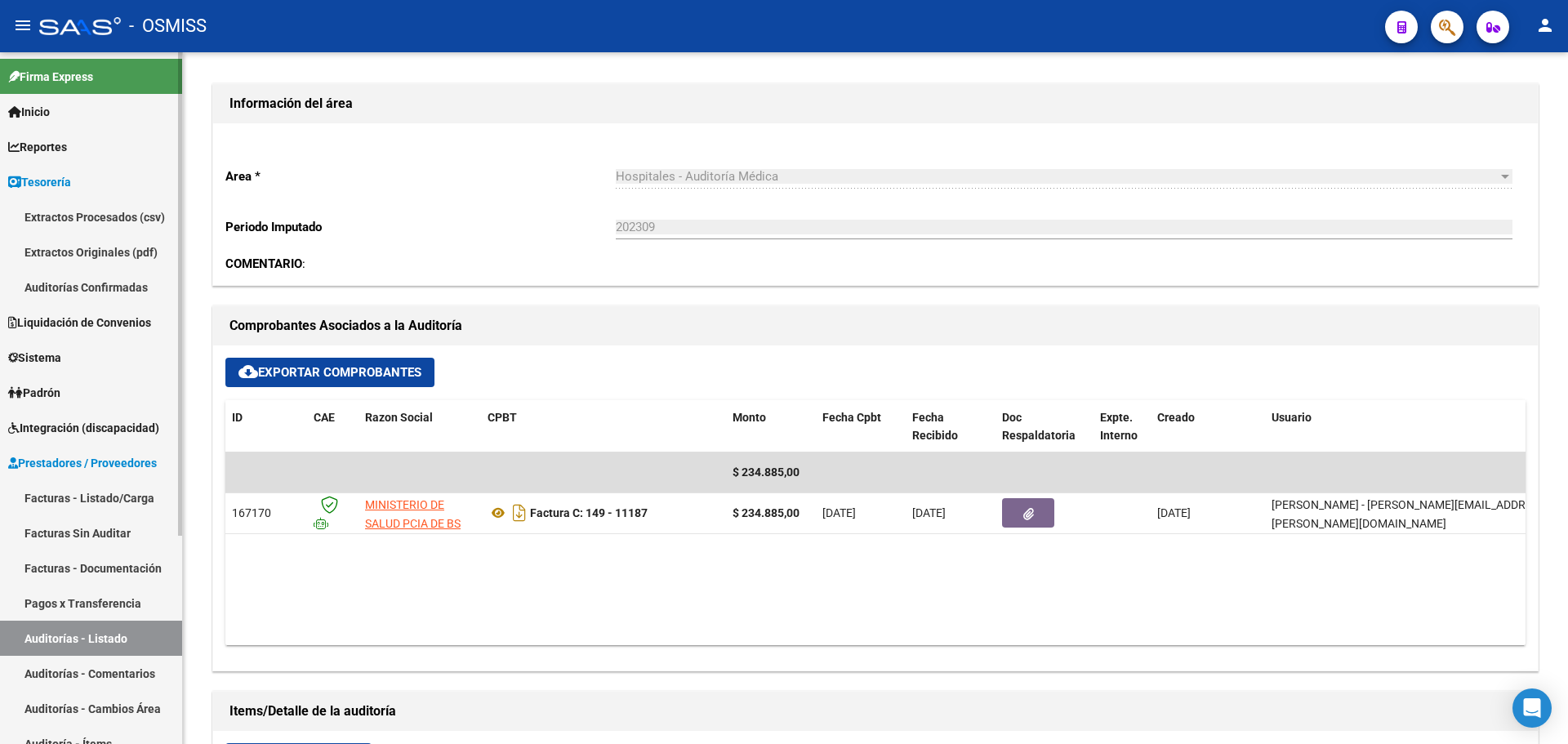
click at [71, 271] on link "Auditorías Confirmadas" at bounding box center [91, 287] width 182 height 35
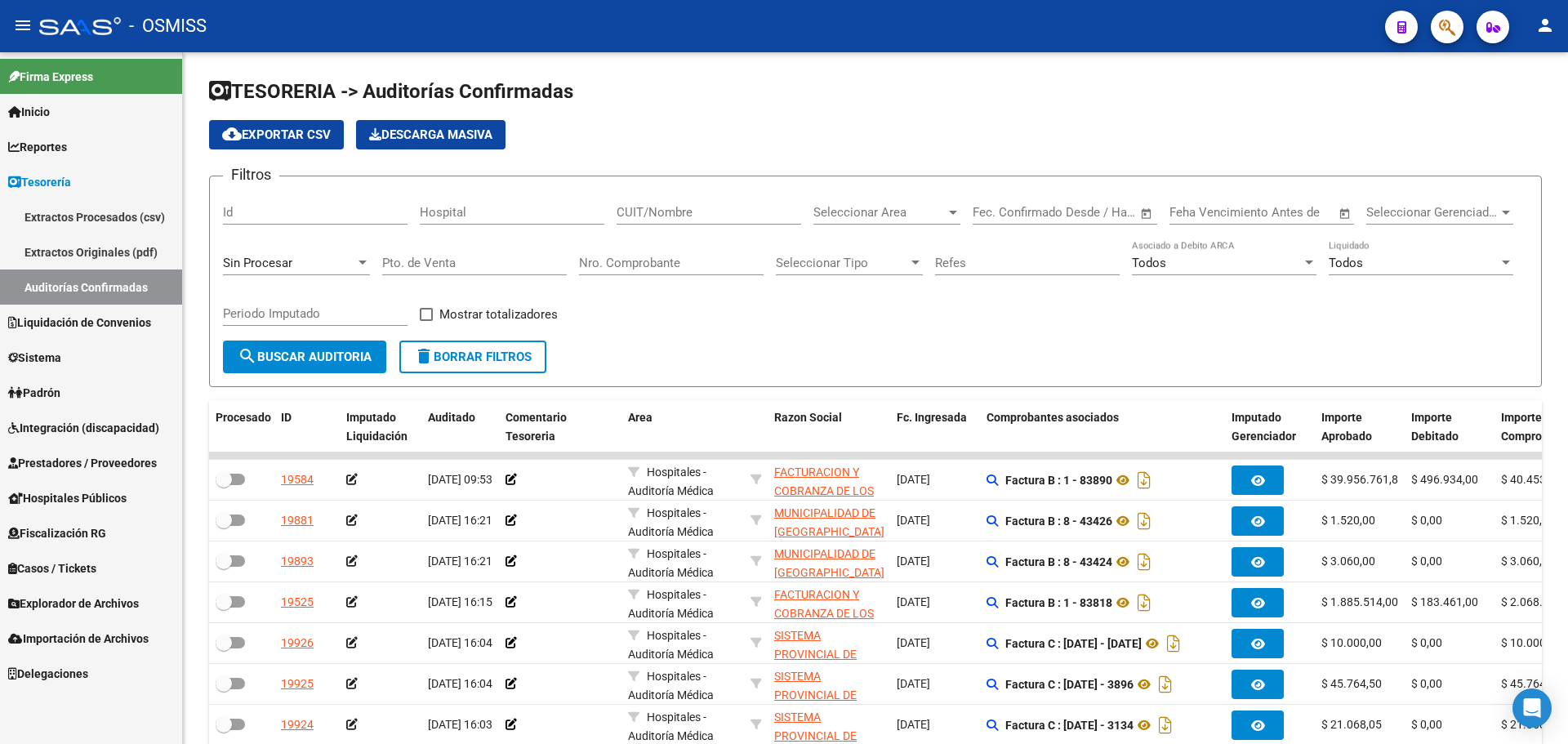
click at [1469, 26] on mat-toolbar "menu - OSMISS person" at bounding box center [784, 26] width 1568 height 52
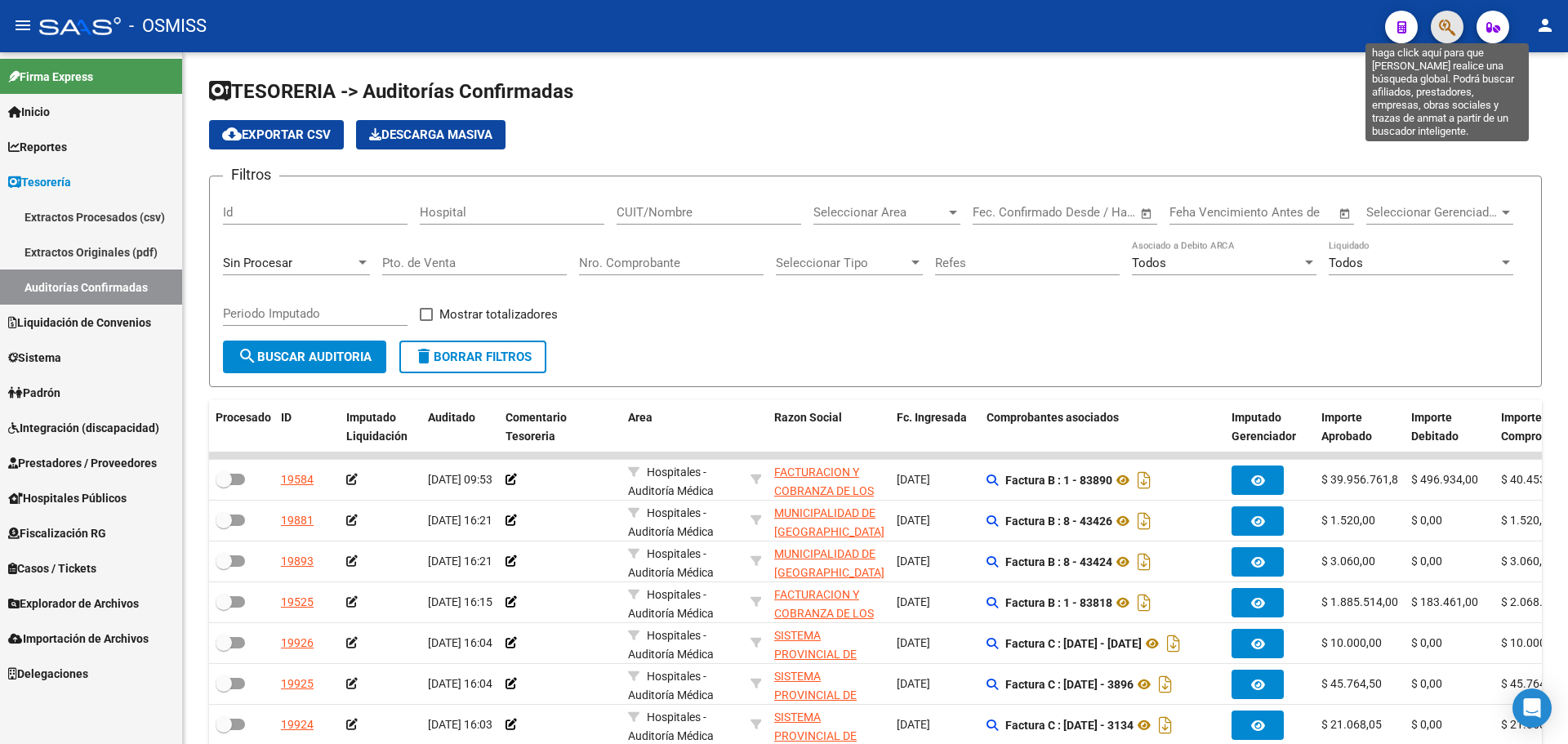
click at [1452, 26] on icon "button" at bounding box center [1447, 28] width 16 height 19
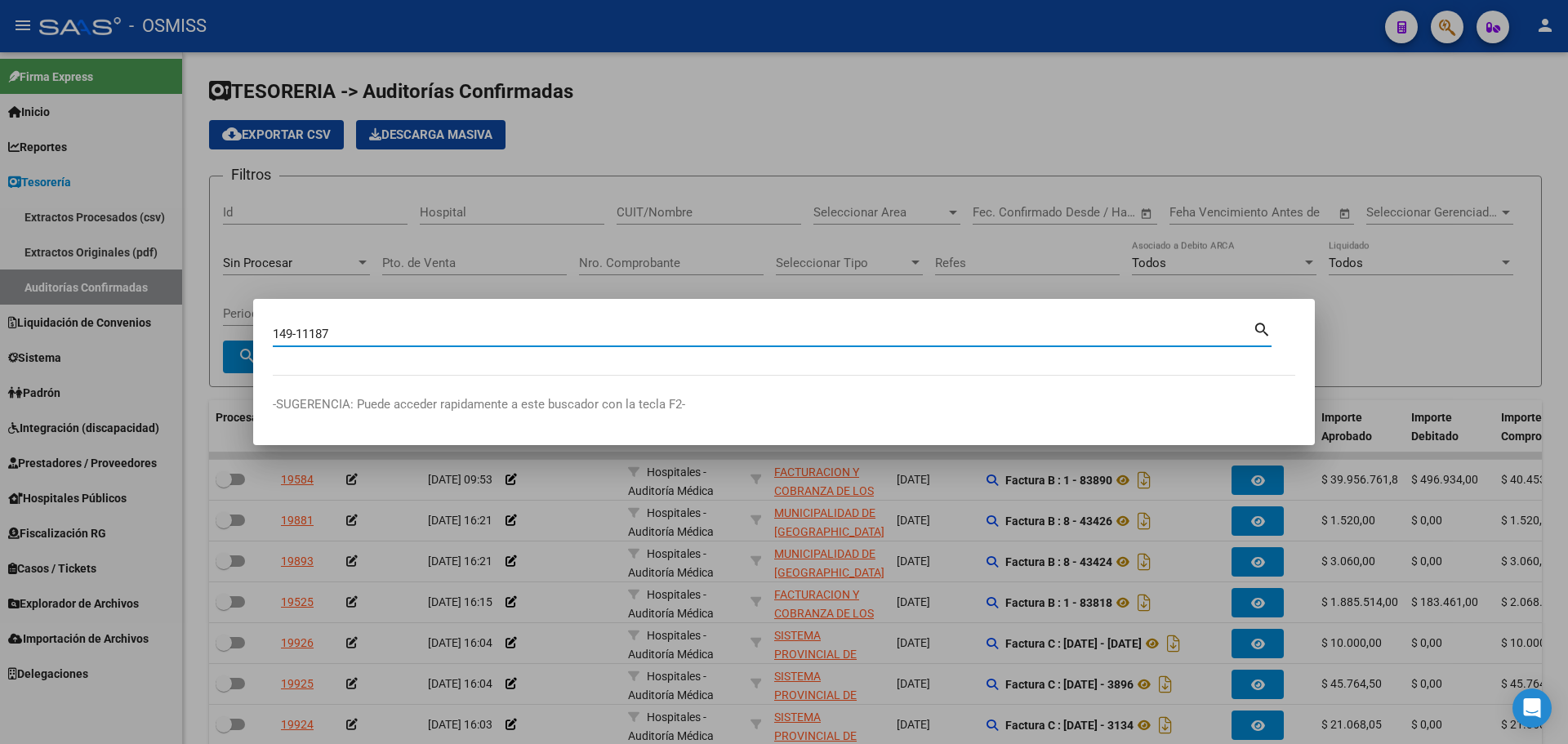
type input "149-11187"
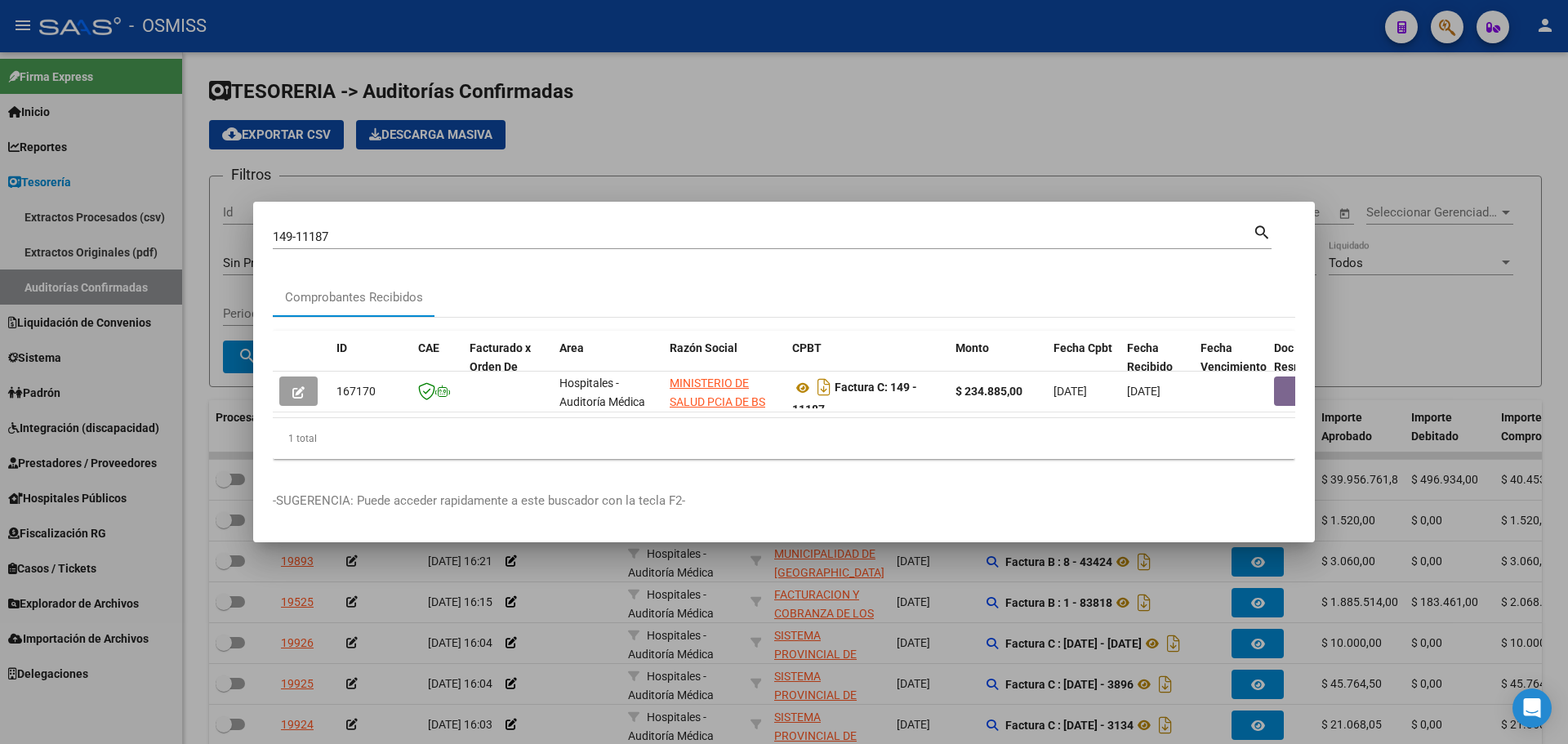
scroll to position [0, 910]
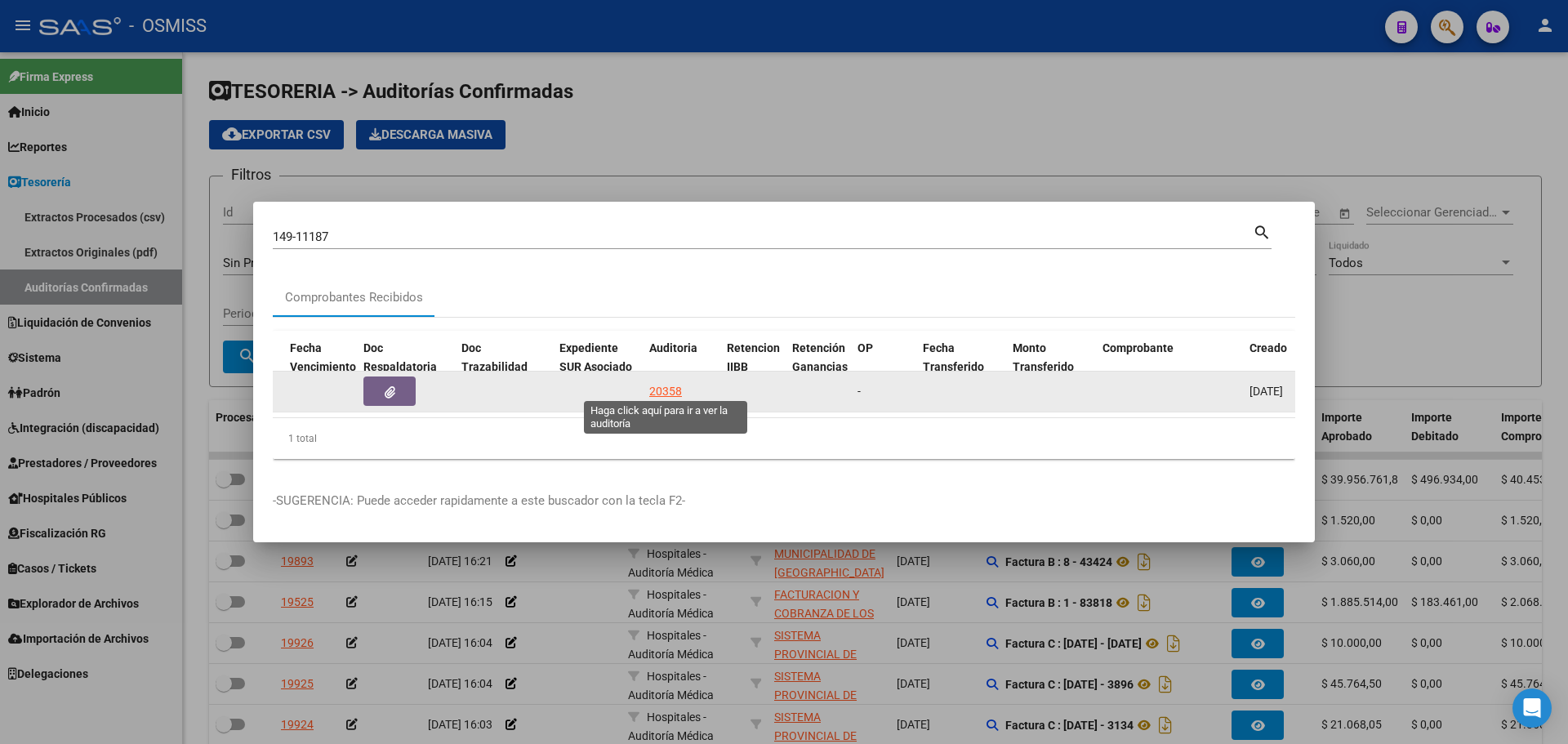
click at [659, 384] on div "20358" at bounding box center [665, 392] width 32 height 19
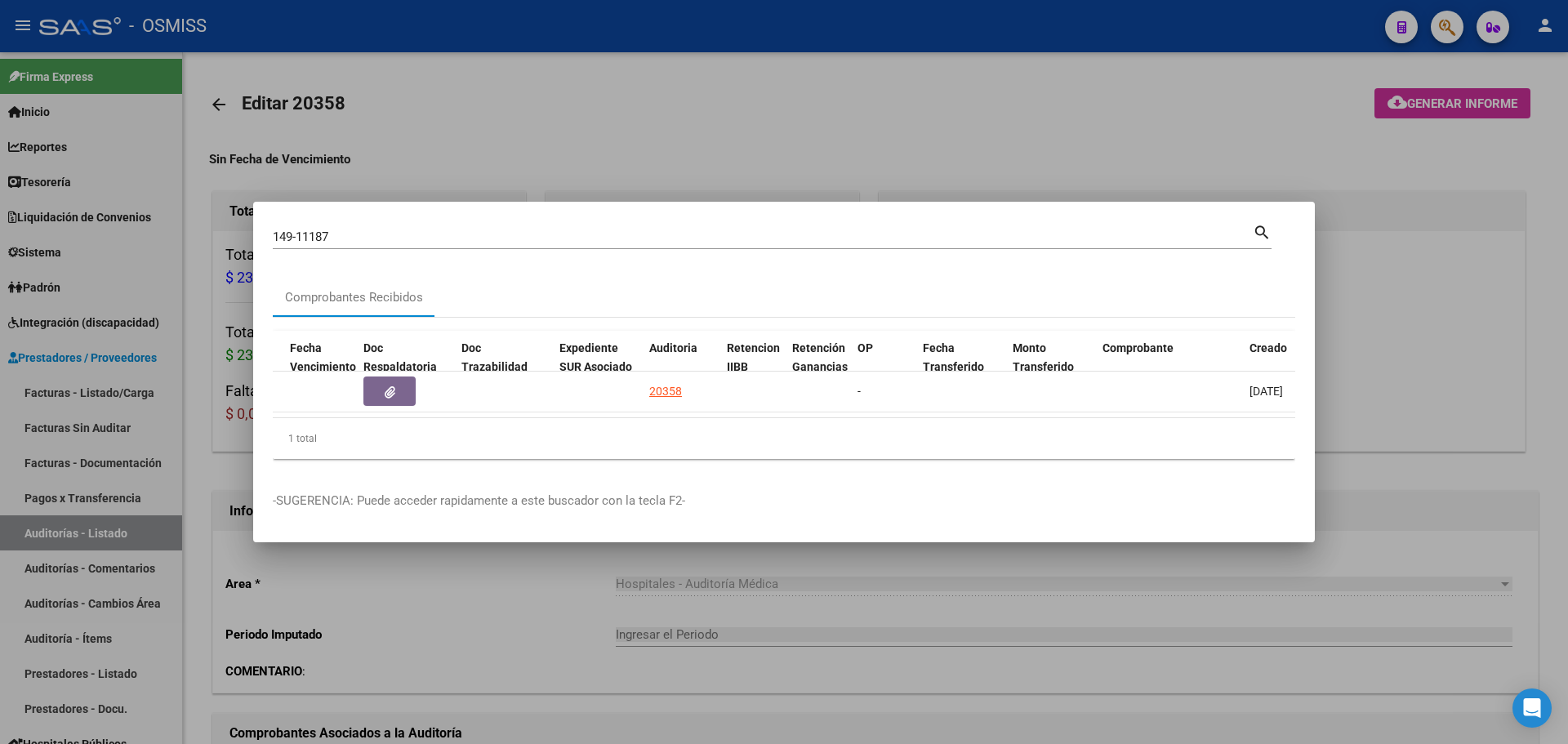
click at [616, 190] on div at bounding box center [784, 372] width 1568 height 744
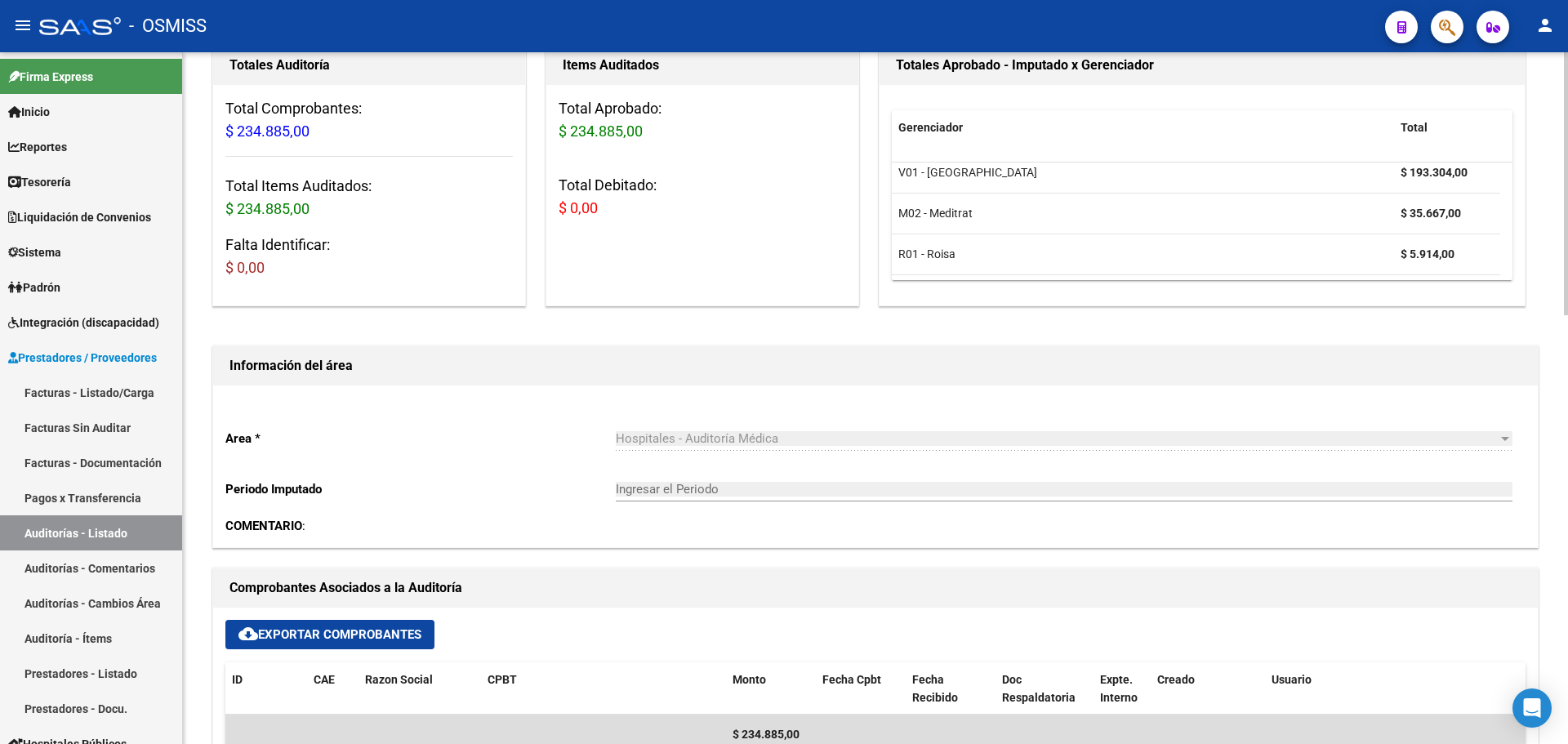
scroll to position [146, 0]
click at [677, 257] on div "Items Auditados Total Aprobado: $ 234.885,00 Total Debitado: $ 0,00" at bounding box center [702, 176] width 314 height 261
click at [88, 184] on link "Tesorería" at bounding box center [91, 181] width 182 height 35
click at [85, 187] on link "Tesorería" at bounding box center [91, 181] width 182 height 35
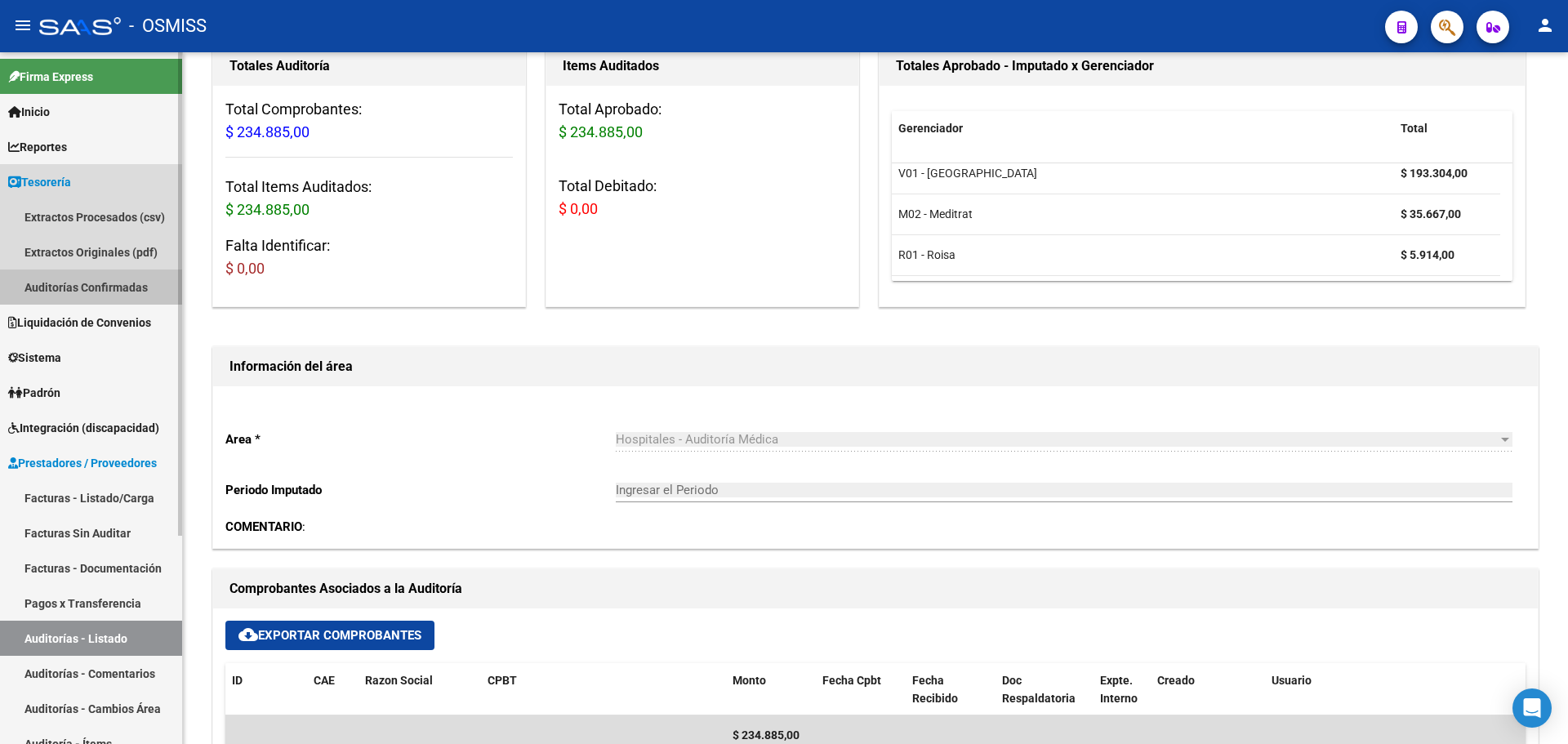
click at [76, 275] on link "Auditorías Confirmadas" at bounding box center [91, 287] width 182 height 35
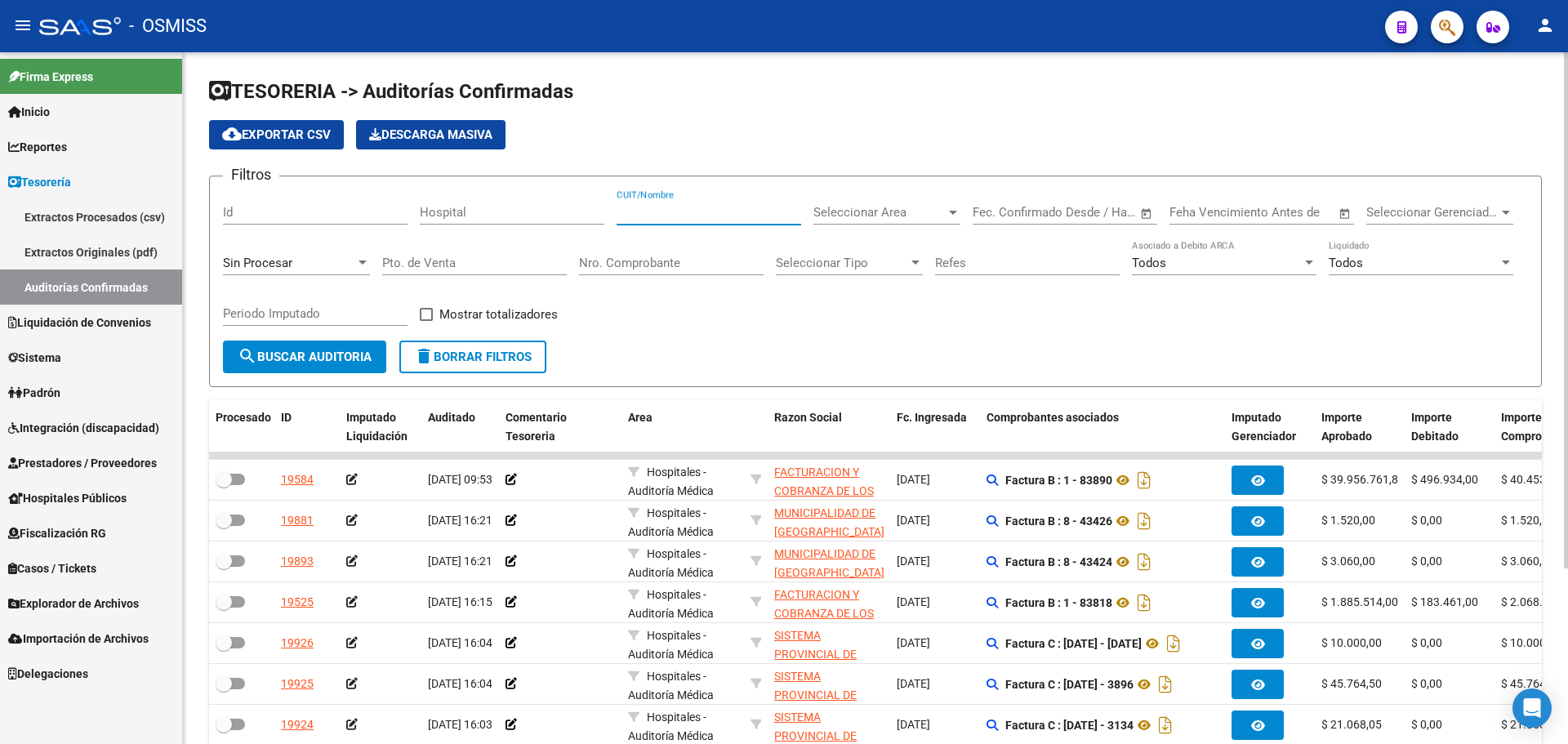
click at [675, 216] on input "CUIT/Nombre" at bounding box center [709, 211] width 185 height 14
paste input "33-71509288-9"
click at [641, 211] on input "33-715092889" at bounding box center [709, 211] width 185 height 14
type input "33715092889"
click at [302, 265] on div "Sin Procesar" at bounding box center [289, 262] width 132 height 14
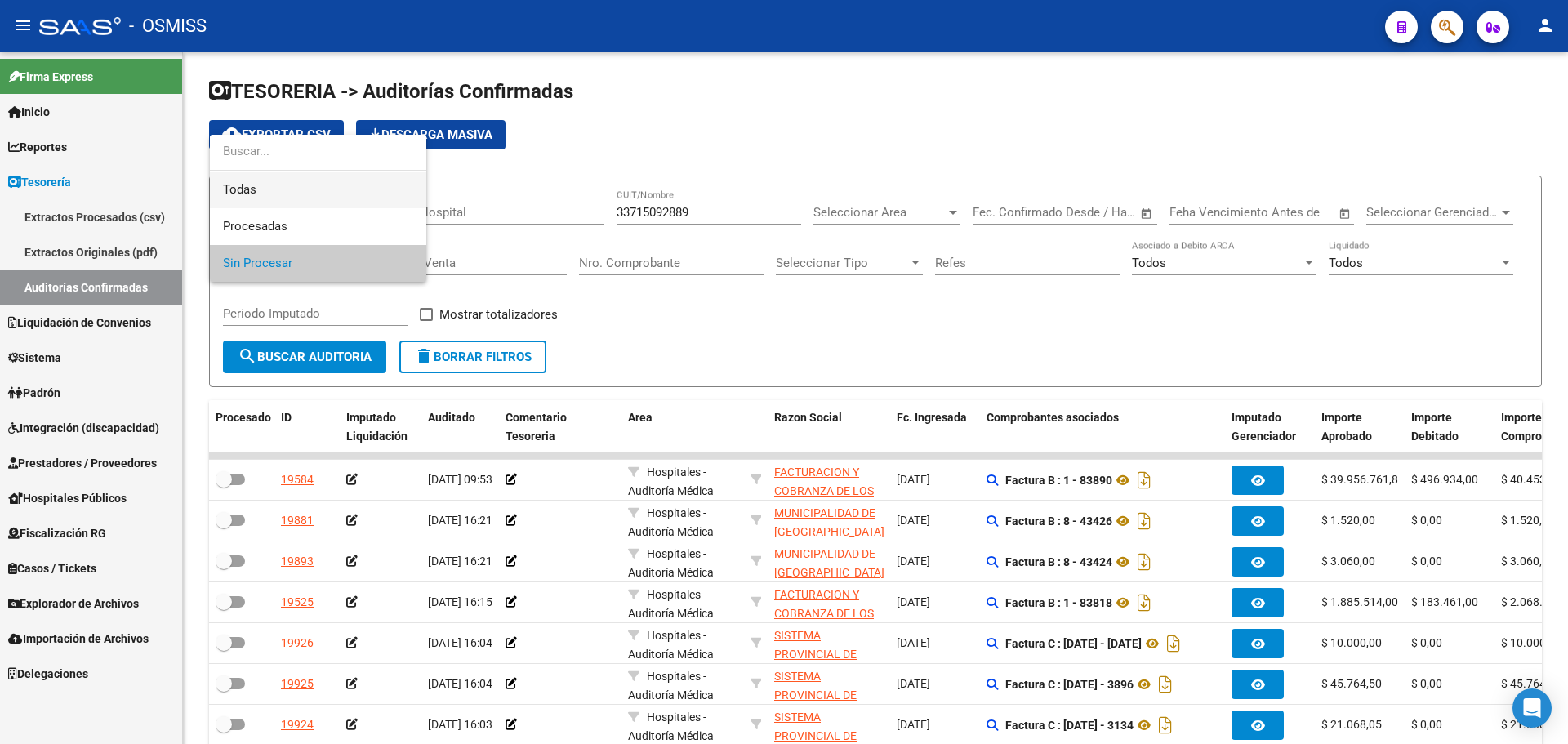
click at [300, 193] on span "Todas" at bounding box center [318, 190] width 191 height 37
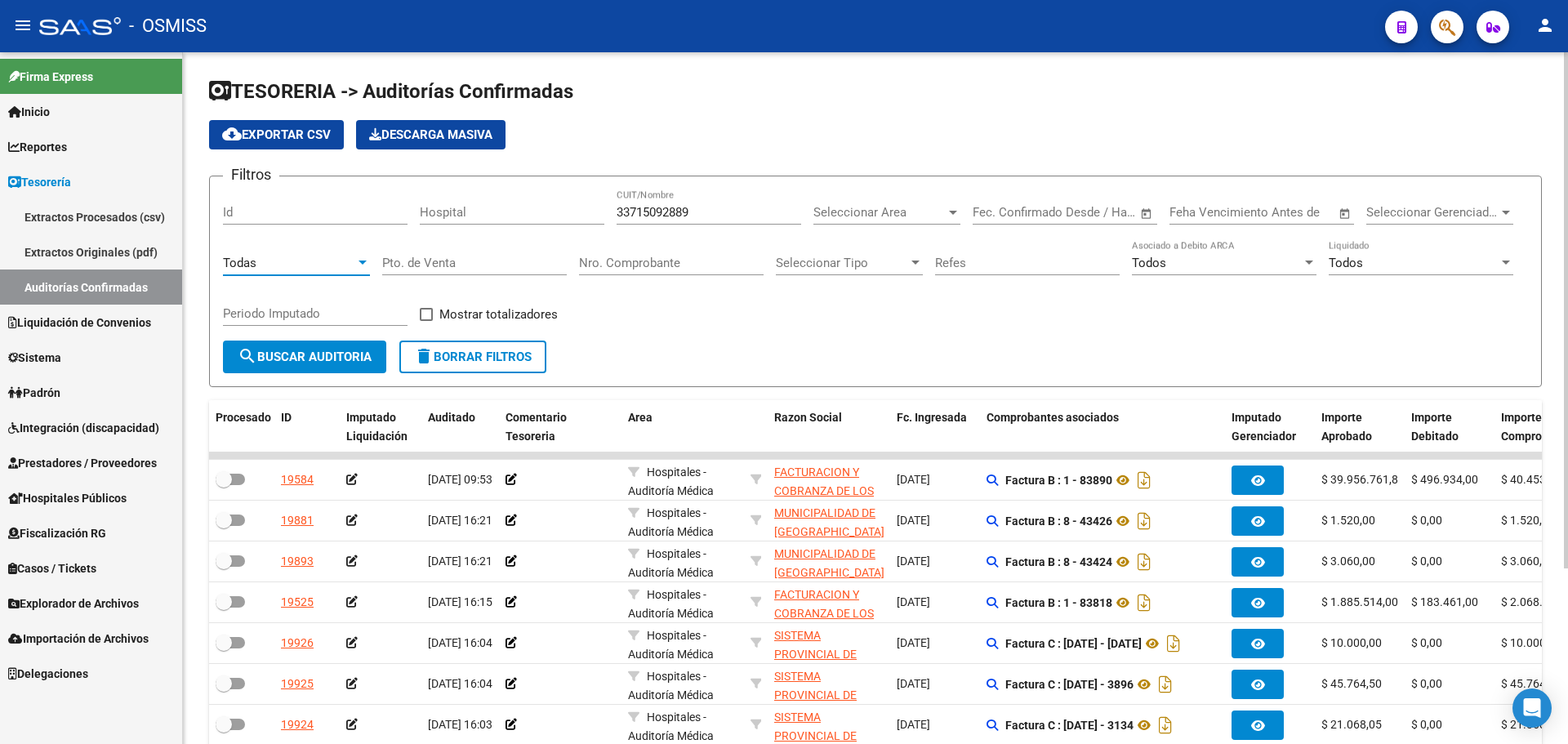
click at [311, 353] on span "search Buscar Auditoria" at bounding box center [304, 356] width 134 height 14
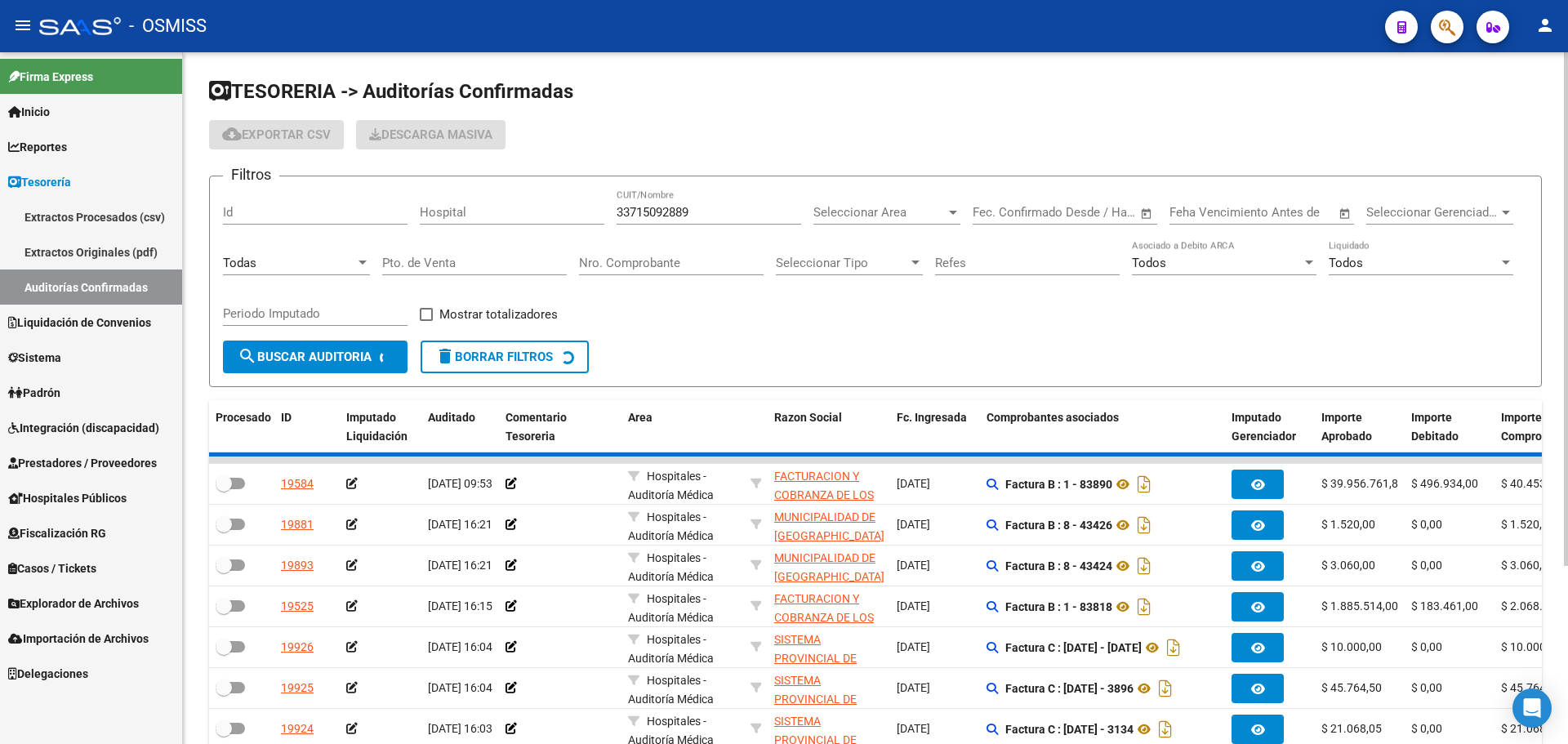
checkbox input "true"
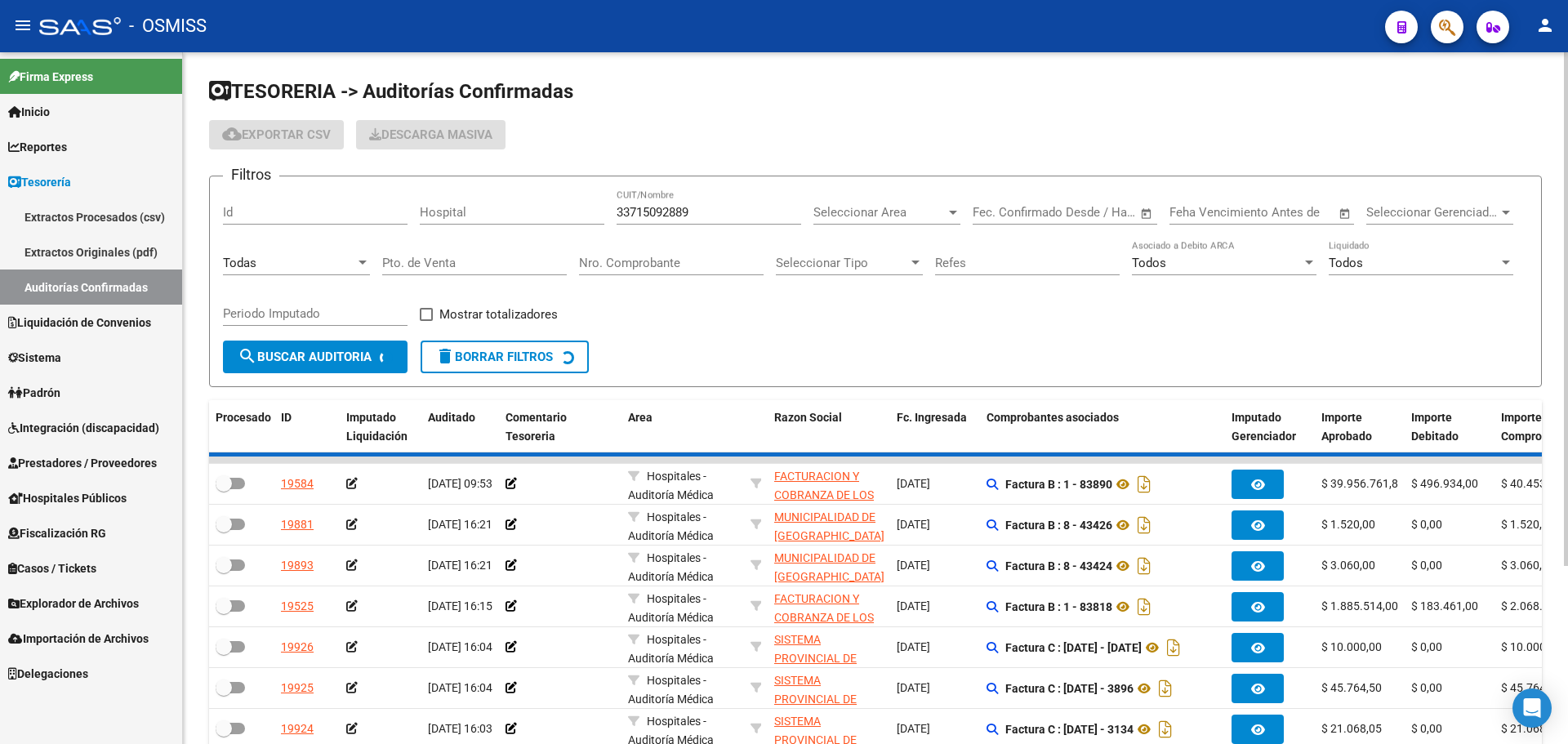
checkbox input "true"
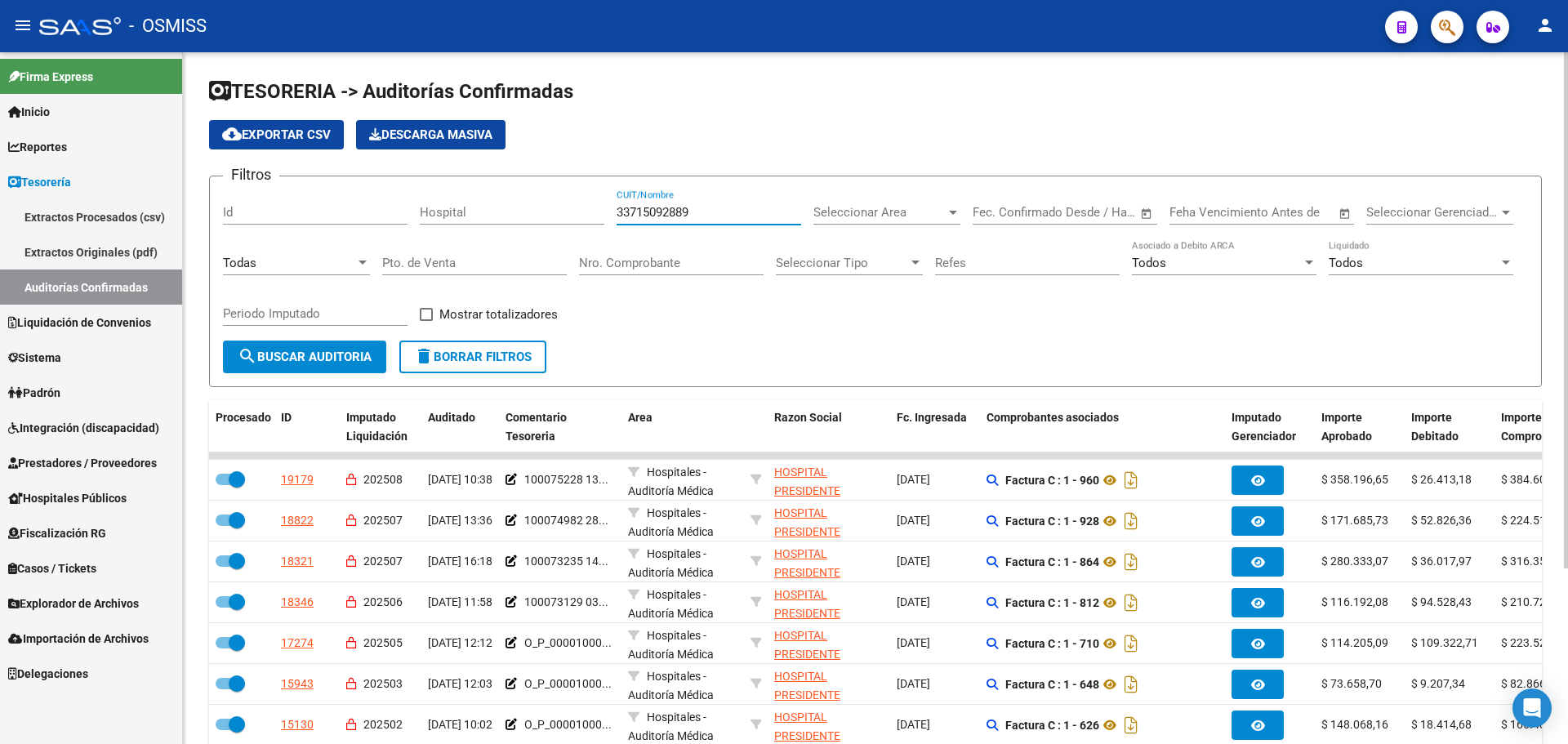
drag, startPoint x: 722, startPoint y: 214, endPoint x: 536, endPoint y: 214, distance: 186.0
click at [536, 214] on div "Filtros Id Hospital 33715092889 CUIT/Nombre Seleccionar Area Seleccionar Area F…" at bounding box center [875, 265] width 1305 height 151
click at [663, 256] on input "Nro. Comprobante" at bounding box center [671, 262] width 185 height 14
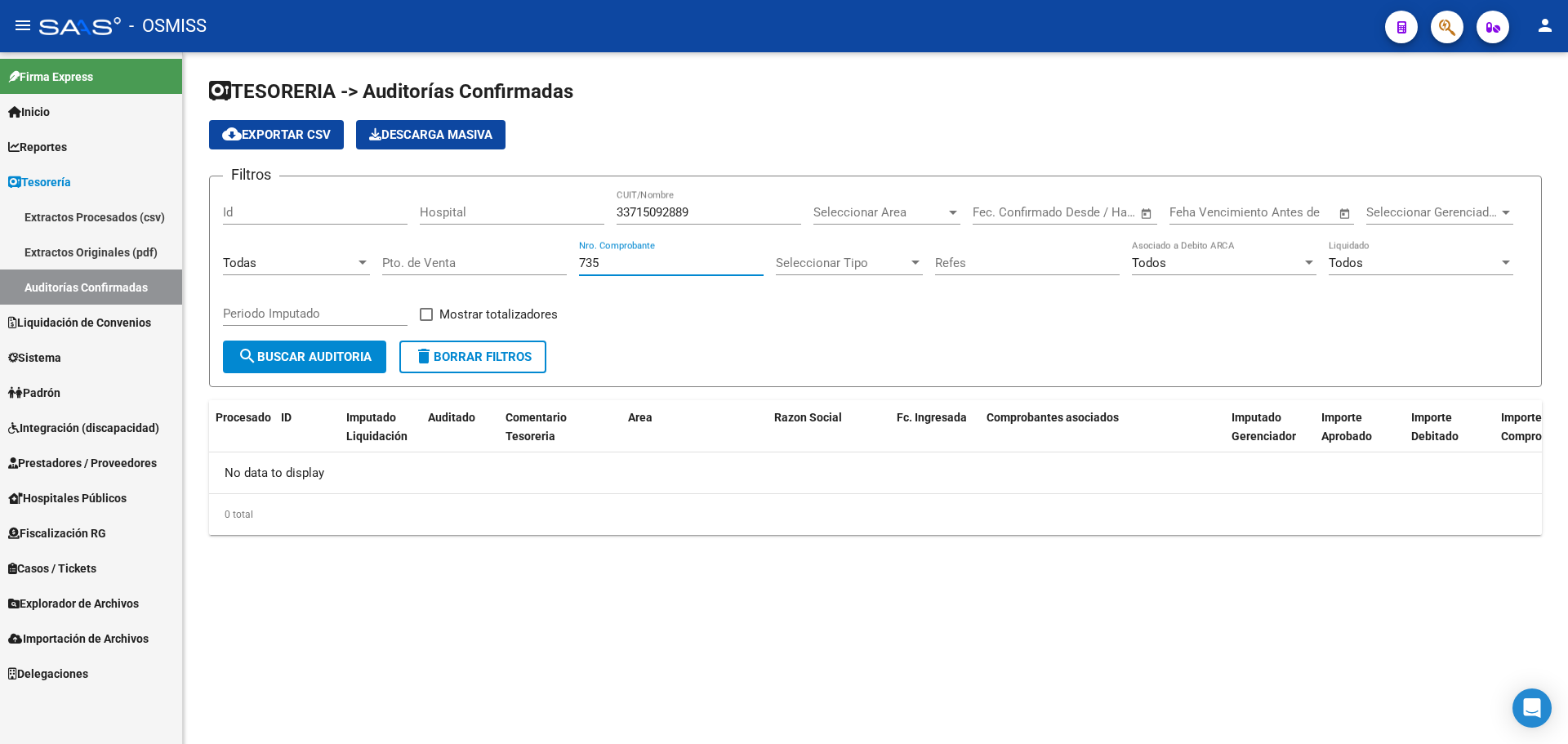
type input "735"
click at [716, 321] on div "Filtros Id Hospital 33715092889 CUIT/Nombre Seleccionar Area Seleccionar Area F…" at bounding box center [875, 265] width 1305 height 151
click at [1441, 39] on span "button" at bounding box center [1447, 27] width 16 height 33
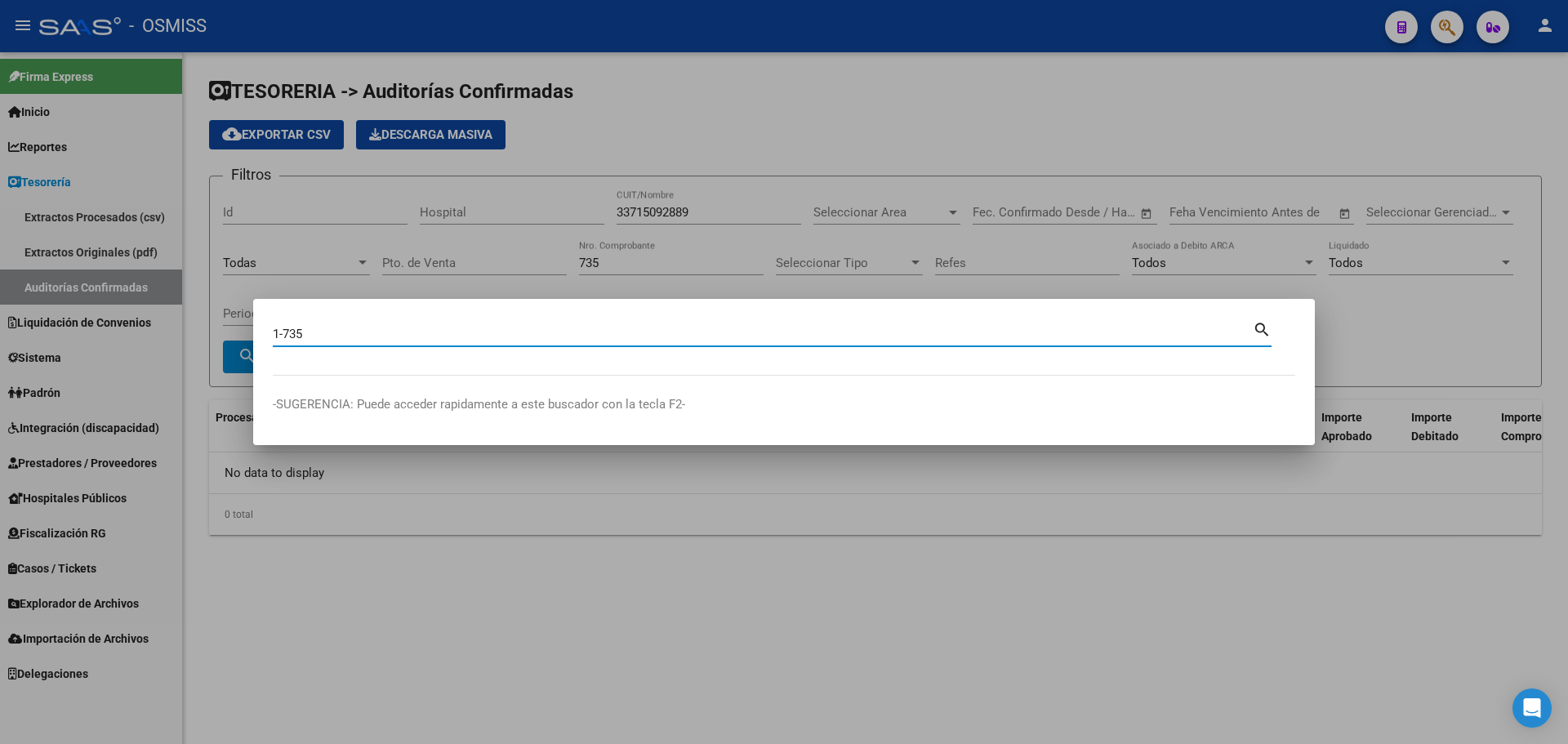
type input "1-735"
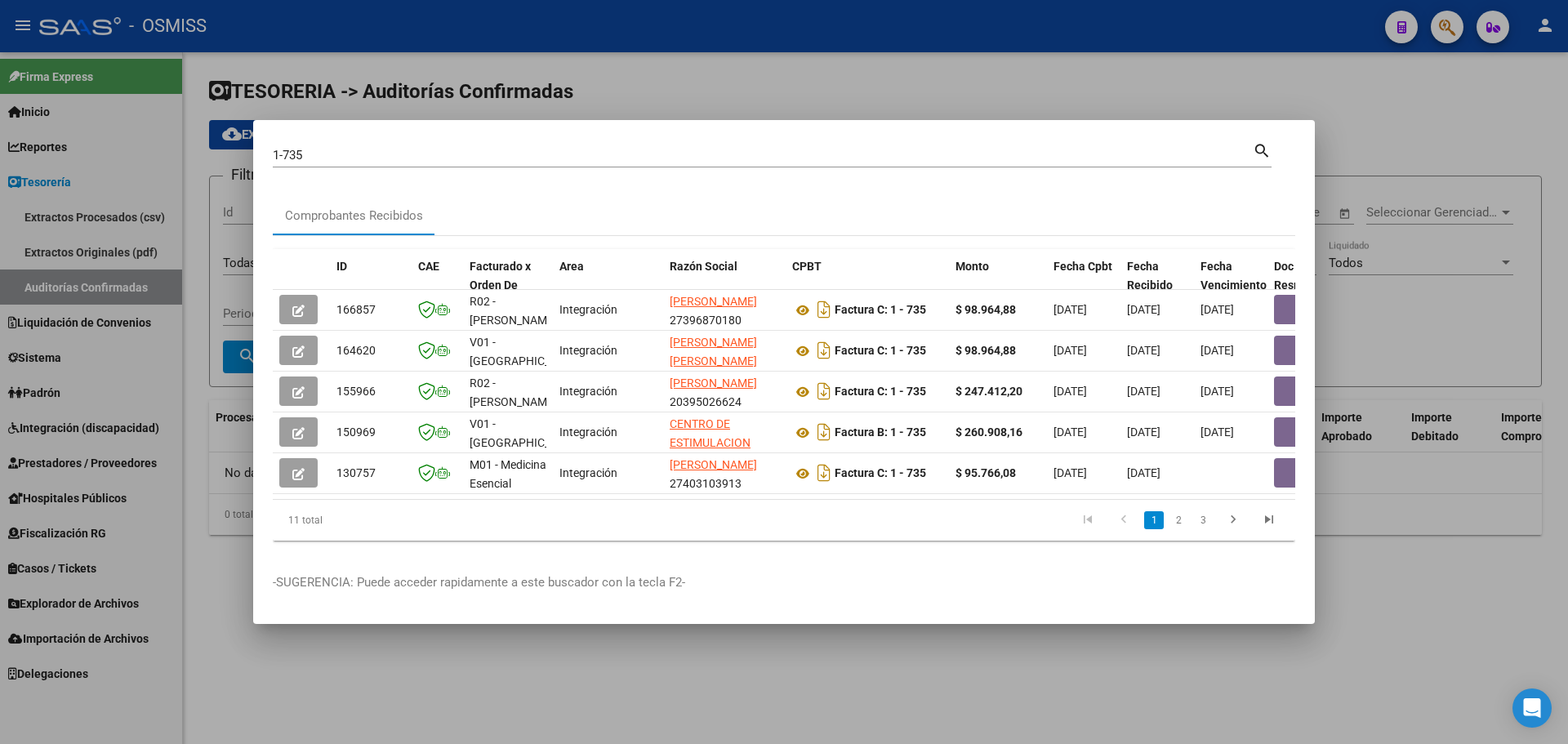
click at [716, 105] on div at bounding box center [784, 372] width 1568 height 744
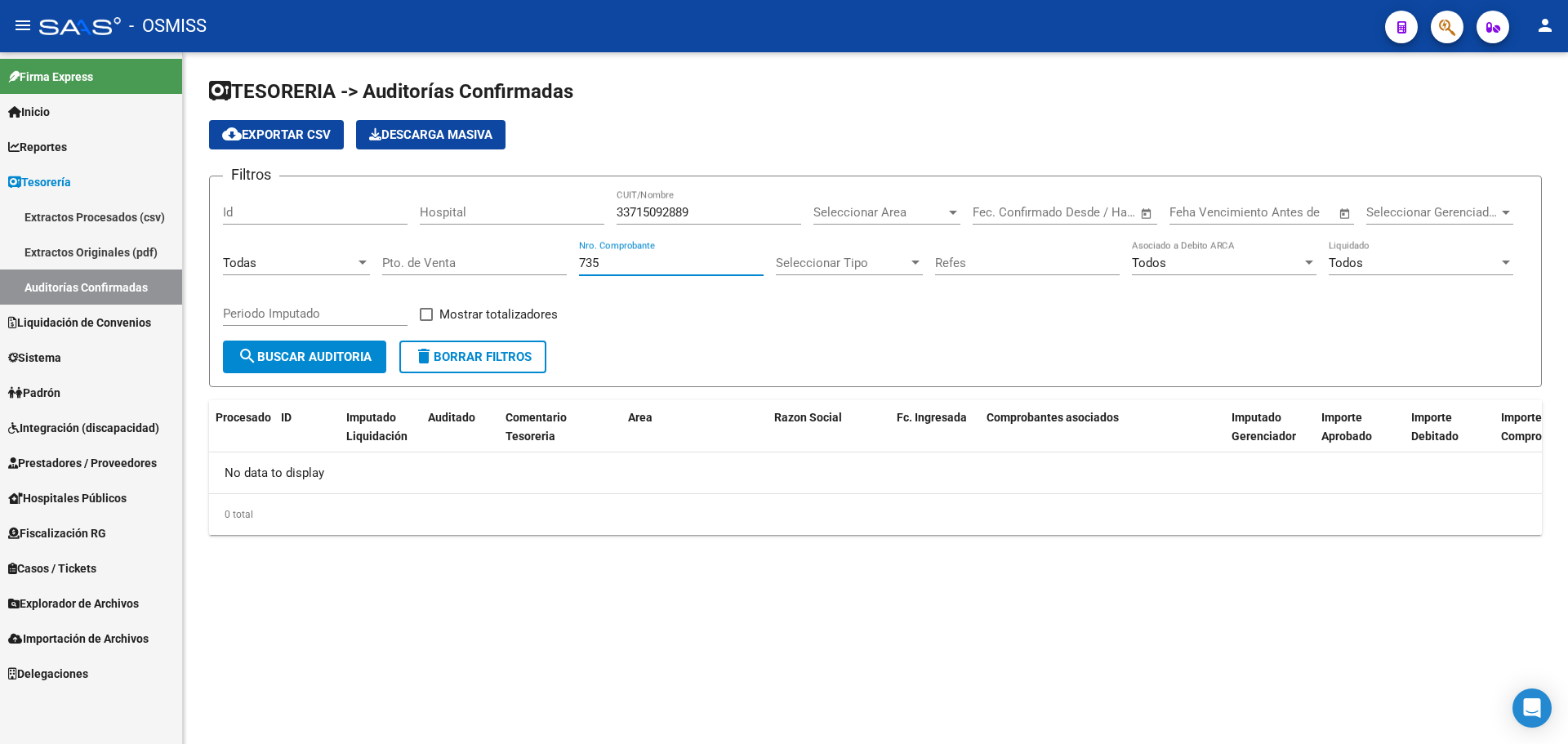
drag, startPoint x: 652, startPoint y: 262, endPoint x: 405, endPoint y: 262, distance: 247.0
click at [405, 262] on div "Filtros Id Hospital 33715092889 CUIT/Nombre Seleccionar Area Seleccionar Area F…" at bounding box center [875, 265] width 1305 height 151
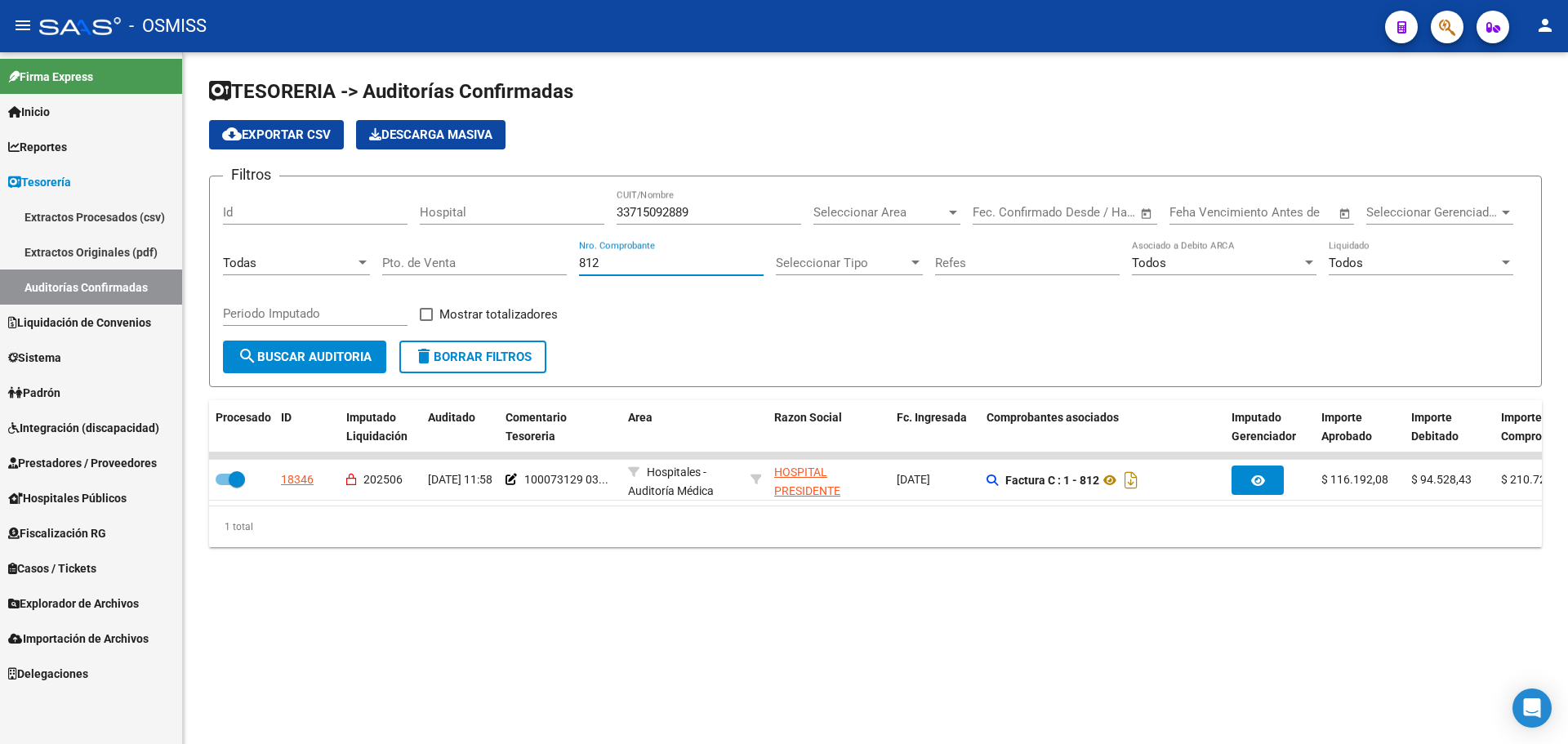
drag, startPoint x: 652, startPoint y: 265, endPoint x: 233, endPoint y: 211, distance: 422.5
click at [233, 211] on div "Filtros Id Hospital 33715092889 CUIT/Nombre Seleccionar Area Seleccionar Area F…" at bounding box center [875, 265] width 1305 height 151
click at [875, 619] on mat-sidenav-content "TESORERIA -> Auditorías Confirmadas cloud_download Exportar CSV Descarga Masiva…" at bounding box center [875, 398] width 1385 height 692
click at [665, 629] on mat-sidenav-content "TESORERIA -> Auditorías Confirmadas cloud_download Exportar CSV Descarga Masiva…" at bounding box center [875, 398] width 1385 height 692
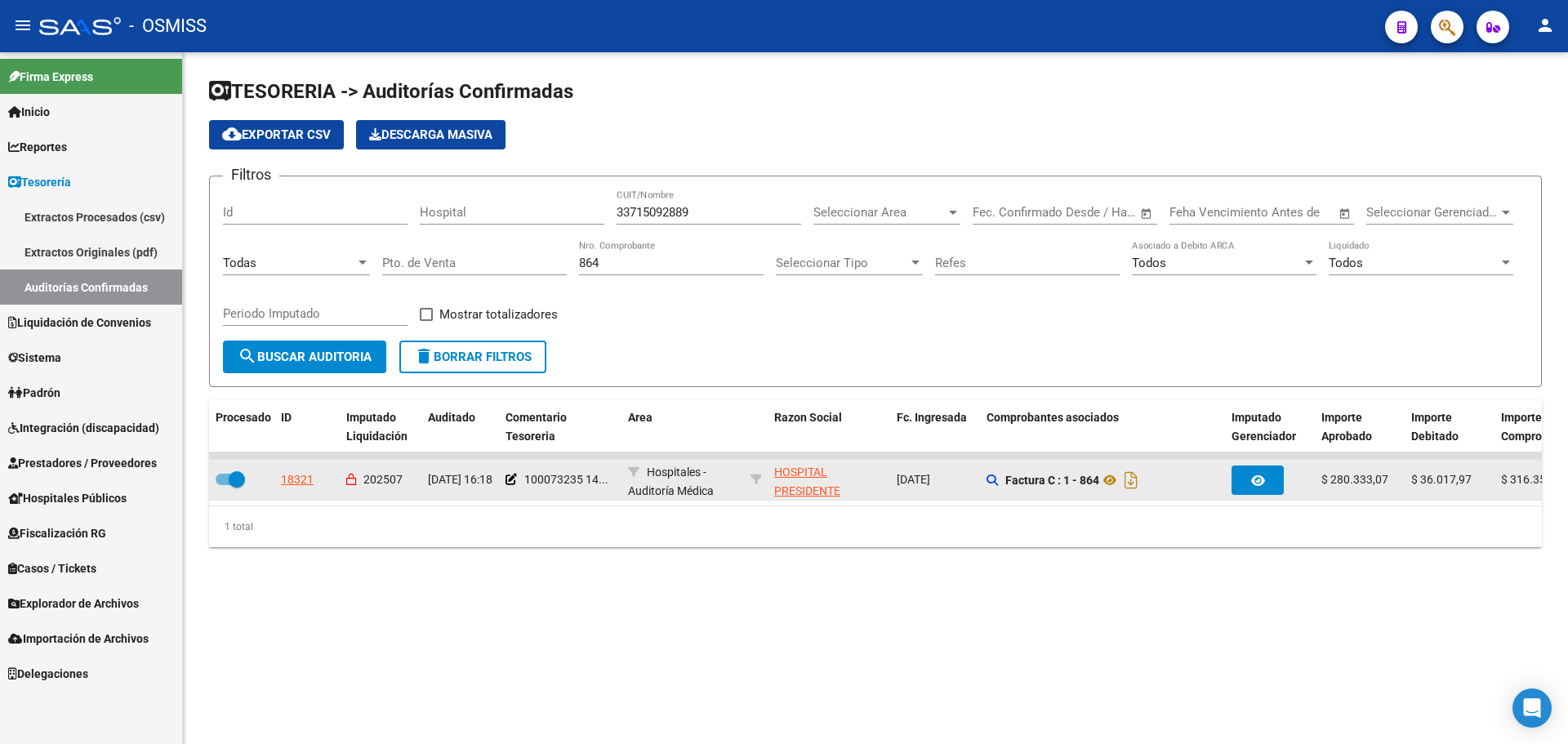
drag, startPoint x: 1440, startPoint y: 473, endPoint x: 1520, endPoint y: 473, distance: 80.0
click at [1520, 473] on div "18321 202507 08/07/2025 16:18 100073235 14... Hospitales - Auditoría Médica HOS…" at bounding box center [1288, 479] width 2159 height 41
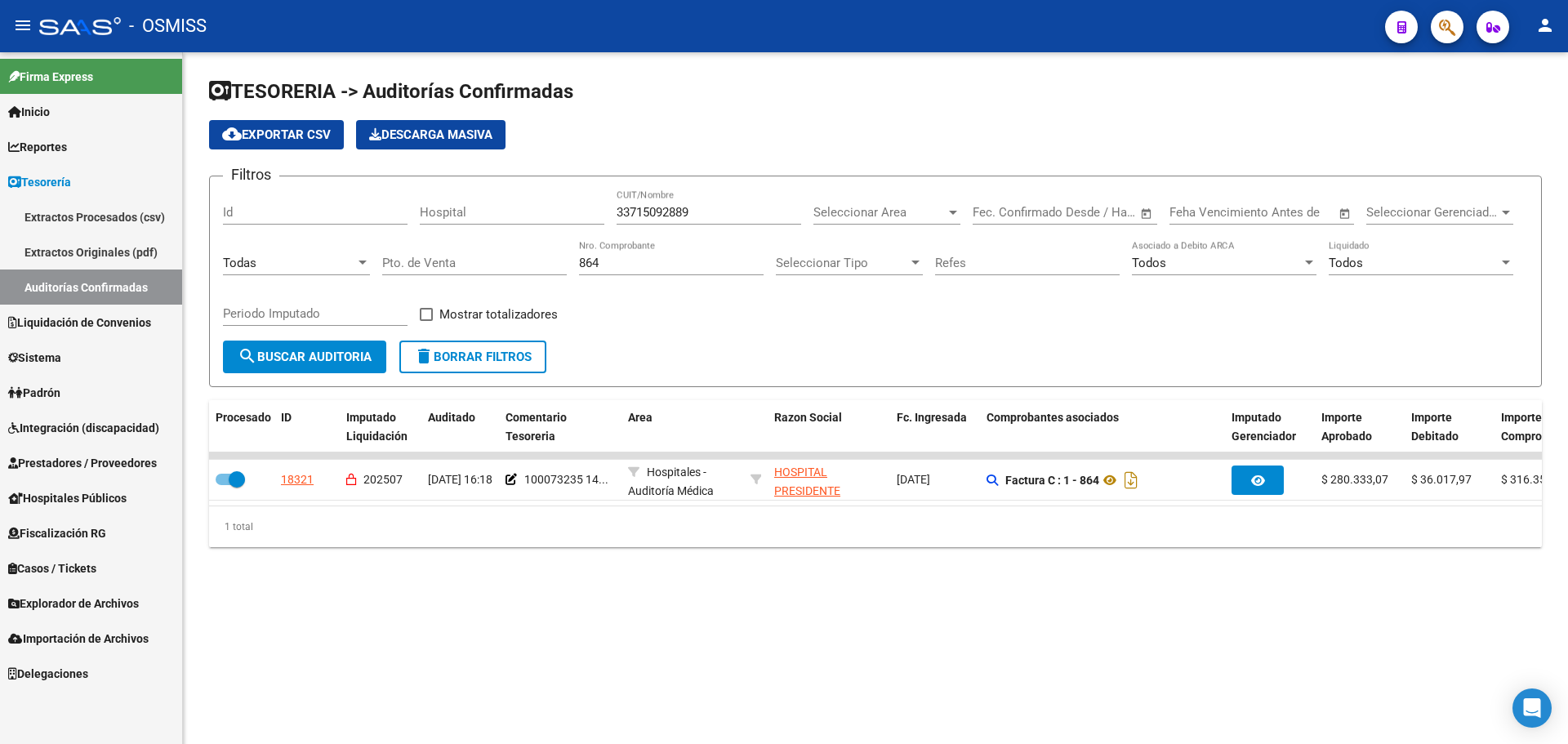
click at [1317, 599] on div "TESORERIA -> Auditorías Confirmadas cloud_download Exportar CSV Descarga Masiva…" at bounding box center [875, 326] width 1385 height 547
drag, startPoint x: 669, startPoint y: 265, endPoint x: 236, endPoint y: 283, distance: 433.4
click at [236, 282] on div "Filtros Id Hospital 33715092889 CUIT/Nombre Seleccionar Area Seleccionar Area F…" at bounding box center [875, 265] width 1305 height 151
drag, startPoint x: 624, startPoint y: 271, endPoint x: 369, endPoint y: 267, distance: 255.0
click at [369, 267] on div "Filtros Id Hospital 33715092889 CUIT/Nombre Seleccionar Area Seleccionar Area F…" at bounding box center [875, 265] width 1305 height 151
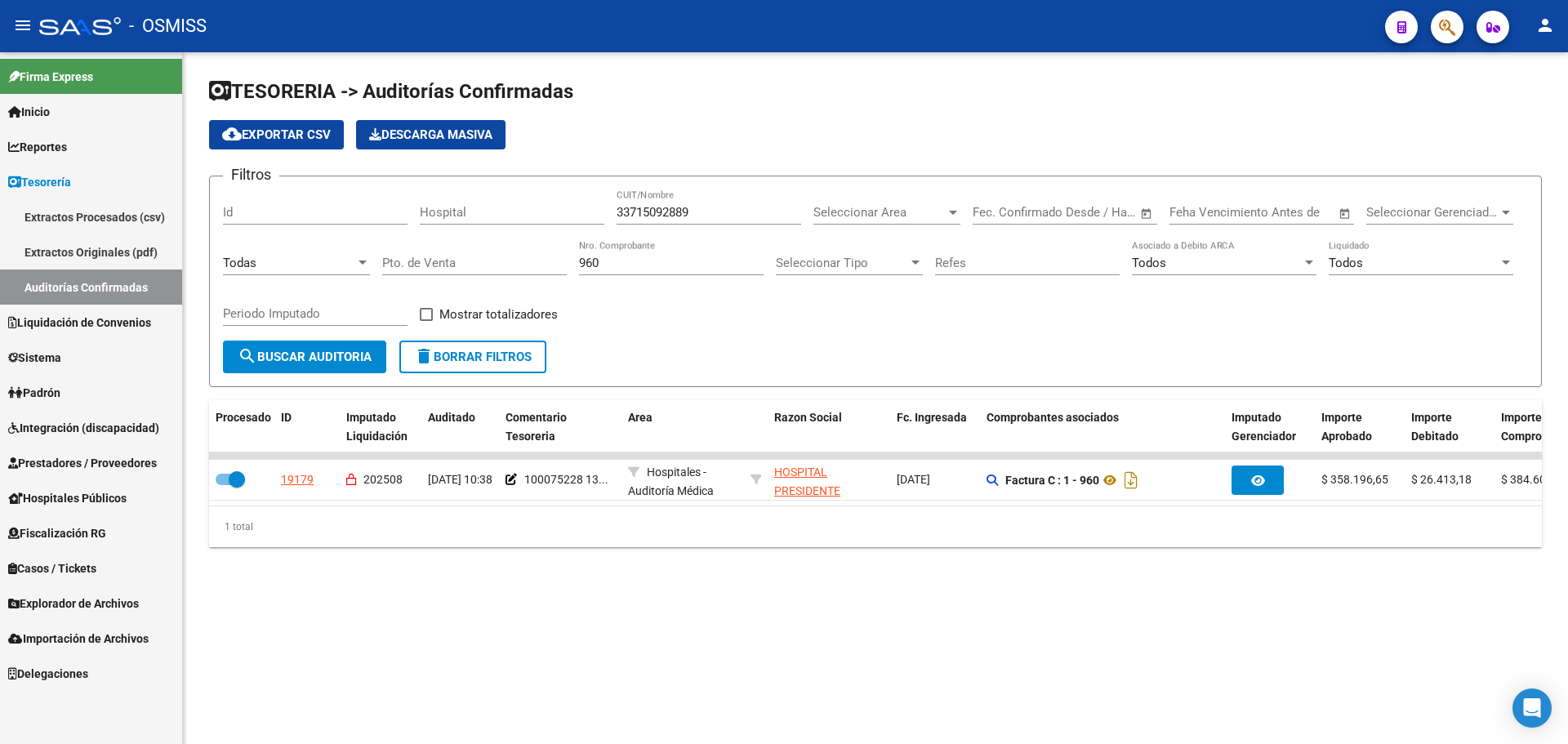
click at [613, 283] on div "960 Nro. Comprobante" at bounding box center [671, 265] width 185 height 50
drag, startPoint x: 623, startPoint y: 260, endPoint x: 377, endPoint y: 255, distance: 246.1
click at [377, 255] on div "Filtros Id Hospital 33715092889 CUIT/Nombre Seleccionar Area Seleccionar Area F…" at bounding box center [875, 265] width 1305 height 151
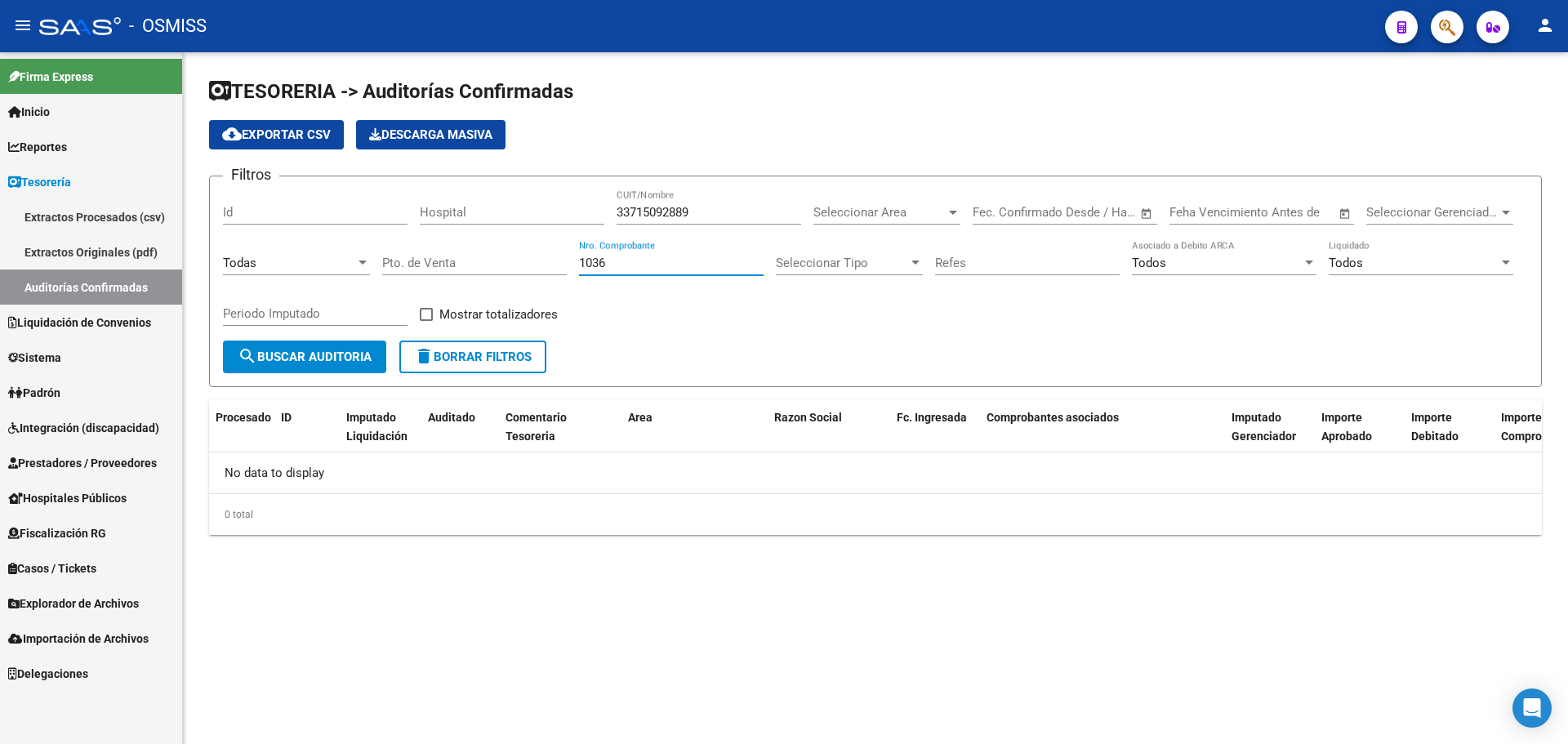
type input "1036"
drag, startPoint x: 361, startPoint y: 544, endPoint x: 372, endPoint y: 557, distance: 17.0
click at [372, 557] on div "TESORERIA -> Auditorías Confirmadas cloud_download Exportar CSV Descarga Masiva…" at bounding box center [875, 319] width 1385 height 534
click at [660, 322] on div "Filtros Id Hospital 33715092889 CUIT/Nombre Seleccionar Area Seleccionar Area F…" at bounding box center [875, 265] width 1305 height 151
click at [609, 304] on div "Filtros Id Hospital 33715092889 CUIT/Nombre Seleccionar Area Seleccionar Area F…" at bounding box center [875, 265] width 1305 height 151
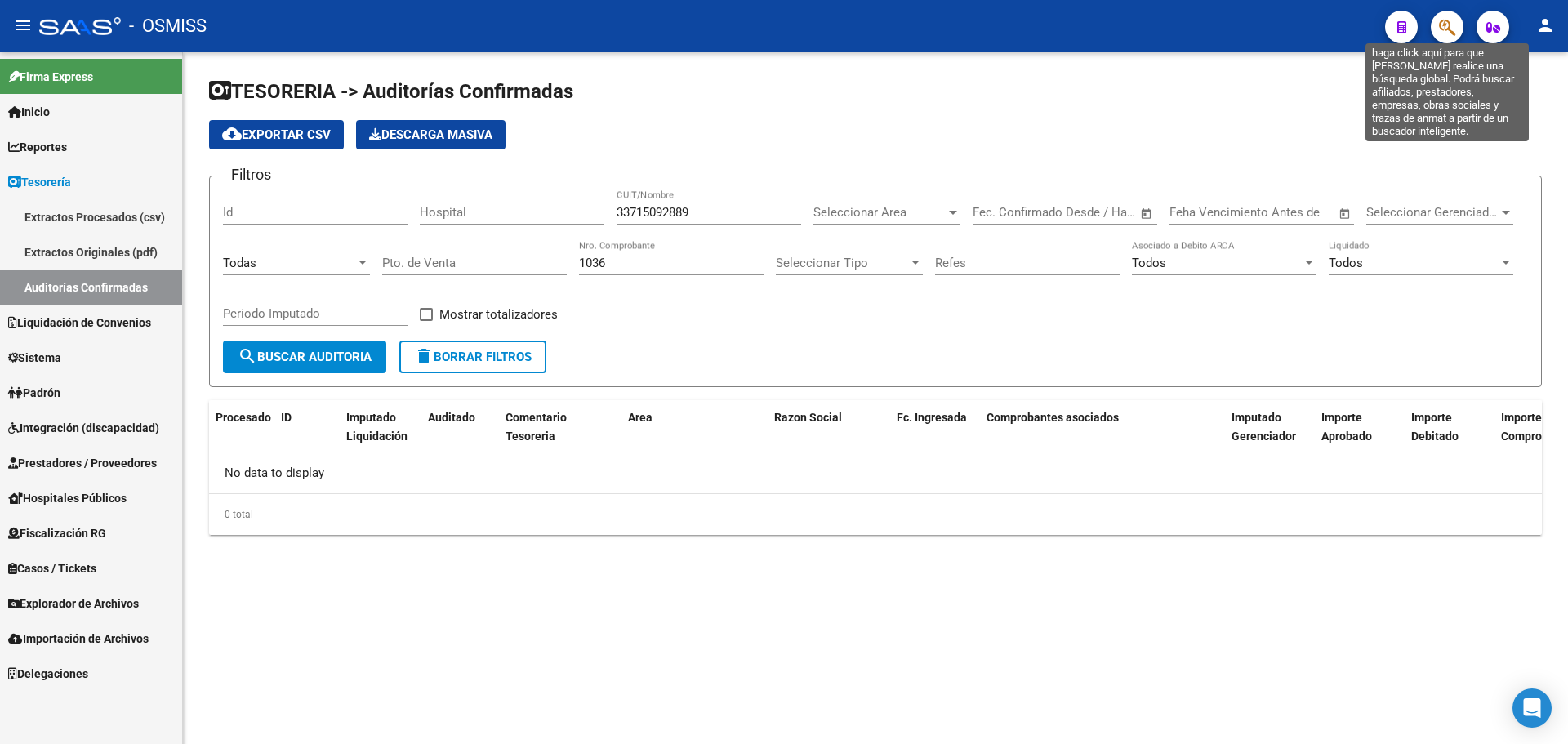
click at [1447, 24] on icon "button" at bounding box center [1447, 28] width 16 height 19
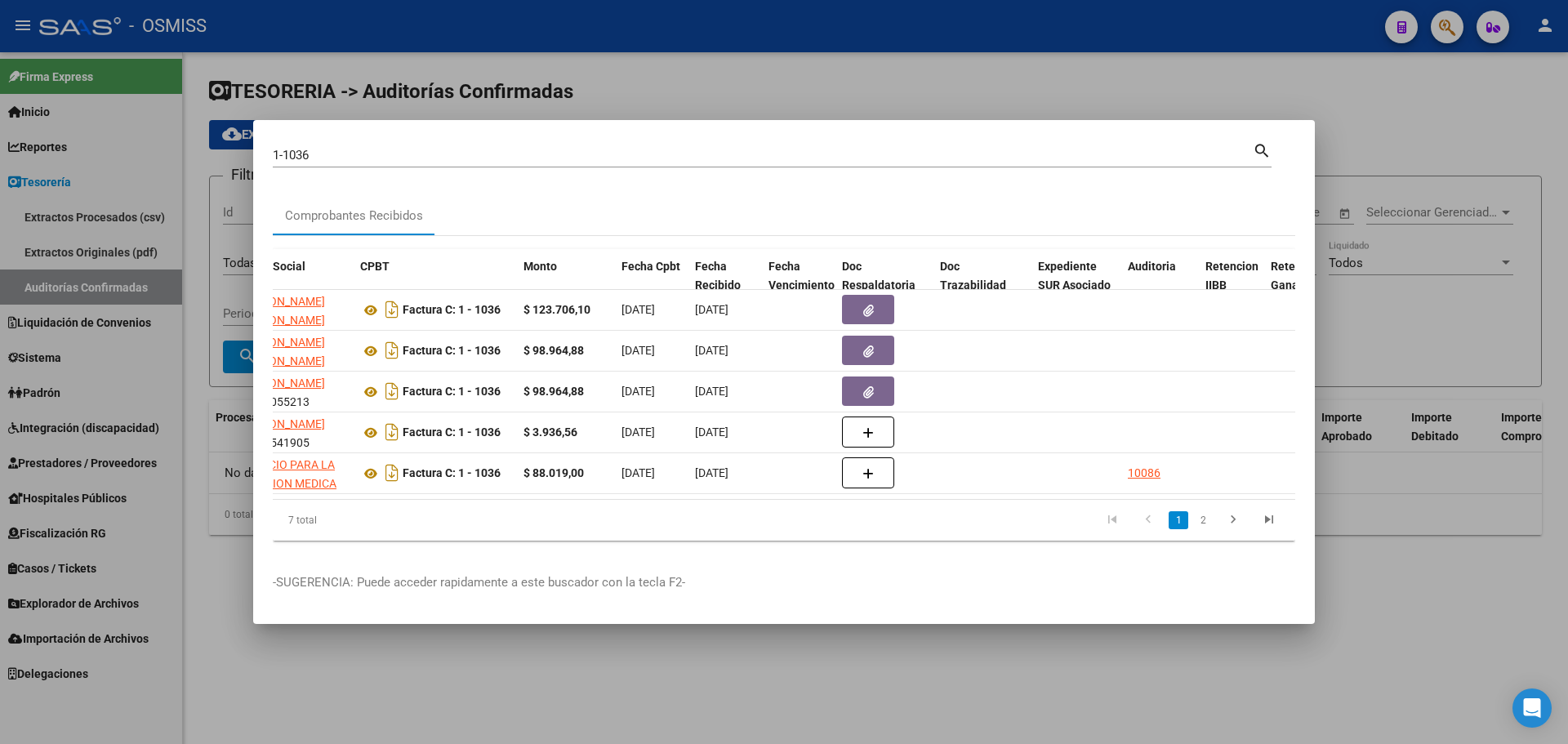
scroll to position [0, 438]
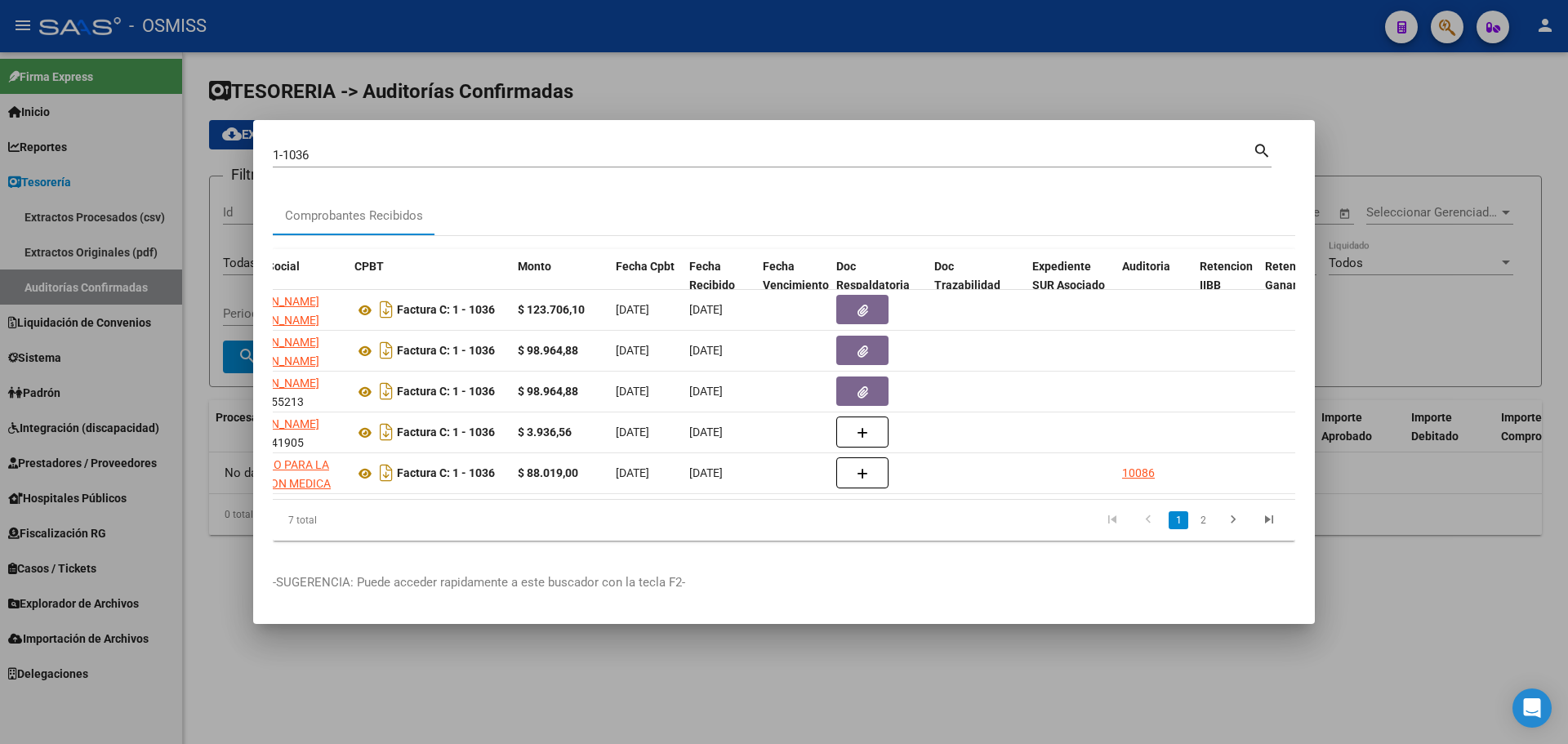
drag, startPoint x: 1201, startPoint y: 528, endPoint x: 967, endPoint y: 544, distance: 234.5
click at [1201, 528] on link "2" at bounding box center [1203, 519] width 20 height 18
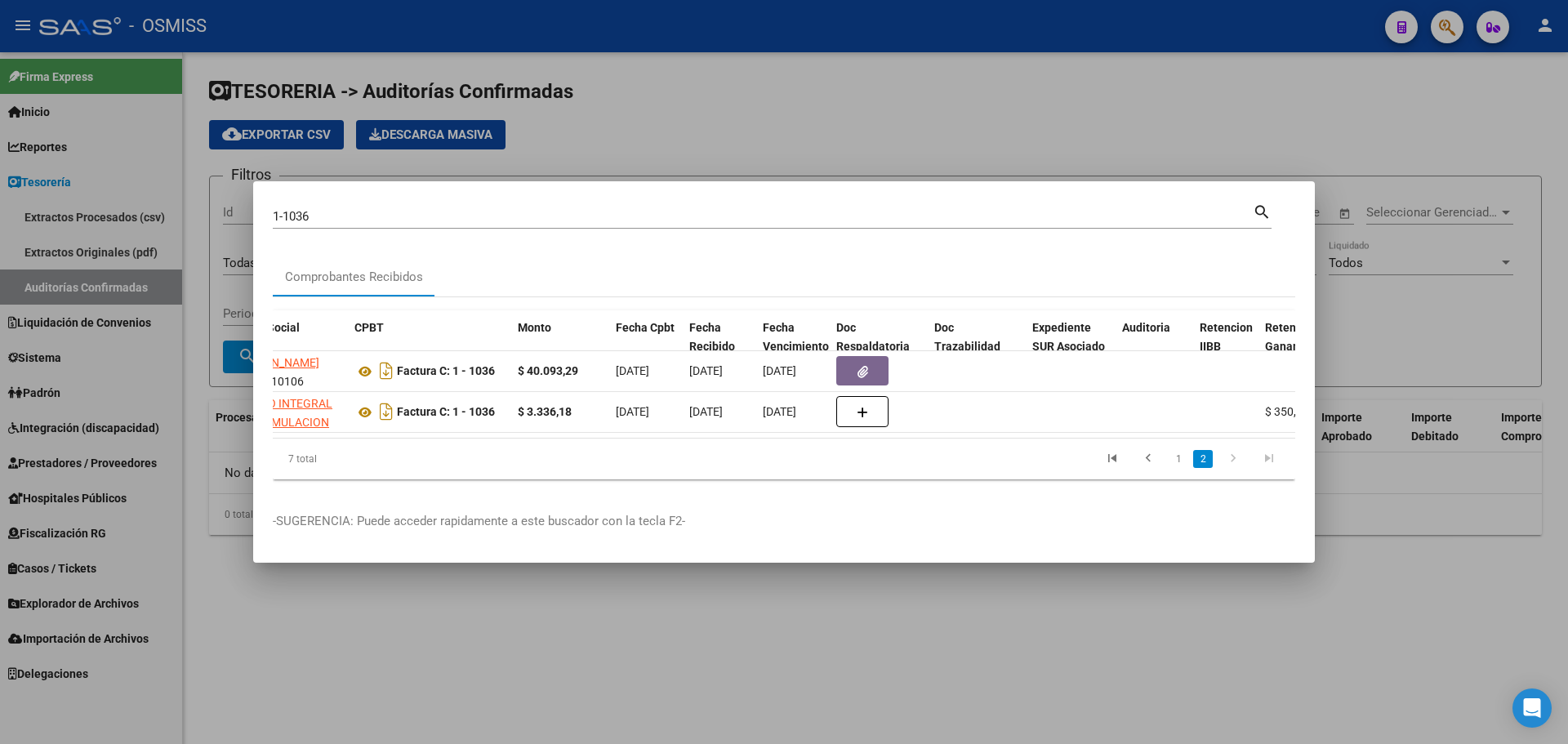
scroll to position [0, 0]
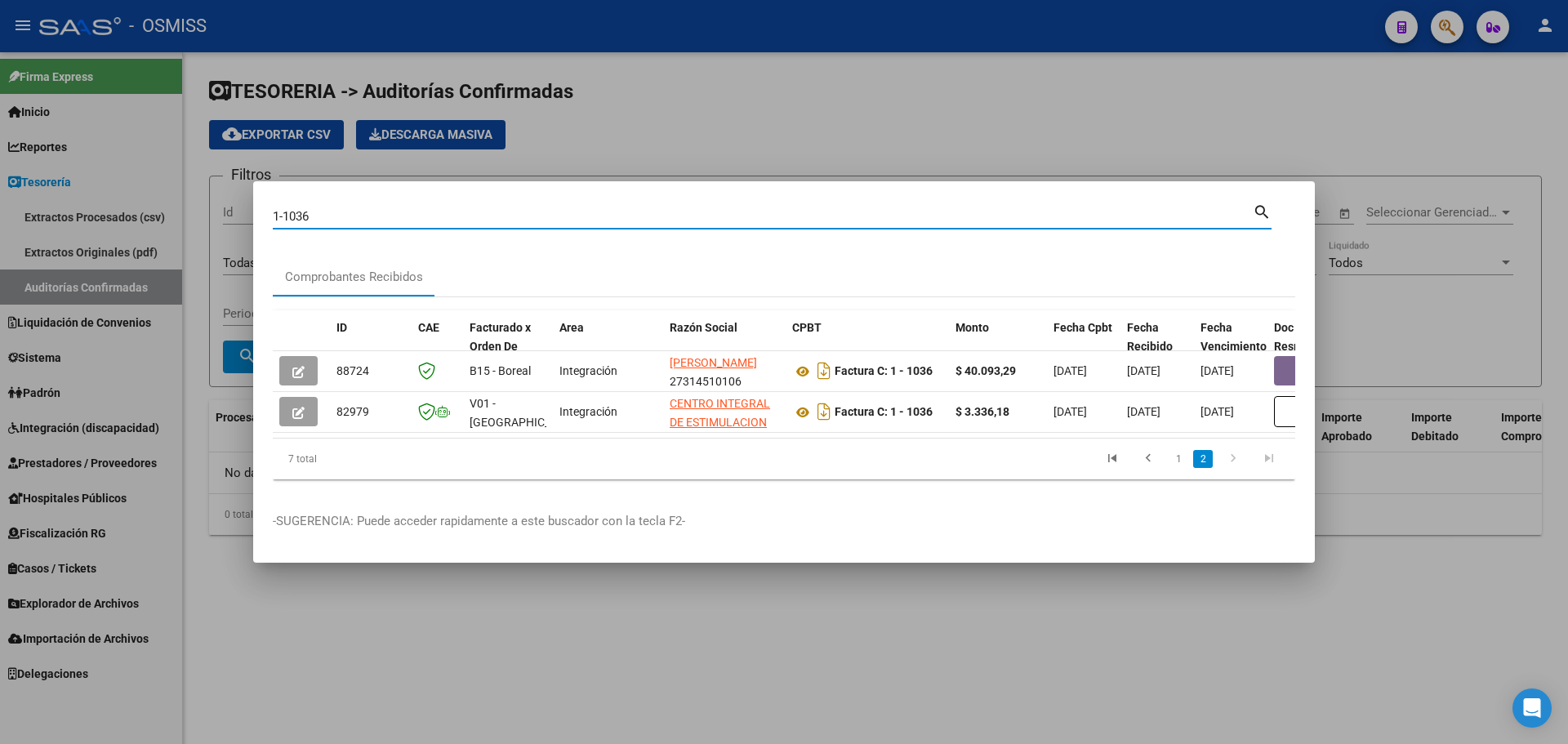
drag, startPoint x: 573, startPoint y: 209, endPoint x: 208, endPoint y: 203, distance: 365.0
click at [208, 203] on div "1-1036 Buscar (apellido, dni, cuil, nro traspaso, cuit, obra social) search Com…" at bounding box center [784, 372] width 1568 height 744
type input "138-6517"
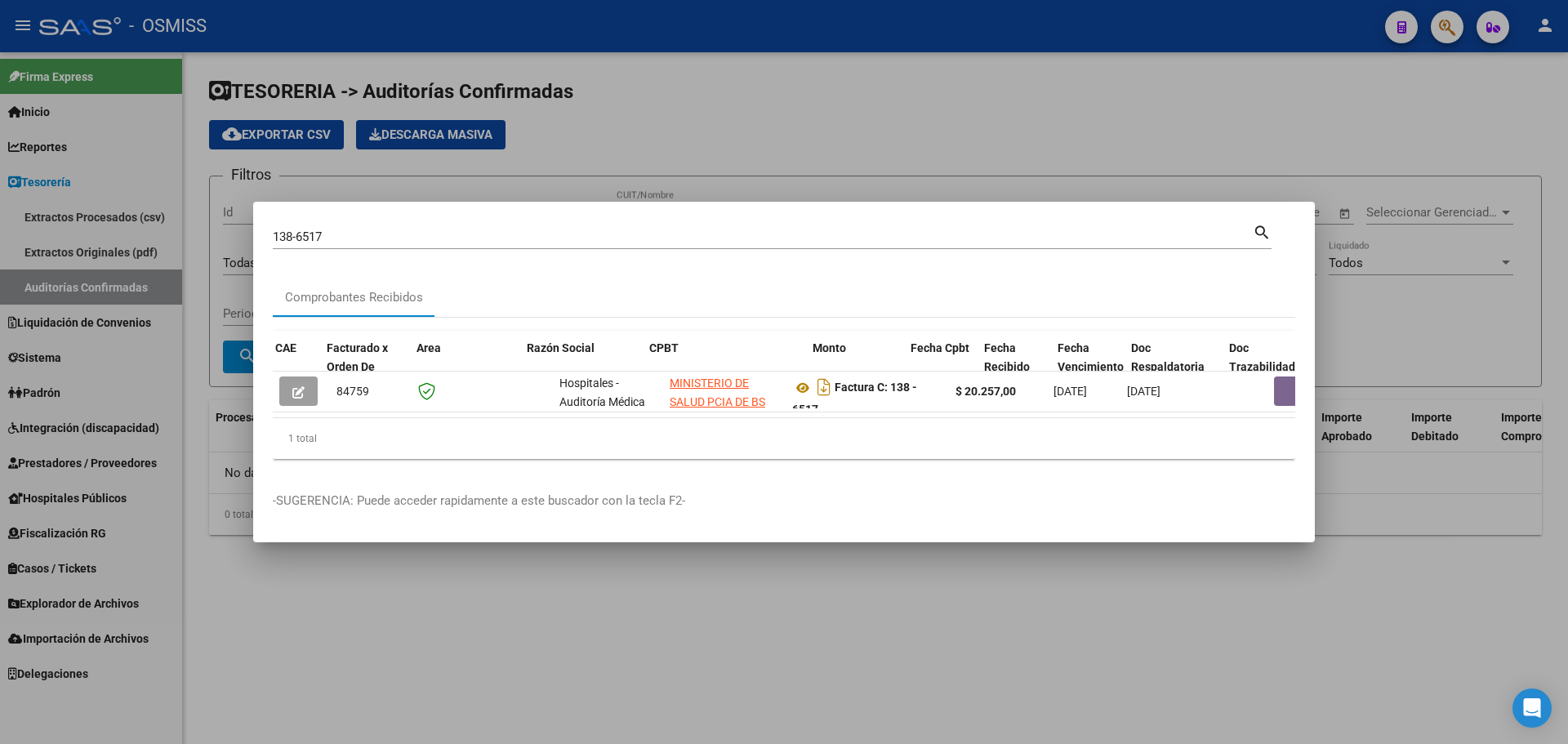
scroll to position [0, 981]
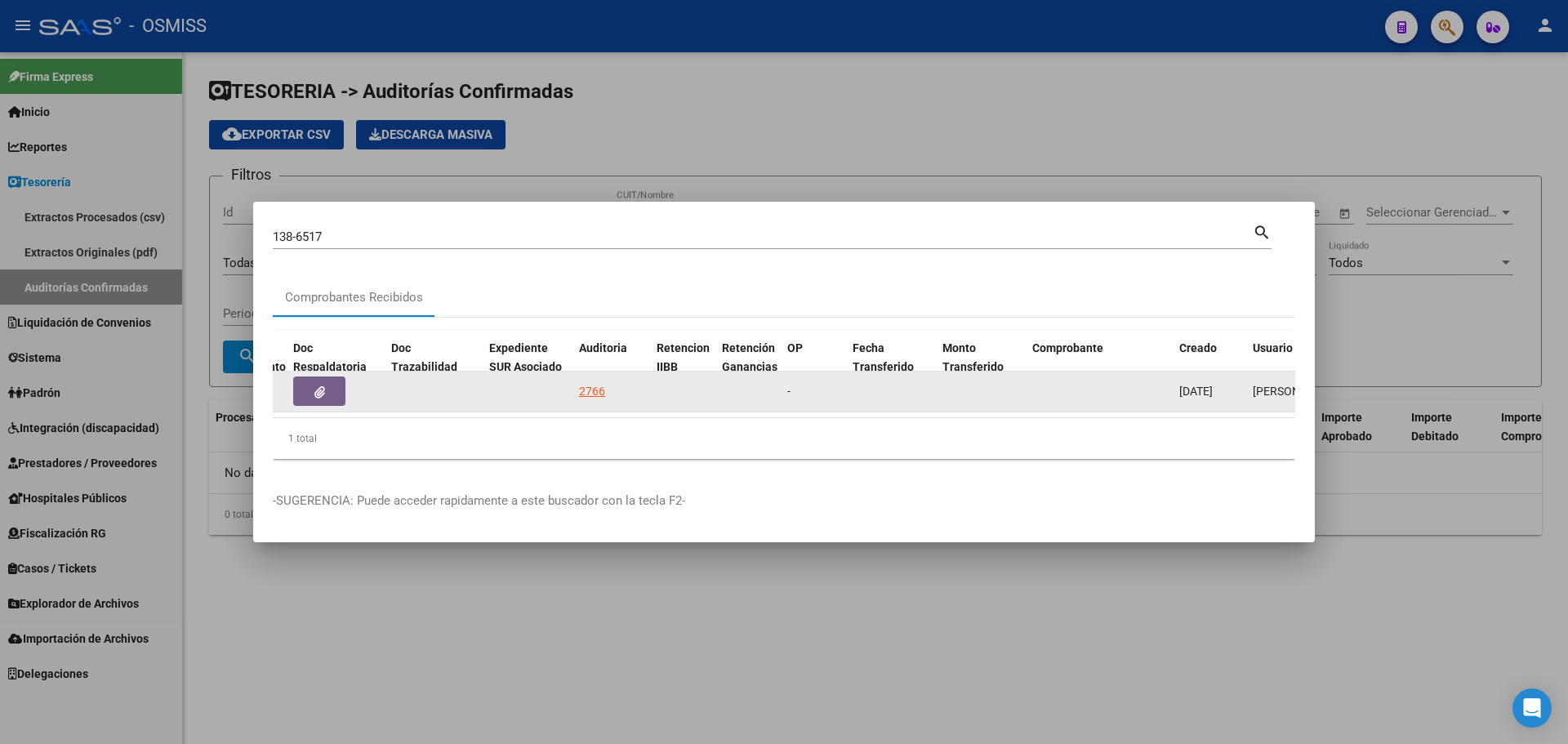
click at [325, 386] on button "button" at bounding box center [319, 391] width 52 height 30
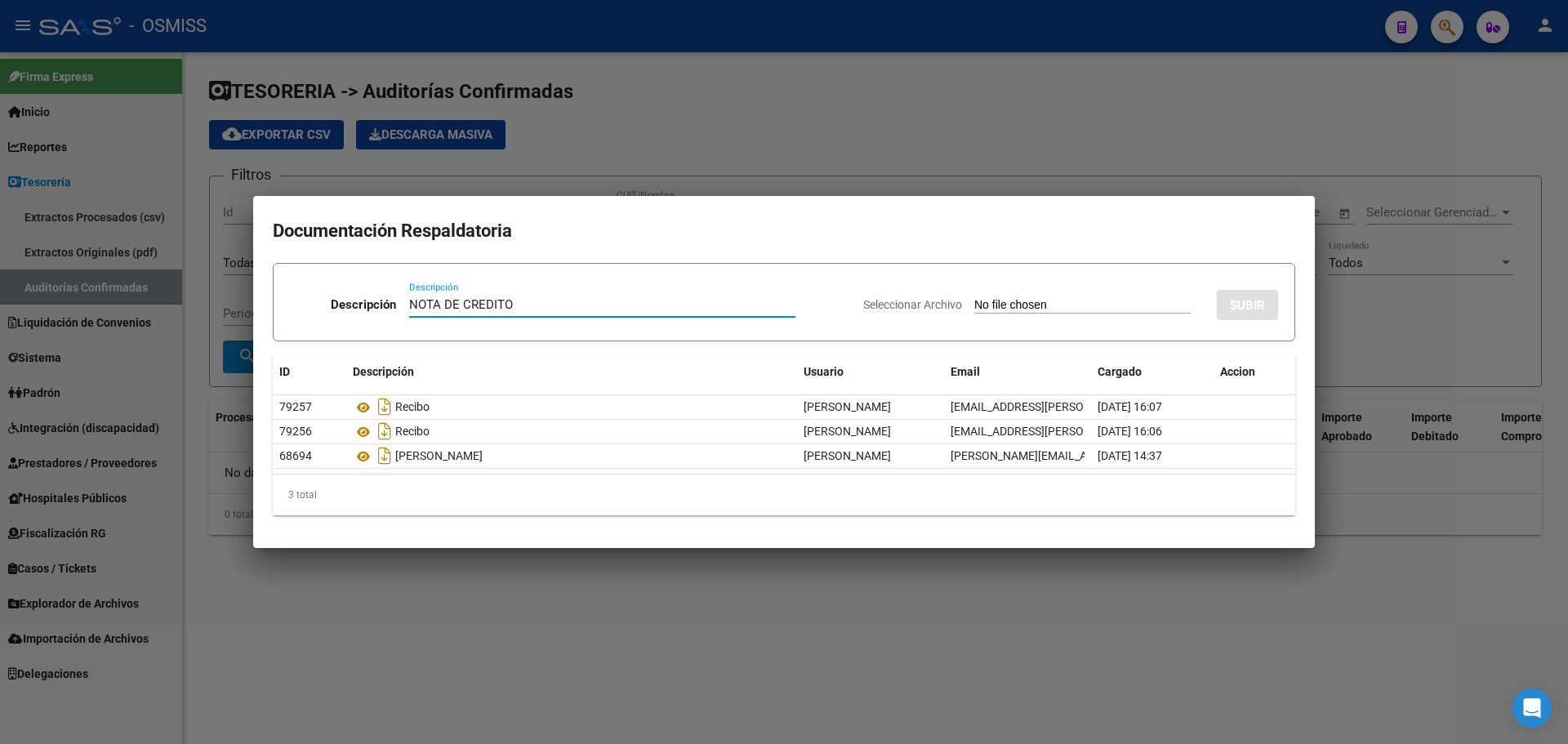
type input "NOTA DE CREDITO"
click at [1012, 312] on input "Seleccionar Archivo" at bounding box center [1082, 306] width 216 height 15
type input "C:\fakepath\NC. HOSPITAL BELGRANO MIN BS AS FC. 6517.pdf"
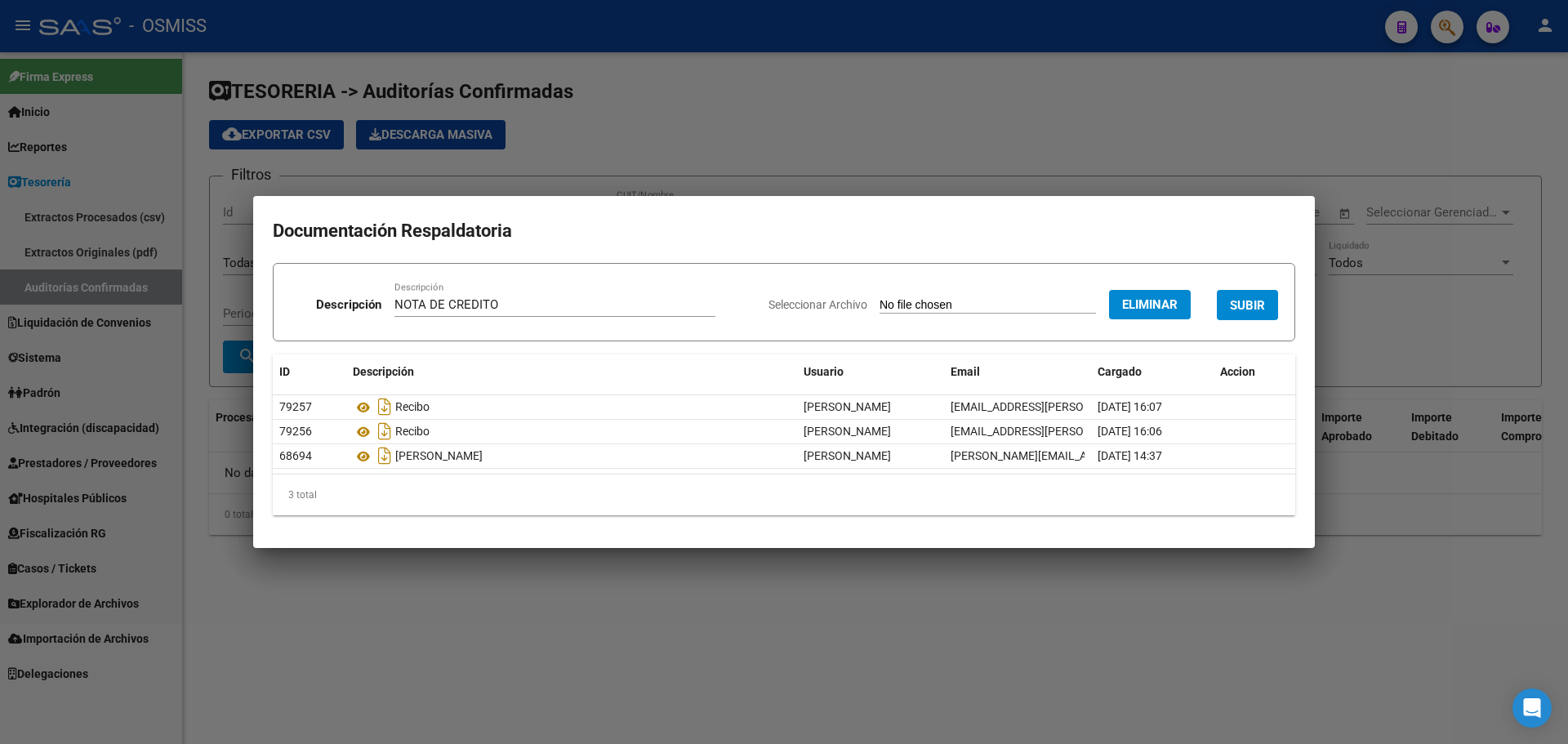
click at [1246, 298] on span "SUBIR" at bounding box center [1247, 305] width 35 height 14
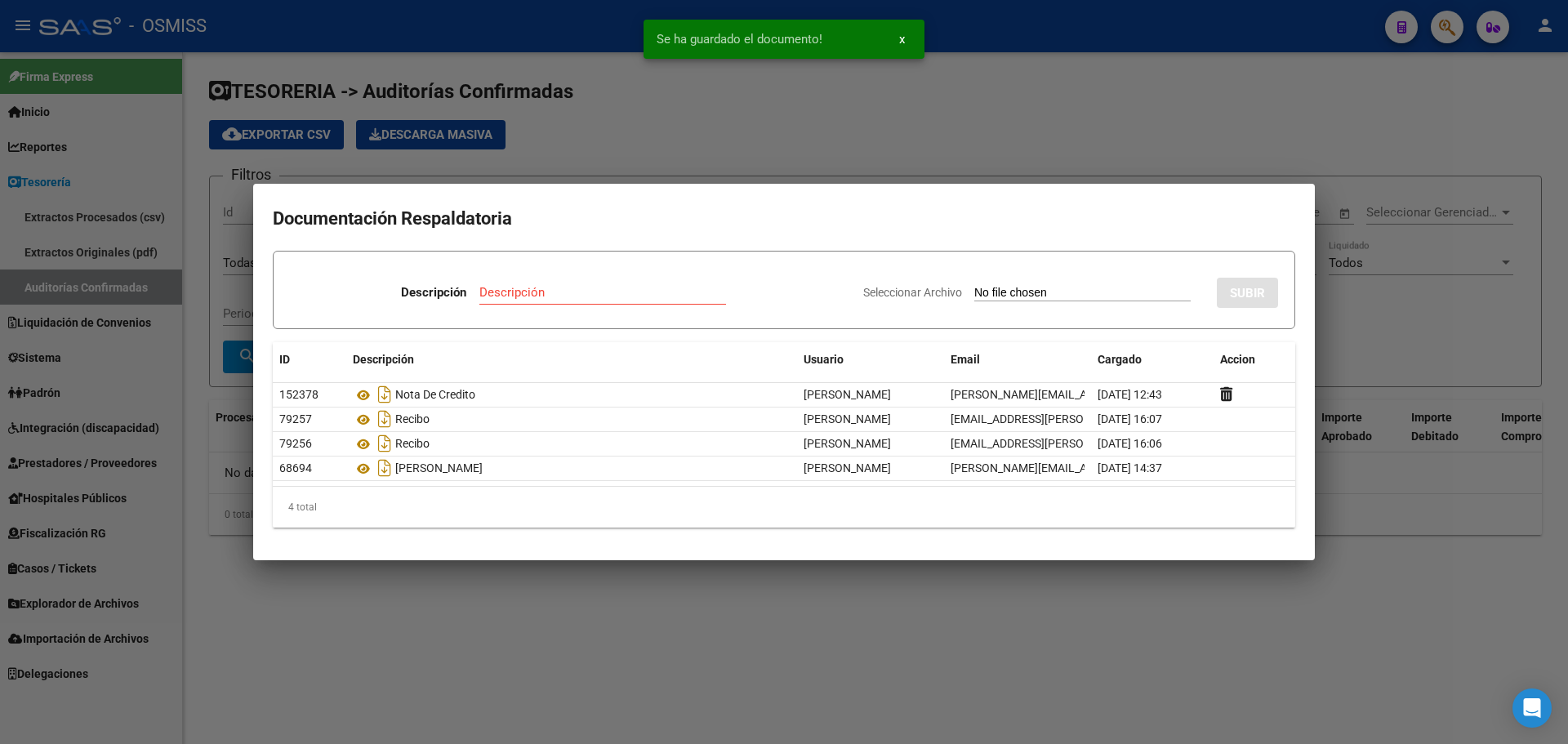
click at [738, 143] on div at bounding box center [784, 372] width 1568 height 744
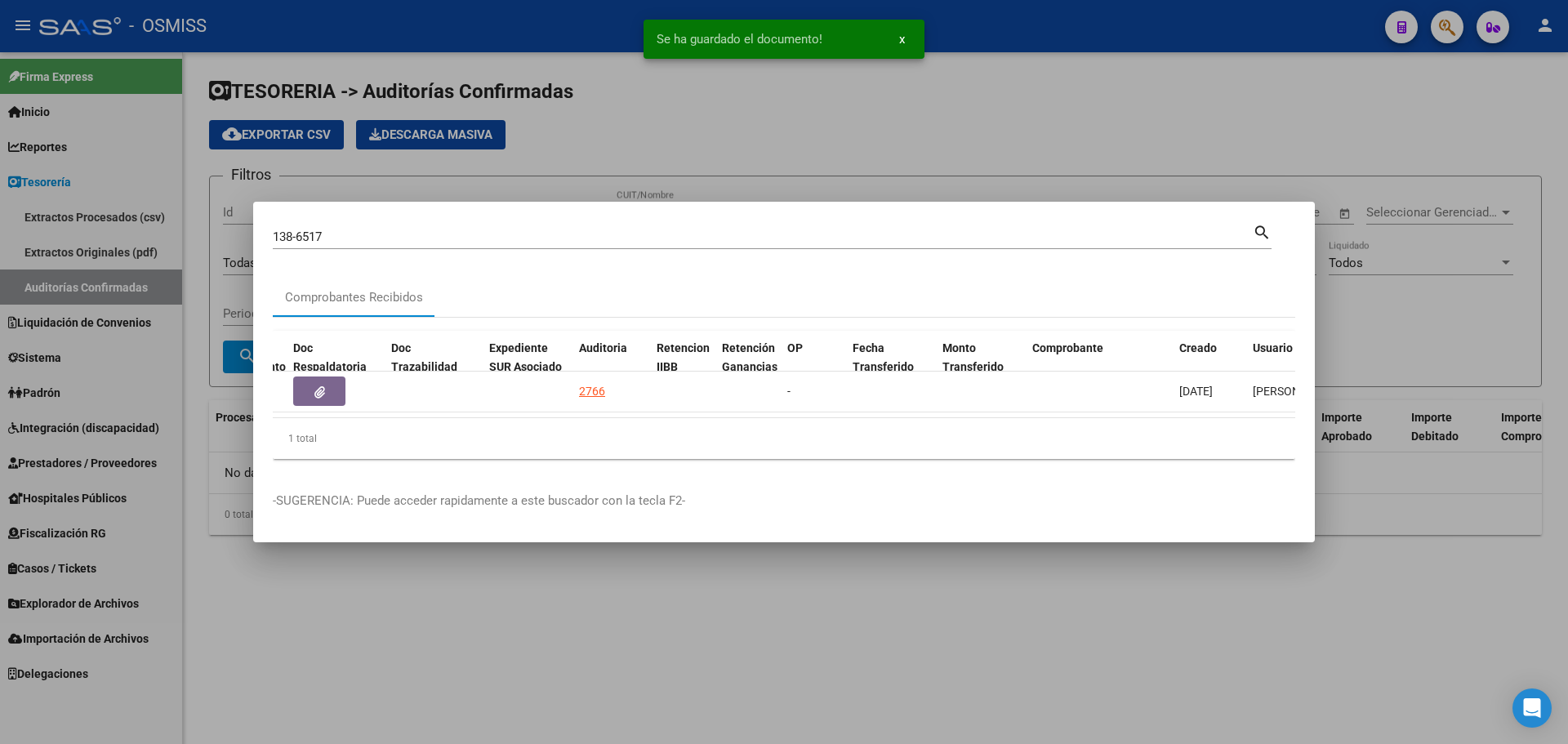
click at [707, 187] on div at bounding box center [784, 372] width 1568 height 744
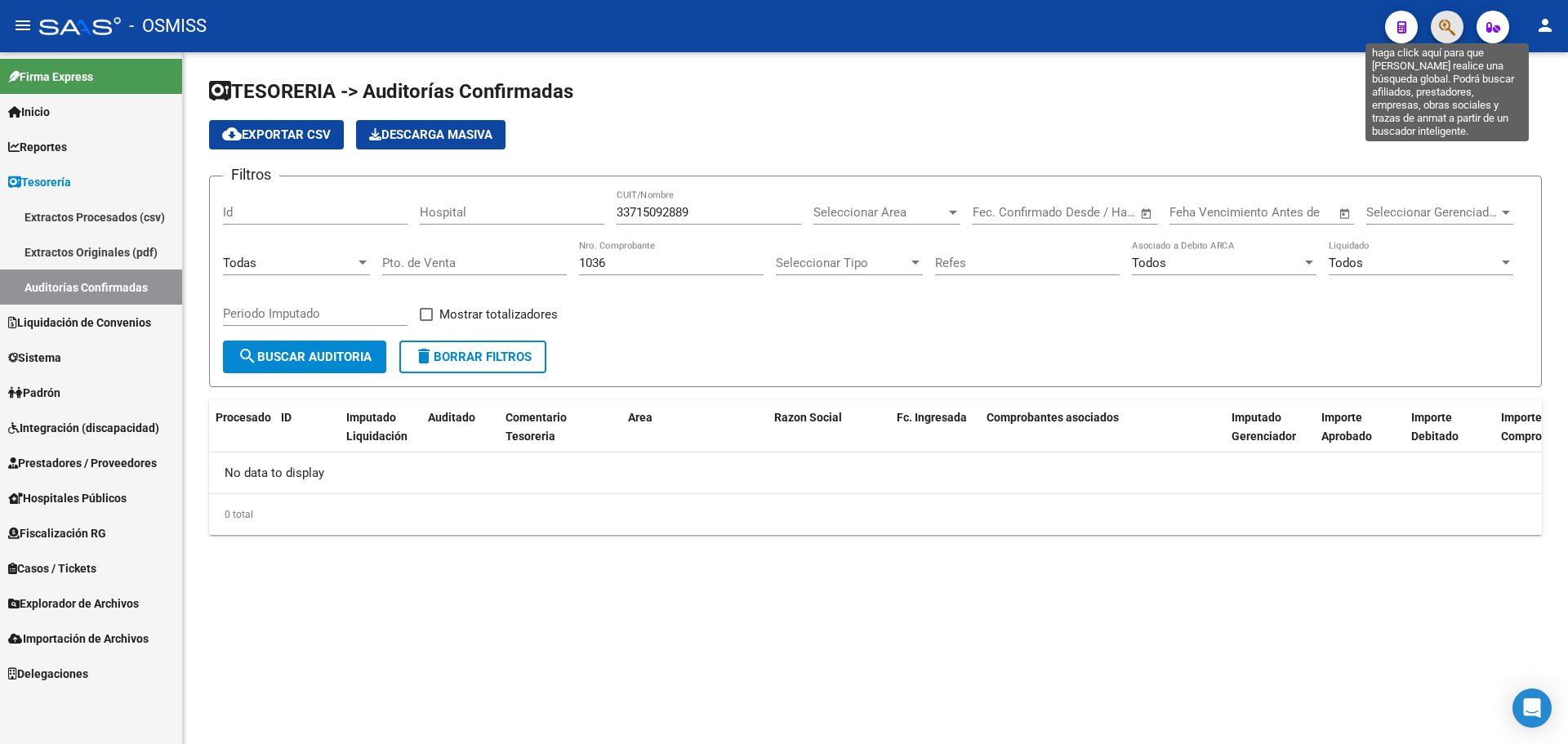
click at [1450, 20] on icon "button" at bounding box center [1447, 28] width 16 height 19
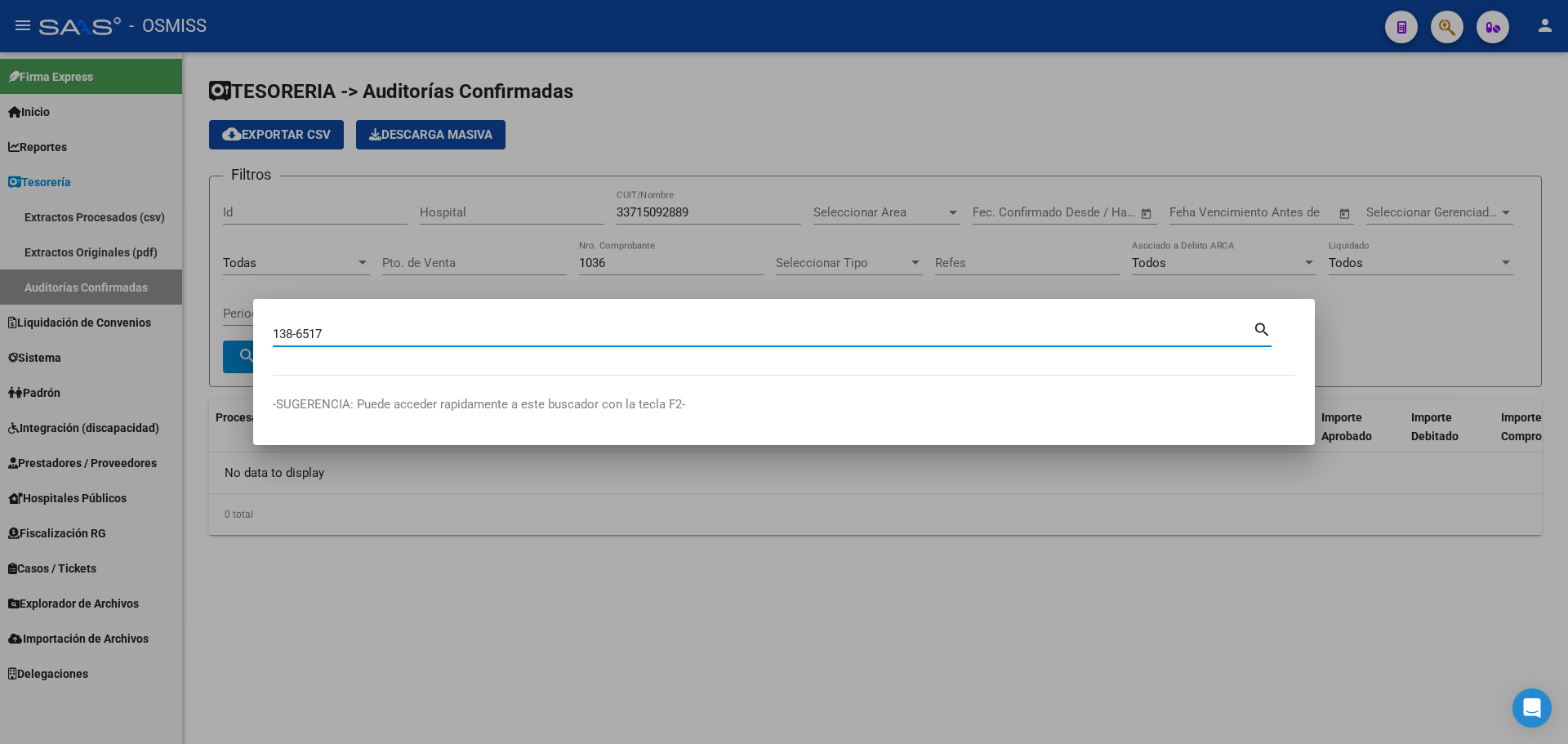
type input "138-6517"
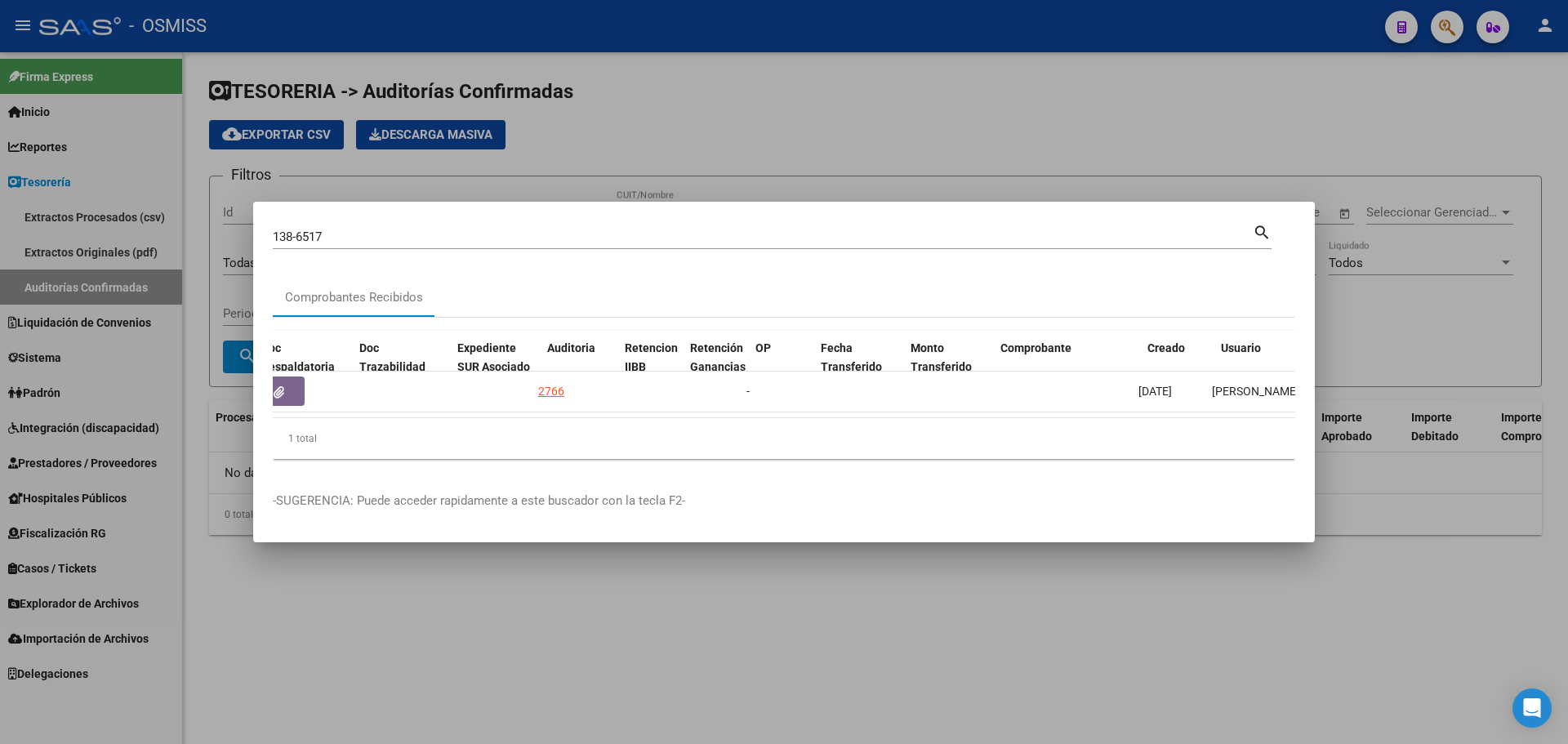
scroll to position [0, 998]
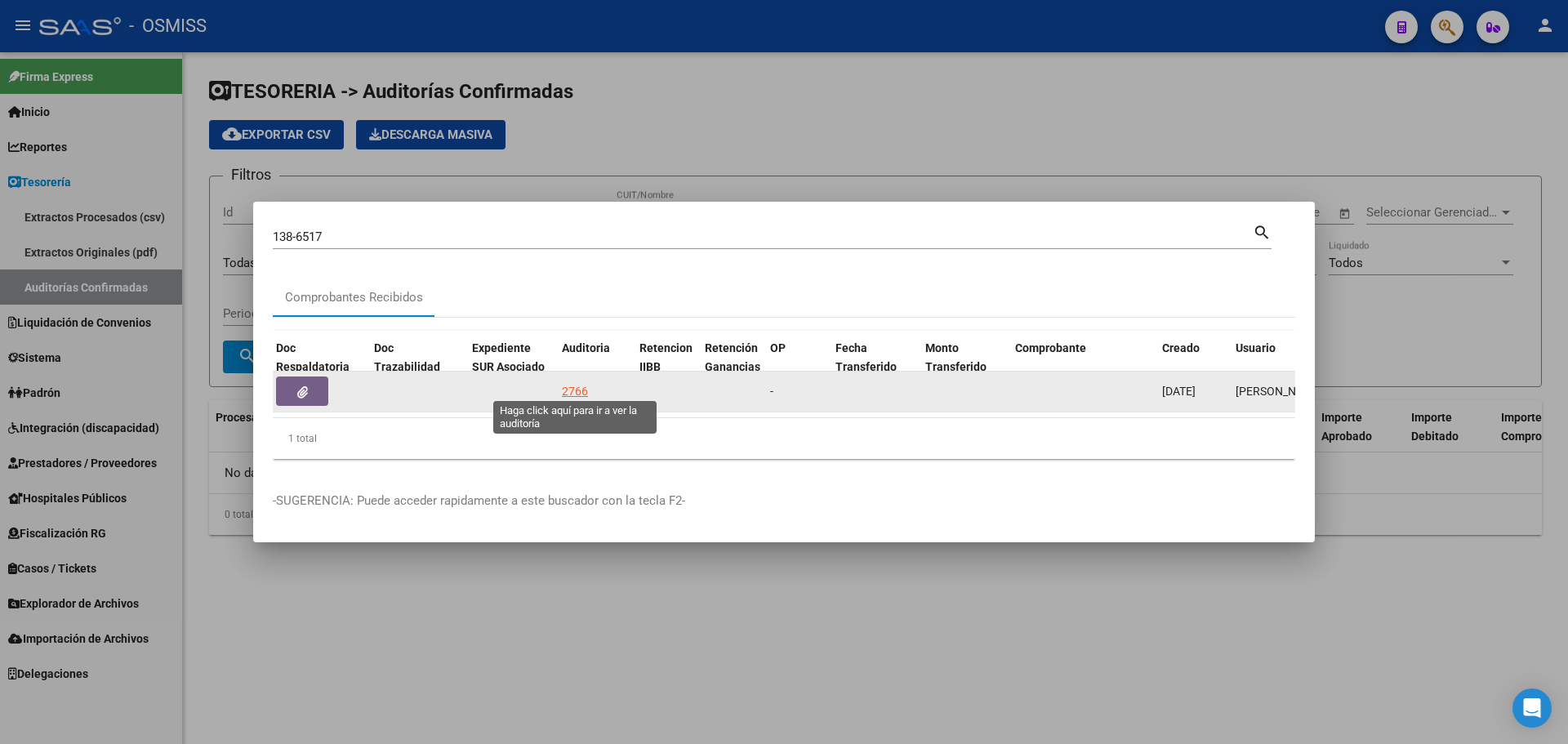
click at [575, 385] on div "2766" at bounding box center [574, 392] width 26 height 19
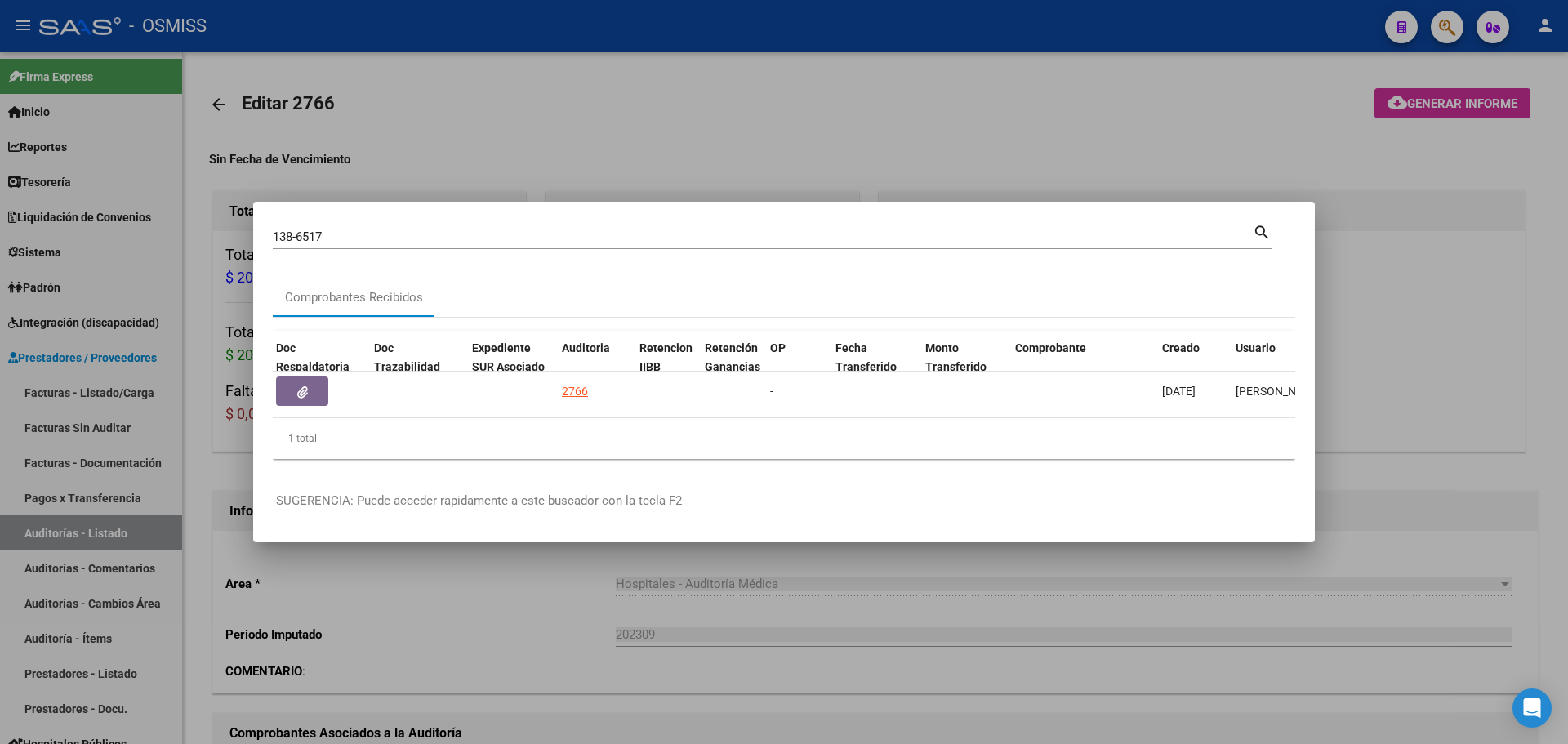
click at [566, 147] on div at bounding box center [784, 372] width 1568 height 744
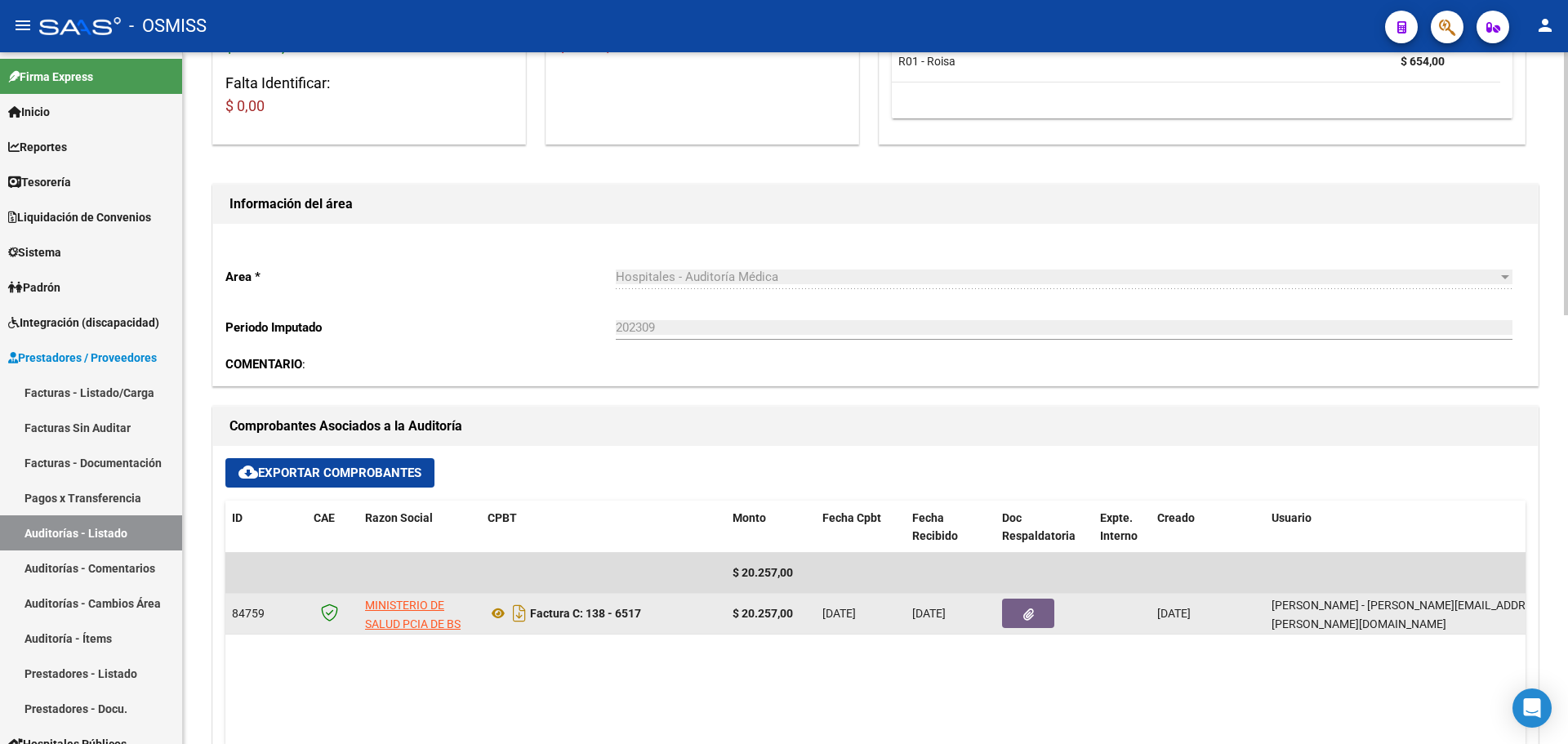
scroll to position [490, 0]
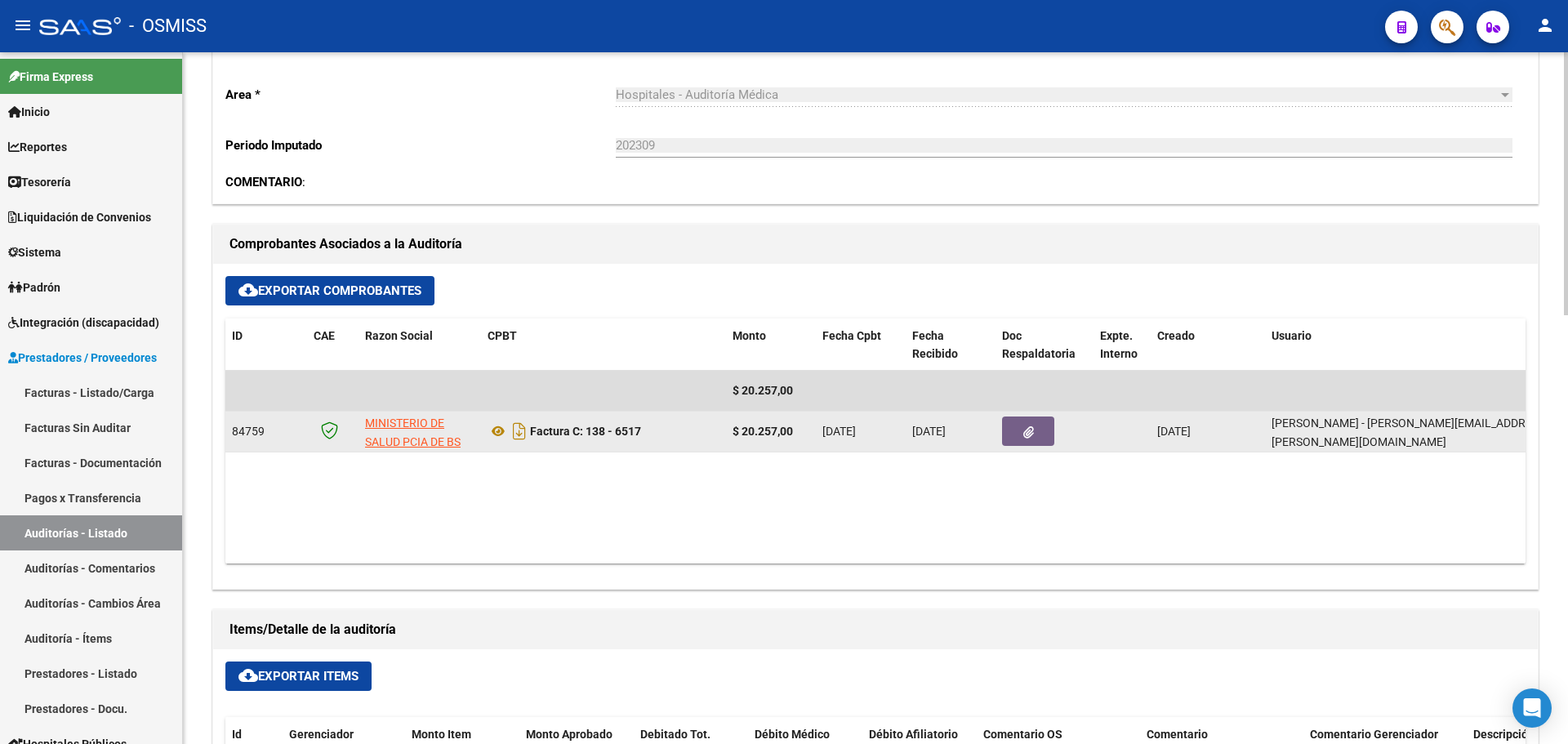
click at [1043, 437] on button "button" at bounding box center [1028, 431] width 52 height 30
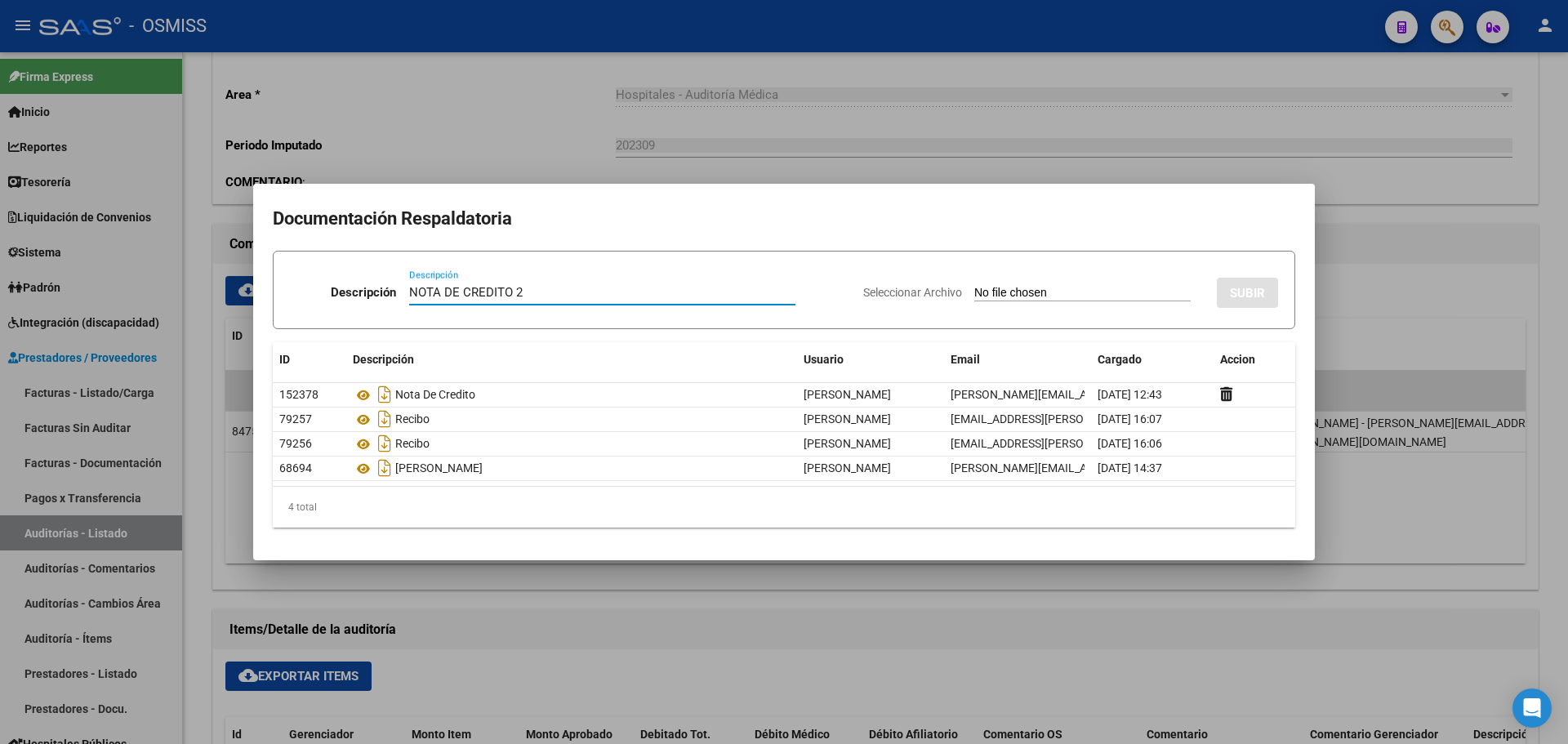
type input "NOTA DE CREDITO 2"
click at [1001, 289] on input "Seleccionar Archivo" at bounding box center [1082, 293] width 216 height 15
type input "C:\fakepath\NC. HOSPITAL BELGRANO MIN BS AS FC. 6517 2.pdf"
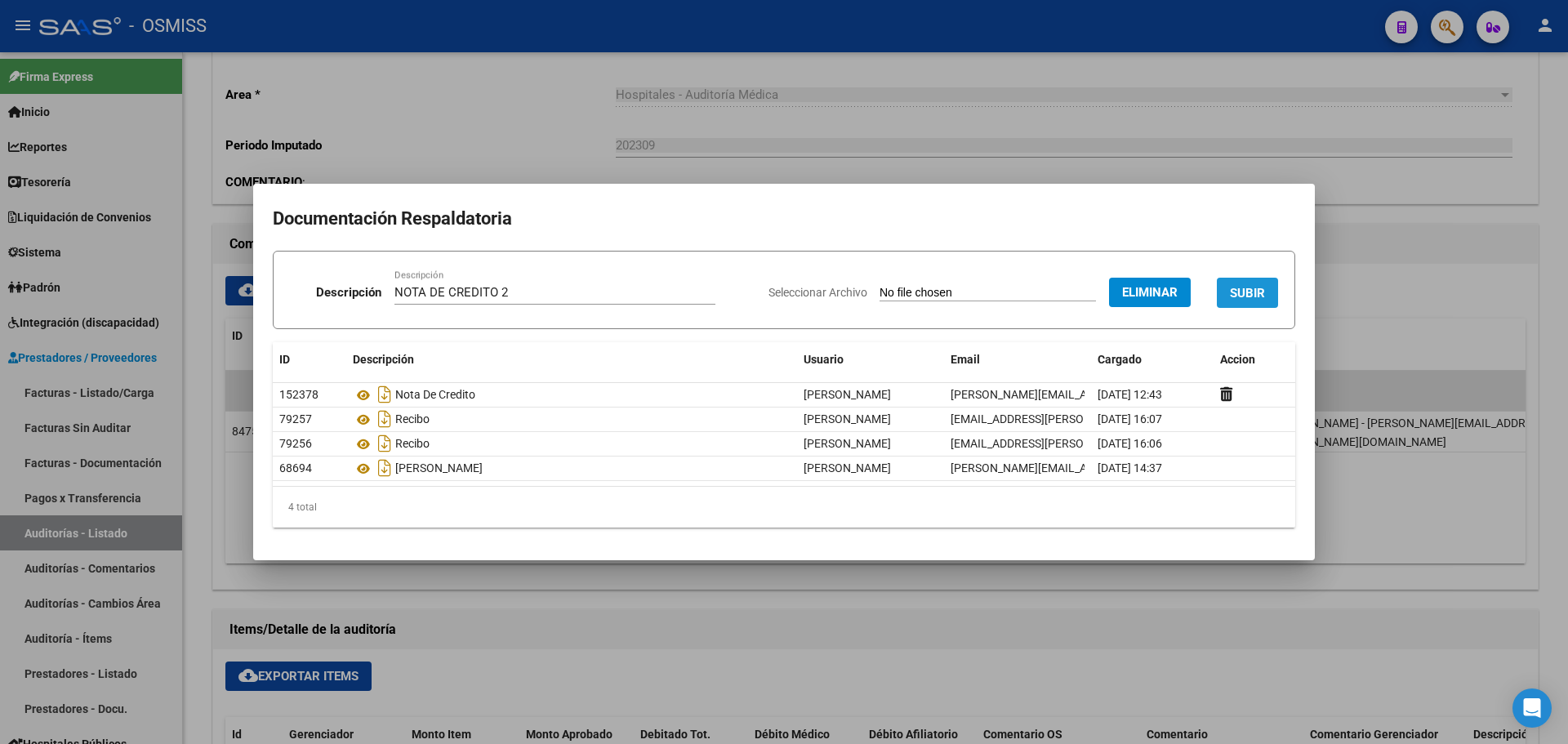
click at [1252, 287] on span "SUBIR" at bounding box center [1247, 292] width 35 height 14
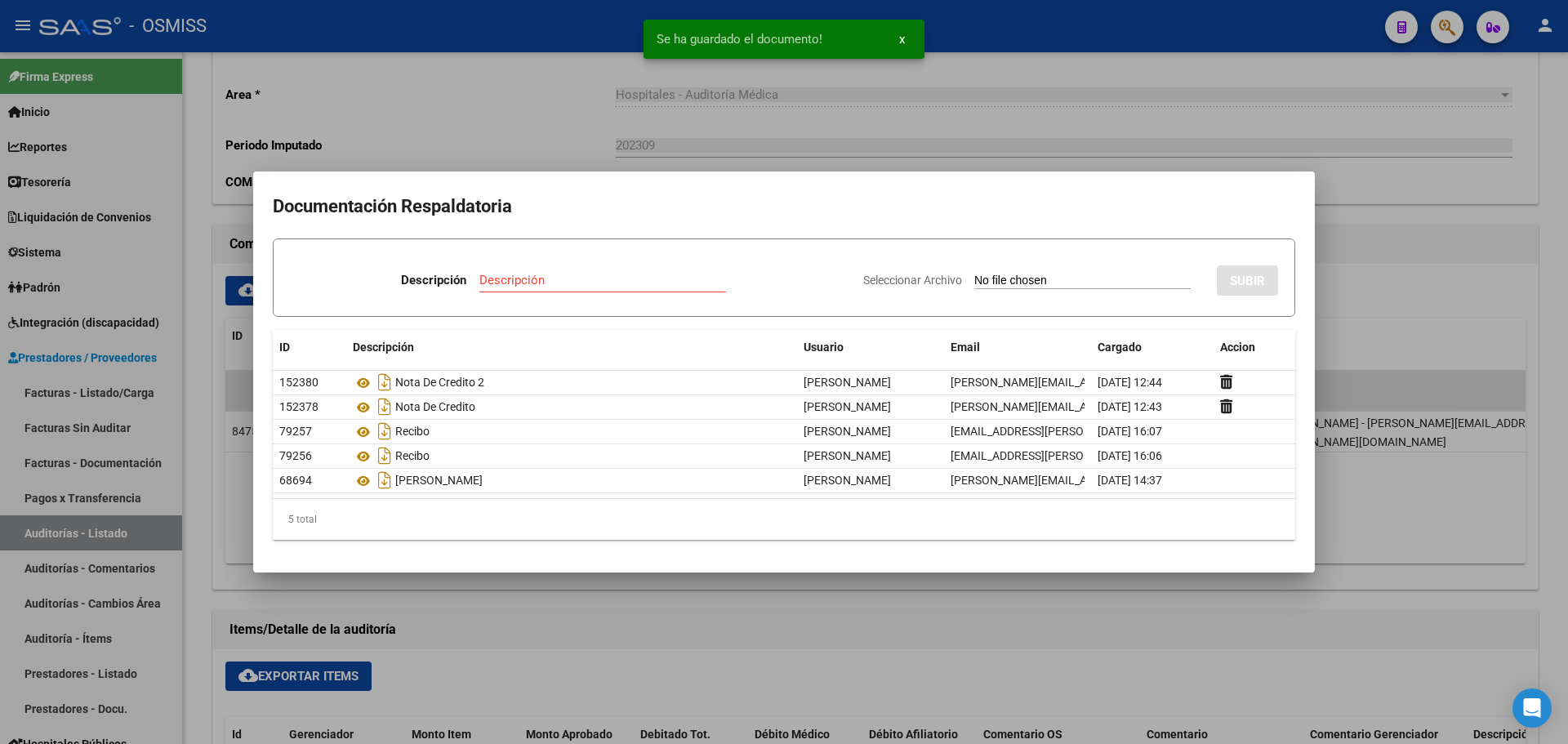
click at [700, 100] on div at bounding box center [784, 372] width 1568 height 744
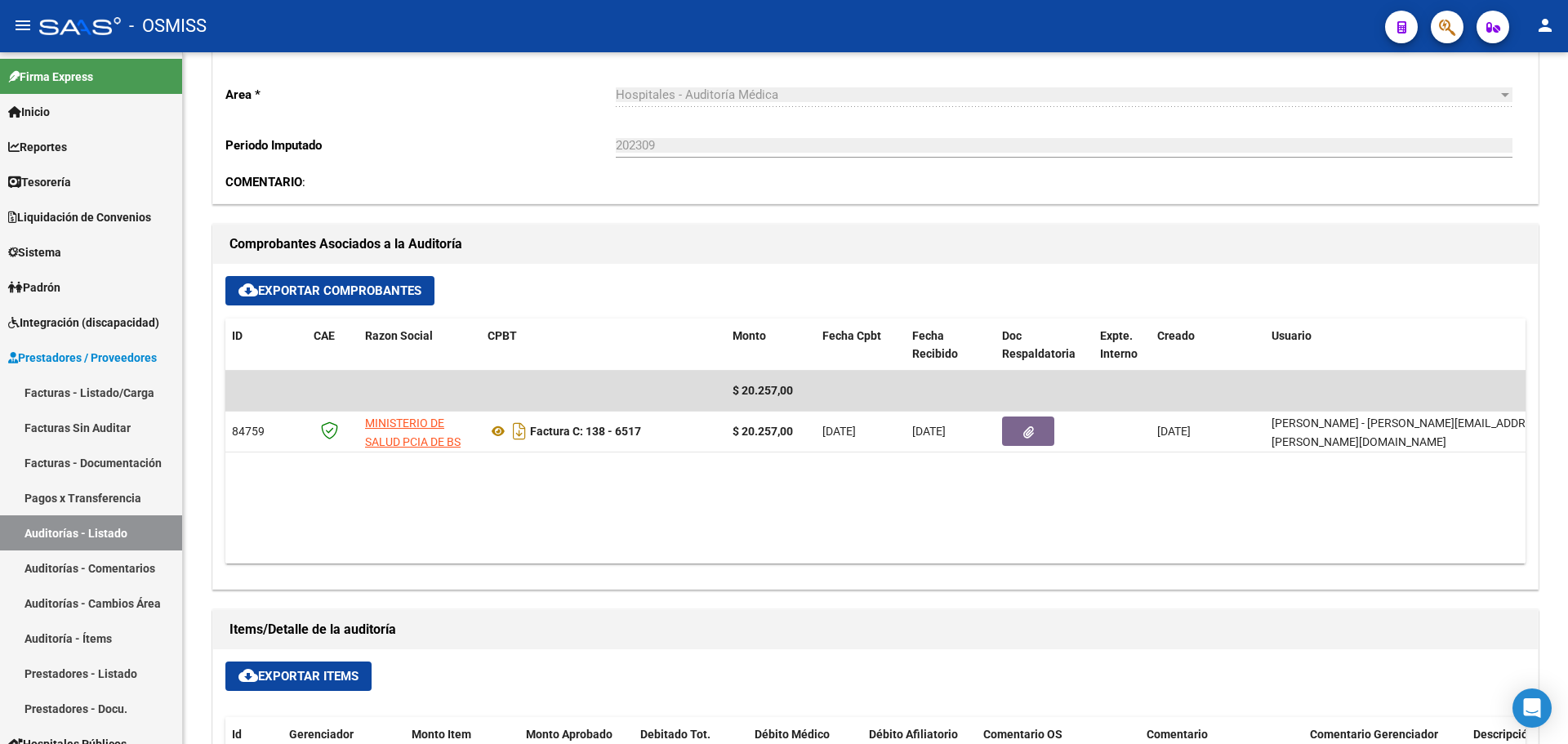
click at [1436, 35] on button "button" at bounding box center [1447, 27] width 32 height 32
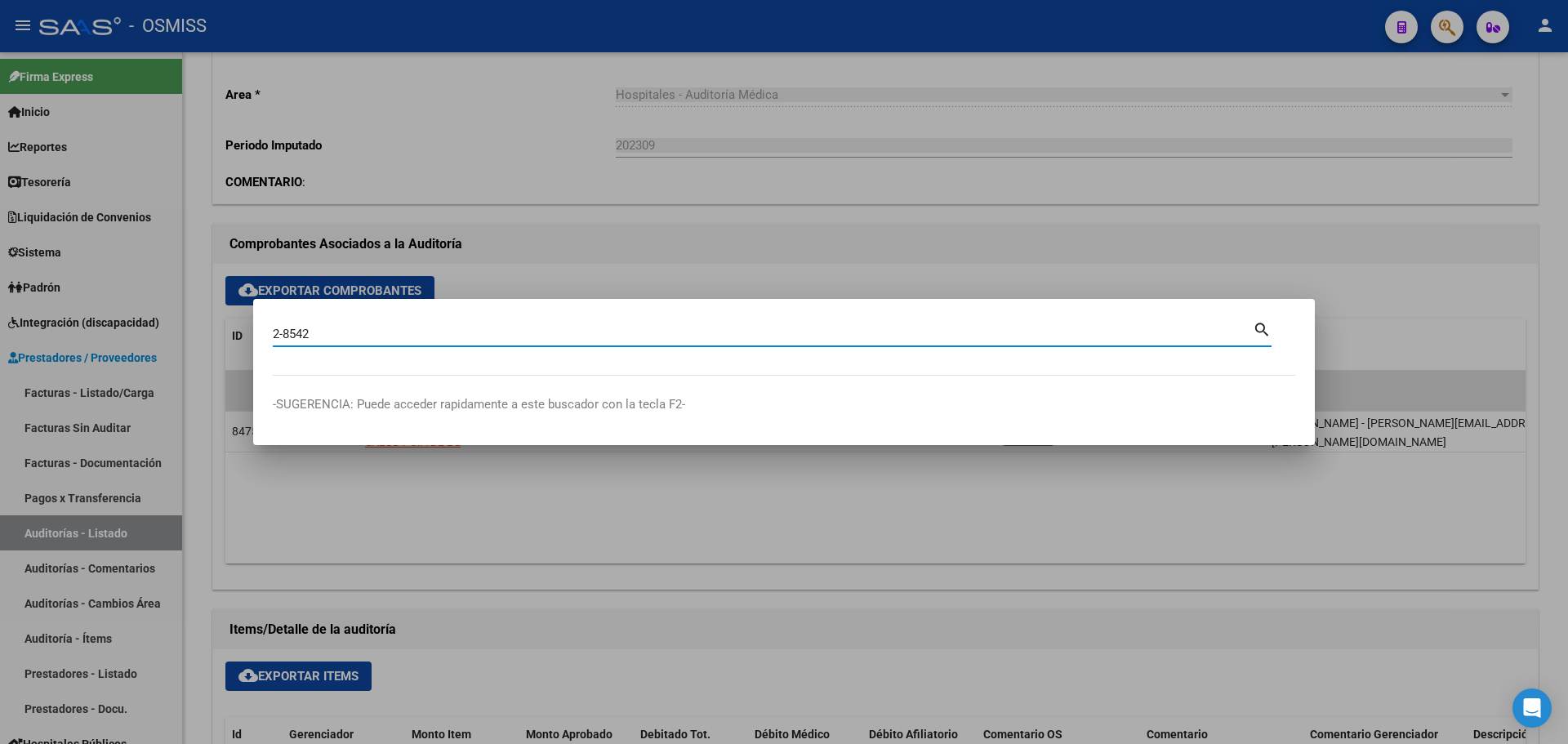
type input "2-8542"
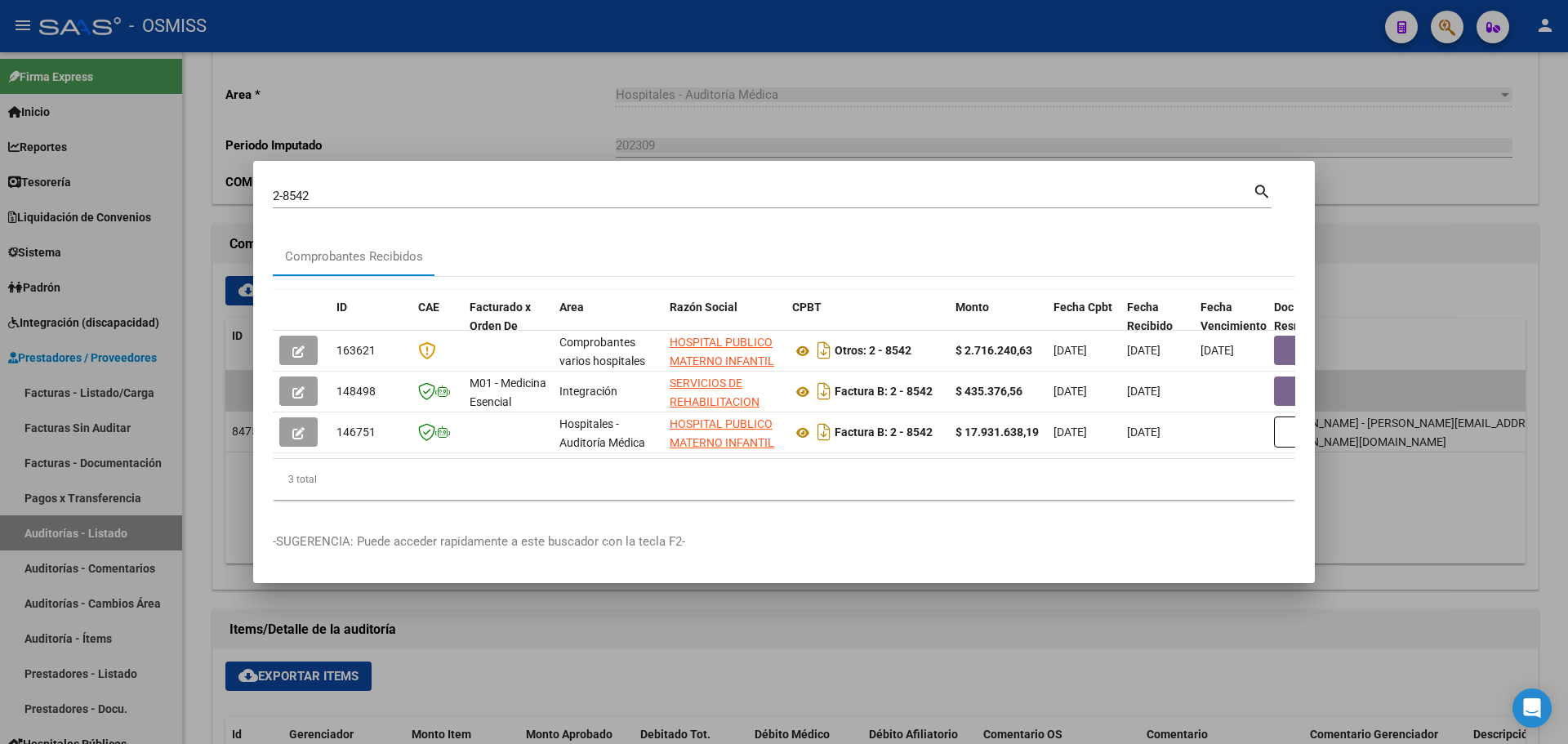
drag, startPoint x: 470, startPoint y: 466, endPoint x: 740, endPoint y: 466, distance: 270.0
click at [740, 466] on div "3 total" at bounding box center [784, 479] width 1023 height 41
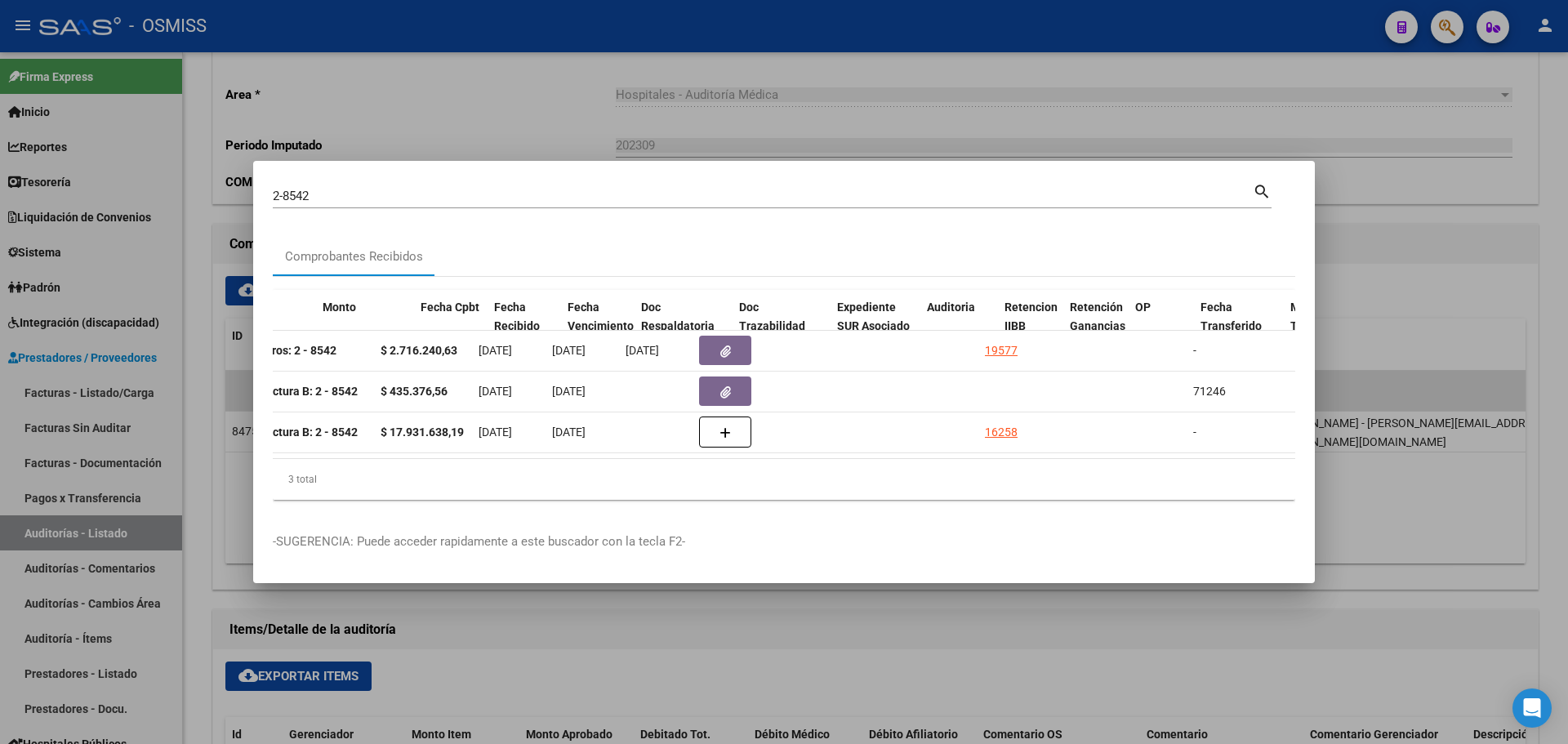
scroll to position [0, 645]
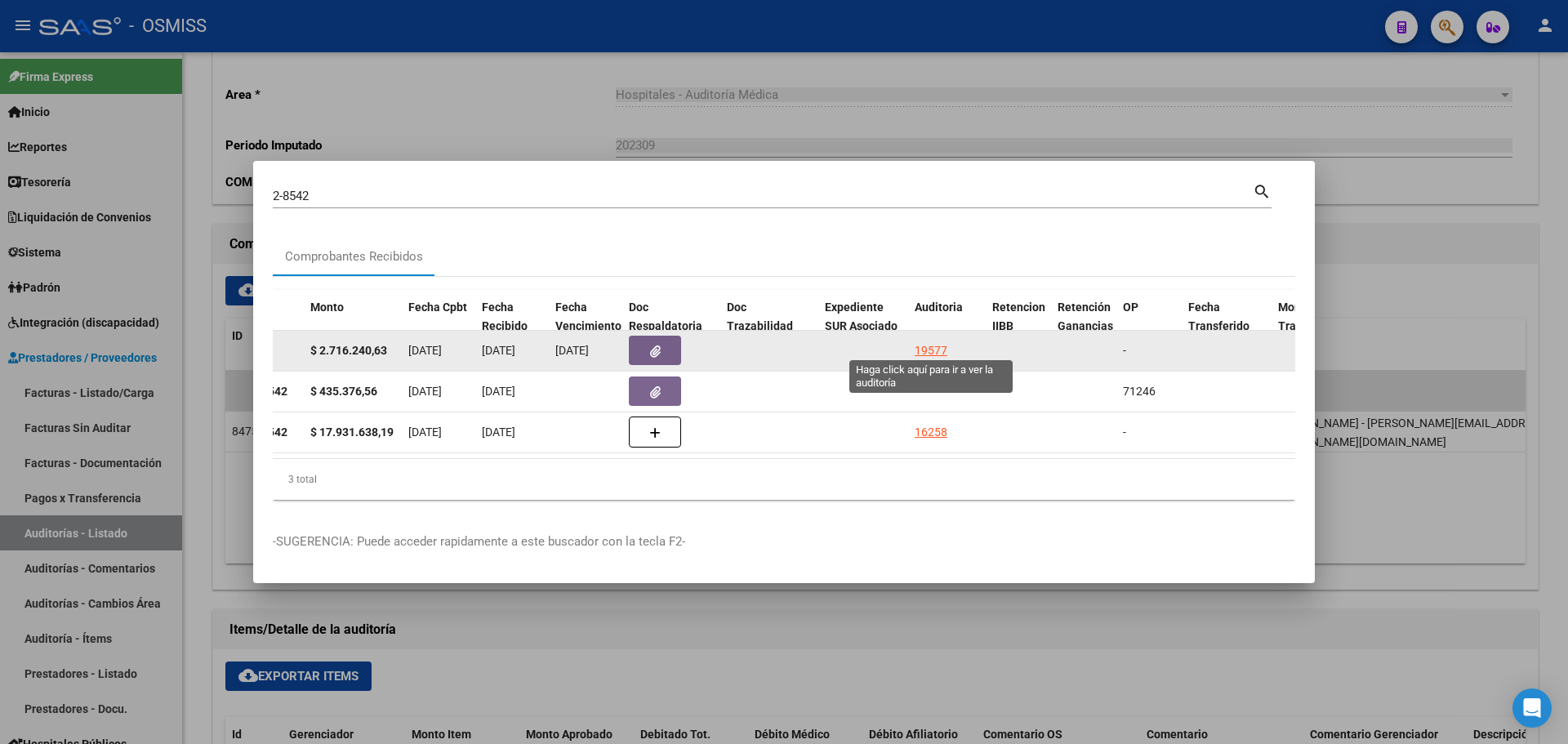
click at [938, 341] on div "19577" at bounding box center [931, 351] width 32 height 19
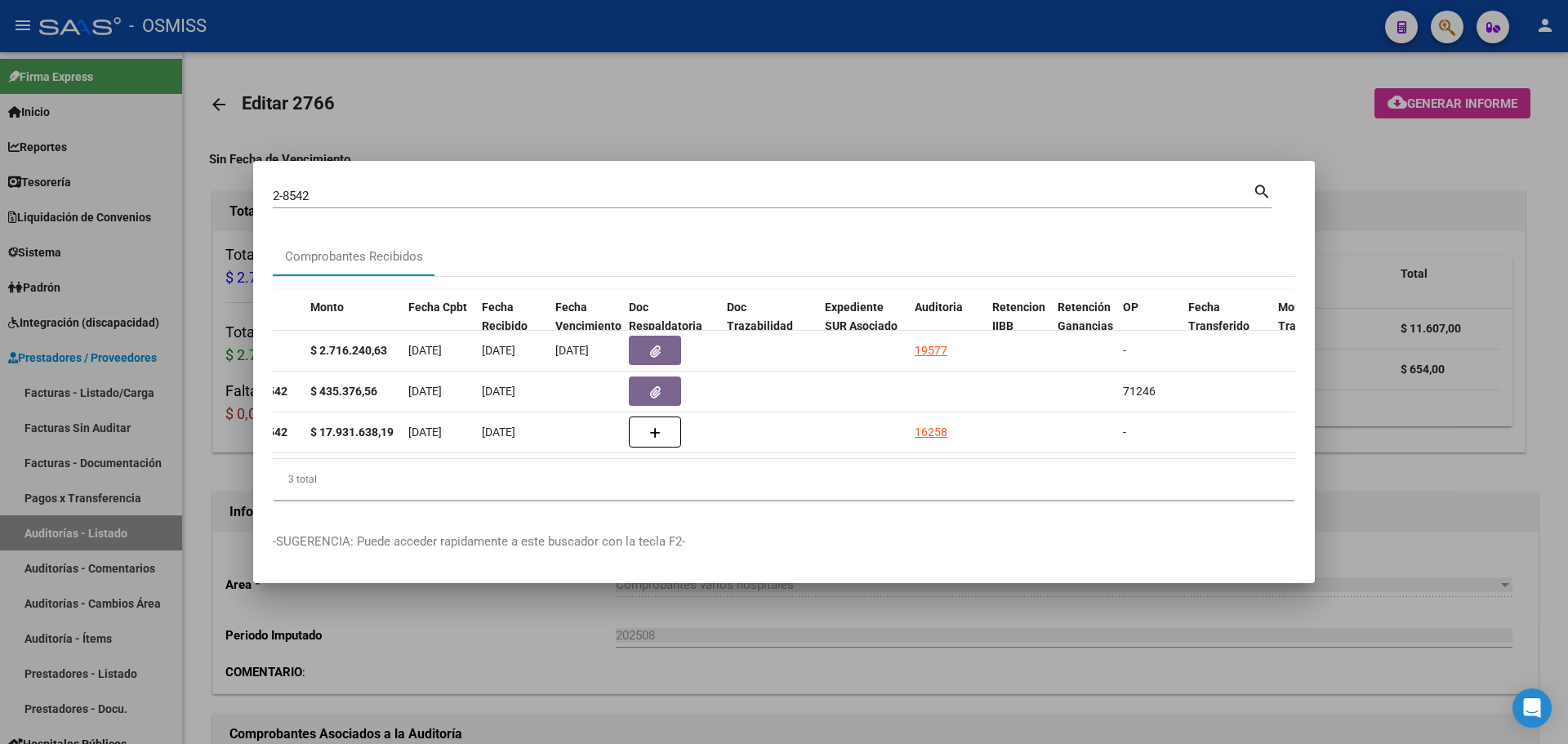
click at [766, 105] on div at bounding box center [784, 372] width 1568 height 744
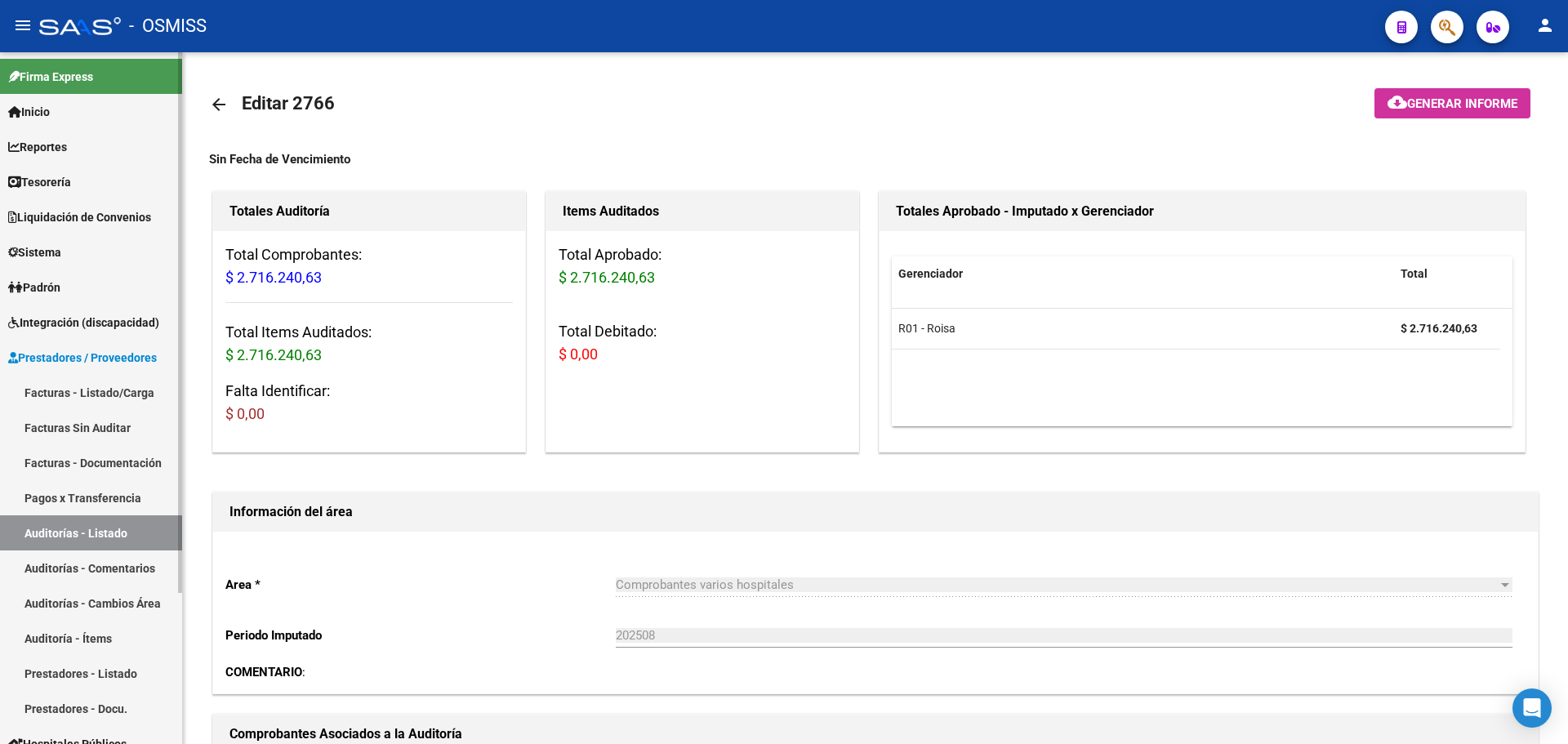
click at [123, 191] on link "Tesorería" at bounding box center [91, 181] width 182 height 35
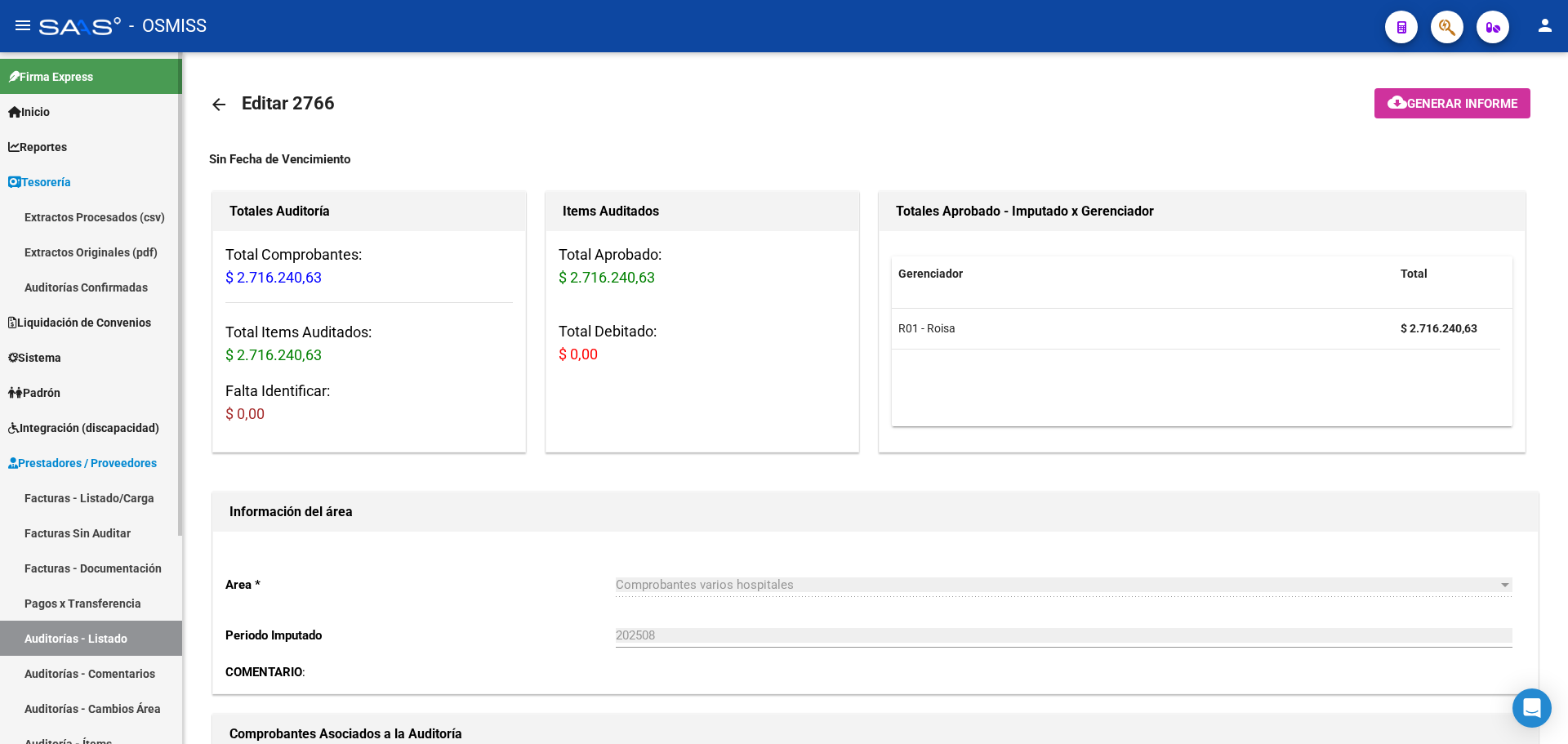
click at [98, 297] on link "Auditorías Confirmadas" at bounding box center [91, 287] width 182 height 35
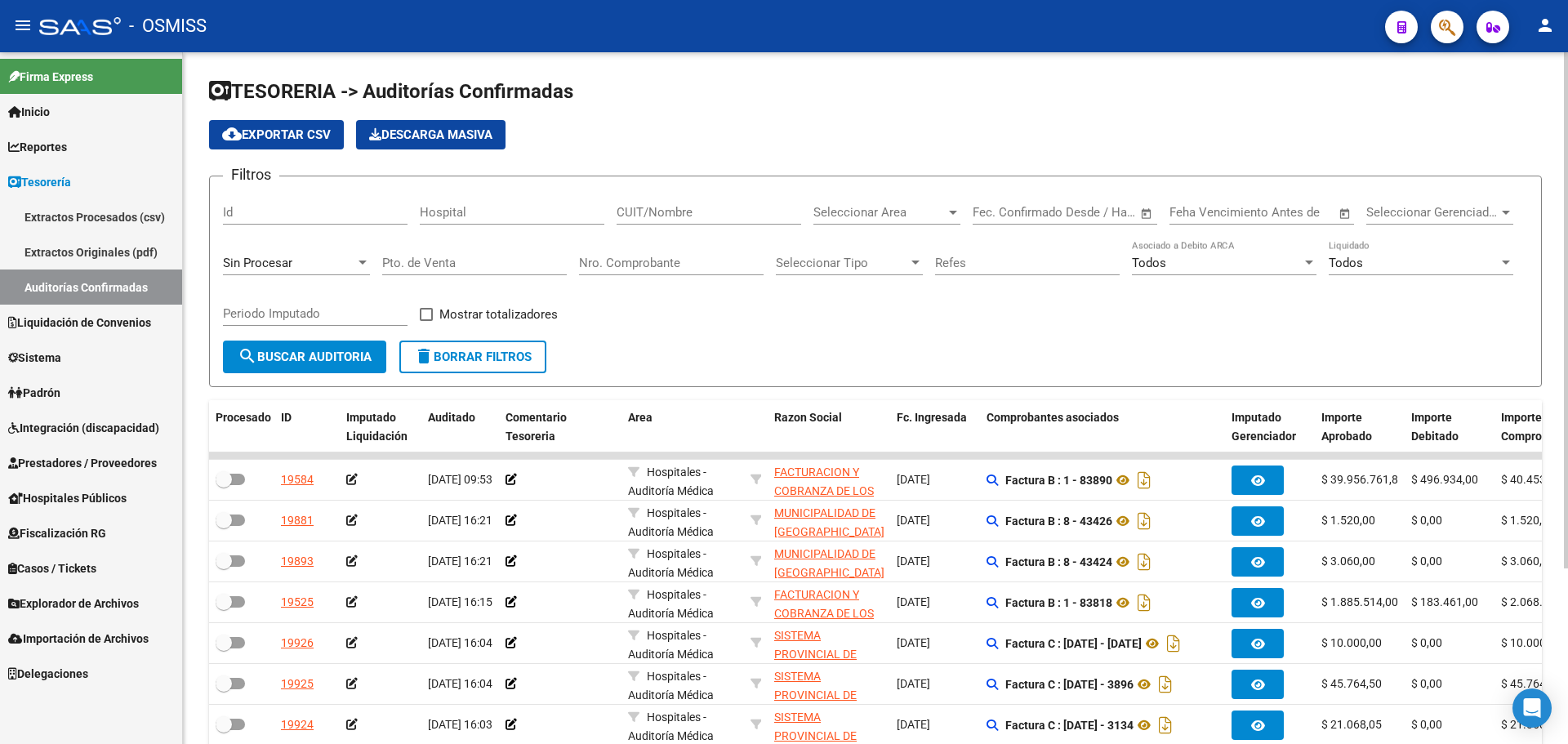
click at [283, 247] on div "Sin Procesar" at bounding box center [296, 257] width 147 height 35
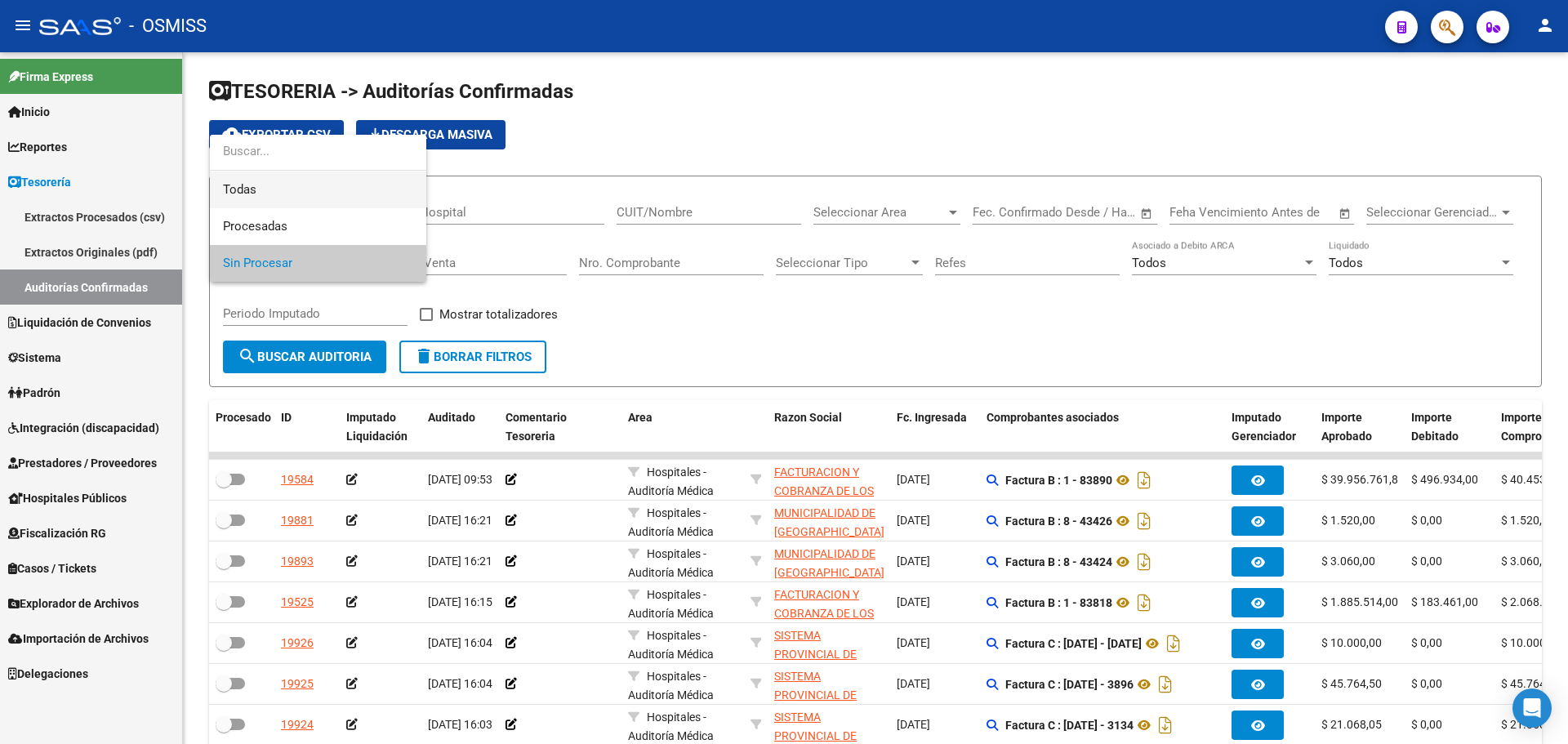
click at [279, 193] on span "Todas" at bounding box center [318, 190] width 191 height 37
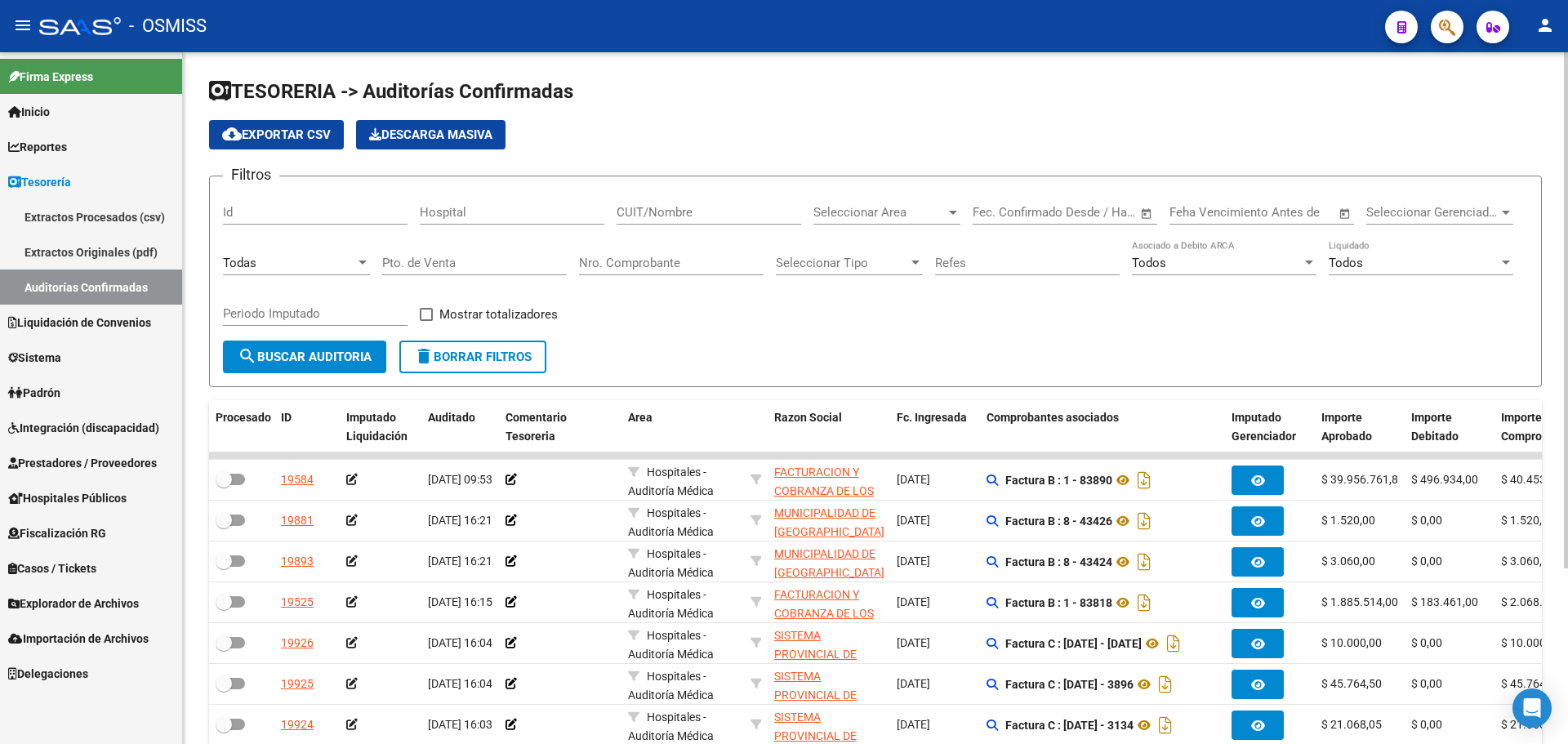
click at [662, 271] on div "Nro. Comprobante" at bounding box center [671, 257] width 185 height 35
type input "8542"
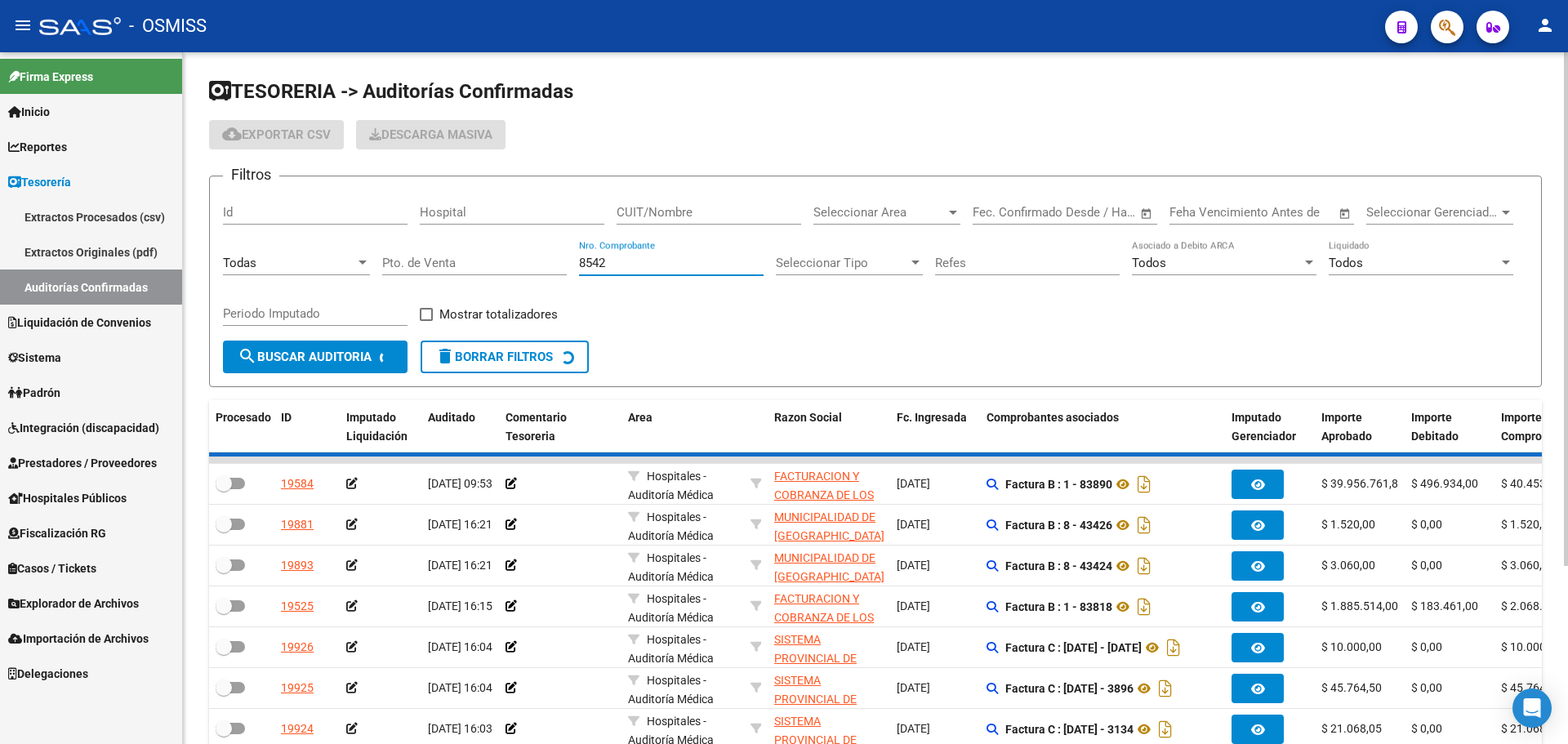
checkbox input "true"
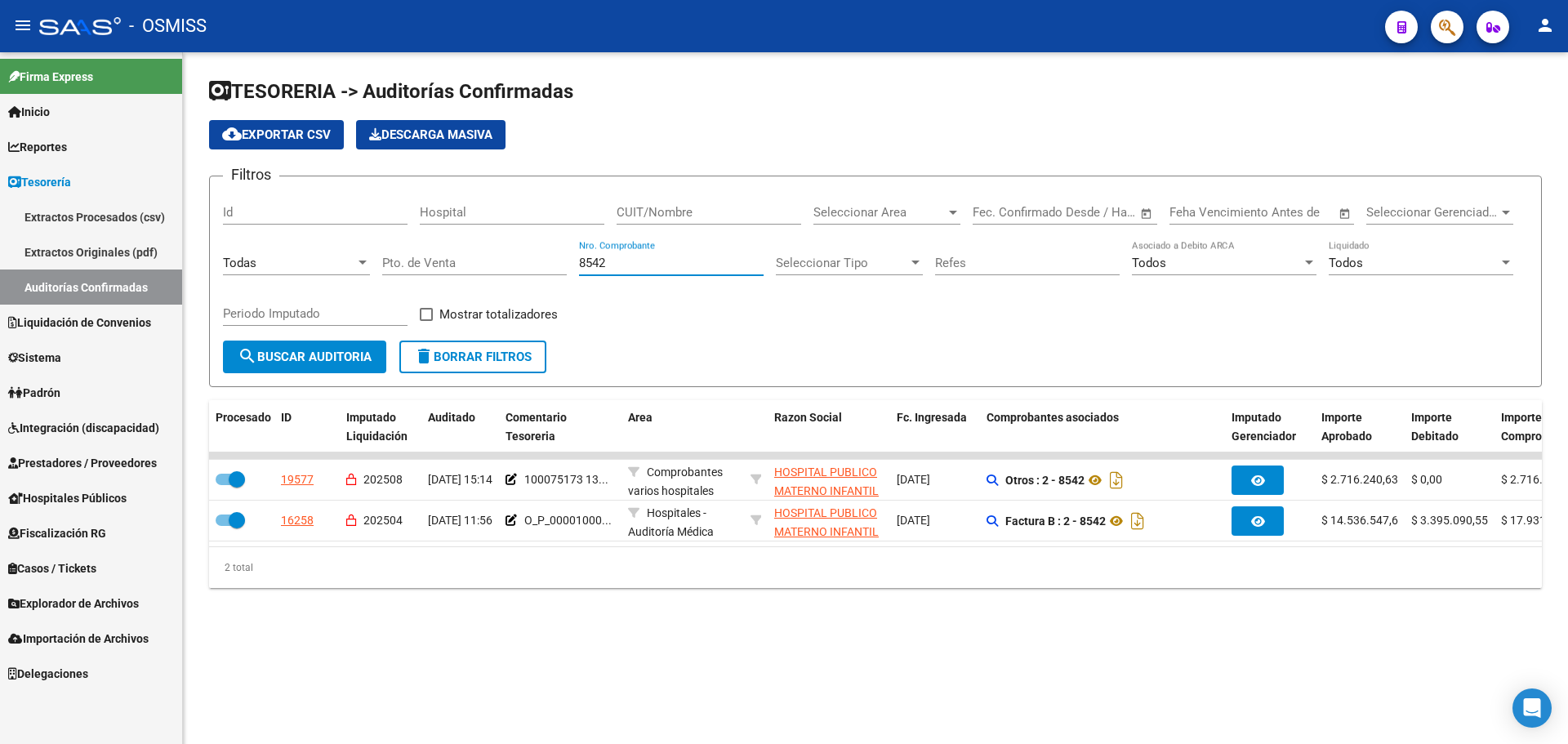
type input "8542"
click at [715, 613] on div "TESORERIA -> Auditorías Confirmadas cloud_download Exportar CSV Descarga Masiva…" at bounding box center [875, 346] width 1385 height 588
click at [572, 640] on div "TESORERIA -> Auditorías Confirmadas cloud_download Exportar CSV Descarga Masiva…" at bounding box center [875, 346] width 1385 height 588
click at [112, 559] on link "Casos / Tickets" at bounding box center [91, 567] width 182 height 35
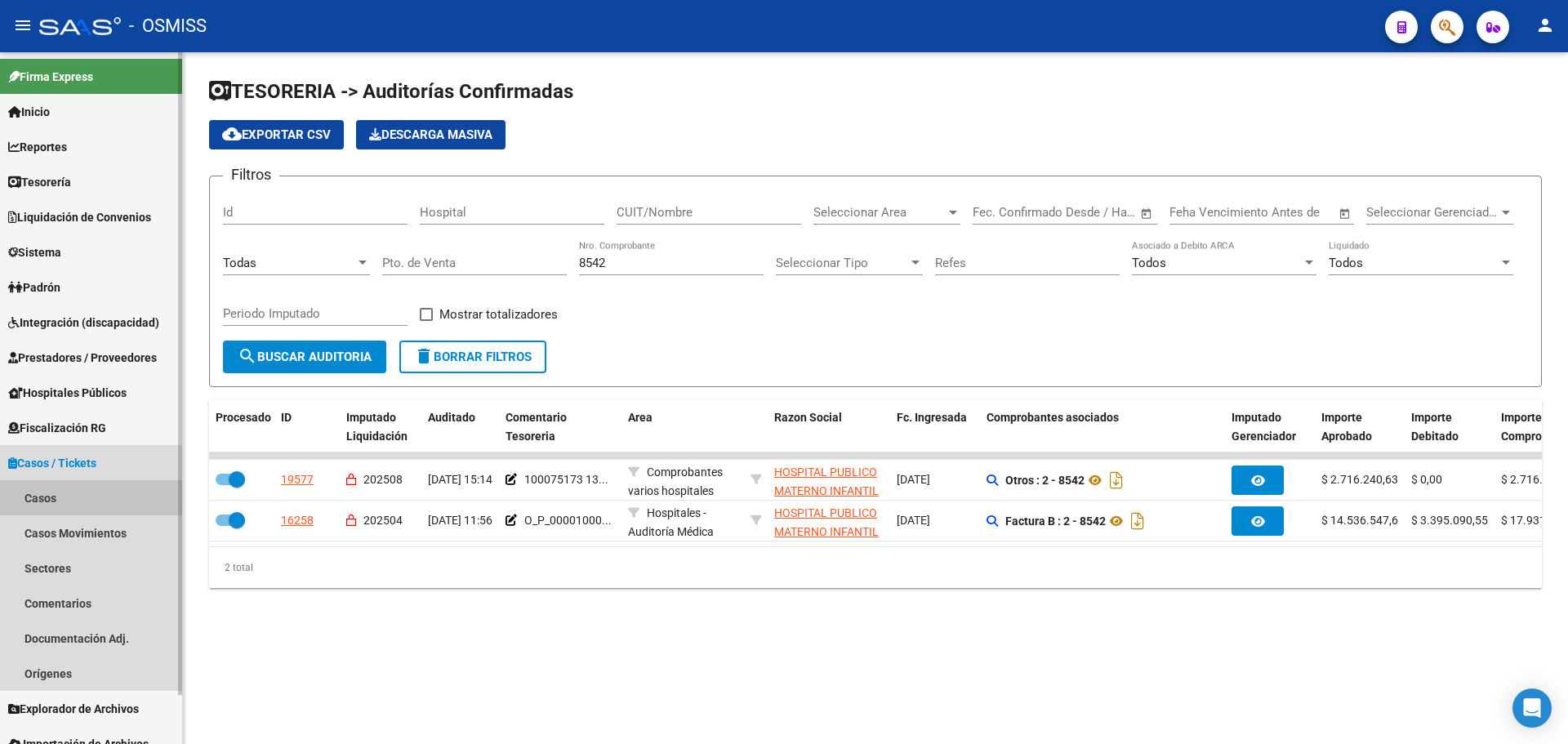
click at [103, 491] on link "Casos" at bounding box center [91, 497] width 182 height 35
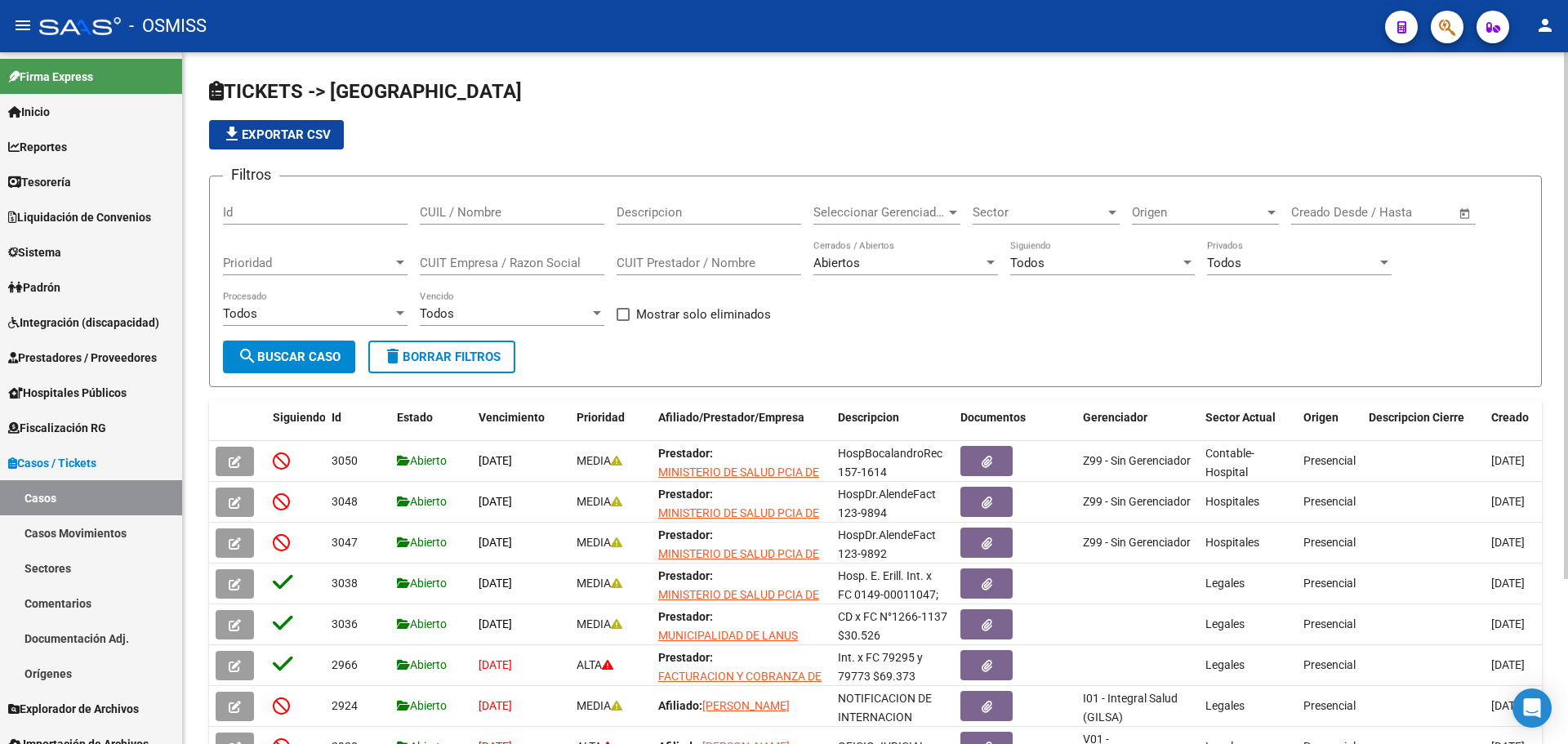
click at [534, 262] on input "CUIT Empresa / Razon Social" at bounding box center [512, 262] width 185 height 14
paste input "30-71156009-9"
click at [438, 266] on input "30-711560099" at bounding box center [512, 262] width 185 height 14
type input "30711560099"
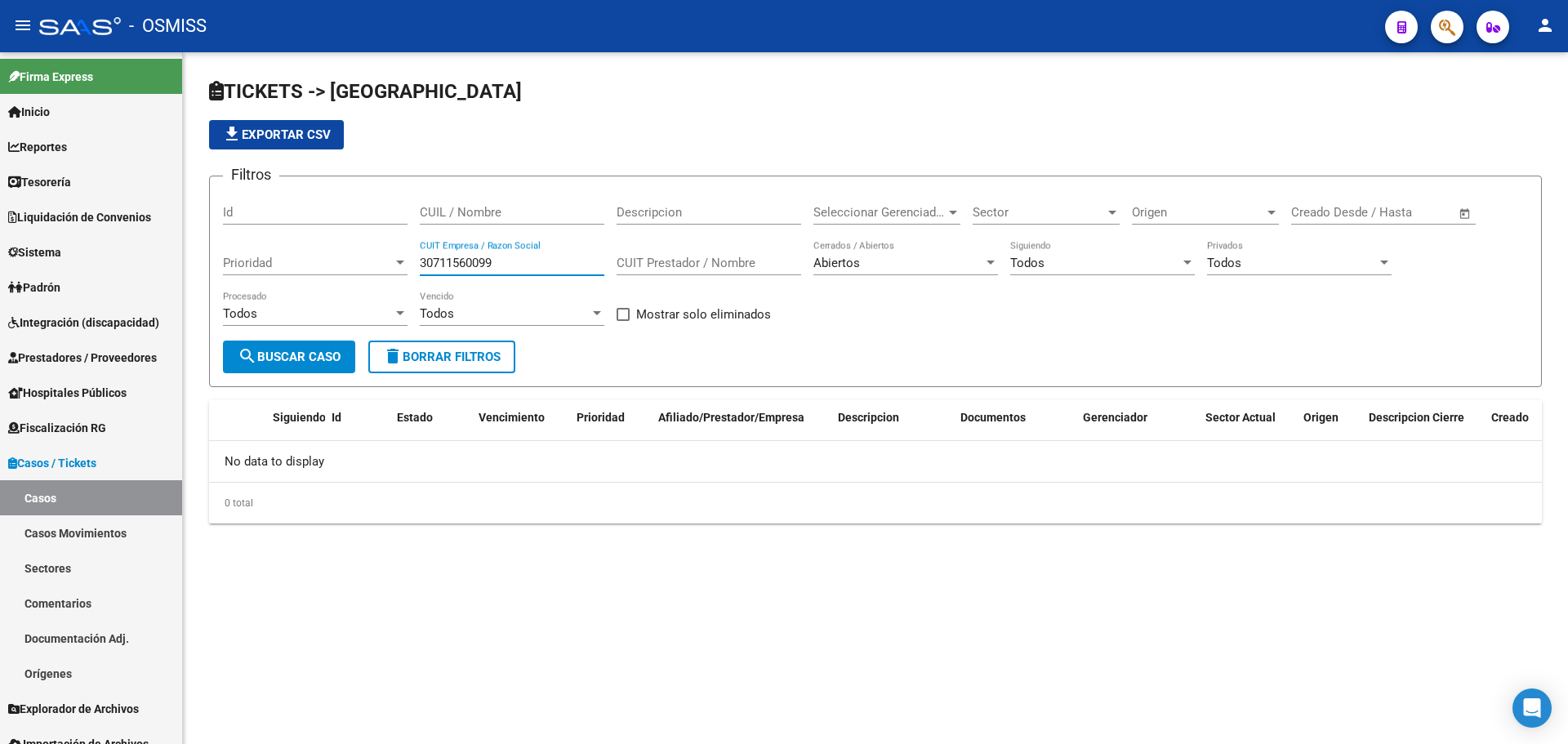
drag, startPoint x: 512, startPoint y: 265, endPoint x: 337, endPoint y: 265, distance: 175.0
click at [337, 265] on div "Filtros Id CUIL / Nombre Descripcion Seleccionar Gerenciador Seleccionar Gerenc…" at bounding box center [875, 265] width 1305 height 151
click at [442, 211] on input "CUIL / Nombre" at bounding box center [512, 211] width 185 height 14
paste input "30711560099"
type input "30711560099"
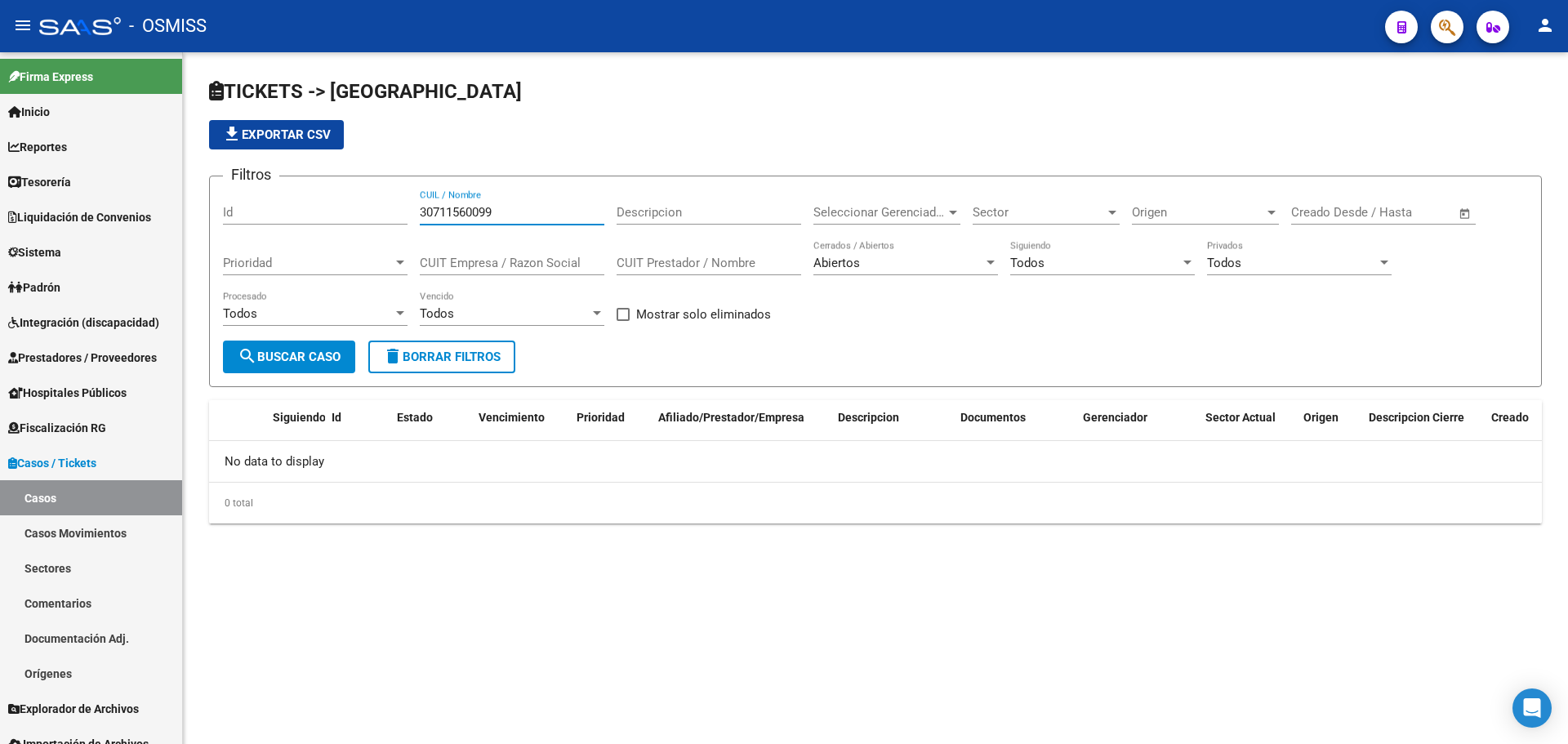
drag, startPoint x: 521, startPoint y: 213, endPoint x: 358, endPoint y: 200, distance: 163.5
click at [358, 200] on div "Filtros Id 30711560099 CUIL / Nombre Descripcion Seleccionar Gerenciador Selecc…" at bounding box center [875, 265] width 1305 height 151
click at [661, 264] on input "CUIT Prestador / Nombre" at bounding box center [709, 262] width 185 height 14
paste input "30711560099"
type input "30711560099"
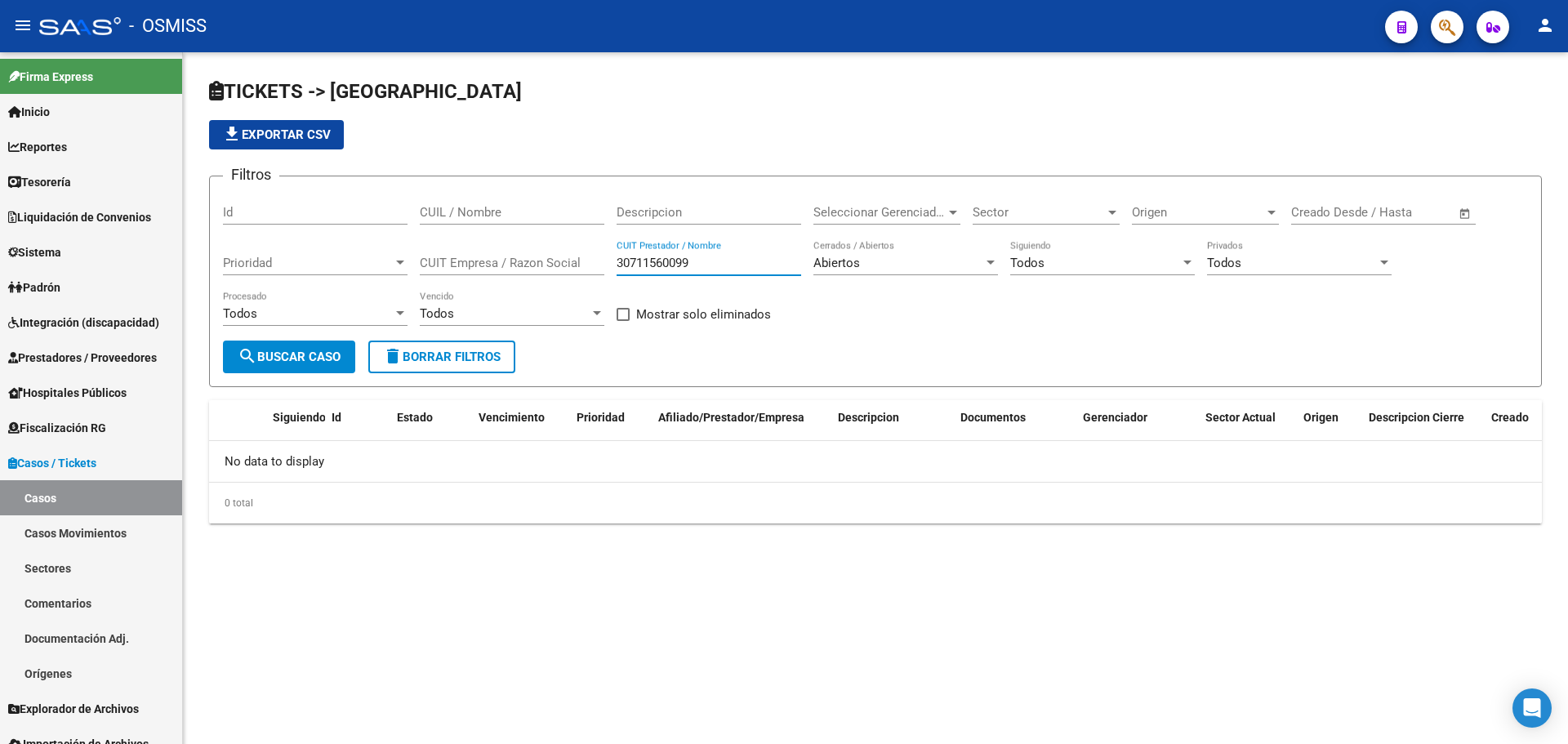
click at [311, 358] on span "search Buscar Caso" at bounding box center [289, 356] width 103 height 14
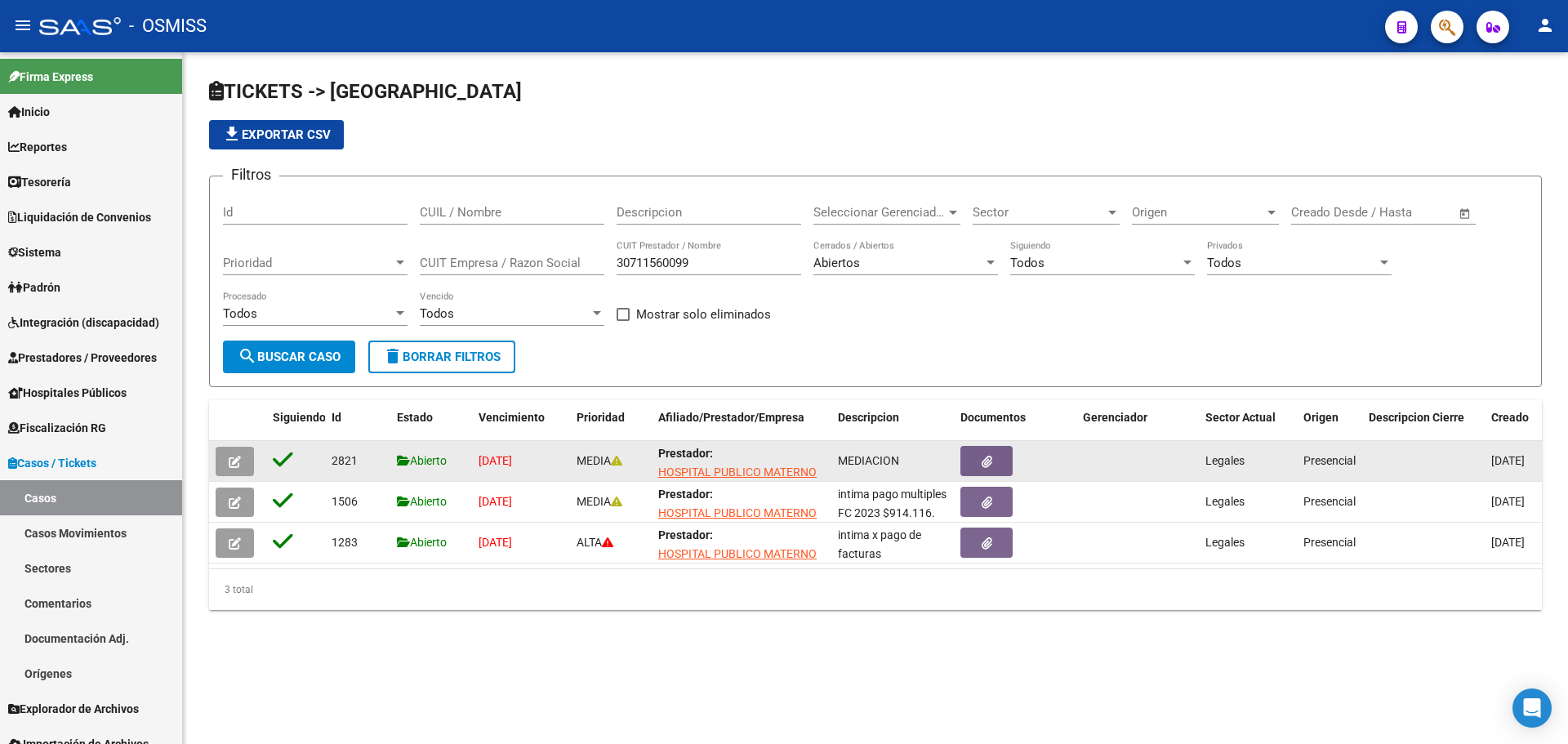
click at [232, 464] on icon "button" at bounding box center [234, 461] width 12 height 12
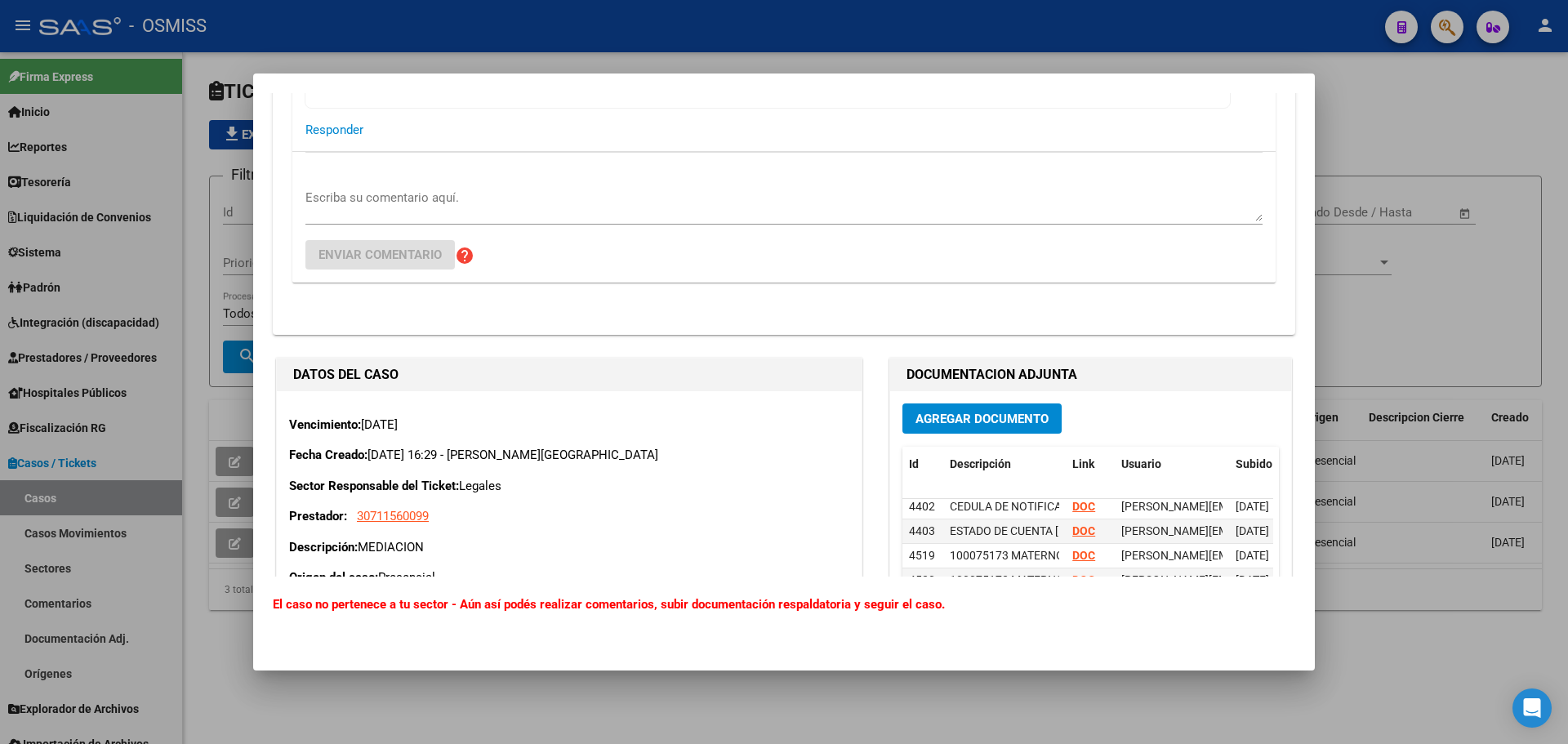
scroll to position [1864, 0]
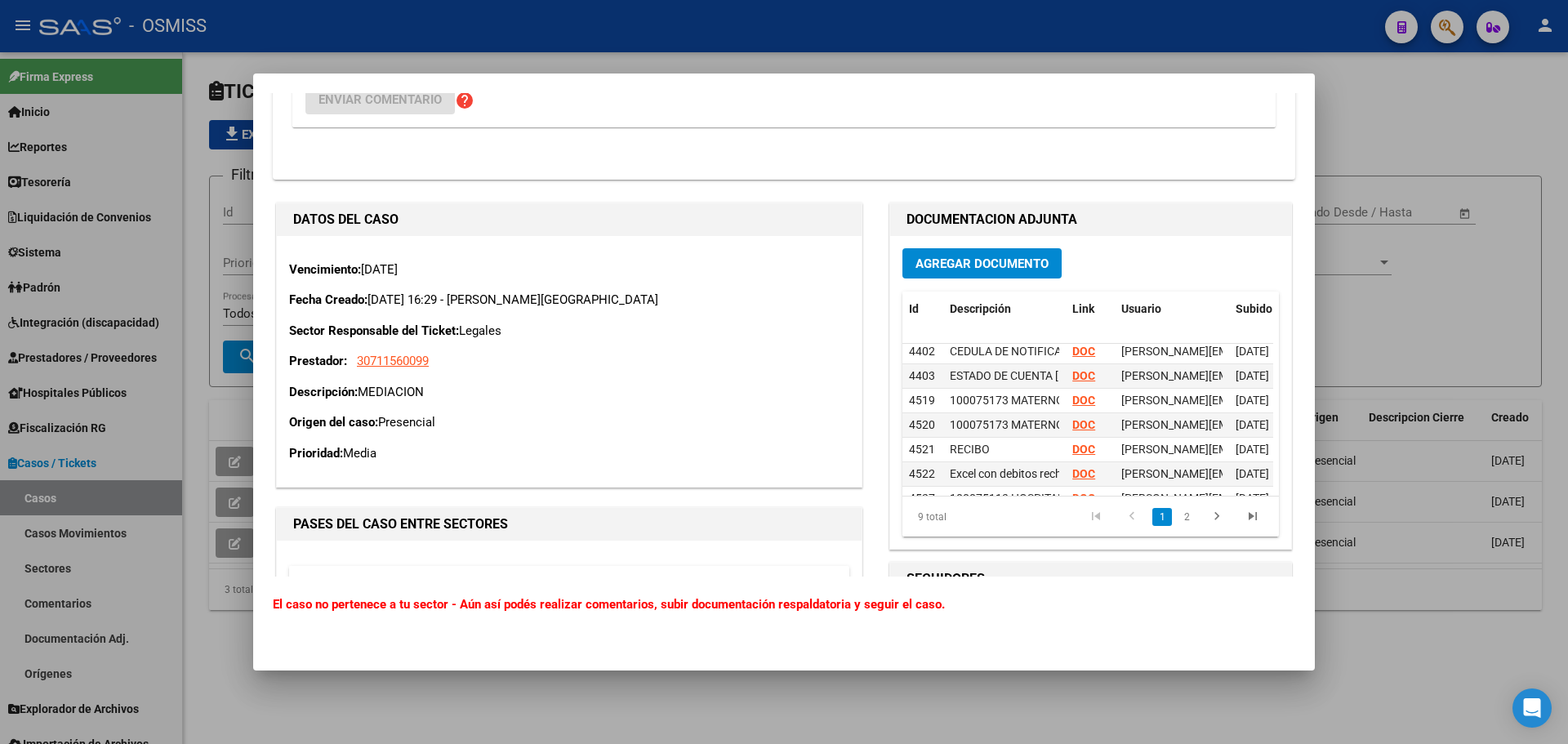
click at [1451, 267] on div at bounding box center [784, 372] width 1568 height 744
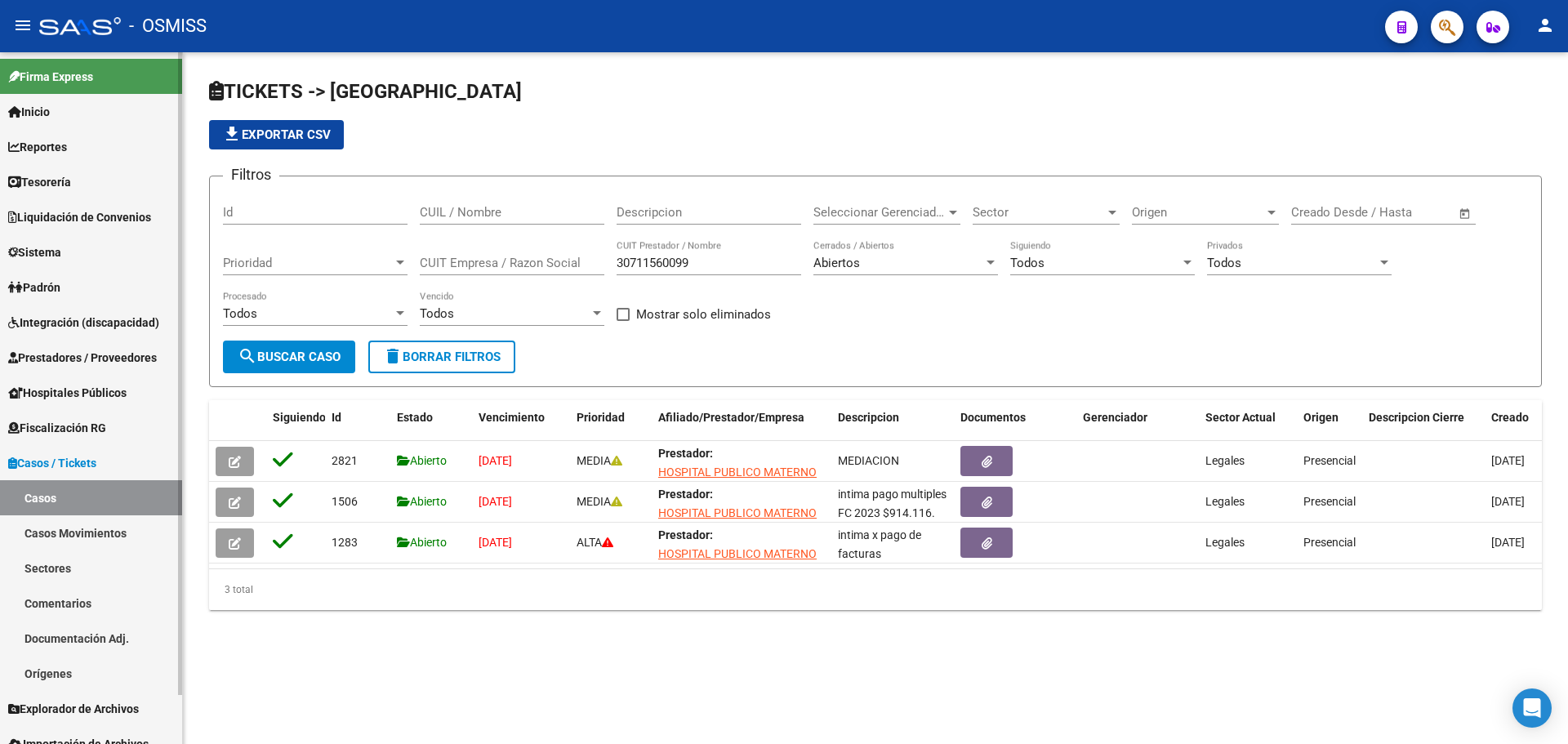
click at [83, 166] on link "Tesorería" at bounding box center [91, 181] width 182 height 35
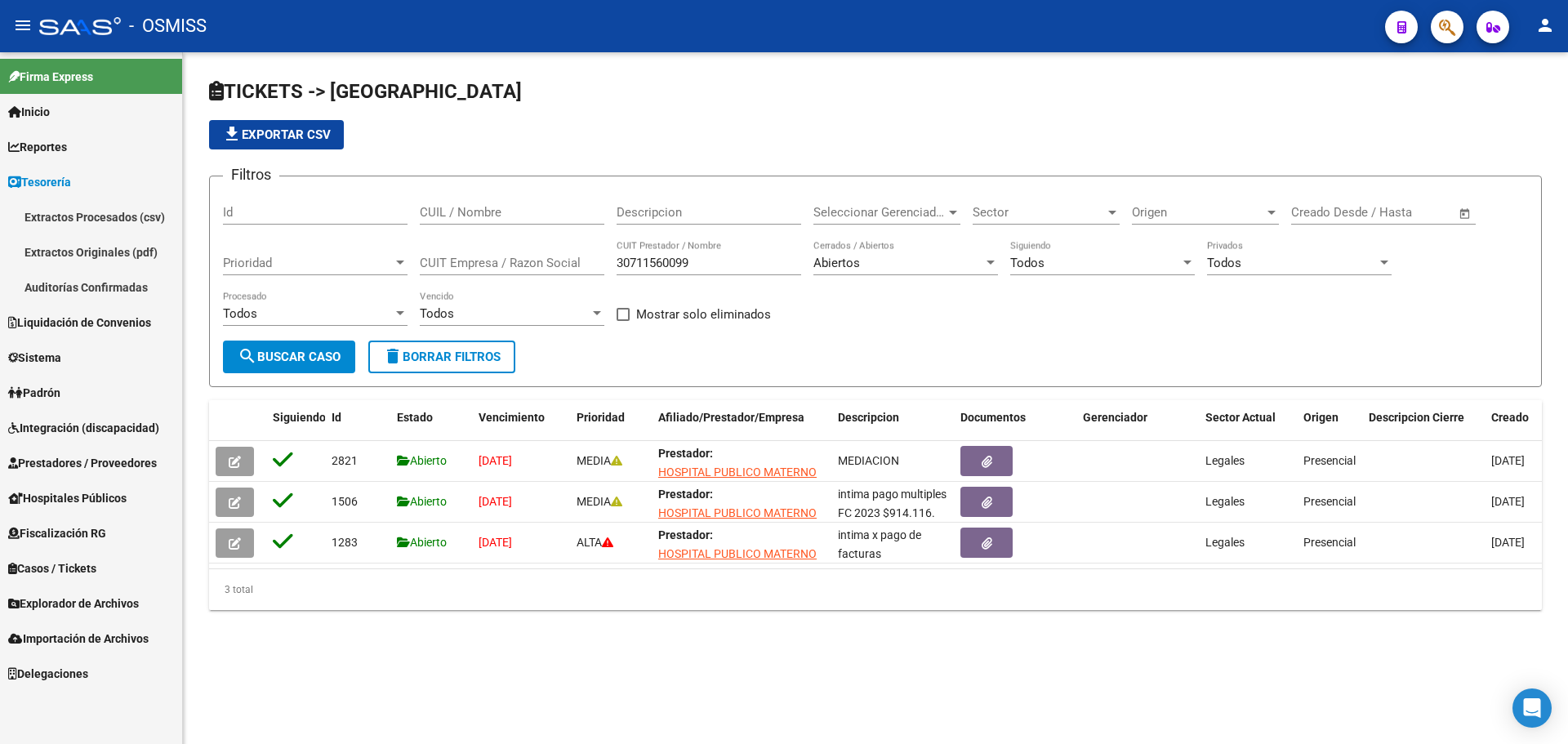
click at [100, 292] on link "Auditorías Confirmadas" at bounding box center [91, 287] width 182 height 35
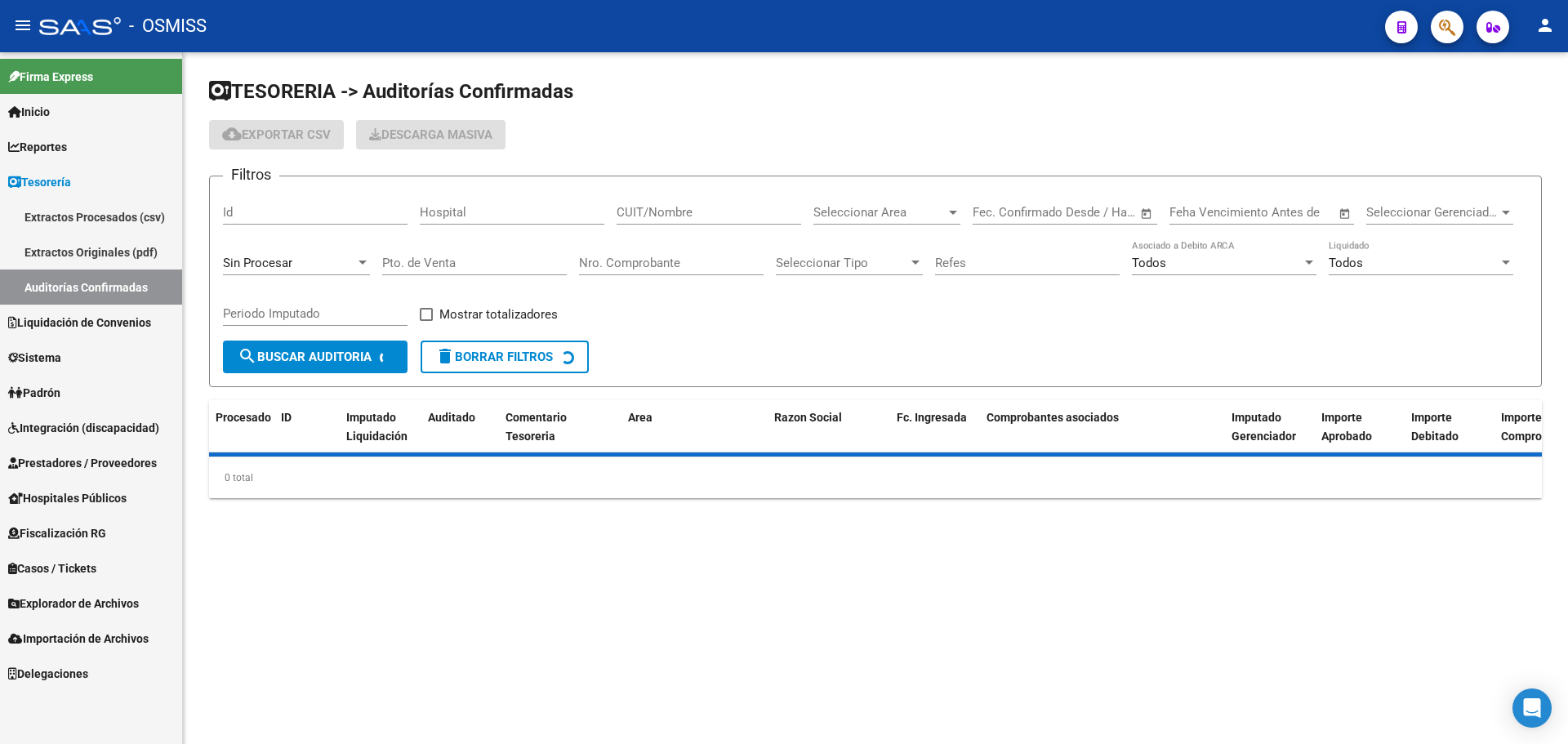
click at [331, 270] on div "Sin Procesar" at bounding box center [289, 262] width 132 height 14
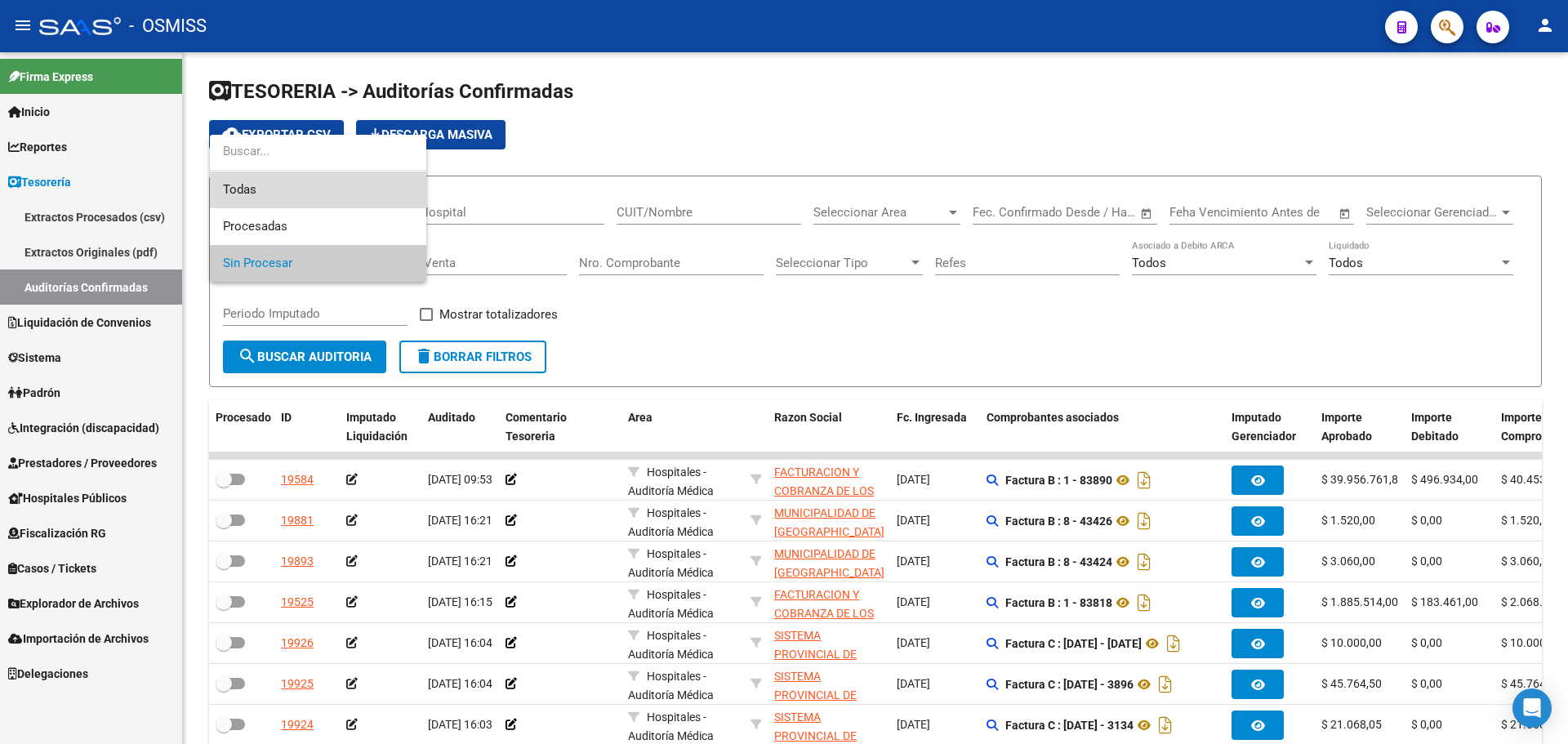
click at [324, 178] on span "Todas" at bounding box center [318, 190] width 191 height 37
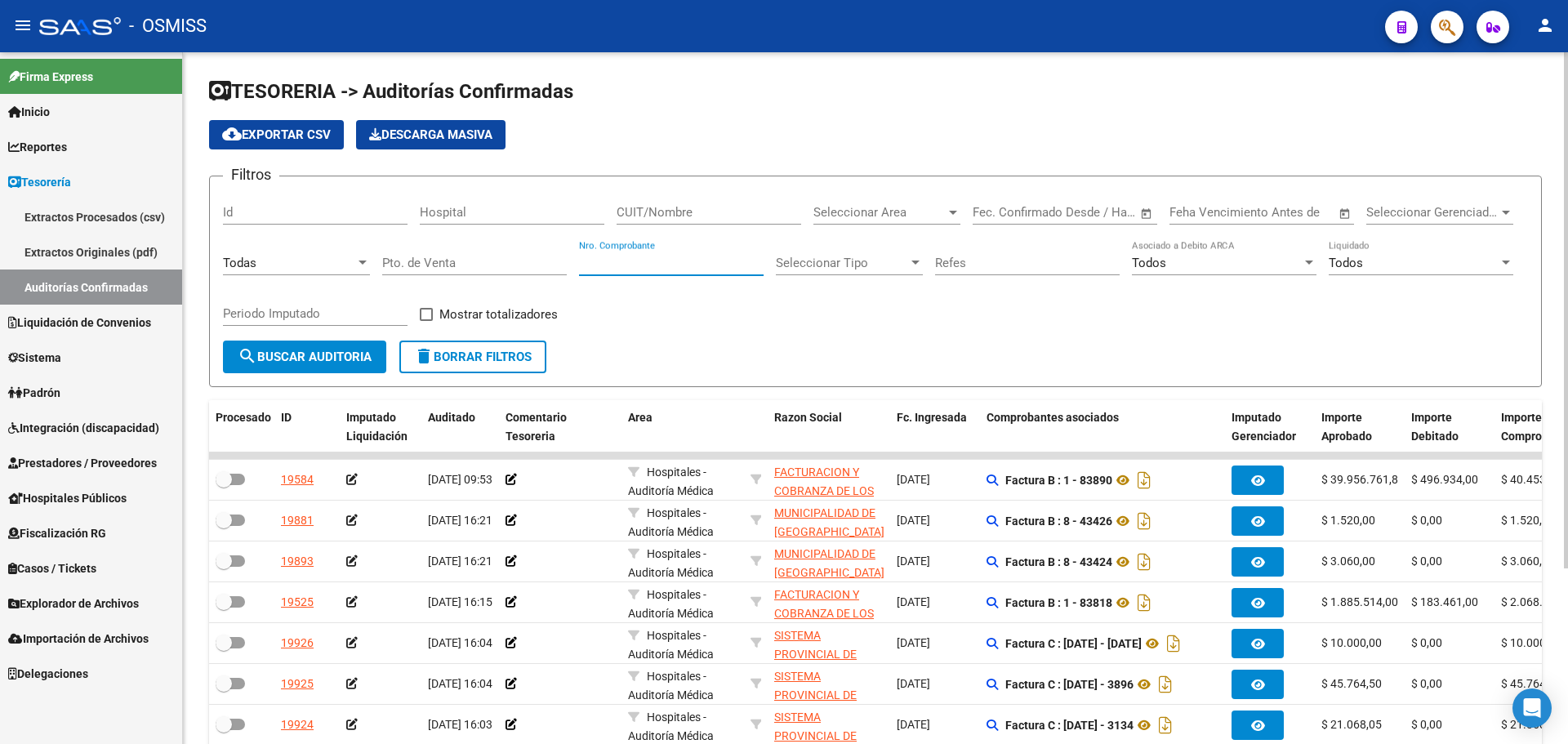
click at [630, 257] on input "Nro. Comprobante" at bounding box center [671, 262] width 185 height 14
type input "1137"
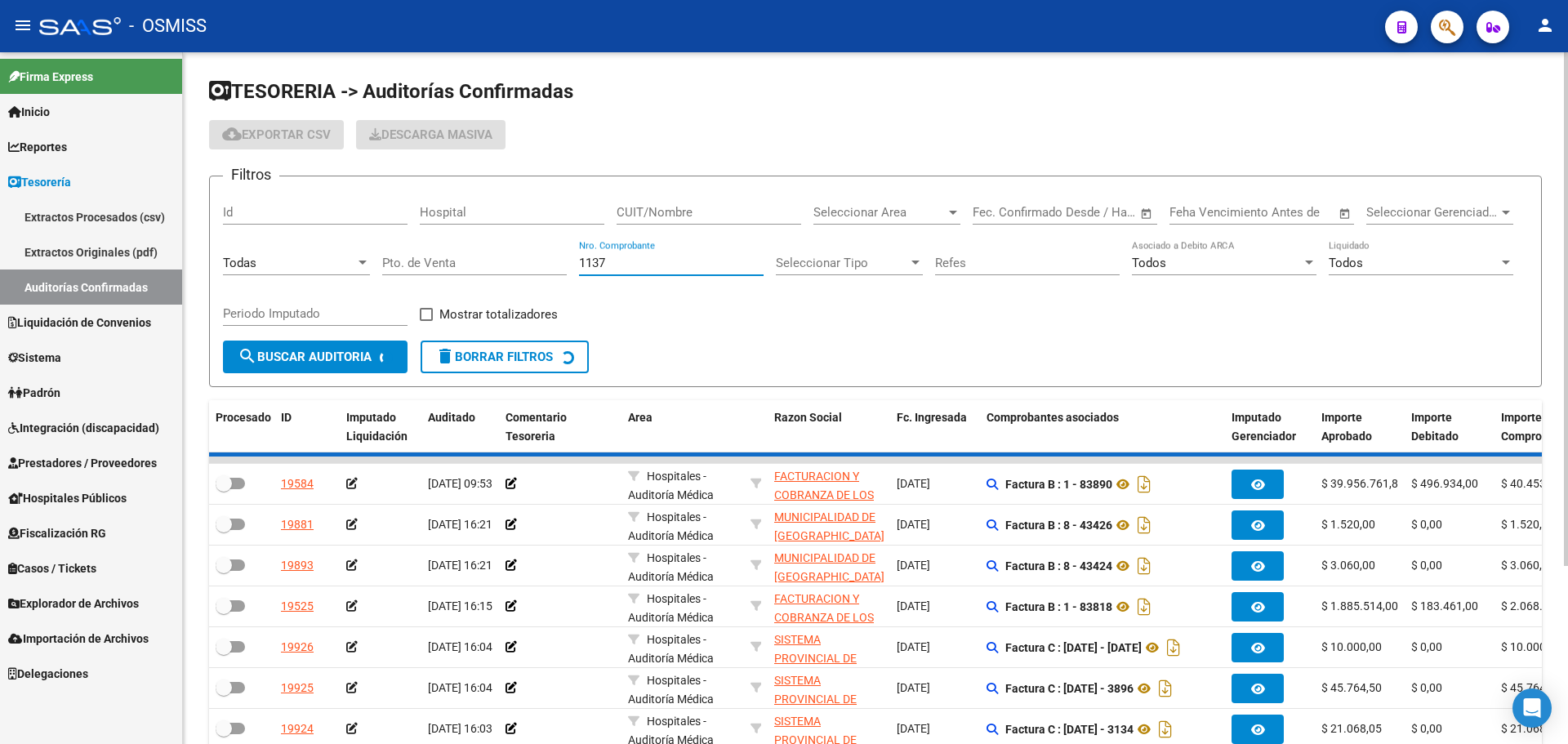
checkbox input "true"
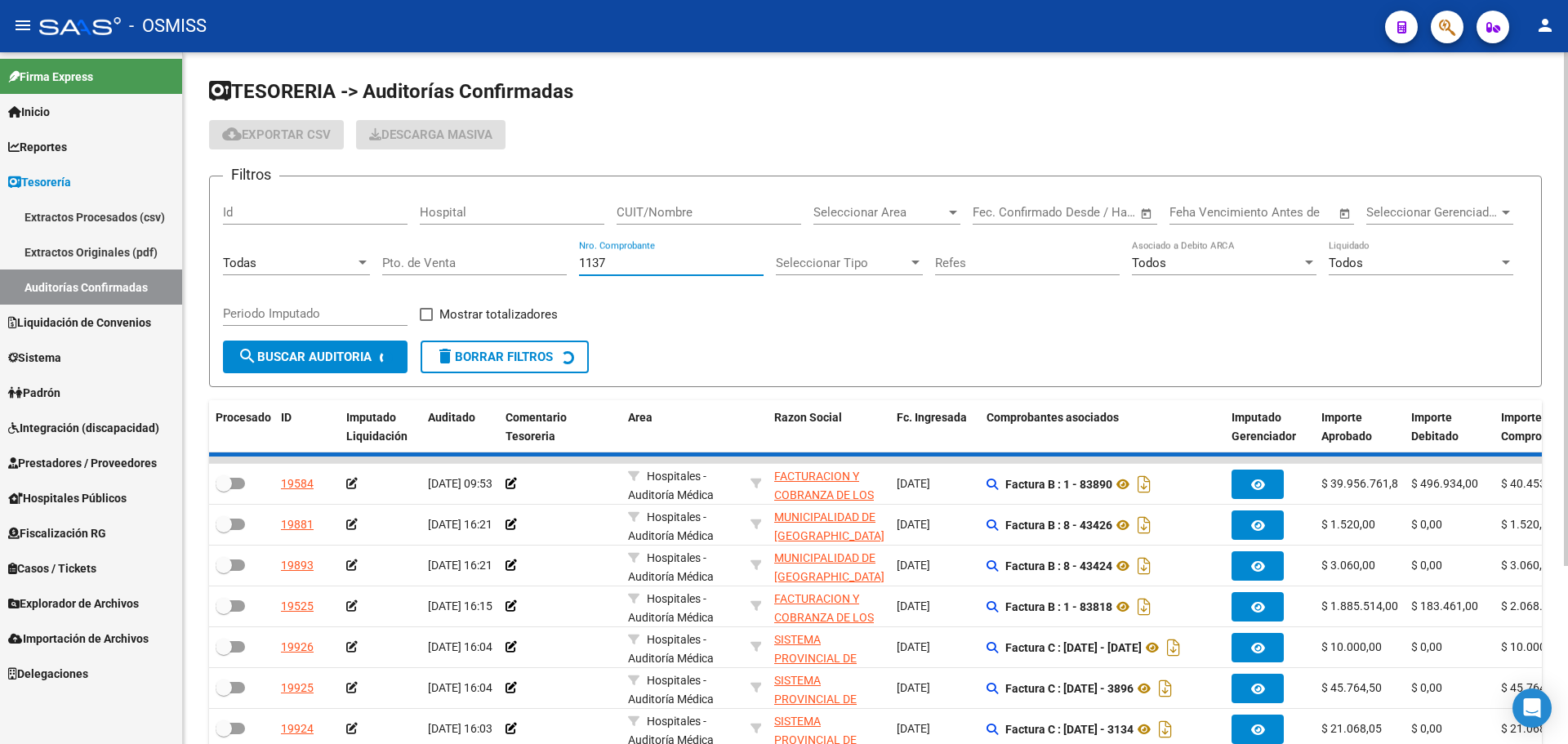
checkbox input "true"
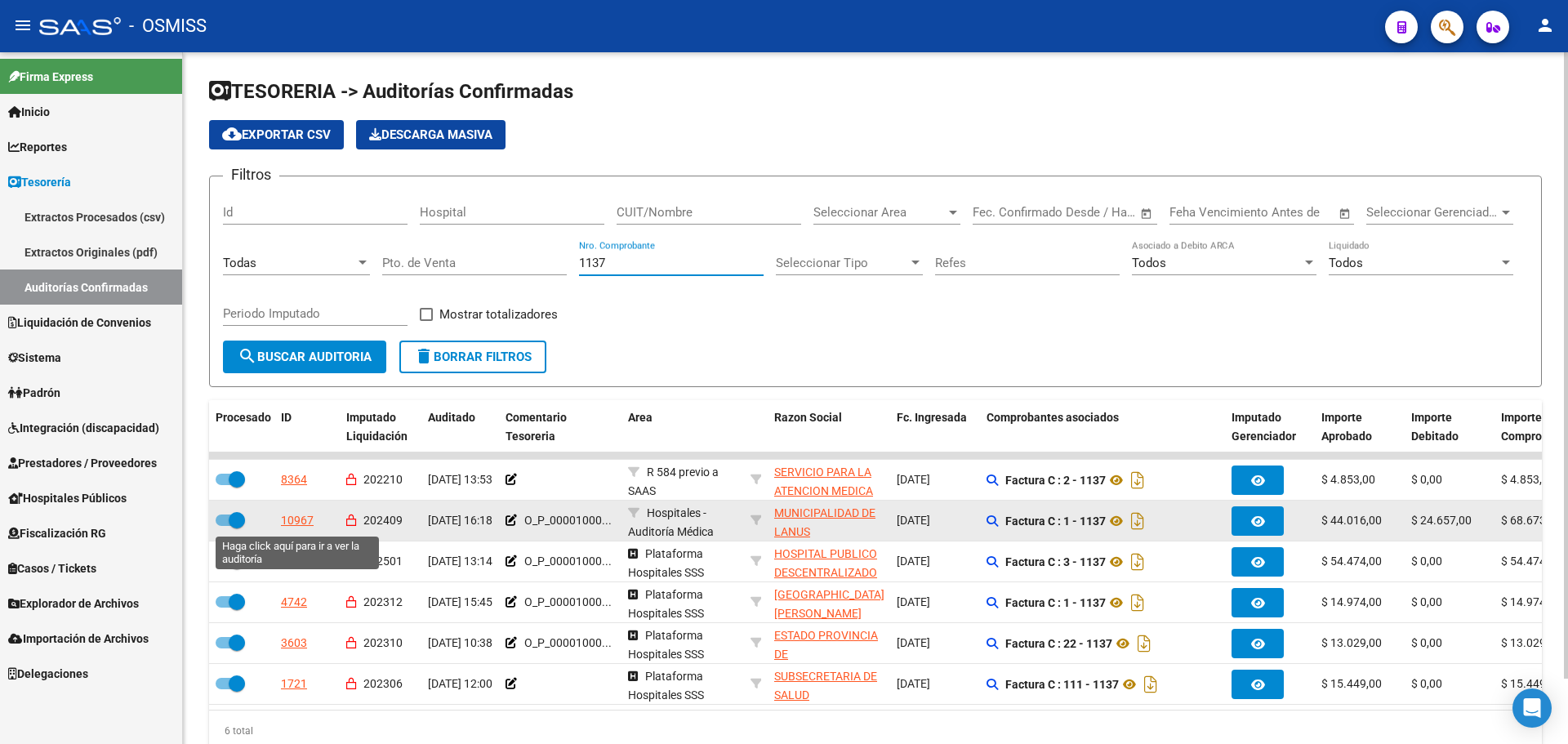
type input "1137"
click at [295, 525] on div "10967" at bounding box center [297, 520] width 32 height 19
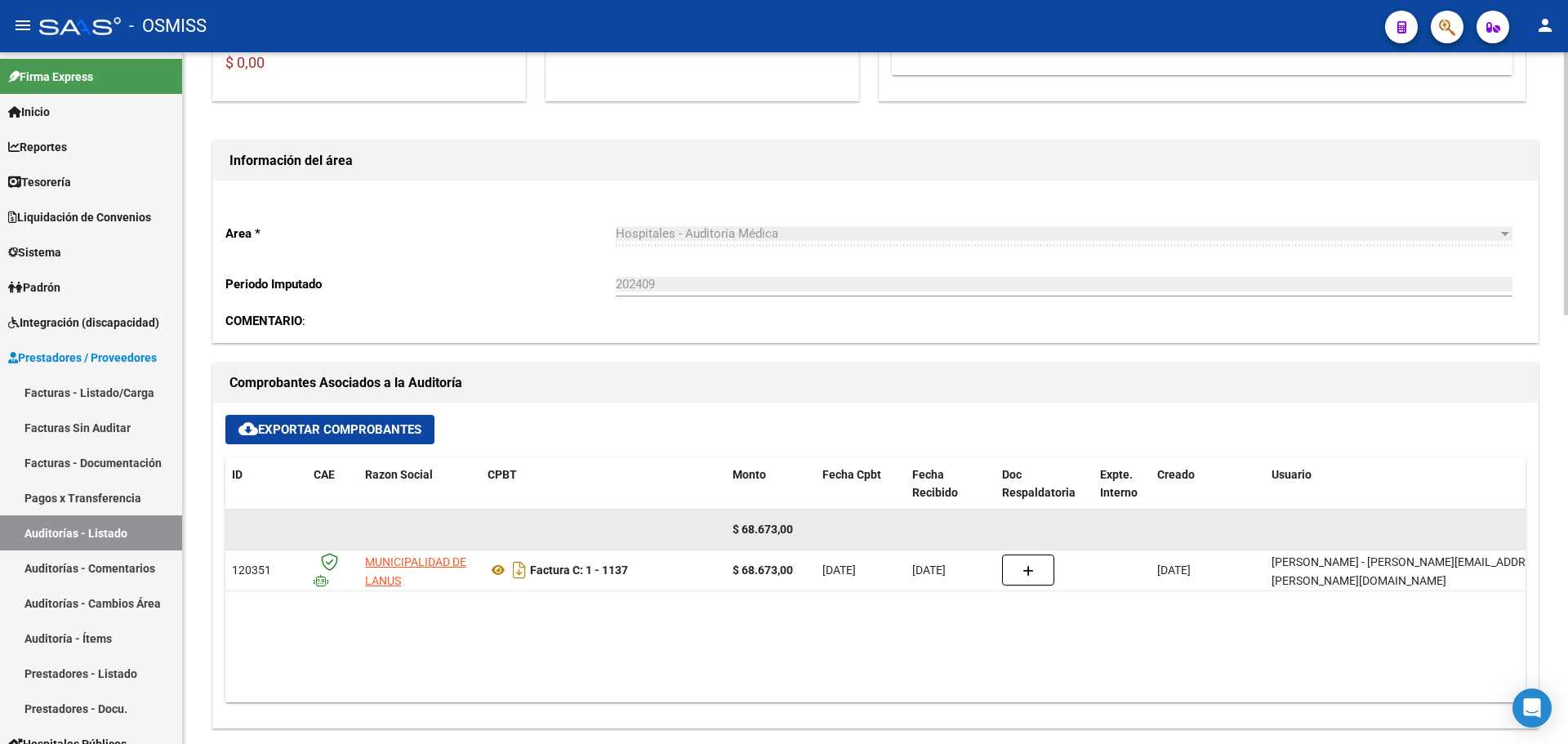
scroll to position [408, 0]
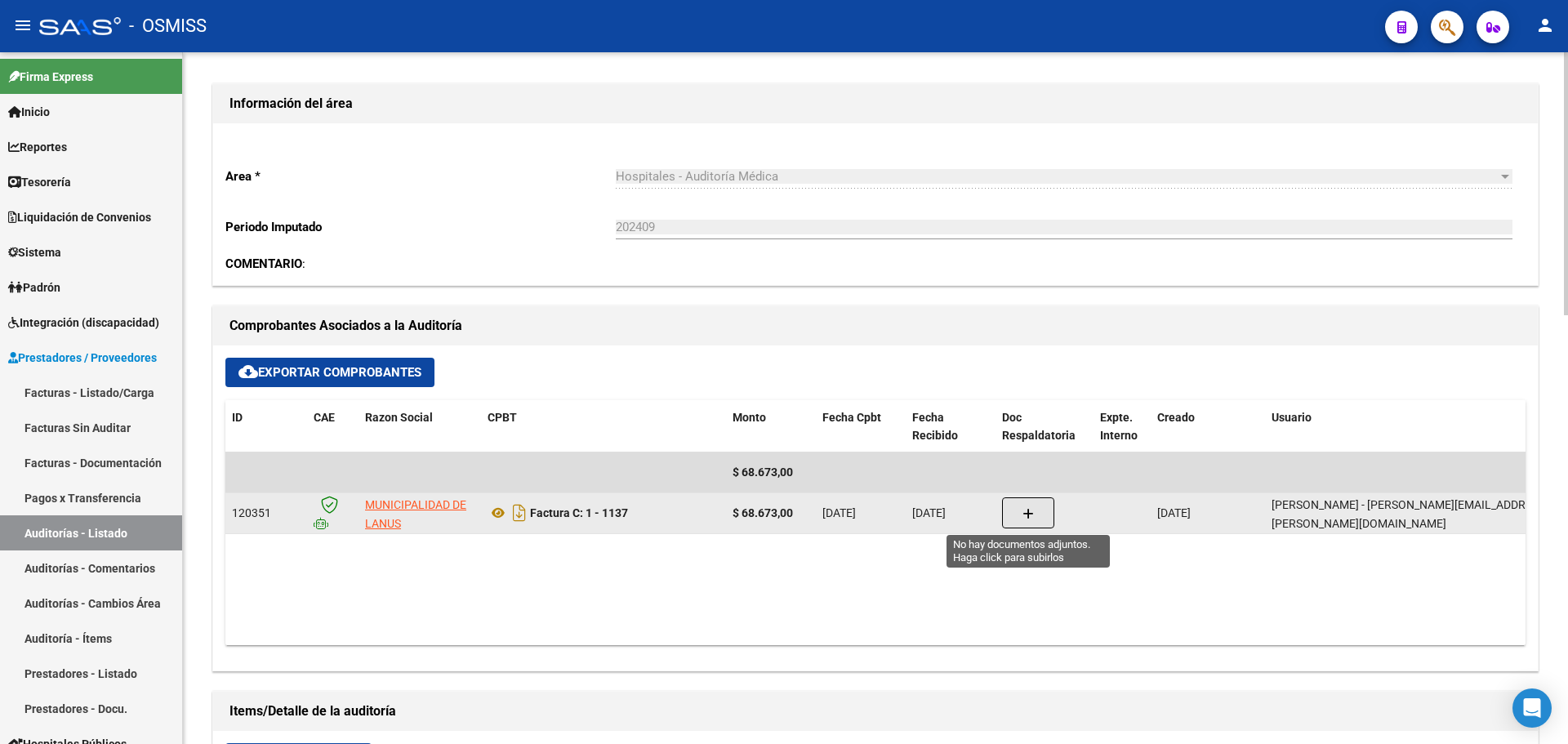
click at [1018, 518] on button "button" at bounding box center [1028, 513] width 52 height 31
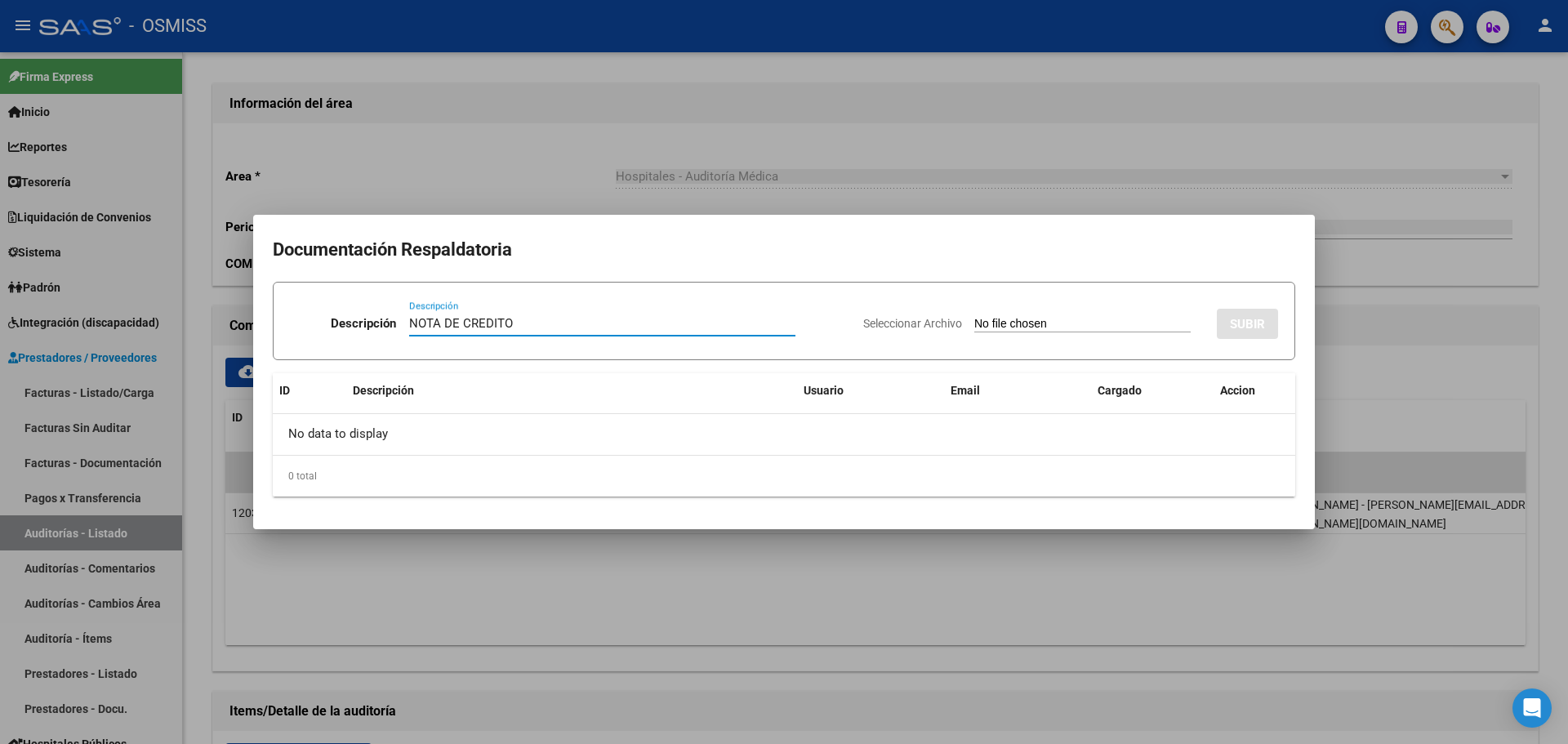
type input "NOTA DE CREDITO"
click at [1029, 329] on input "Seleccionar Archivo" at bounding box center [1082, 324] width 216 height 15
type input "C:\fakepath\NC. MUNICIPALIDAD DE LANUS FC. 1137.pdf"
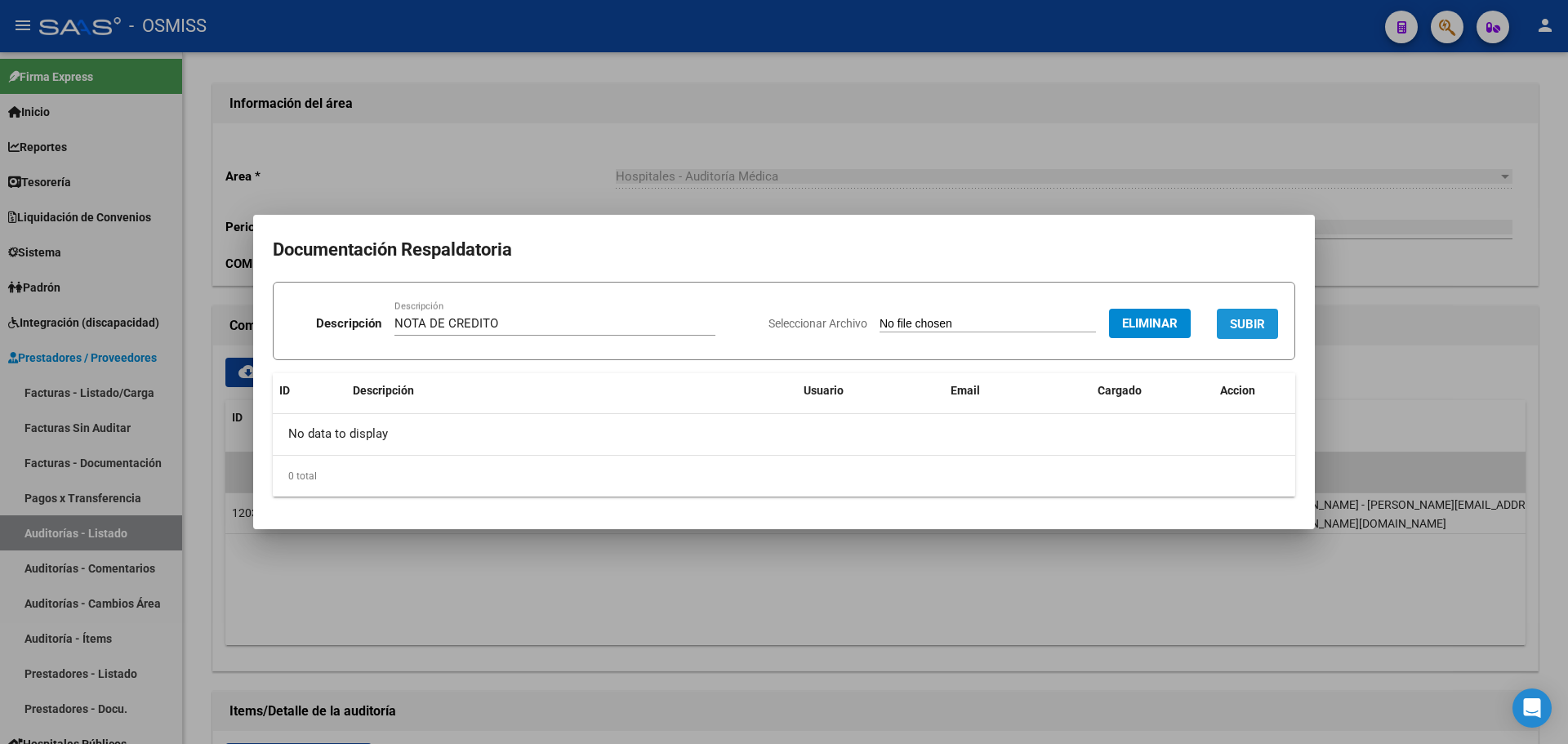
click at [1236, 316] on span "SUBIR" at bounding box center [1247, 323] width 35 height 14
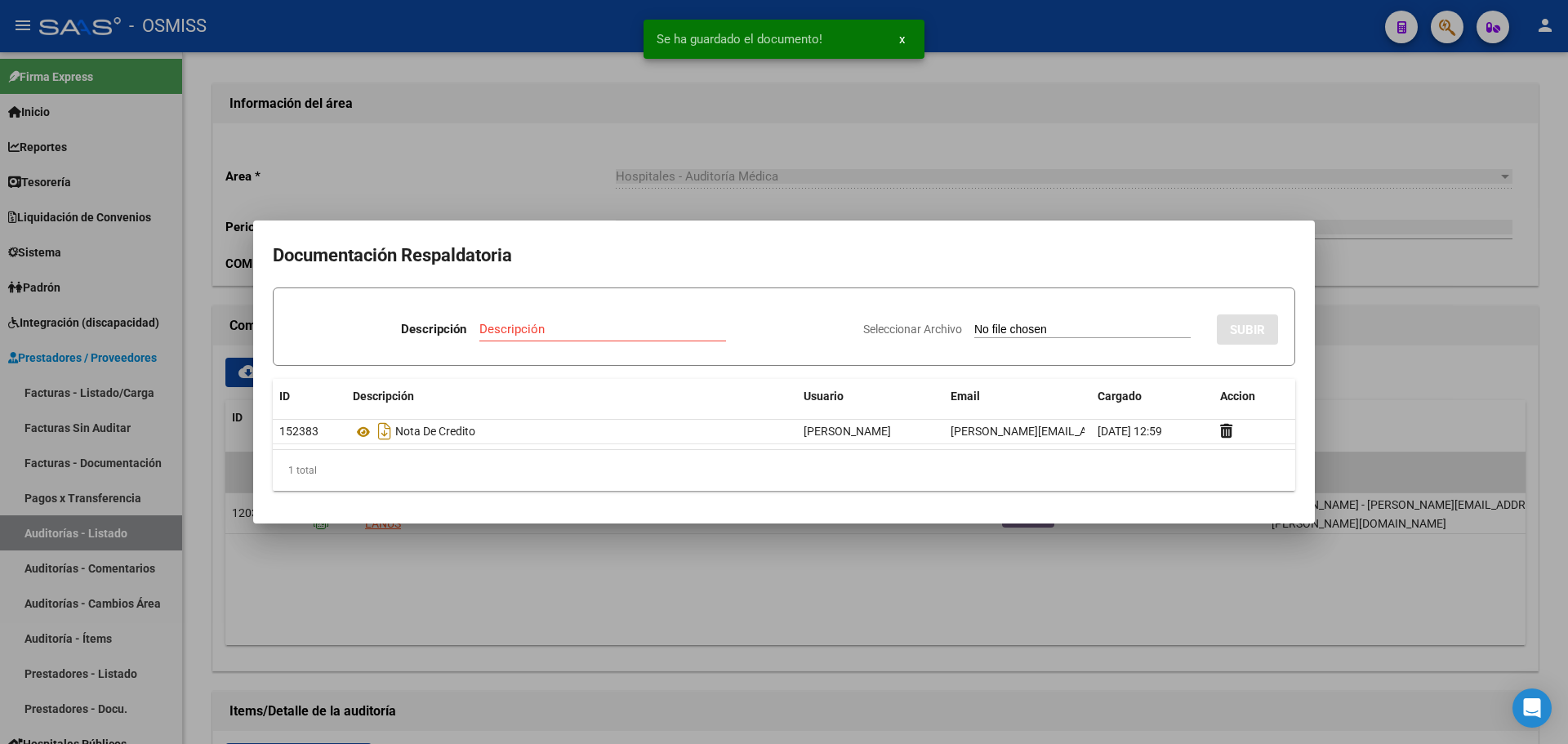
click at [703, 170] on div at bounding box center [784, 372] width 1568 height 744
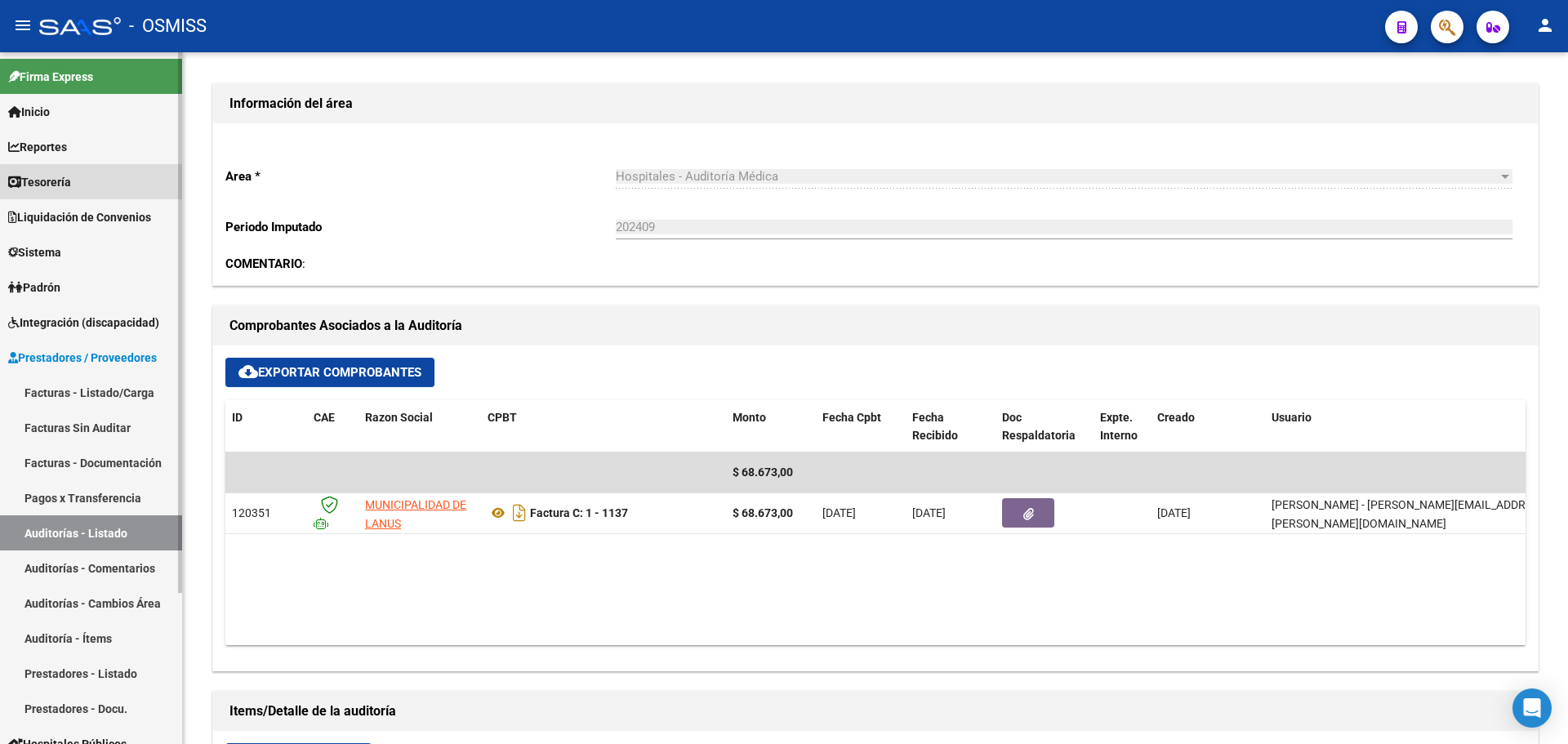
click at [95, 177] on link "Tesorería" at bounding box center [91, 181] width 182 height 35
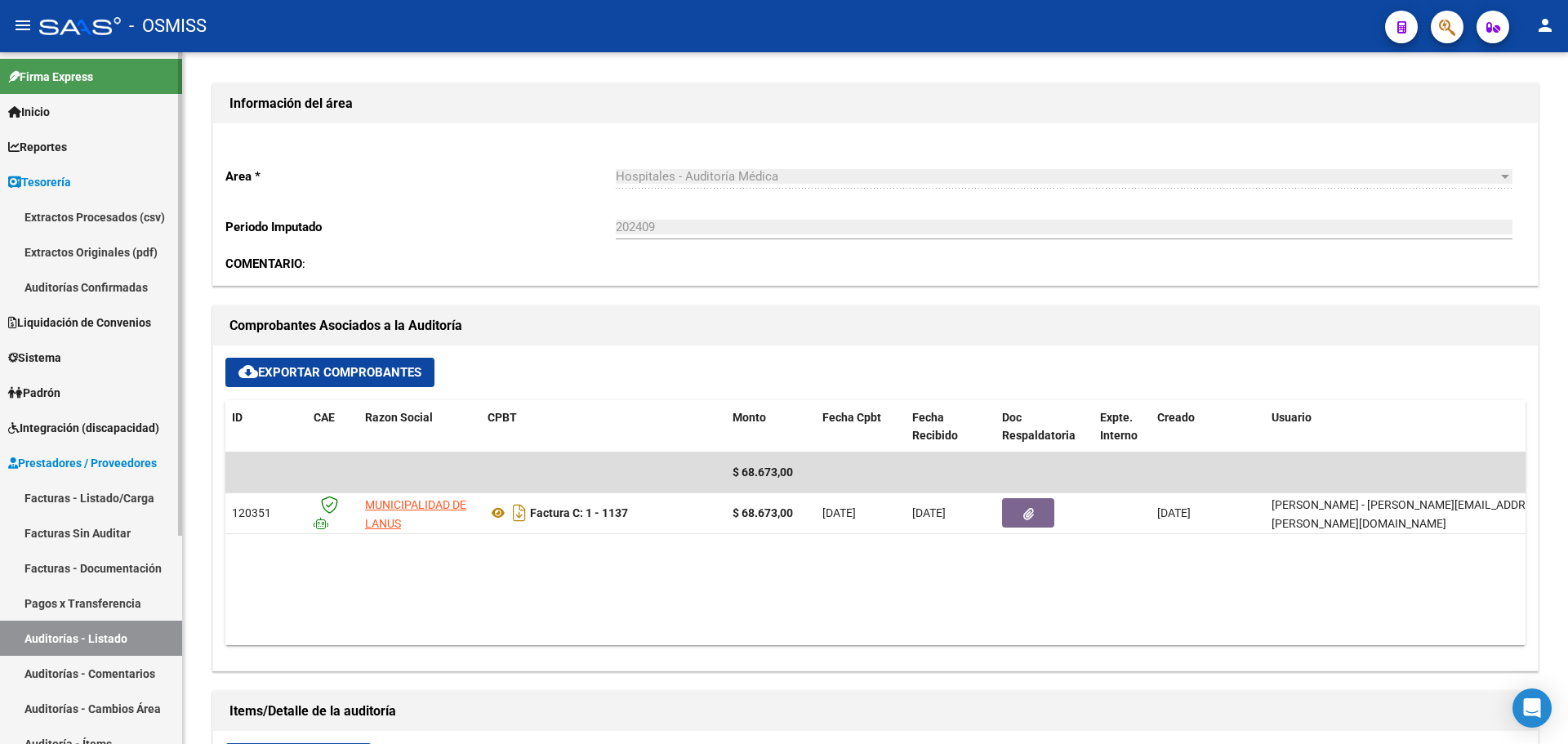
click at [106, 272] on link "Auditorías Confirmadas" at bounding box center [91, 287] width 182 height 35
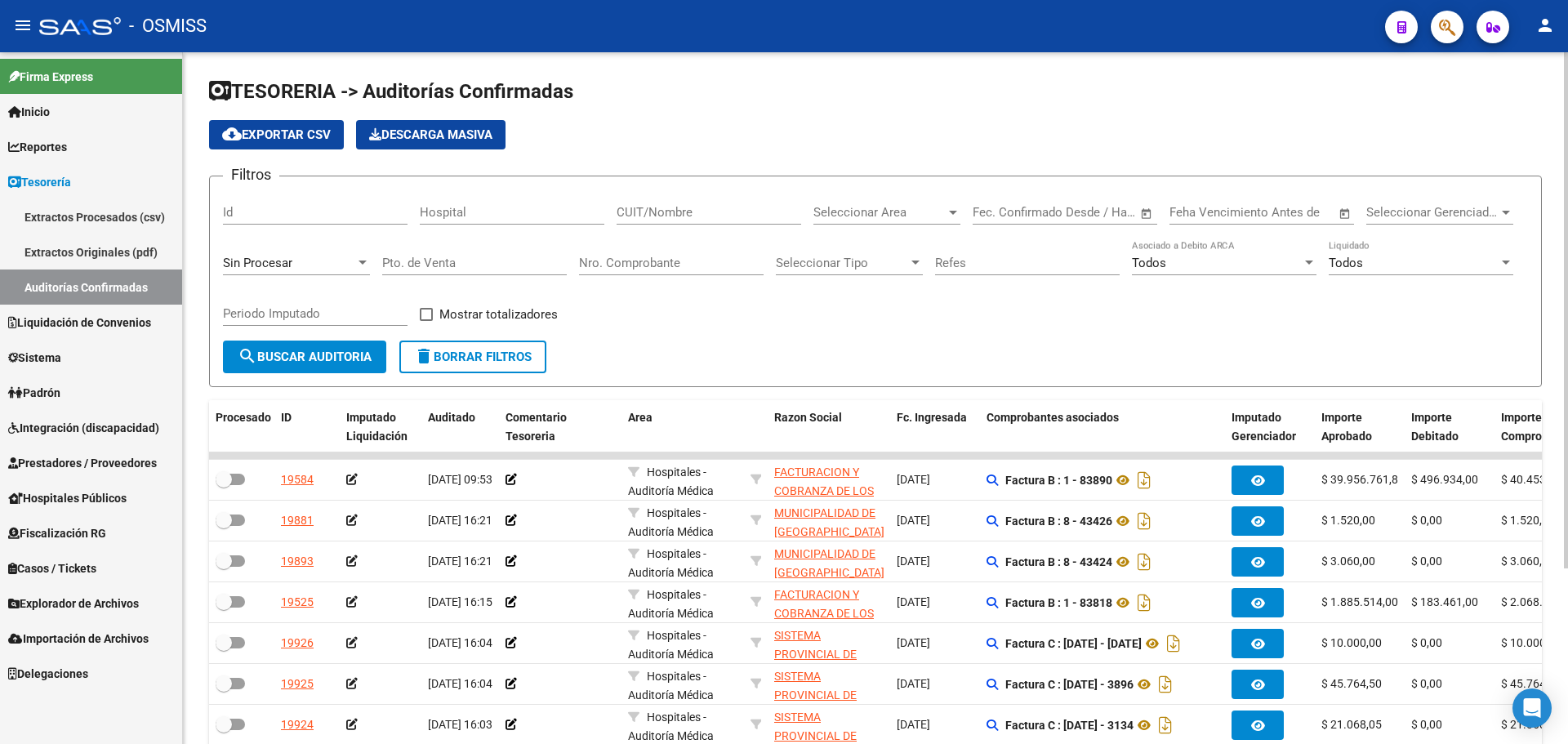
click at [282, 266] on span "Sin Procesar" at bounding box center [257, 262] width 70 height 14
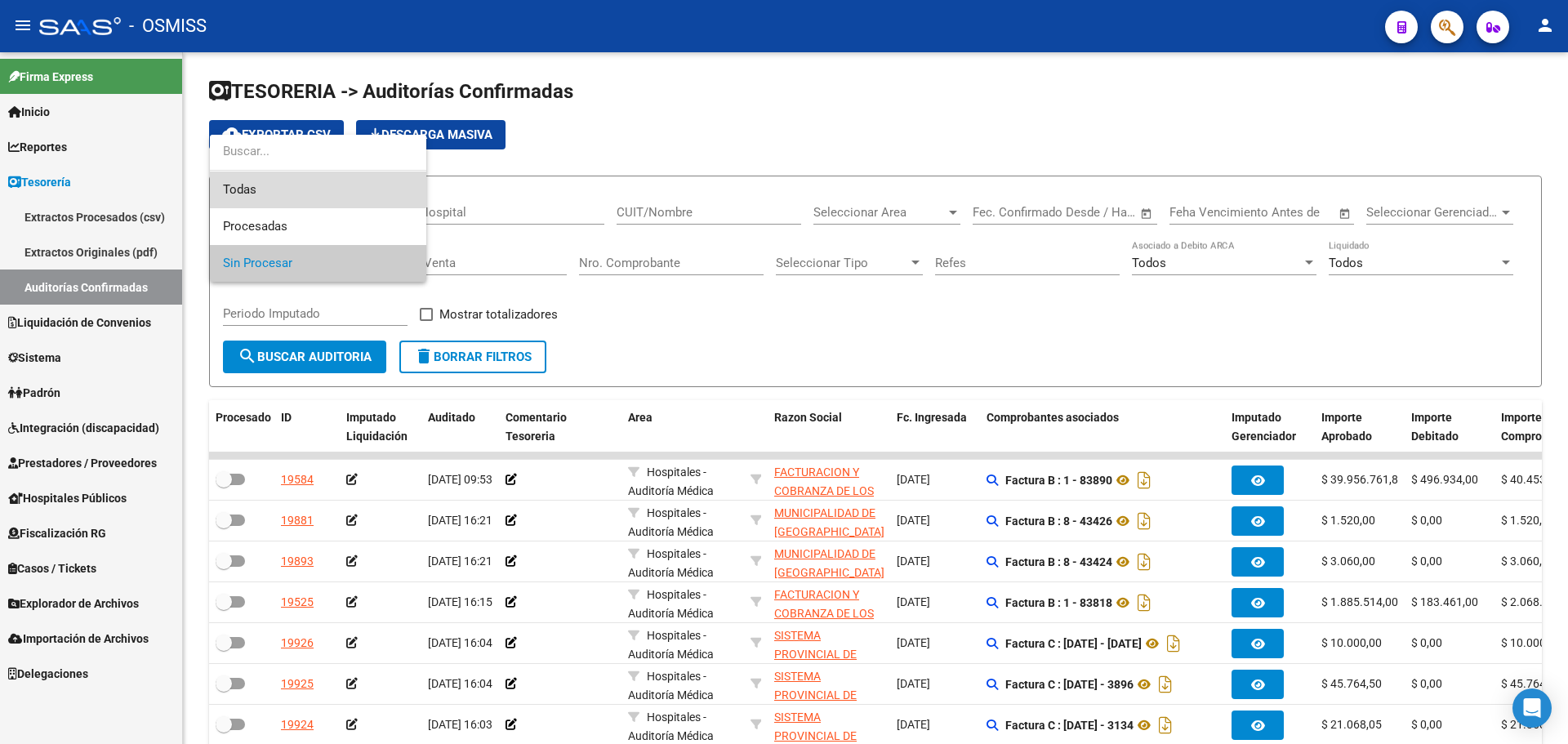
click at [300, 186] on span "Todas" at bounding box center [318, 190] width 191 height 37
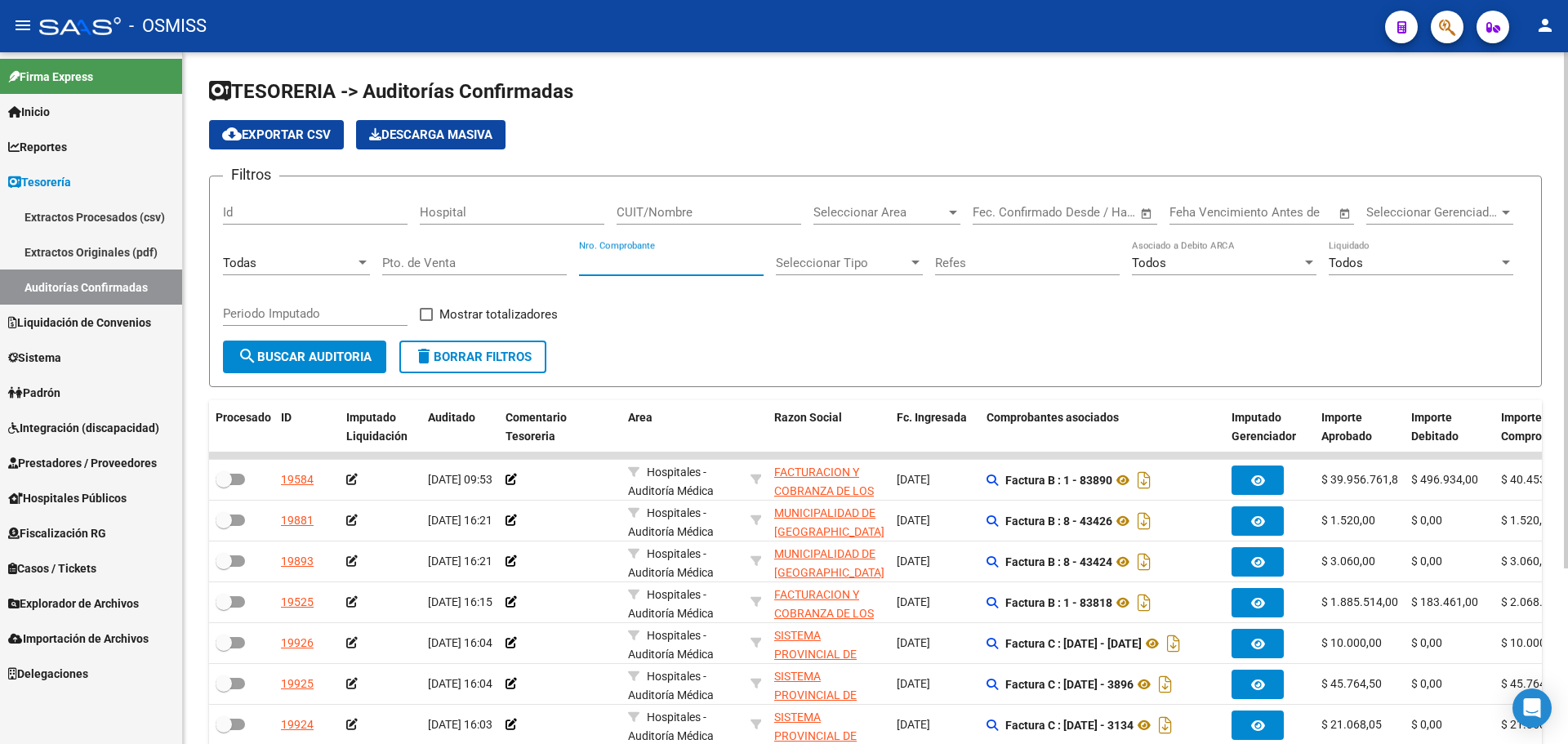
click at [643, 269] on input "Nro. Comprobante" at bounding box center [671, 262] width 185 height 14
type input "150594"
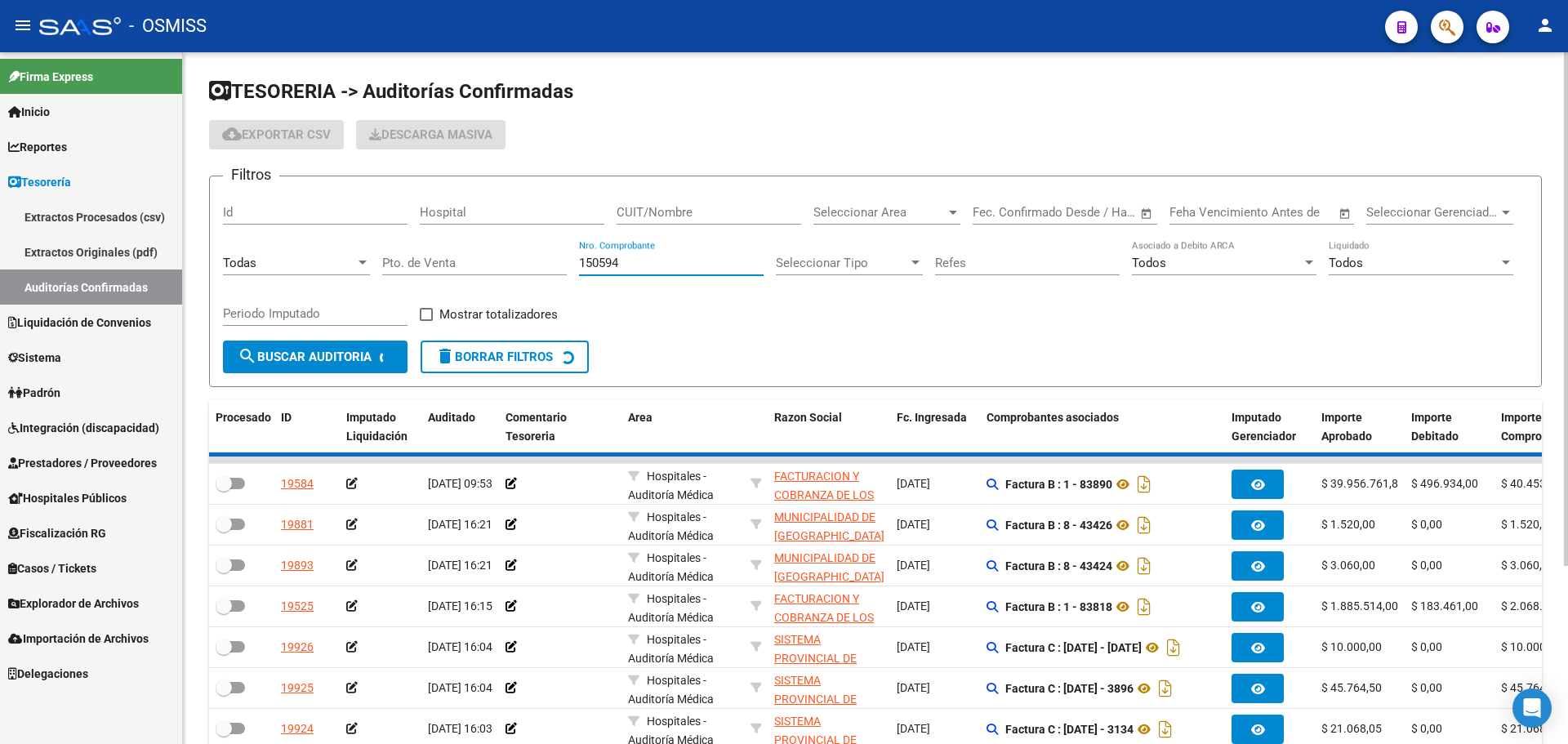
checkbox input "true"
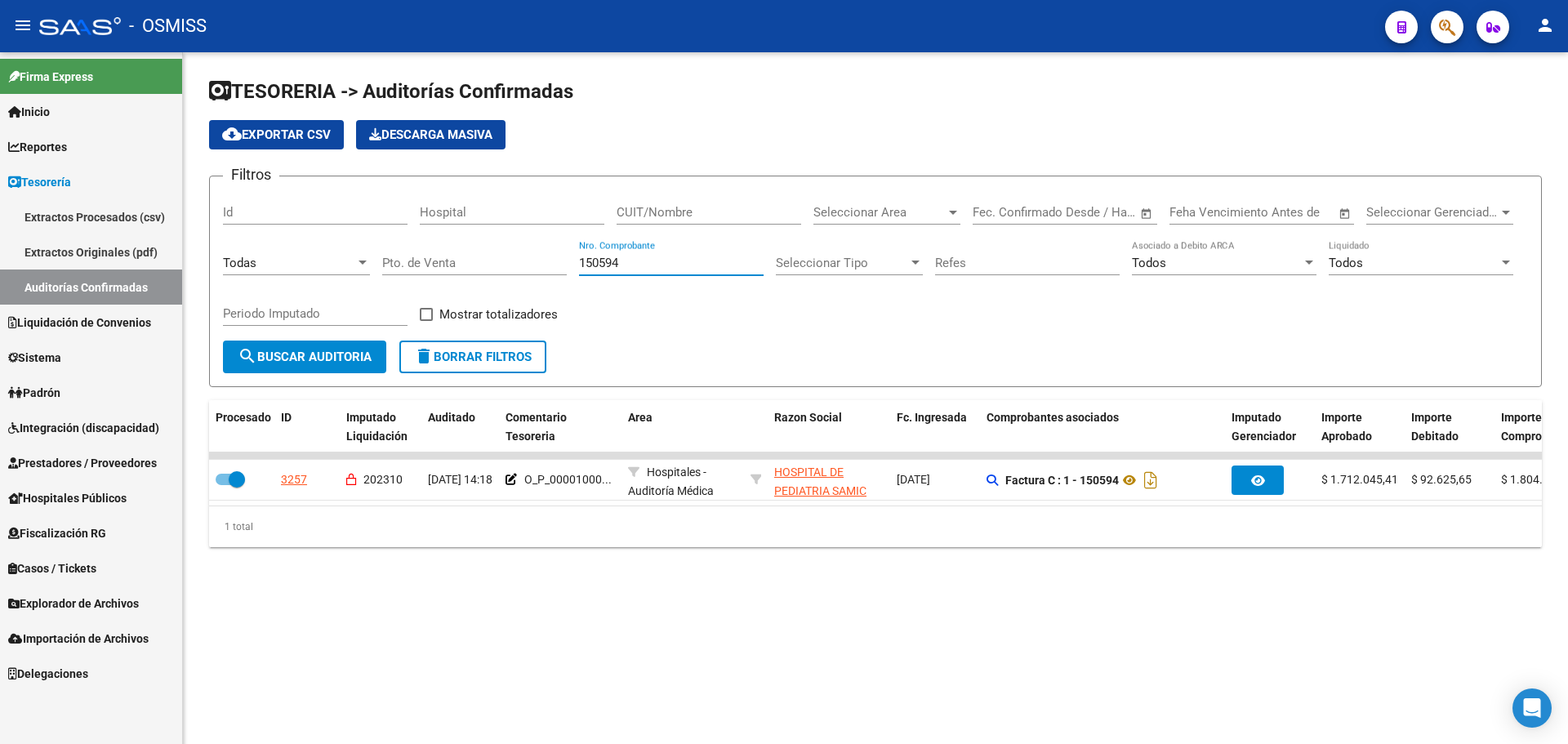
type input "150594"
drag, startPoint x: 718, startPoint y: 504, endPoint x: 765, endPoint y: 511, distance: 47.5
click at [765, 505] on datatable-body "3257 202310 28/09/2023 14:18 O_P_00001000... Hospitales - Auditoría Médica HOSP…" at bounding box center [875, 479] width 1333 height 53
click at [283, 476] on div "3257" at bounding box center [294, 480] width 26 height 19
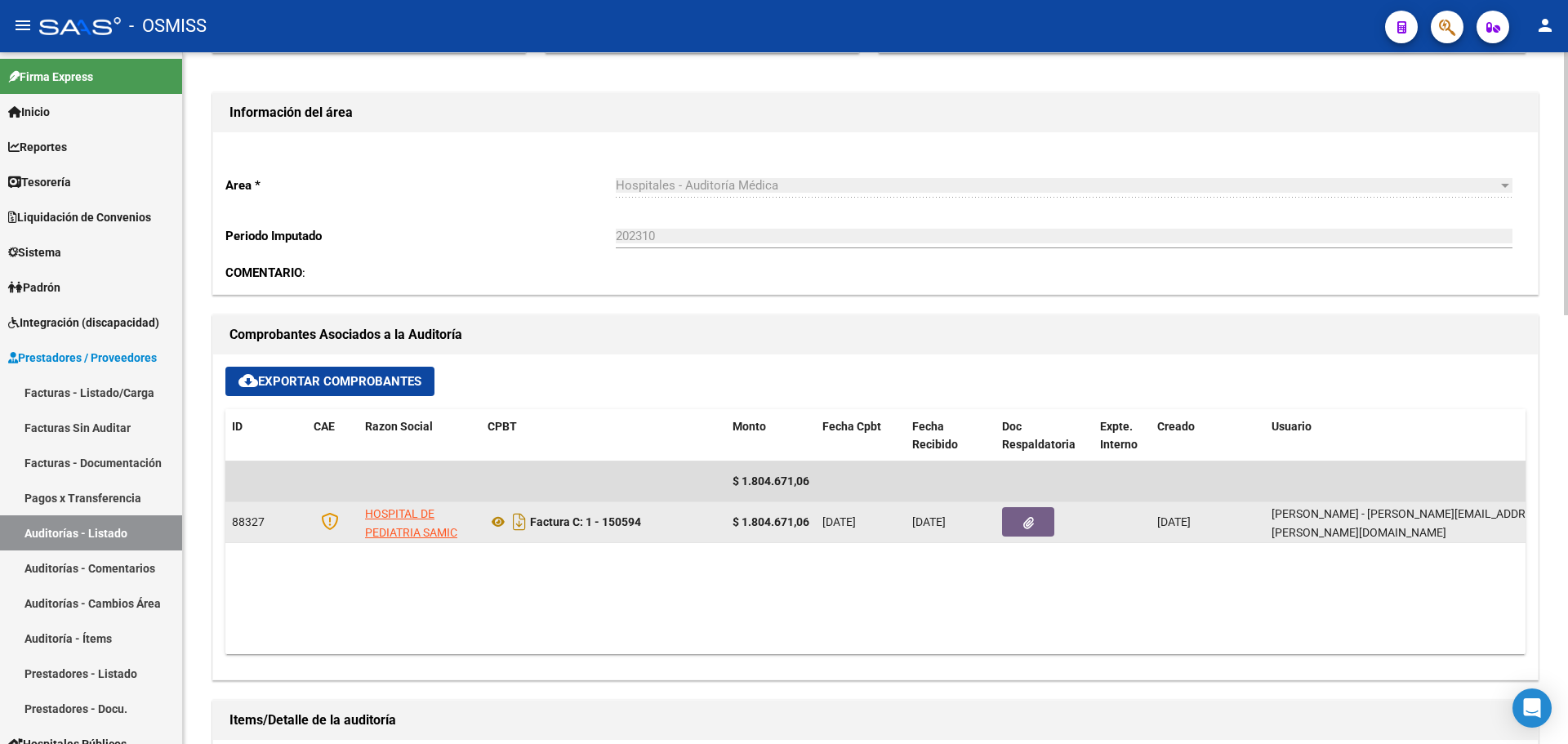
scroll to position [490, 0]
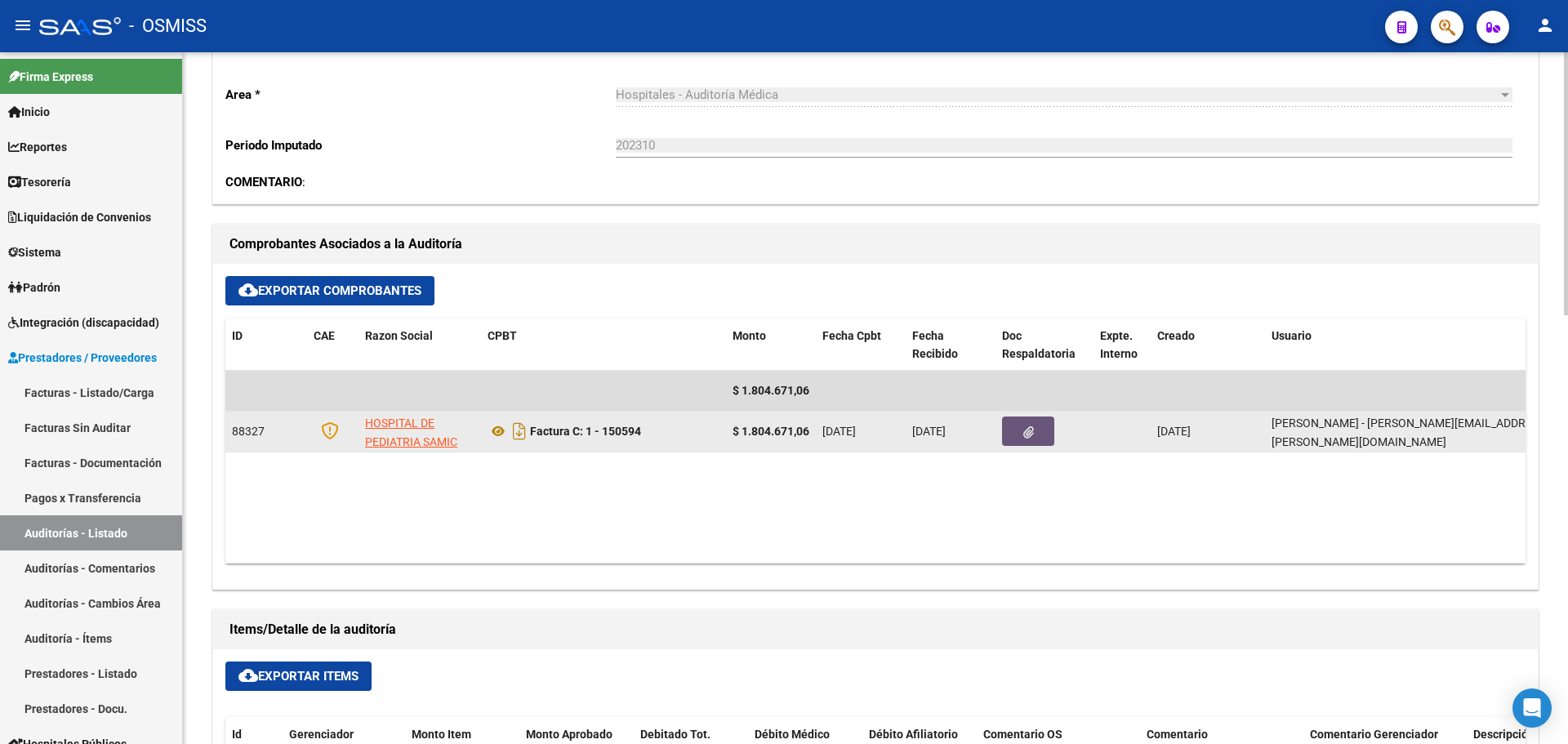
click at [1047, 429] on button "button" at bounding box center [1028, 431] width 52 height 30
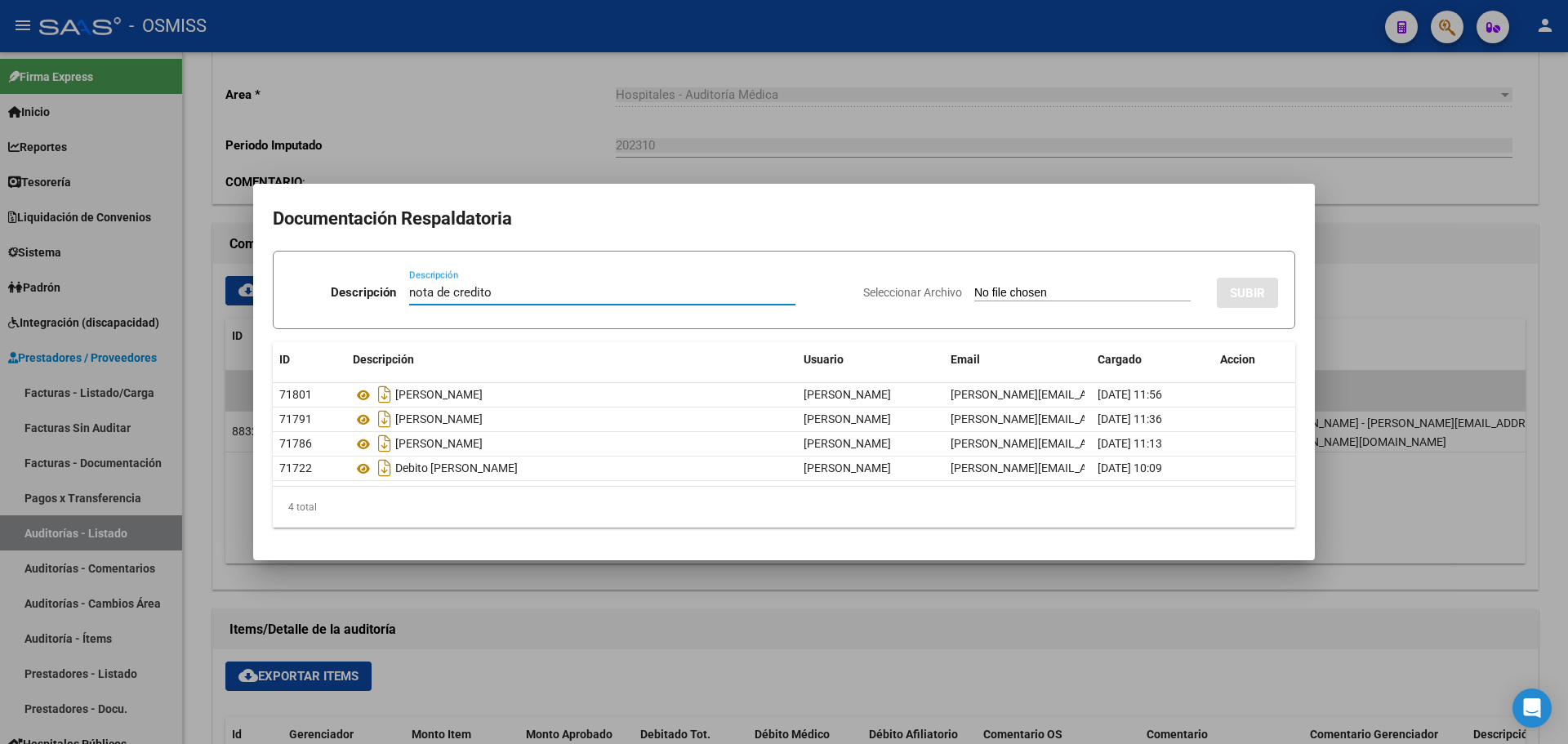
type input "nota de credito"
click at [1018, 292] on input "Seleccionar Archivo" at bounding box center [1082, 293] width 216 height 15
type input "C:\fakepath\NC HOSPITAL GARRAHAN FC 150594 DEB. AFILIATORIO OK.pdf"
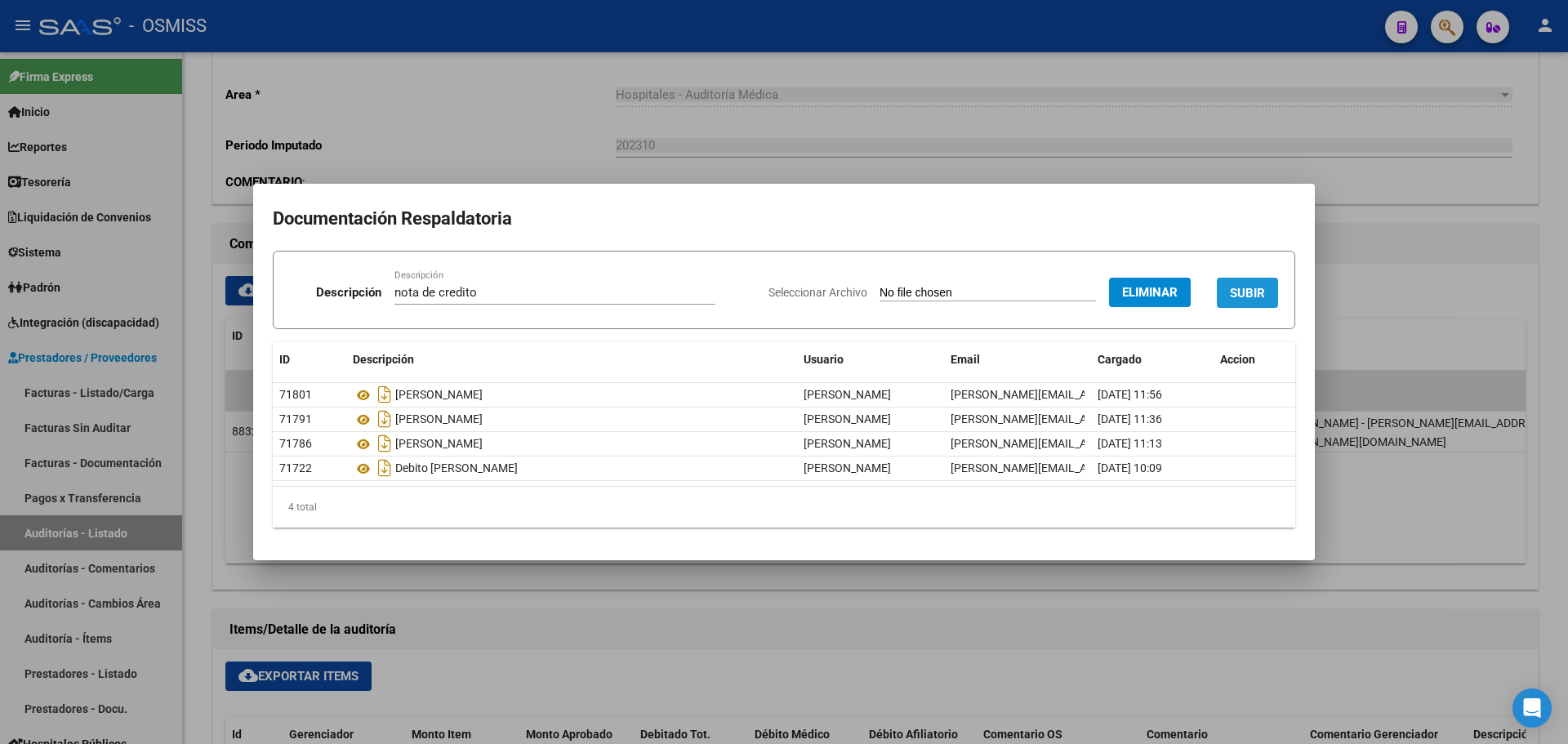
click at [1245, 297] on span "SUBIR" at bounding box center [1247, 292] width 35 height 14
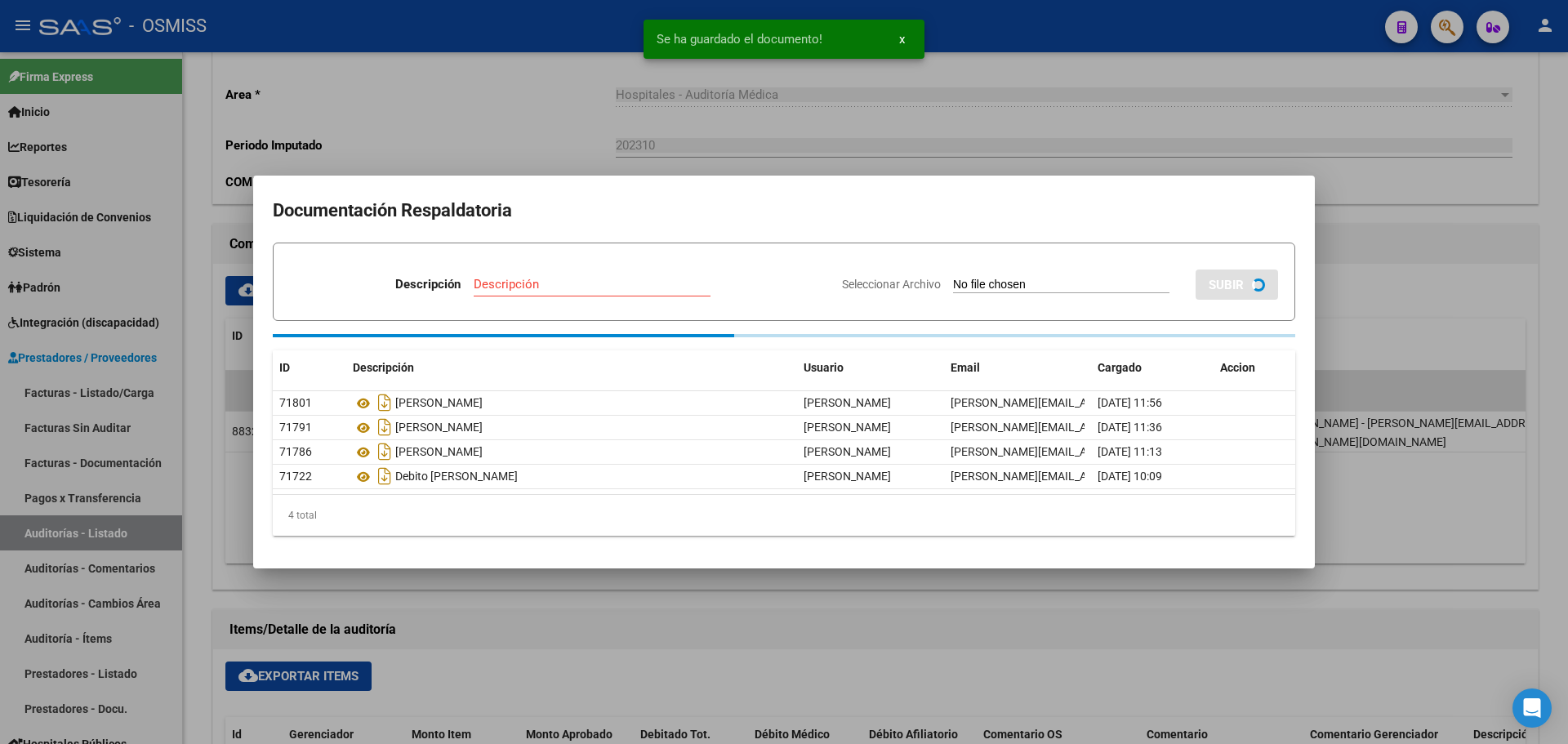
click at [562, 292] on div "Descripción" at bounding box center [592, 284] width 236 height 25
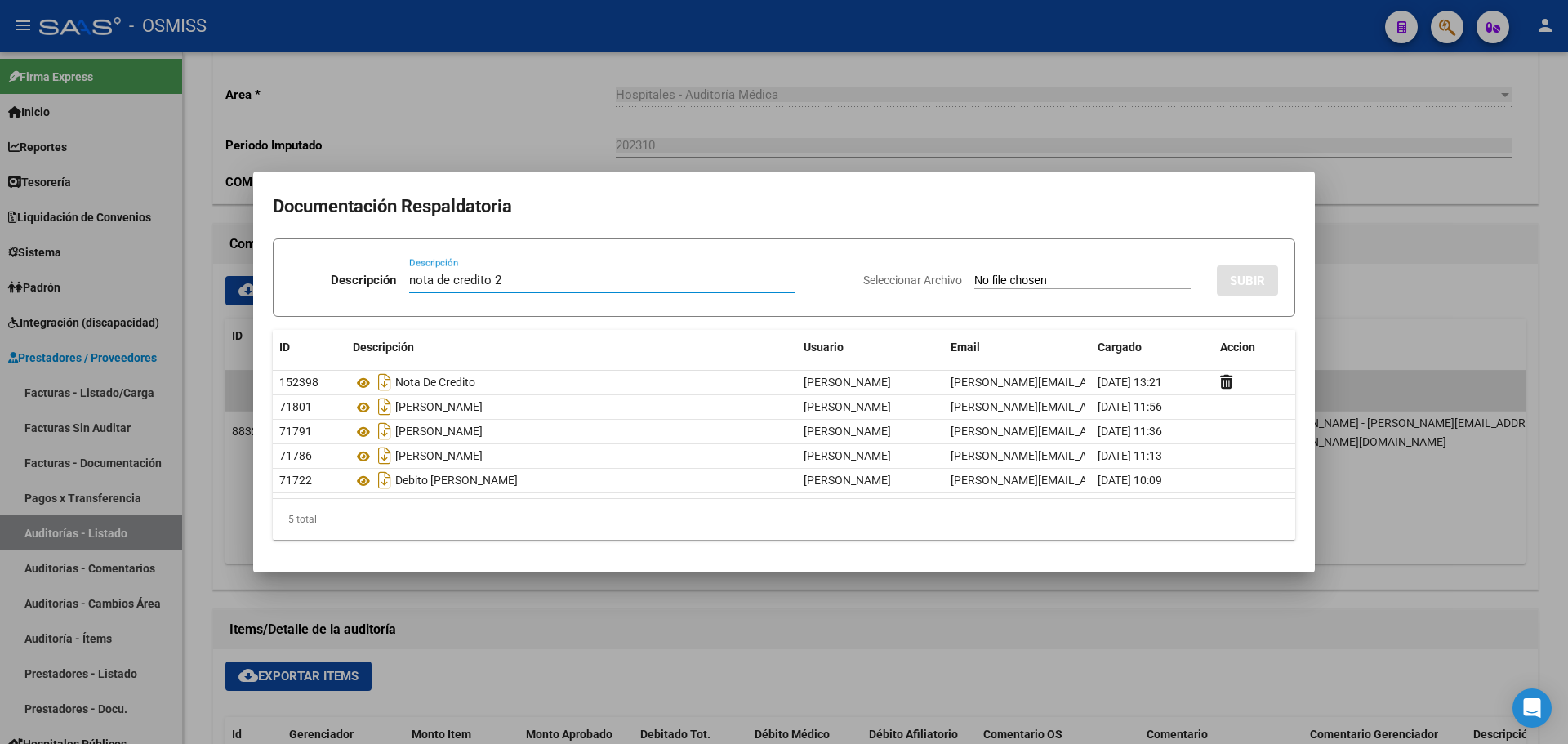
type input "nota de credito 2"
click at [987, 280] on input "Seleccionar Archivo" at bounding box center [1082, 281] width 216 height 15
type input "C:\fakepath\NC HOSPITAL GARRAHAN FC 150594.pdf"
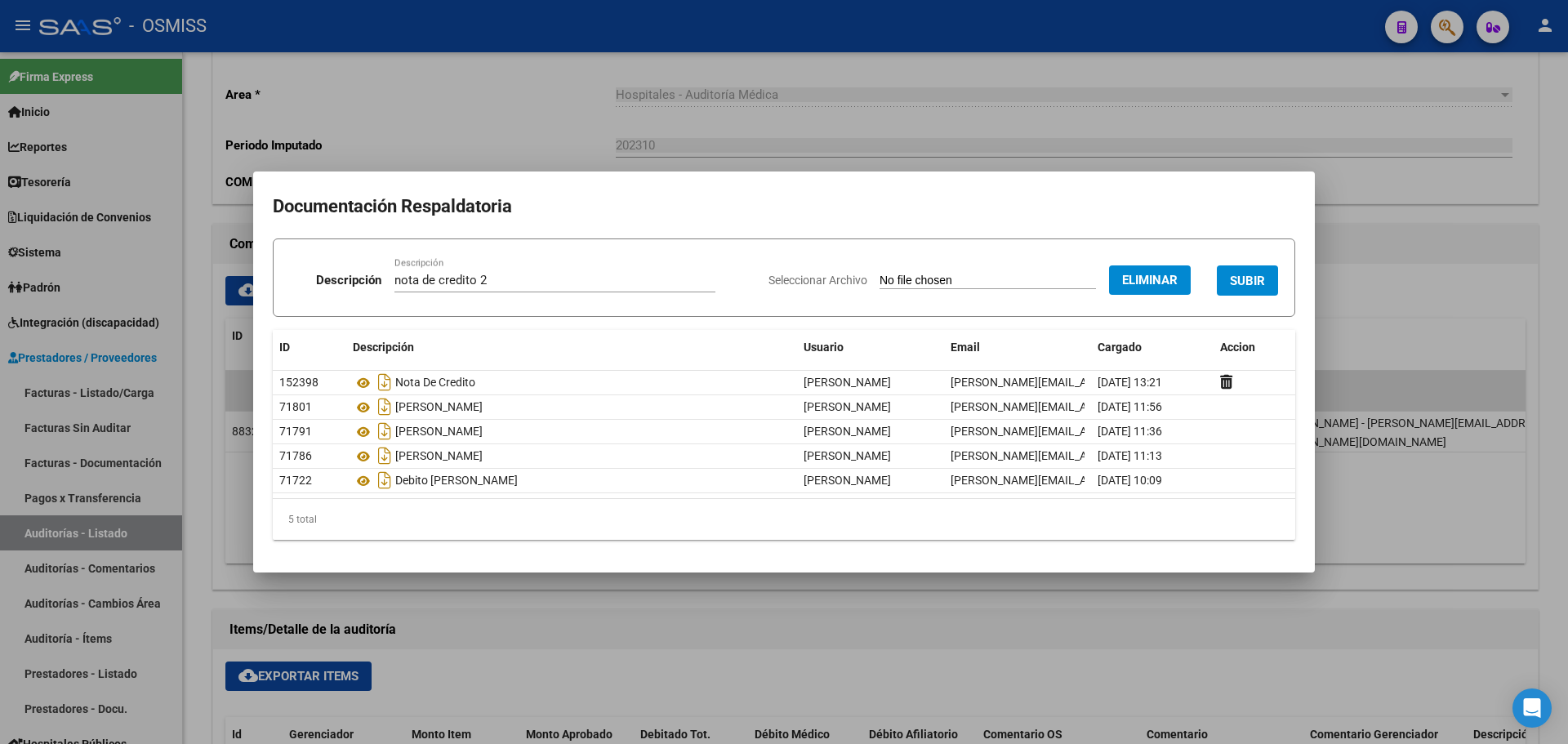
click at [1246, 284] on span "SUBIR" at bounding box center [1247, 280] width 35 height 14
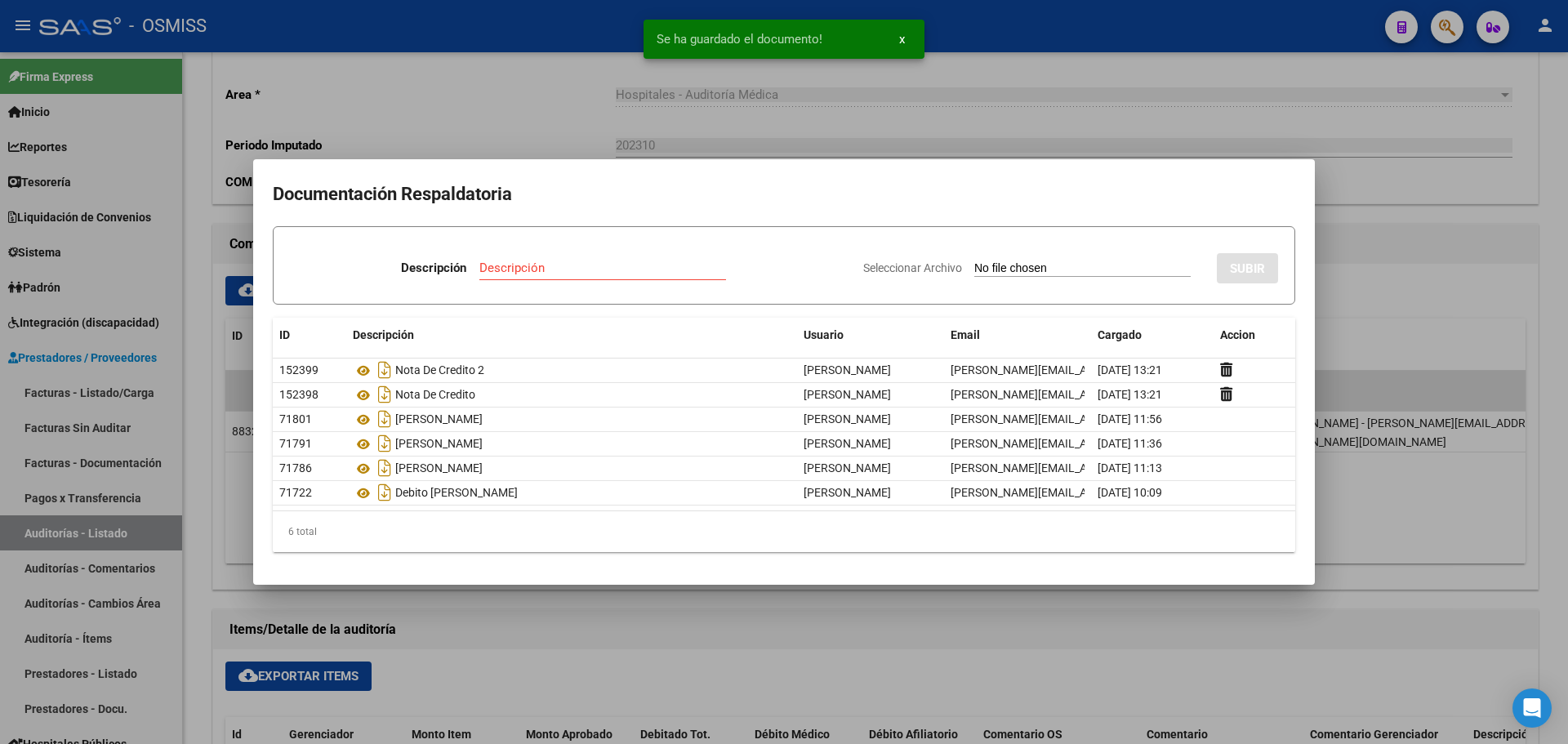
click at [525, 269] on input "Descripción" at bounding box center [602, 267] width 247 height 14
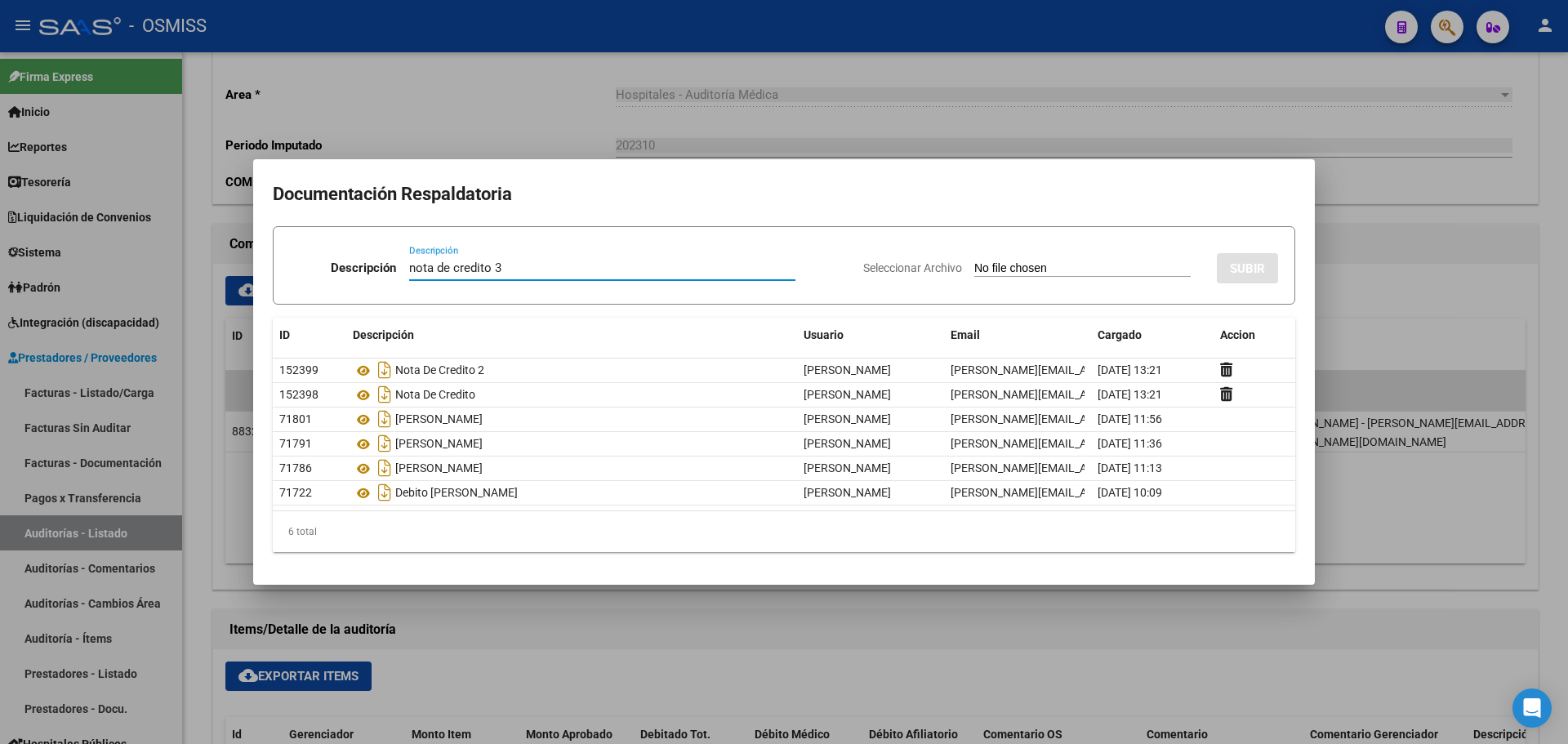
type input "nota de credito 3"
click at [1019, 264] on input "Seleccionar Archivo" at bounding box center [1082, 269] width 216 height 15
type input "C:\fakepath\NC HOSPITAL GARRAHAN FC. 150594 AJUSTAR EN SAAS.pdf"
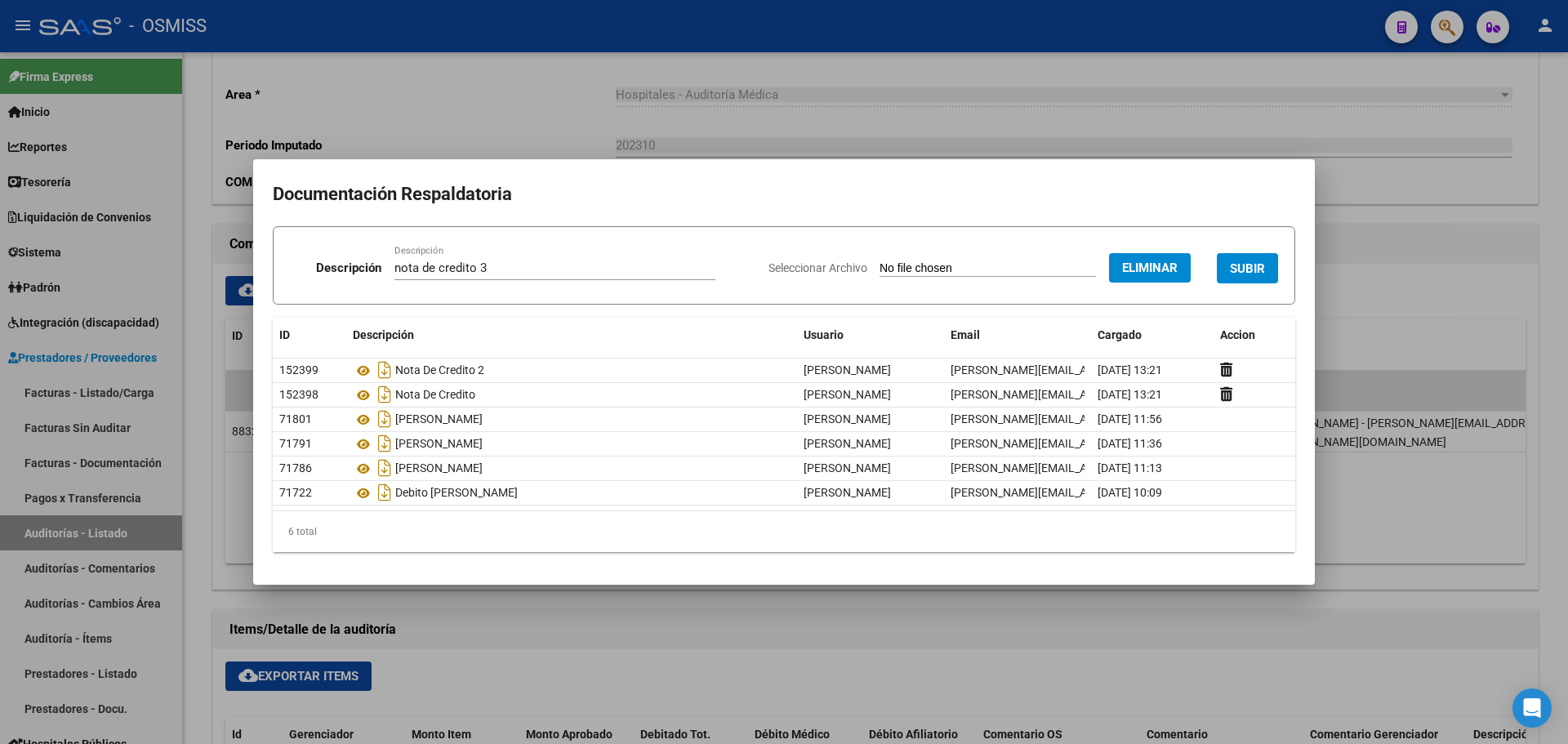
click at [1252, 269] on span "SUBIR" at bounding box center [1247, 268] width 35 height 14
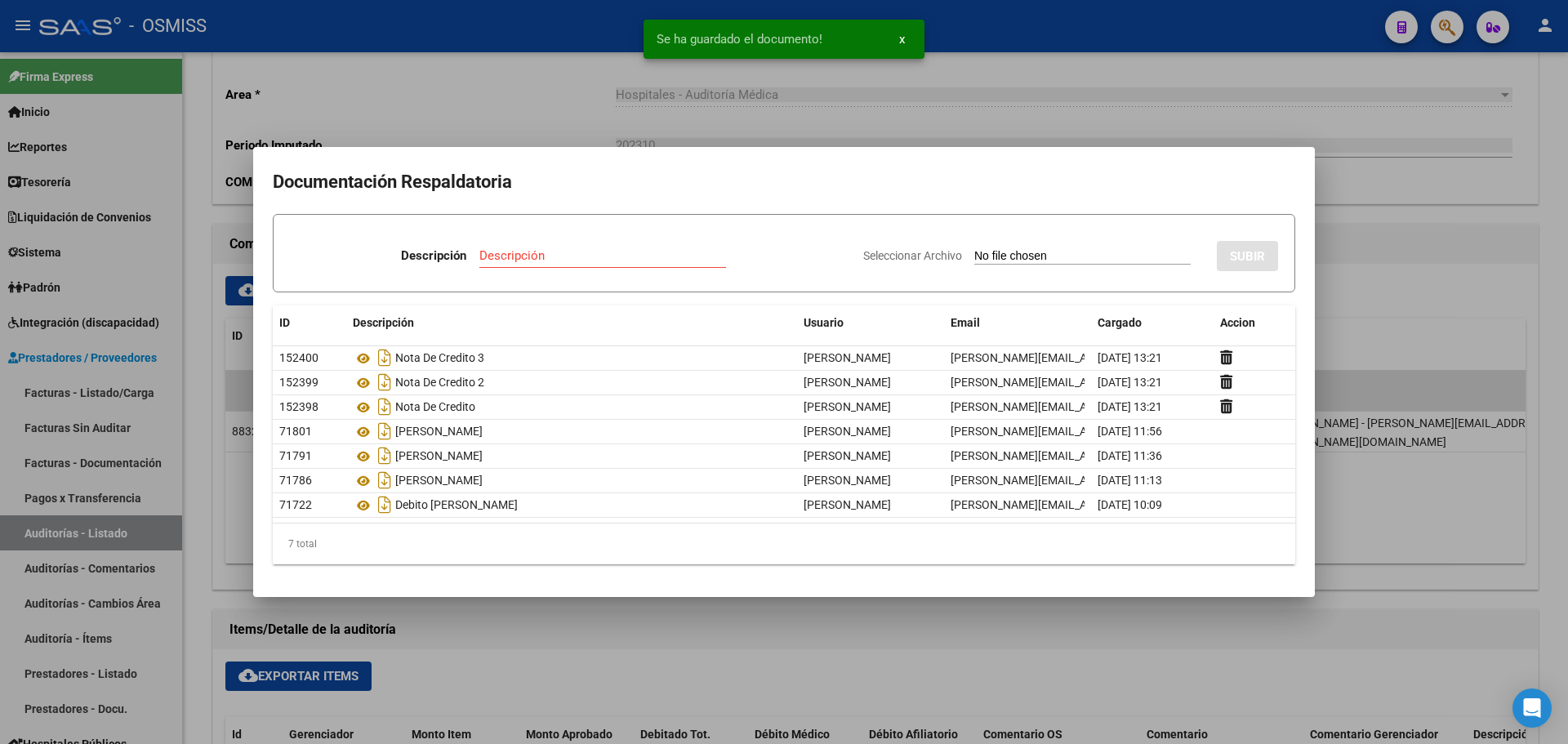
click at [800, 127] on div at bounding box center [784, 372] width 1568 height 744
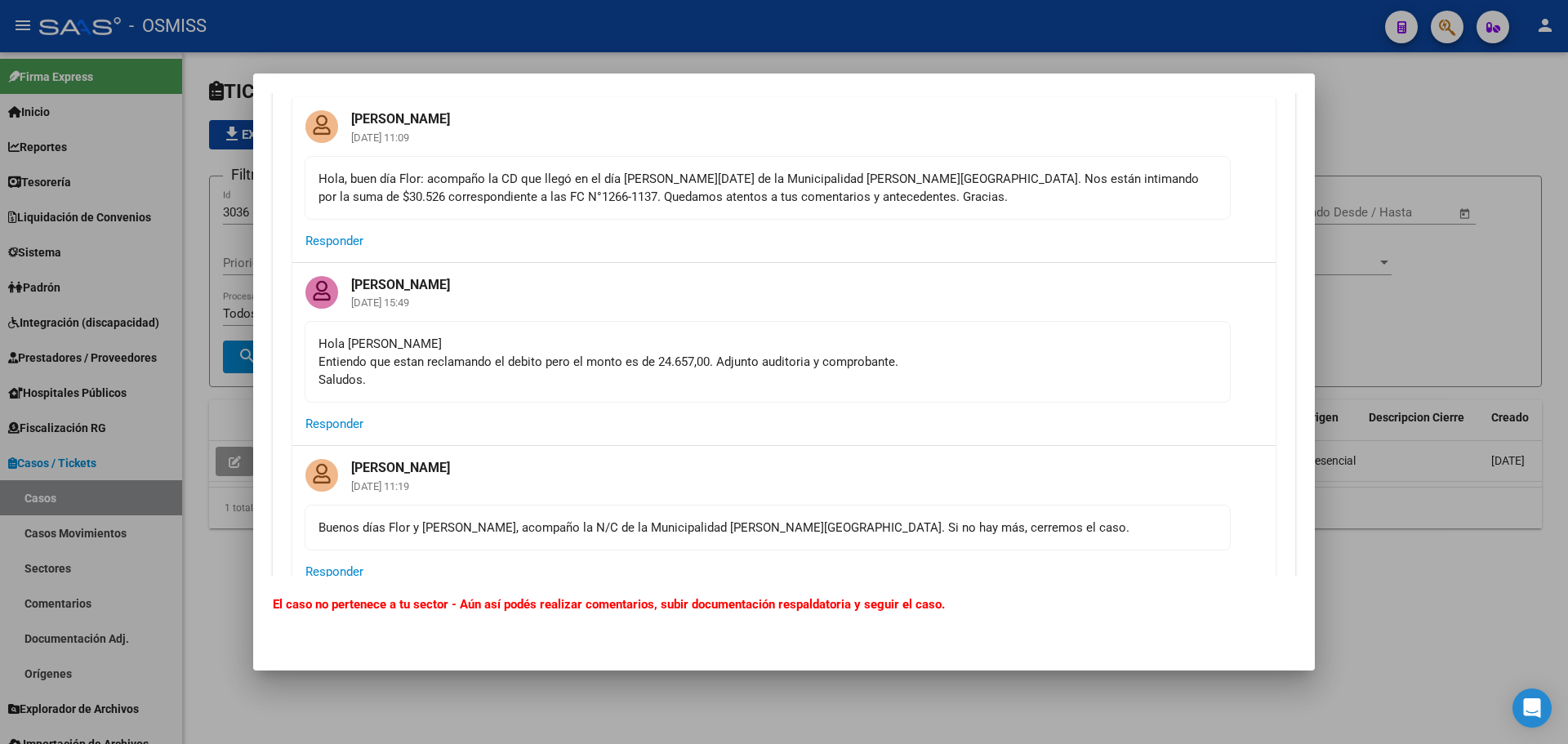
scroll to position [327, 0]
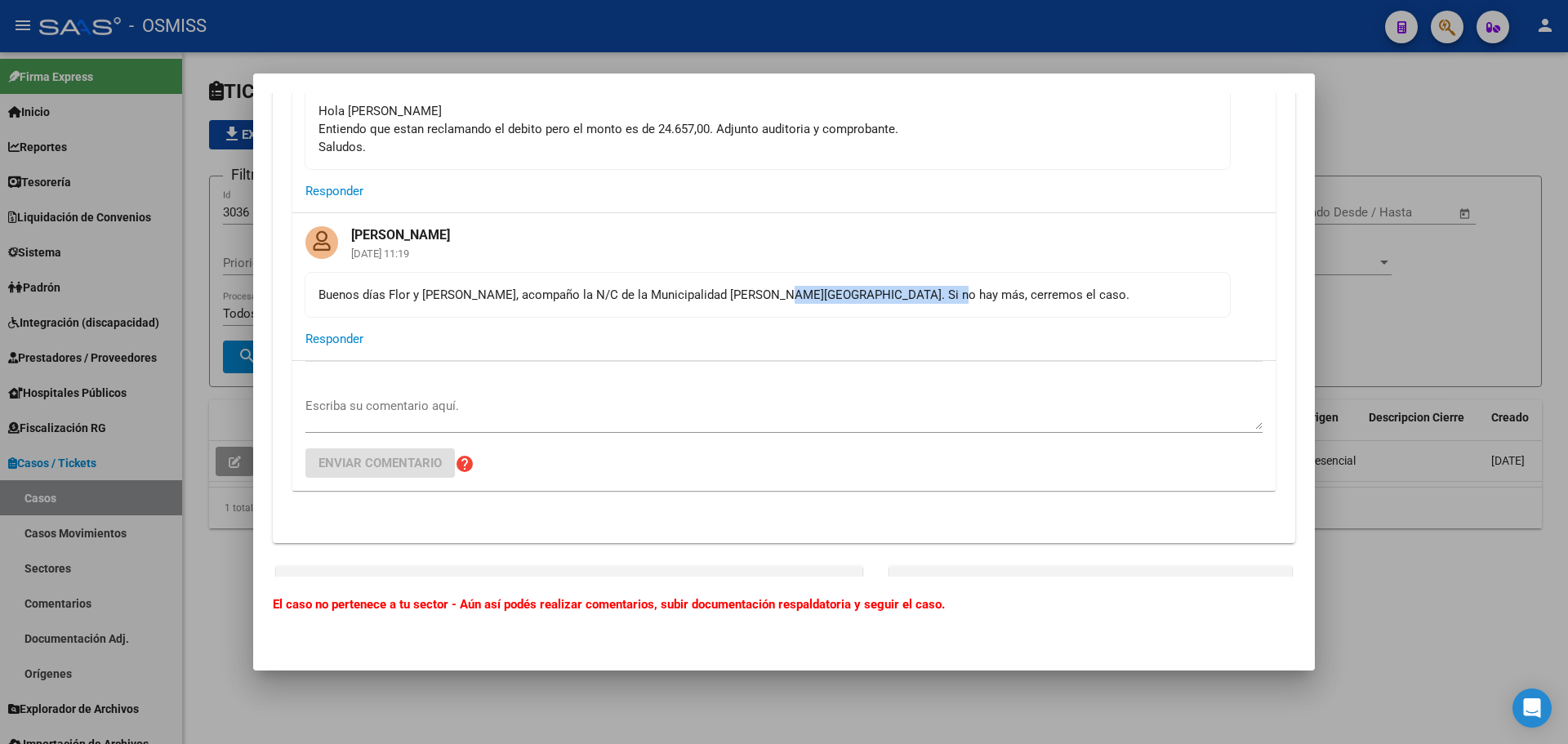
drag, startPoint x: 757, startPoint y: 300, endPoint x: 1060, endPoint y: 300, distance: 303.0
click at [1060, 300] on div "Buenos días Flor y Ludmila, acompaño la N/C de la Municipalidad de Lanús. Si no…" at bounding box center [767, 294] width 898 height 18
click at [1042, 311] on mat-card-content "Buenos días Flor y Ludmila, acompaño la N/C de la Municipalidad de Lanús. Si no…" at bounding box center [768, 294] width 927 height 46
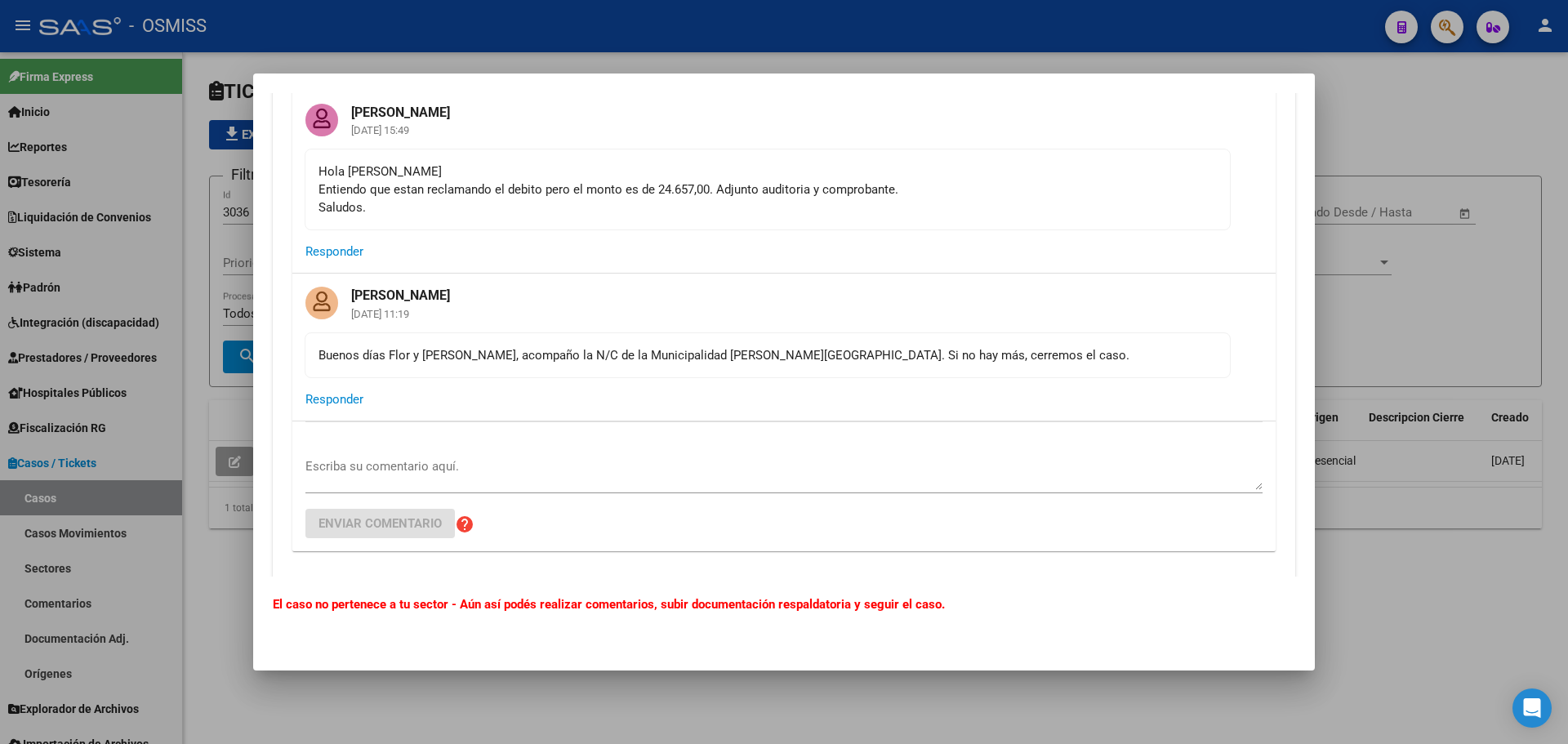
scroll to position [163, 0]
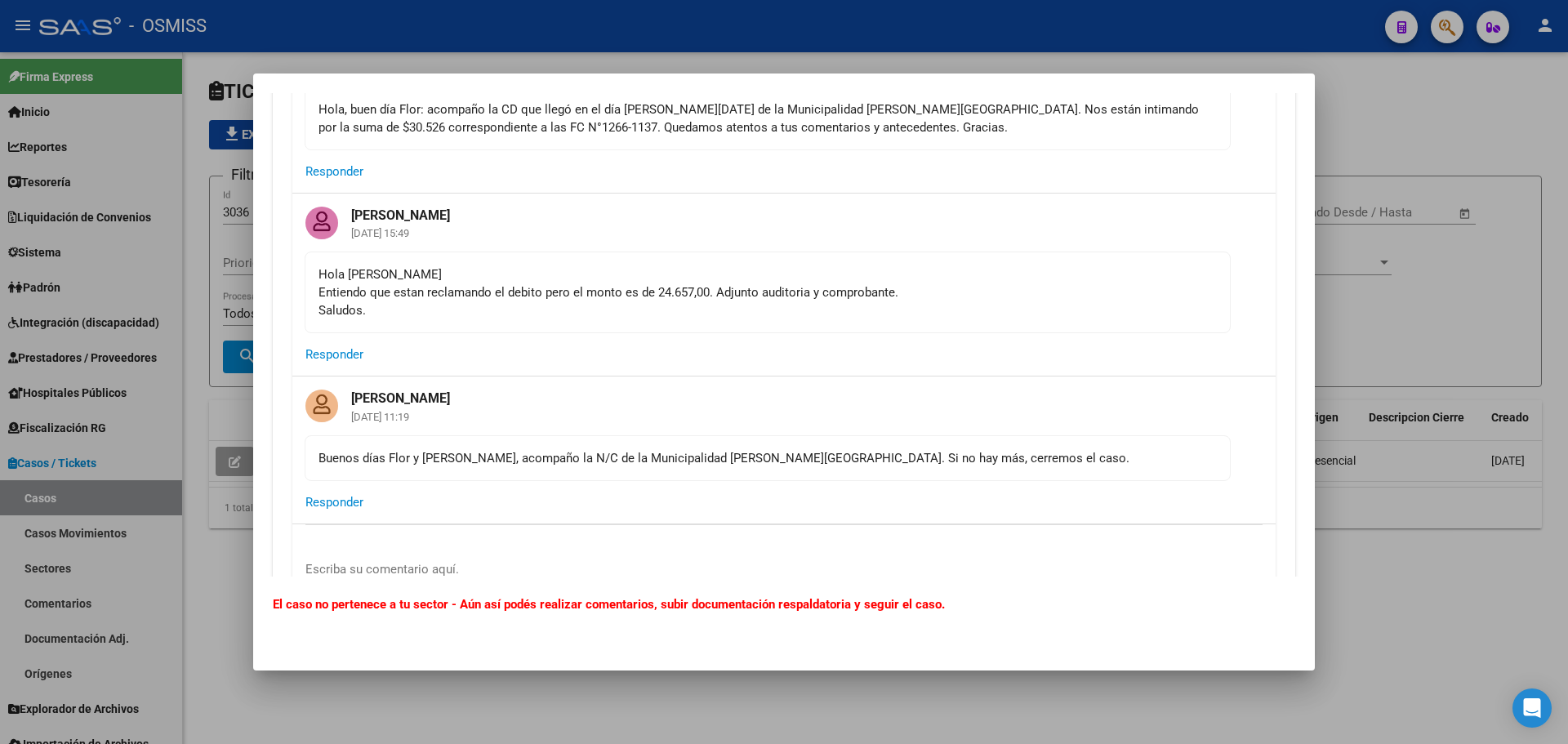
drag, startPoint x: 1476, startPoint y: 236, endPoint x: 1457, endPoint y: 246, distance: 21.5
click at [1464, 242] on div at bounding box center [784, 372] width 1568 height 744
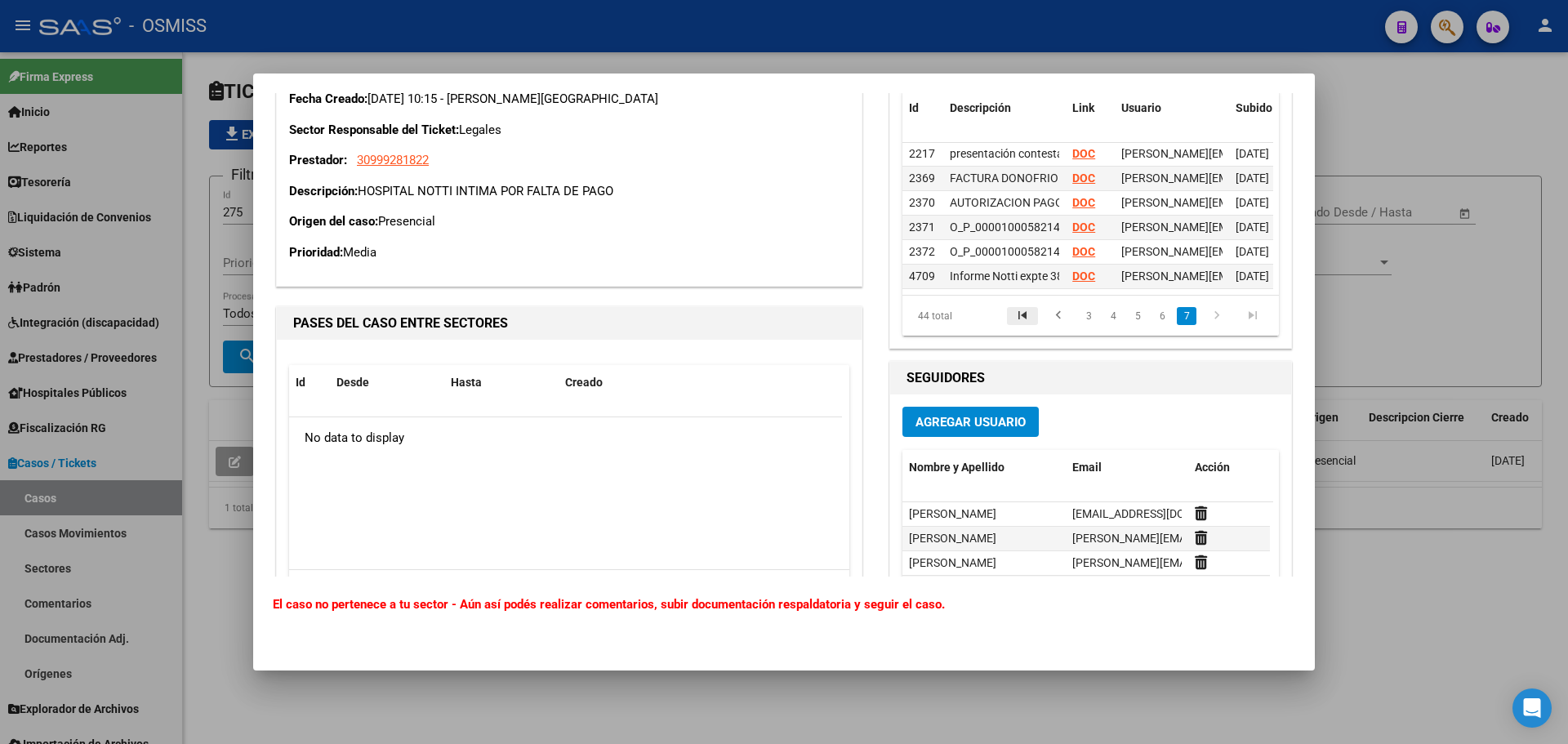
scroll to position [6933, 0]
click at [1075, 284] on strong "DOC" at bounding box center [1084, 277] width 23 height 13
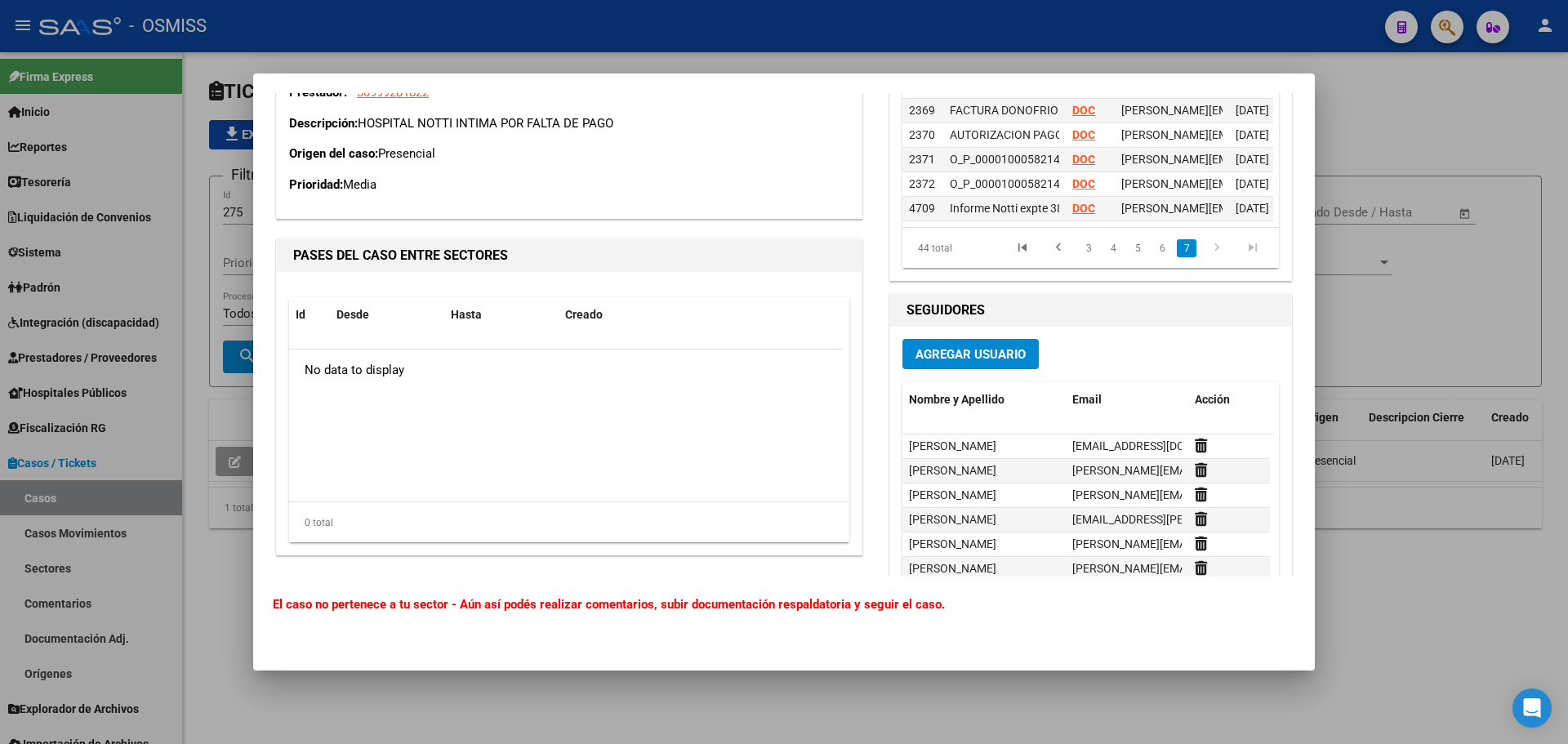
scroll to position [7096, 0]
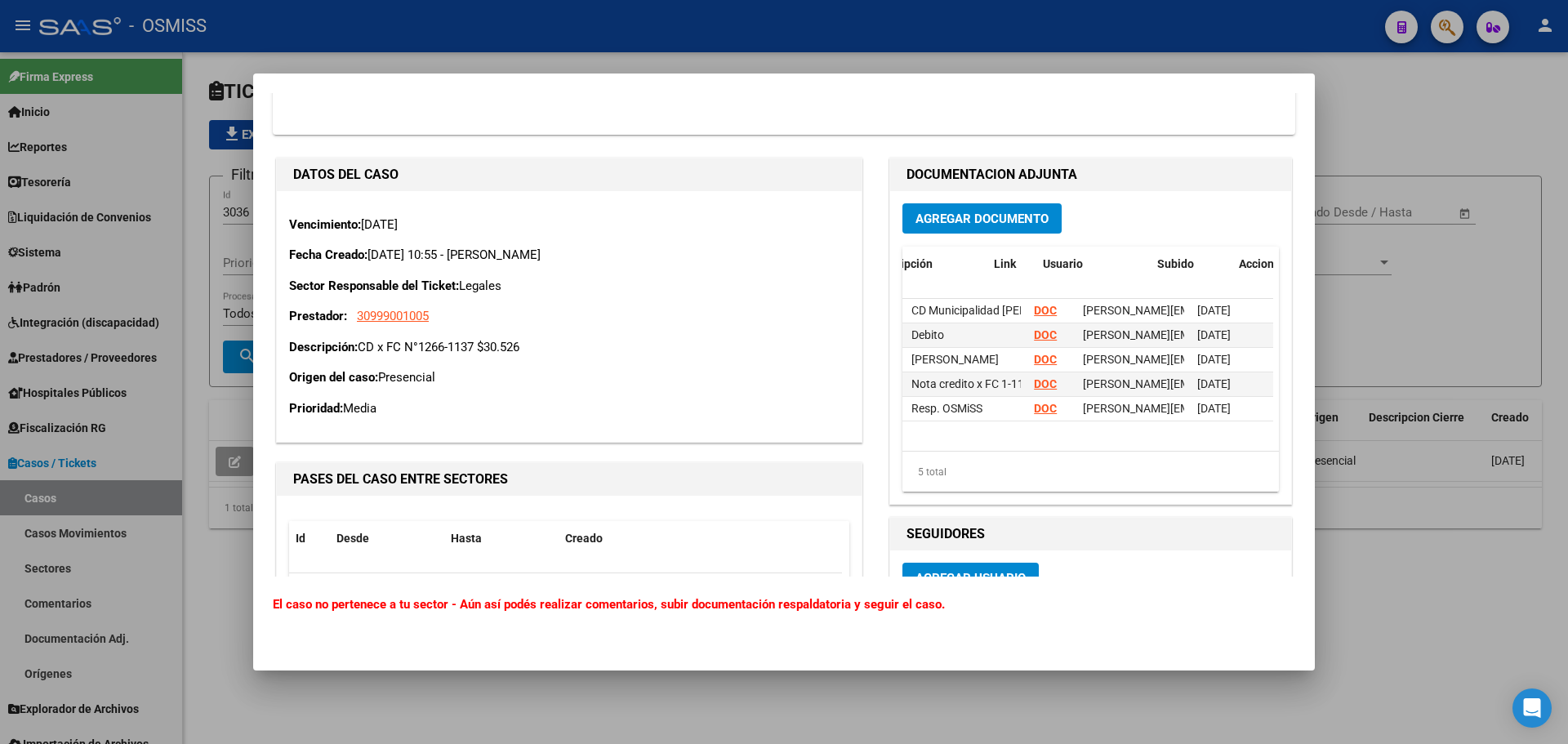
scroll to position [0, 78]
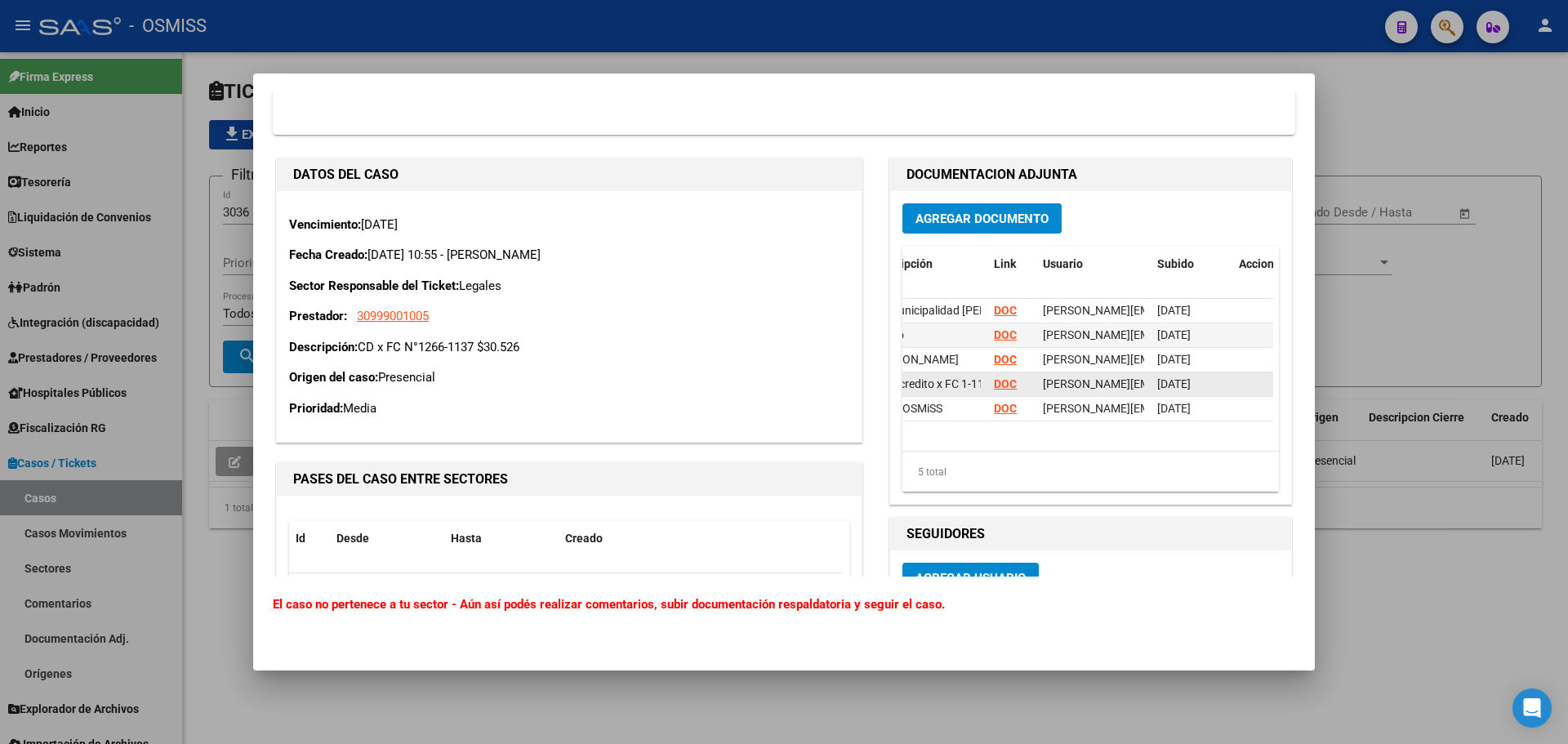
click at [994, 389] on strong "DOC" at bounding box center [1006, 384] width 23 height 13
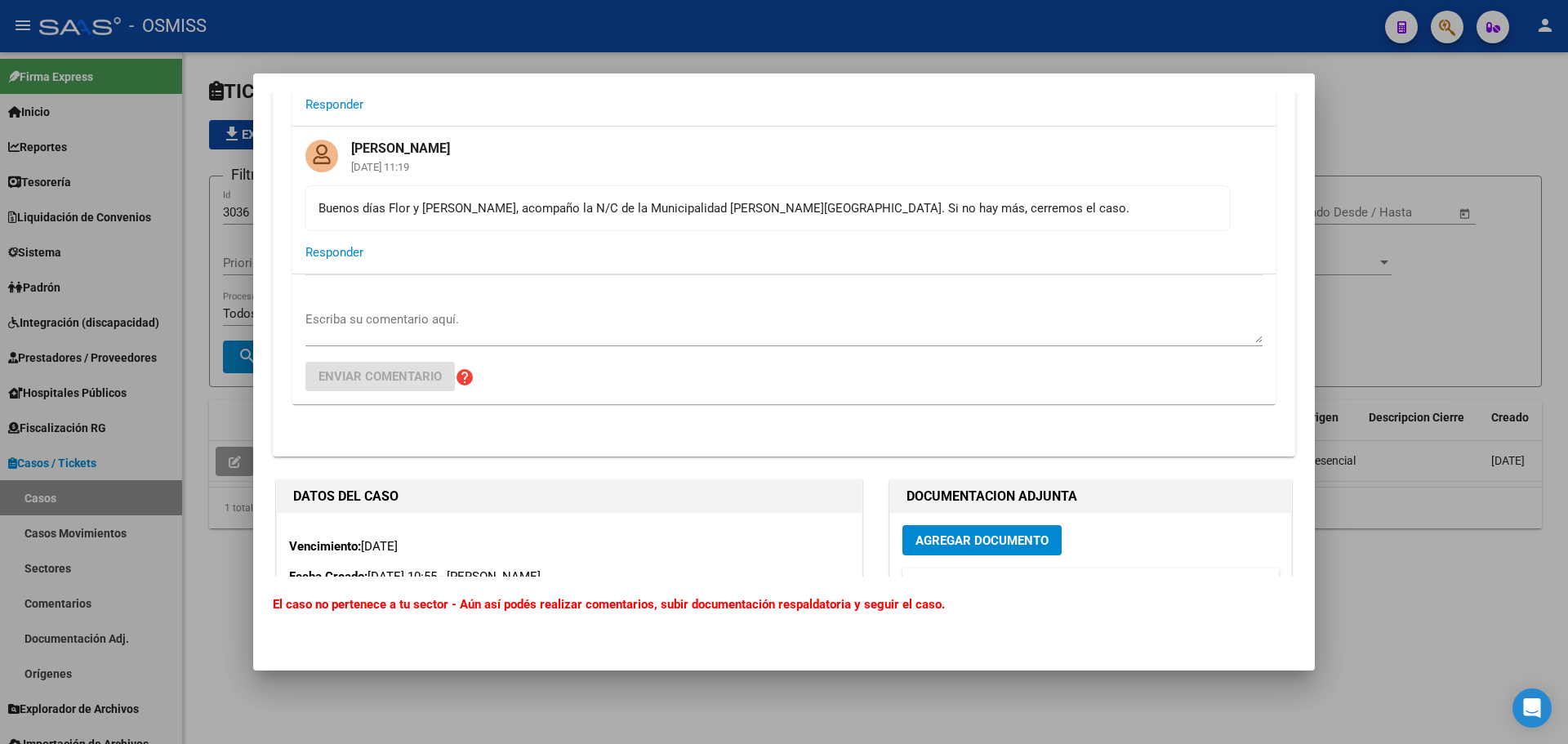
scroll to position [327, 0]
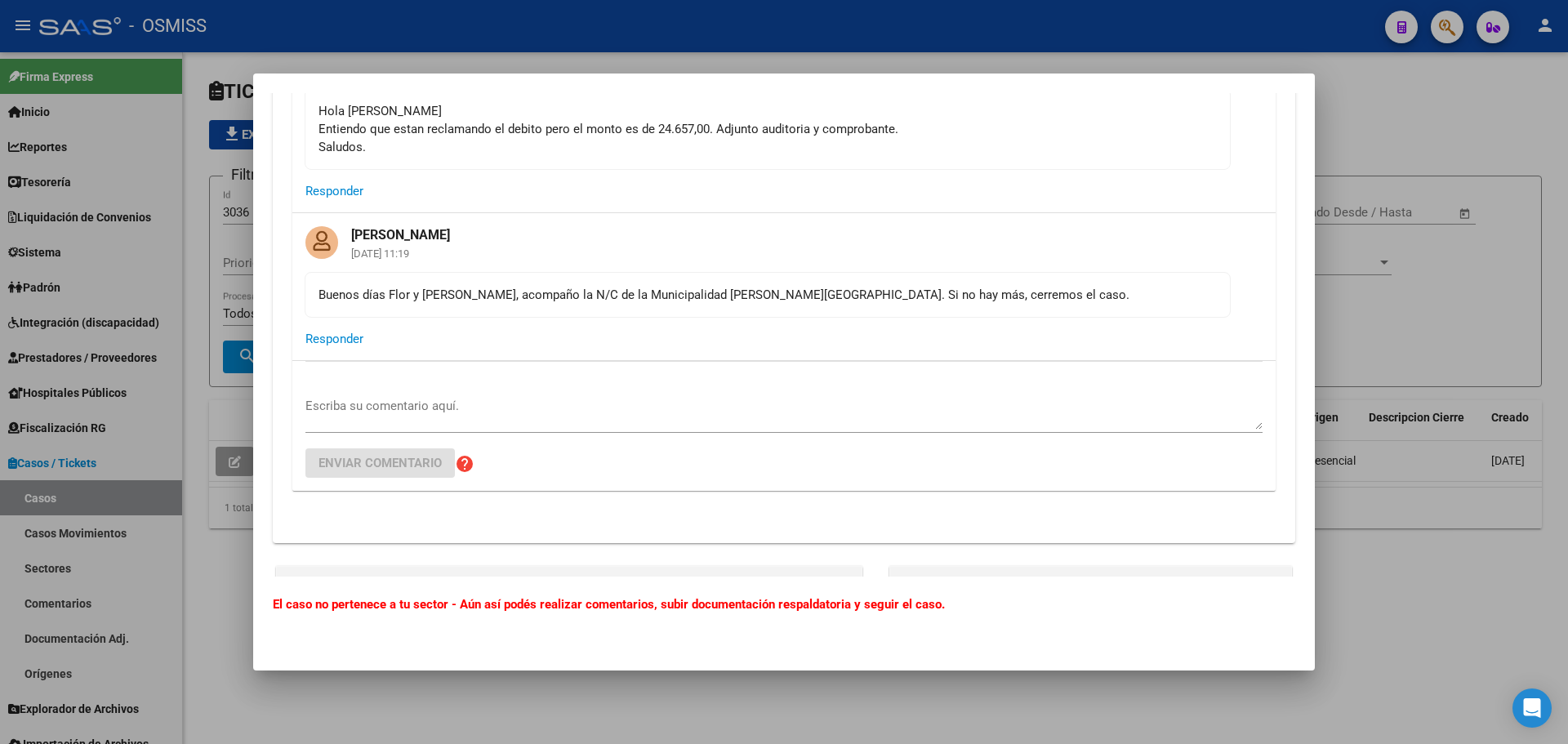
click at [616, 434] on div "Escriba su comentario aquí." at bounding box center [784, 420] width 957 height 54
click at [610, 425] on textarea "Escriba su comentario aquí." at bounding box center [784, 412] width 957 height 32
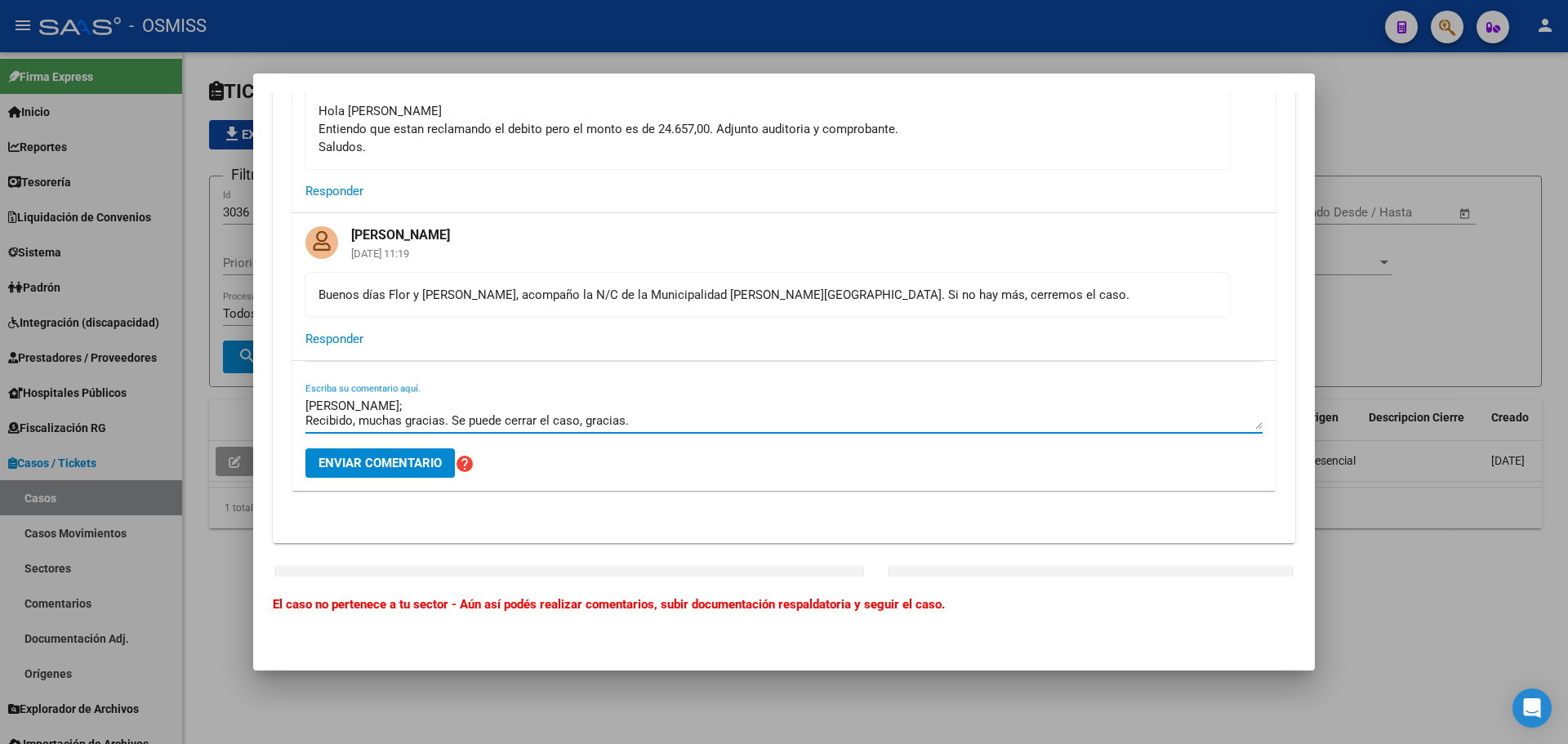
type textarea "Hola Fany; Recibido, muchas gracias. Se puede cerrar el caso, gracias."
click at [371, 471] on button "Enviar comentario" at bounding box center [379, 462] width 150 height 30
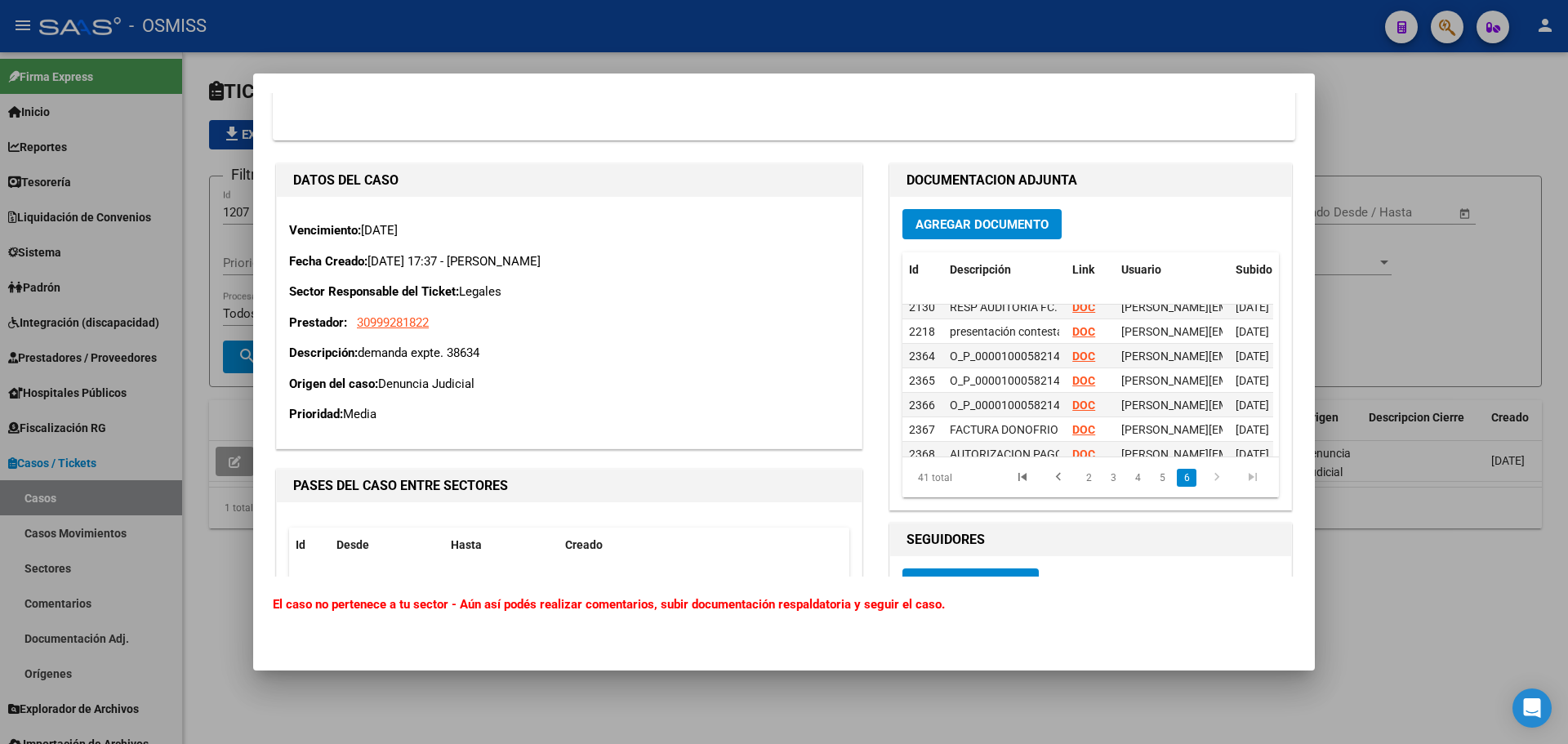
scroll to position [870, 0]
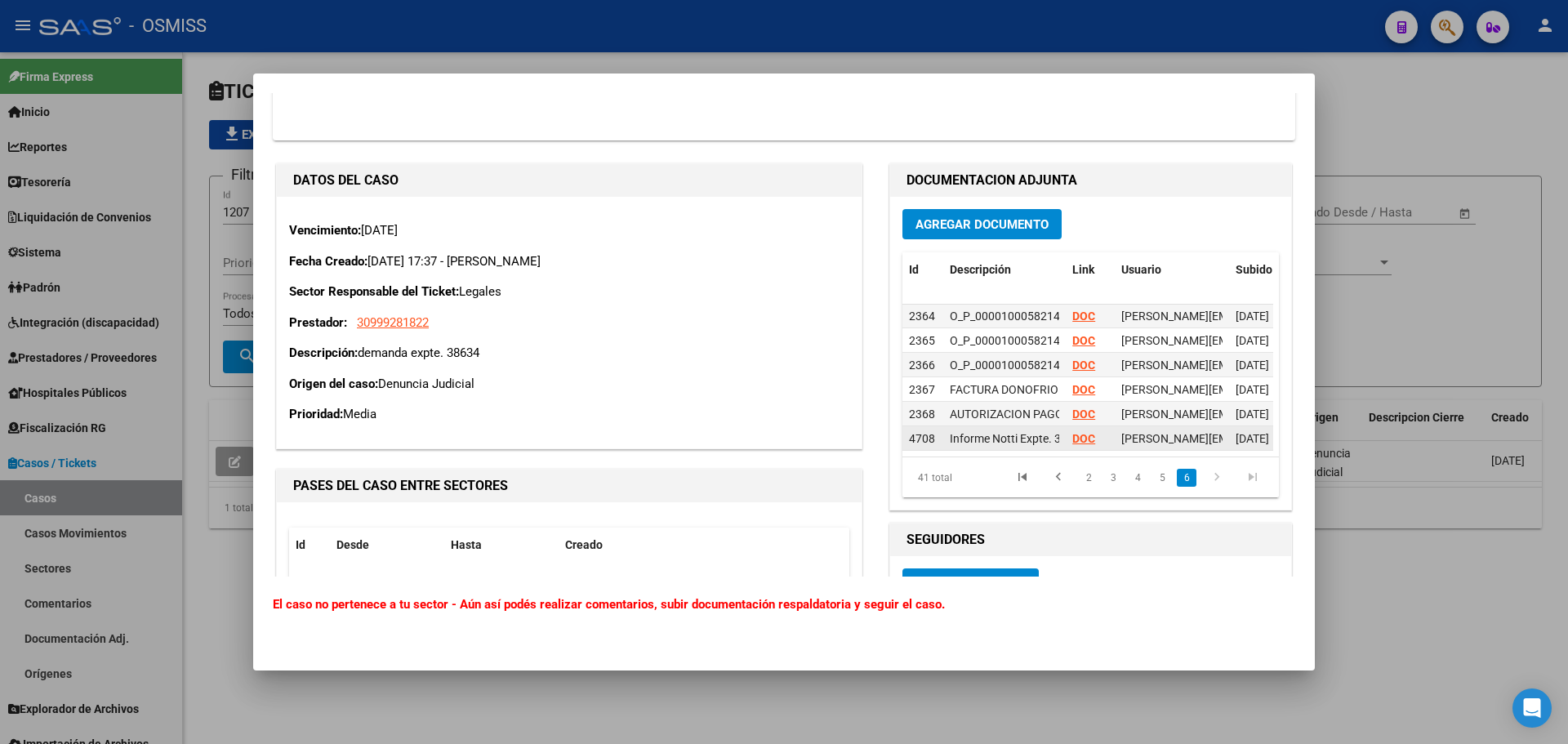
click at [1072, 432] on strong "DOC" at bounding box center [1084, 438] width 23 height 13
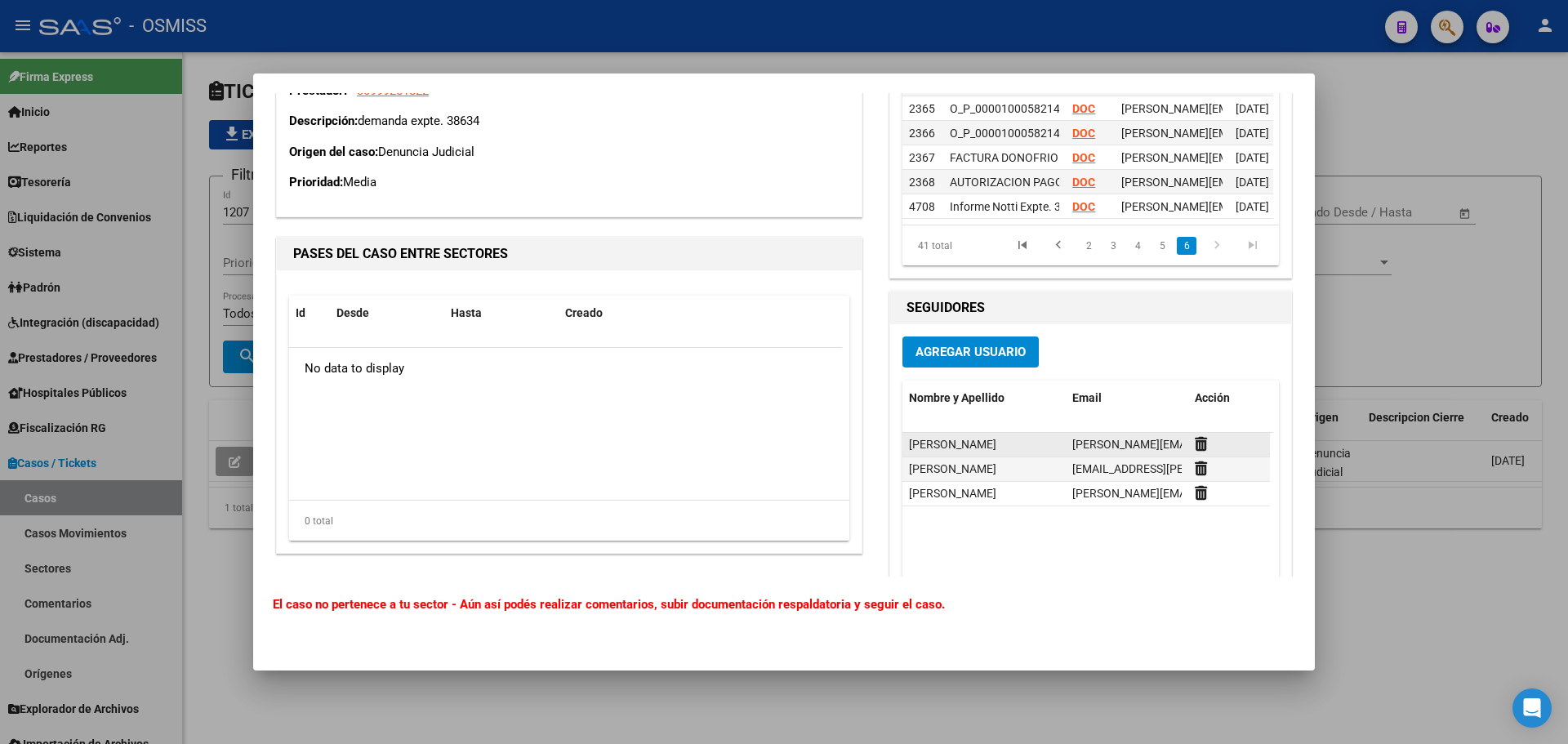
scroll to position [1857, 0]
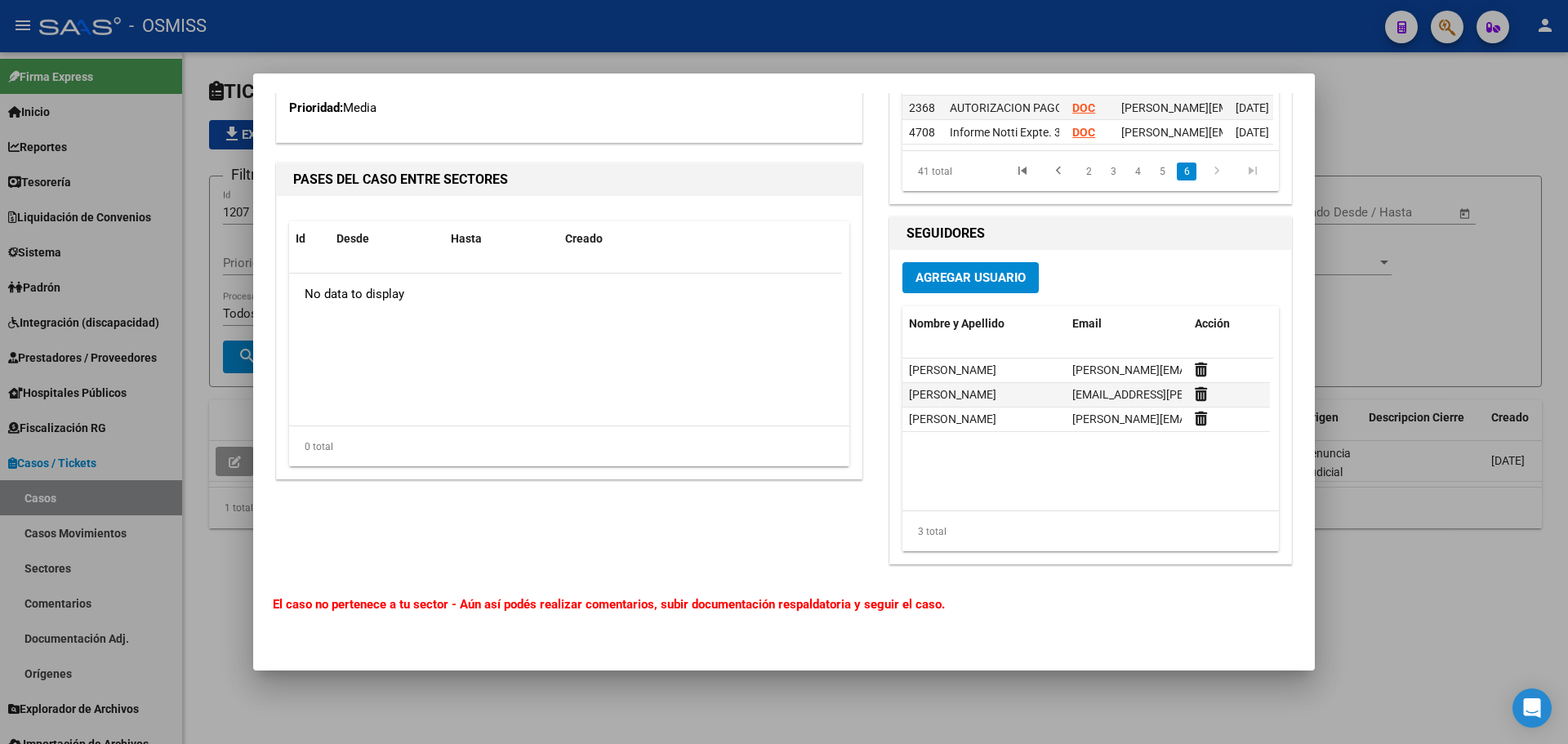
click at [1001, 283] on span "Agregar Usuario" at bounding box center [970, 277] width 111 height 14
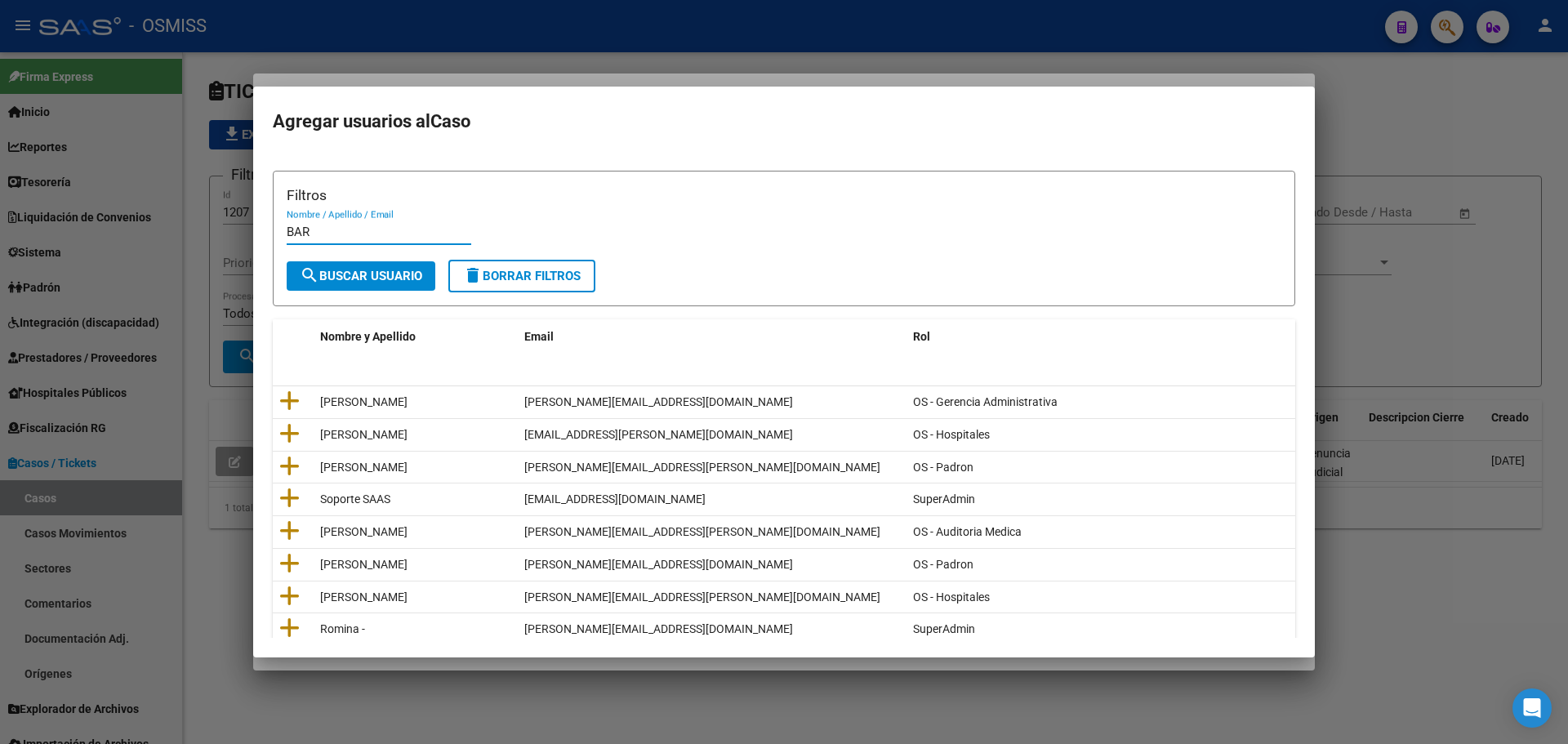
type input "BAR"
click at [409, 273] on span "search Buscar Usuario" at bounding box center [360, 275] width 123 height 14
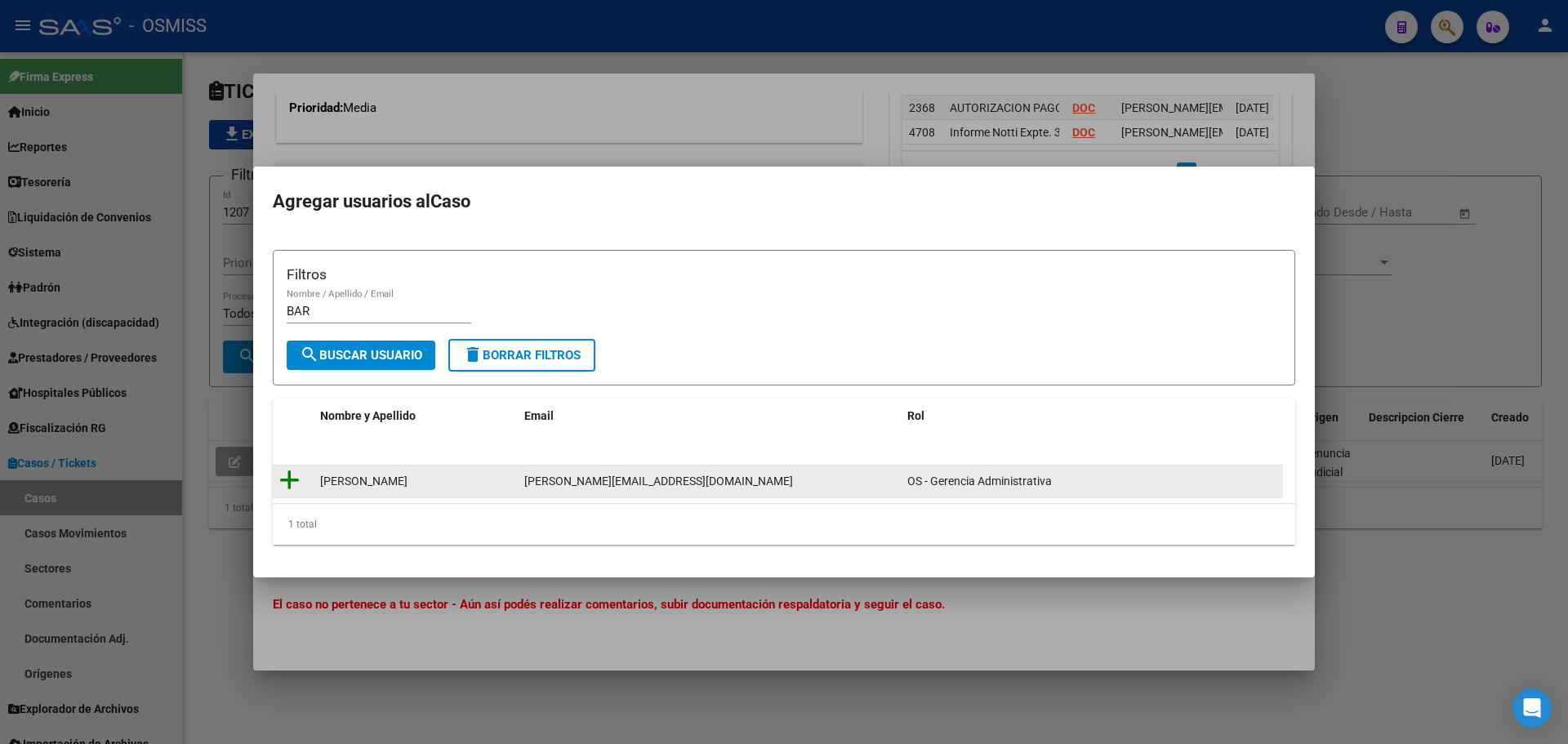
click at [289, 481] on icon at bounding box center [289, 480] width 20 height 23
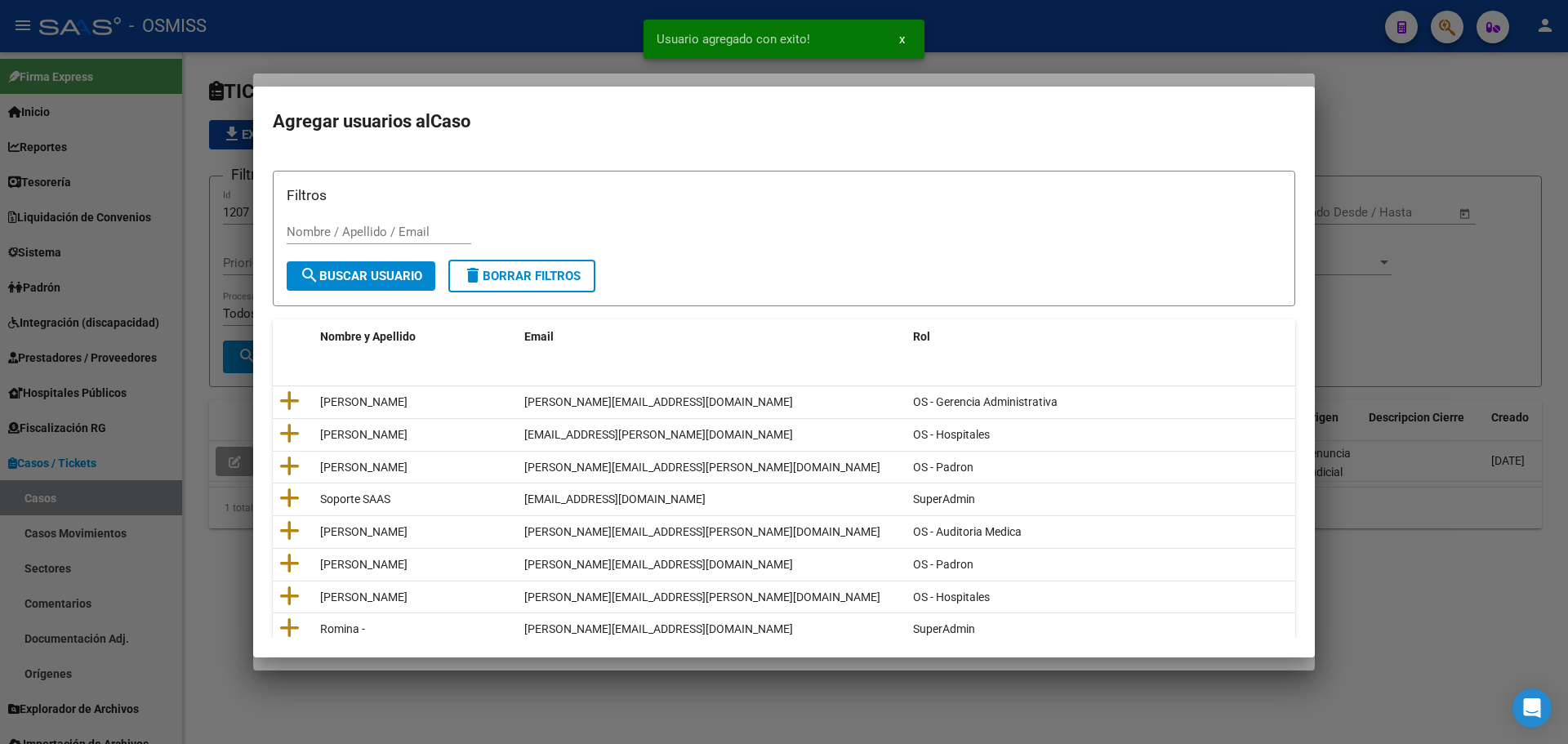
click at [232, 460] on div at bounding box center [784, 372] width 1568 height 744
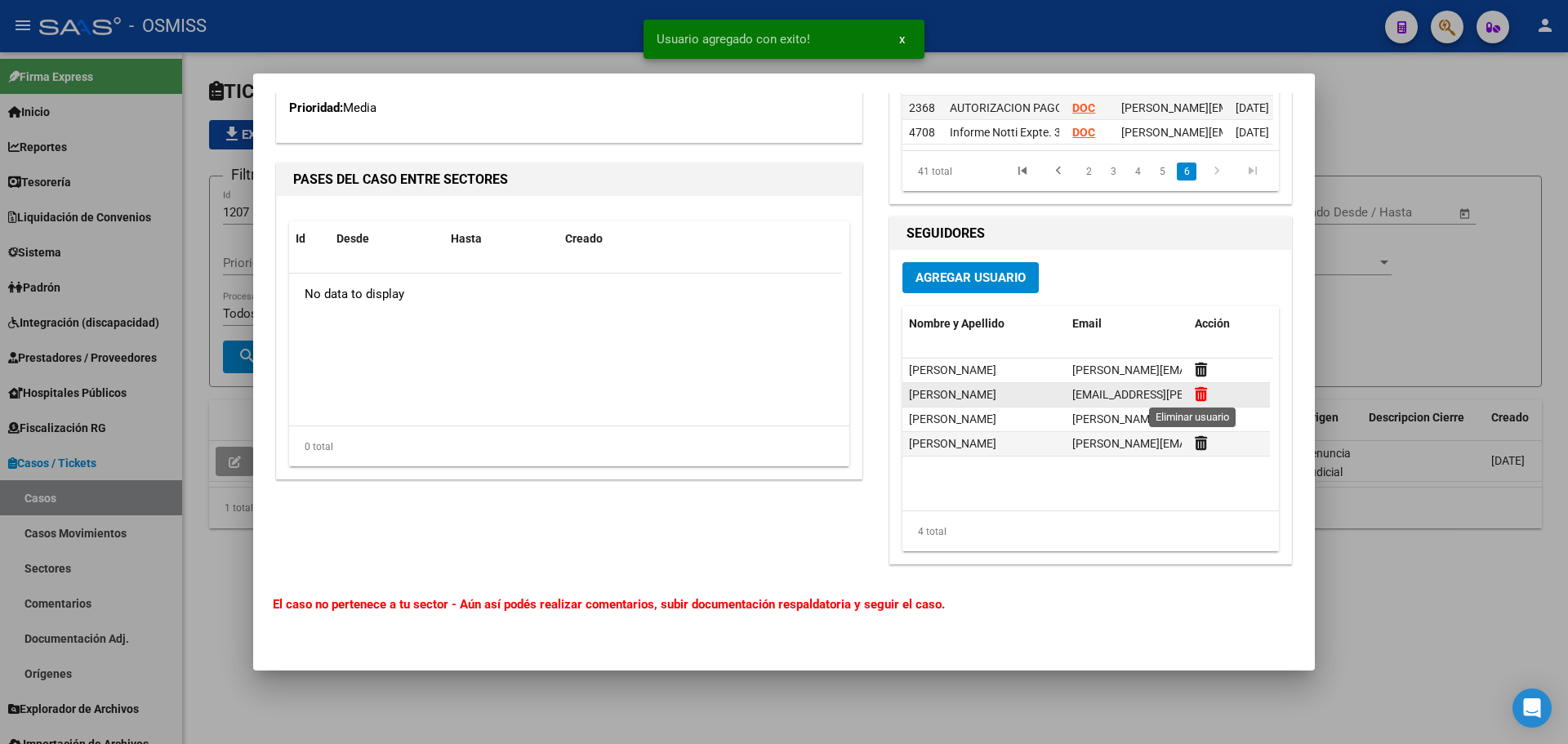
click at [1194, 390] on icon at bounding box center [1200, 393] width 12 height 15
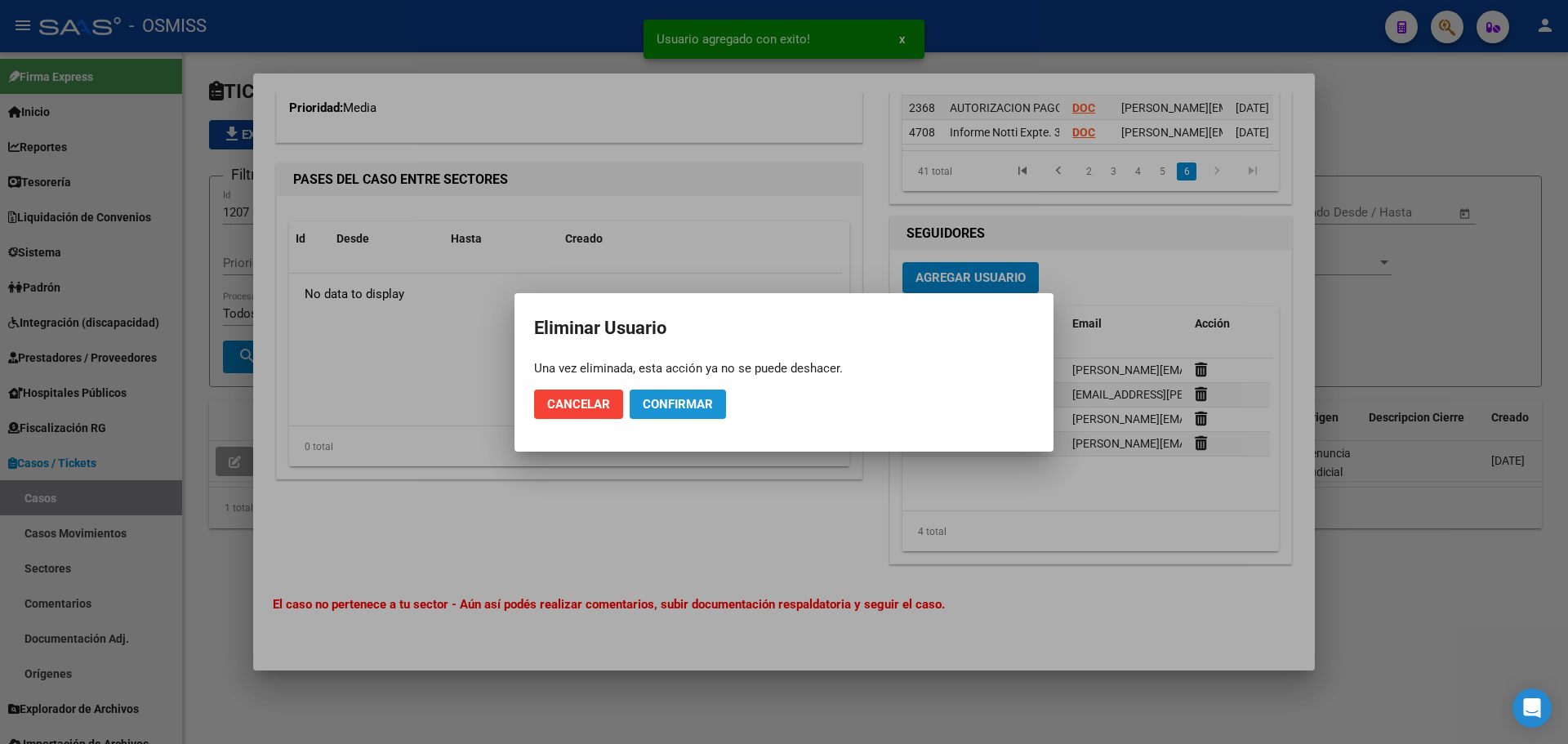
click at [692, 407] on span "Confirmar" at bounding box center [678, 403] width 71 height 14
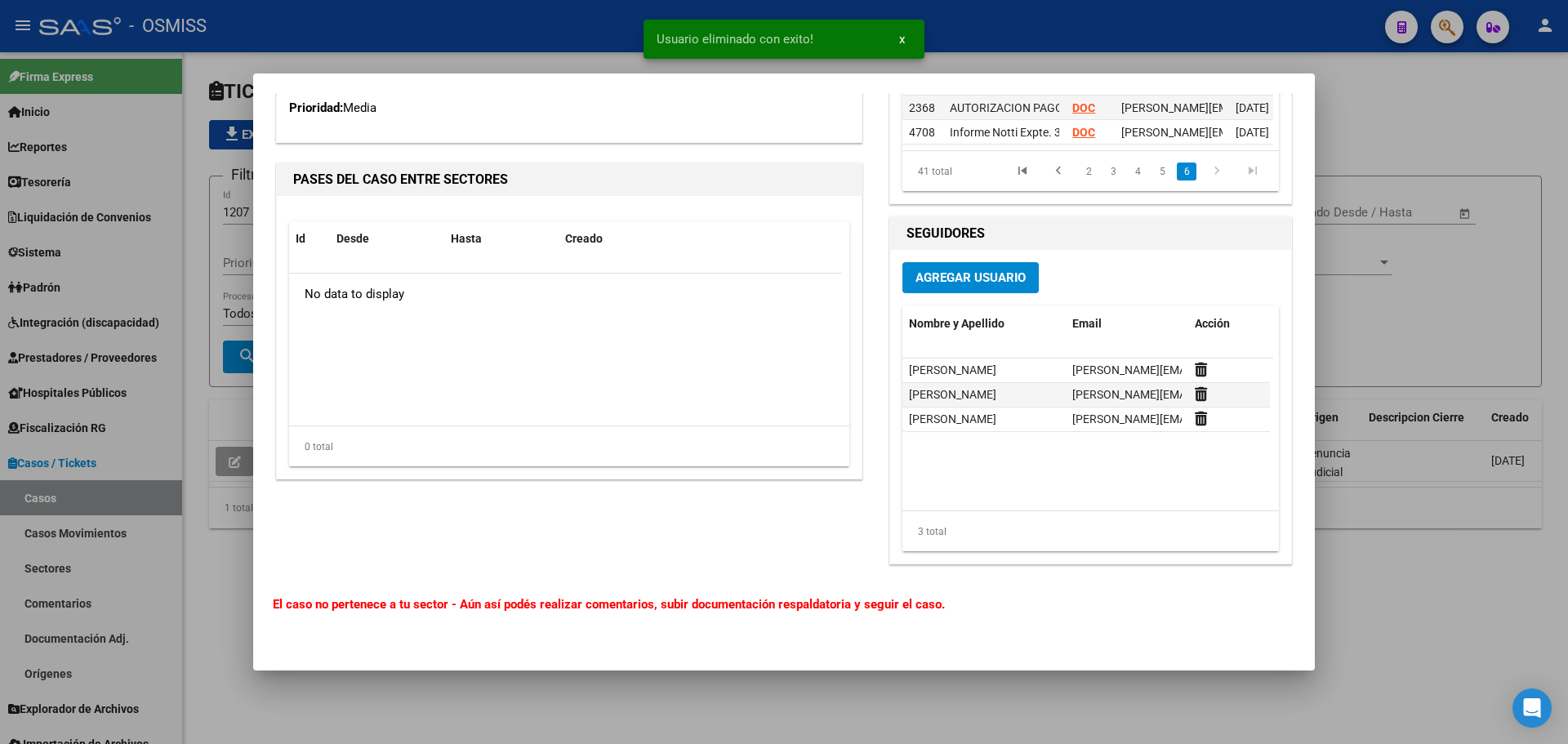
click at [949, 278] on span "Agregar Usuario" at bounding box center [970, 277] width 111 height 14
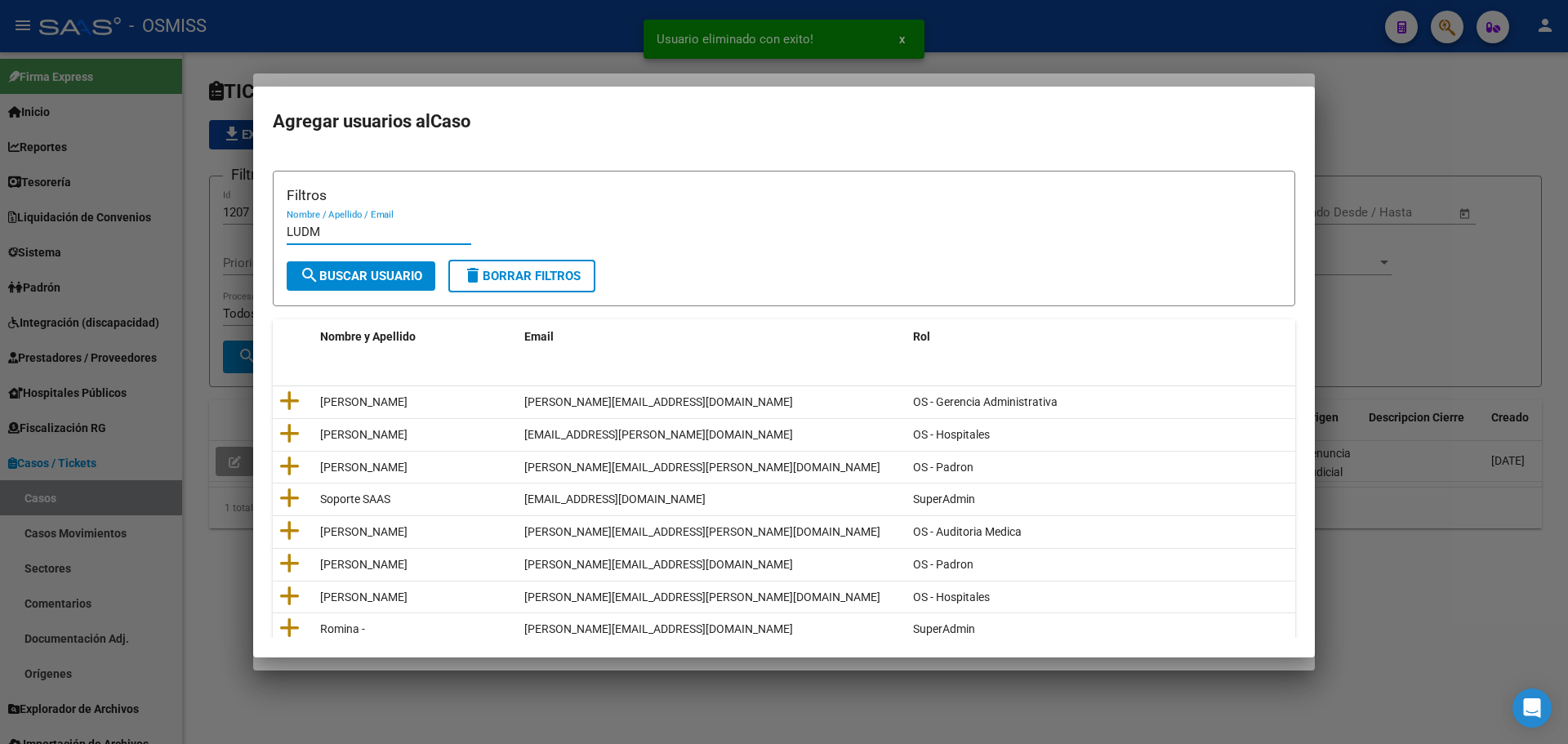
type input "LUDM"
click at [399, 282] on span "search Buscar Usuario" at bounding box center [360, 275] width 123 height 14
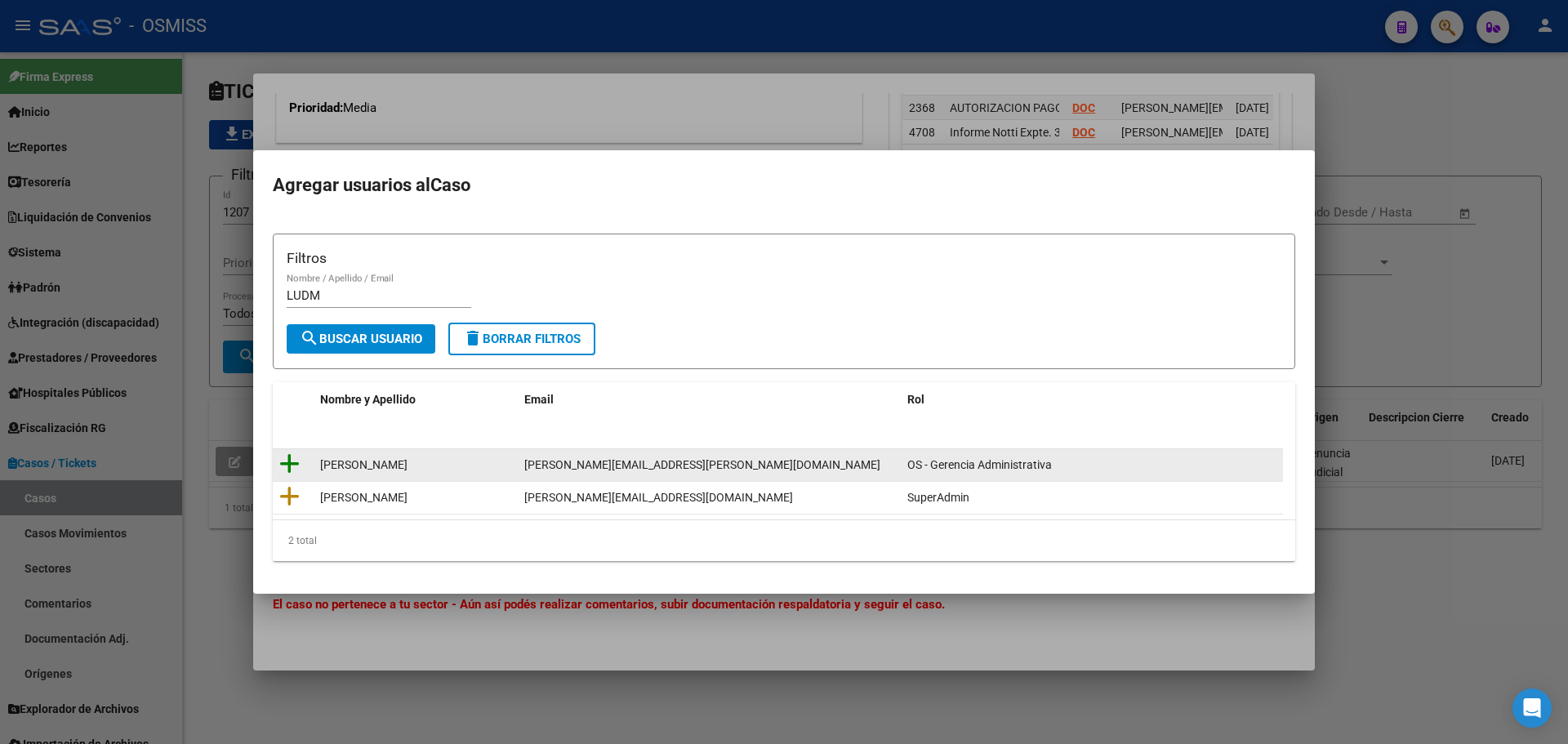
click at [284, 461] on icon at bounding box center [289, 464] width 20 height 23
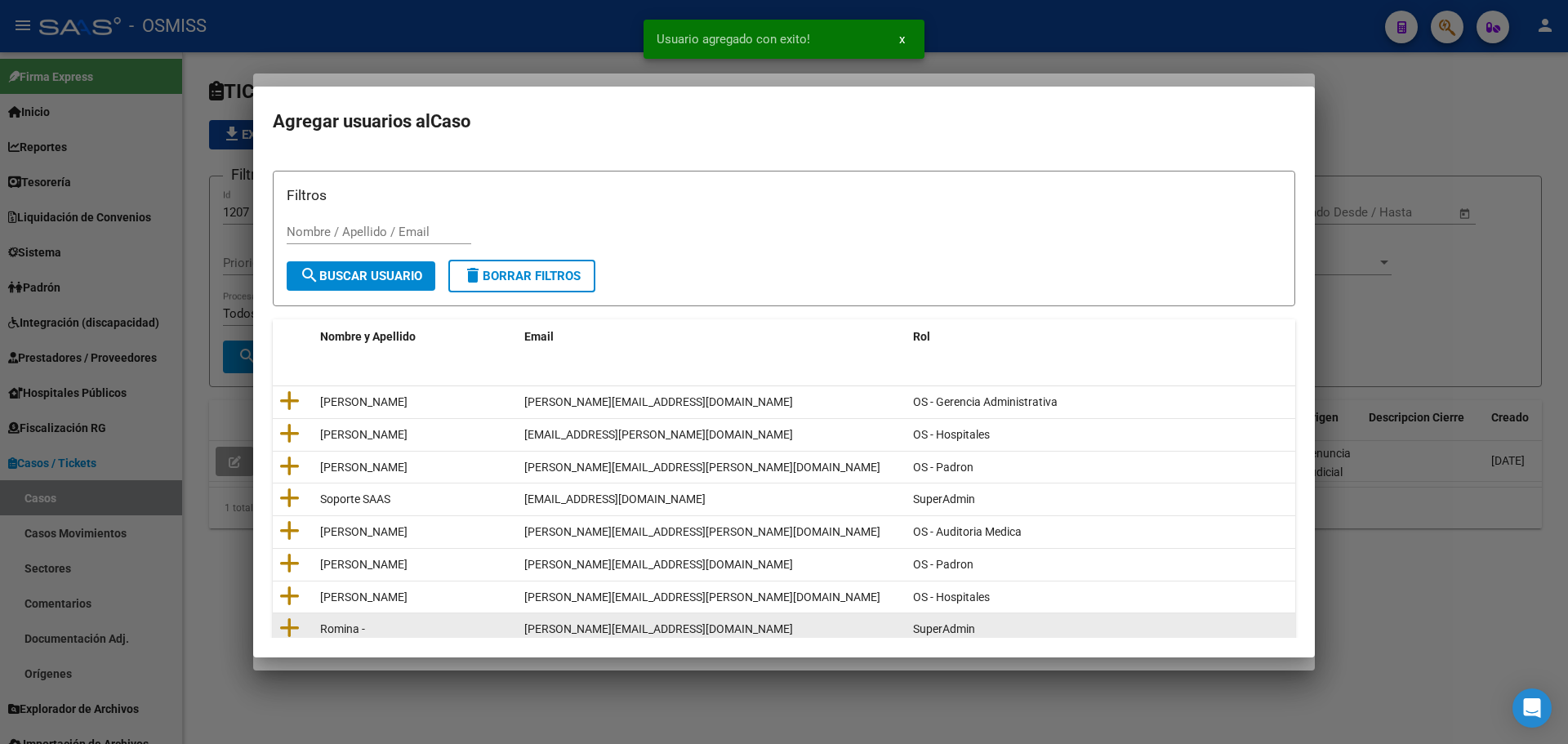
click at [316, 618] on datatable-body-cell "Romina -" at bounding box center [416, 628] width 204 height 31
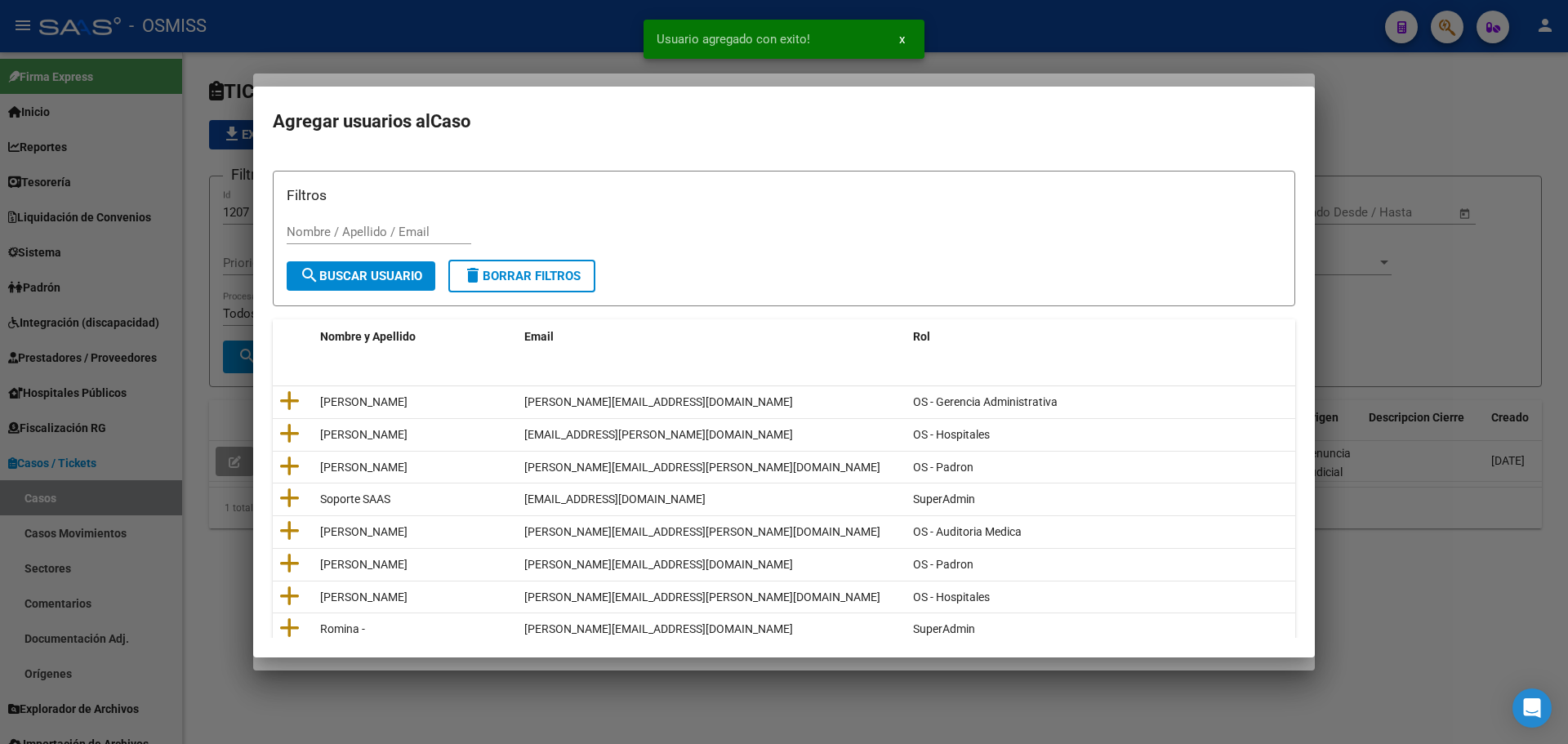
click at [232, 515] on div at bounding box center [784, 372] width 1568 height 744
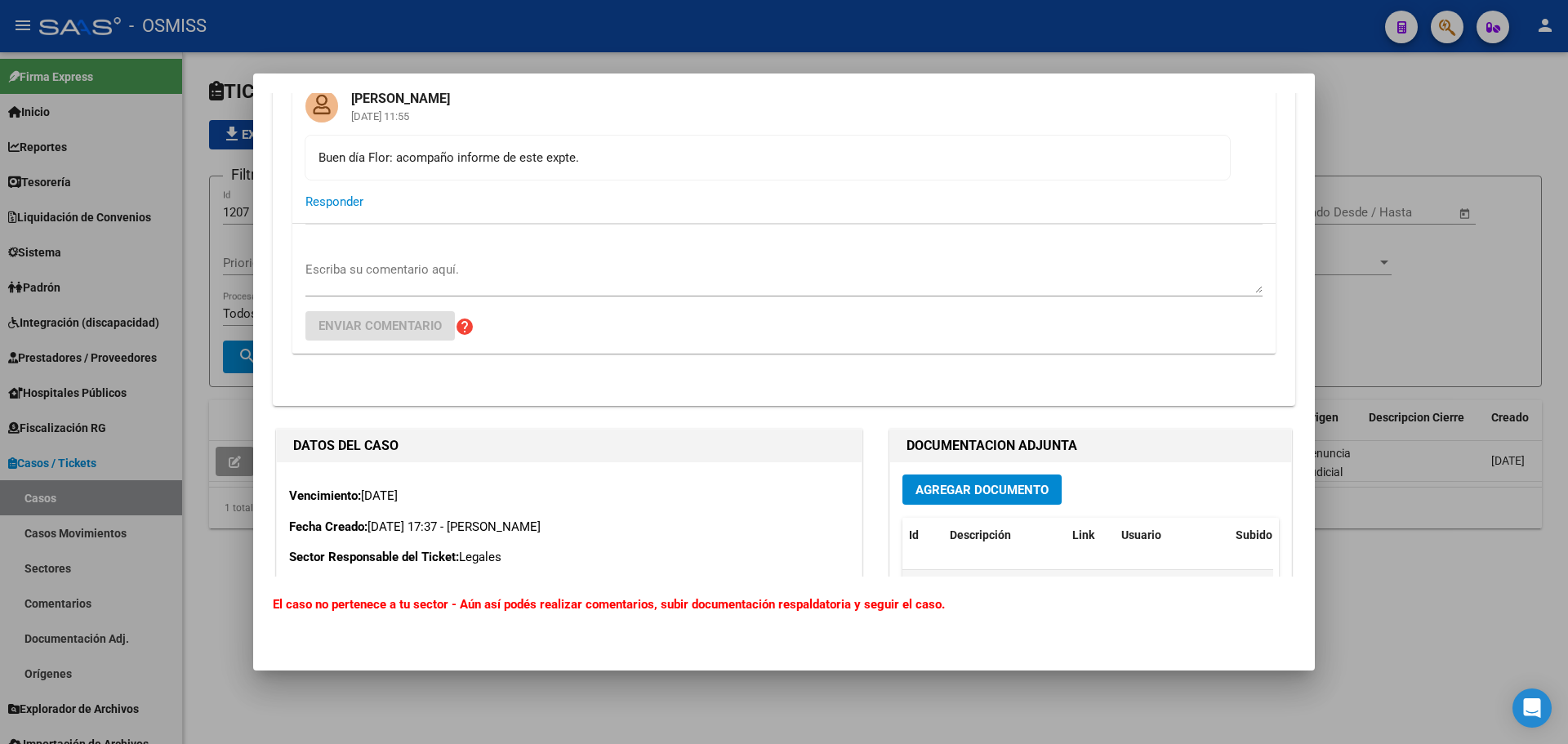
scroll to position [1040, 0]
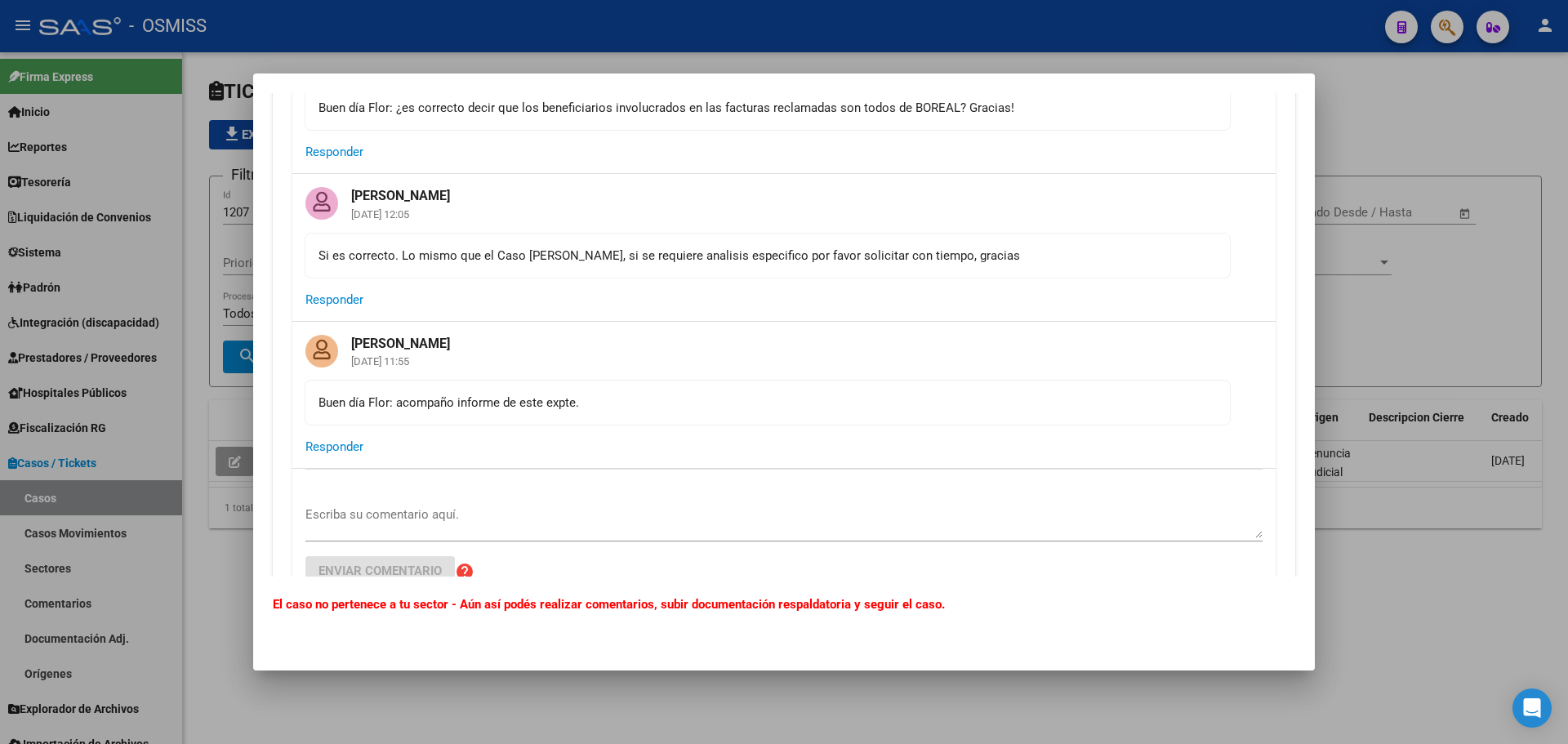
click at [376, 520] on textarea "Escriba su comentario aquí." at bounding box center [784, 521] width 957 height 32
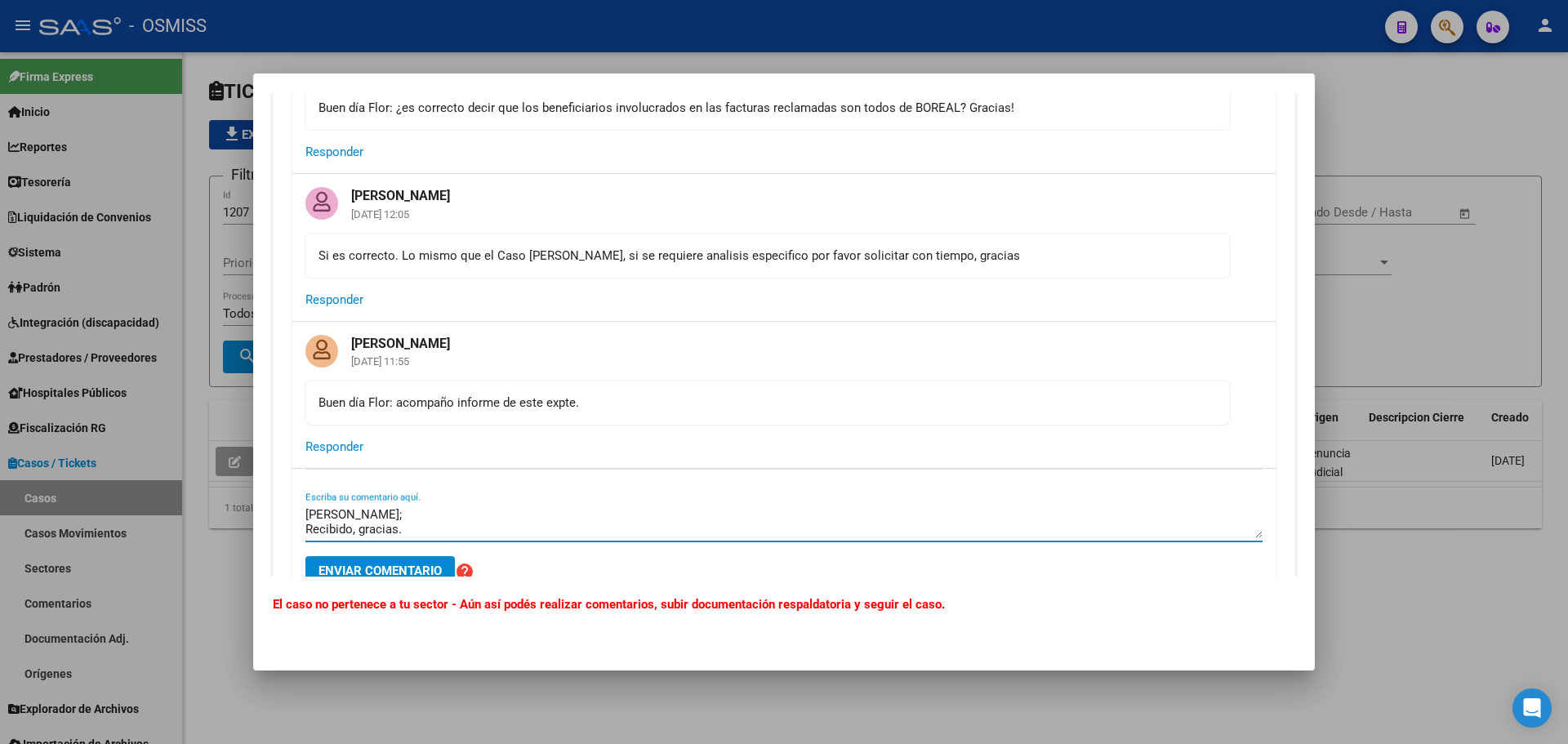
scroll to position [0, 0]
type textarea "[PERSON_NAME]; Recibido, gracias."
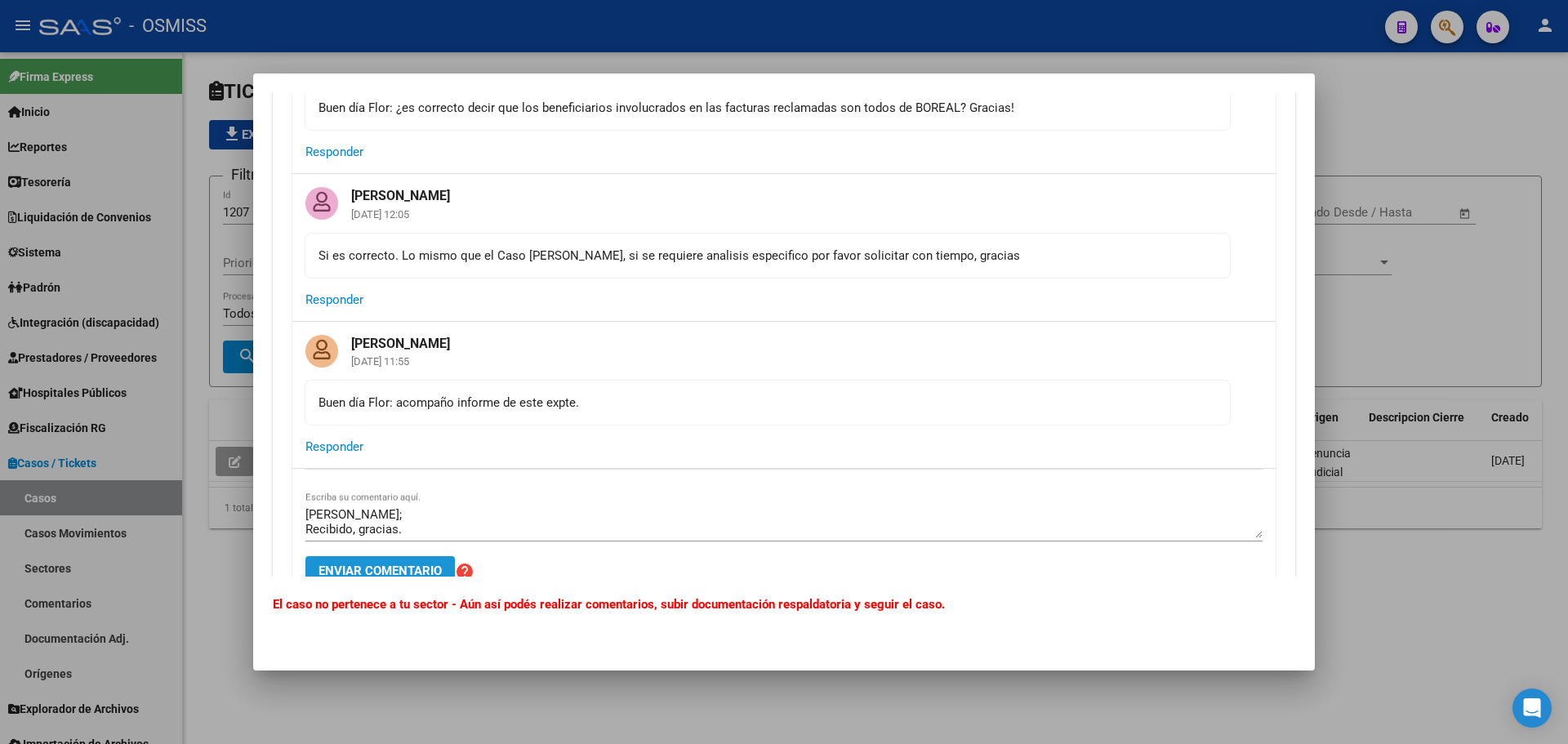
click at [374, 572] on span "Enviar comentario" at bounding box center [379, 570] width 123 height 14
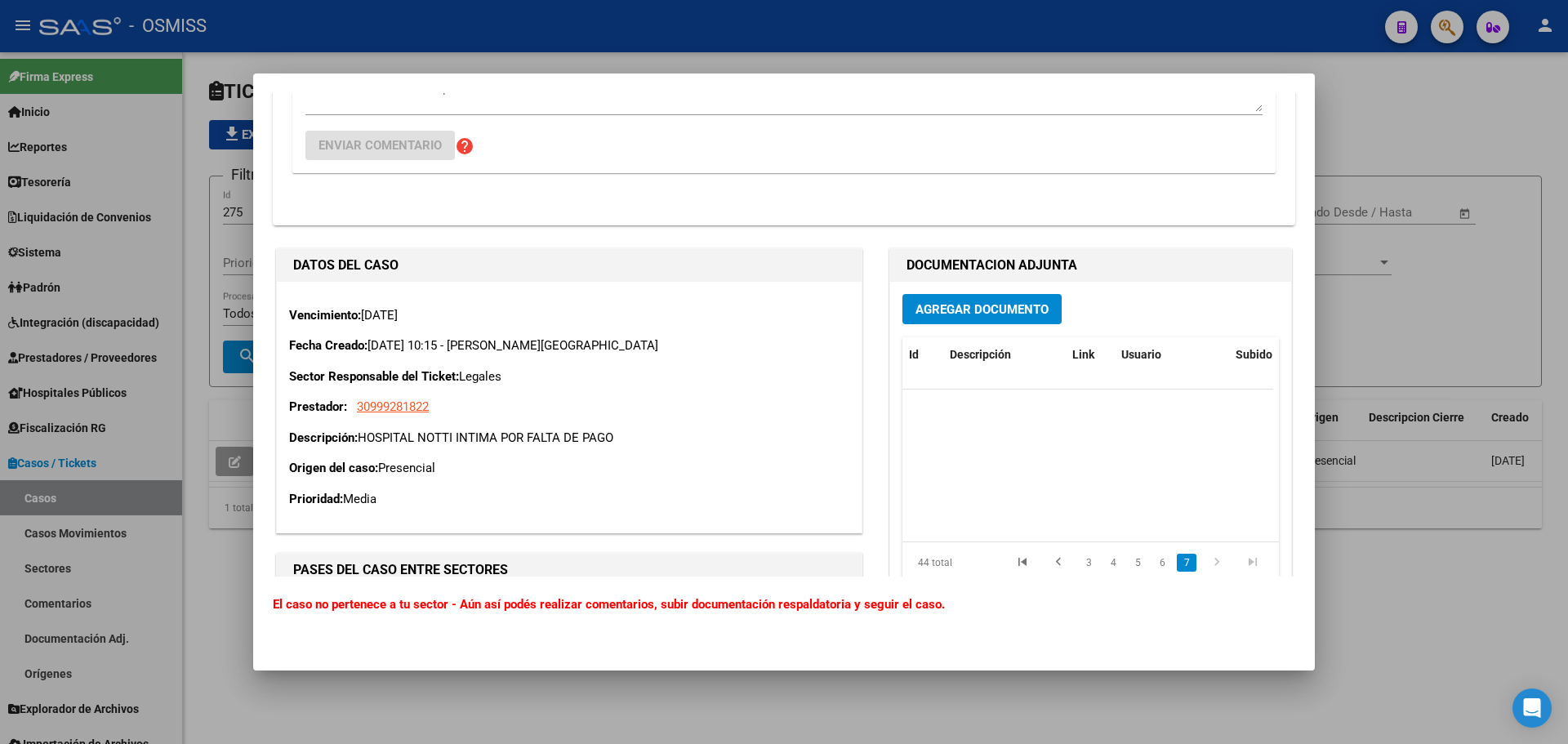
scroll to position [943, 0]
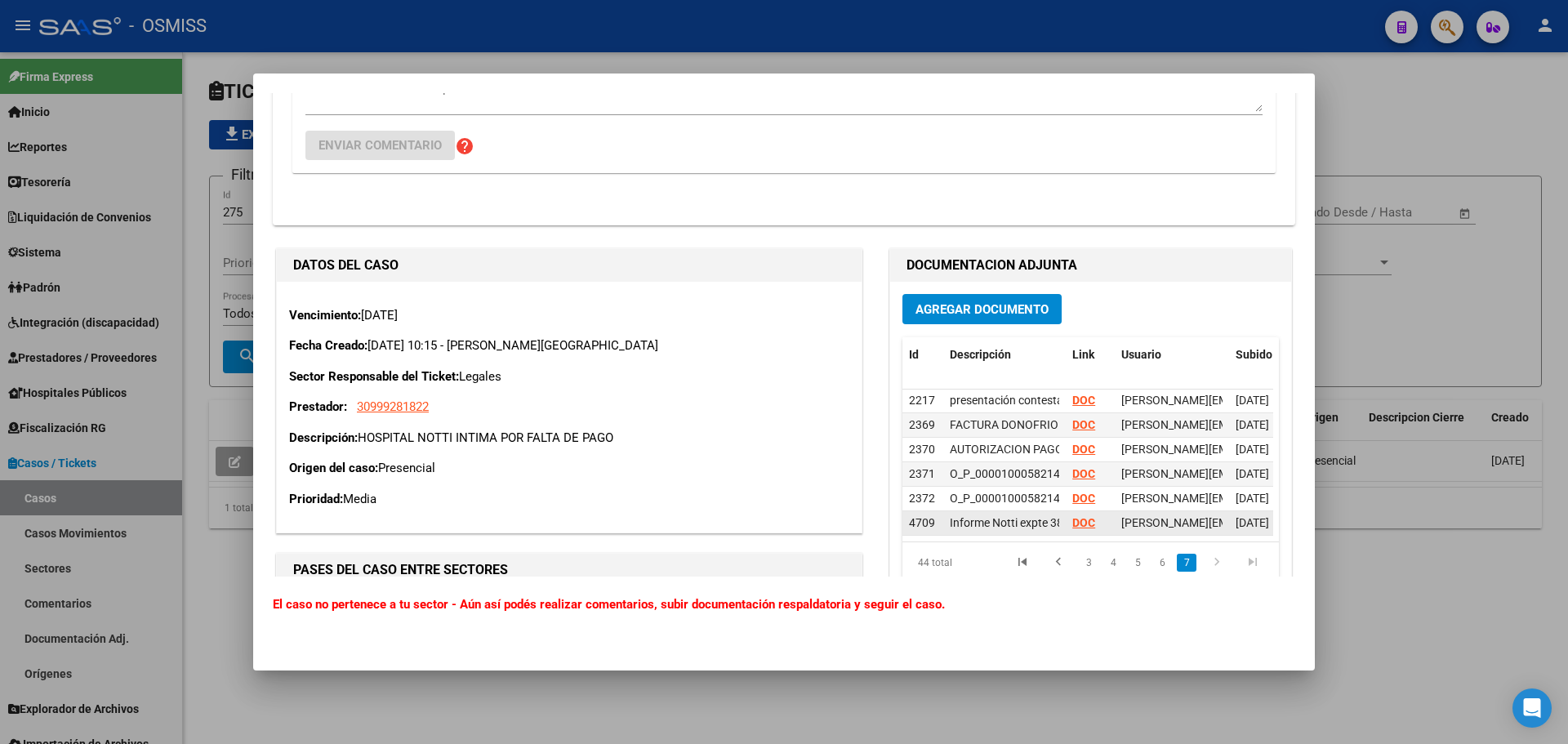
click at [1080, 529] on strong "DOC" at bounding box center [1084, 522] width 23 height 13
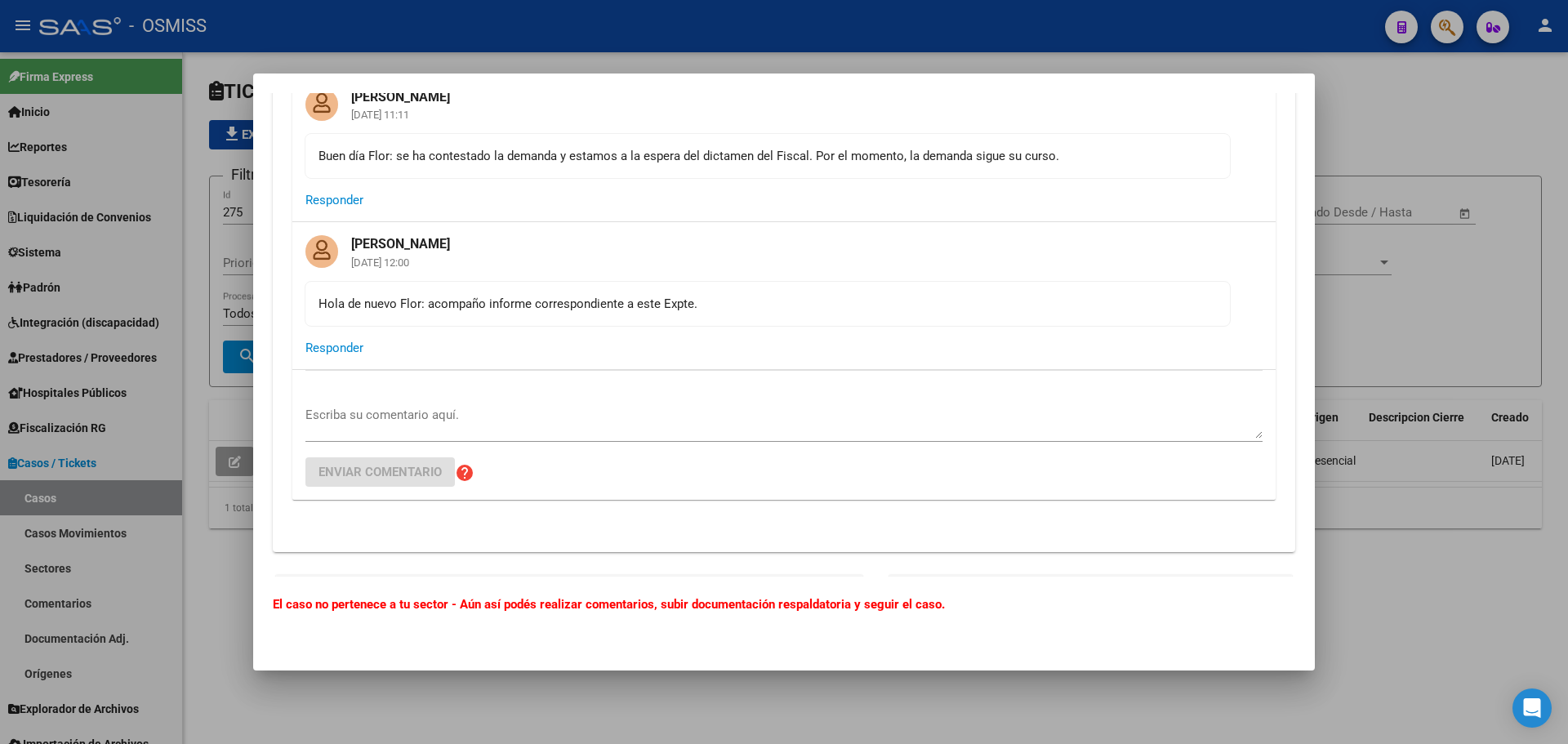
click at [495, 438] on textarea "Escriba su comentario aquí." at bounding box center [784, 422] width 957 height 32
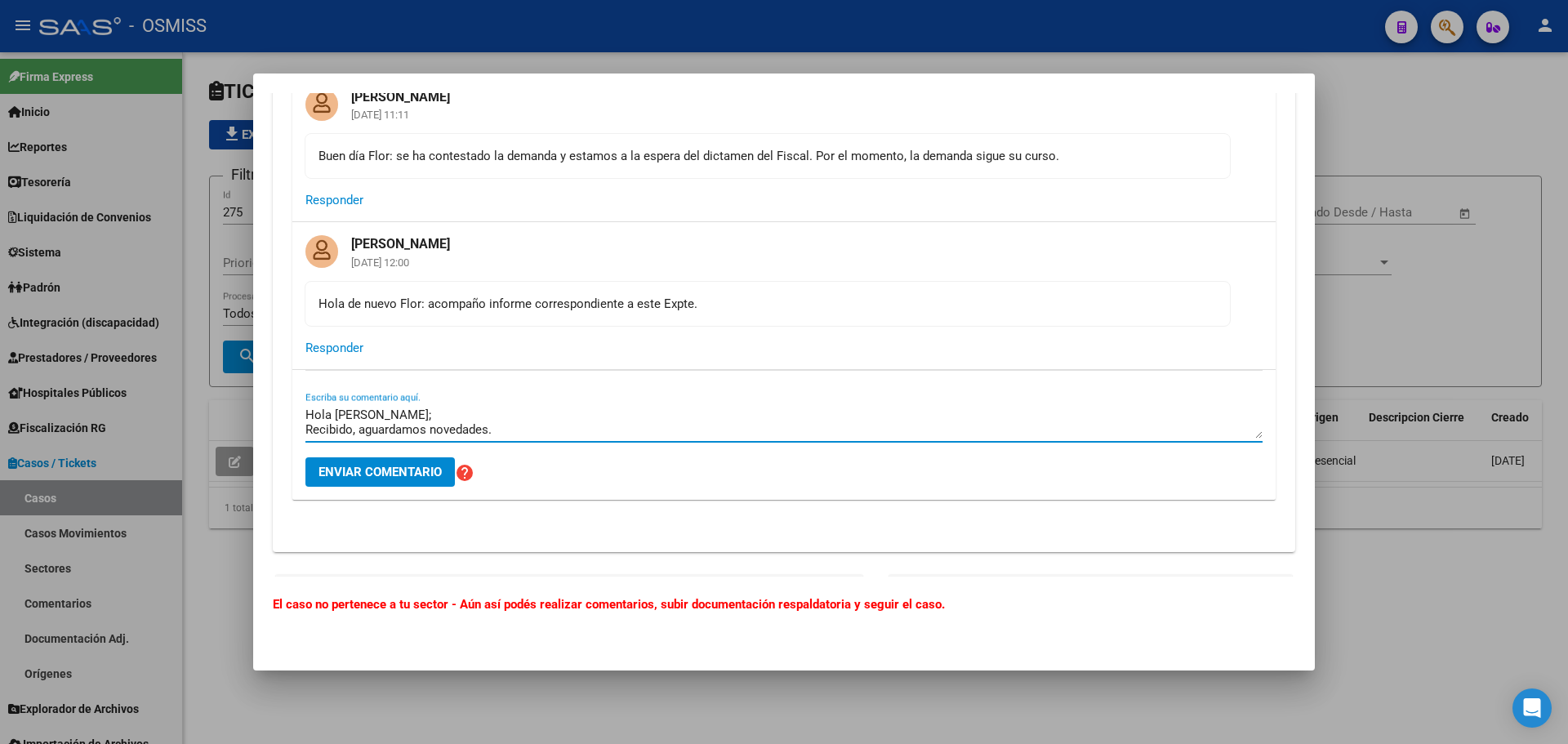
click at [499, 438] on textarea "Hola [PERSON_NAME]; Recibido, aguardamos novedades." at bounding box center [784, 422] width 957 height 32
drag, startPoint x: 499, startPoint y: 452, endPoint x: 432, endPoint y: 452, distance: 67.0
click at [432, 438] on textarea "Hola [PERSON_NAME]; Recibido, aguardamos novedades." at bounding box center [784, 422] width 957 height 32
click at [517, 438] on textarea "Hola [PERSON_NAME]; Recibido, aguardamos novedades." at bounding box center [784, 422] width 957 height 32
click at [519, 438] on textarea "Hola [PERSON_NAME]; Recibido, aguardamos novedades." at bounding box center [784, 422] width 957 height 32
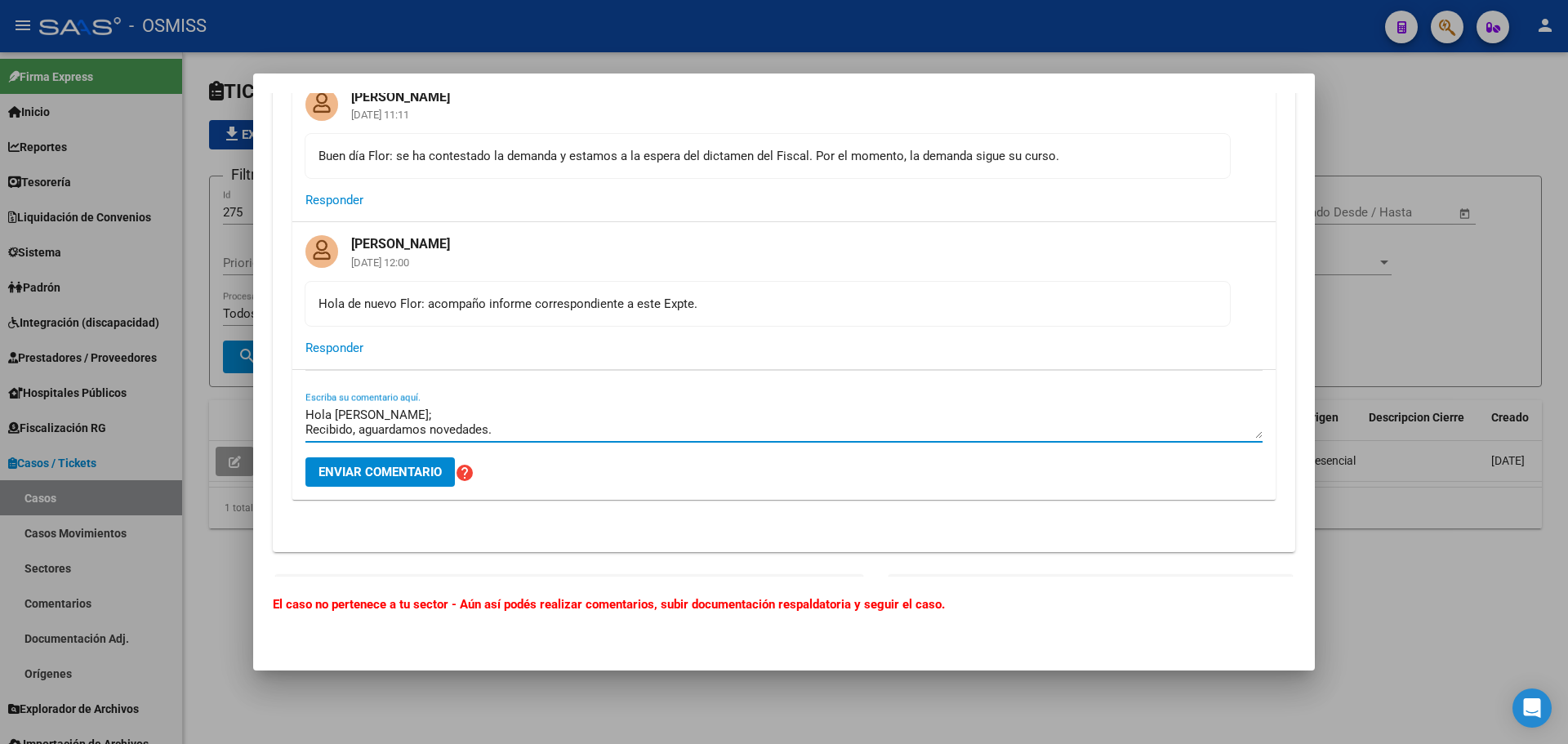
drag, startPoint x: 519, startPoint y: 446, endPoint x: 406, endPoint y: 453, distance: 113.2
click at [406, 438] on textarea "Hola [PERSON_NAME]; Recibido, aguardamos novedades." at bounding box center [784, 422] width 957 height 32
type textarea "[PERSON_NAME]; Recibido, gracias."
click at [369, 478] on button "Enviar comentario" at bounding box center [379, 472] width 150 height 30
